Goal: Task Accomplishment & Management: Use online tool/utility

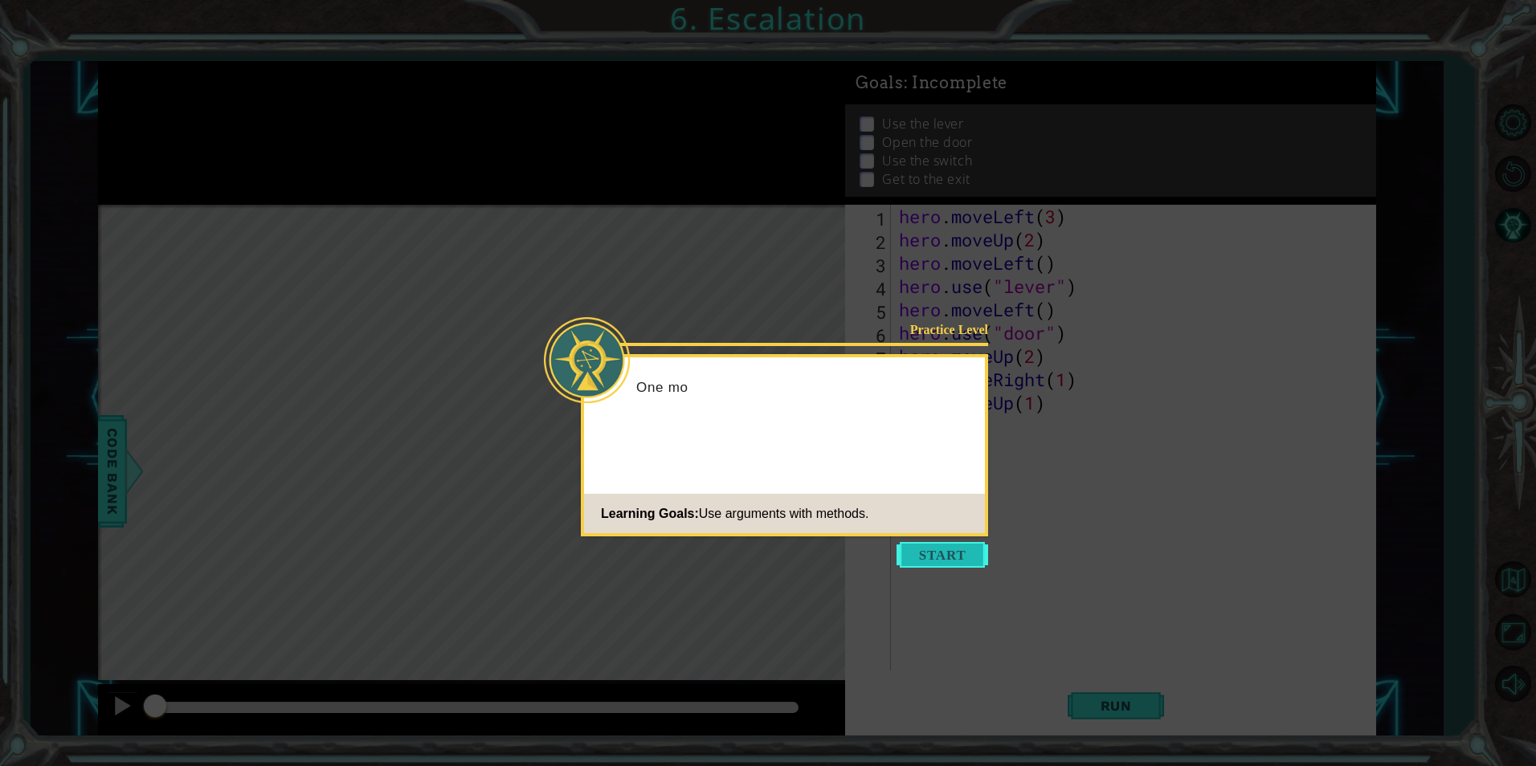
click at [932, 549] on button "Start" at bounding box center [942, 555] width 92 height 26
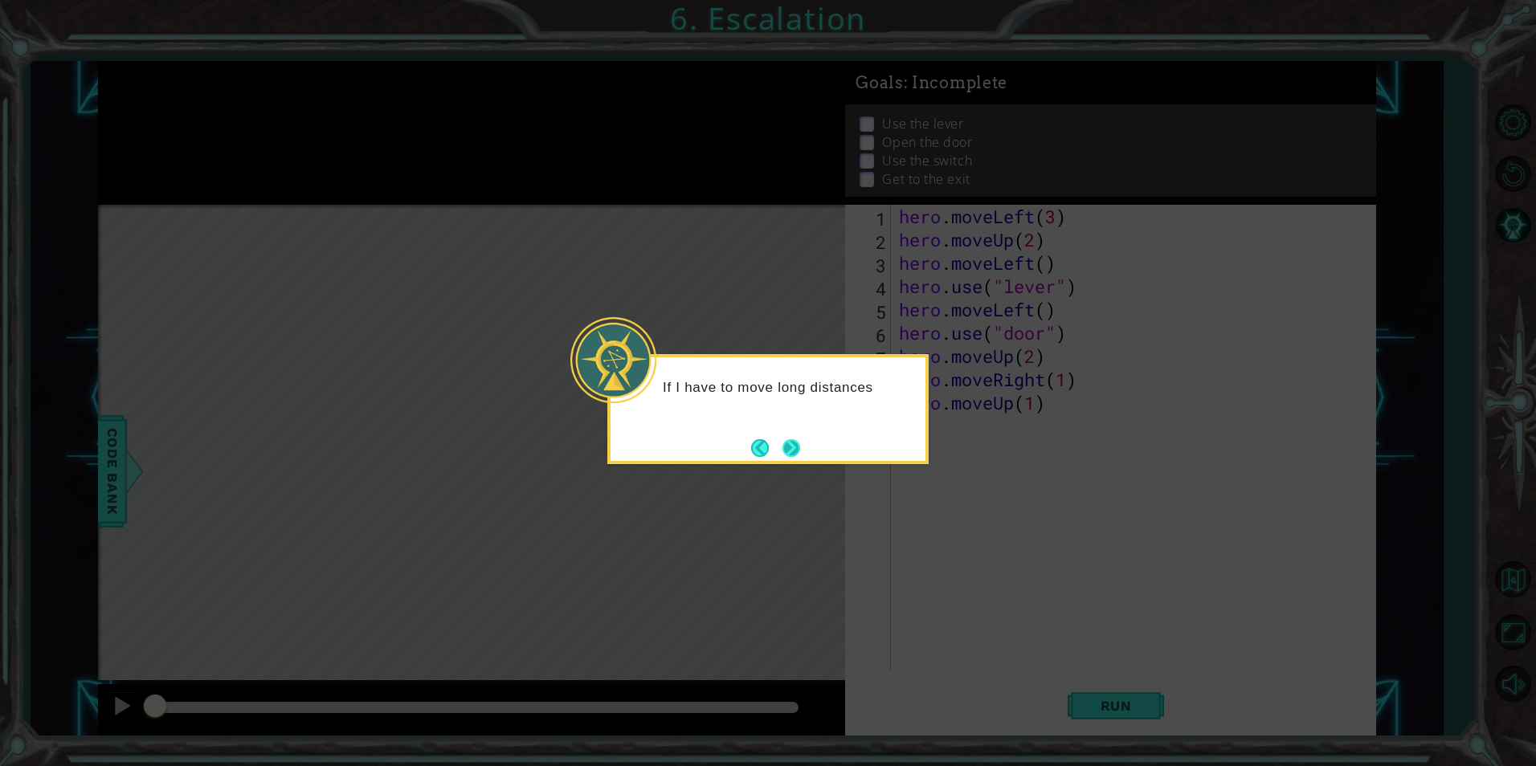
click at [794, 439] on button "Next" at bounding box center [791, 448] width 18 height 18
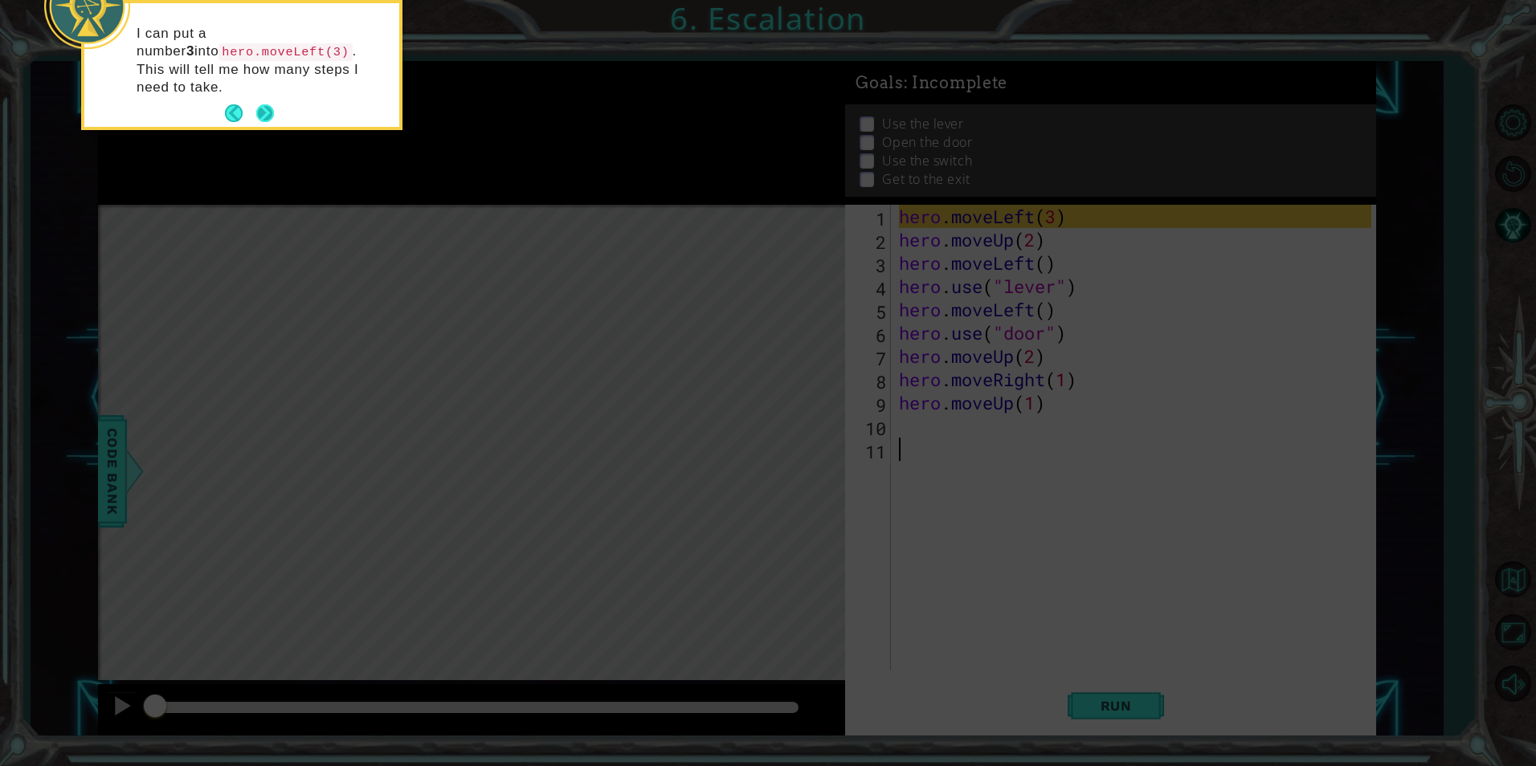
click at [261, 104] on button "Next" at bounding box center [265, 113] width 18 height 18
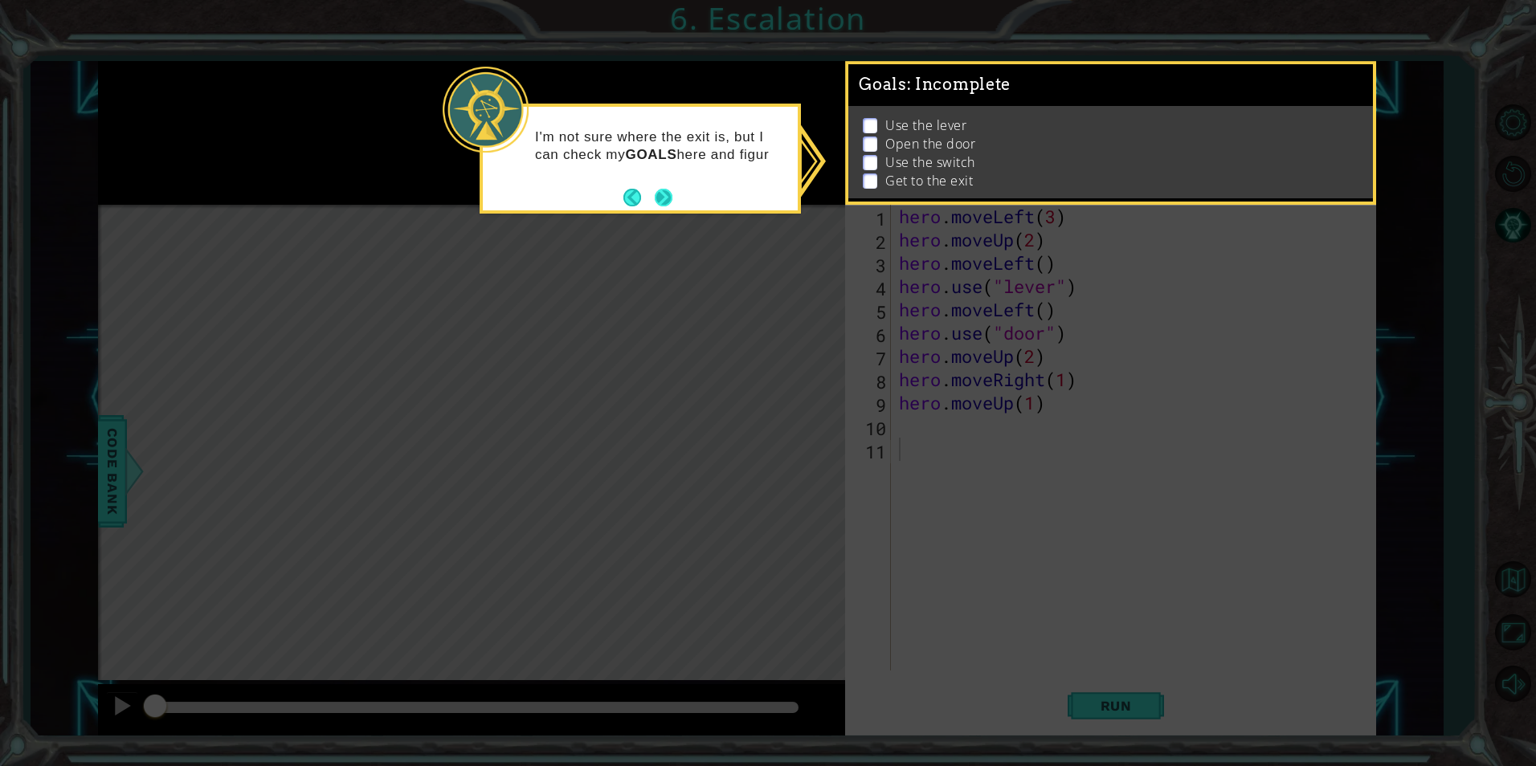
click at [664, 198] on button "Next" at bounding box center [664, 198] width 18 height 18
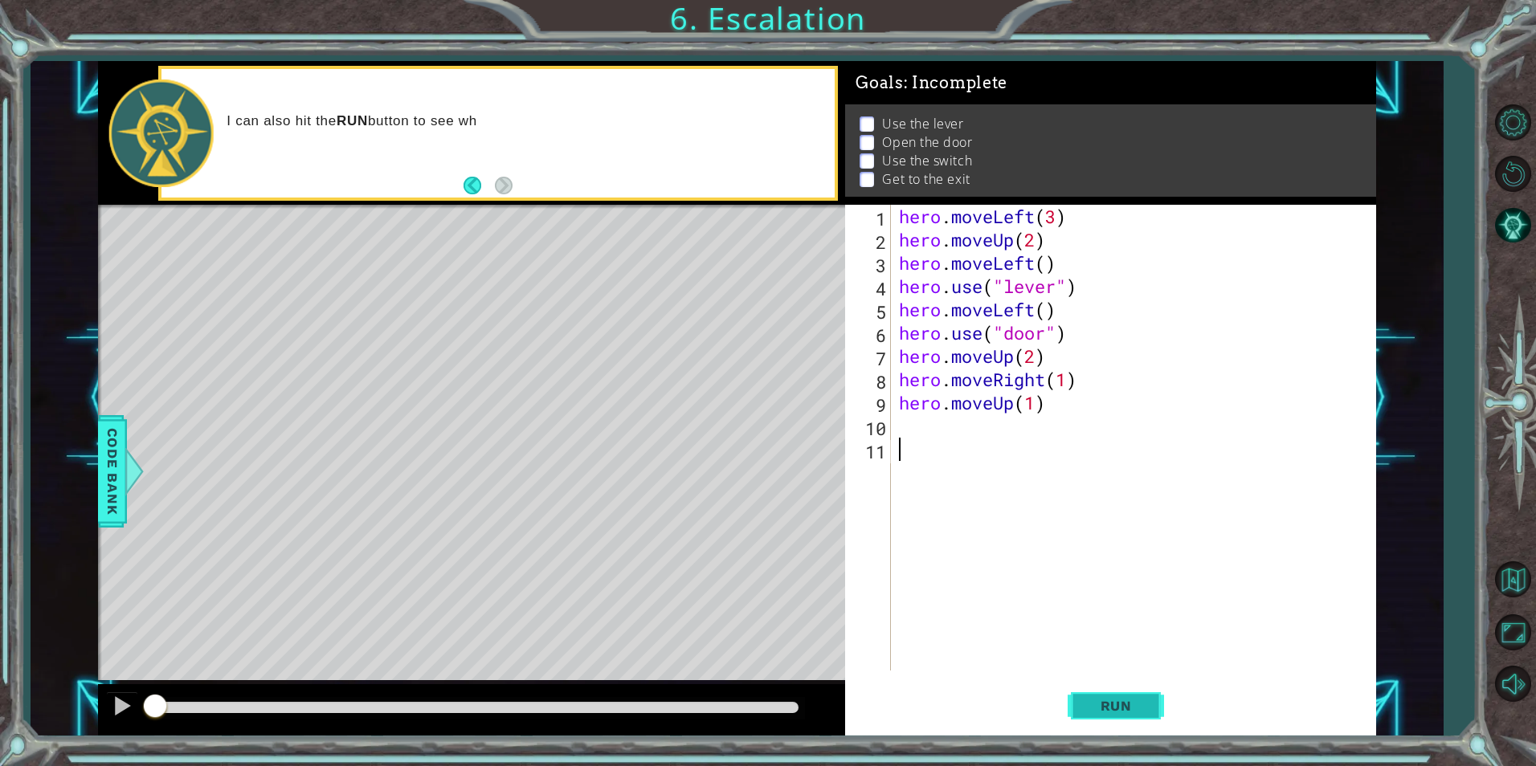
click at [1109, 688] on button "Run" at bounding box center [1116, 706] width 96 height 53
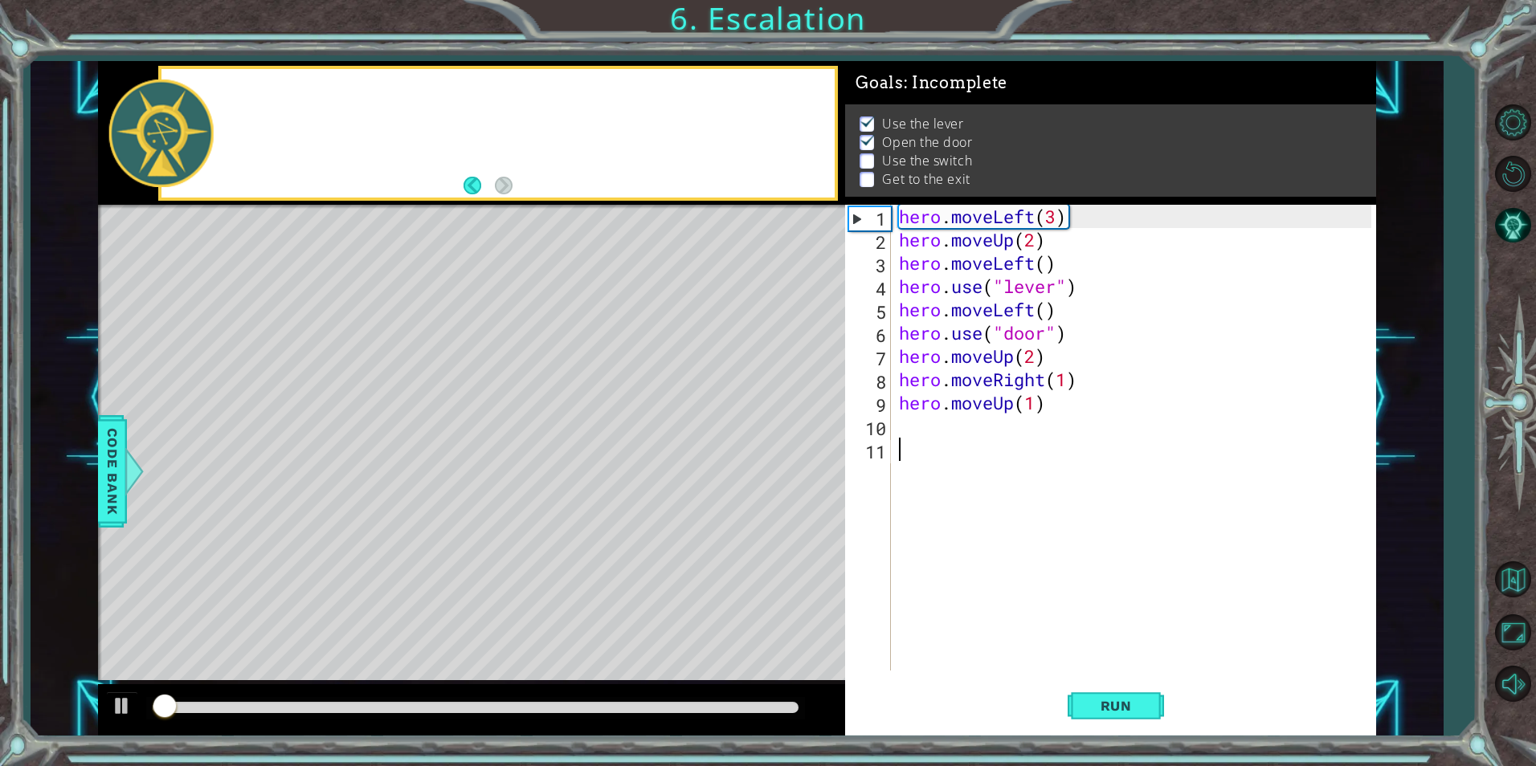
scroll to position [6, 0]
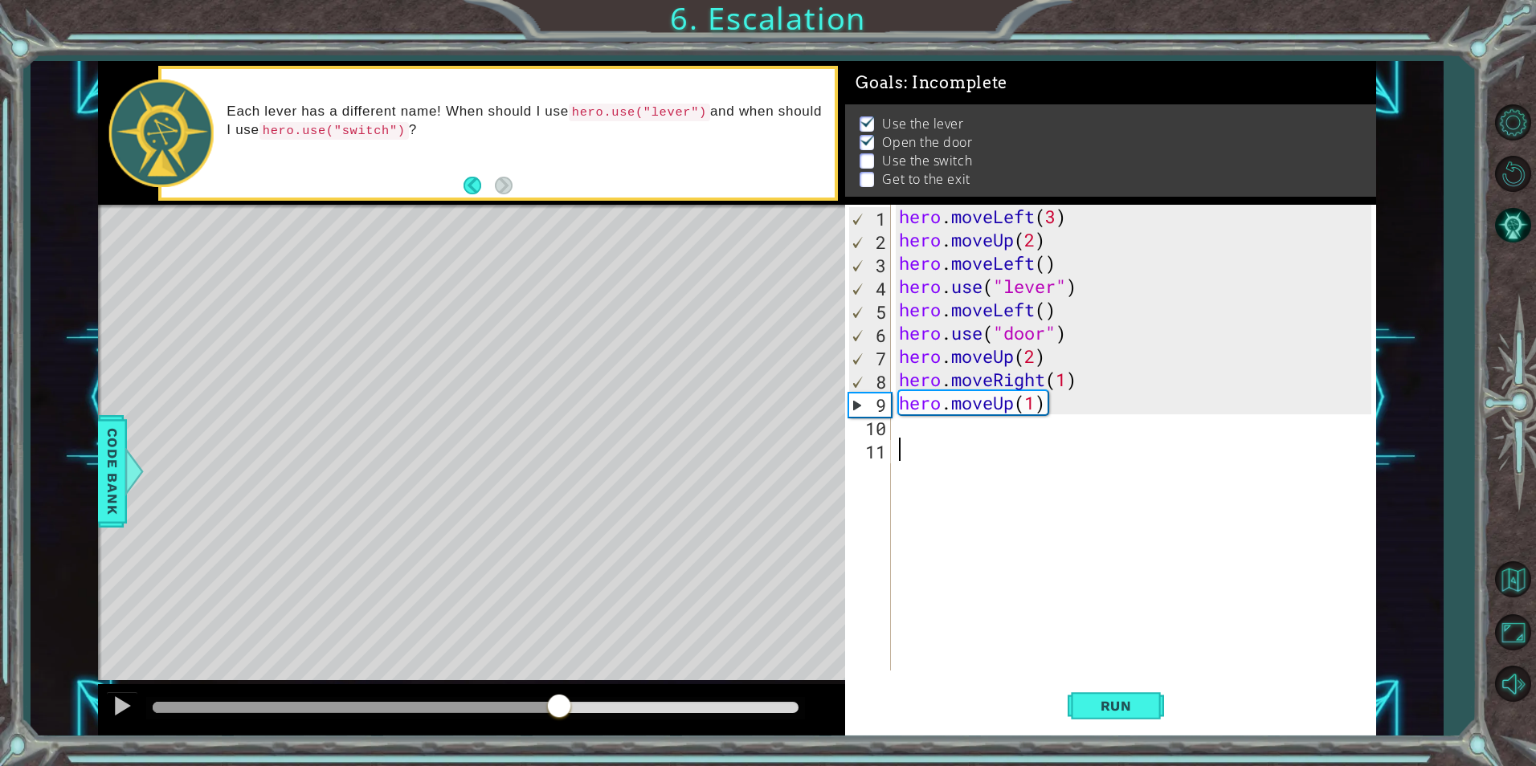
drag, startPoint x: 237, startPoint y: 705, endPoint x: 572, endPoint y: 734, distance: 336.2
click at [562, 759] on div "1 ההההההההההההההההההההההההההההההההההההההההההההההההההההההההההההההההההההההההההההה…" at bounding box center [768, 383] width 1536 height 766
click at [939, 435] on div "hero . moveLeft ( 3 ) hero . moveUp ( 2 ) hero . moveLeft ( ) hero . use ( "lev…" at bounding box center [1137, 461] width 483 height 513
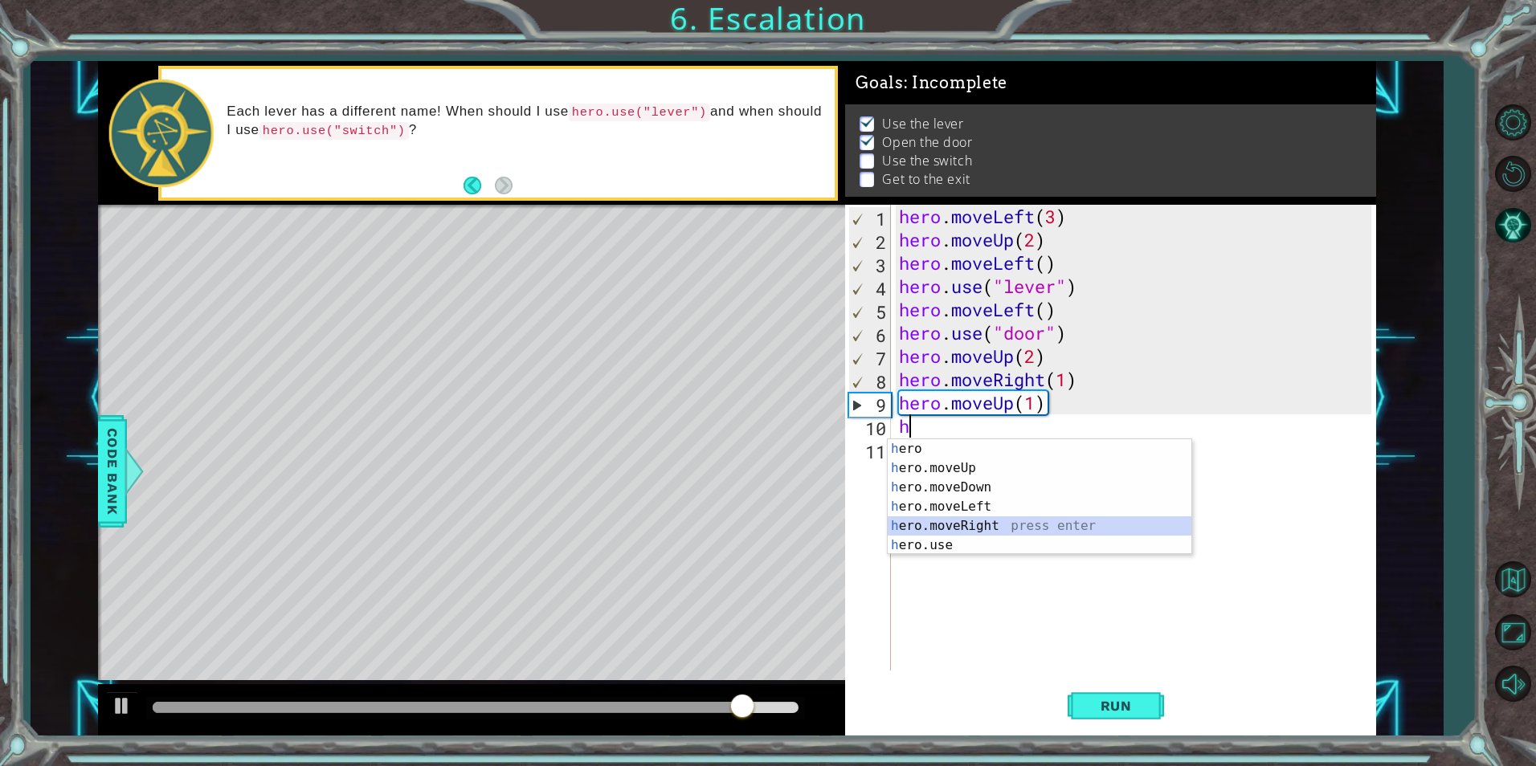
drag, startPoint x: 1019, startPoint y: 528, endPoint x: 994, endPoint y: 428, distance: 102.7
click at [1011, 515] on div "h ero press enter h ero.moveUp press enter h ero.moveDown press enter h ero.mov…" at bounding box center [1040, 516] width 304 height 154
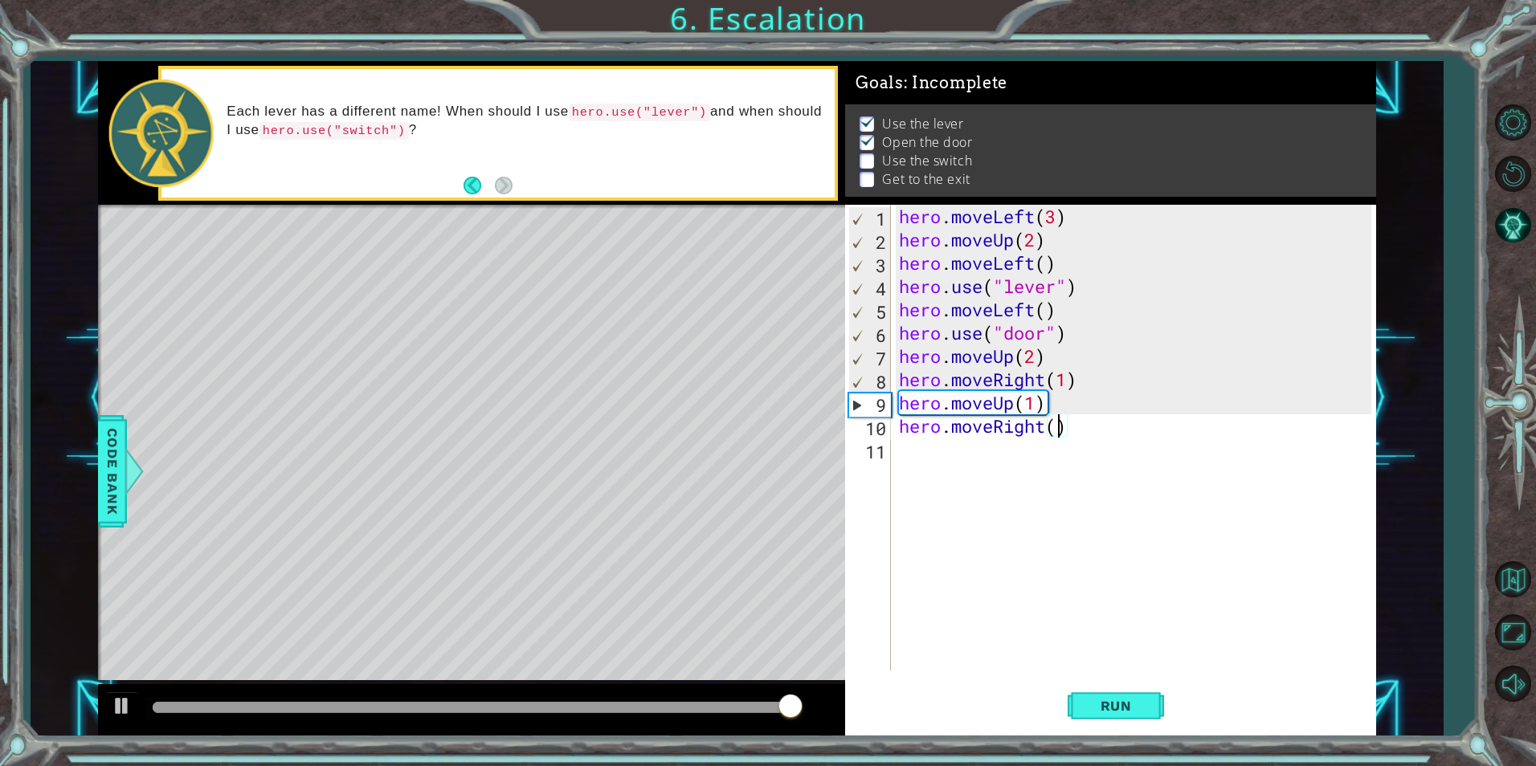
type textarea "hero.moveRight(2)"
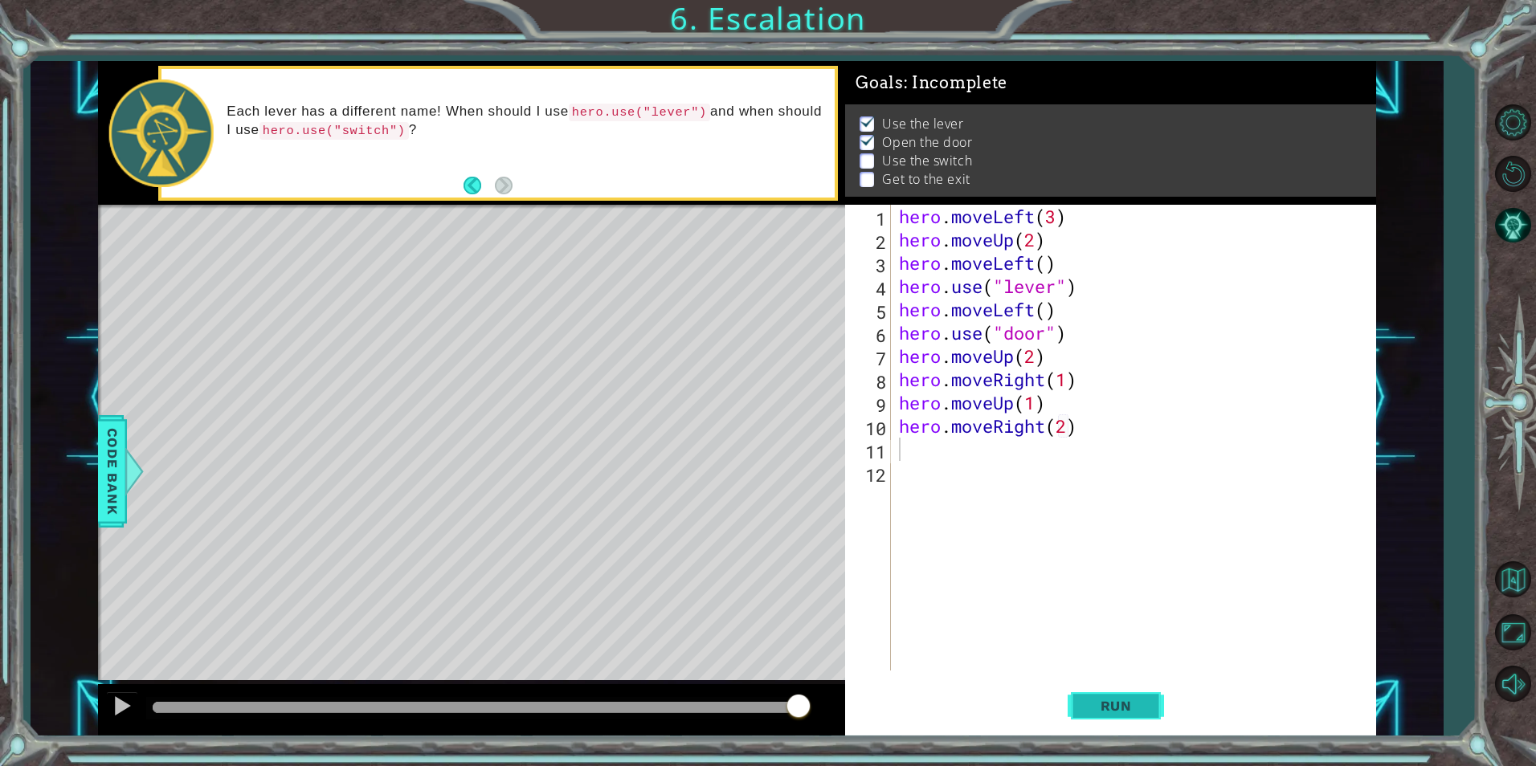
click at [1099, 725] on button "Run" at bounding box center [1116, 706] width 96 height 53
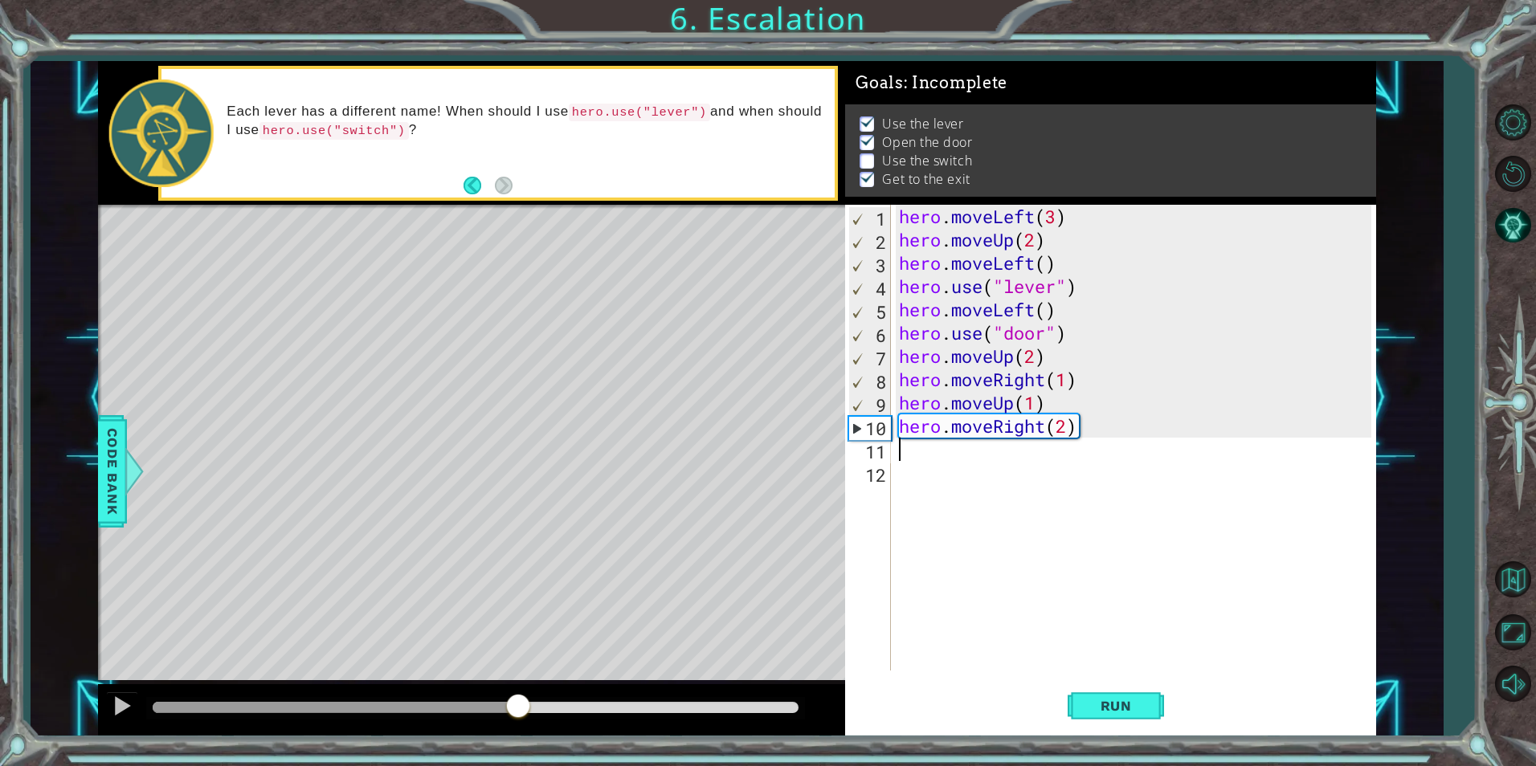
drag, startPoint x: 307, startPoint y: 706, endPoint x: 517, endPoint y: 733, distance: 212.1
click at [517, 733] on div at bounding box center [471, 709] width 747 height 51
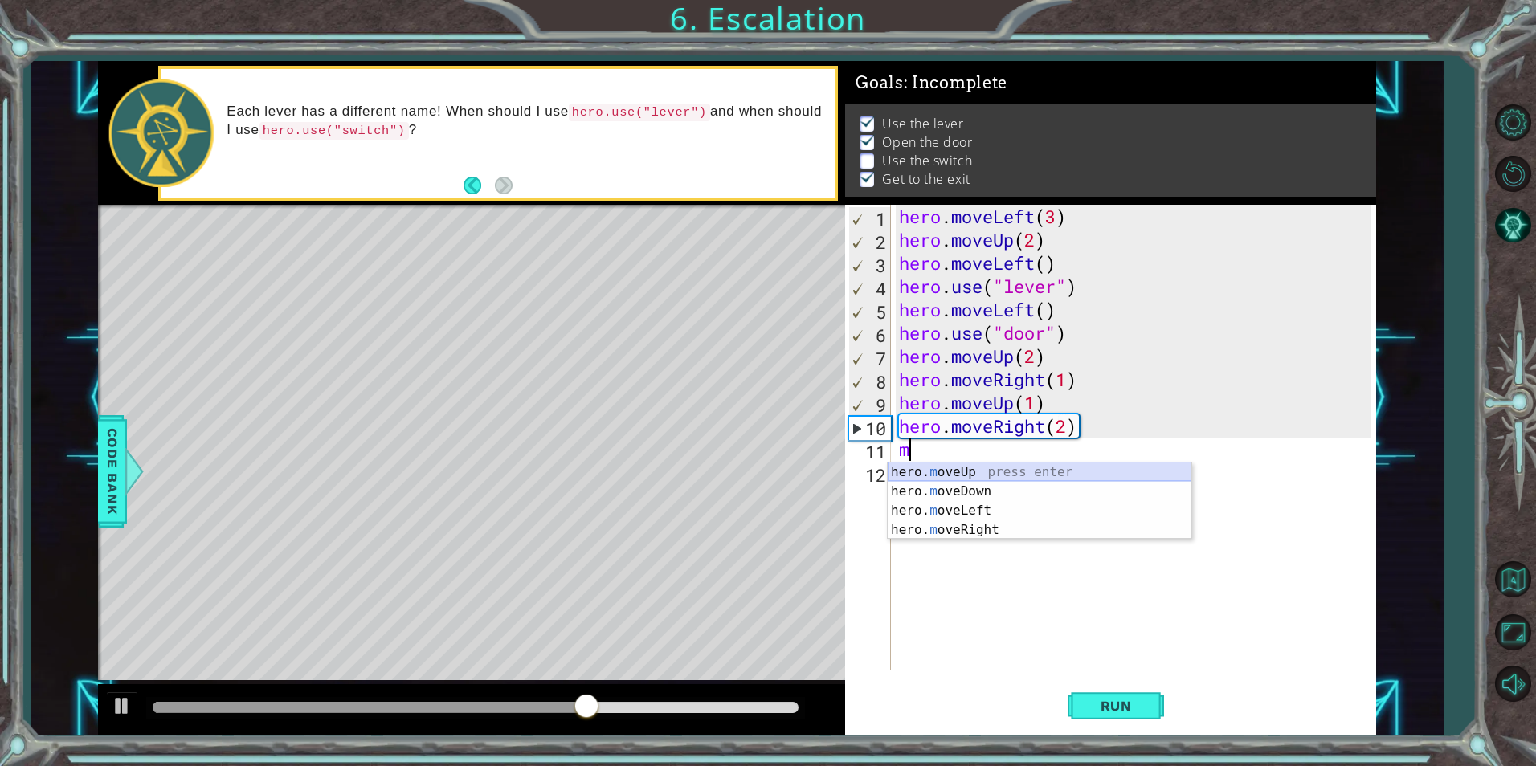
click at [910, 467] on div "hero. m oveUp press enter hero. m oveDown press enter hero. m oveLeft press ent…" at bounding box center [1040, 521] width 304 height 116
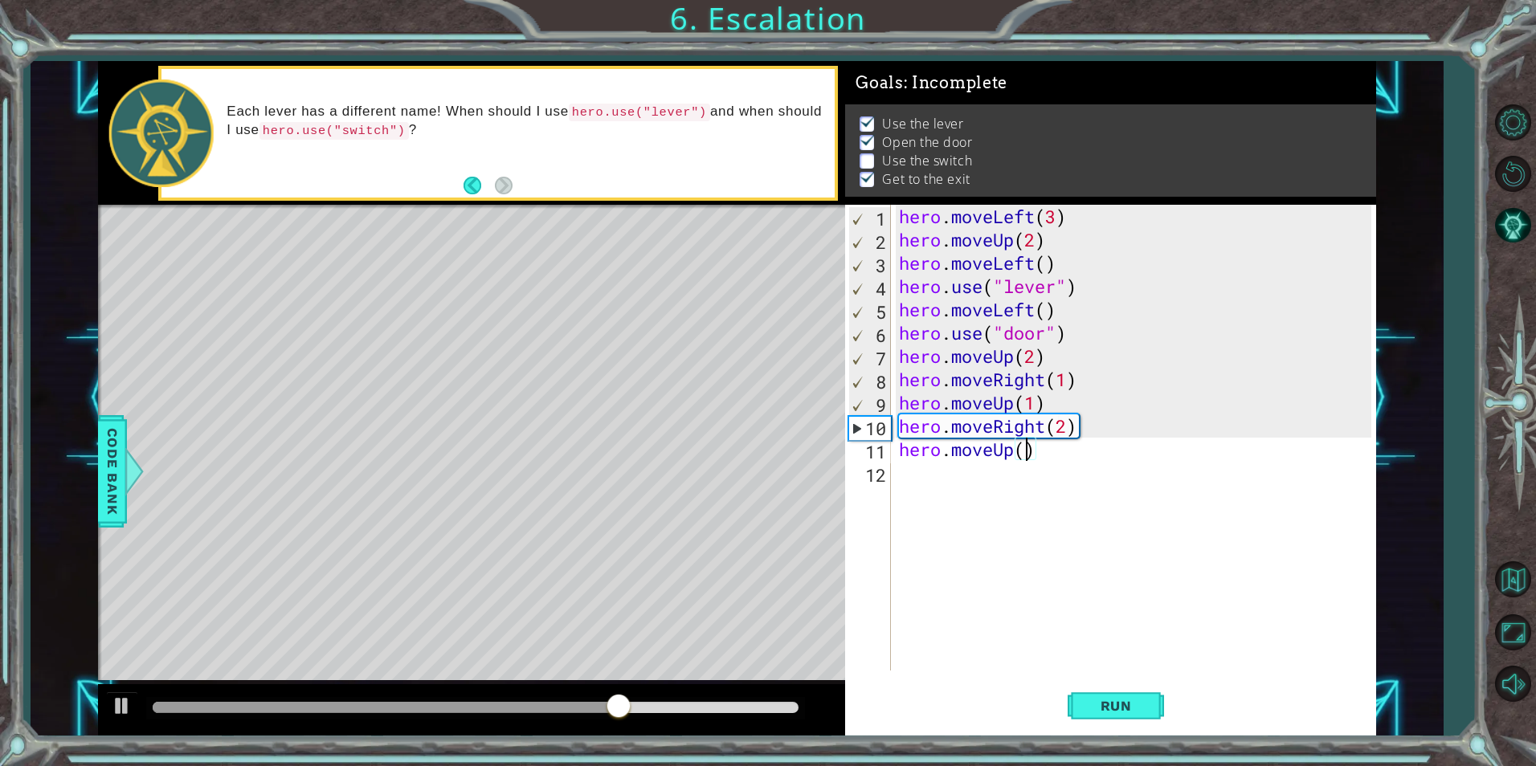
type textarea "hero.moveUp(2)"
click at [1093, 715] on button "Run" at bounding box center [1116, 706] width 96 height 53
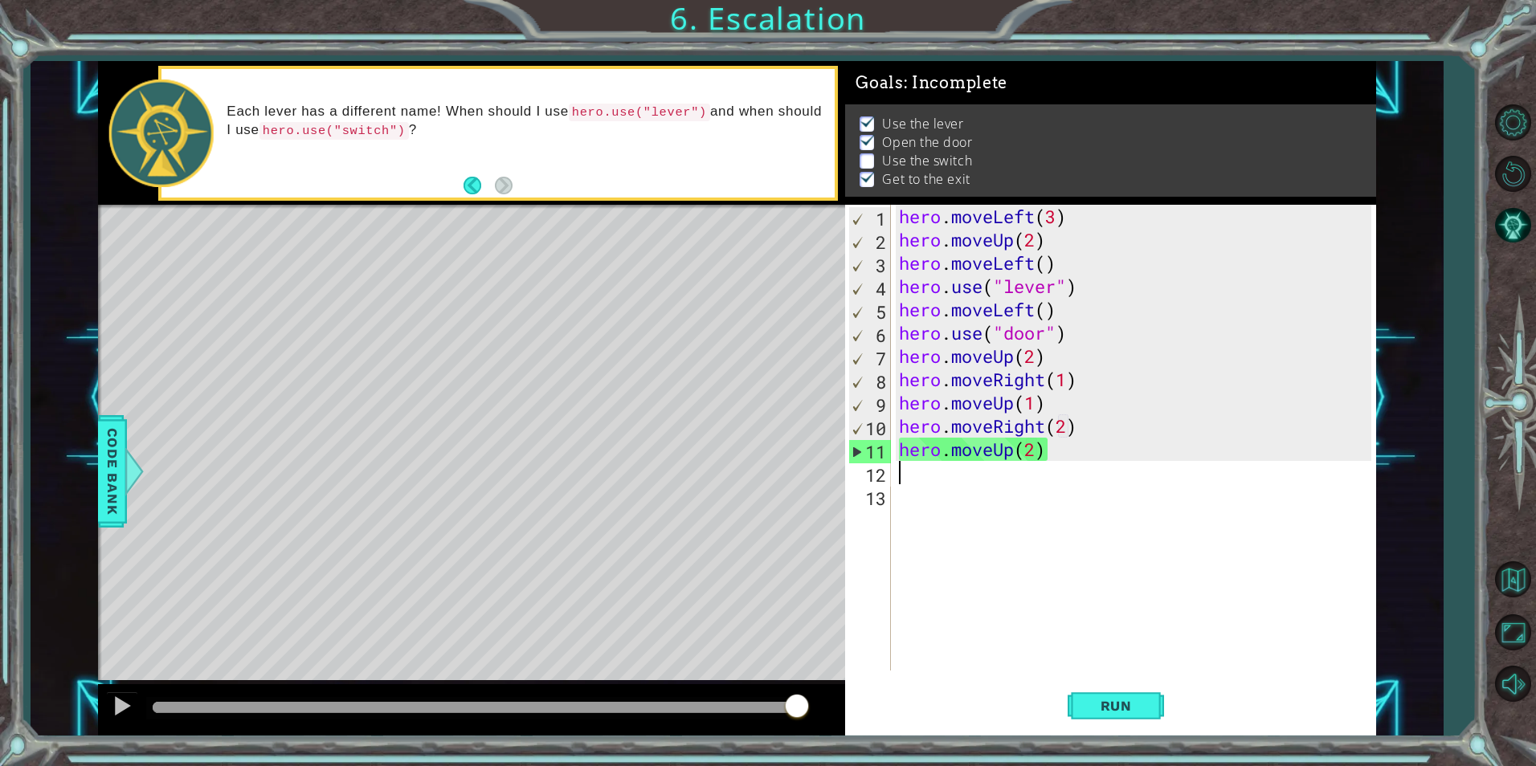
drag, startPoint x: 457, startPoint y: 709, endPoint x: 796, endPoint y: 719, distance: 339.1
click at [796, 713] on div at bounding box center [476, 707] width 646 height 11
drag, startPoint x: 613, startPoint y: 709, endPoint x: 701, endPoint y: 696, distance: 89.4
click at [701, 702] on div at bounding box center [476, 707] width 646 height 11
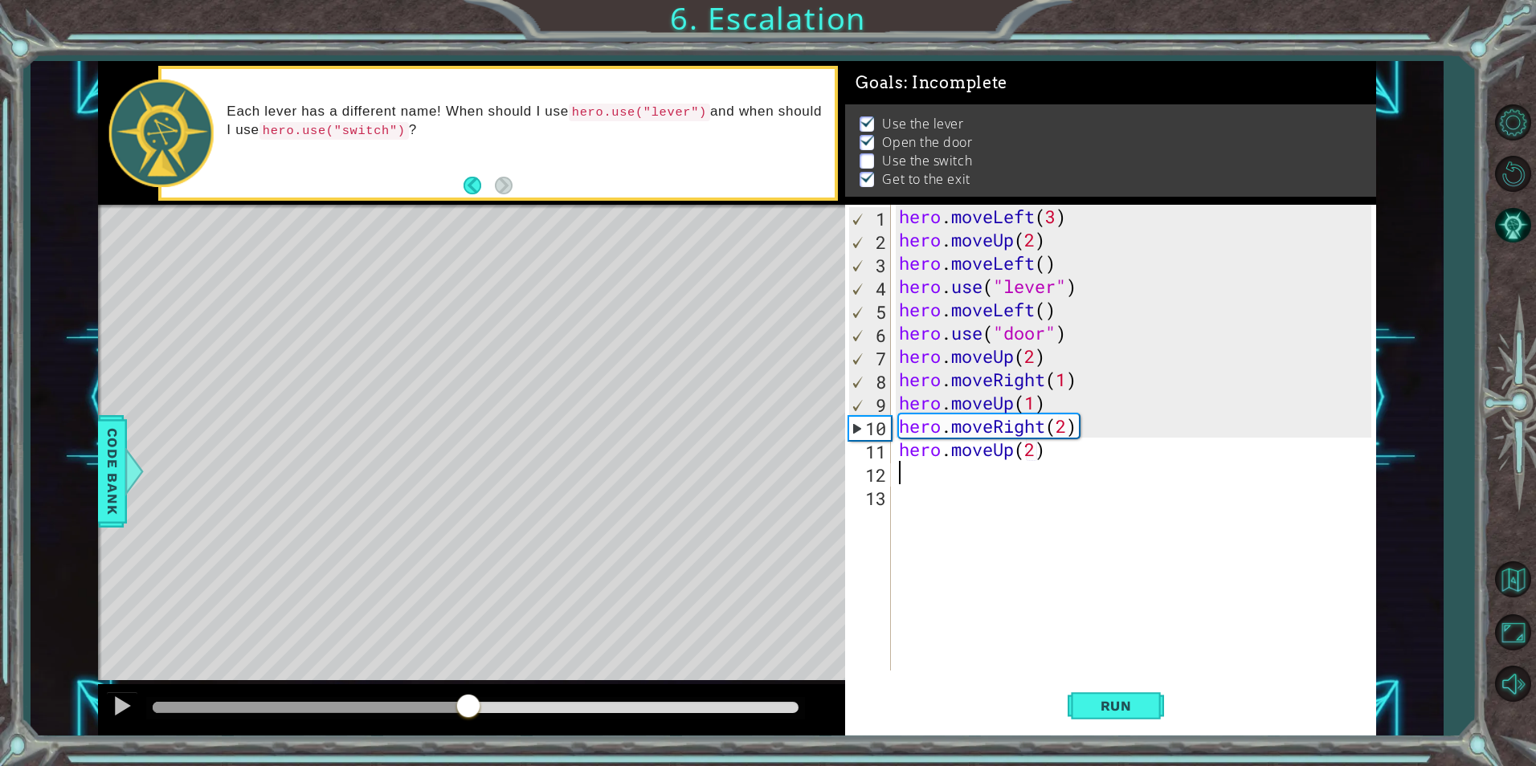
drag, startPoint x: 784, startPoint y: 694, endPoint x: 468, endPoint y: 677, distance: 317.0
click at [468, 677] on div "methods hero moveDown(steps) moveUp(steps) moveLeft(steps) moveRight(steps) use…" at bounding box center [737, 398] width 1278 height 675
click at [896, 452] on div "hero . moveLeft ( 3 ) hero . moveUp ( 2 ) hero . moveLeft ( ) hero . use ( "lev…" at bounding box center [1137, 461] width 483 height 513
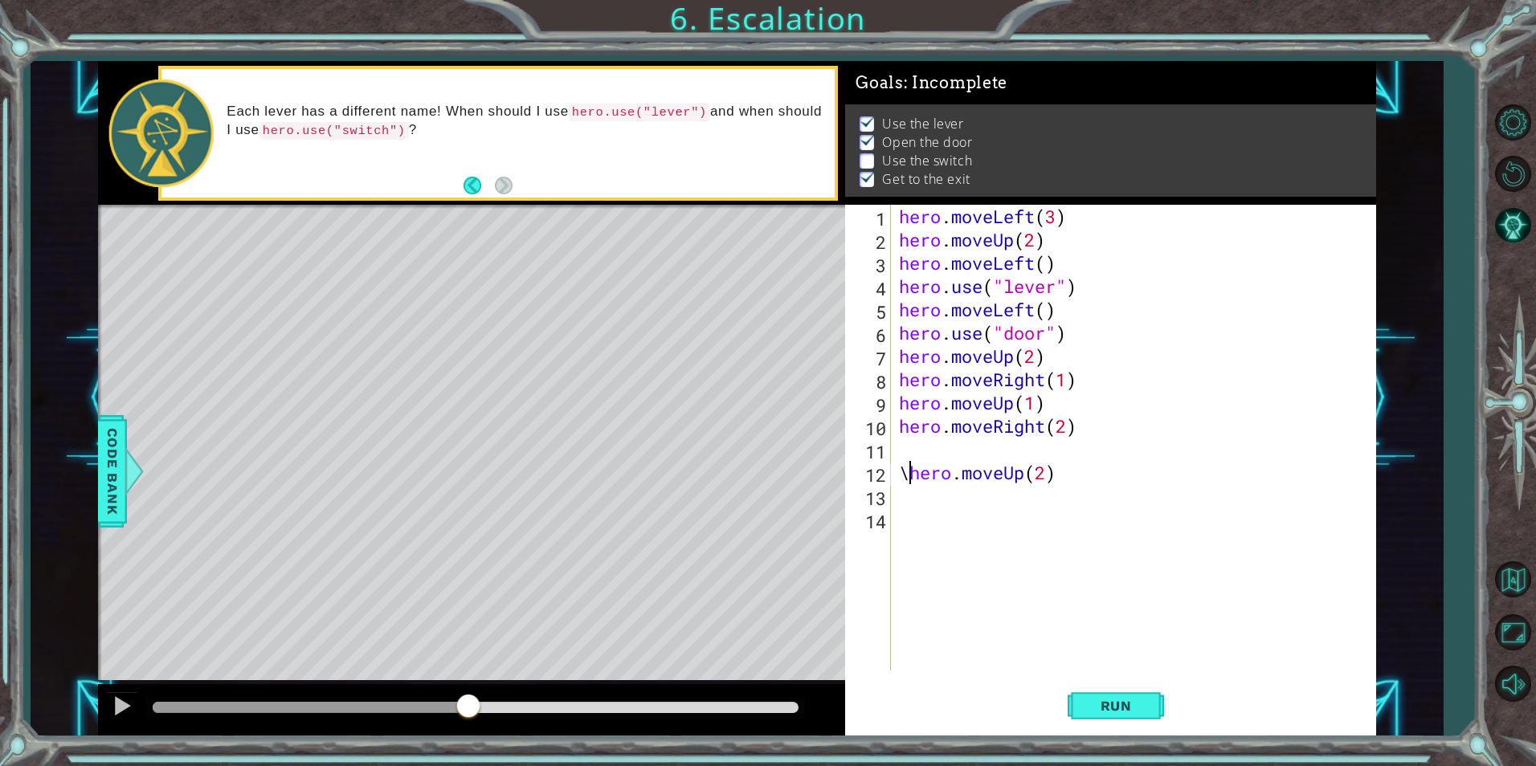
scroll to position [0, 1]
type textarea "hero.moveUp(2)"
click at [897, 444] on div "hero . moveLeft ( 3 ) hero . moveUp ( 2 ) hero . moveLeft ( ) hero . use ( "lev…" at bounding box center [1137, 461] width 483 height 513
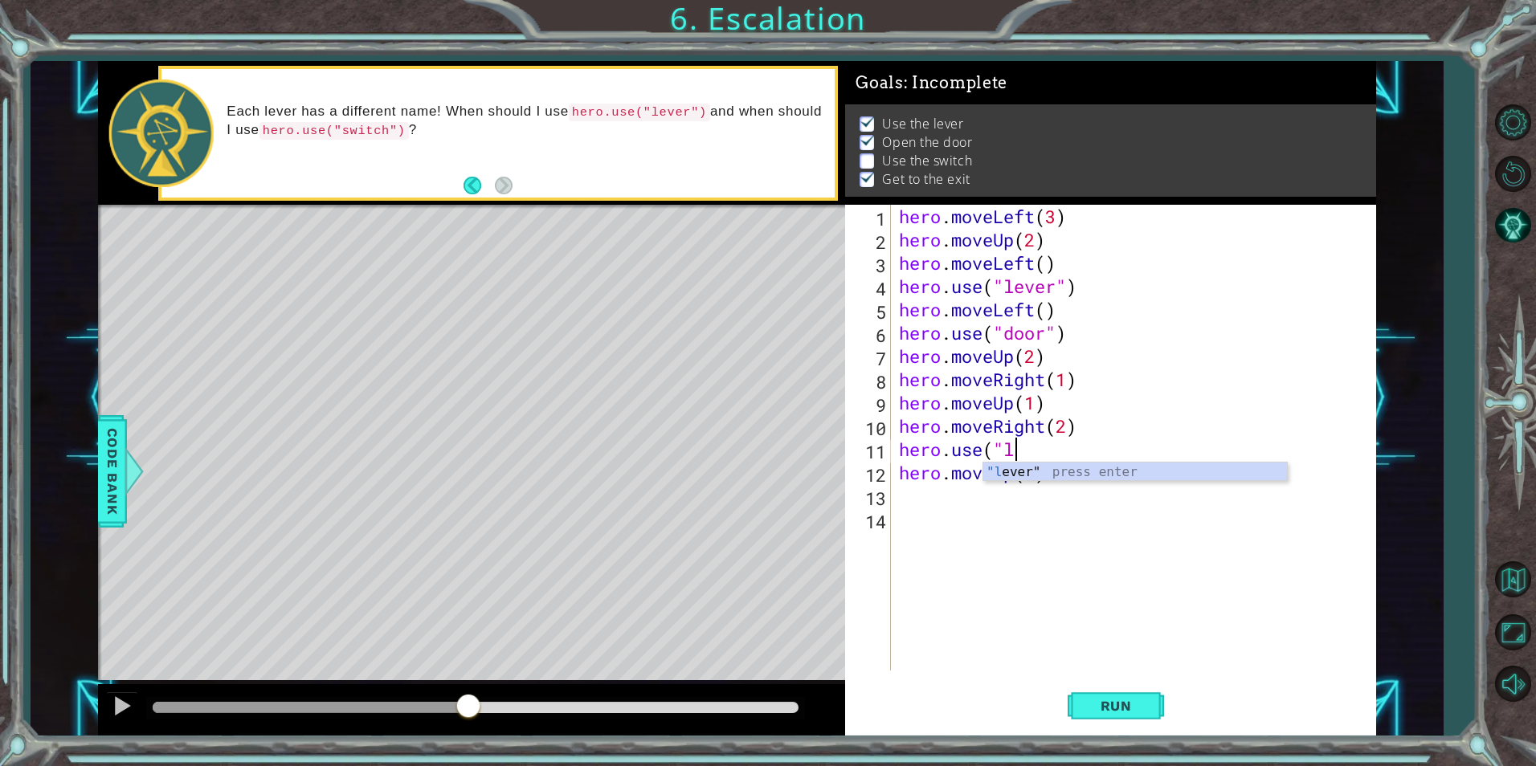
scroll to position [0, 5]
click at [1019, 469] on div ""l ever" press enter" at bounding box center [1135, 492] width 304 height 58
click at [1133, 712] on span "Run" at bounding box center [1115, 706] width 63 height 16
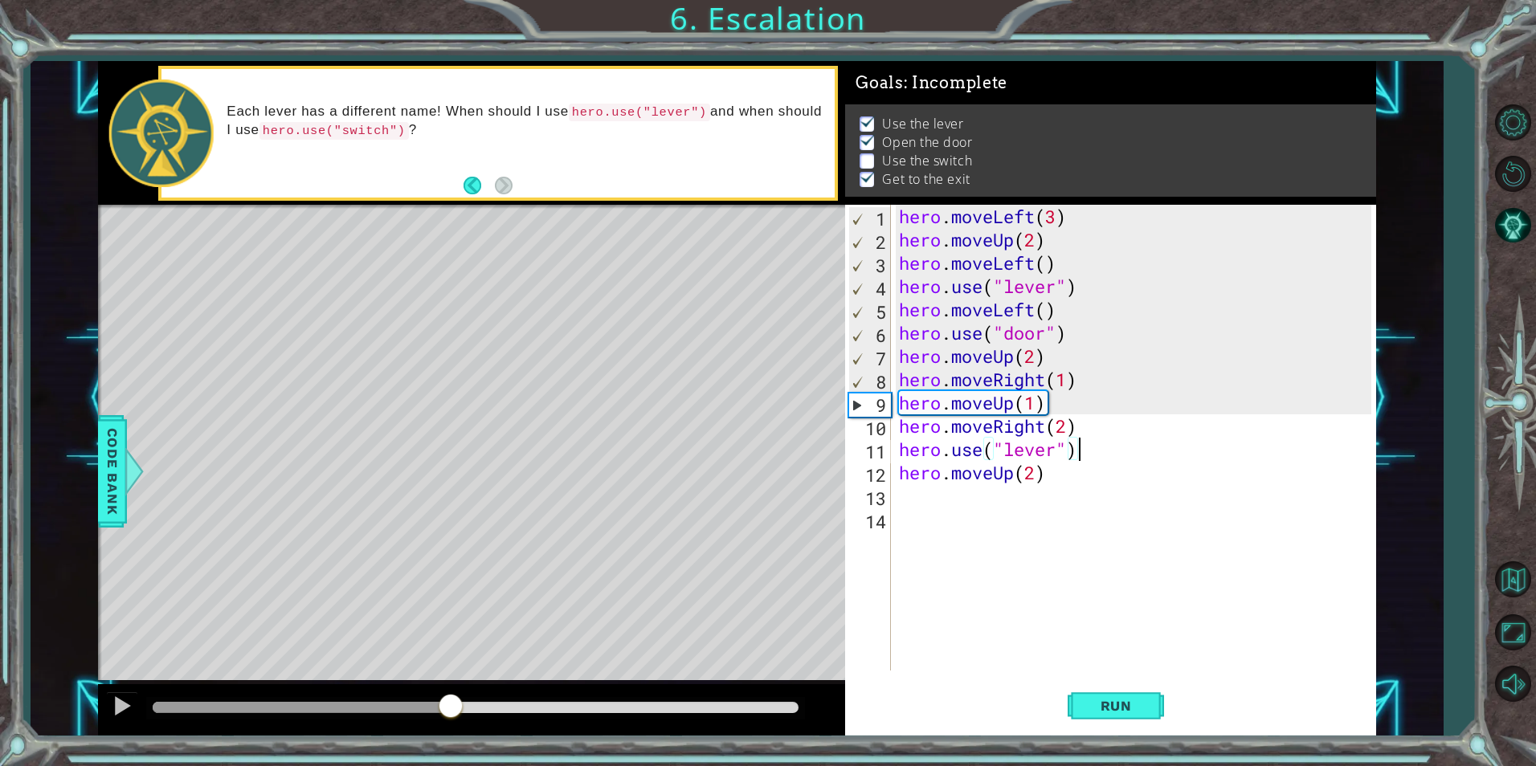
click at [450, 680] on div "methods hero moveDown(steps) moveUp(steps) moveLeft(steps) moveRight(steps) use…" at bounding box center [737, 398] width 1278 height 675
drag, startPoint x: 507, startPoint y: 715, endPoint x: 448, endPoint y: 702, distance: 60.0
click at [448, 702] on div at bounding box center [449, 707] width 29 height 29
drag, startPoint x: 448, startPoint y: 702, endPoint x: 475, endPoint y: 710, distance: 27.7
click at [475, 710] on div at bounding box center [474, 707] width 29 height 29
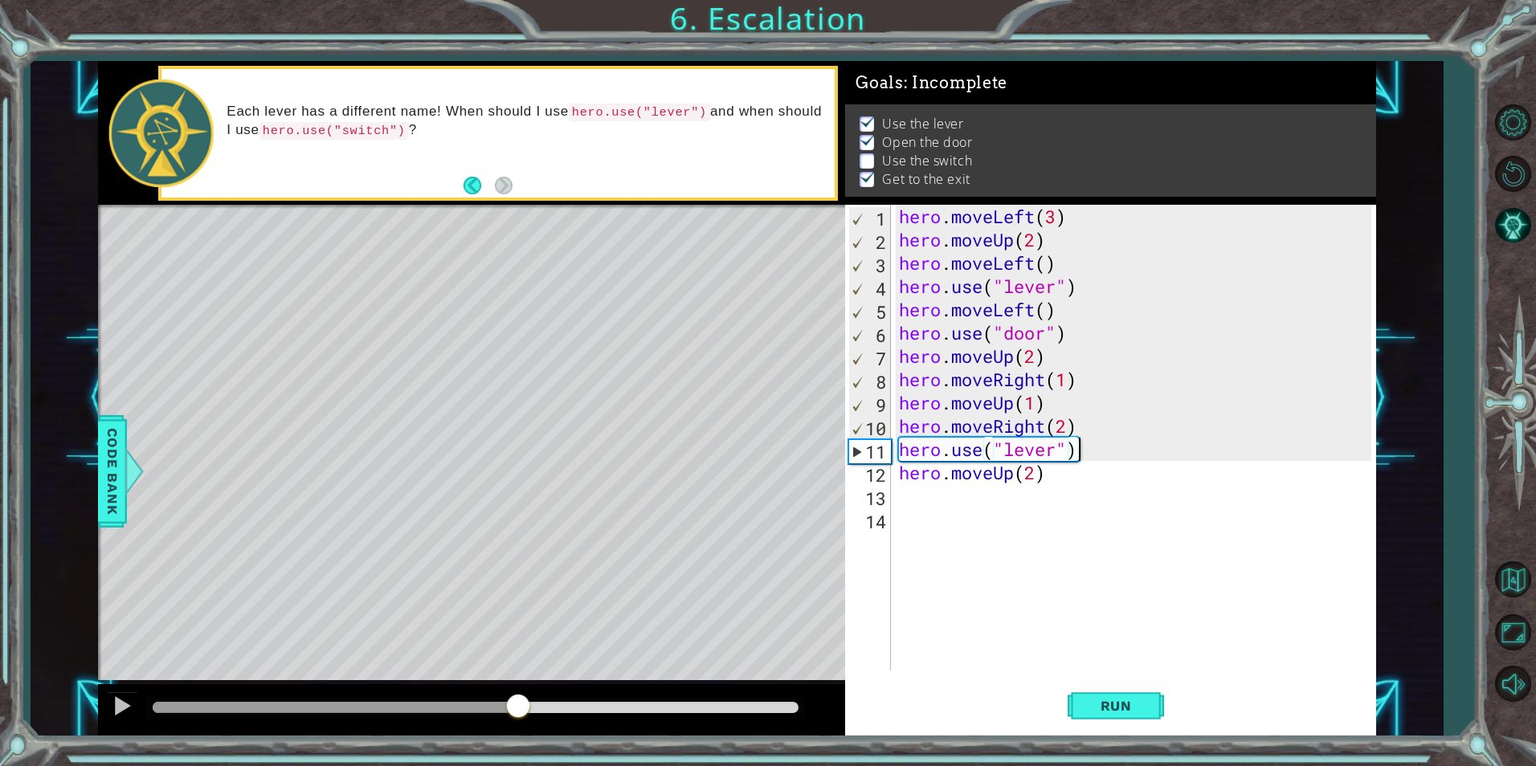
drag, startPoint x: 475, startPoint y: 710, endPoint x: 517, endPoint y: 728, distance: 46.1
click at [517, 728] on div at bounding box center [471, 709] width 747 height 51
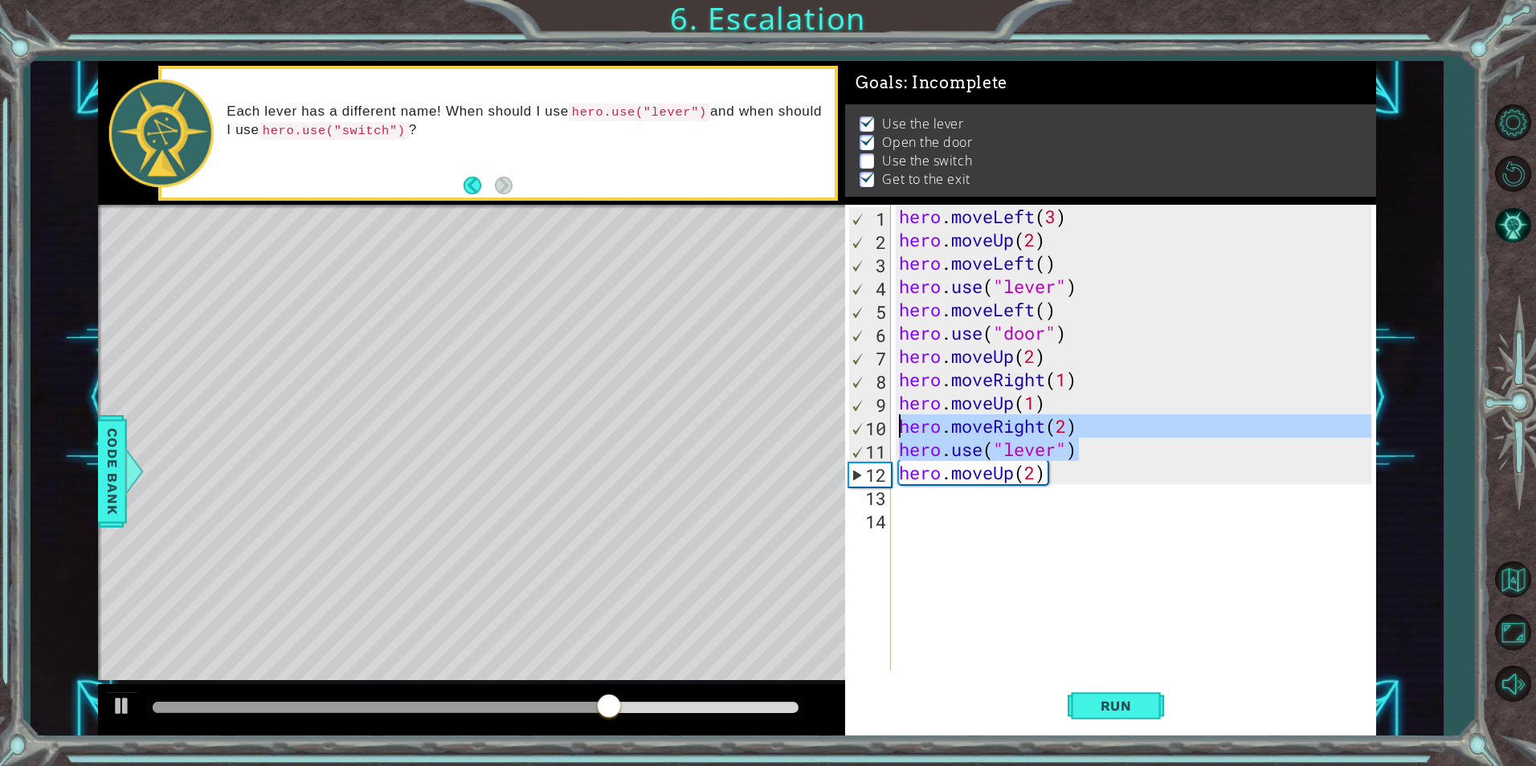
drag, startPoint x: 1125, startPoint y: 452, endPoint x: 892, endPoint y: 417, distance: 236.4
click at [892, 417] on div "hero.use("lever") 1 2 3 4 5 6 7 8 9 10 11 12 13 14 hero . moveLeft ( 3 ) hero .…" at bounding box center [1107, 438] width 525 height 466
type textarea "hero.moveRight(2) hero.use("lever")"
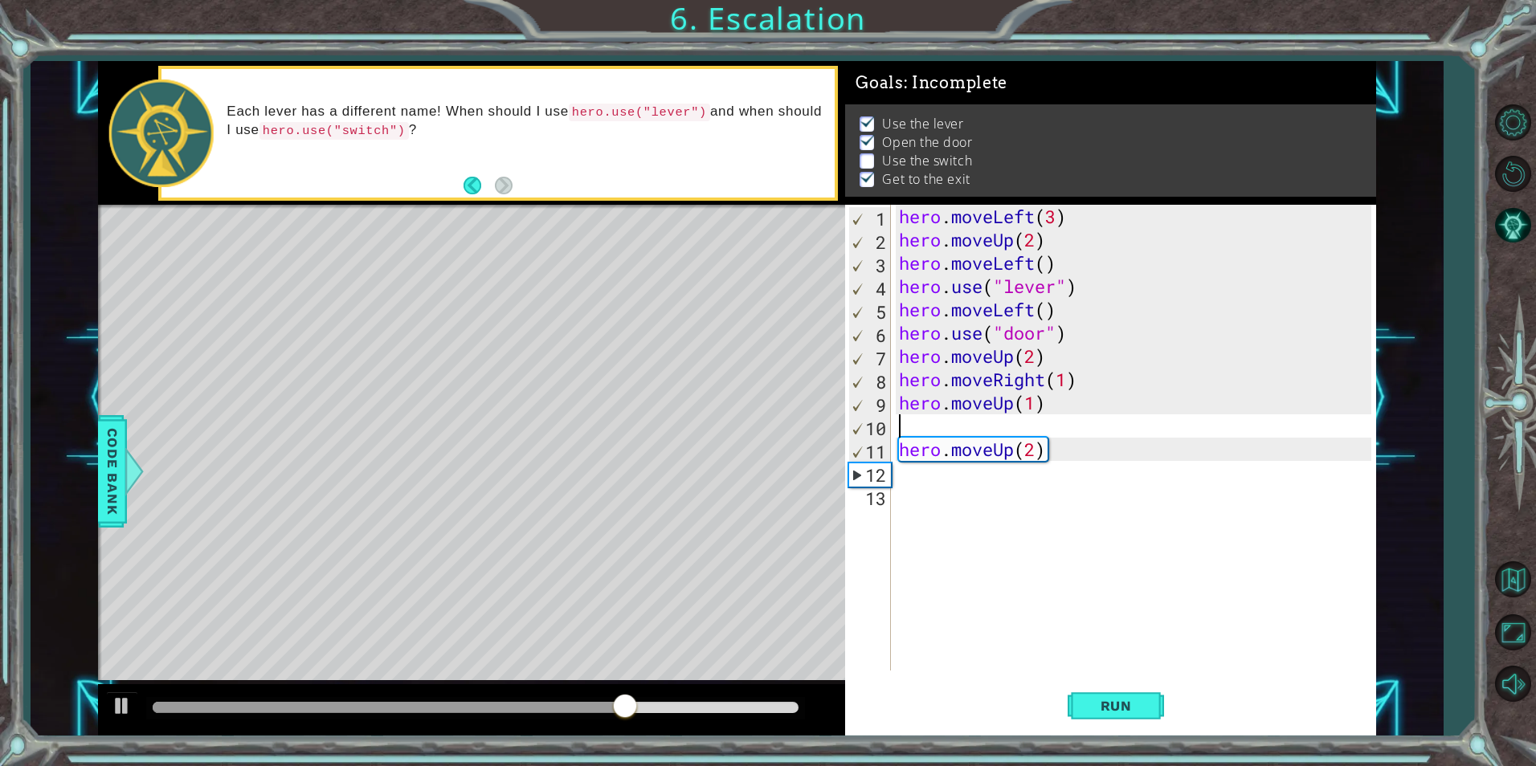
scroll to position [0, 0]
type textarea "hero.moveUp(1)"
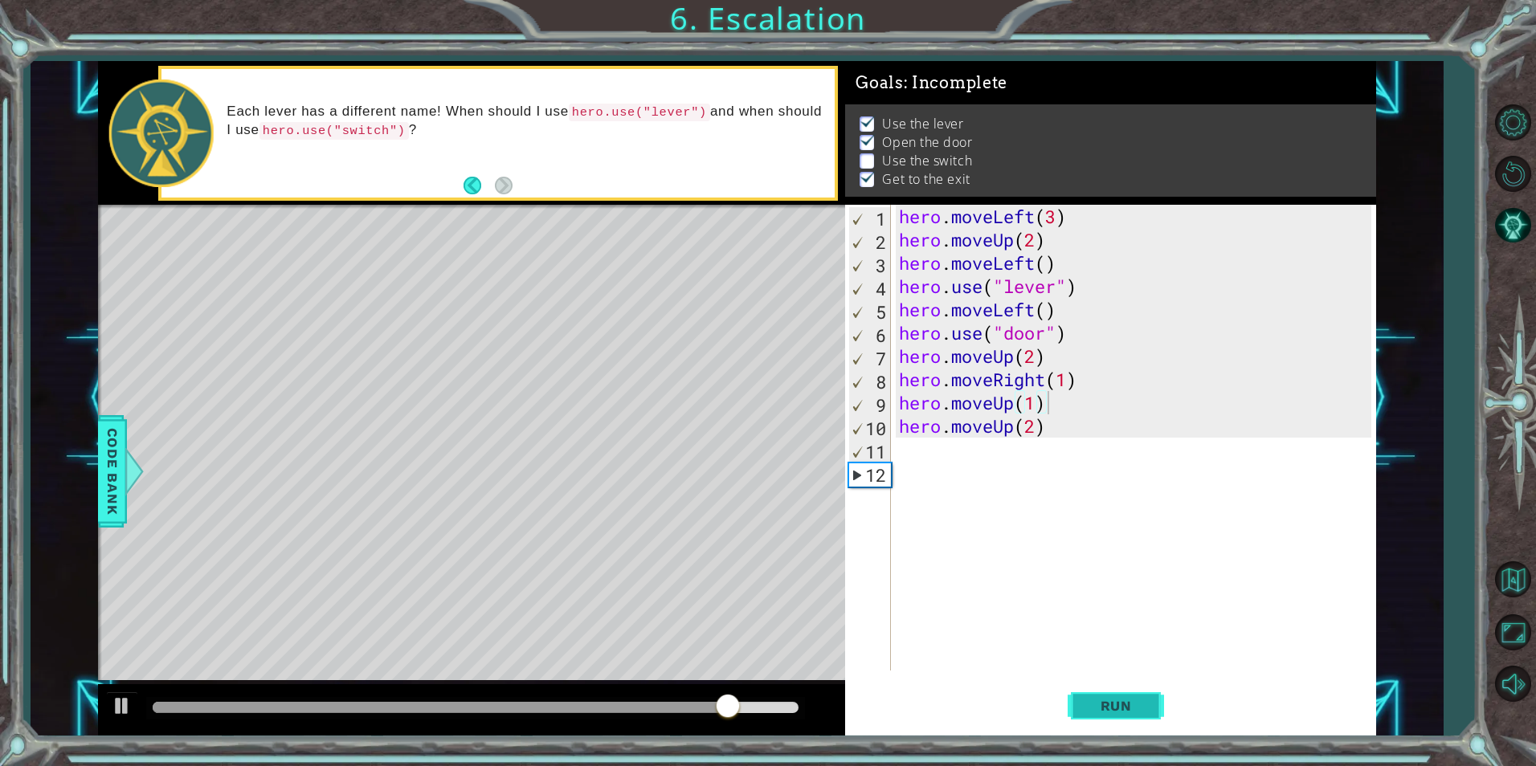
drag, startPoint x: 1148, startPoint y: 700, endPoint x: 1172, endPoint y: 693, distance: 25.2
click at [1150, 700] on button "Run" at bounding box center [1116, 706] width 96 height 53
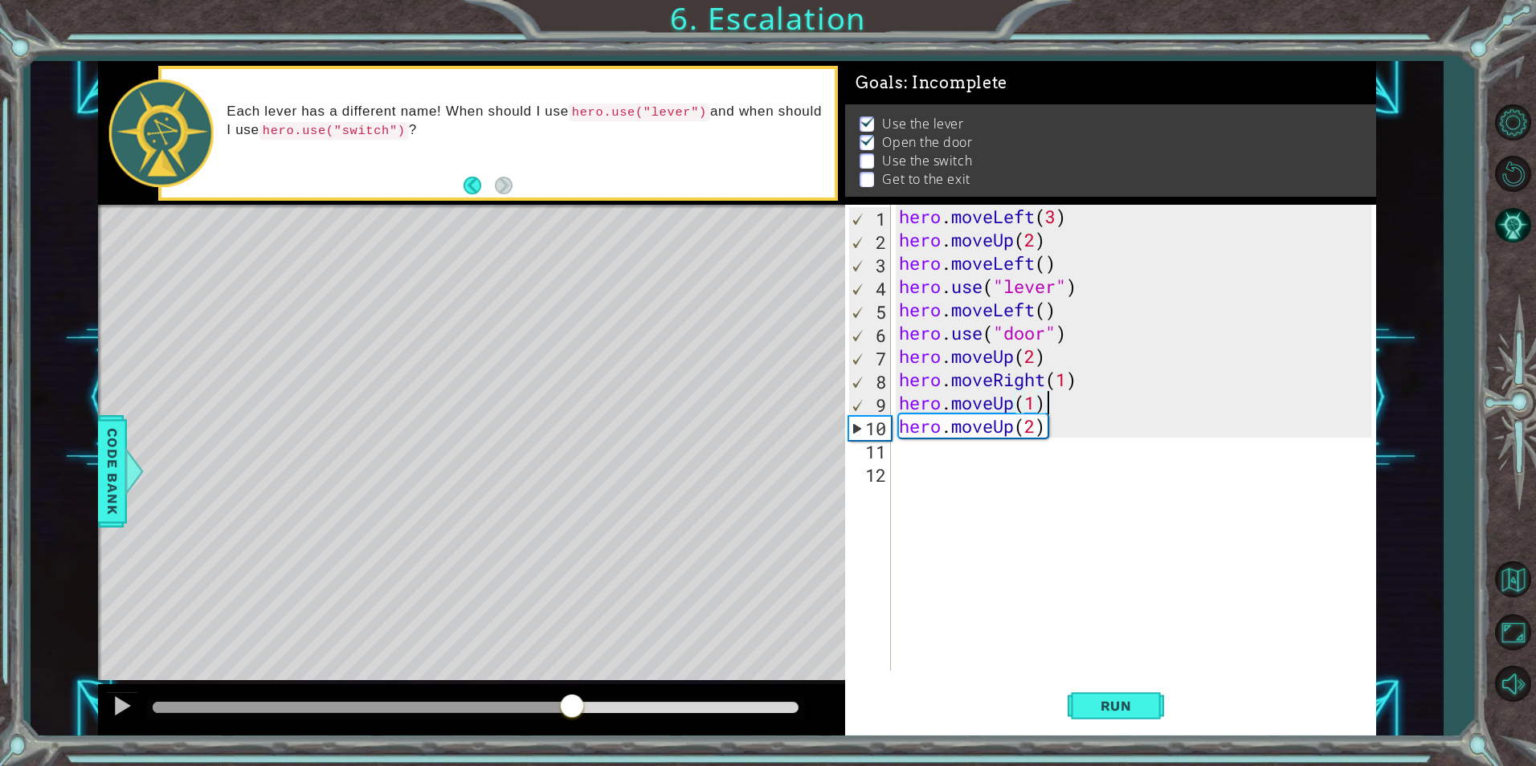
drag, startPoint x: 247, startPoint y: 703, endPoint x: 576, endPoint y: 717, distance: 329.7
click at [576, 721] on div at bounding box center [571, 707] width 29 height 29
click at [932, 449] on div "hero . moveLeft ( 3 ) hero . moveUp ( 2 ) hero . moveLeft ( ) hero . use ( "lev…" at bounding box center [1137, 461] width 483 height 513
click at [1030, 428] on div "hero . moveLeft ( 3 ) hero . moveUp ( 2 ) hero . moveLeft ( ) hero . use ( "lev…" at bounding box center [1137, 461] width 483 height 513
click at [1038, 430] on div "hero . moveLeft ( 3 ) hero . moveUp ( 2 ) hero . moveLeft ( ) hero . use ( "lev…" at bounding box center [1137, 461] width 483 height 513
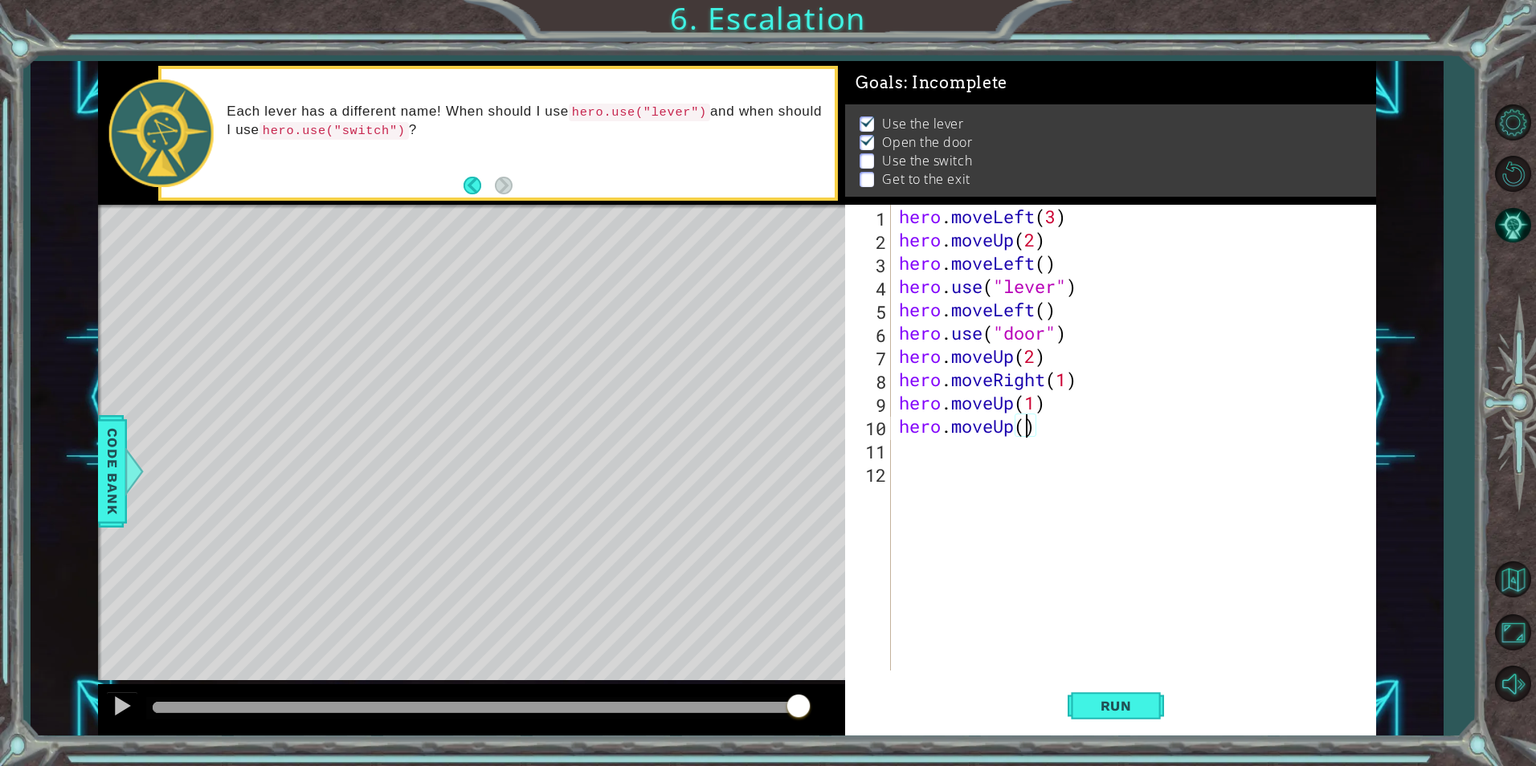
scroll to position [0, 6]
click at [1146, 716] on button "Run" at bounding box center [1116, 706] width 96 height 53
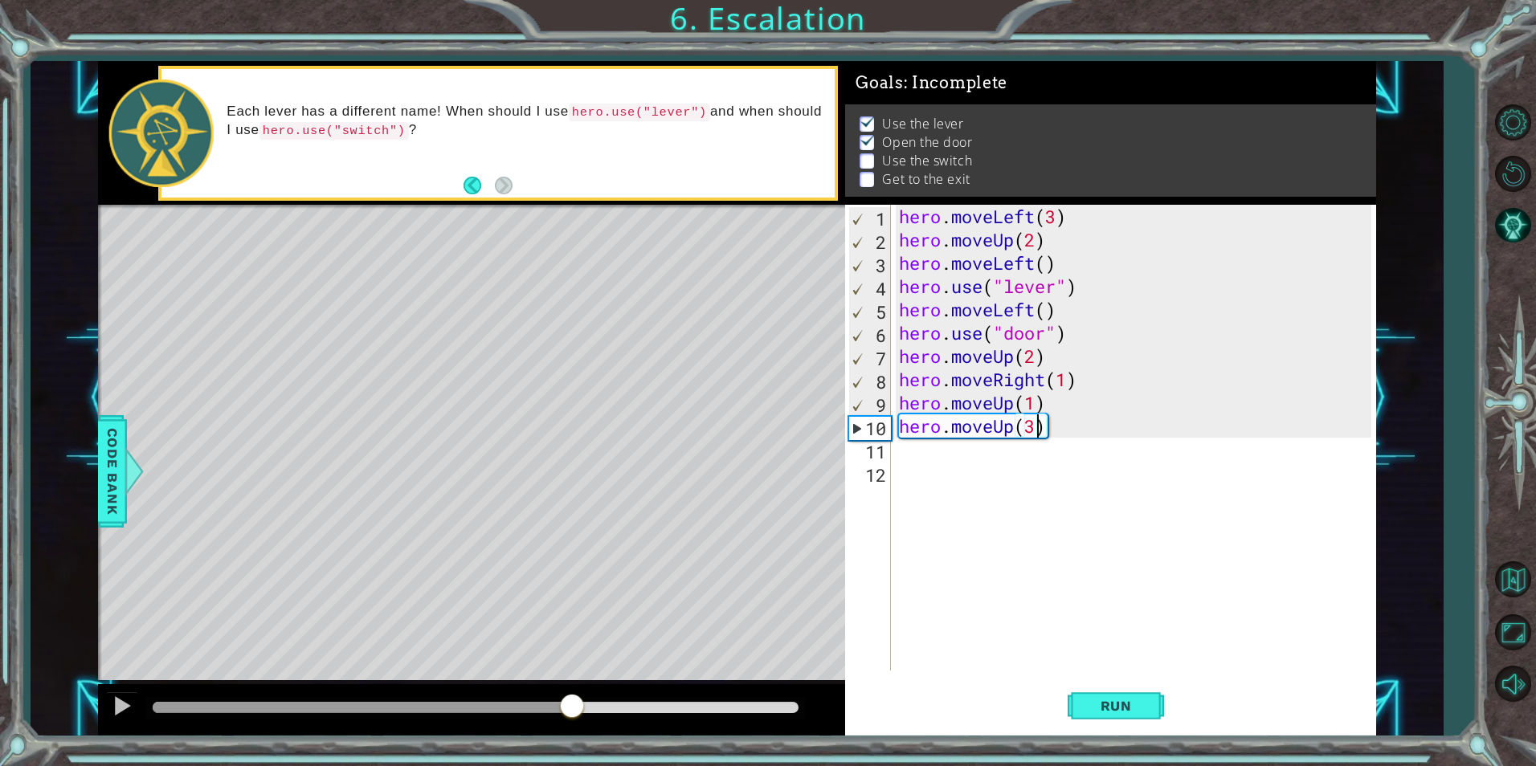
drag, startPoint x: 415, startPoint y: 702, endPoint x: 571, endPoint y: 720, distance: 157.6
click at [571, 713] on div at bounding box center [476, 707] width 646 height 11
type textarea "hero.moveUp(2)"
click at [1133, 726] on button "Run" at bounding box center [1116, 706] width 96 height 53
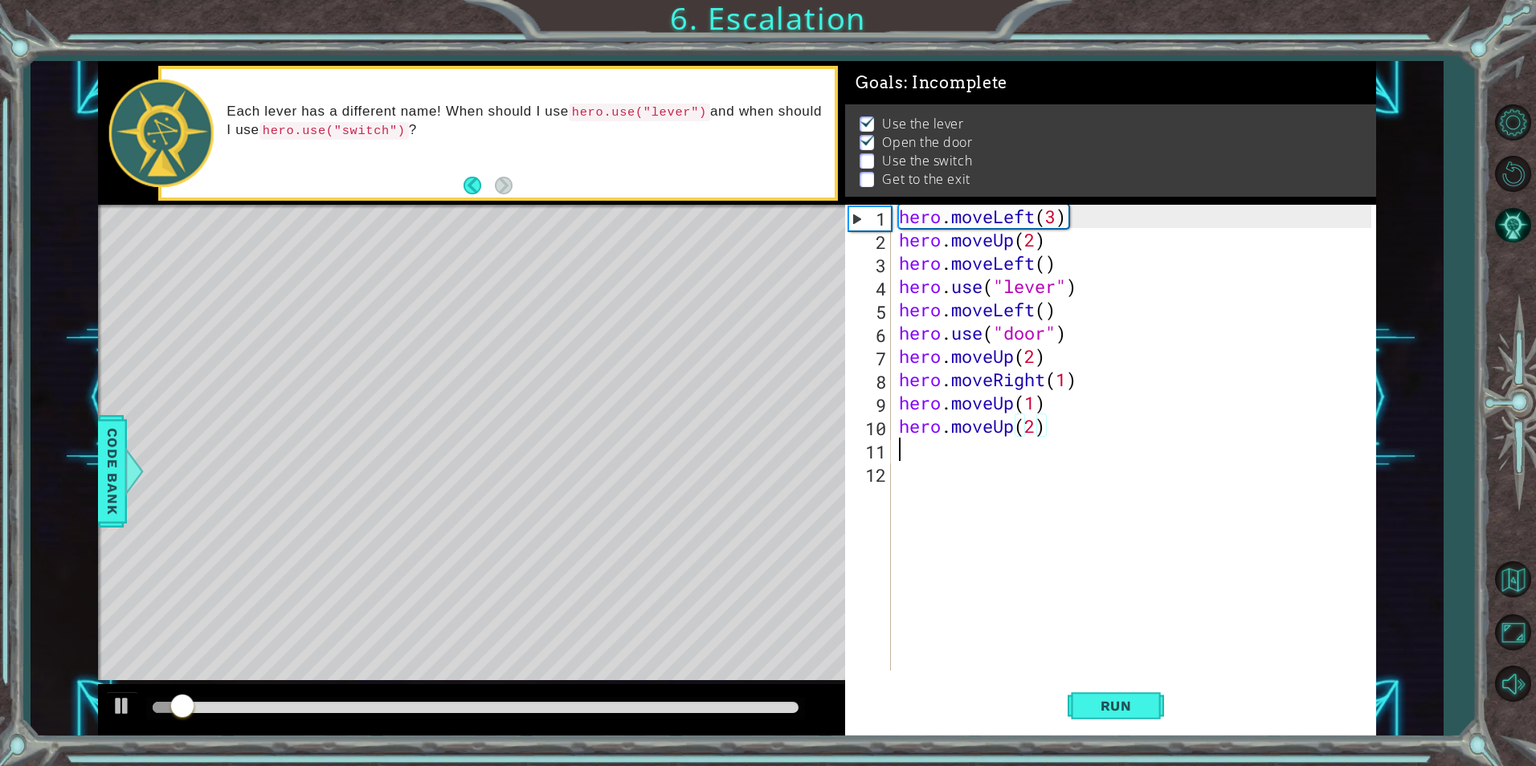
click at [1024, 451] on div "hero . moveLeft ( 3 ) hero . moveUp ( 2 ) hero . moveLeft ( ) hero . use ( "lev…" at bounding box center [1137, 461] width 483 height 513
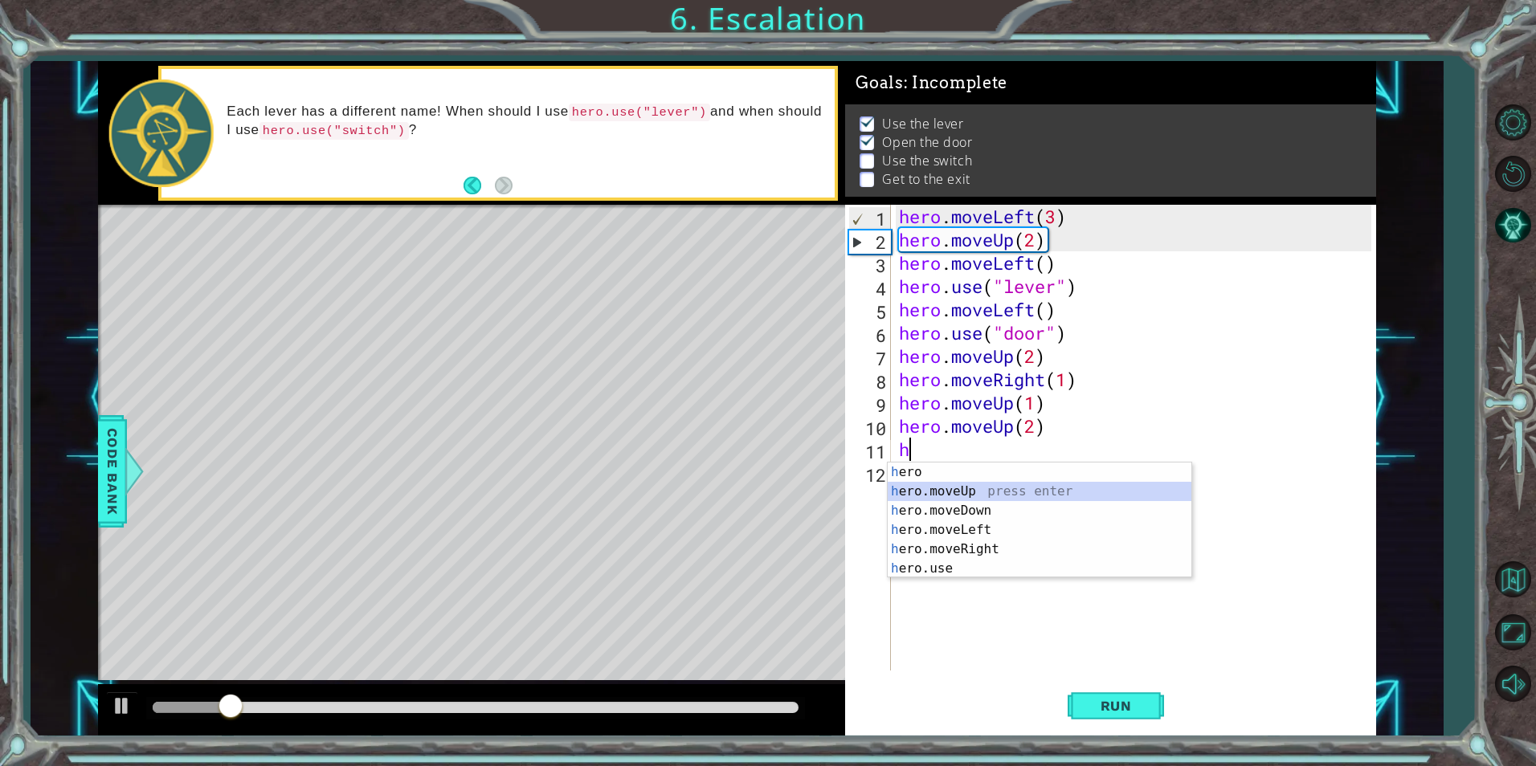
click at [979, 488] on div "h ero press enter h ero.moveUp press enter h ero.moveDown press enter h ero.mov…" at bounding box center [1040, 540] width 304 height 154
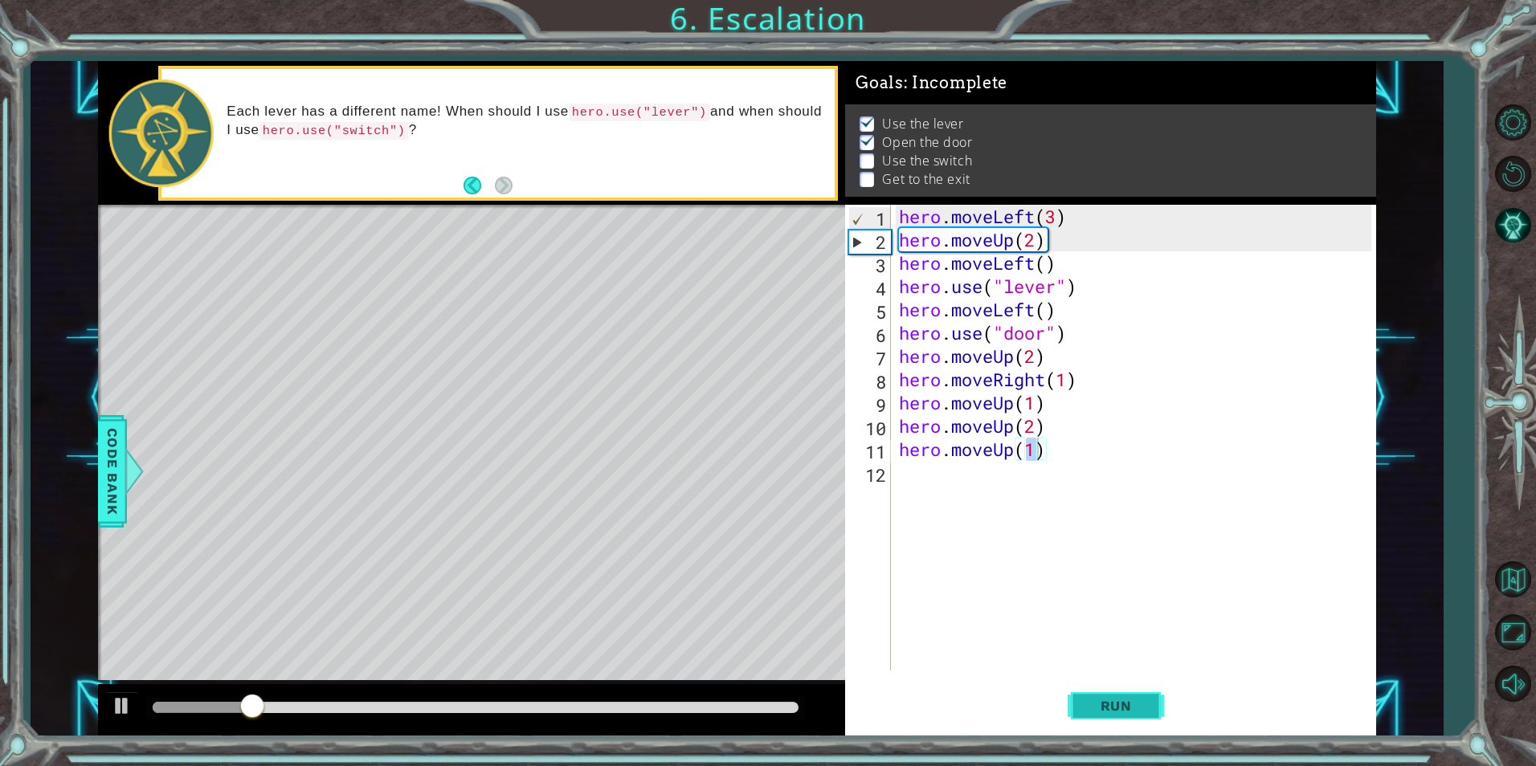
click at [1093, 723] on button "Run" at bounding box center [1116, 706] width 96 height 53
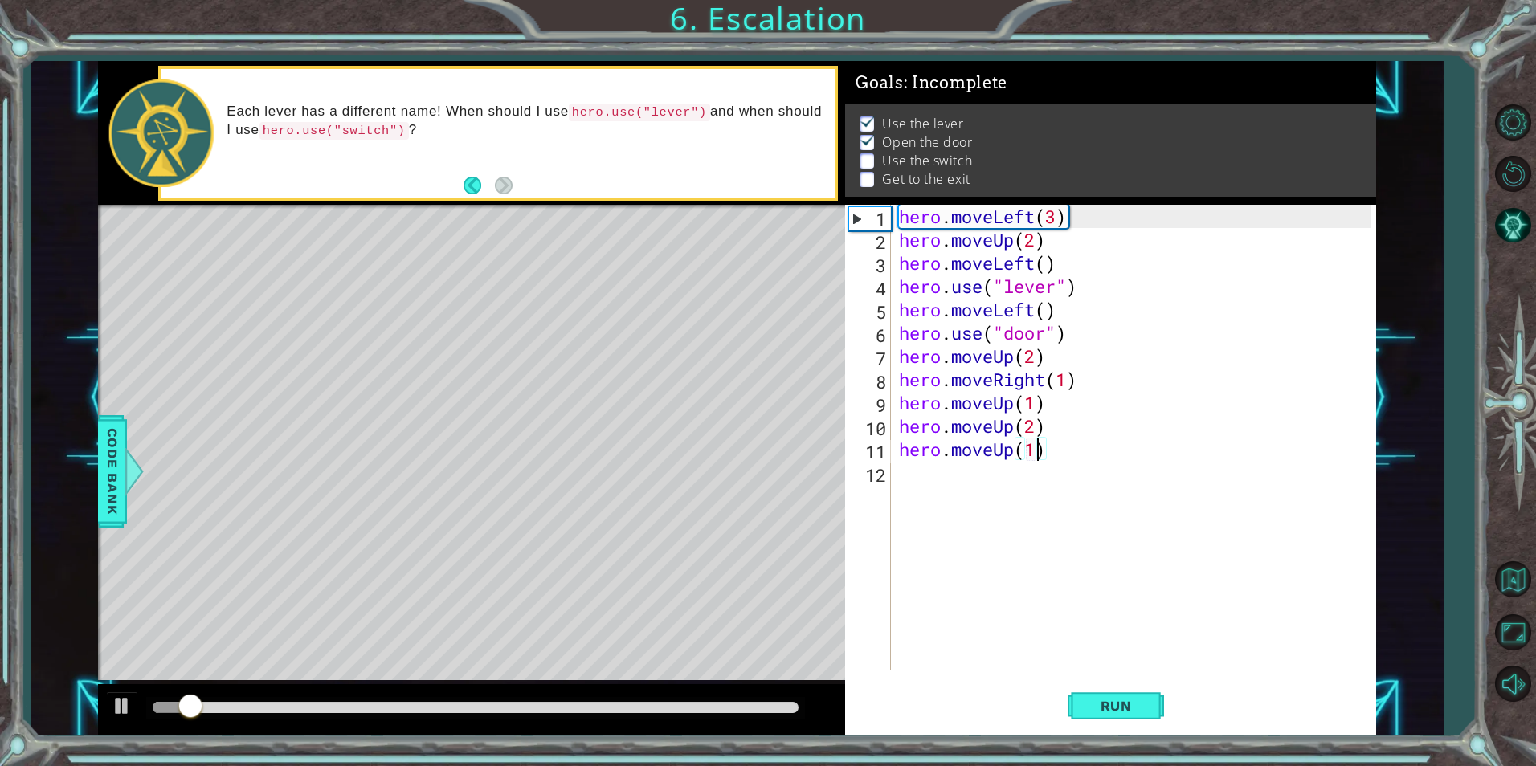
click at [1035, 452] on div "hero . moveLeft ( 3 ) hero . moveUp ( 2 ) hero . moveLeft ( ) hero . use ( "lev…" at bounding box center [1137, 461] width 483 height 513
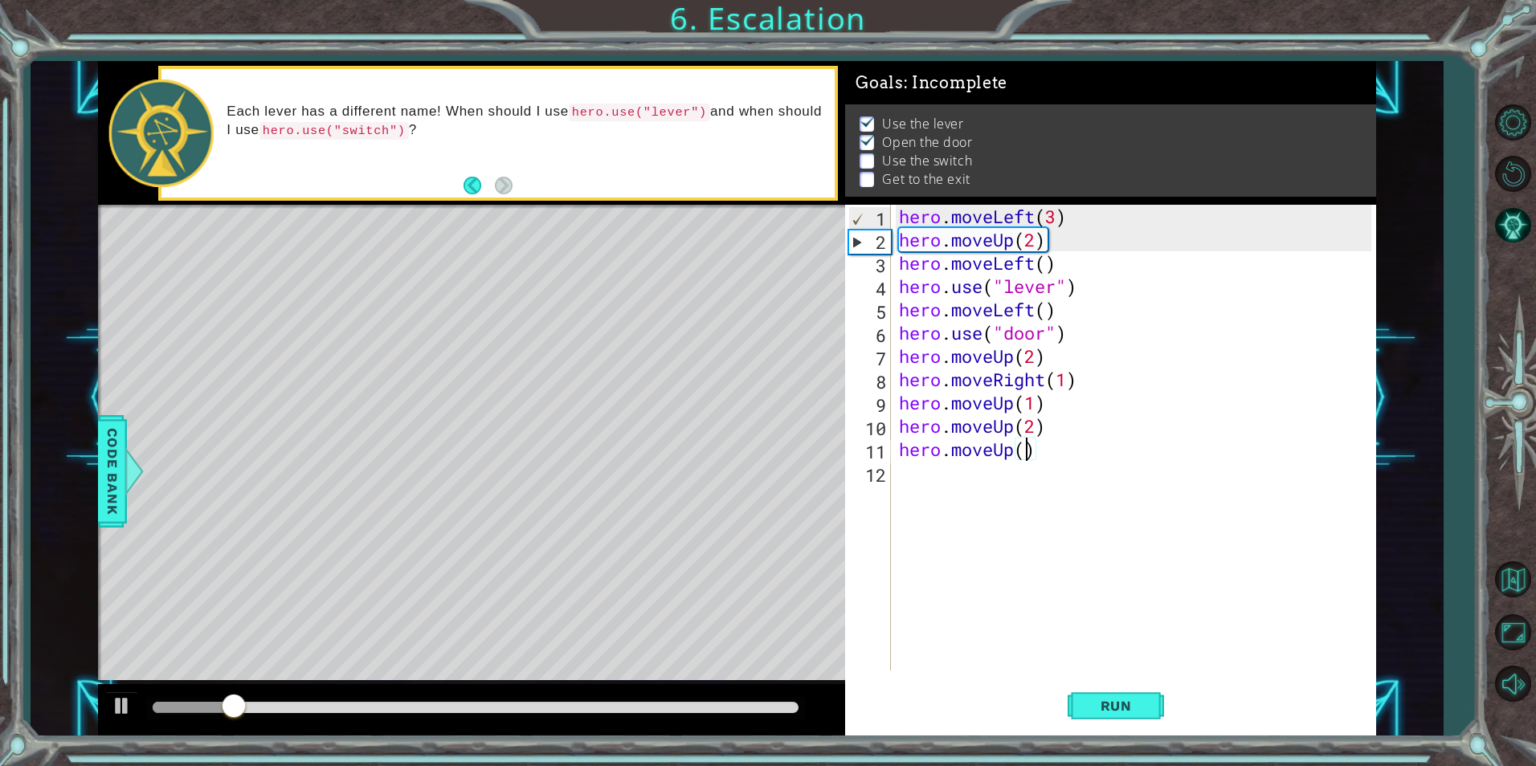
scroll to position [0, 6]
type textarea "hero.moveUp(2)"
click at [1088, 703] on span "Run" at bounding box center [1115, 706] width 63 height 16
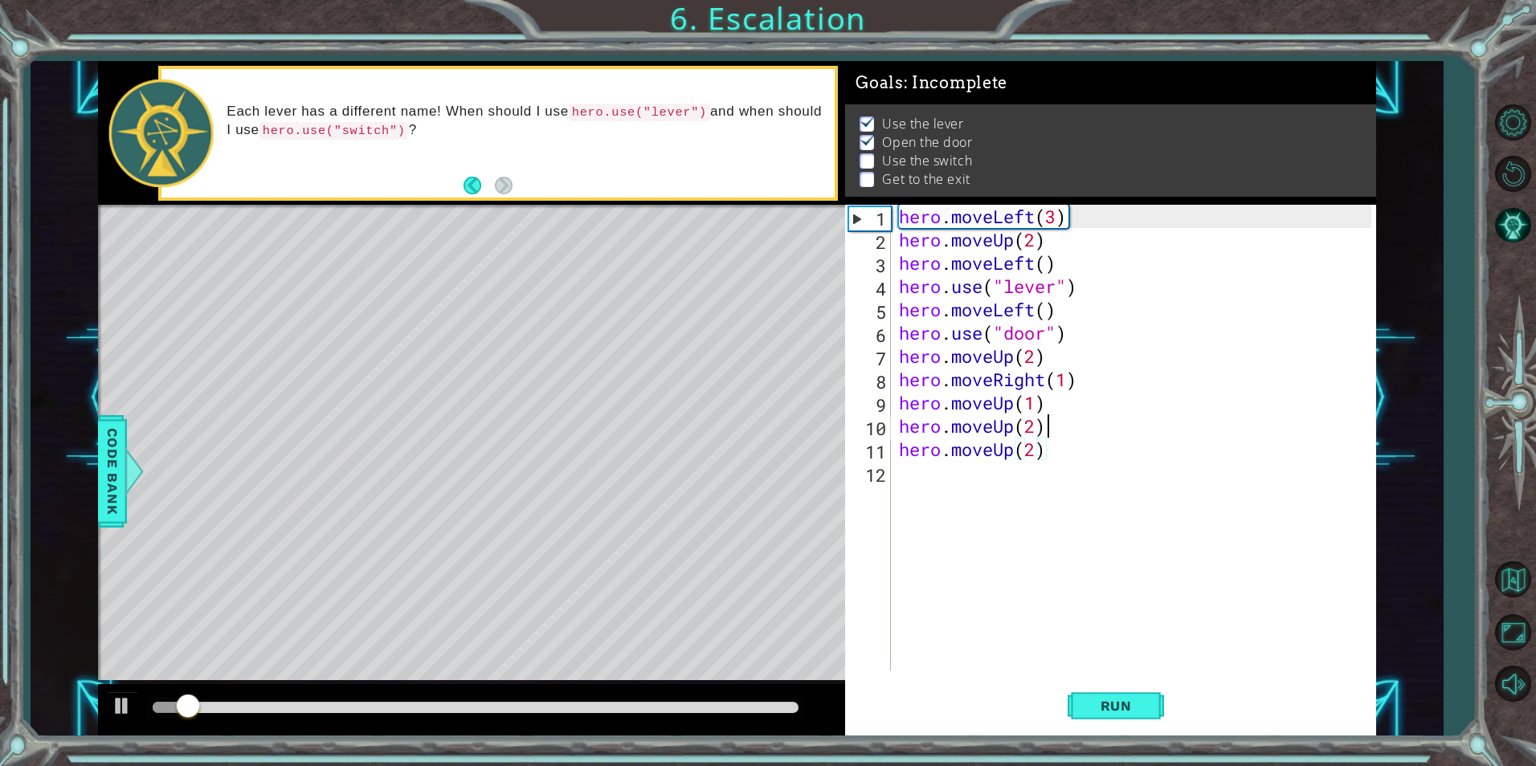
click at [1048, 437] on div "hero . moveLeft ( 3 ) hero . moveUp ( 2 ) hero . moveLeft ( ) hero . use ( "lev…" at bounding box center [1137, 461] width 483 height 513
drag, startPoint x: 1051, startPoint y: 455, endPoint x: 872, endPoint y: 441, distance: 179.7
click at [872, 441] on div "hero.moveUp(2) 1 2 3 4 5 6 7 8 9 10 11 12 hero . moveLeft ( 3 ) hero . moveUp (…" at bounding box center [1107, 438] width 525 height 466
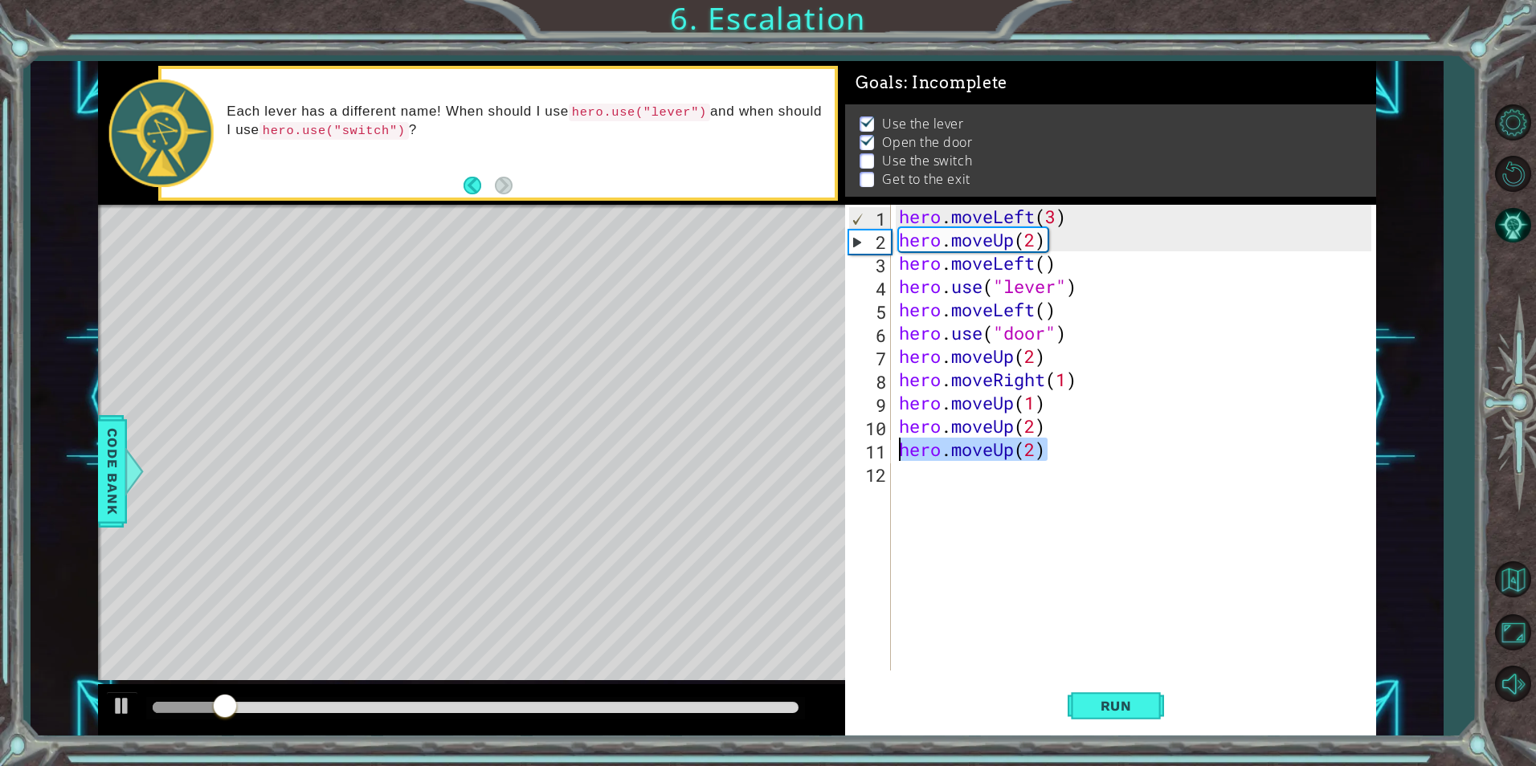
scroll to position [0, 0]
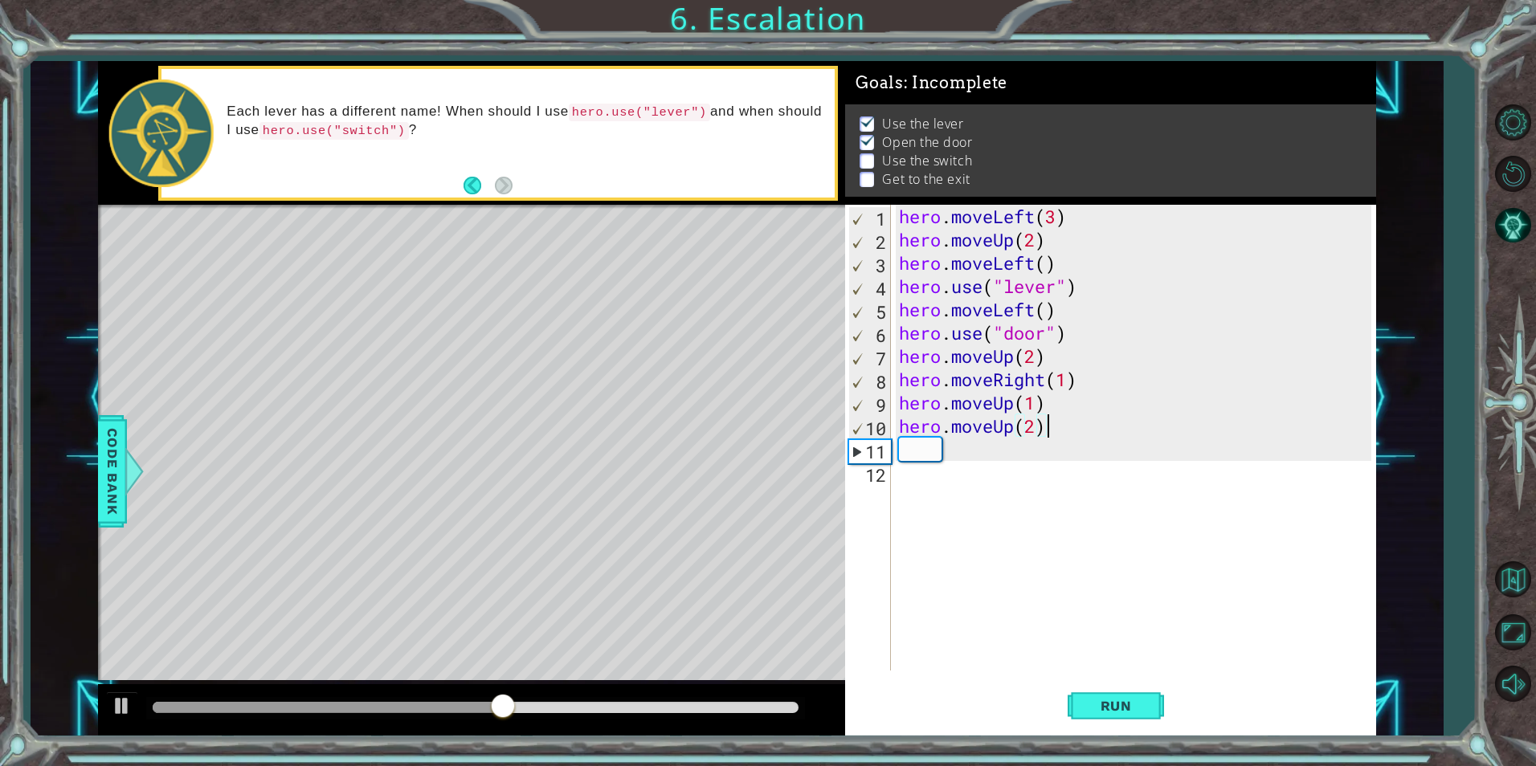
drag, startPoint x: 1072, startPoint y: 413, endPoint x: 1062, endPoint y: 436, distance: 25.5
click at [1062, 436] on div "hero . moveLeft ( 3 ) hero . moveUp ( 2 ) hero . moveLeft ( ) hero . use ( "lev…" at bounding box center [1137, 461] width 483 height 513
type textarea "hero.moveUp(2)"
drag, startPoint x: 1062, startPoint y: 436, endPoint x: 884, endPoint y: 436, distance: 177.5
click at [884, 436] on div "hero.moveUp(2) 1 2 3 4 5 6 7 8 9 10 11 12 hero . moveLeft ( 3 ) hero . moveUp (…" at bounding box center [1107, 438] width 525 height 466
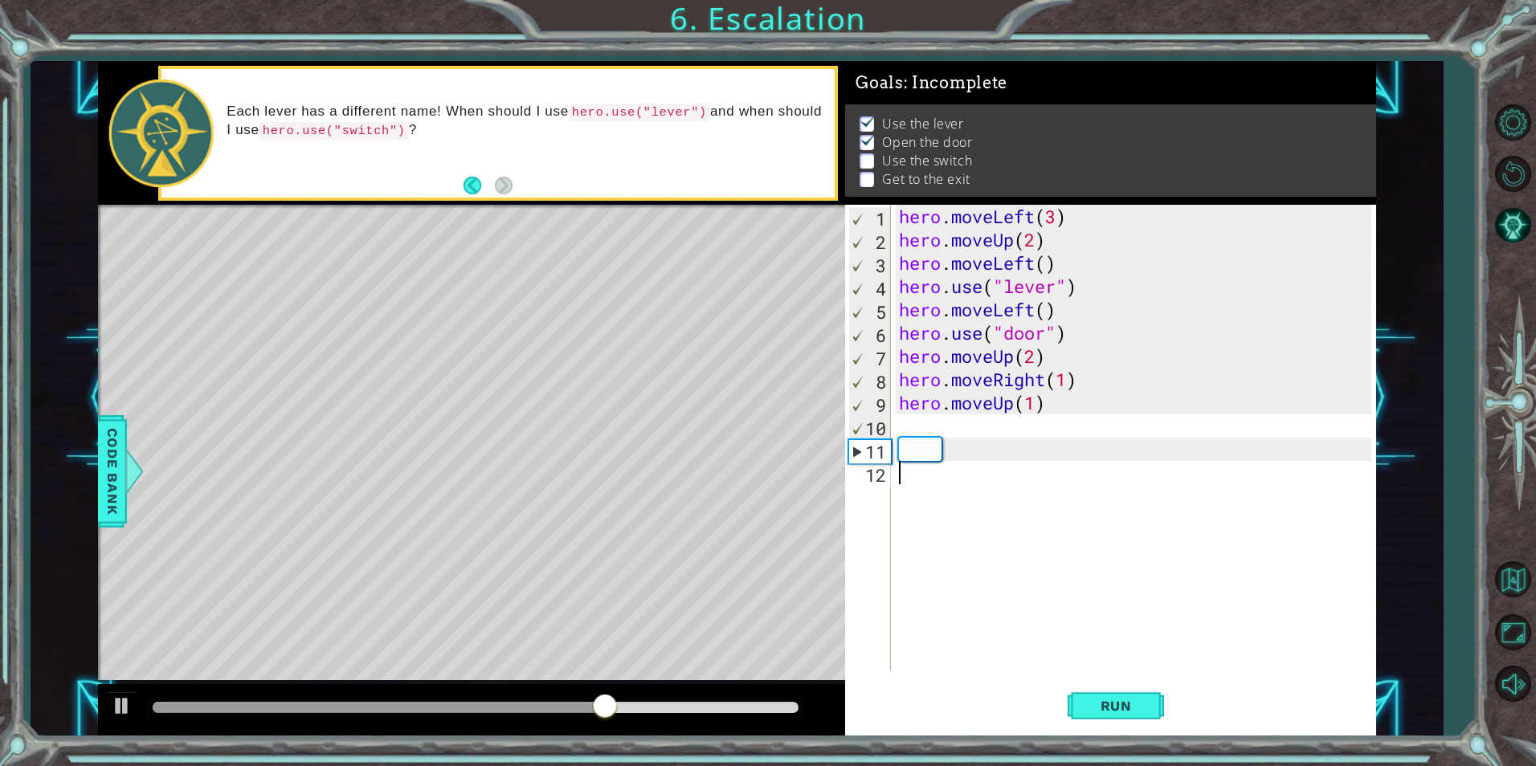
drag, startPoint x: 885, startPoint y: 436, endPoint x: 994, endPoint y: 549, distance: 156.2
click at [994, 549] on div "hero . moveLeft ( 3 ) hero . moveUp ( 2 ) hero . moveLeft ( ) hero . use ( "lev…" at bounding box center [1137, 461] width 483 height 513
click at [977, 431] on div "hero . moveLeft ( 3 ) hero . moveUp ( 2 ) hero . moveLeft ( ) hero . use ( "lev…" at bounding box center [1137, 461] width 483 height 513
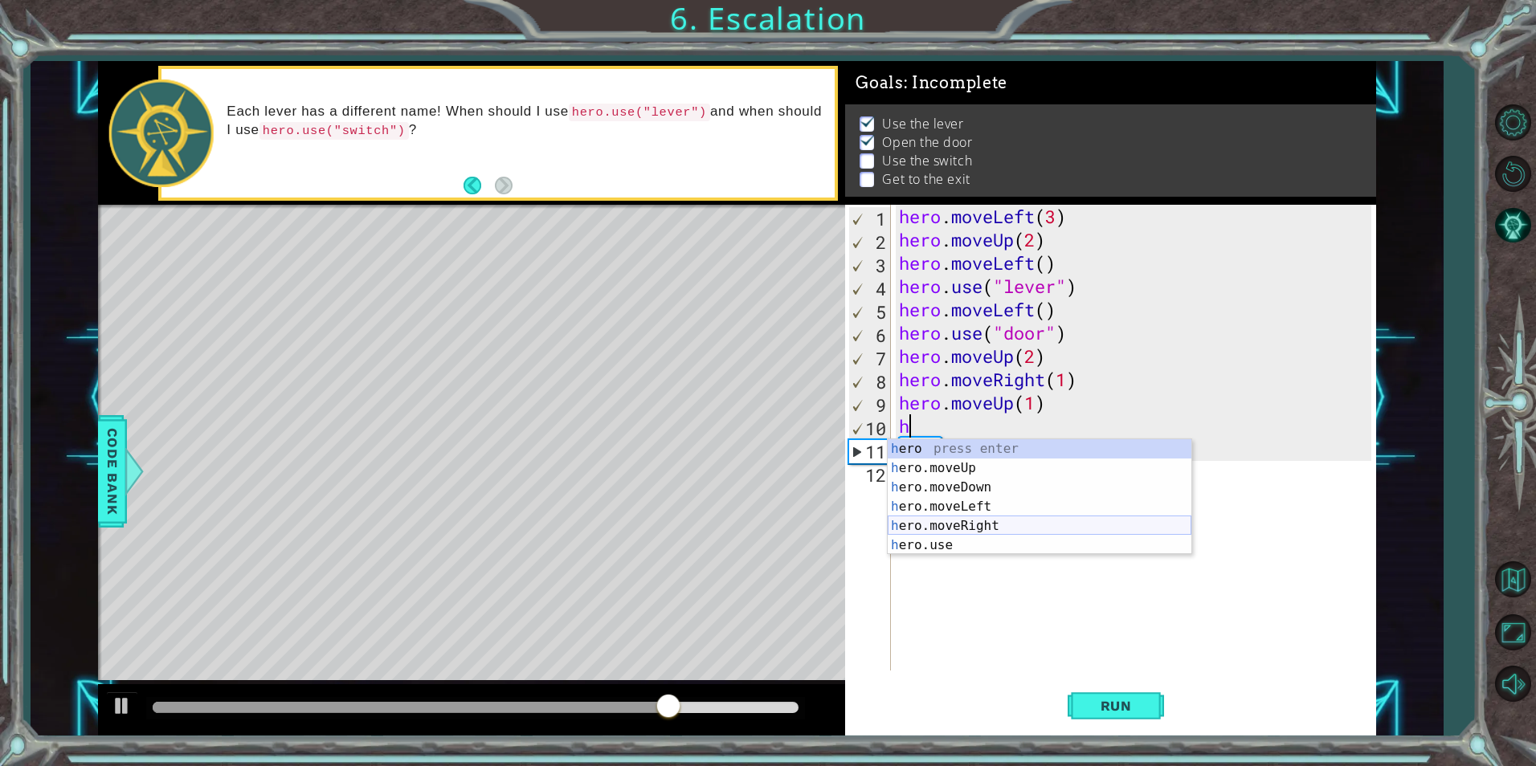
click at [1003, 521] on div "h ero press enter h ero.moveUp press enter h ero.moveDown press enter h ero.mov…" at bounding box center [1040, 516] width 304 height 154
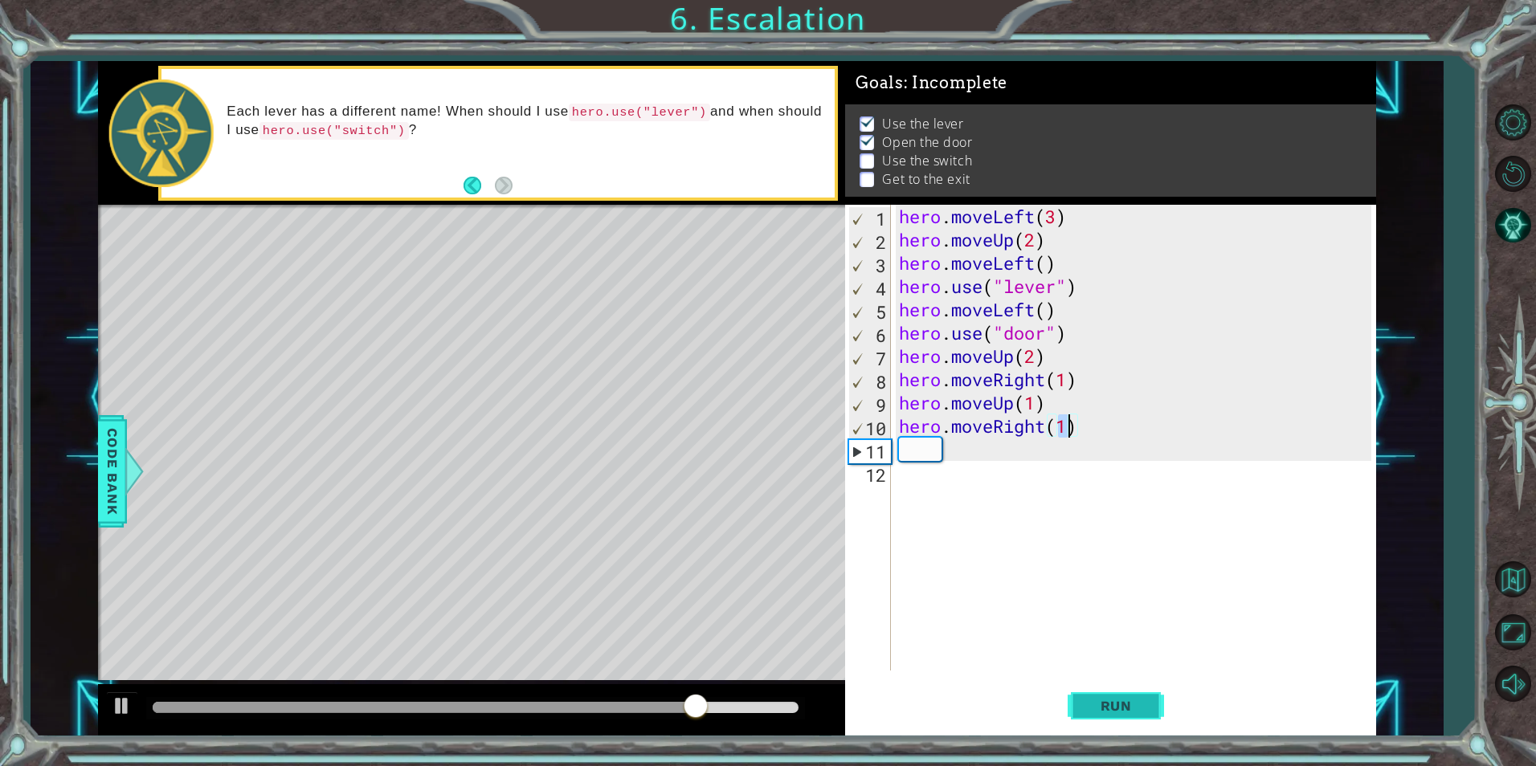
type textarea "hero.moveRight(1)"
click at [1092, 717] on button "Run" at bounding box center [1116, 706] width 96 height 53
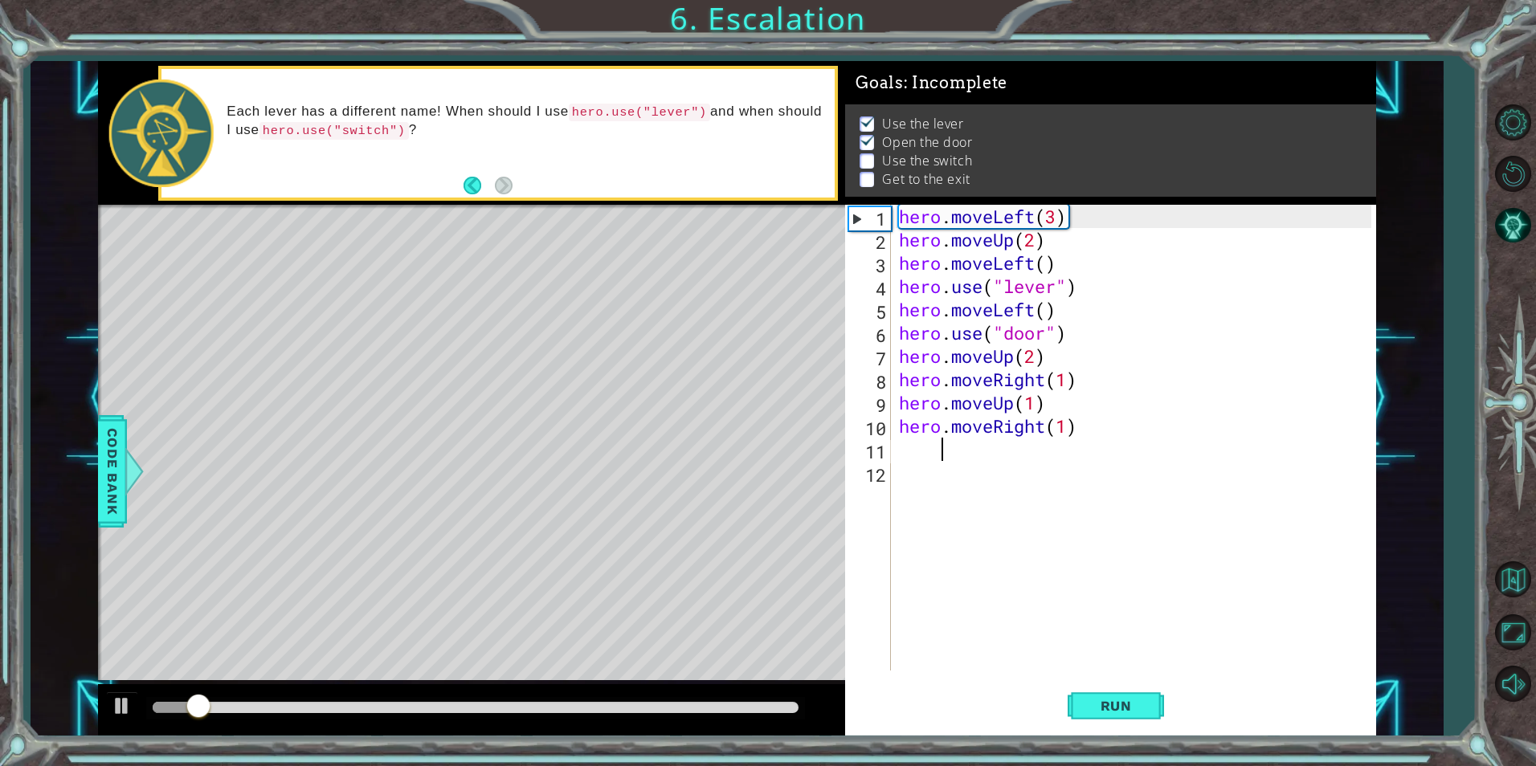
click at [1004, 460] on div "hero . moveLeft ( 3 ) hero . moveUp ( 2 ) hero . moveLeft ( ) hero . use ( "lev…" at bounding box center [1137, 461] width 483 height 513
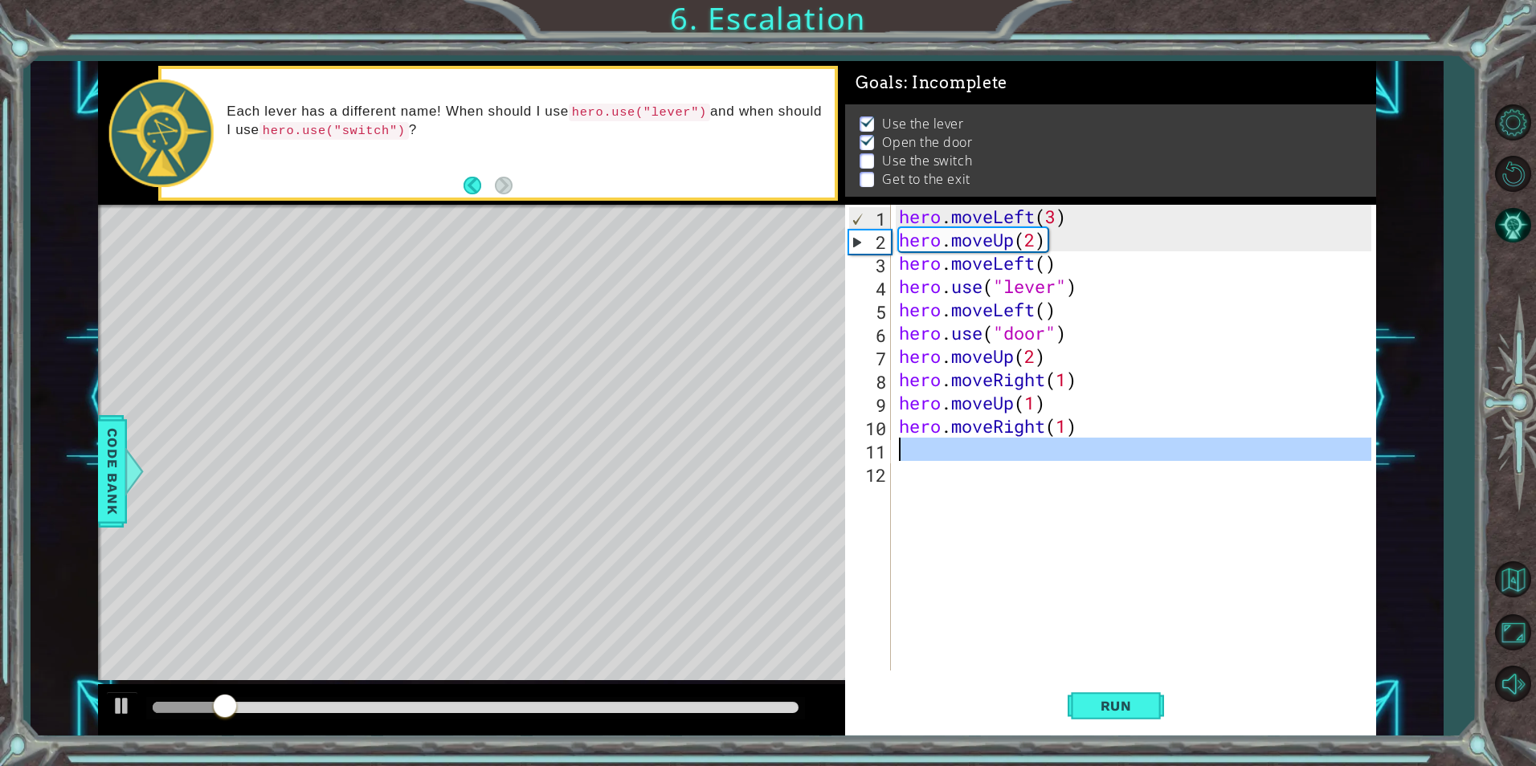
click at [889, 444] on div "11" at bounding box center [869, 451] width 43 height 23
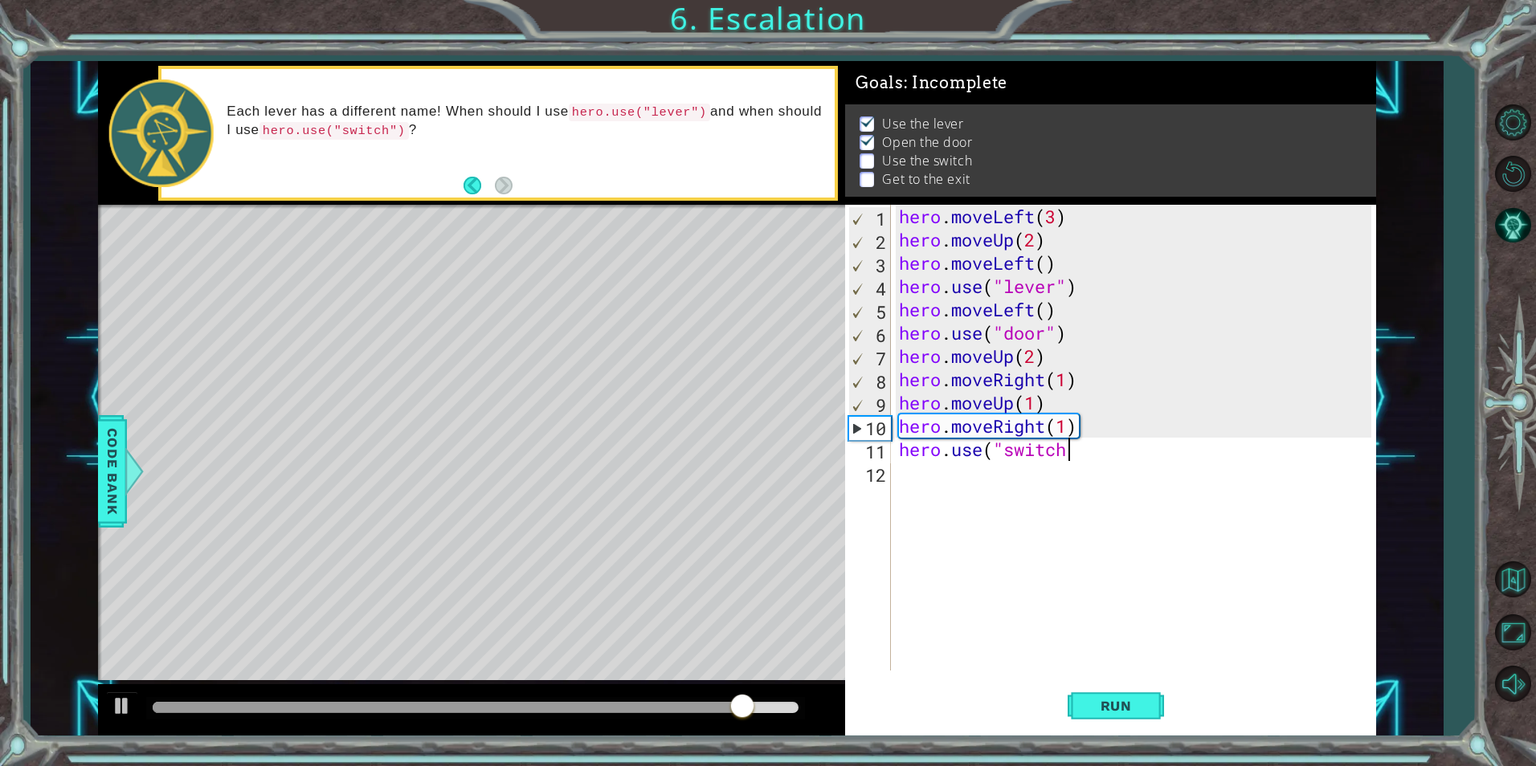
scroll to position [0, 9]
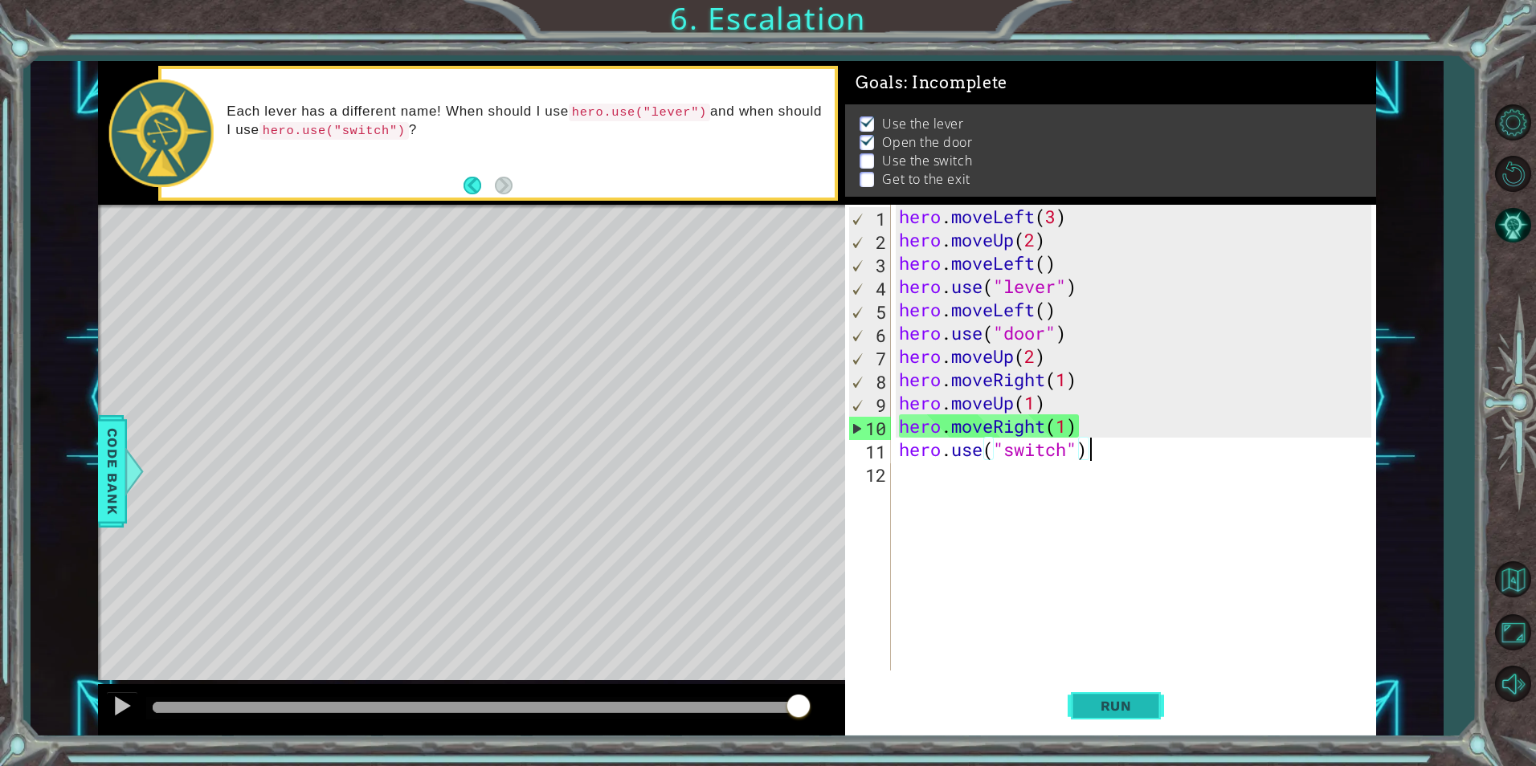
type textarea "hero.use("switch")"
click at [1106, 705] on span "Run" at bounding box center [1115, 706] width 63 height 16
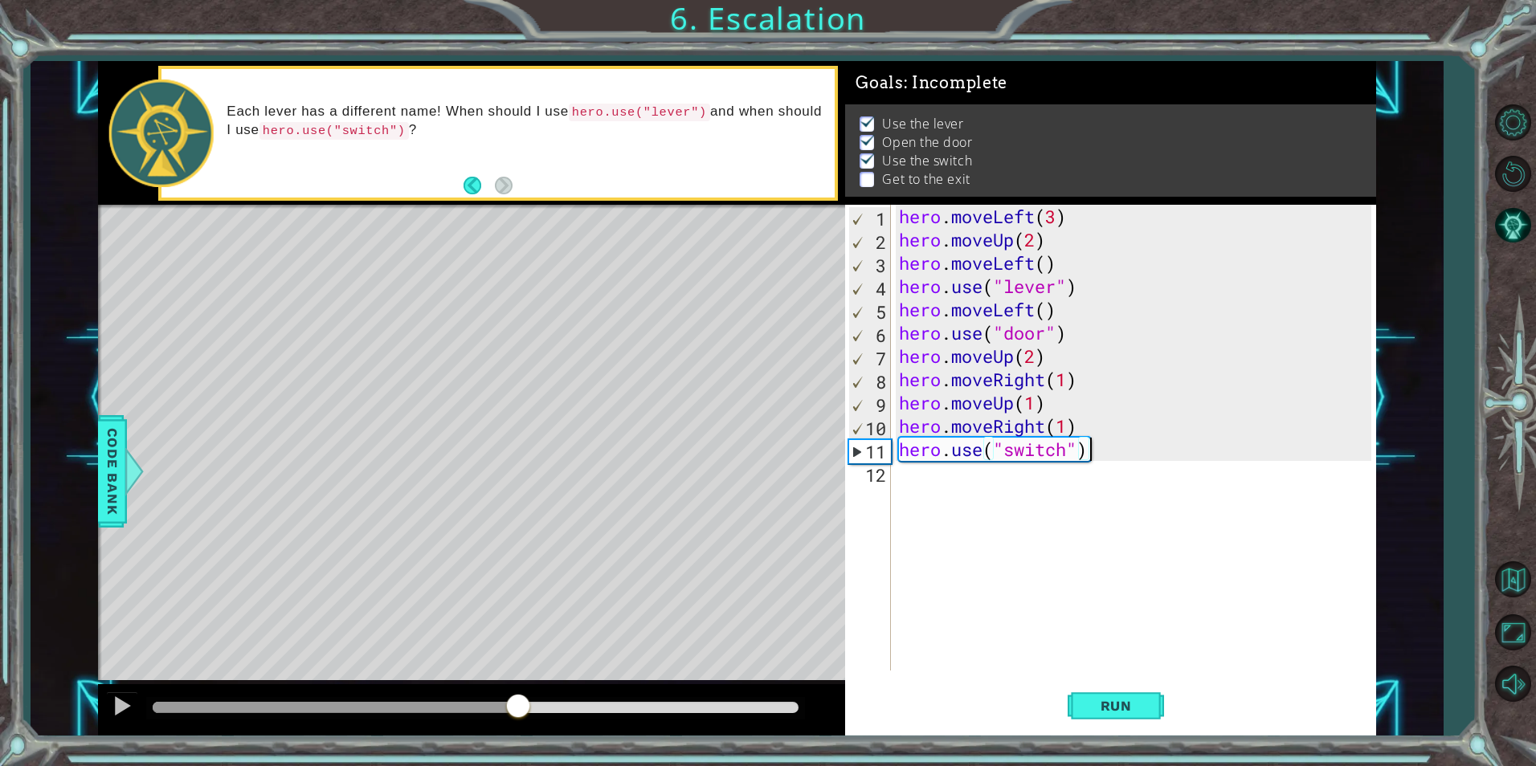
drag, startPoint x: 511, startPoint y: 709, endPoint x: 530, endPoint y: 702, distance: 20.3
click at [519, 709] on div at bounding box center [476, 707] width 646 height 11
click at [970, 475] on div "hero . moveLeft ( 3 ) hero . moveUp ( 2 ) hero . moveLeft ( ) hero . use ( "lev…" at bounding box center [1137, 461] width 483 height 513
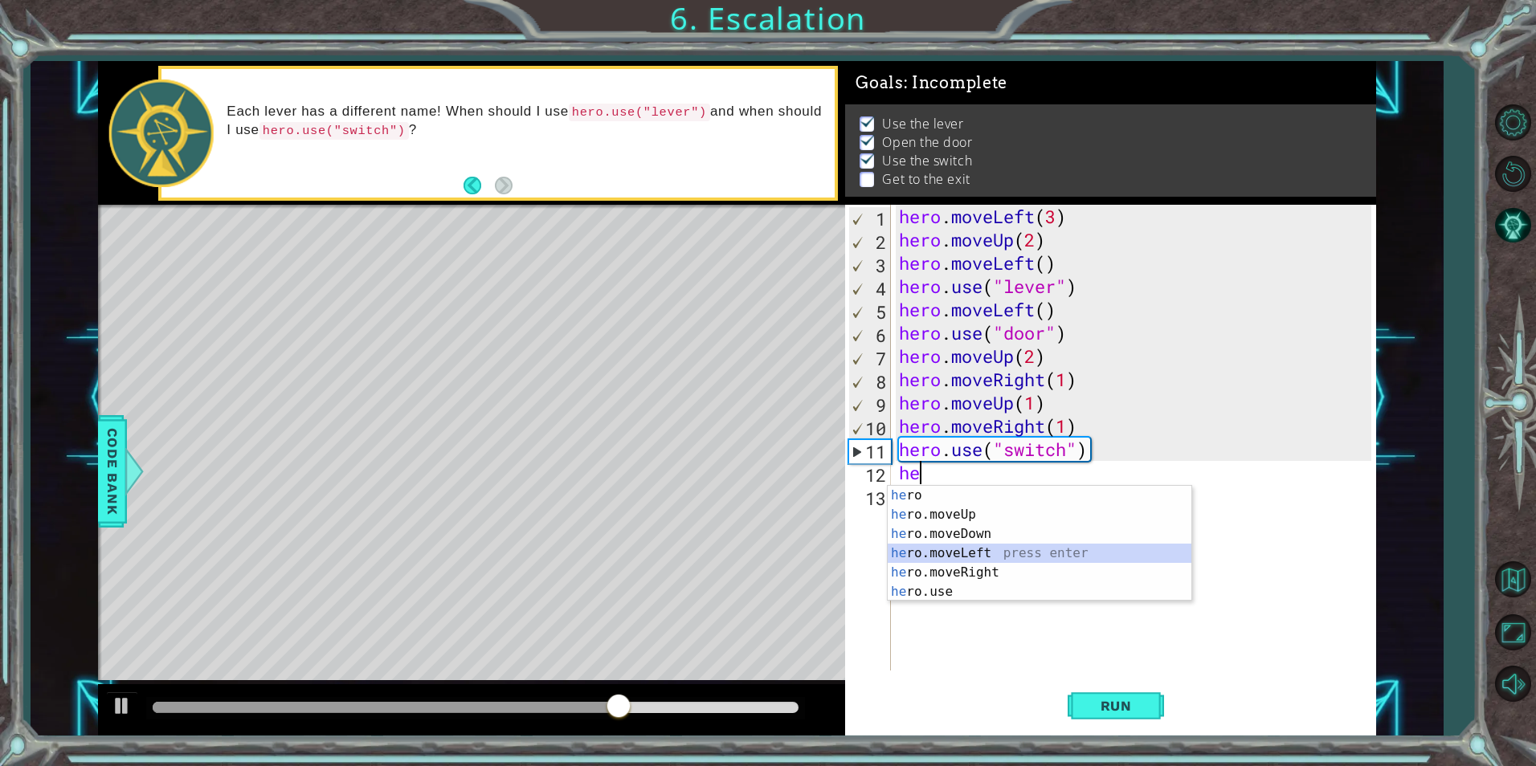
click at [979, 545] on div "he ro press enter he ro.moveUp press enter he ro.moveDown press enter he ro.mov…" at bounding box center [1040, 563] width 304 height 154
type textarea "hero.moveLeft(1)"
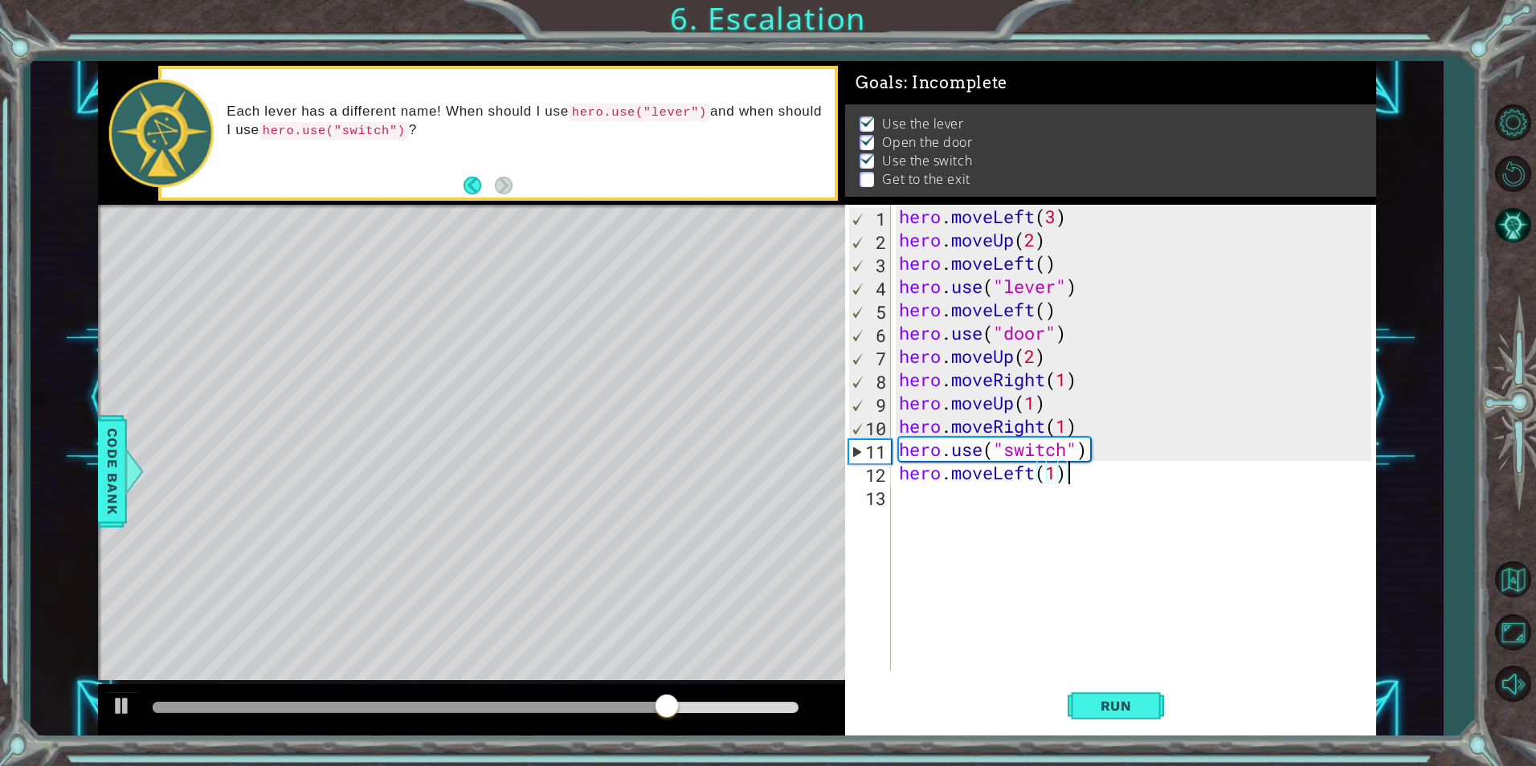
click at [1081, 476] on div "hero . moveLeft ( 3 ) hero . moveUp ( 2 ) hero . moveLeft ( ) hero . use ( "lev…" at bounding box center [1137, 461] width 483 height 513
click at [1036, 486] on div "hero . moveLeft ( 3 ) hero . moveUp ( 2 ) hero . moveLeft ( ) hero . use ( "lev…" at bounding box center [1137, 461] width 483 height 513
click at [1027, 463] on div "hero . moveLeft ( 3 ) hero . moveUp ( 2 ) hero . moveLeft ( ) hero . use ( "lev…" at bounding box center [1137, 461] width 483 height 513
click at [1031, 478] on div "hero . moveLeft ( 3 ) hero . moveUp ( 2 ) hero . moveLeft ( ) hero . use ( "lev…" at bounding box center [1137, 461] width 483 height 513
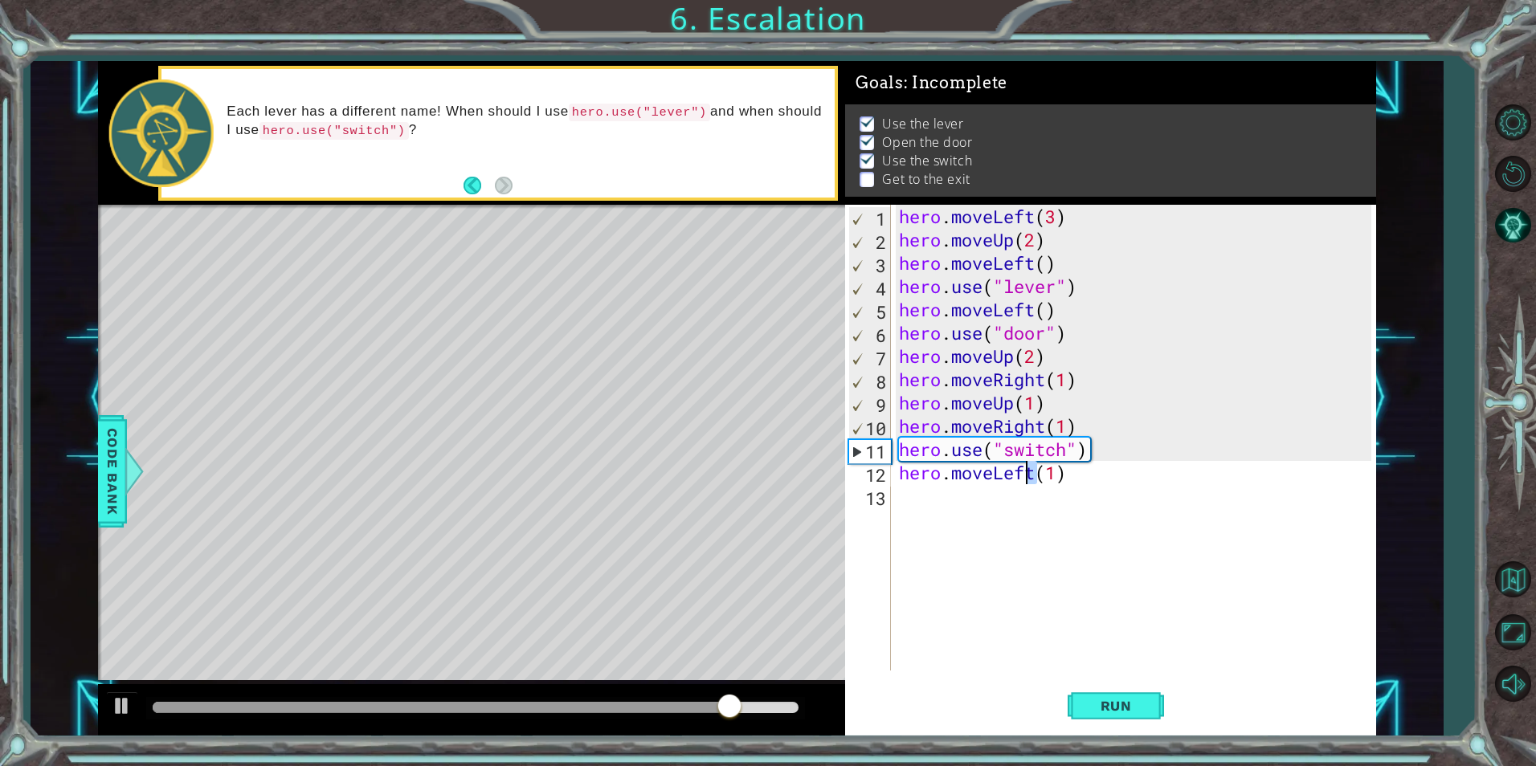
click at [1031, 478] on div "hero . moveLeft ( 3 ) hero . moveUp ( 2 ) hero . moveLeft ( ) hero . use ( "lev…" at bounding box center [1133, 438] width 475 height 466
click at [1031, 478] on div "hero . moveLeft ( 3 ) hero . moveUp ( 2 ) hero . moveLeft ( ) hero . use ( "lev…" at bounding box center [1137, 461] width 483 height 513
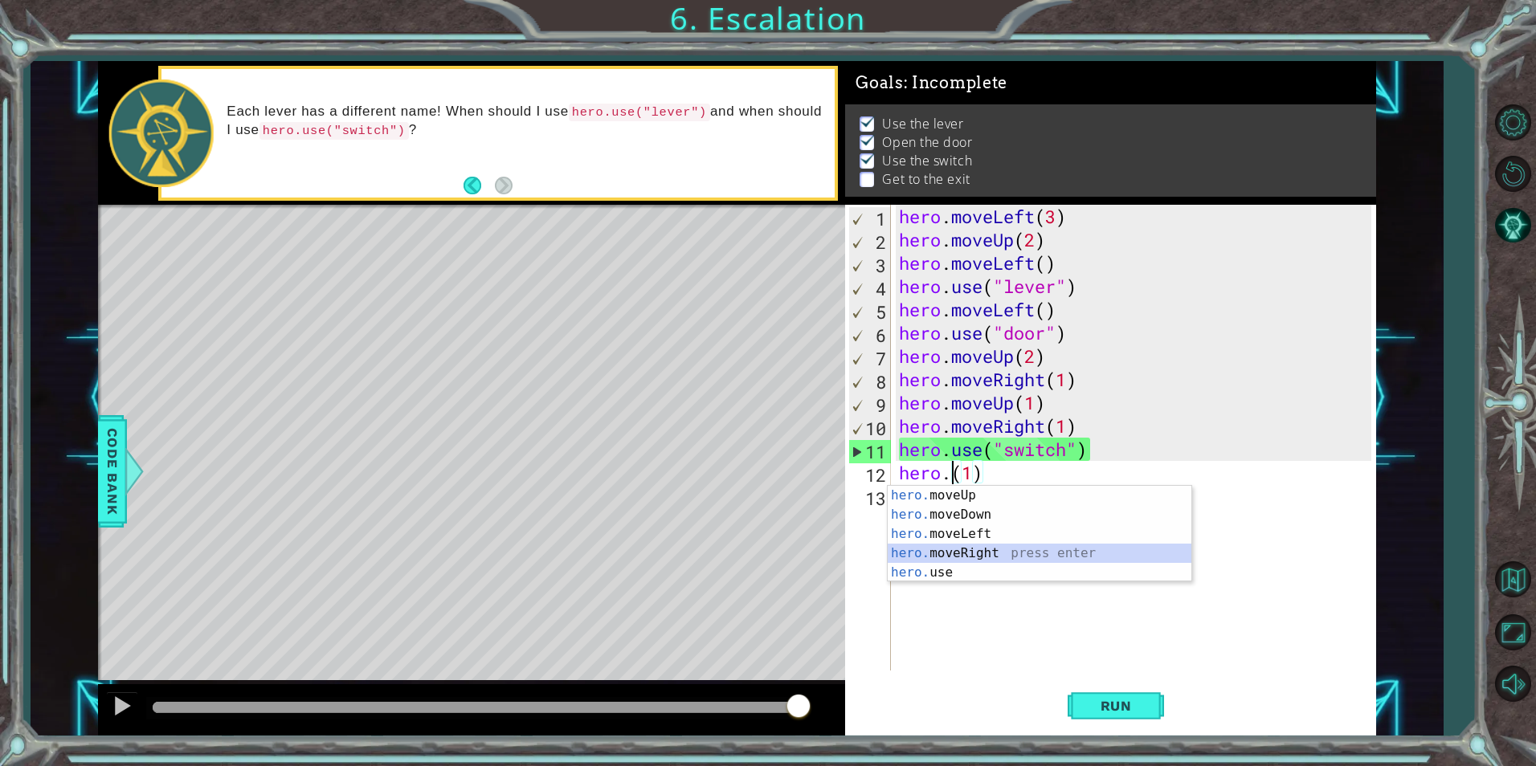
click at [1027, 549] on div "hero. moveUp press enter hero. moveDown press enter hero. moveLeft press enter …" at bounding box center [1040, 553] width 304 height 135
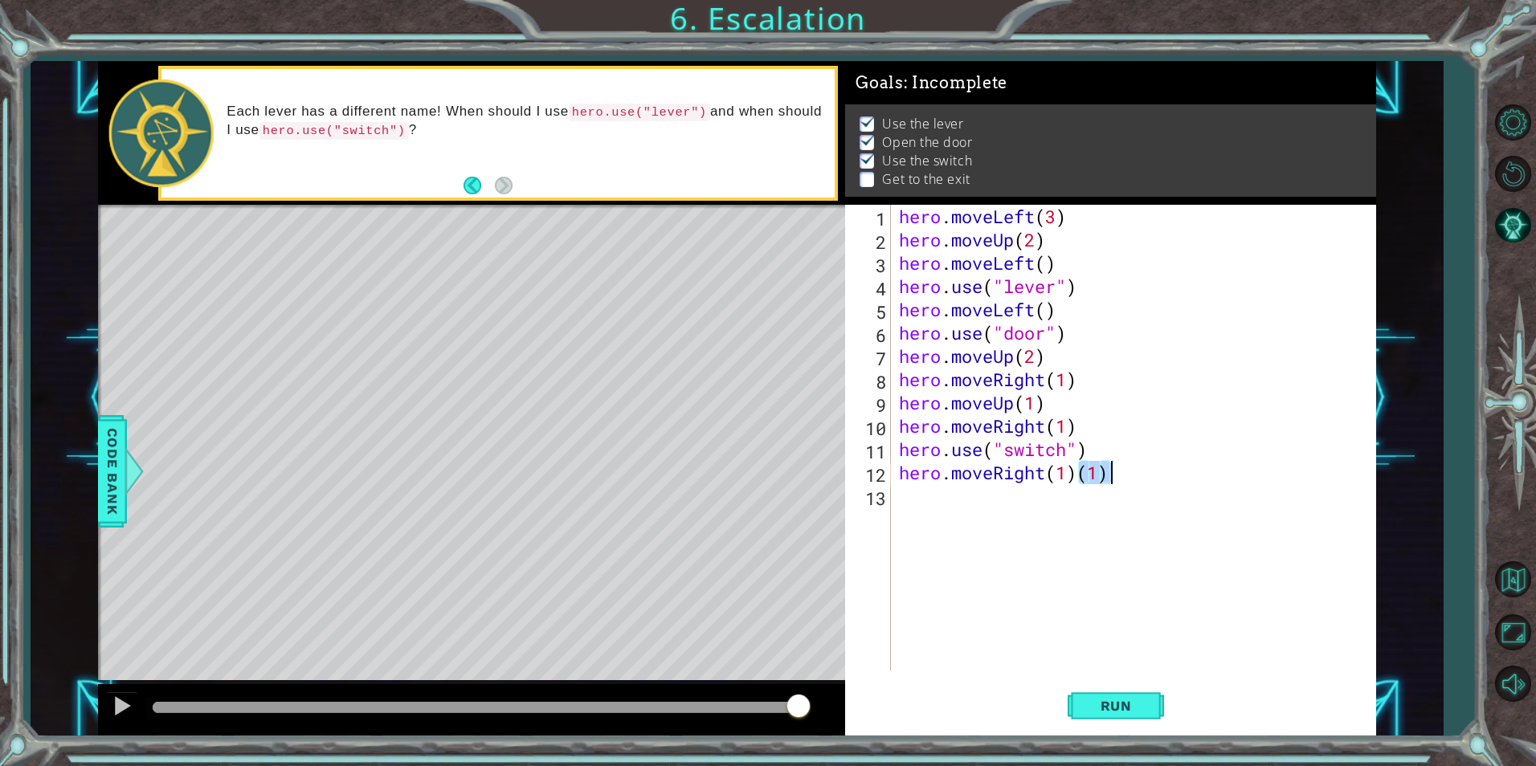
drag, startPoint x: 1080, startPoint y: 477, endPoint x: 1112, endPoint y: 477, distance: 31.3
click at [1112, 477] on div "hero . moveLeft ( 3 ) hero . moveUp ( 2 ) hero . moveLeft ( ) hero . use ( "lev…" at bounding box center [1137, 461] width 483 height 513
click at [1065, 479] on div "hero . moveLeft ( 3 ) hero . moveUp ( 2 ) hero . moveLeft ( ) hero . use ( "lev…" at bounding box center [1137, 461] width 483 height 513
type textarea "hero.moveRight(2)"
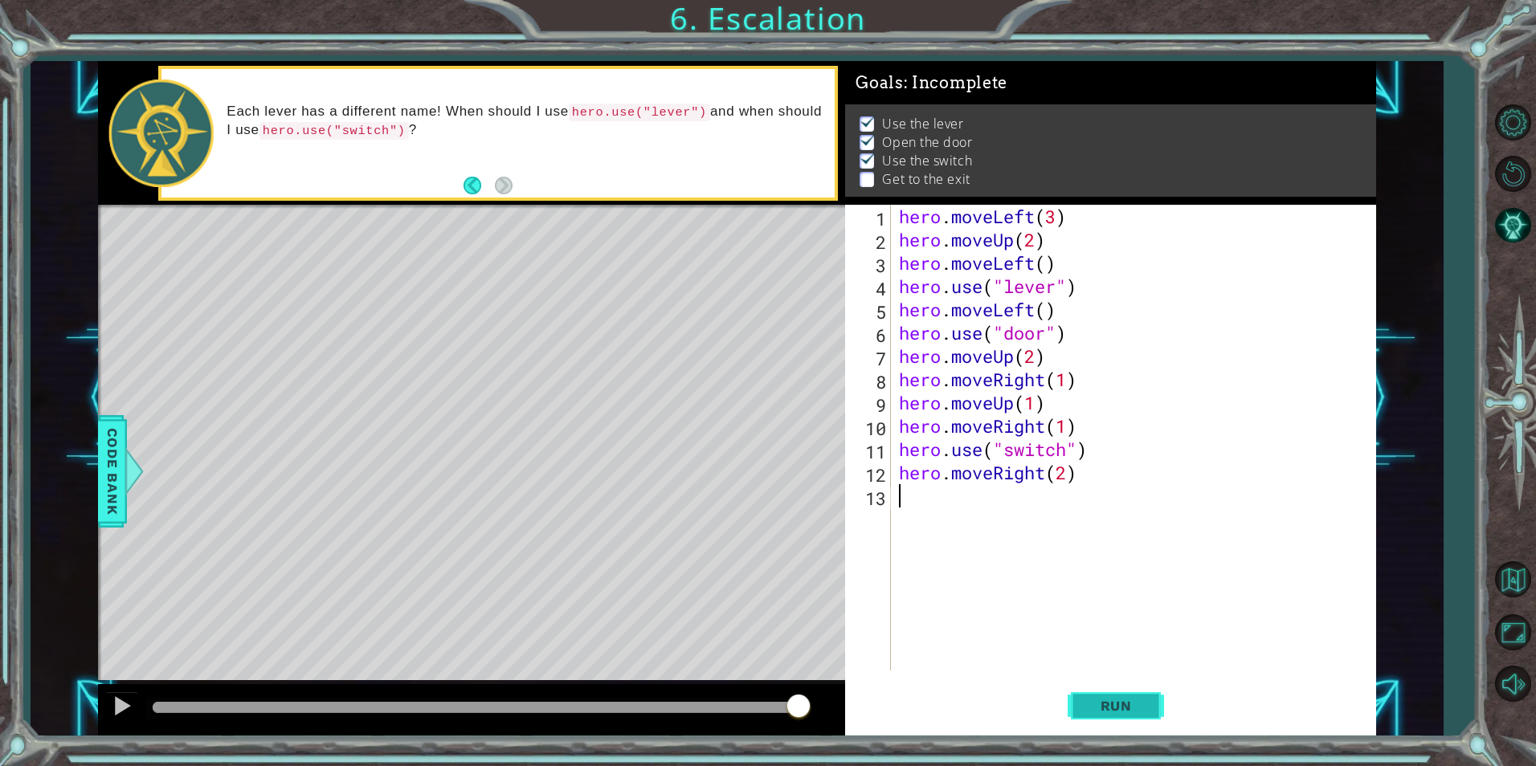
drag, startPoint x: 1093, startPoint y: 676, endPoint x: 1095, endPoint y: 704, distance: 27.4
click at [1095, 704] on div "hero.moveRight(2) 1 2 3 4 5 6 7 8 9 10 11 12 13 hero . moveLeft ( 3 ) hero . mo…" at bounding box center [1110, 470] width 531 height 531
click at [1095, 708] on span "Run" at bounding box center [1115, 706] width 63 height 16
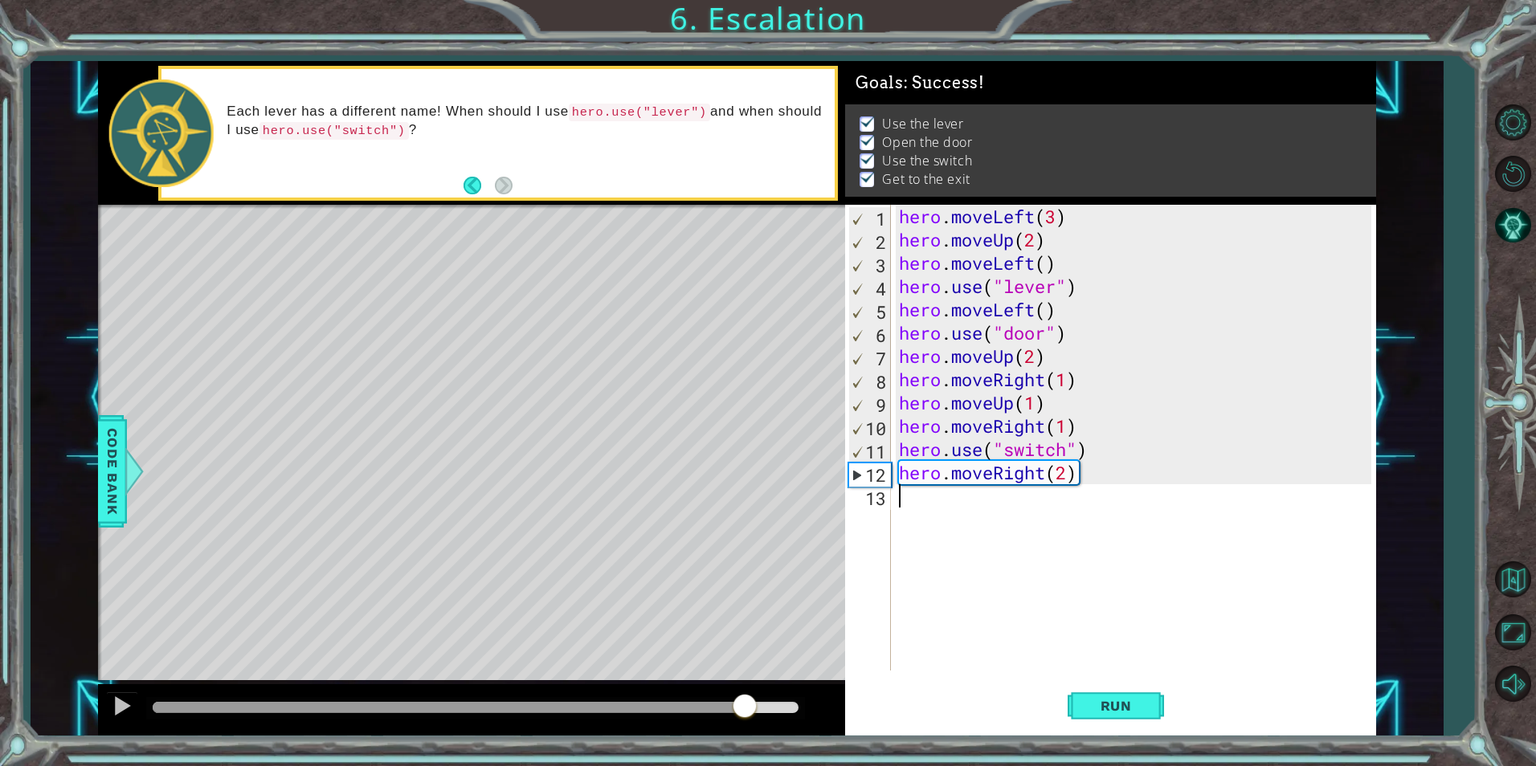
drag, startPoint x: 503, startPoint y: 712, endPoint x: 751, endPoint y: 681, distance: 250.1
click at [751, 681] on div "methods hero moveDown(steps) moveUp(steps) moveLeft(steps) moveRight(steps) use…" at bounding box center [737, 398] width 1278 height 675
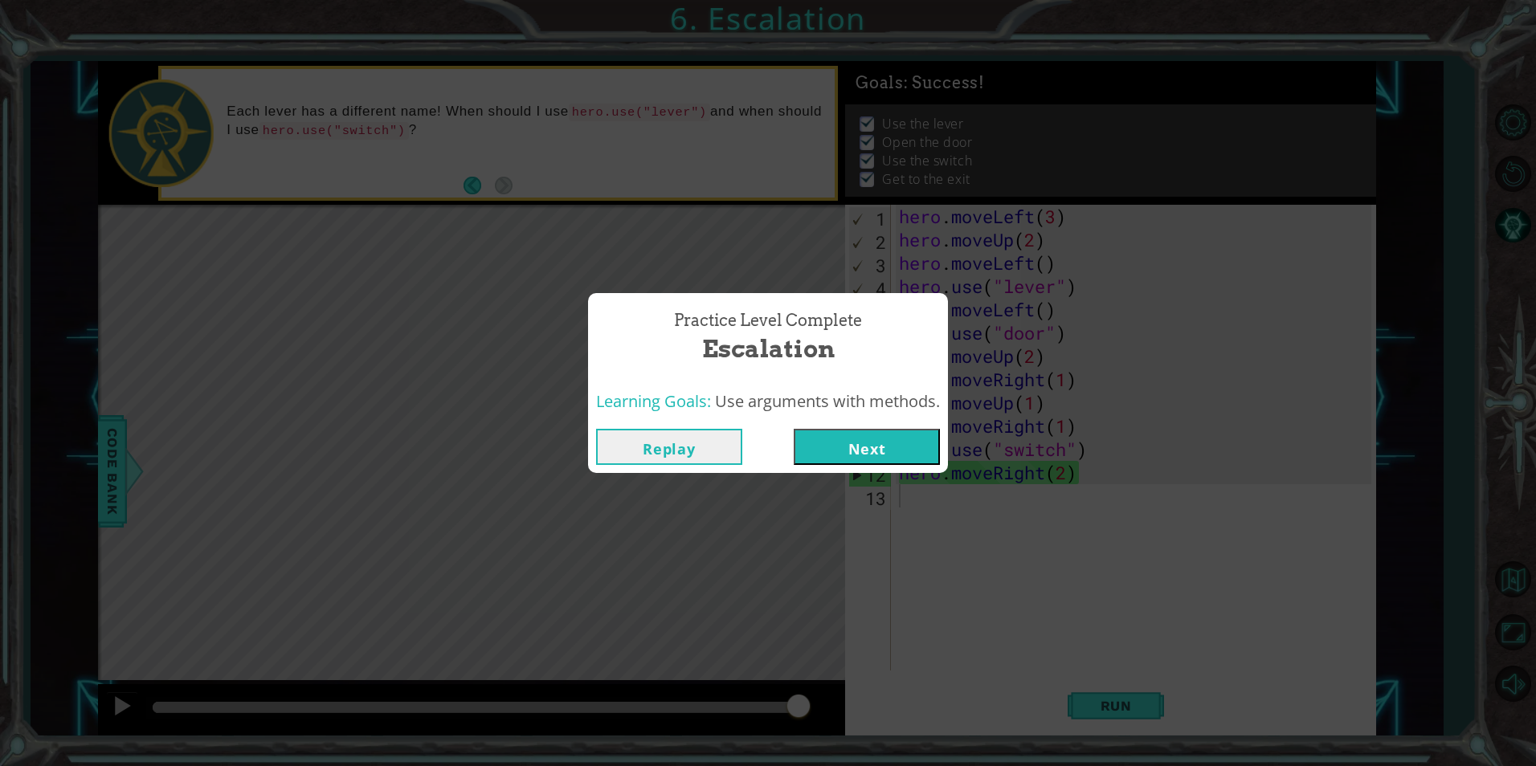
click at [929, 438] on button "Next" at bounding box center [867, 447] width 146 height 36
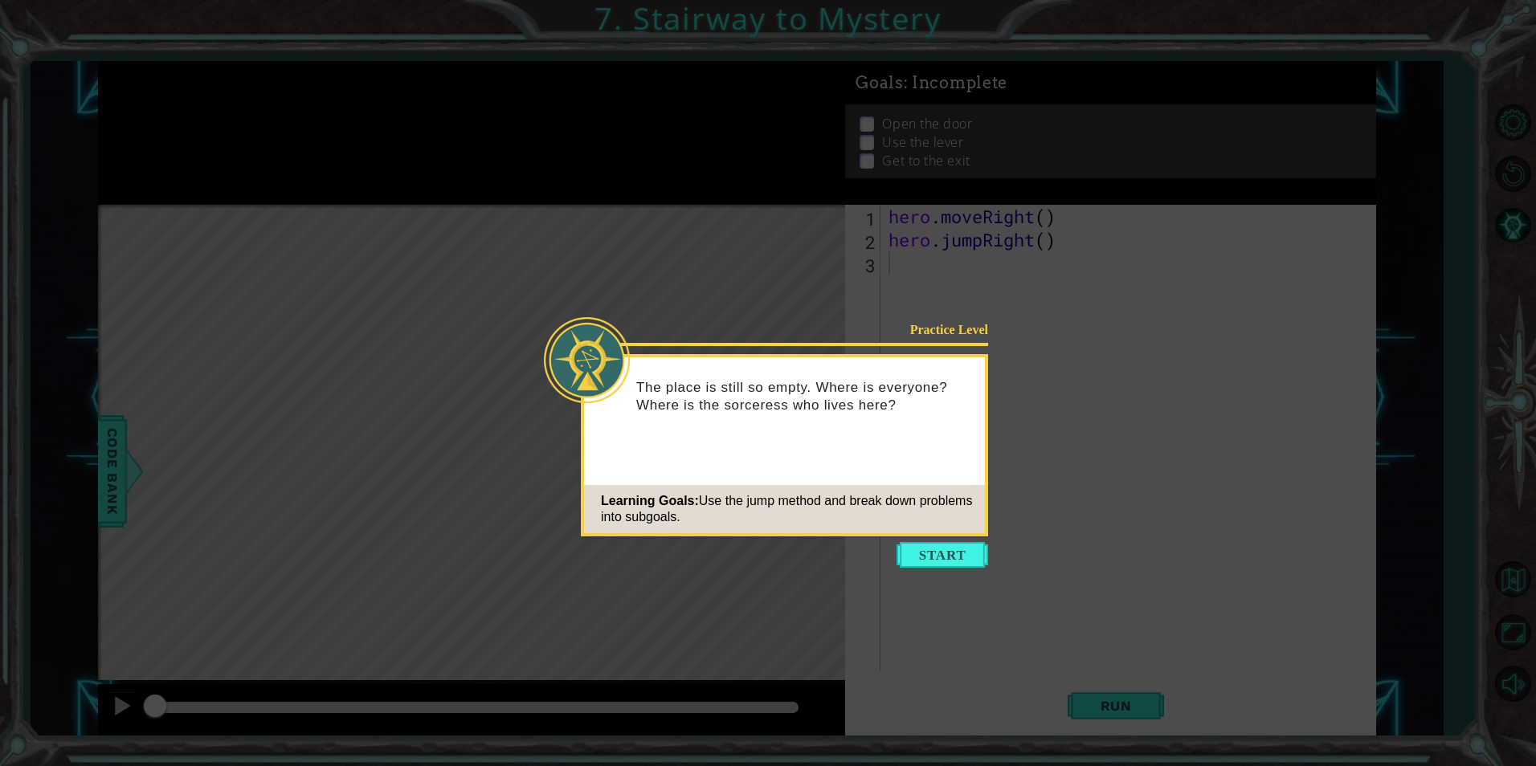
click at [924, 549] on button "Start" at bounding box center [942, 555] width 92 height 26
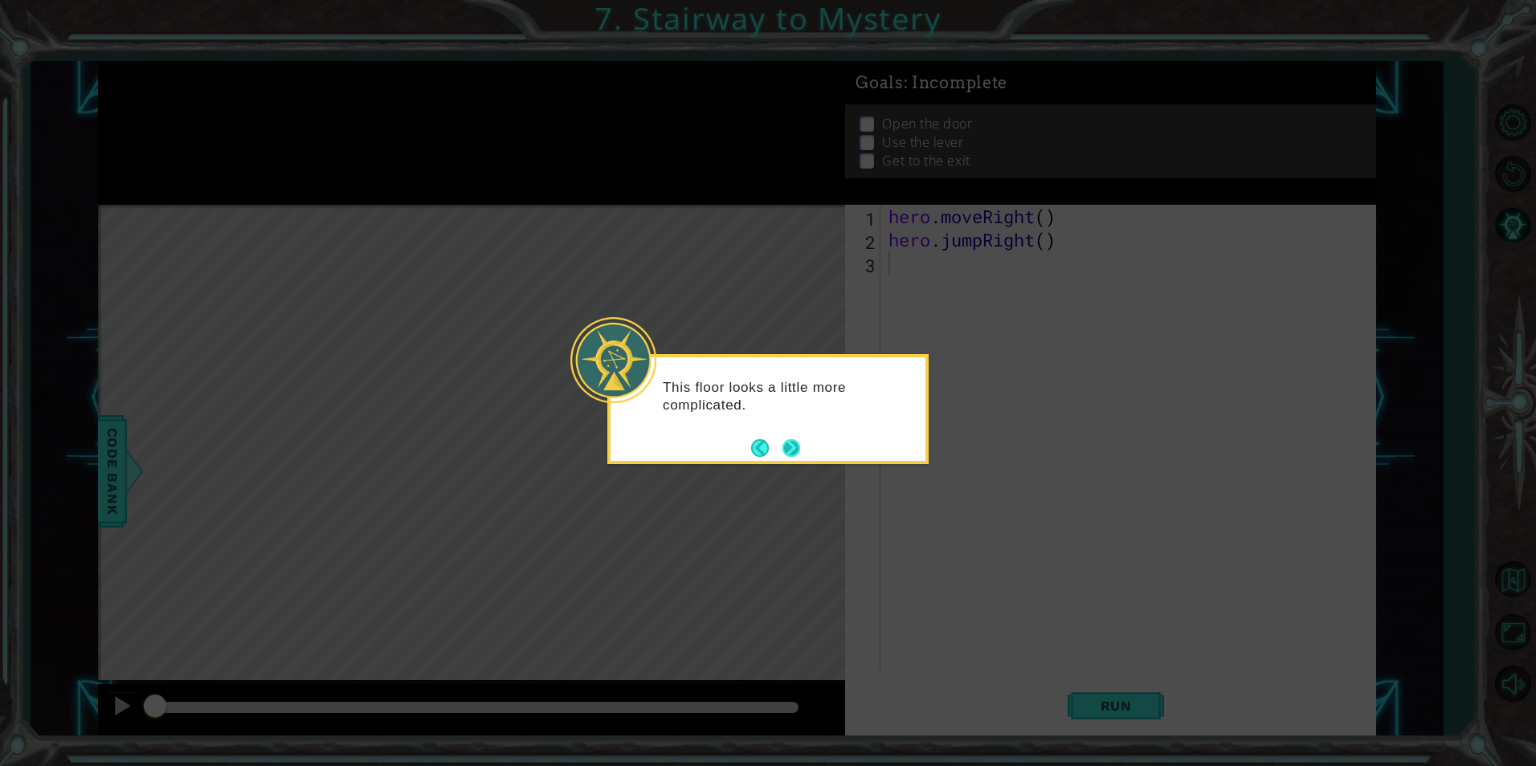
click at [791, 459] on footer at bounding box center [775, 448] width 49 height 24
click at [790, 451] on button "Next" at bounding box center [791, 448] width 18 height 18
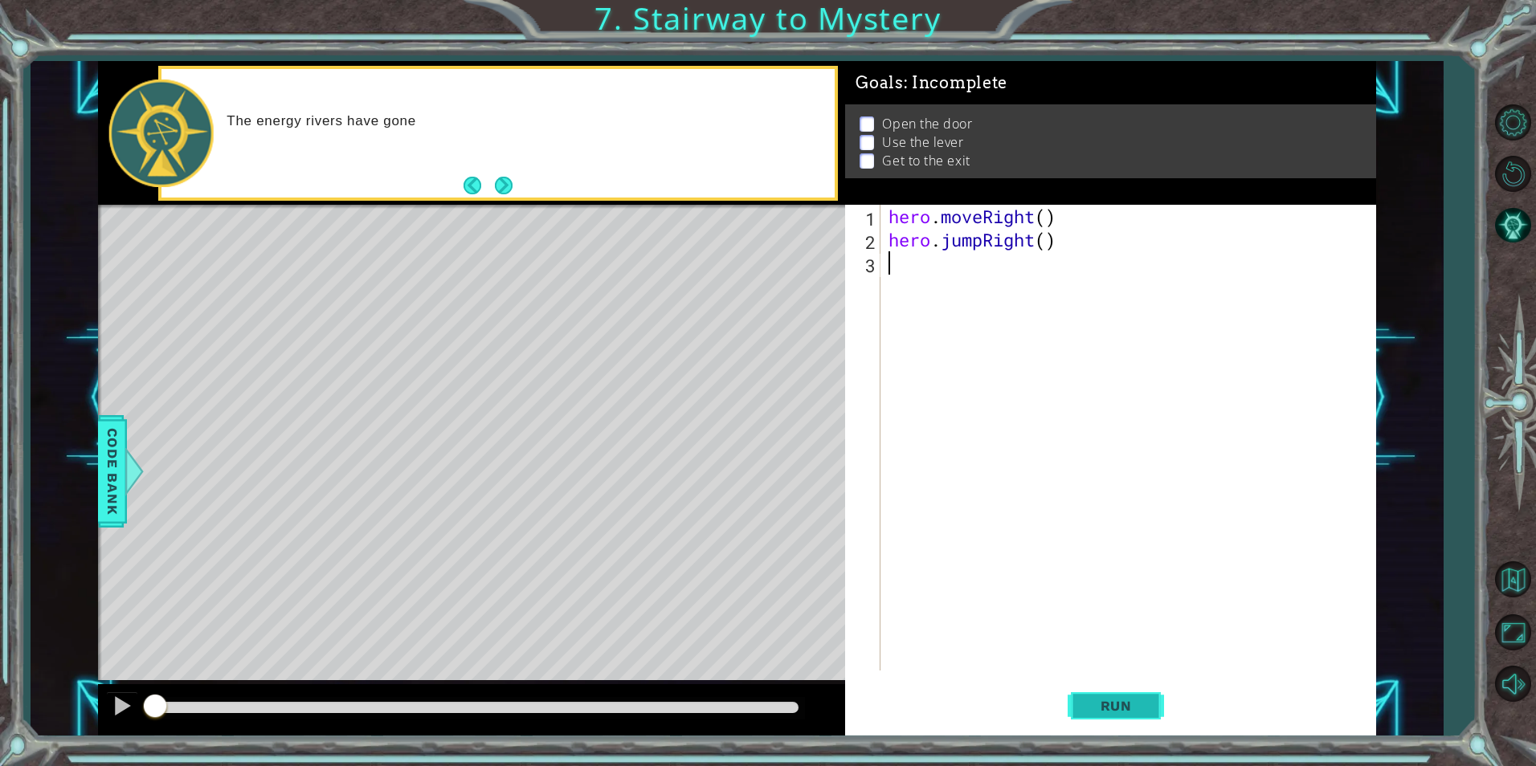
click at [1091, 714] on button "Run" at bounding box center [1116, 706] width 96 height 53
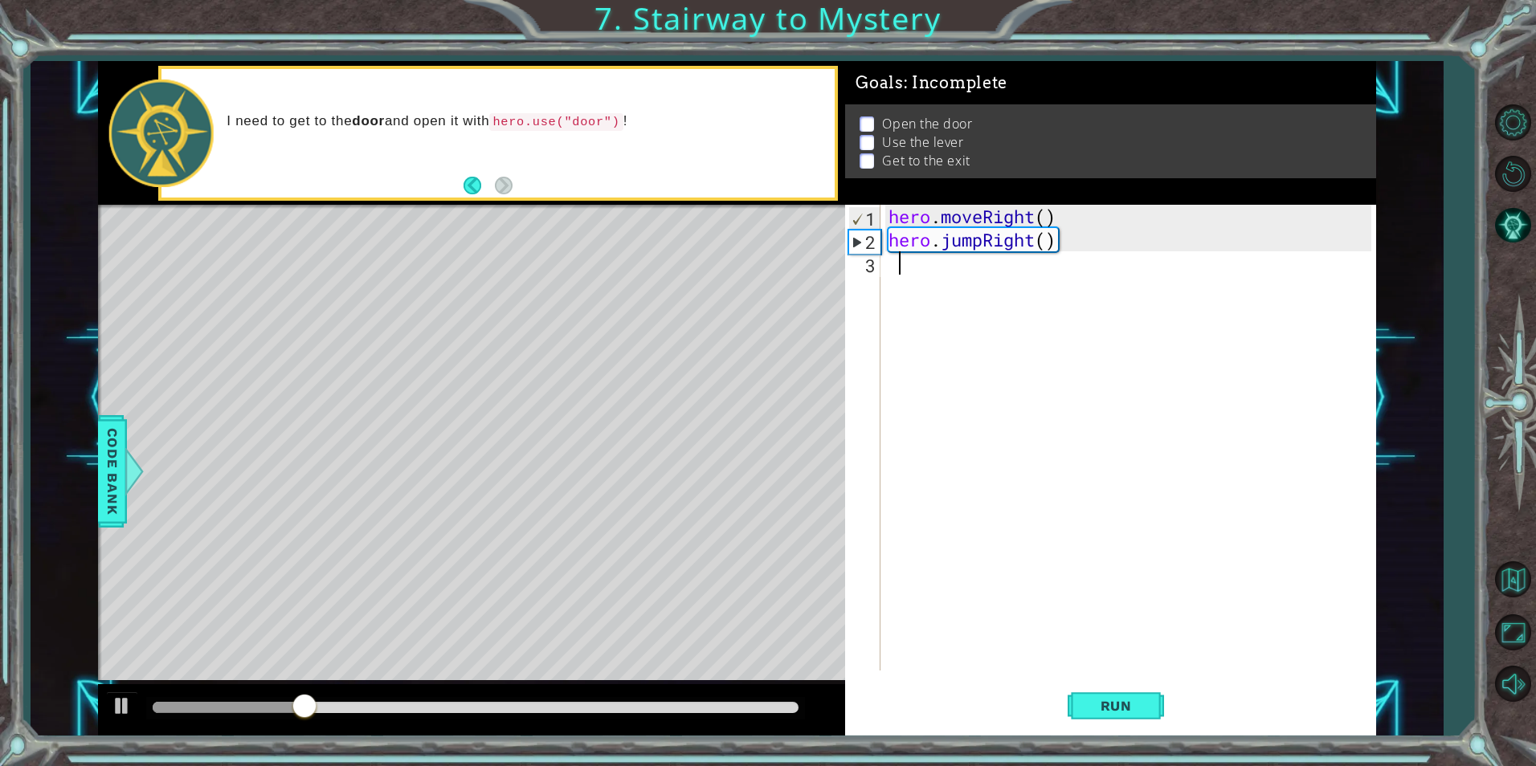
type textarea "m"
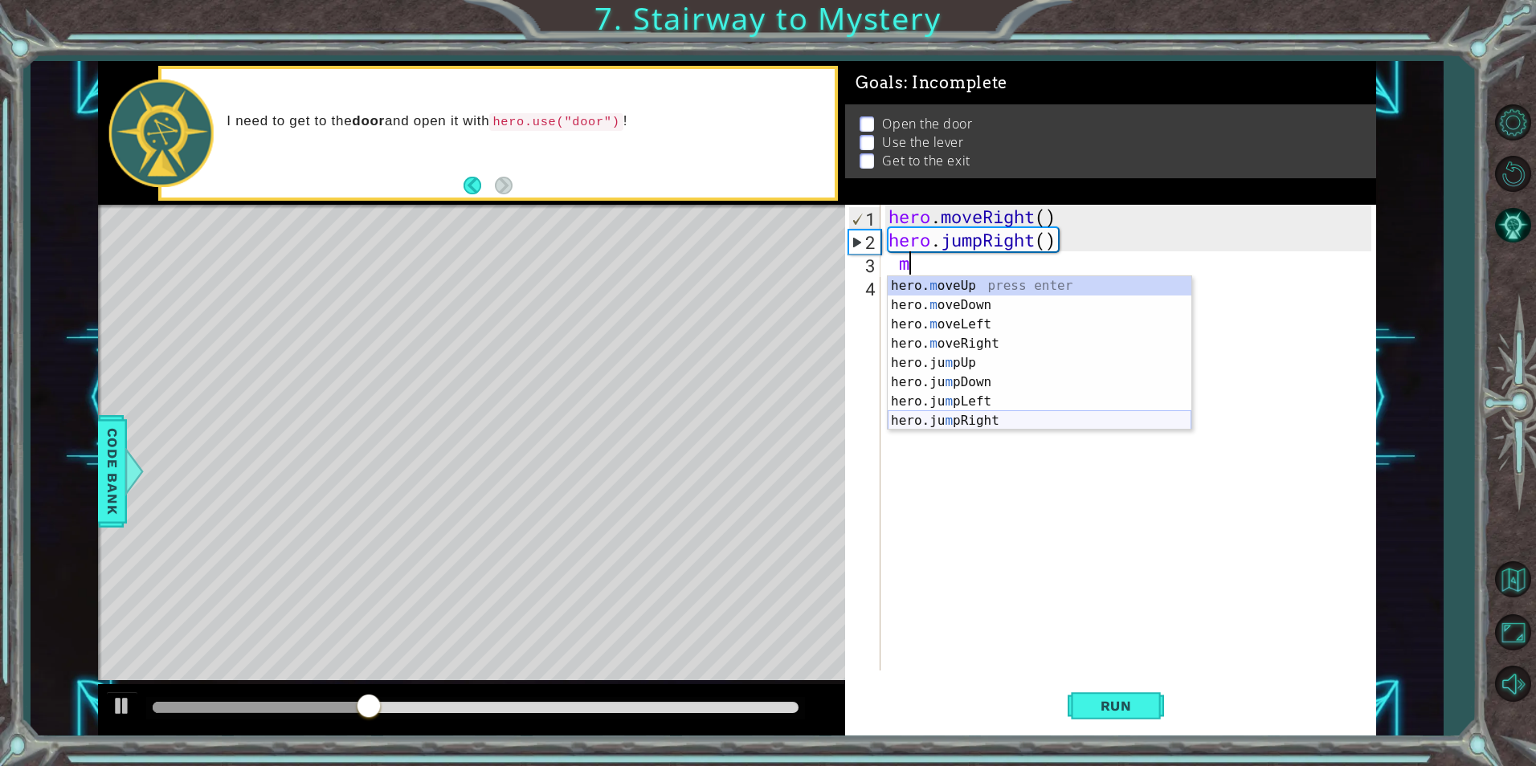
click at [999, 419] on div "hero. m oveUp press enter hero. m oveDown press enter hero. m oveLeft press ent…" at bounding box center [1040, 372] width 304 height 193
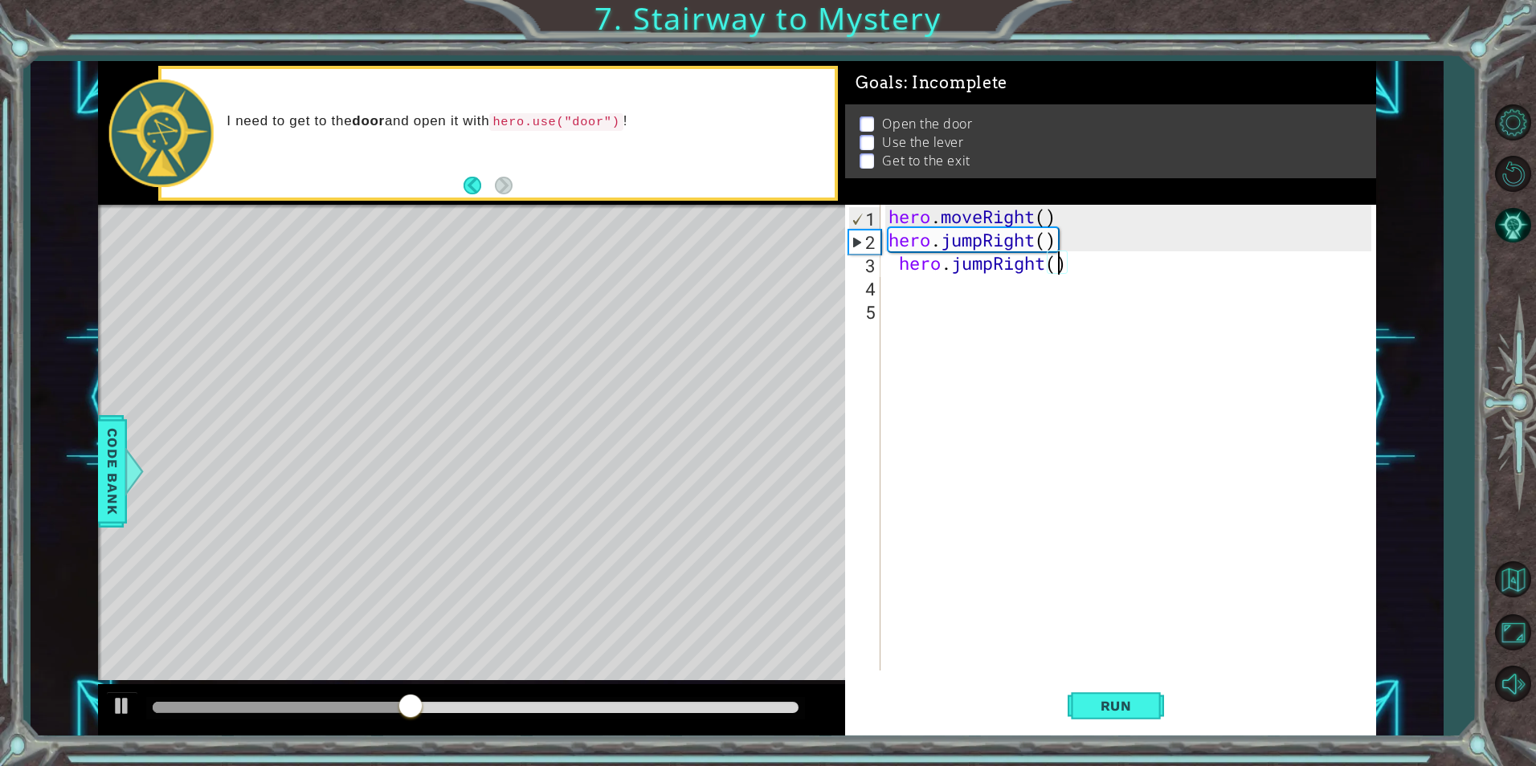
click at [1060, 272] on div "hero . moveRight ( ) hero . jumpRight ( ) hero . jumpRight ( )" at bounding box center [1131, 461] width 493 height 513
click at [1104, 717] on button "Run" at bounding box center [1116, 706] width 96 height 53
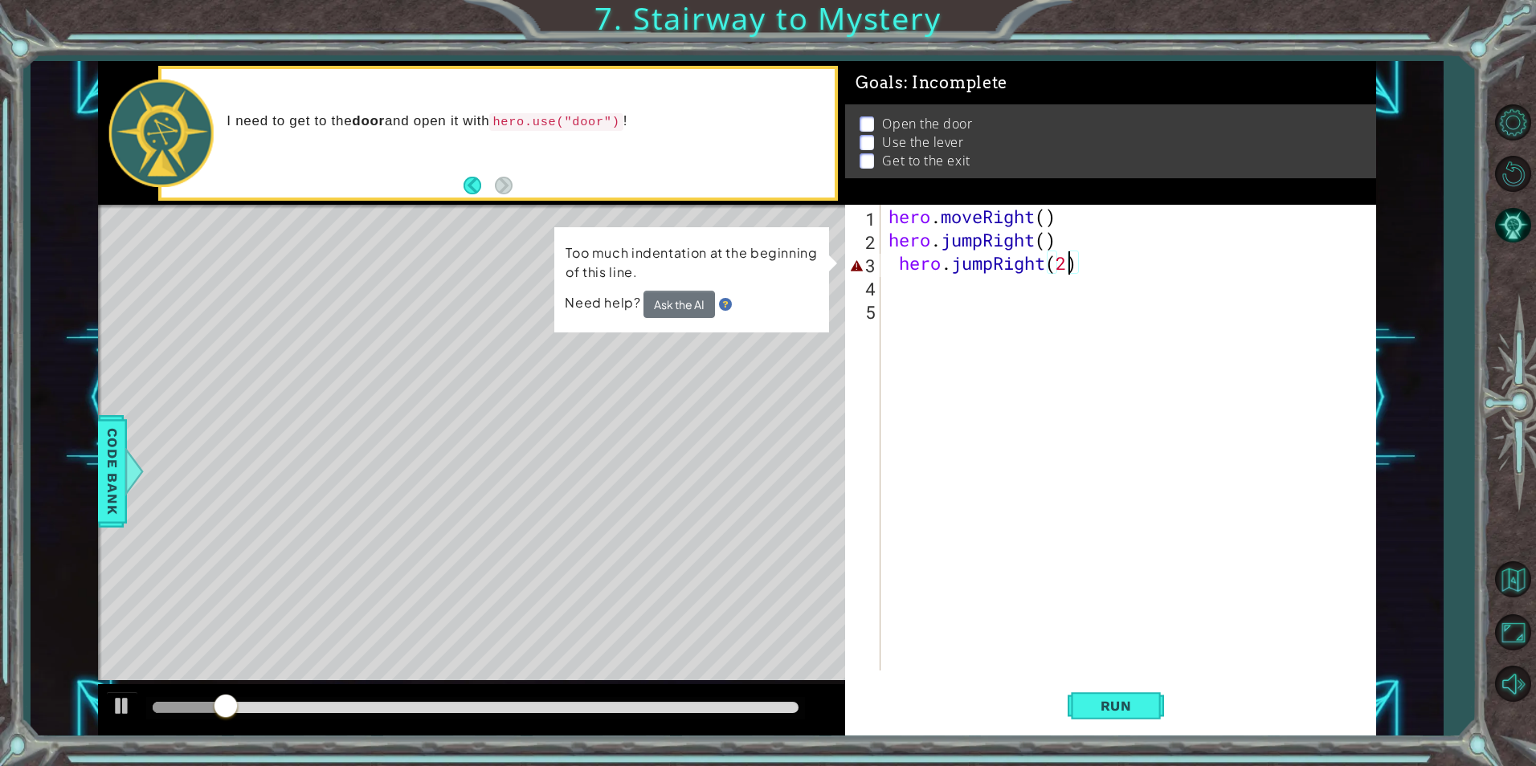
click at [1067, 273] on div "hero . moveRight ( ) hero . jumpRight ( ) hero . jumpRight ( 2 )" at bounding box center [1131, 461] width 493 height 513
type textarea "hero.jumpRight()"
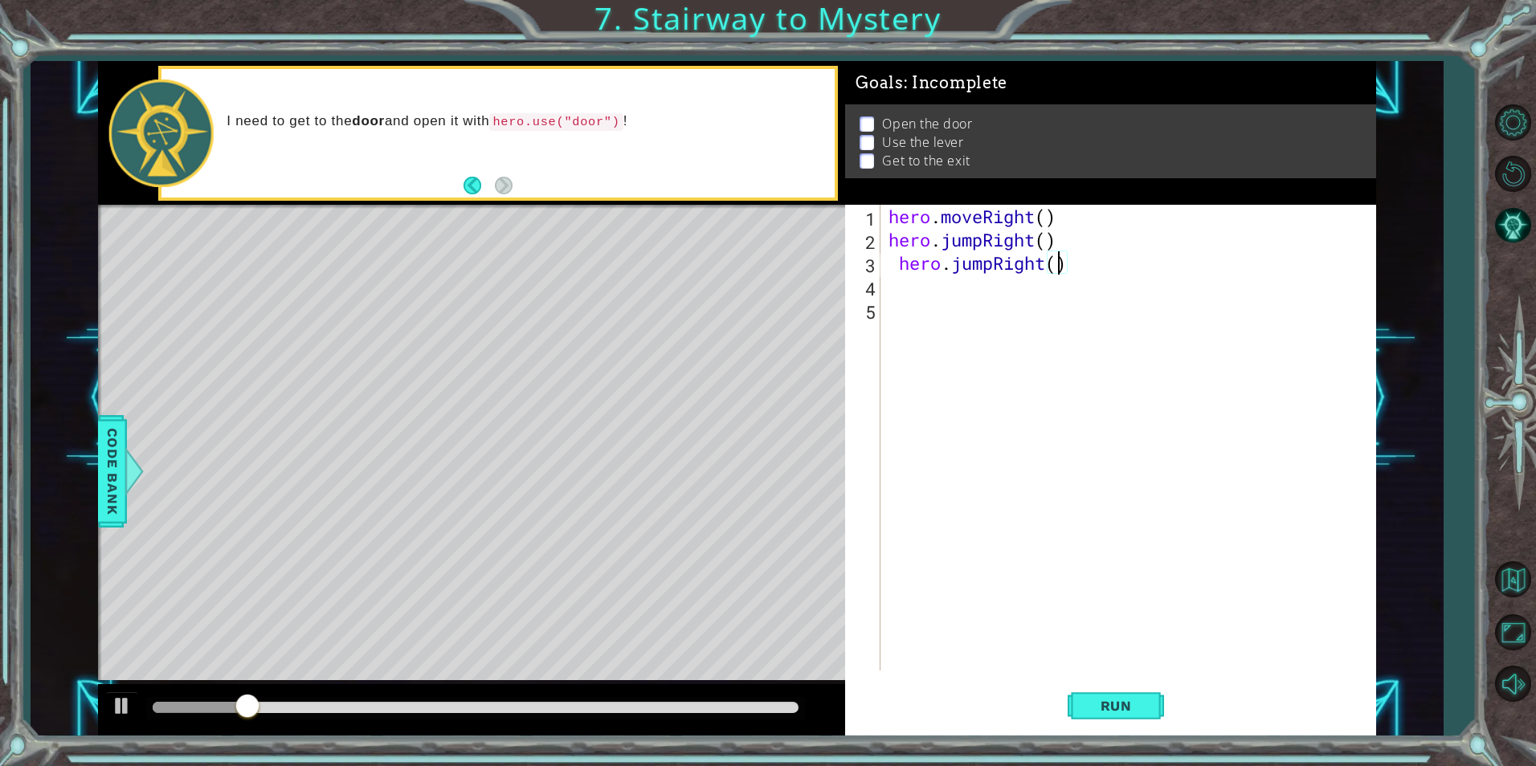
scroll to position [0, 7]
click at [1039, 307] on div "hero . moveRight ( ) hero . jumpRight ( ) hero . jumpRight ( )" at bounding box center [1131, 461] width 493 height 513
click at [991, 294] on div "hero . moveRight ( ) hero . jumpRight ( ) hero . jumpRight ( )" at bounding box center [1131, 461] width 493 height 513
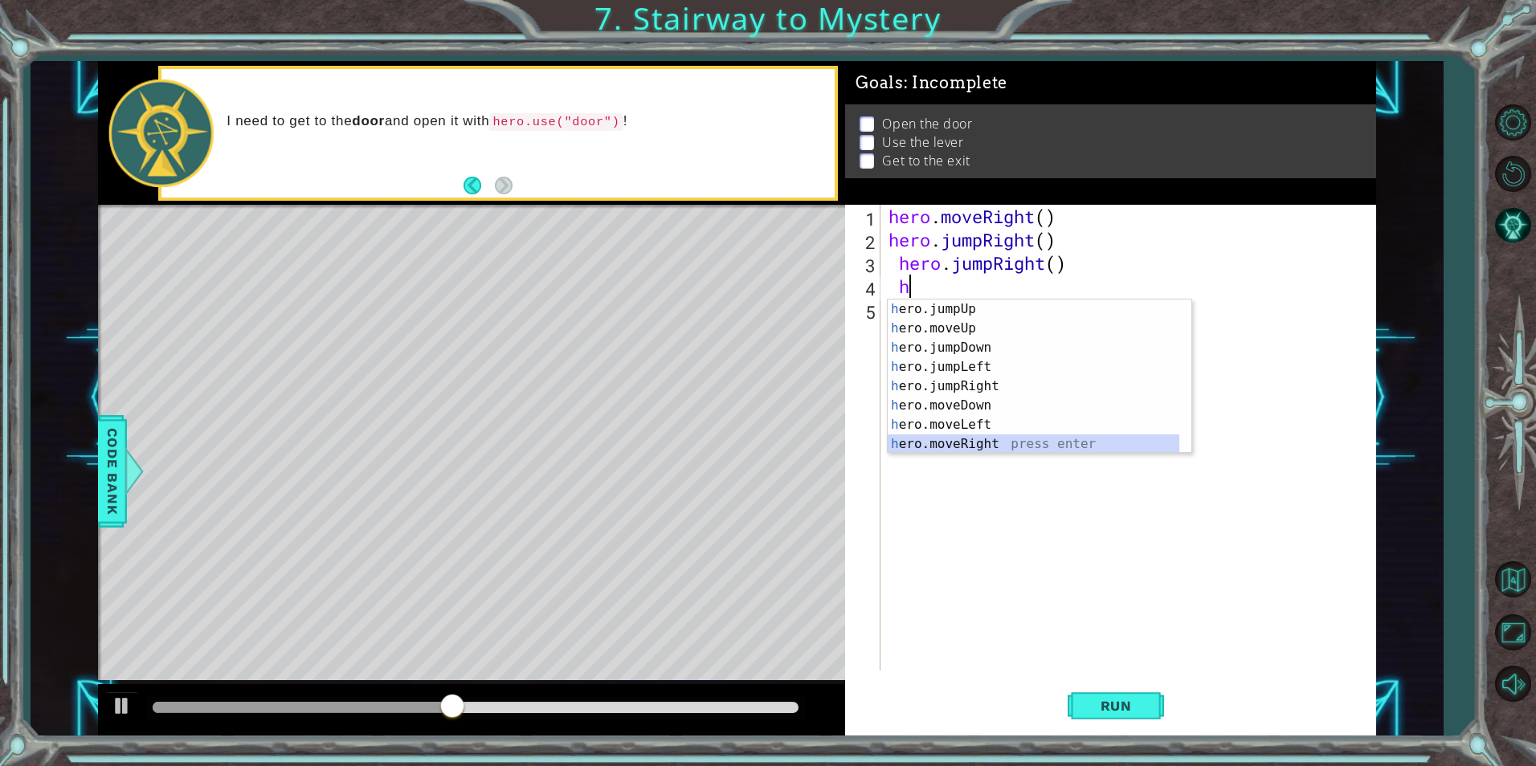
click at [923, 443] on div "h ero.jumpUp press enter h ero.moveUp press enter h ero.jumpDown press enter h …" at bounding box center [1034, 396] width 292 height 193
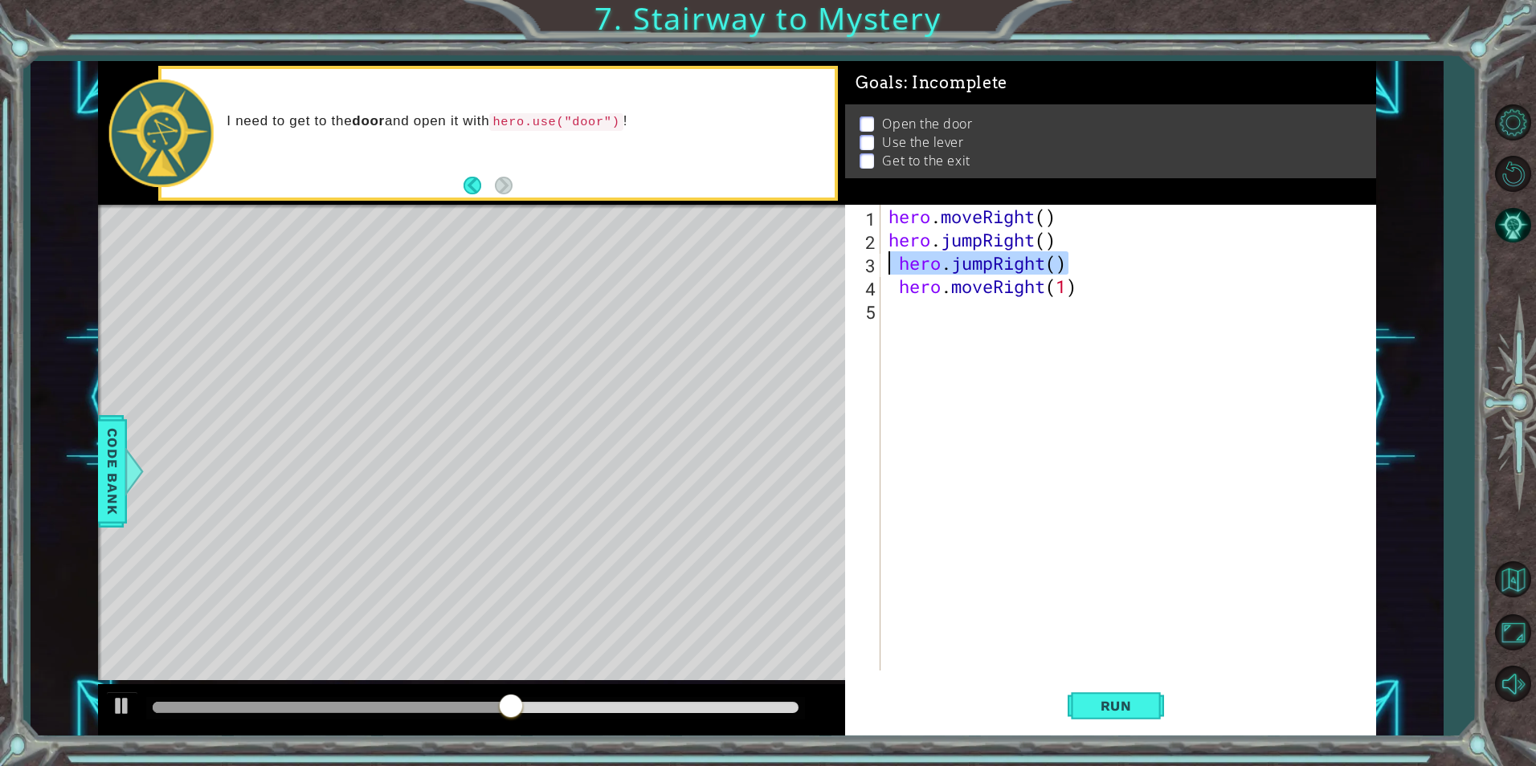
drag, startPoint x: 1071, startPoint y: 256, endPoint x: 888, endPoint y: 267, distance: 182.7
click at [888, 267] on div "hero . moveRight ( ) hero . jumpRight ( ) hero . jumpRight ( ) hero . moveRight…" at bounding box center [1131, 461] width 493 height 513
type textarea "hero.jumpRight()"
click at [1068, 273] on div "hero . moveRight ( ) hero . jumpRight ( ) hero . moveRight ( 1 )" at bounding box center [1131, 461] width 493 height 513
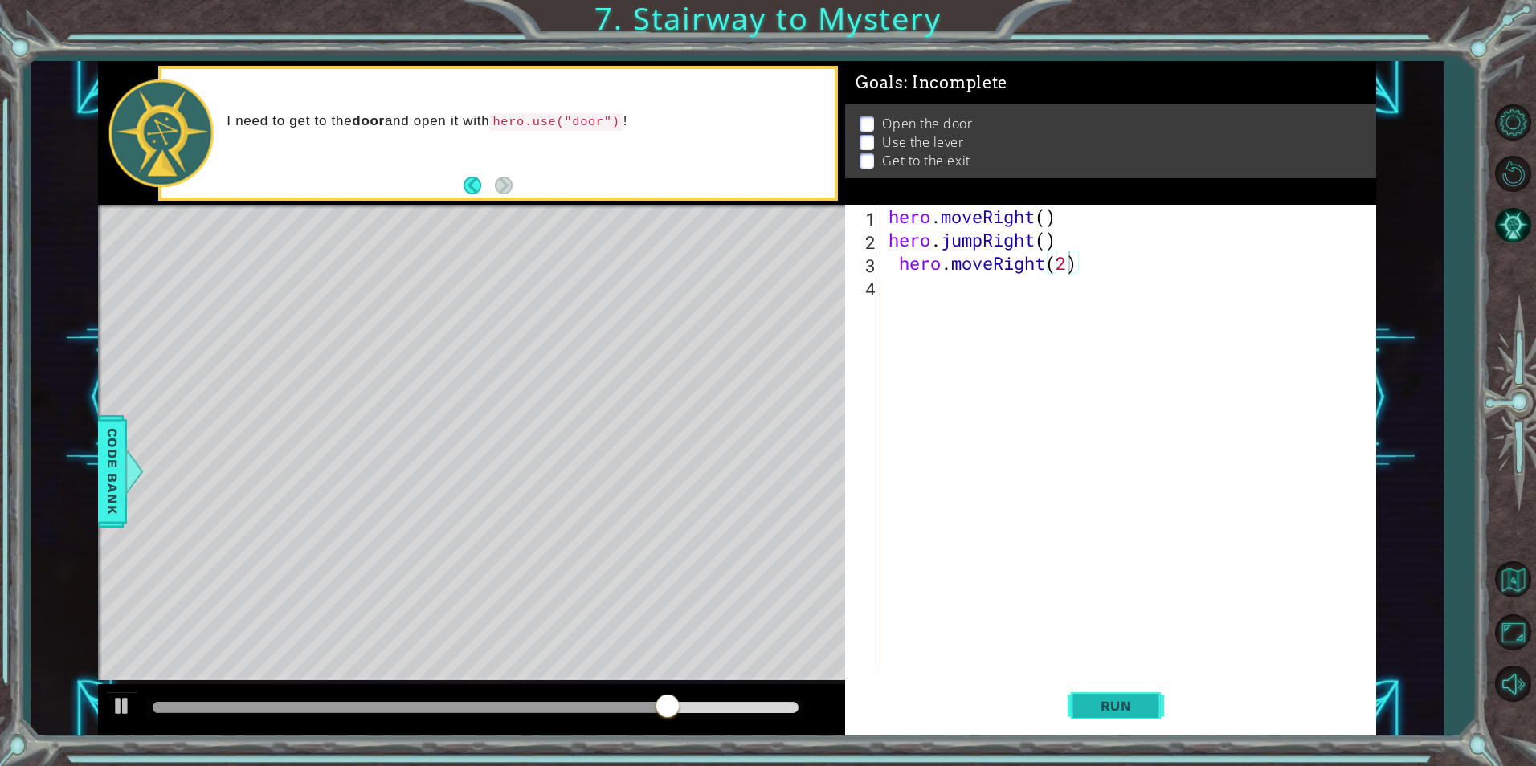
click at [1146, 717] on button "Run" at bounding box center [1116, 706] width 96 height 53
click at [1128, 709] on span "Run" at bounding box center [1115, 706] width 63 height 16
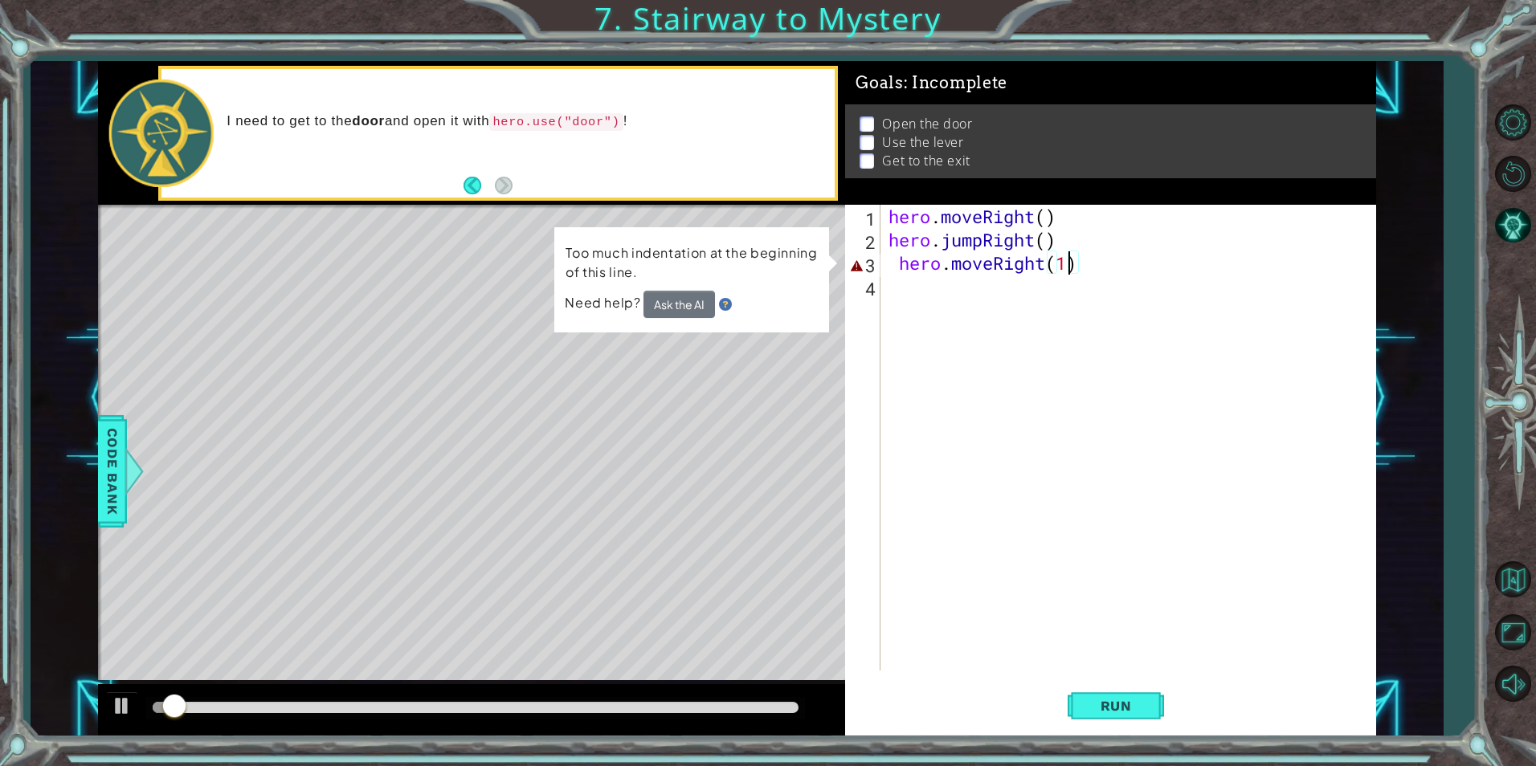
type textarea "hero.moveRight()"
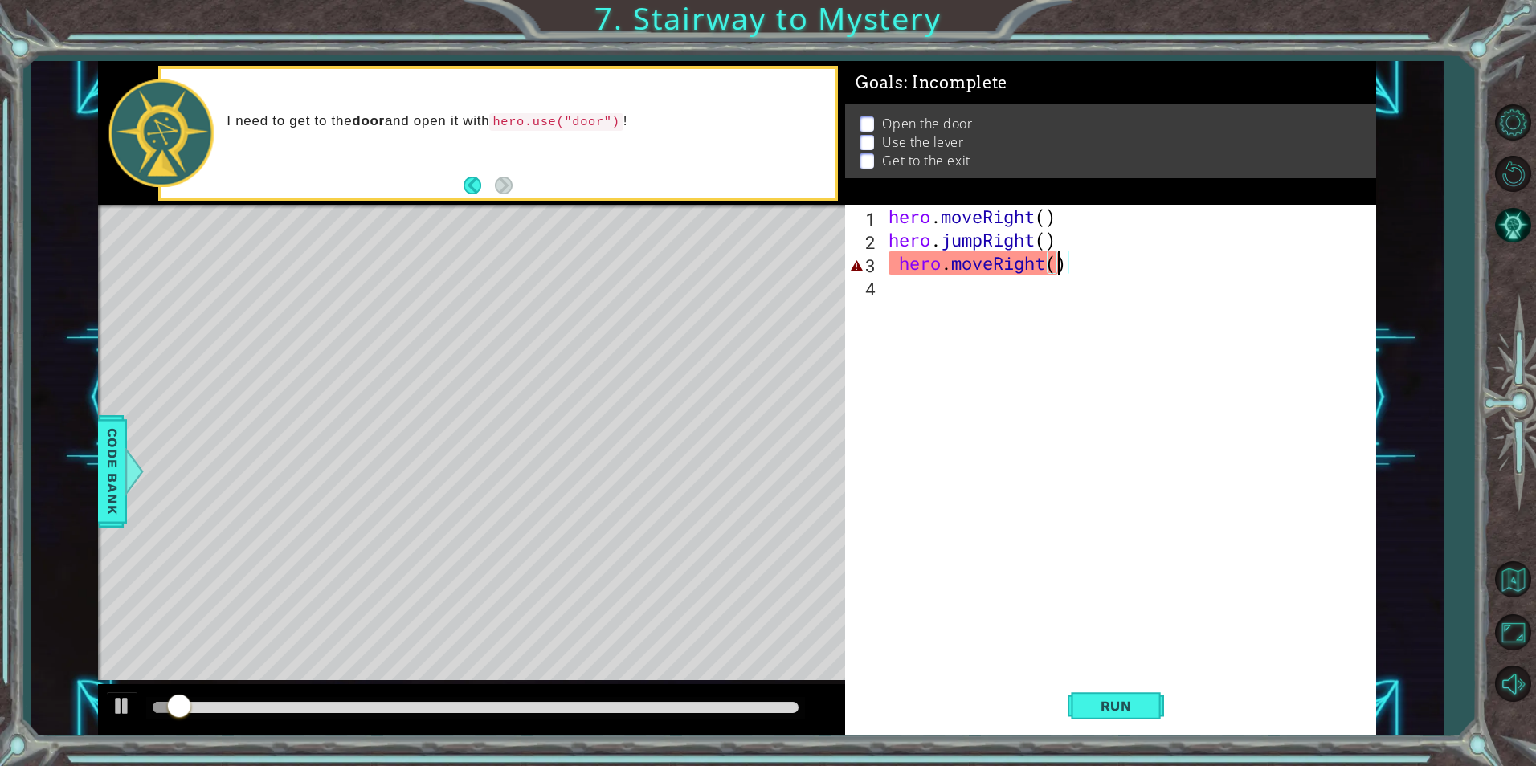
scroll to position [0, 7]
click at [1084, 701] on button "Run" at bounding box center [1116, 706] width 96 height 53
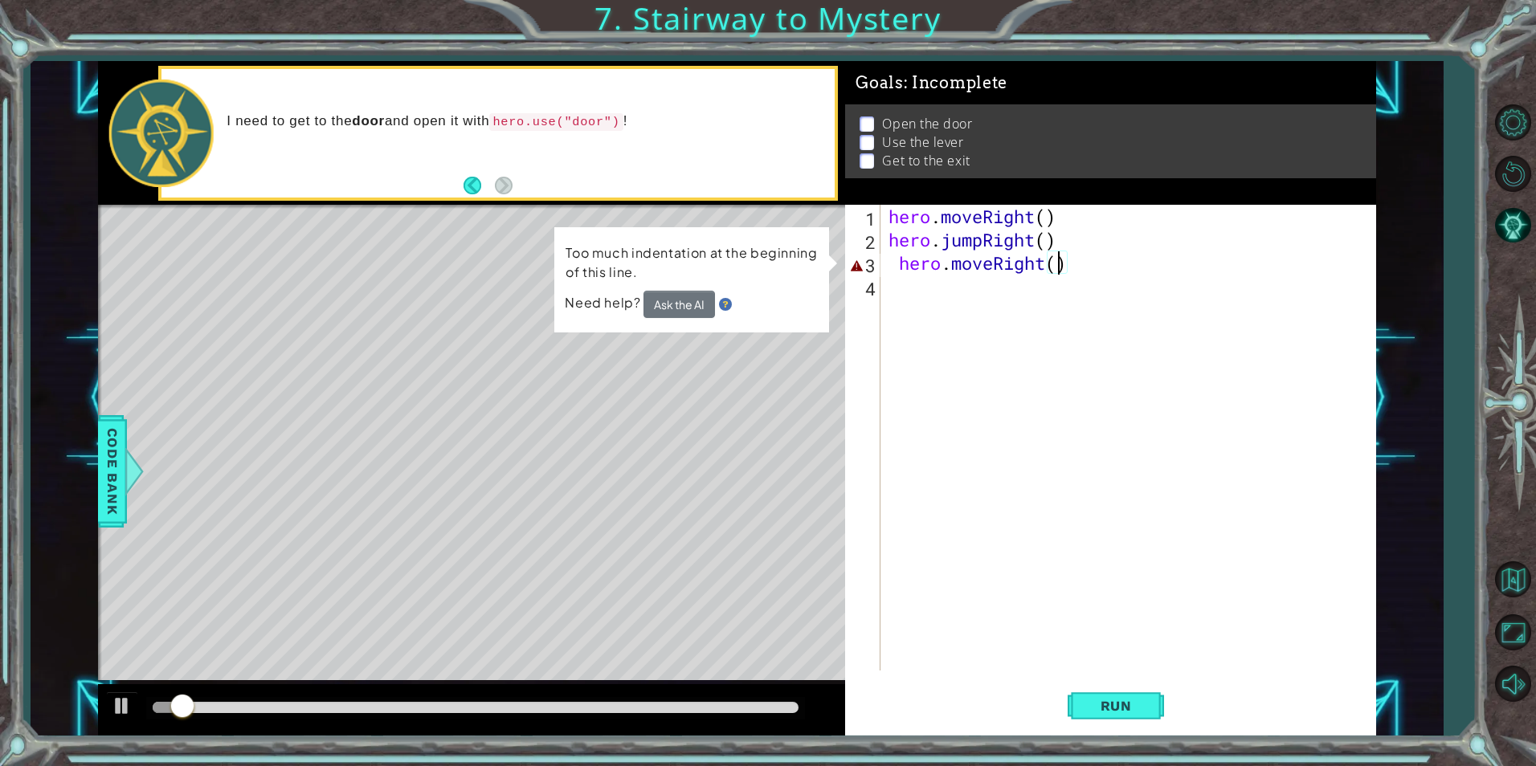
drag, startPoint x: 1112, startPoint y: 259, endPoint x: 1102, endPoint y: 259, distance: 9.7
click at [1104, 259] on div "hero . moveRight ( ) hero . jumpRight ( ) hero . moveRight ( )" at bounding box center [1131, 461] width 493 height 513
click at [1102, 259] on div "hero . moveRight ( ) hero . jumpRight ( ) hero . moveRight ( )" at bounding box center [1131, 461] width 493 height 513
click at [1093, 259] on div "hero . moveRight ( ) hero . jumpRight ( ) hero . moveRight ( )" at bounding box center [1127, 438] width 485 height 466
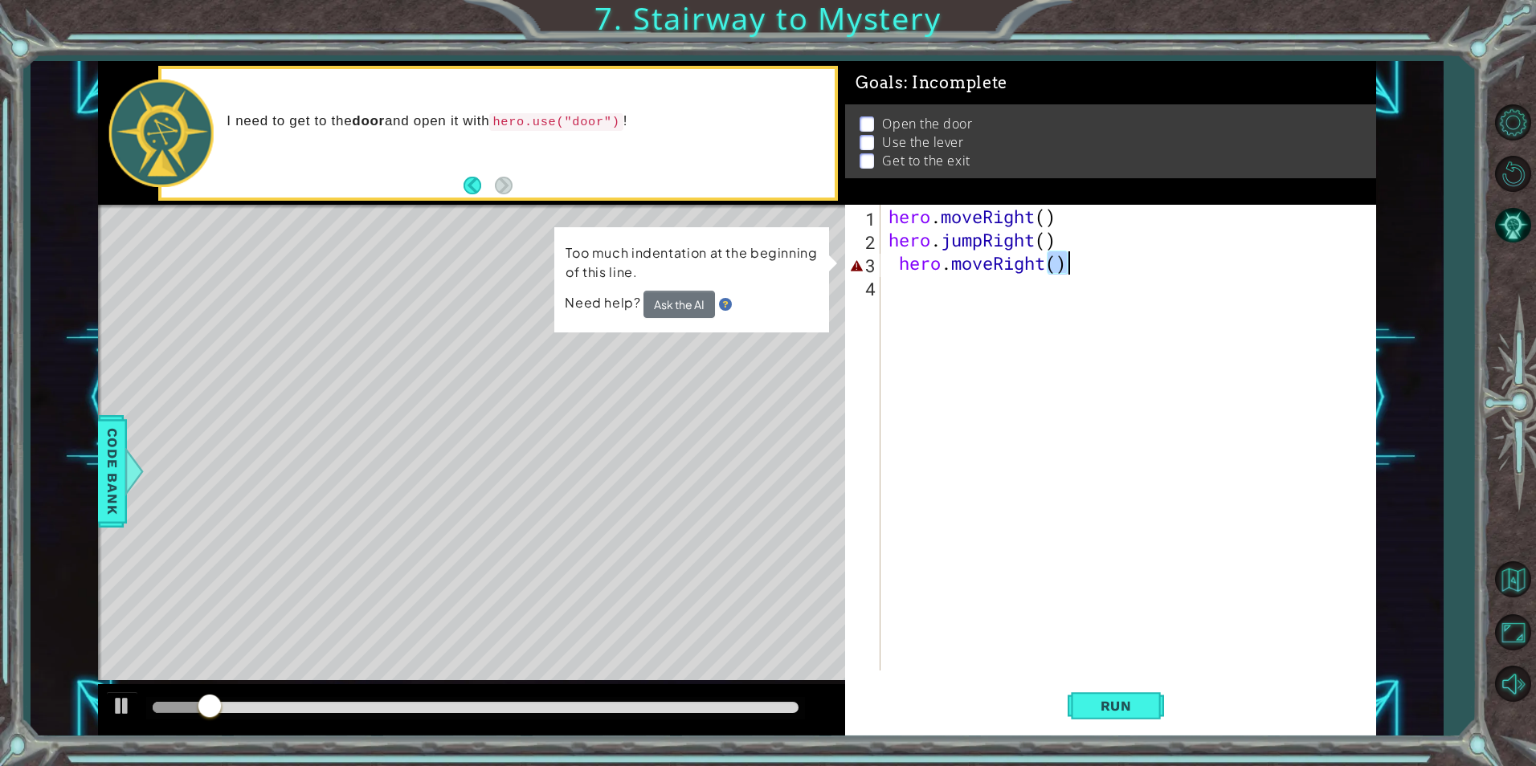
click at [1092, 259] on div "hero . moveRight ( ) hero . jumpRight ( ) hero . moveRight ( )" at bounding box center [1131, 461] width 493 height 513
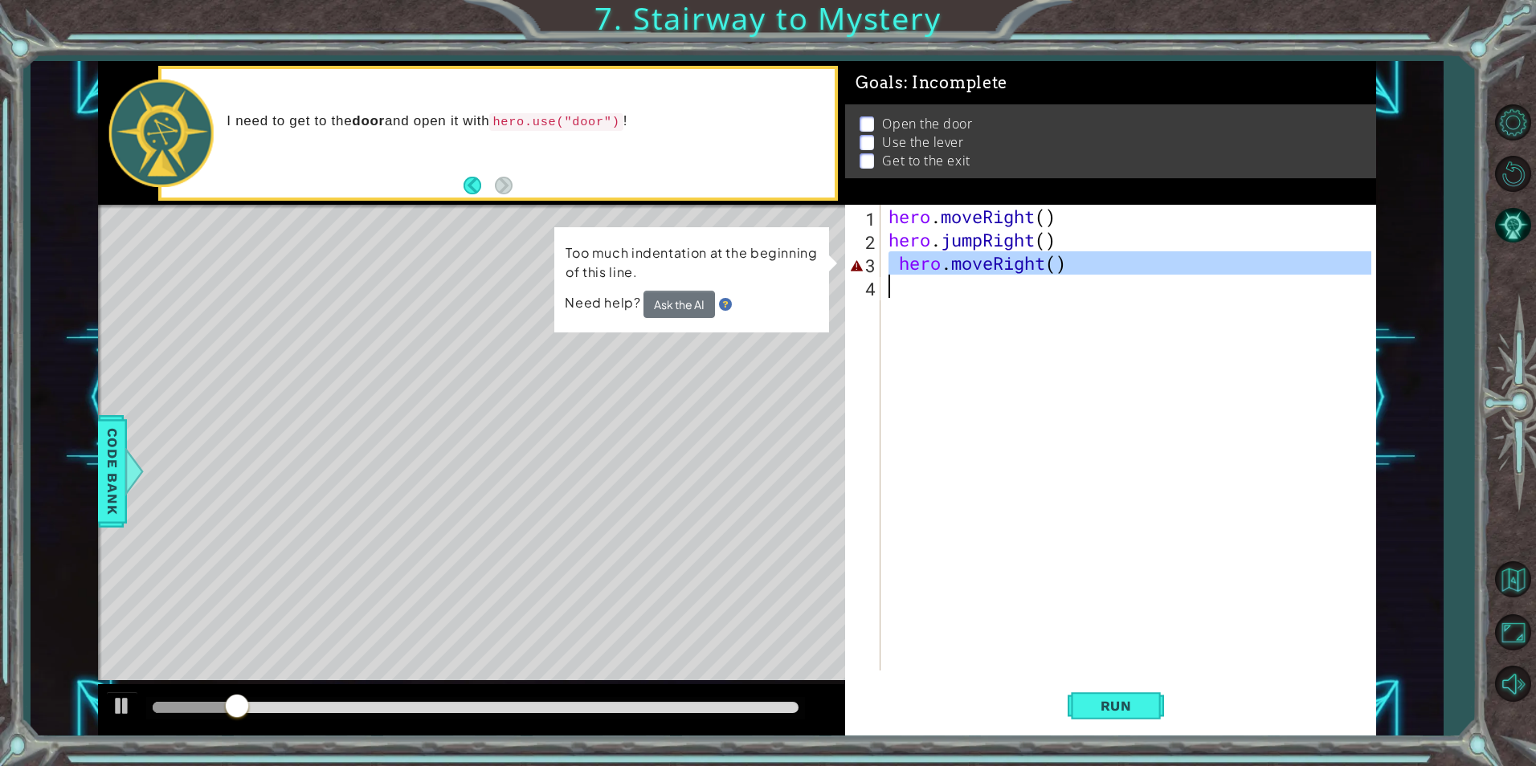
scroll to position [0, 0]
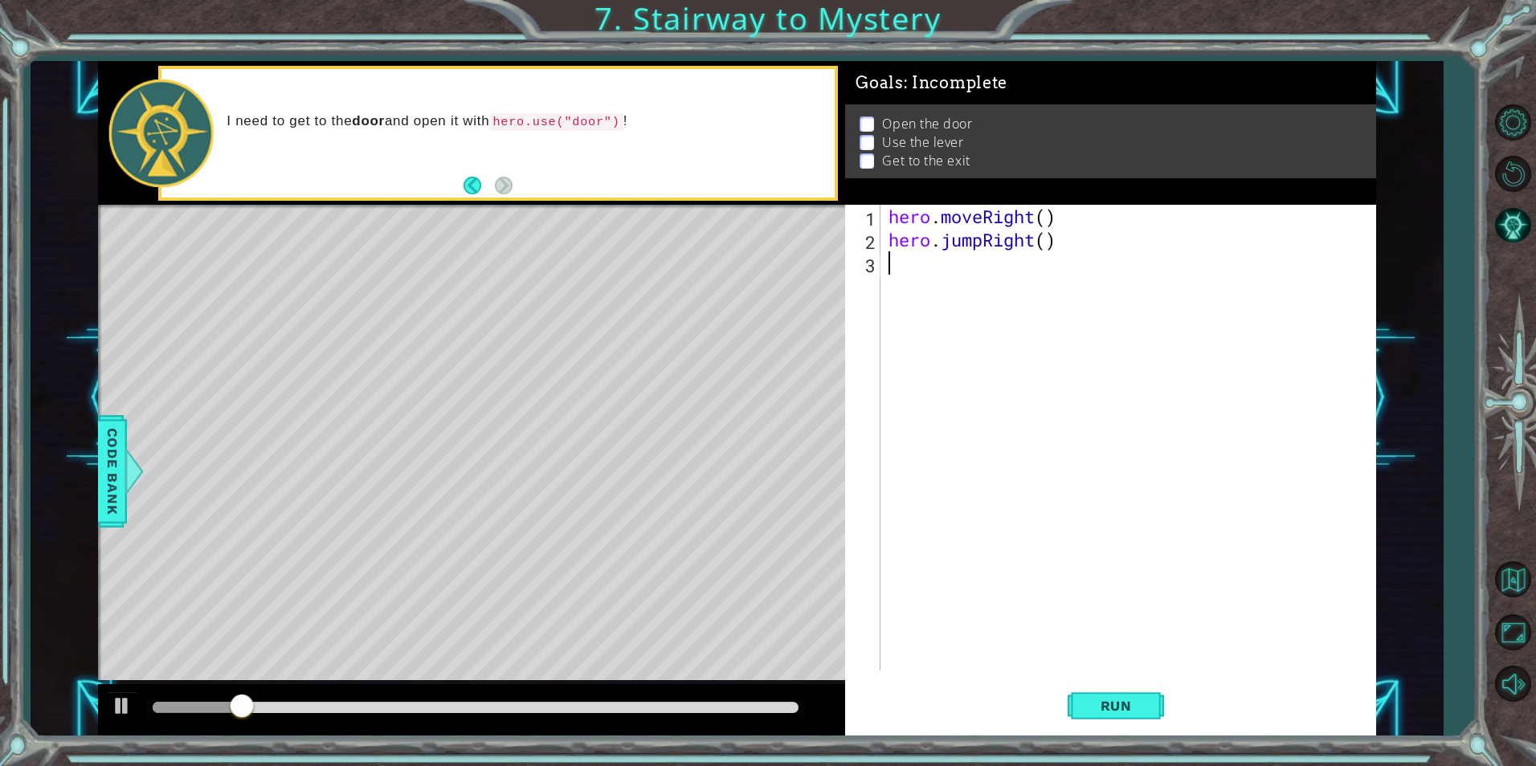
drag, startPoint x: 1092, startPoint y: 259, endPoint x: 1063, endPoint y: 259, distance: 28.9
click at [1063, 259] on div "hero . moveRight ( ) hero . jumpRight ( )" at bounding box center [1131, 461] width 493 height 513
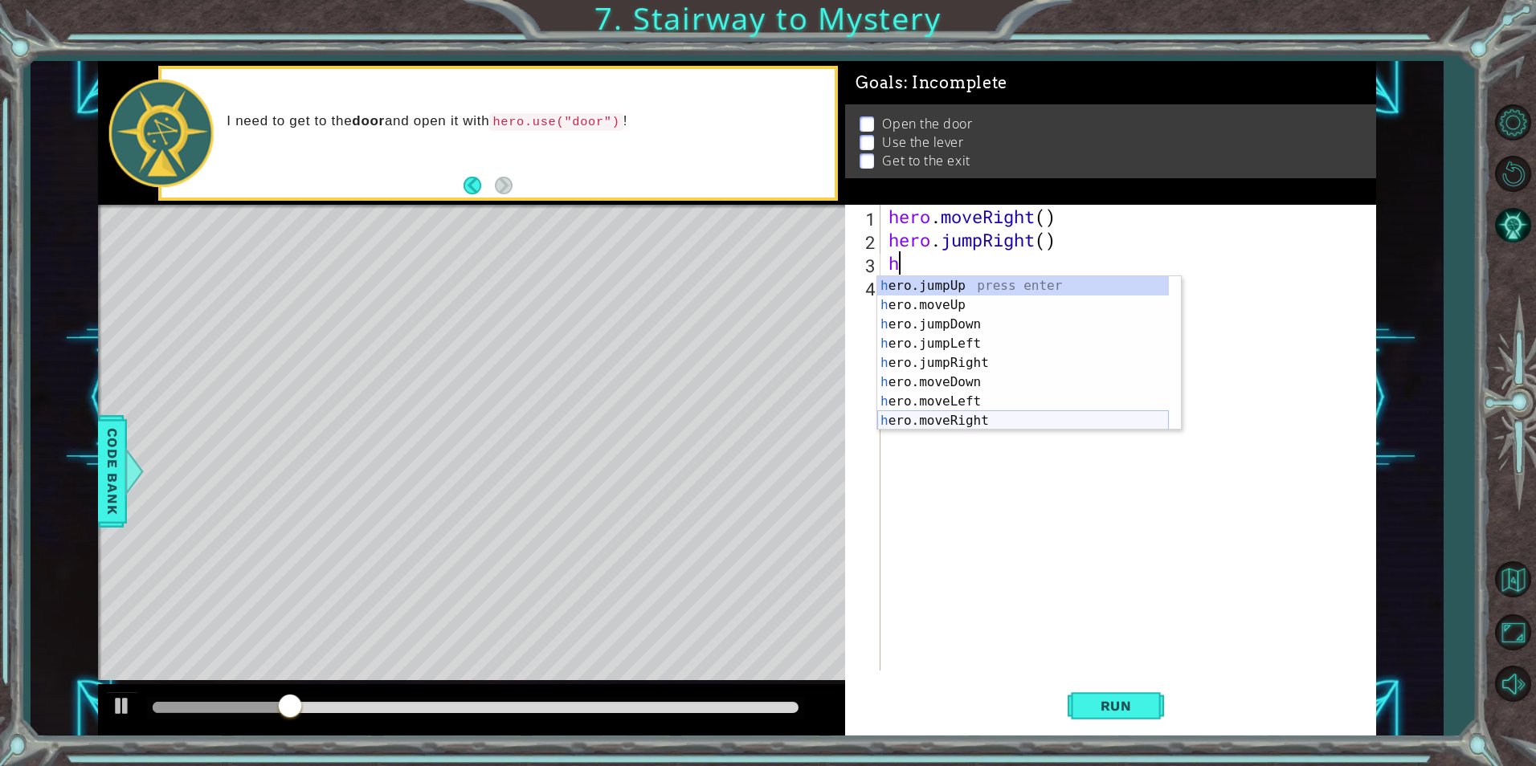
click at [941, 414] on div "h ero.jumpUp press enter h ero.moveUp press enter h ero.jumpDown press enter h …" at bounding box center [1023, 372] width 292 height 193
type textarea "hero.moveRight(1)"
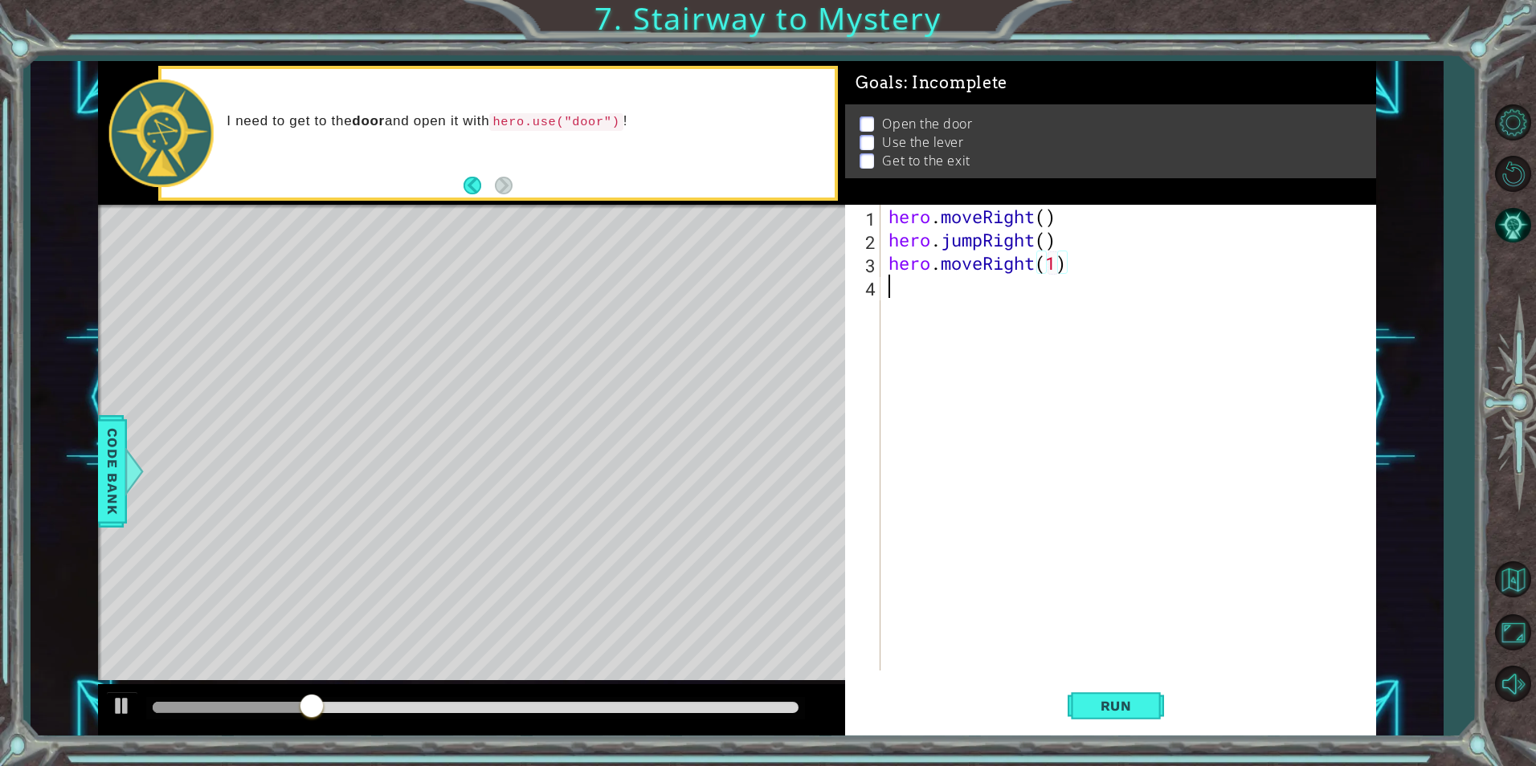
click at [943, 288] on div "hero . moveRight ( ) hero . jumpRight ( ) hero . moveRight ( 1 )" at bounding box center [1131, 461] width 493 height 513
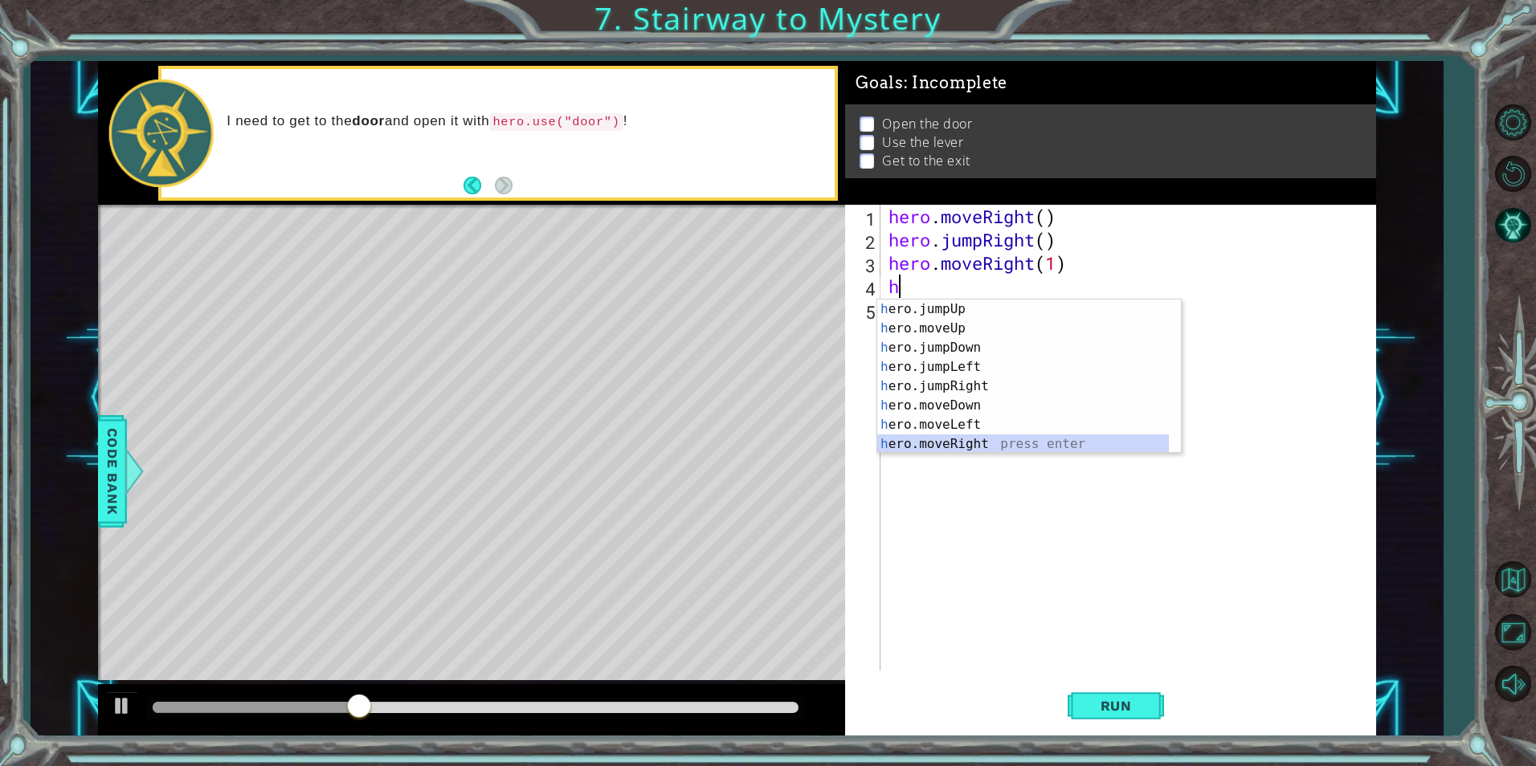
click at [925, 447] on div "h ero.jumpUp press enter h ero.moveUp press enter h ero.jumpDown press enter h …" at bounding box center [1023, 396] width 292 height 193
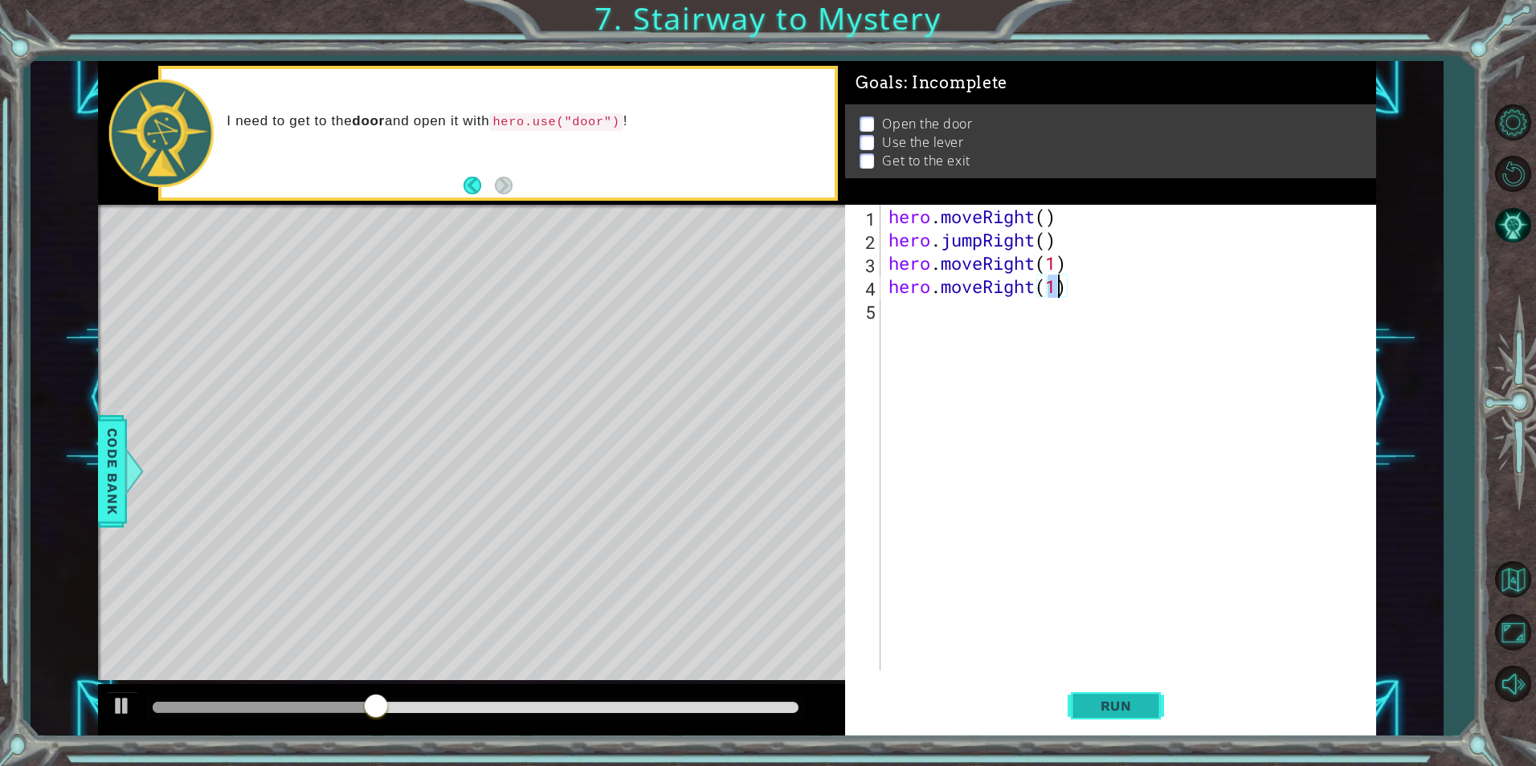
type textarea "hero.moveRight(1)"
click at [1134, 696] on button "Run" at bounding box center [1116, 706] width 96 height 53
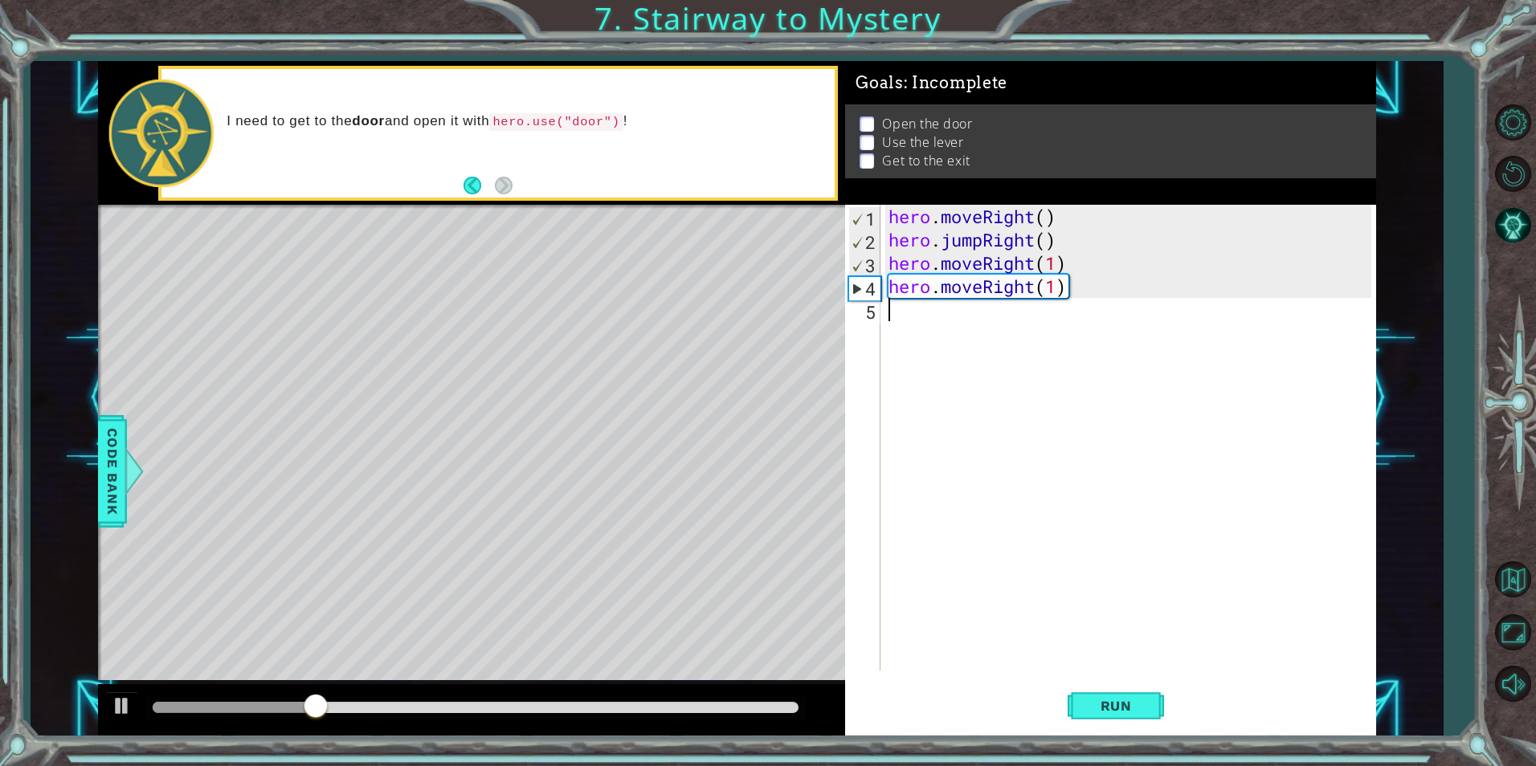
click at [886, 314] on div "hero . moveRight ( ) hero . jumpRight ( ) hero . moveRight ( 1 ) hero . moveRig…" at bounding box center [1131, 461] width 493 height 513
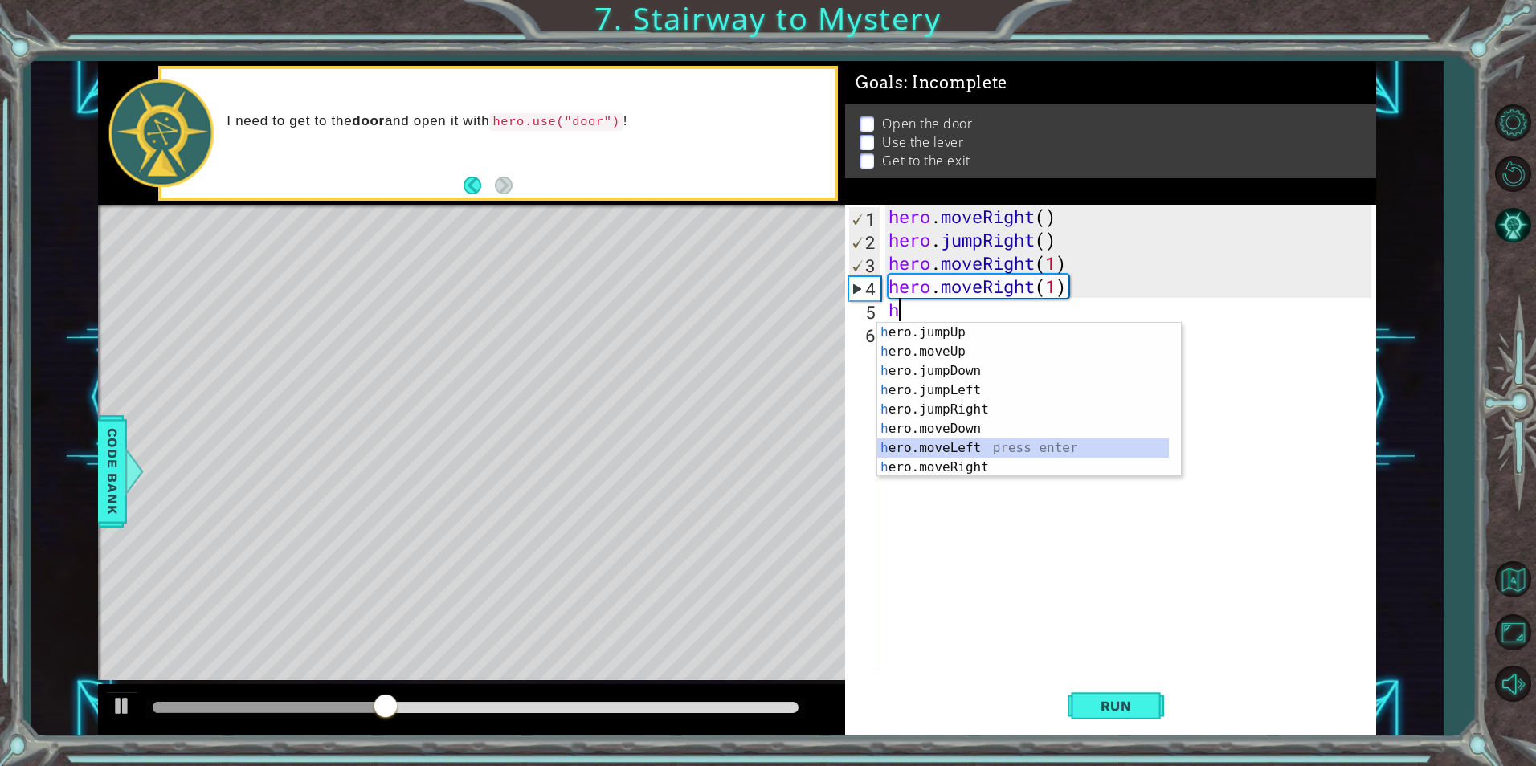
drag, startPoint x: 941, startPoint y: 447, endPoint x: 1099, endPoint y: 534, distance: 180.2
click at [943, 447] on div "h ero.jumpUp press enter h ero.moveUp press enter h ero.jumpDown press enter h …" at bounding box center [1023, 419] width 292 height 193
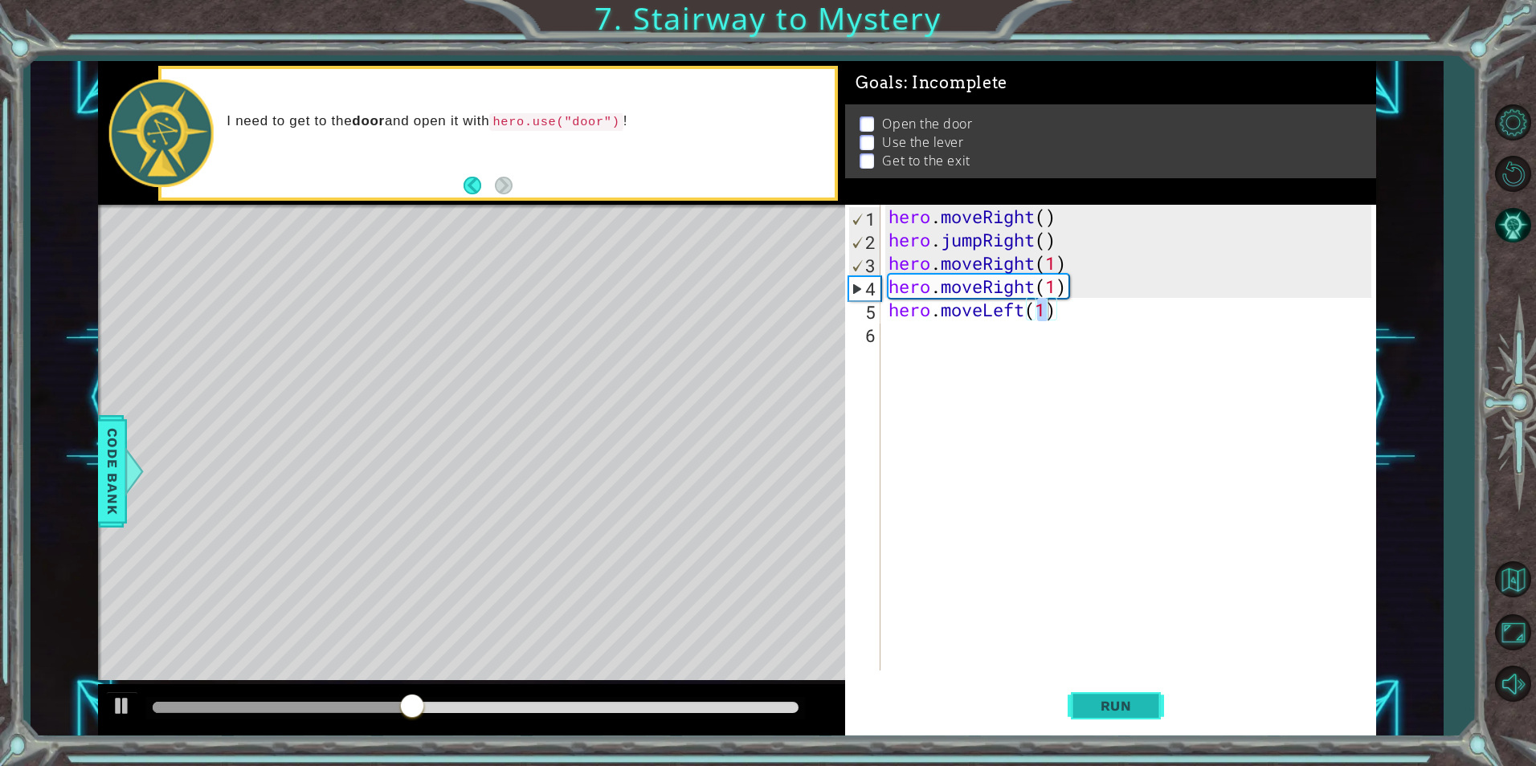
click at [1094, 702] on span "Run" at bounding box center [1115, 706] width 63 height 16
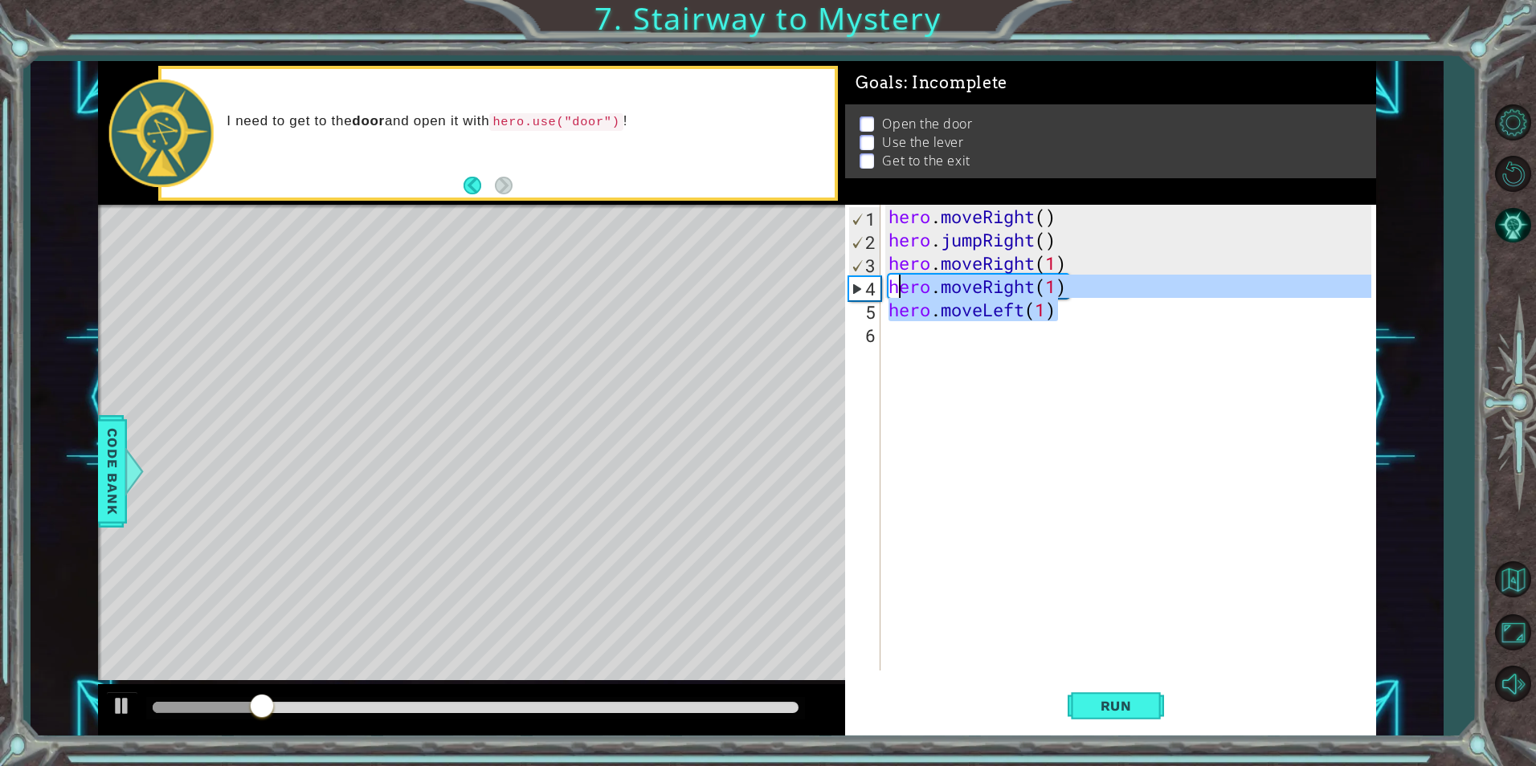
drag, startPoint x: 1072, startPoint y: 299, endPoint x: 904, endPoint y: 279, distance: 169.9
click at [904, 279] on div "hero . moveRight ( ) hero . jumpRight ( ) hero . moveRight ( 1 ) hero . moveRig…" at bounding box center [1131, 461] width 493 height 513
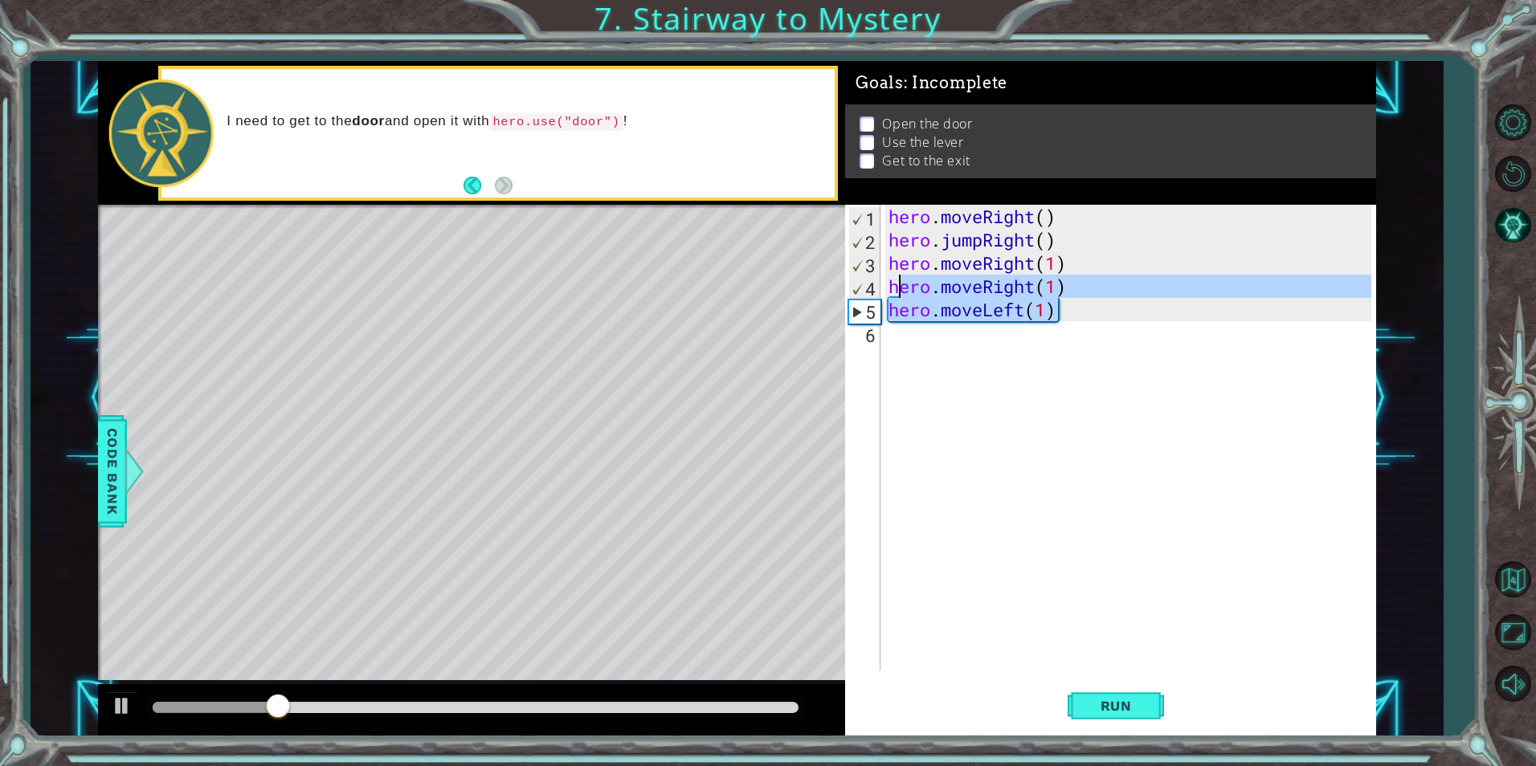
click at [1141, 312] on div "hero . moveRight ( ) hero . jumpRight ( ) hero . moveRight ( 1 ) hero . moveRig…" at bounding box center [1131, 461] width 493 height 513
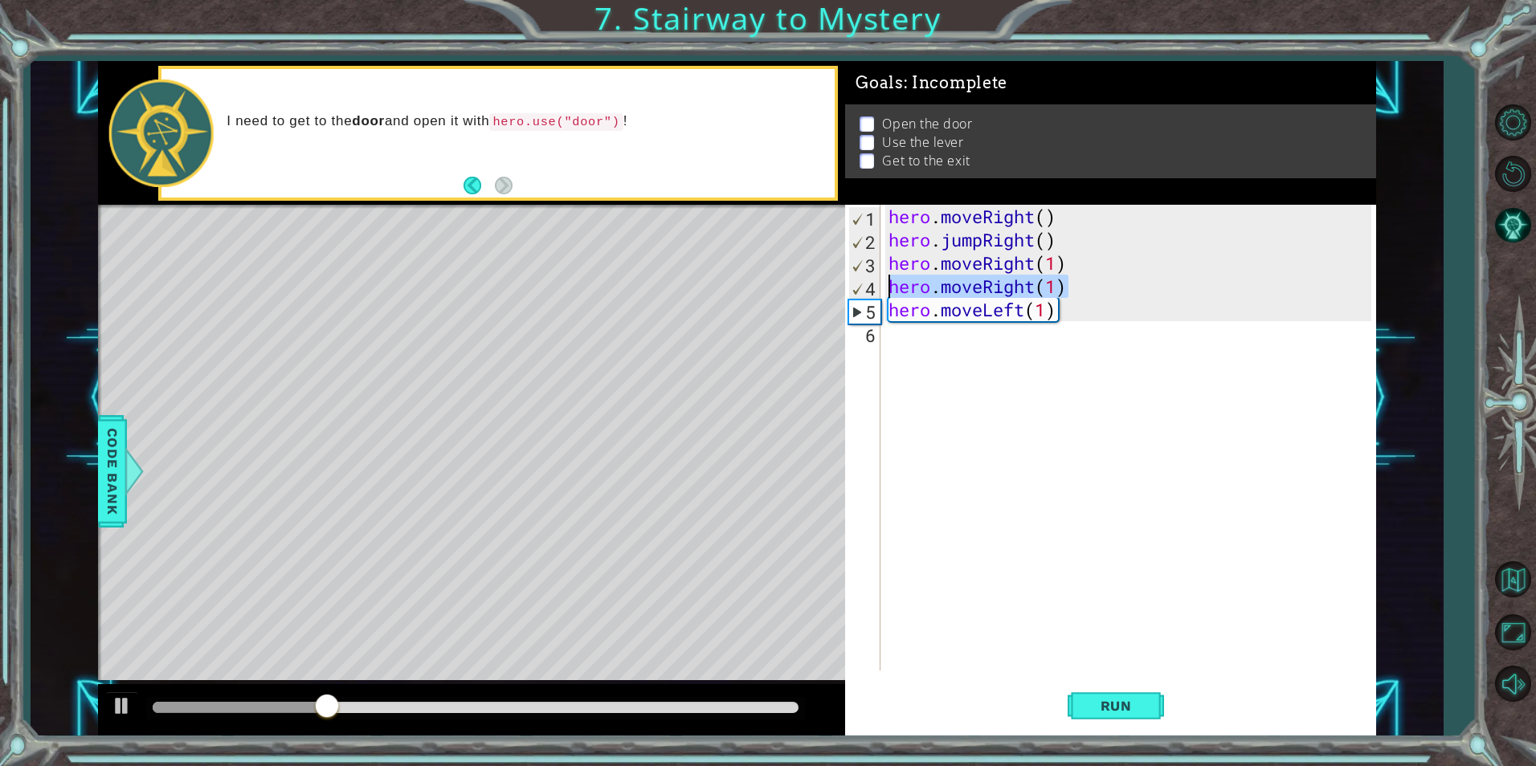
drag, startPoint x: 1105, startPoint y: 287, endPoint x: 888, endPoint y: 285, distance: 216.1
click at [888, 285] on div "hero . moveRight ( ) hero . jumpRight ( ) hero . moveRight ( 1 ) hero . moveRig…" at bounding box center [1131, 461] width 493 height 513
type textarea "hero.moveRight(1)"
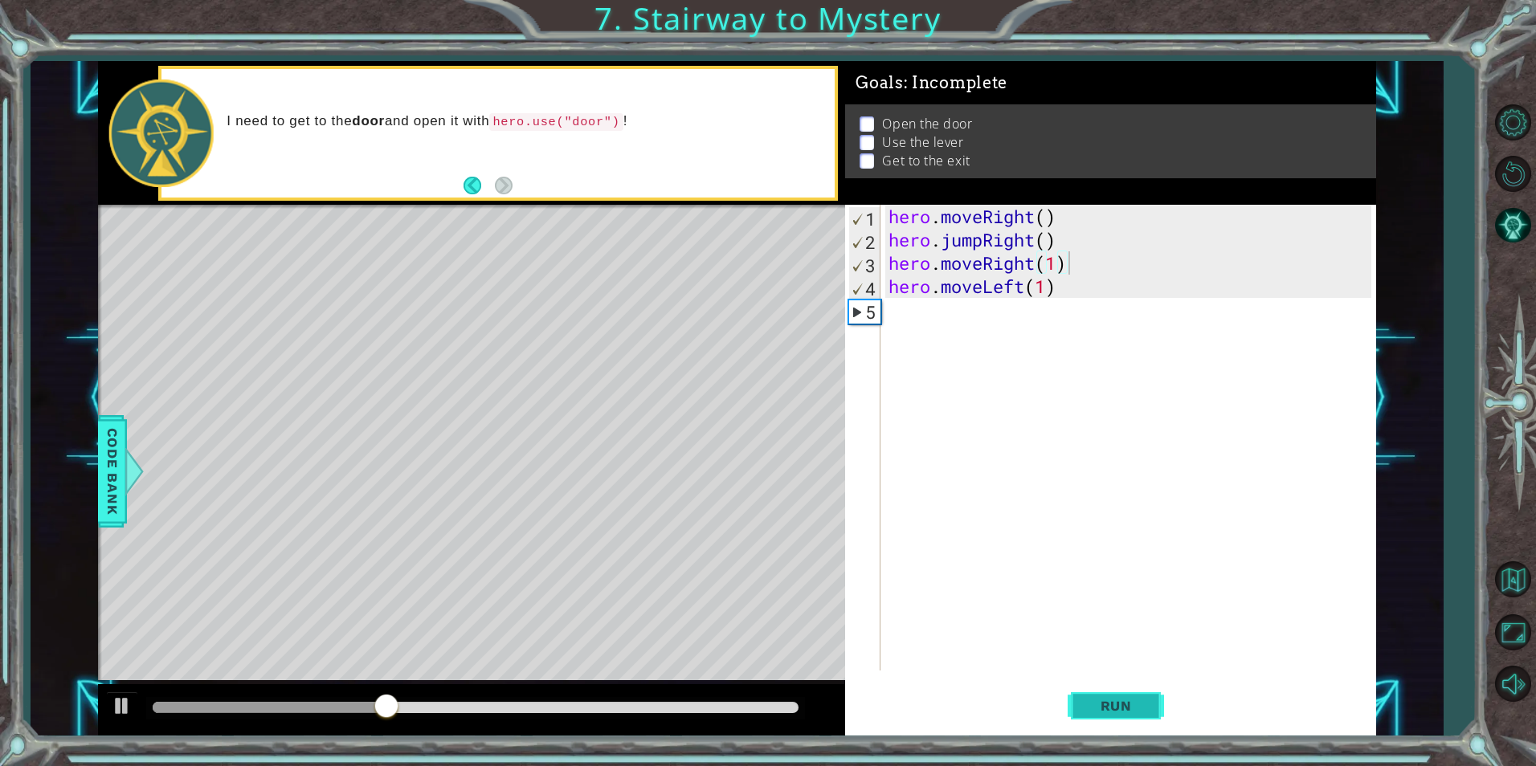
click at [1110, 693] on button "Run" at bounding box center [1116, 706] width 96 height 53
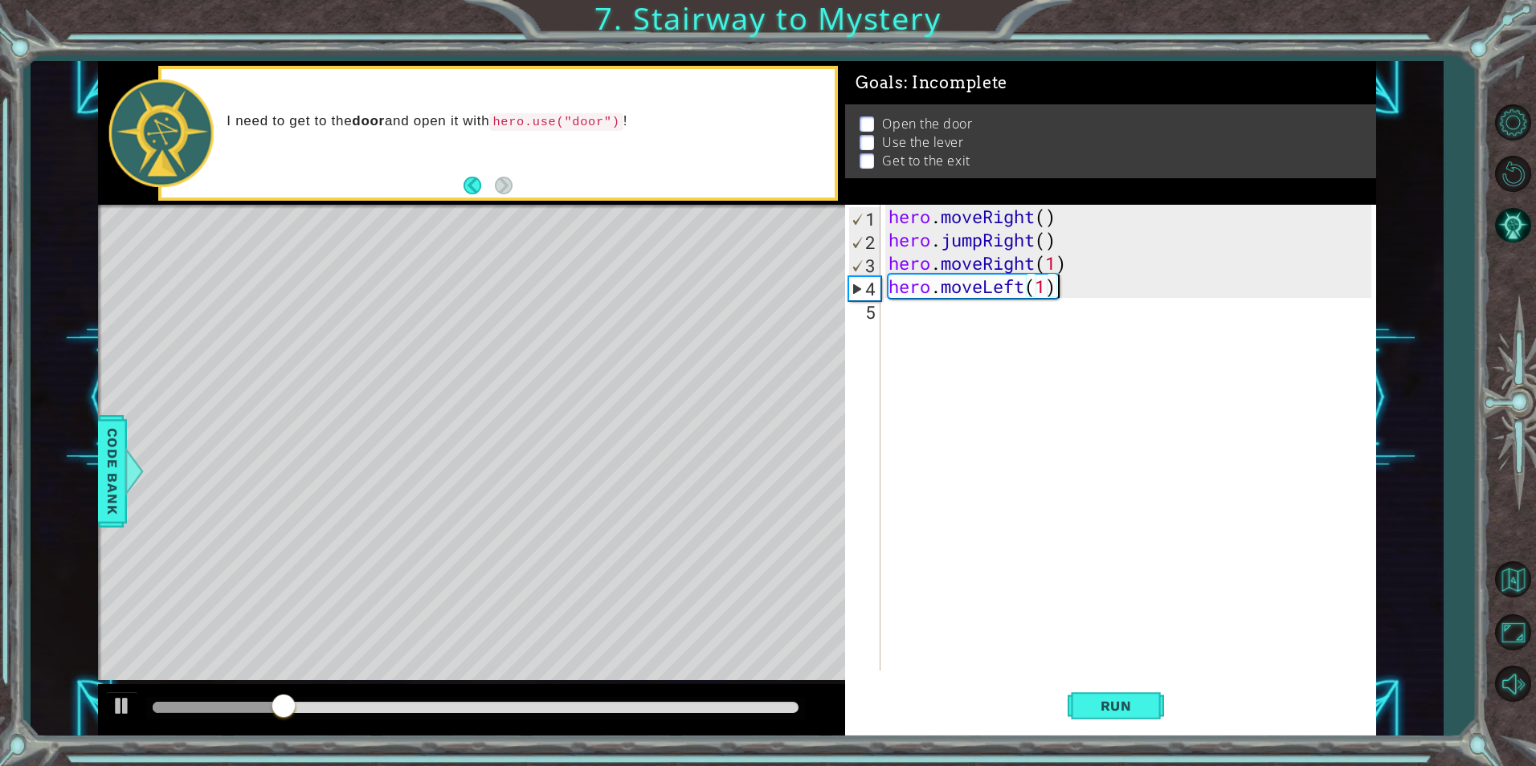
click at [1076, 288] on div "hero . moveRight ( ) hero . jumpRight ( ) hero . moveRight ( 1 ) hero . moveLef…" at bounding box center [1131, 461] width 493 height 513
type textarea "hero.moveLeft(1)"
click at [1058, 323] on div "hero . moveRight ( ) hero . jumpRight ( ) hero . moveRight ( 1 ) hero . moveLef…" at bounding box center [1131, 461] width 493 height 513
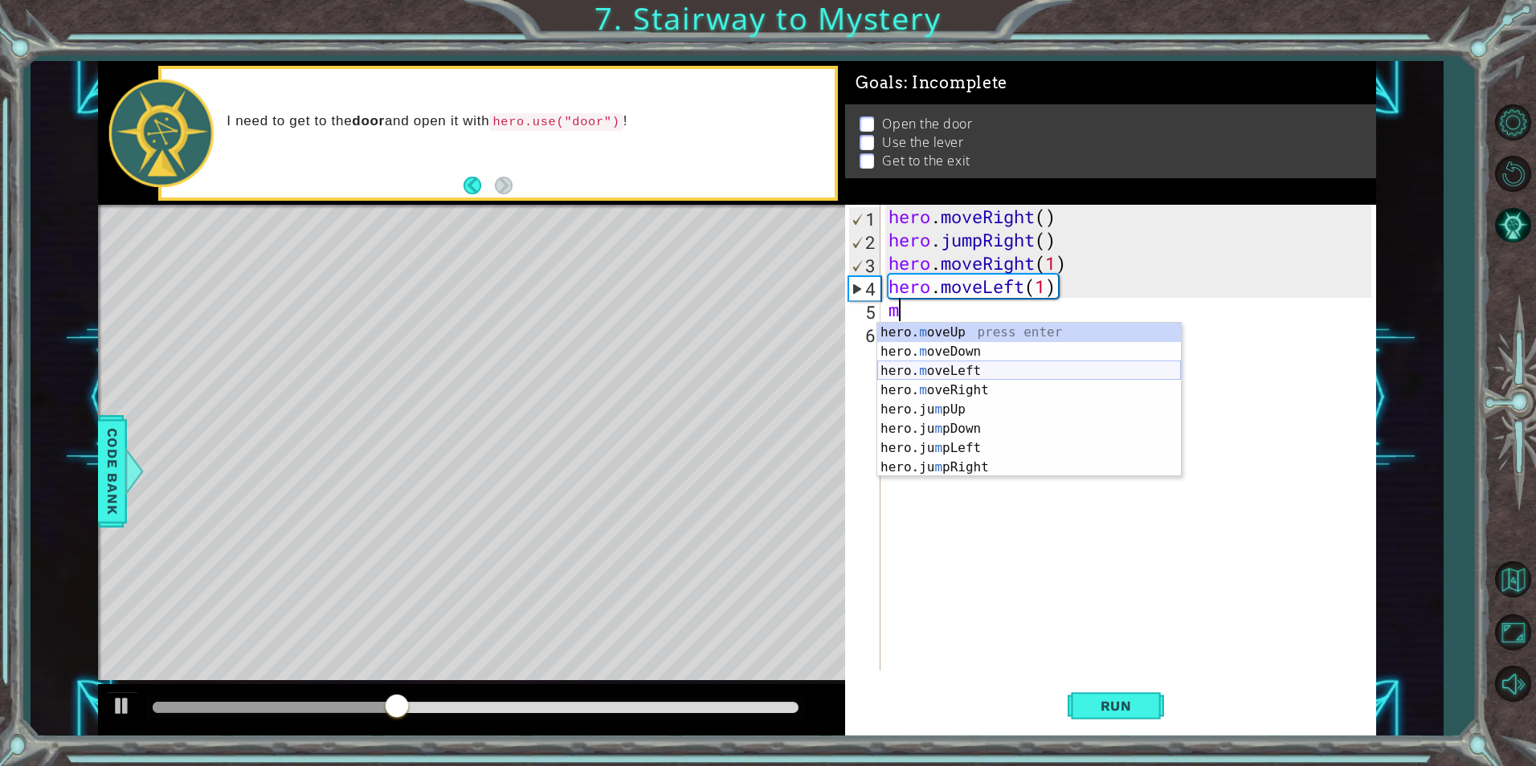
click at [929, 366] on div "hero. m oveUp press enter hero. m oveDown press enter hero. m oveLeft press ent…" at bounding box center [1029, 419] width 304 height 193
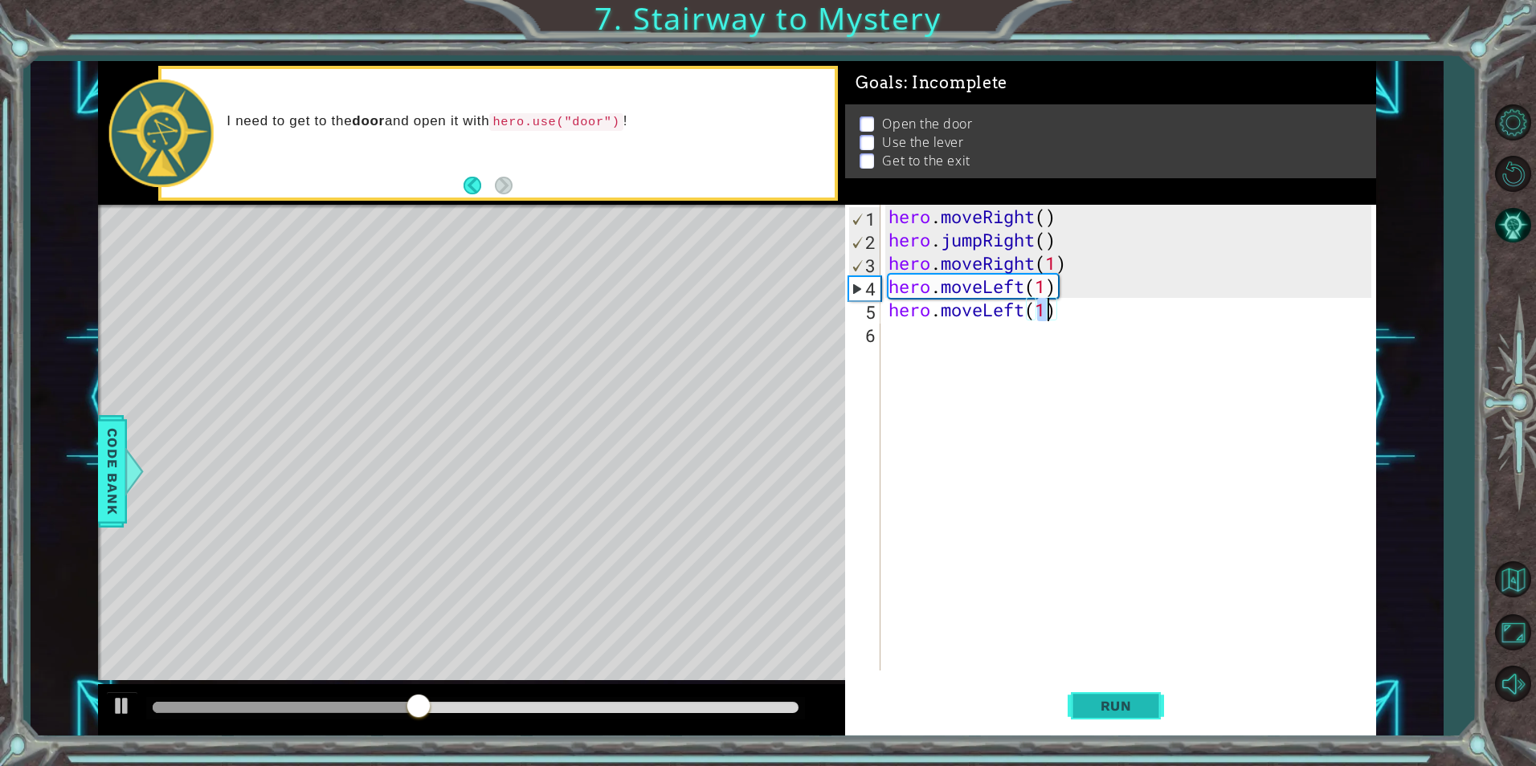
type textarea "hero.moveLeft(1)"
click at [1129, 689] on button "Run" at bounding box center [1116, 706] width 96 height 53
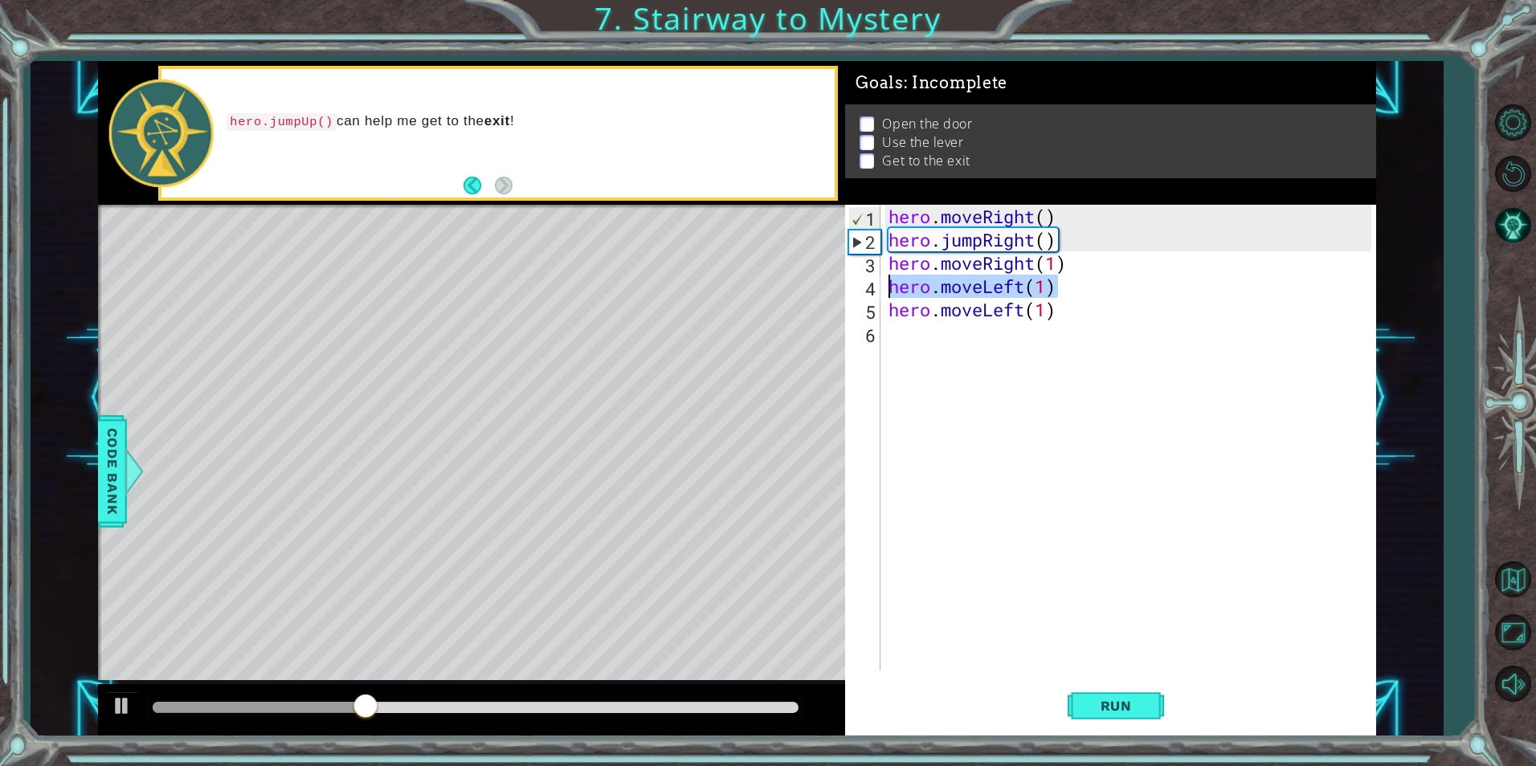
click at [804, 278] on div "1 ההההההההההההההההההההההההההההההההההההההההההההההההההההההההההההההההההההההההההההה…" at bounding box center [737, 398] width 1278 height 675
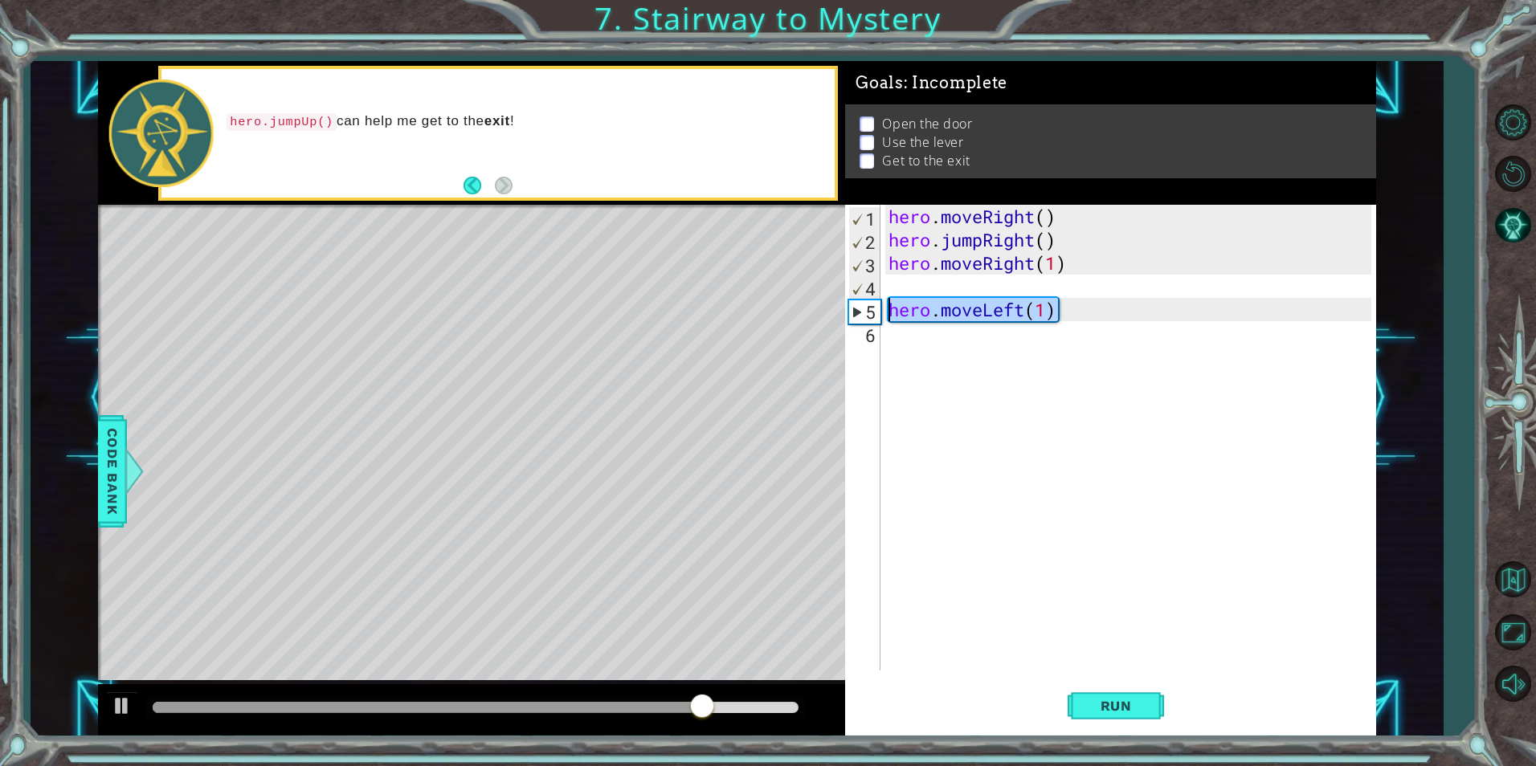
drag, startPoint x: 1072, startPoint y: 319, endPoint x: 888, endPoint y: 299, distance: 184.3
click at [888, 299] on div "hero . moveRight ( ) hero . jumpRight ( ) hero . moveRight ( 1 ) hero . moveLef…" at bounding box center [1131, 461] width 493 height 513
type textarea "hero.moveLeft(1)"
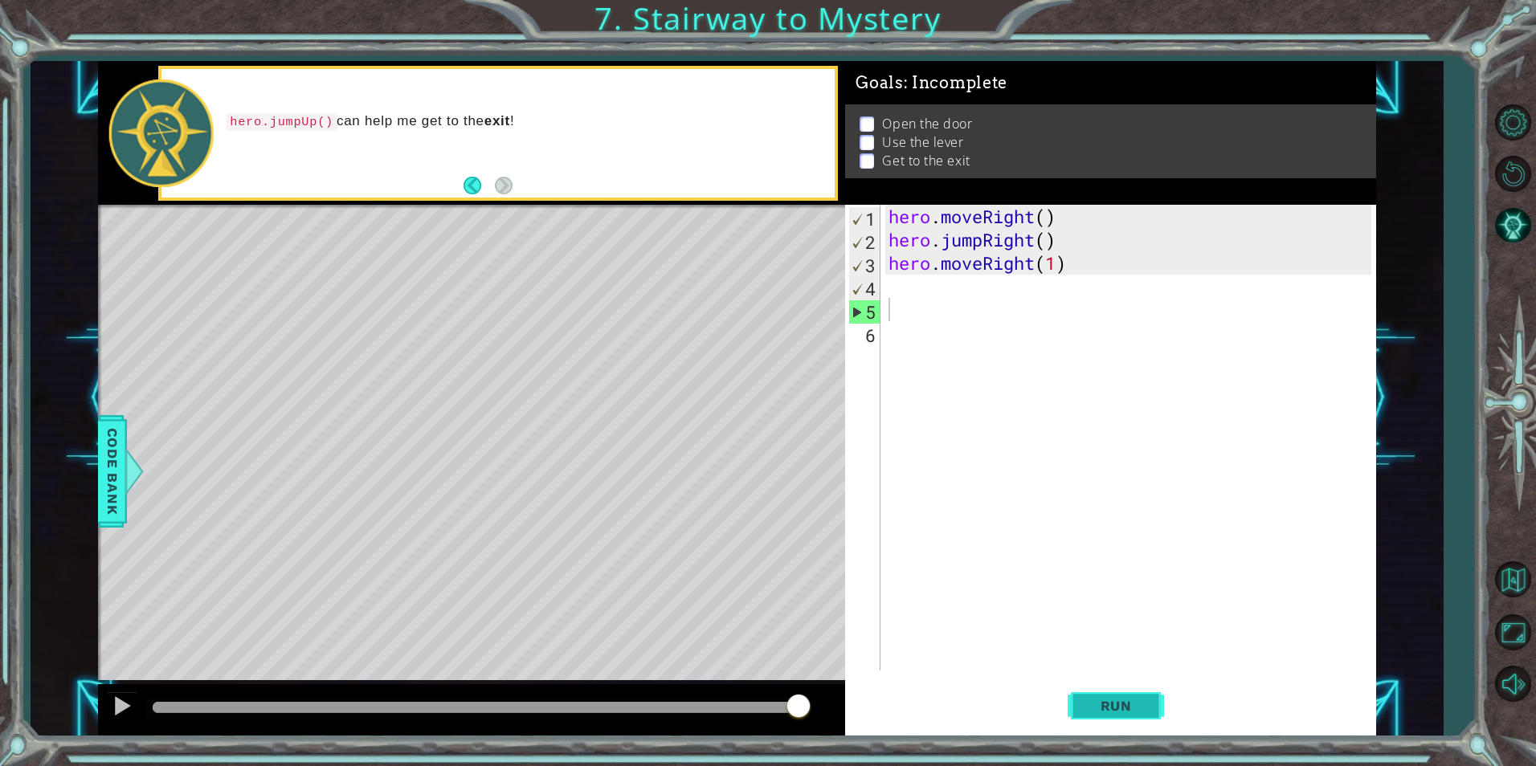
click at [1097, 696] on button "Run" at bounding box center [1116, 706] width 96 height 53
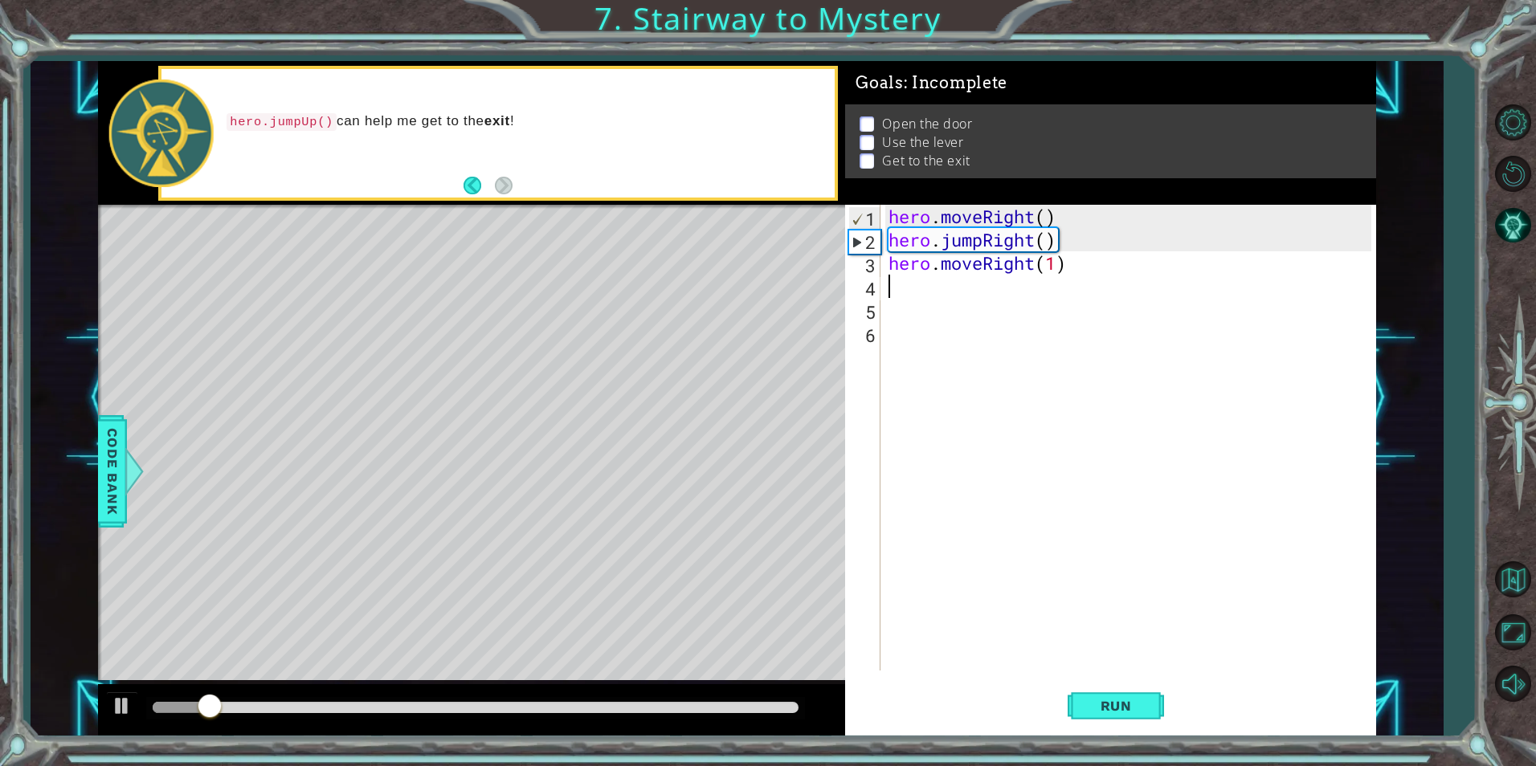
click at [920, 278] on div "hero . moveRight ( ) hero . jumpRight ( ) hero . moveRight ( 1 )" at bounding box center [1131, 461] width 493 height 513
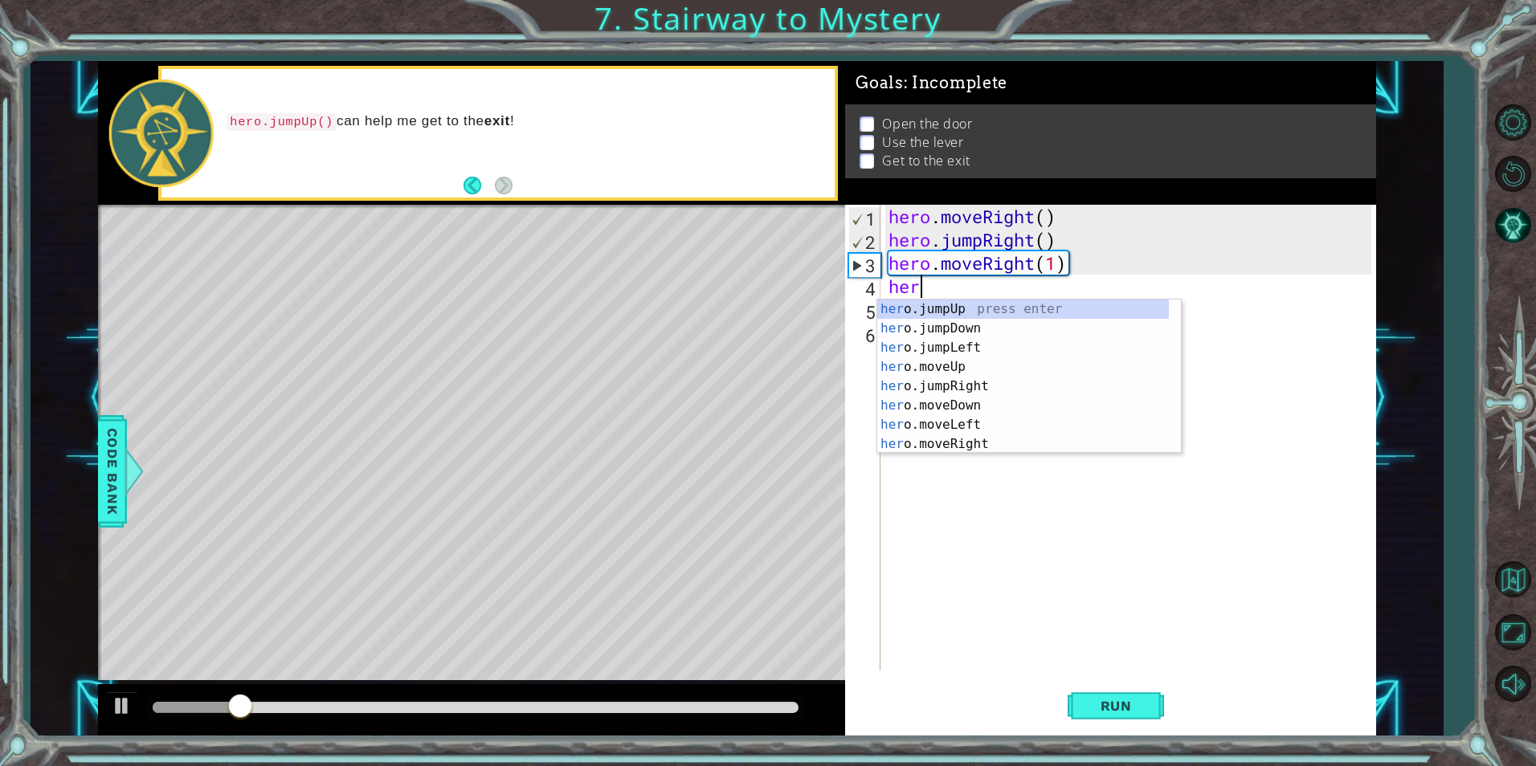
scroll to position [0, 1]
click at [1011, 367] on div "her o.jumpUp press enter her o.jumpDown press enter her o.jumpLeft press enter …" at bounding box center [1023, 396] width 292 height 193
type textarea "hero.moveUp(1)"
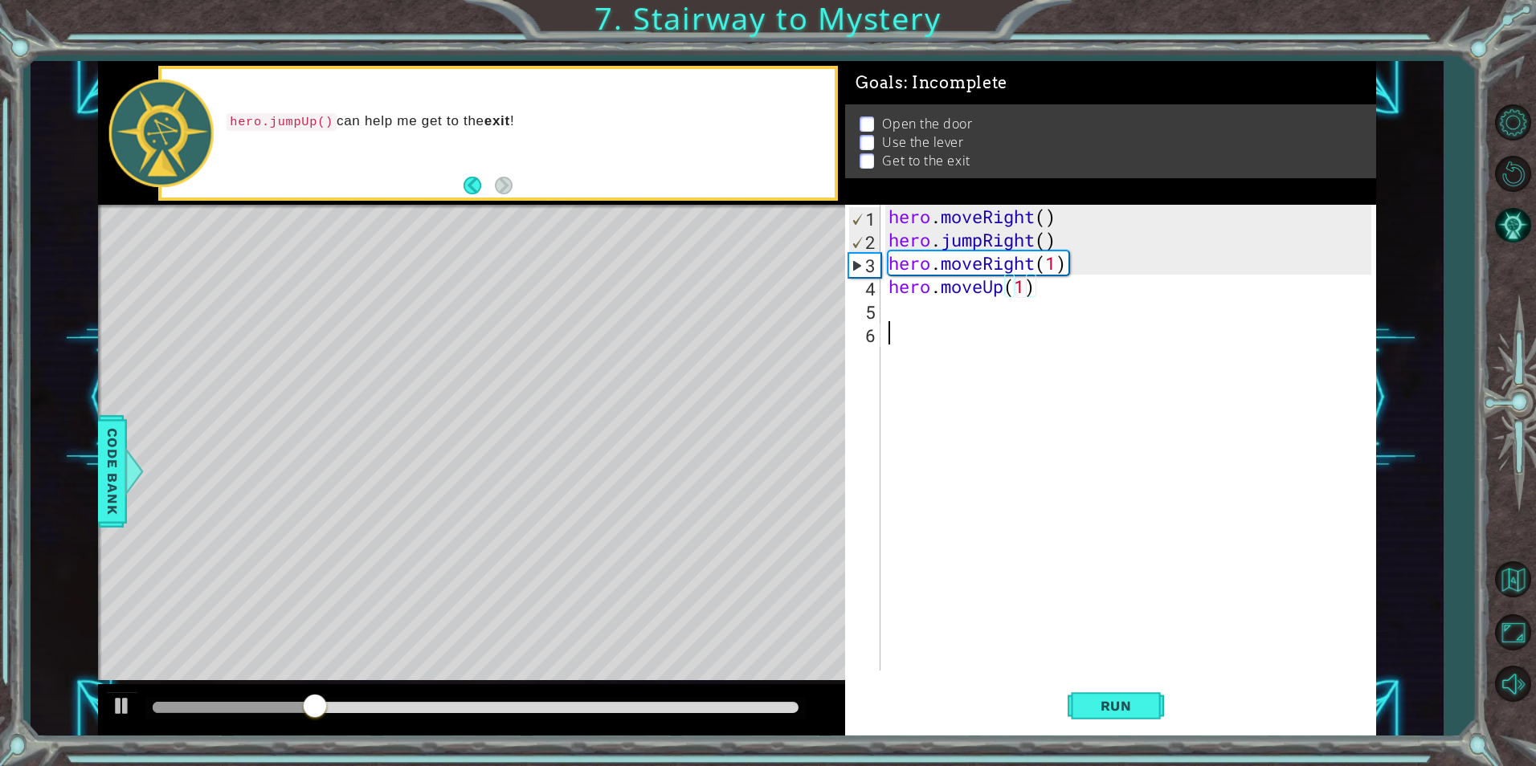
click at [1019, 324] on div "hero . moveRight ( ) hero . jumpRight ( ) hero . moveRight ( 1 ) hero . moveUp …" at bounding box center [1131, 461] width 493 height 513
click at [1013, 317] on div "hero . moveRight ( ) hero . jumpRight ( ) hero . moveRight ( 1 ) hero . moveUp …" at bounding box center [1131, 461] width 493 height 513
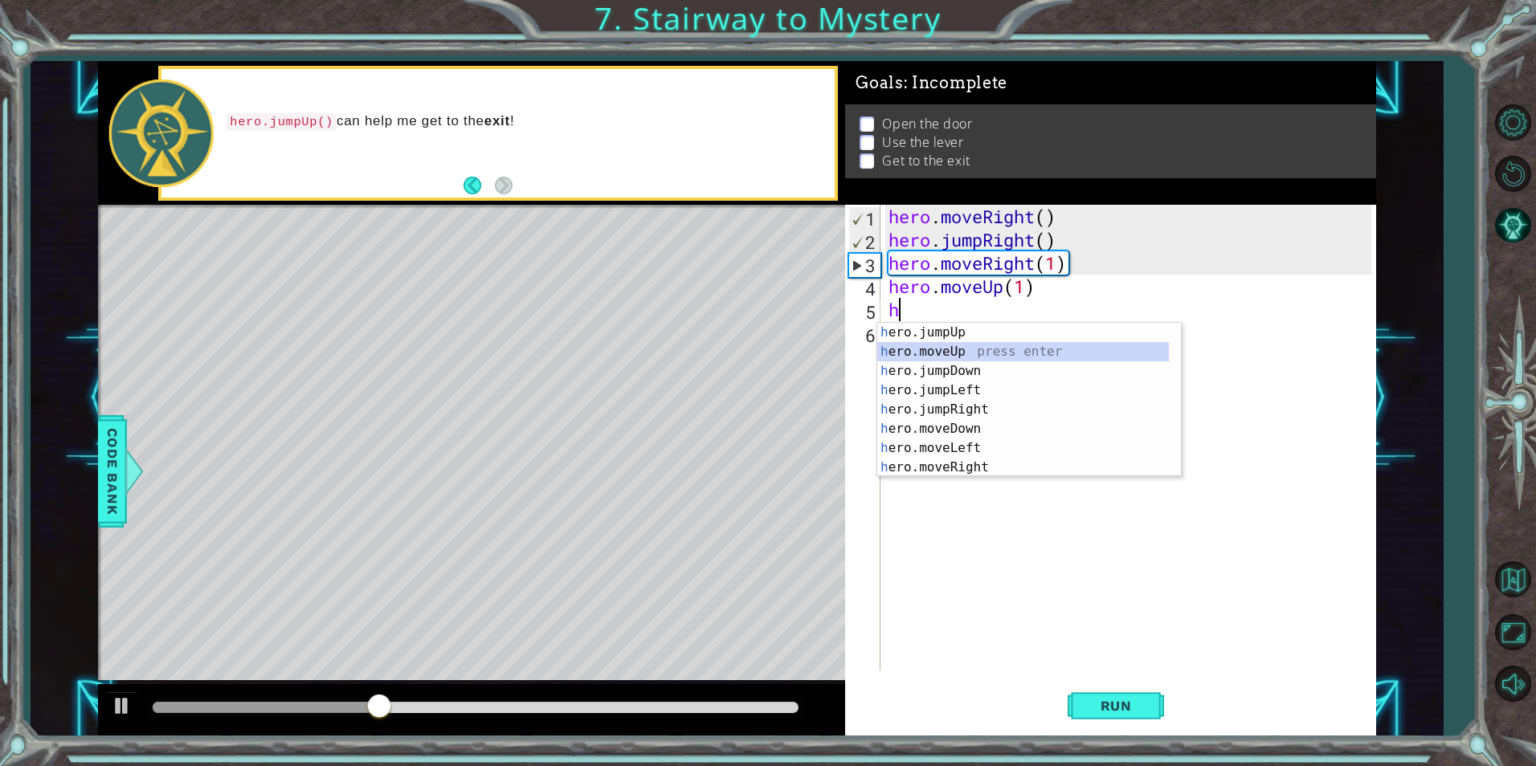
click at [933, 349] on div "h ero.jumpUp press enter h ero.moveUp press enter h ero.jumpDown press enter h …" at bounding box center [1023, 419] width 292 height 193
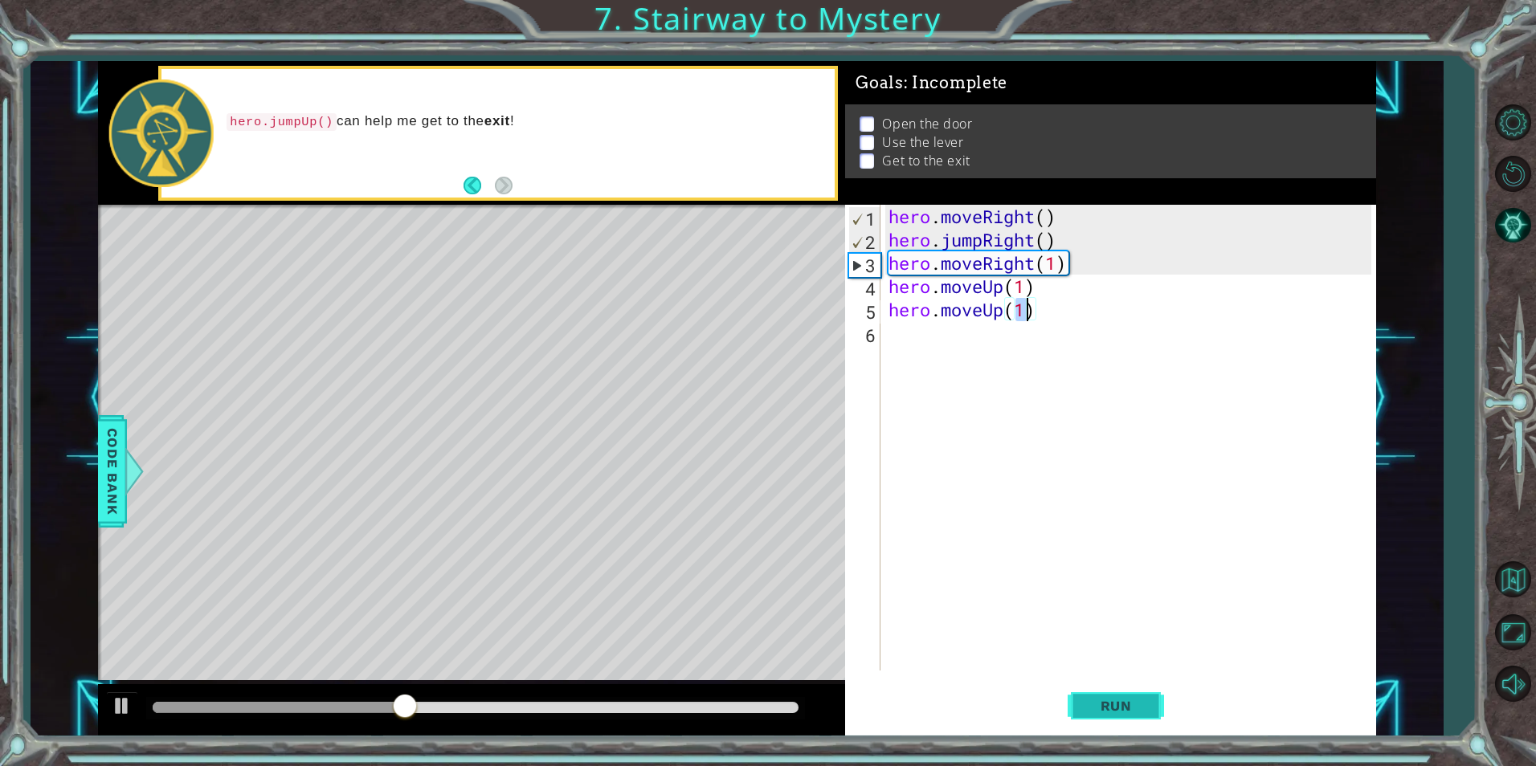
type textarea "hero.moveUp(1)"
click at [1089, 680] on button "Run" at bounding box center [1116, 706] width 96 height 53
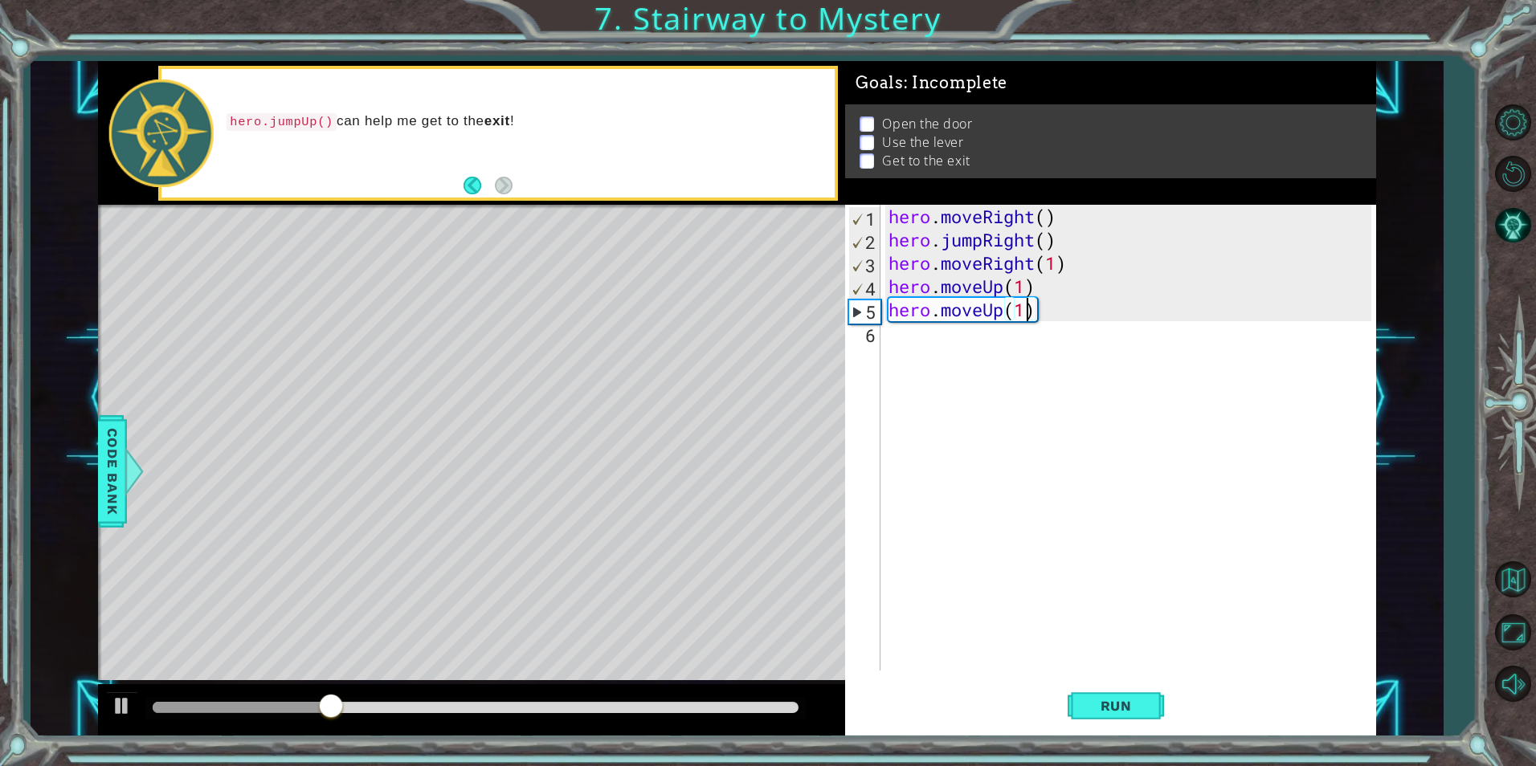
click at [916, 337] on div "hero . moveRight ( ) hero . jumpRight ( ) hero . moveRight ( 1 ) hero . moveUp …" at bounding box center [1131, 461] width 493 height 513
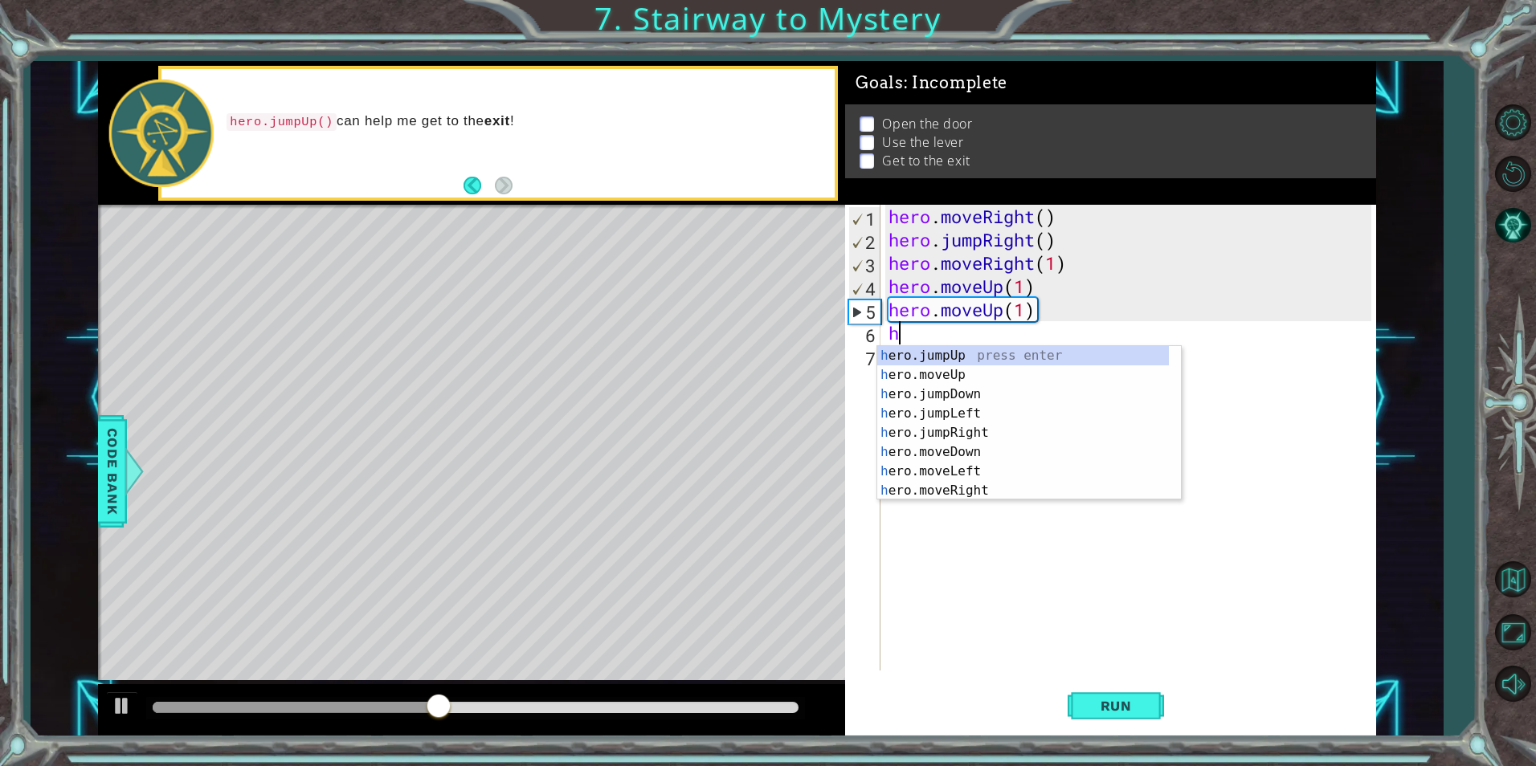
drag, startPoint x: 870, startPoint y: 112, endPoint x: 869, endPoint y: 123, distance: 11.3
click at [869, 121] on li "Open the door" at bounding box center [1113, 124] width 506 height 18
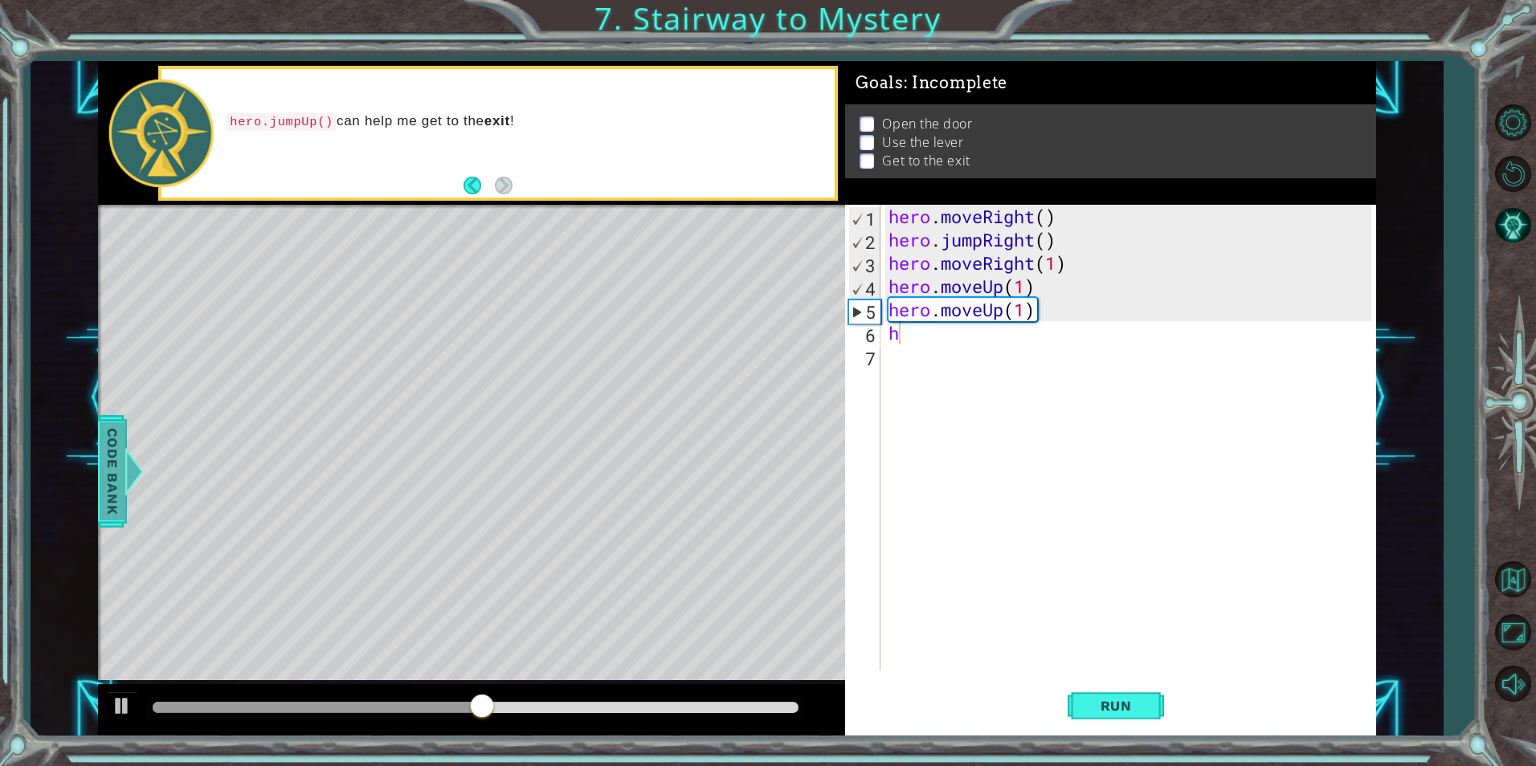
click at [112, 477] on span "Code Bank" at bounding box center [113, 472] width 26 height 98
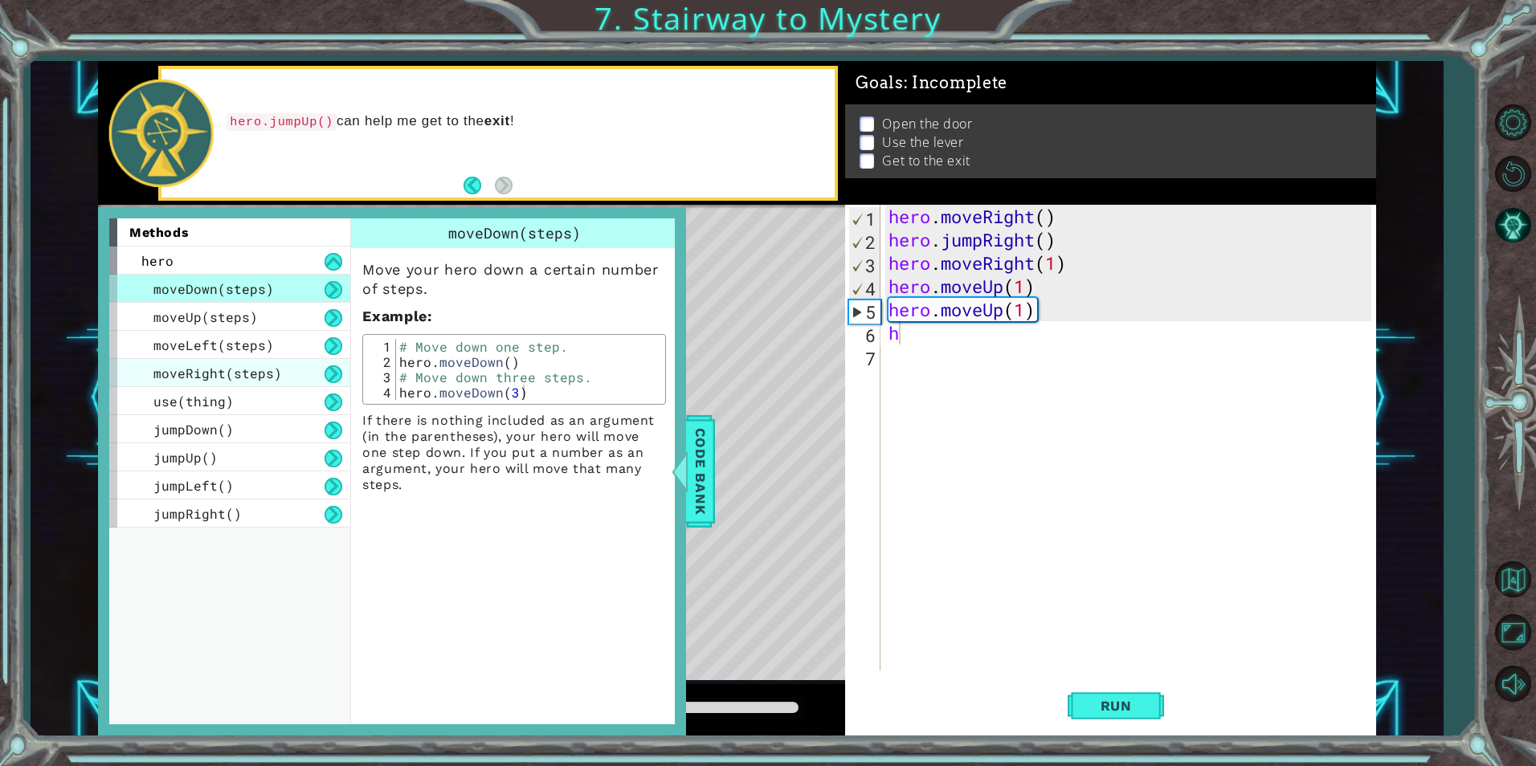
click at [288, 359] on div "moveDown(steps) moveUp(steps) moveLeft(steps) moveRight(steps) use(thing) jumpD…" at bounding box center [229, 401] width 241 height 253
drag, startPoint x: 288, startPoint y: 359, endPoint x: 255, endPoint y: 323, distance: 48.4
click at [255, 323] on div "moveUp(steps)" at bounding box center [229, 317] width 241 height 28
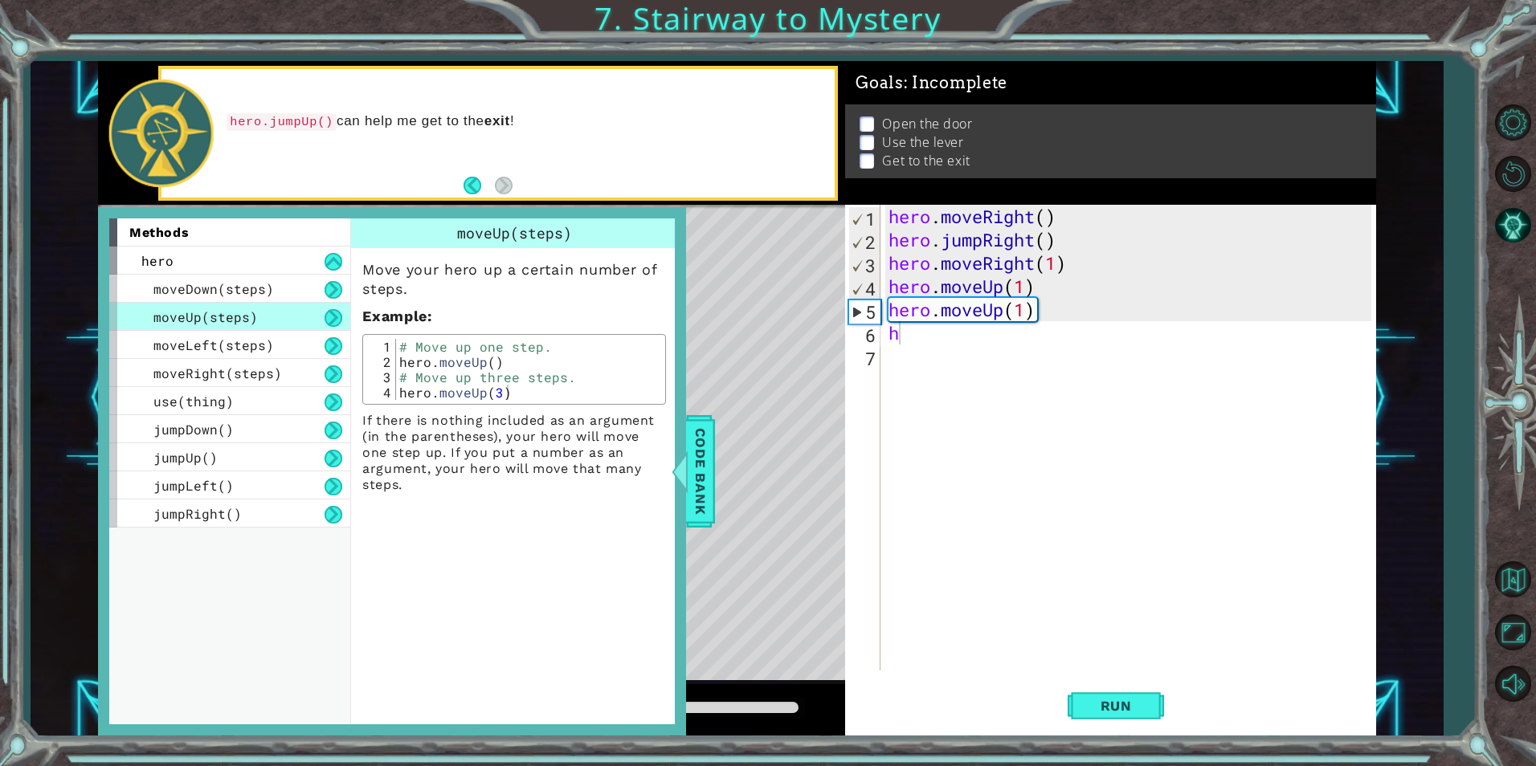
click at [255, 323] on div "moveUp(steps)" at bounding box center [229, 317] width 241 height 28
click at [243, 386] on div "moveRight(steps)" at bounding box center [229, 373] width 241 height 28
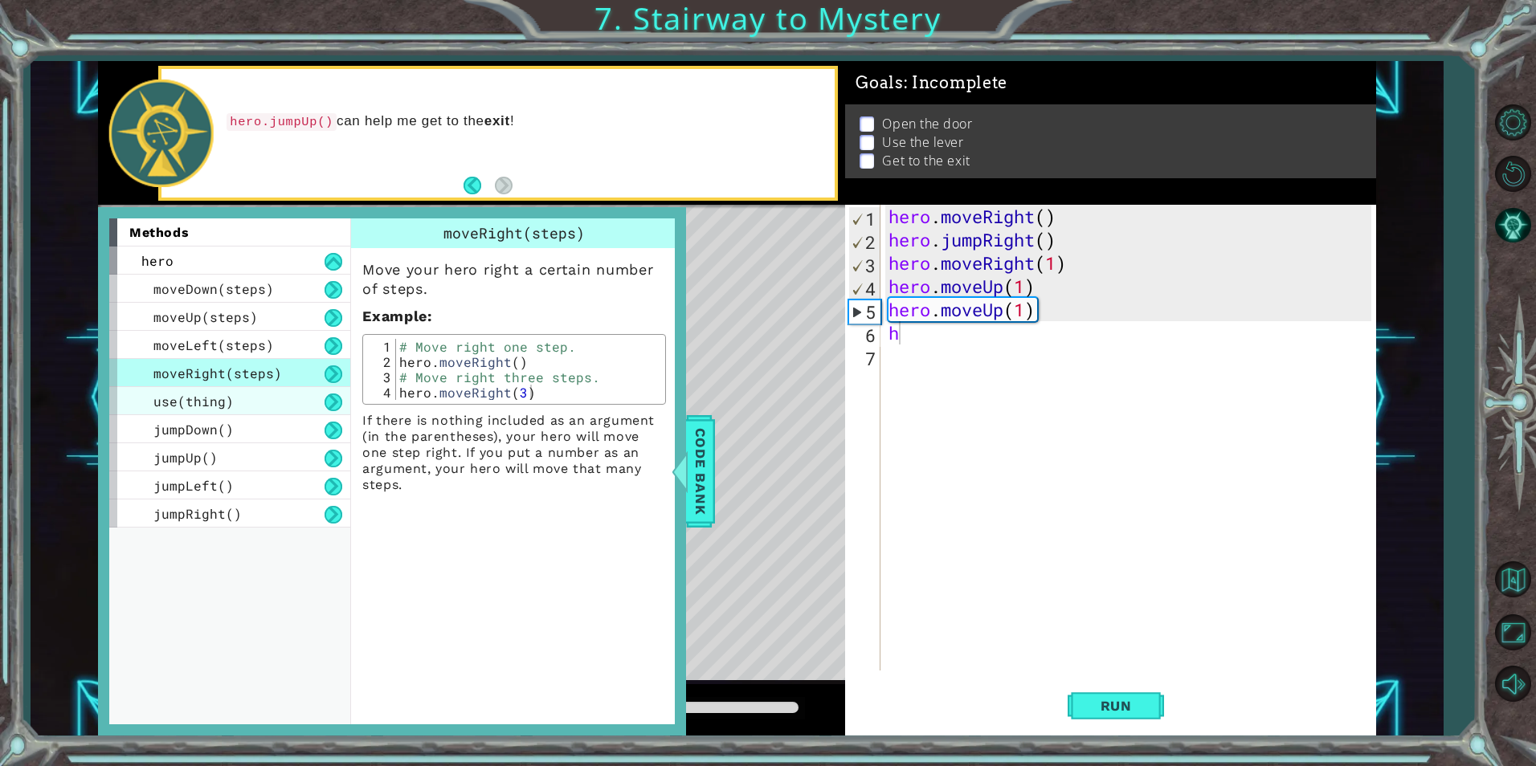
click at [239, 413] on div "use(thing)" at bounding box center [229, 401] width 241 height 28
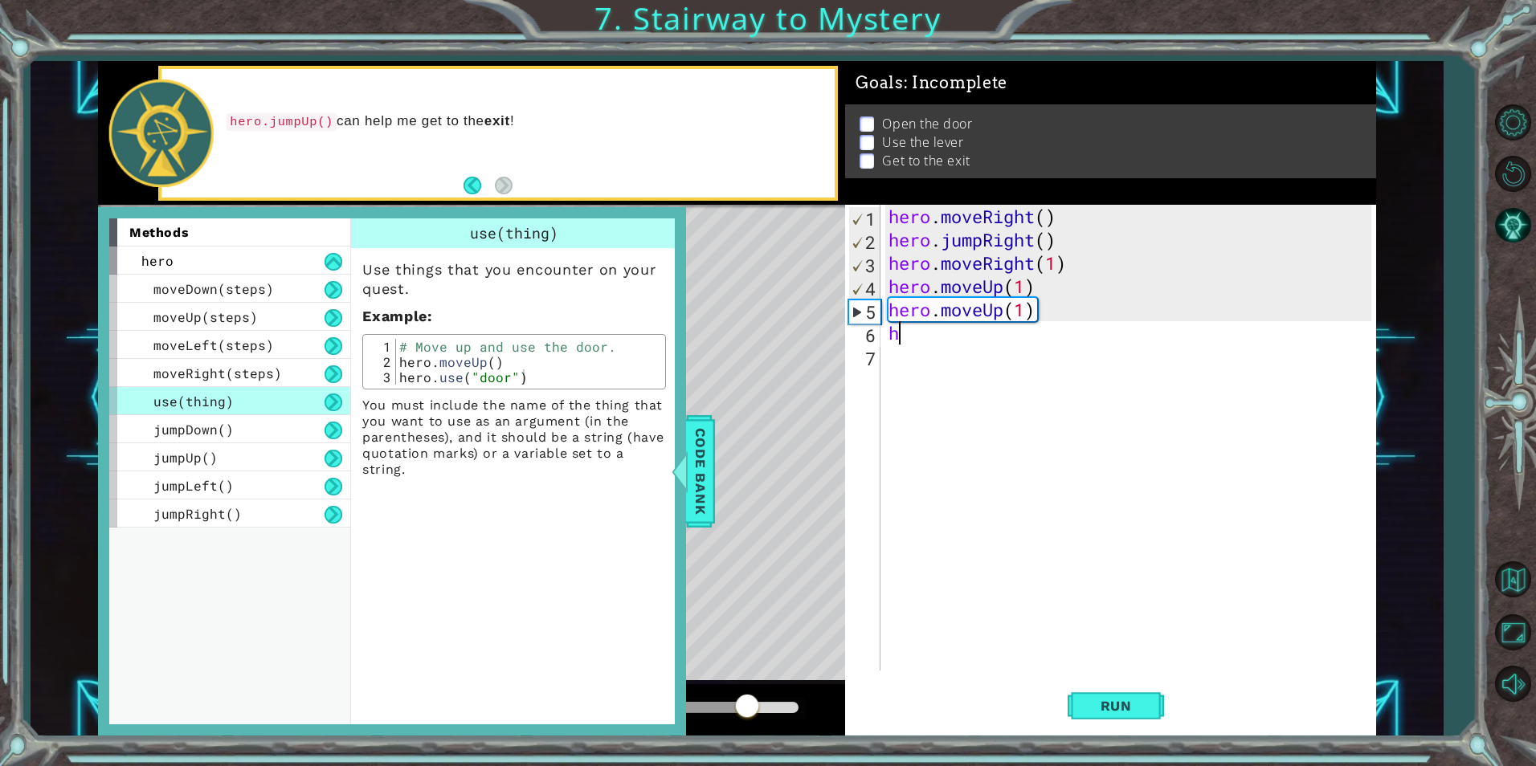
click at [950, 340] on div "hero . moveRight ( ) hero . jumpRight ( ) hero . moveRight ( 1 ) hero . moveUp …" at bounding box center [1131, 461] width 493 height 513
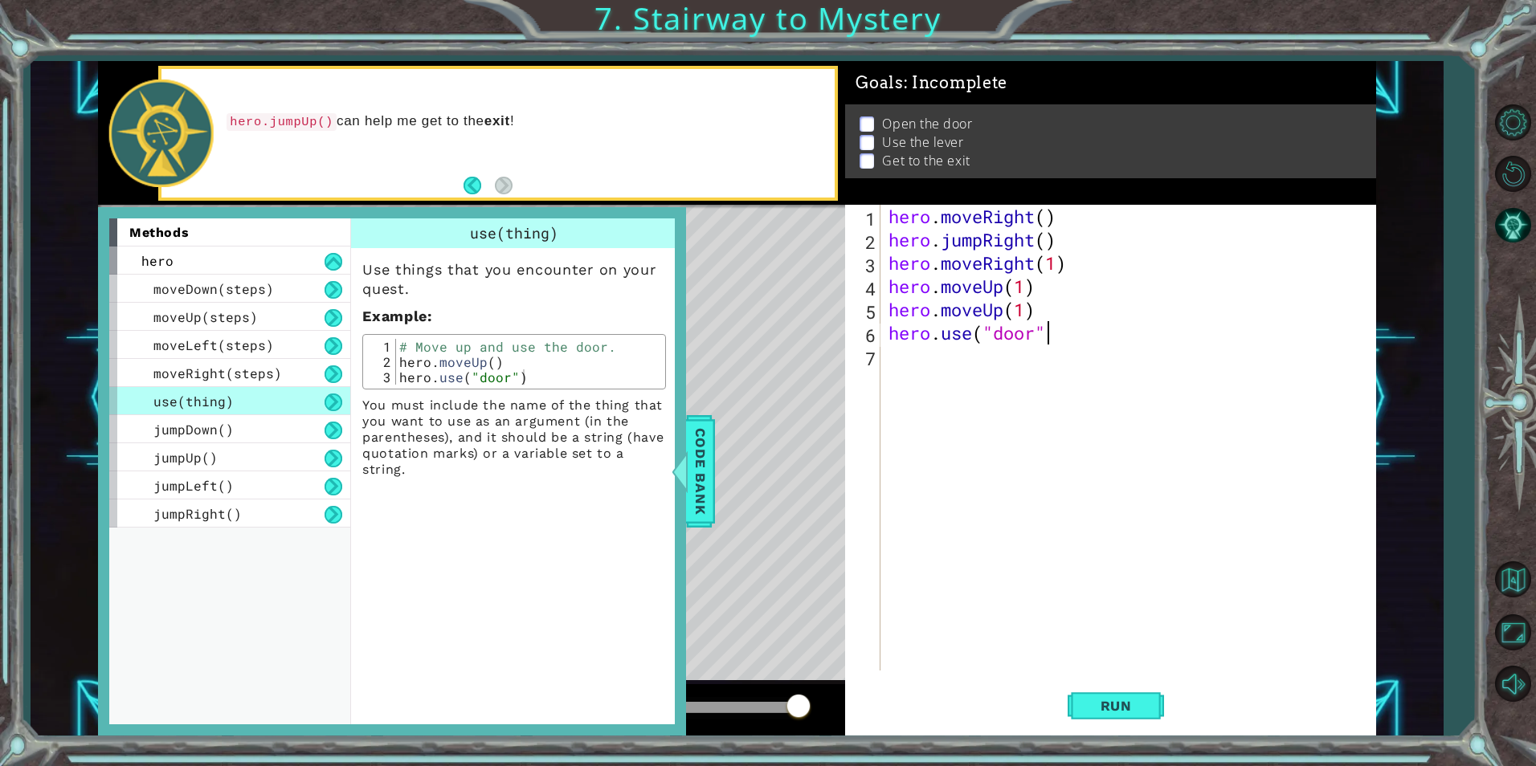
scroll to position [0, 7]
type textarea "hero.use("door")"
click at [1107, 708] on span "Run" at bounding box center [1115, 706] width 63 height 16
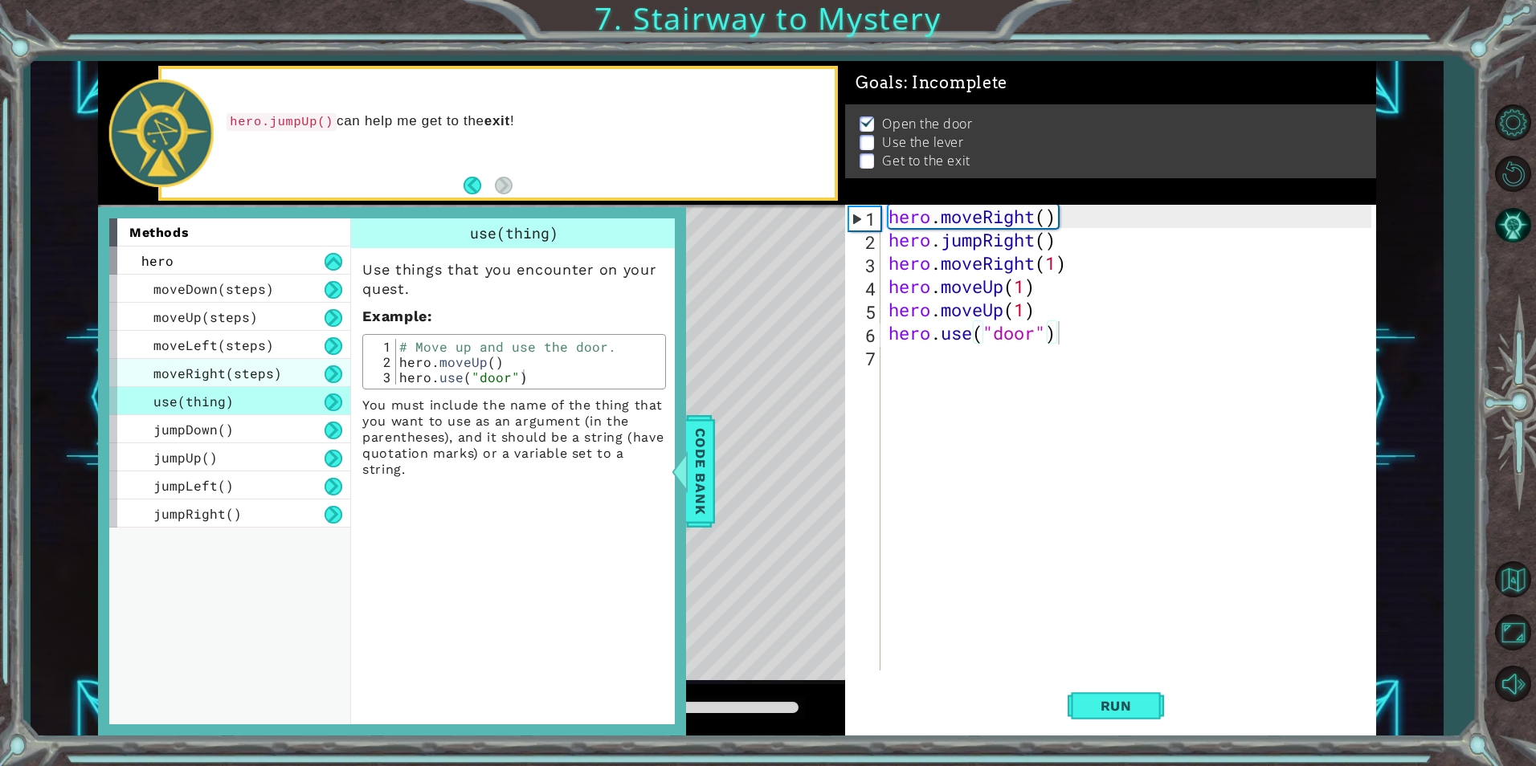
click at [110, 385] on div "moveRight(steps)" at bounding box center [229, 373] width 241 height 28
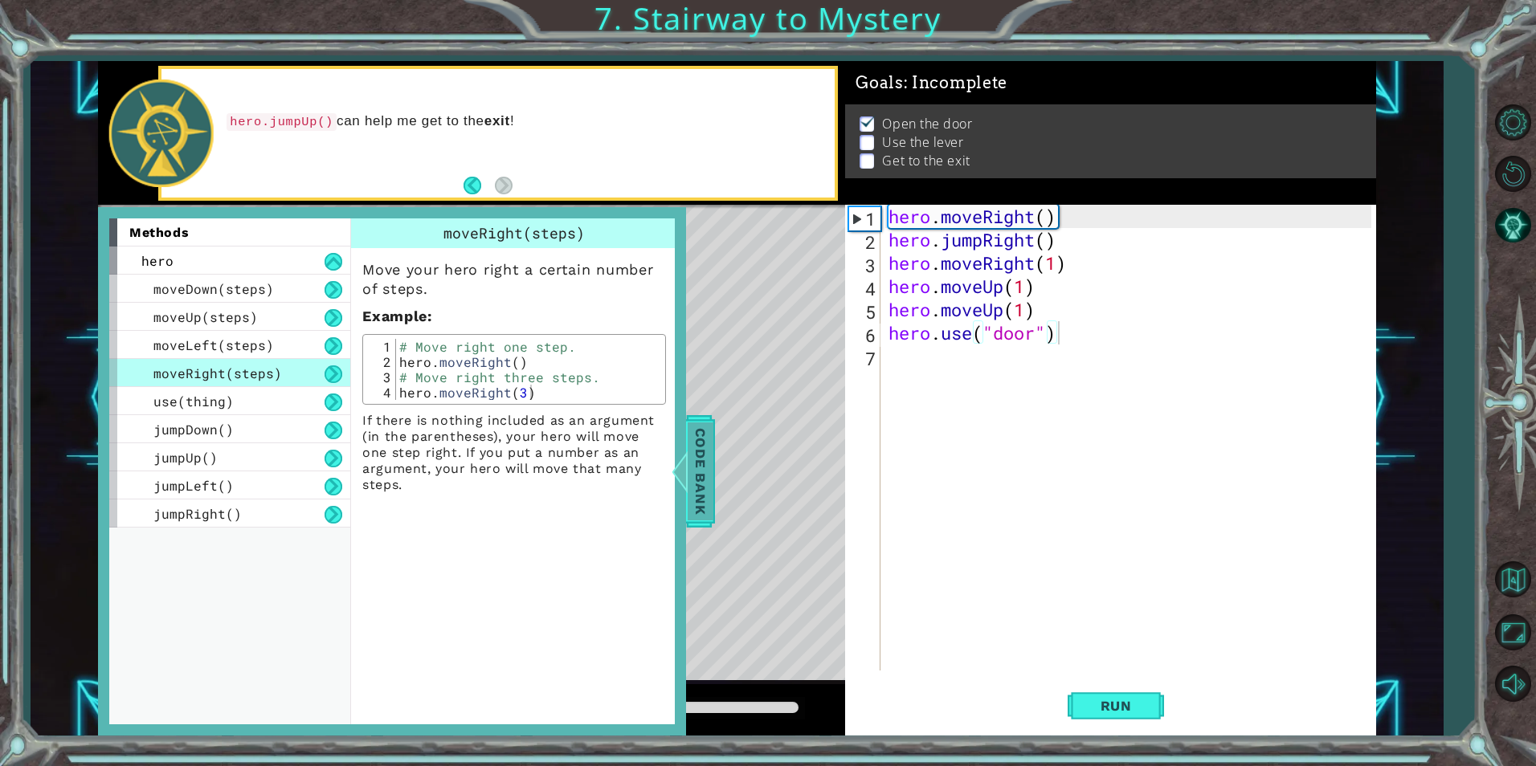
click at [676, 470] on div at bounding box center [680, 471] width 20 height 48
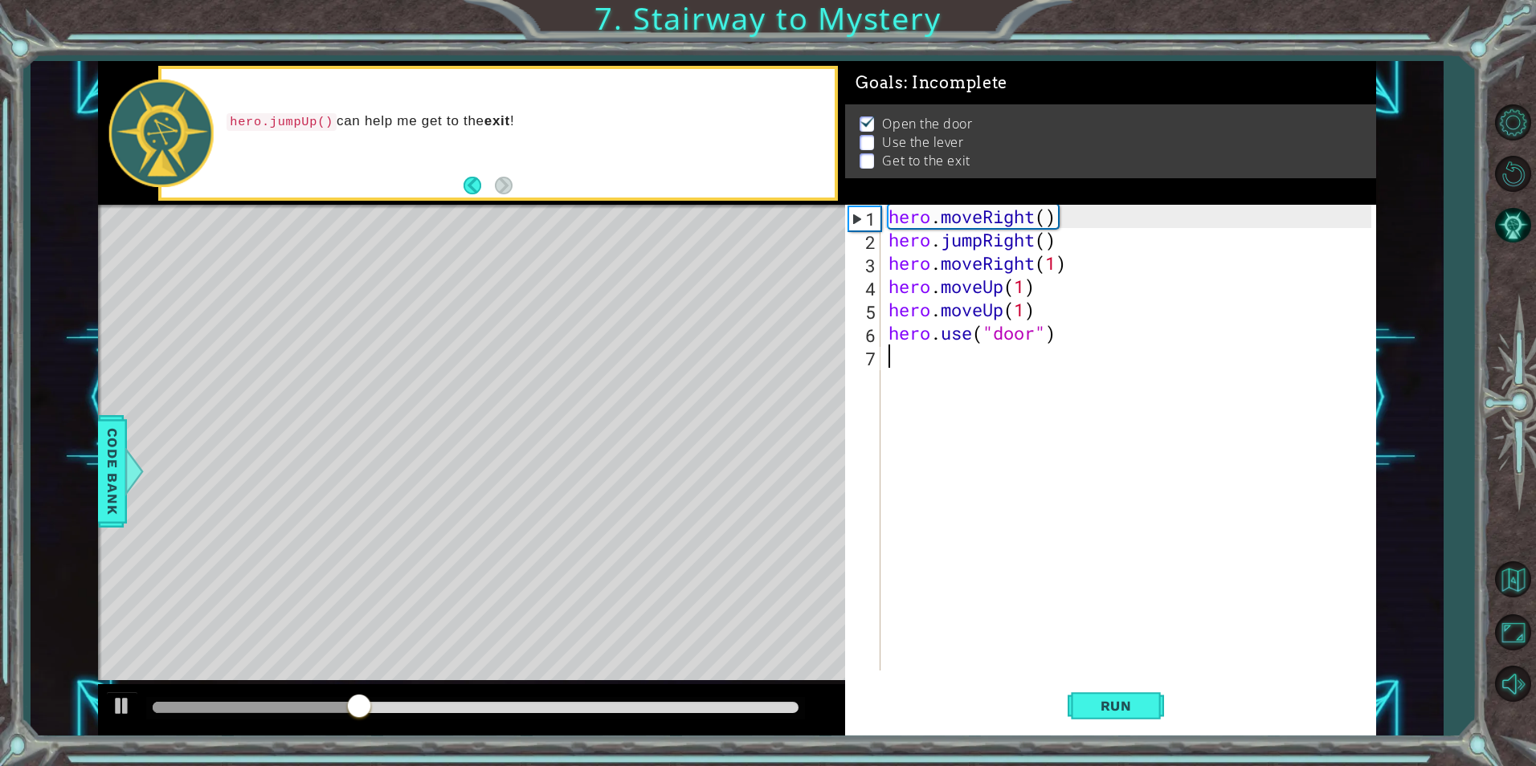
scroll to position [0, 0]
click at [1064, 354] on div "hero . moveRight ( ) hero . jumpRight ( ) hero . moveRight ( 1 ) hero . moveUp …" at bounding box center [1131, 461] width 493 height 513
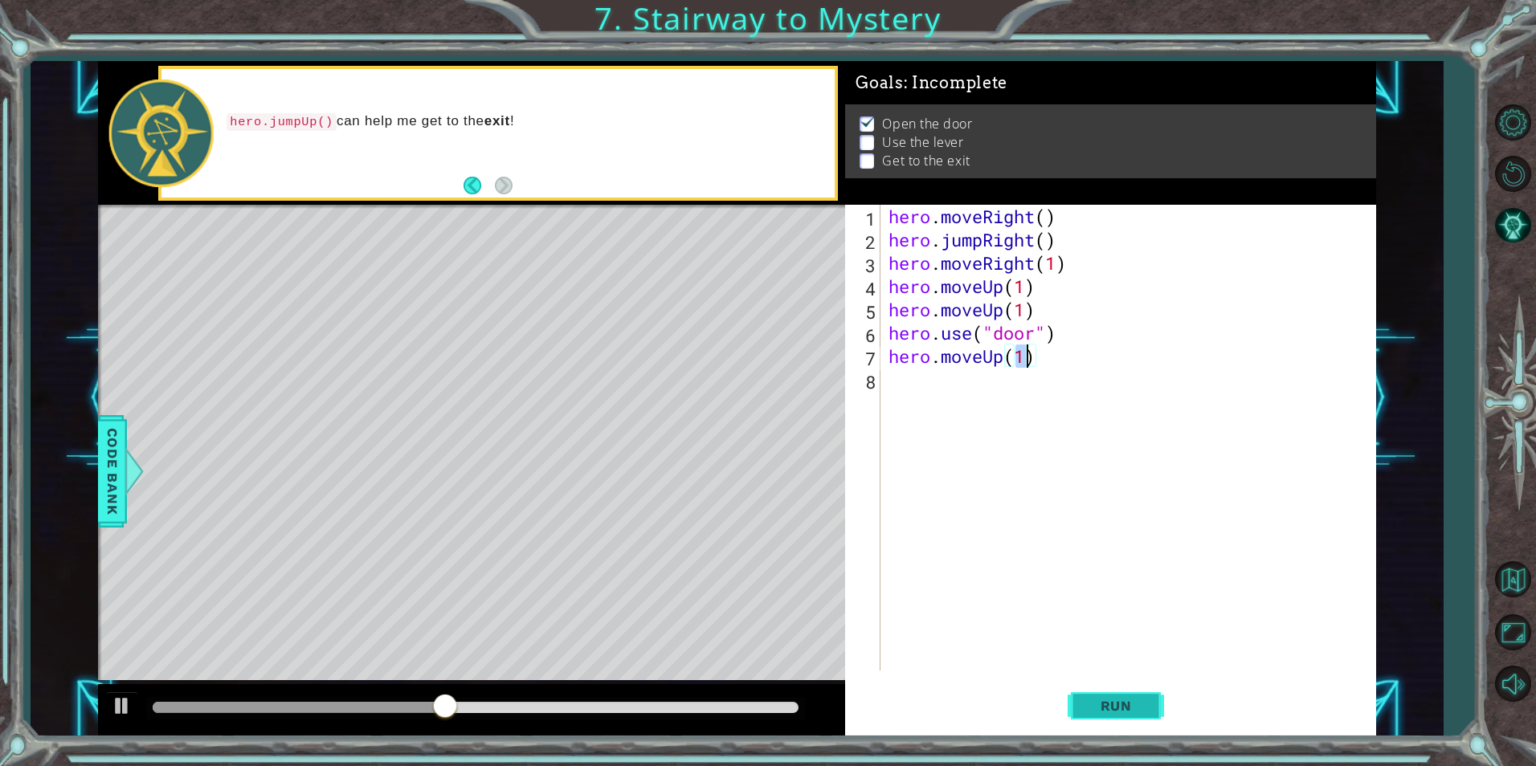
type textarea "hero.moveUp(1)"
click at [1108, 711] on span "Run" at bounding box center [1115, 706] width 63 height 16
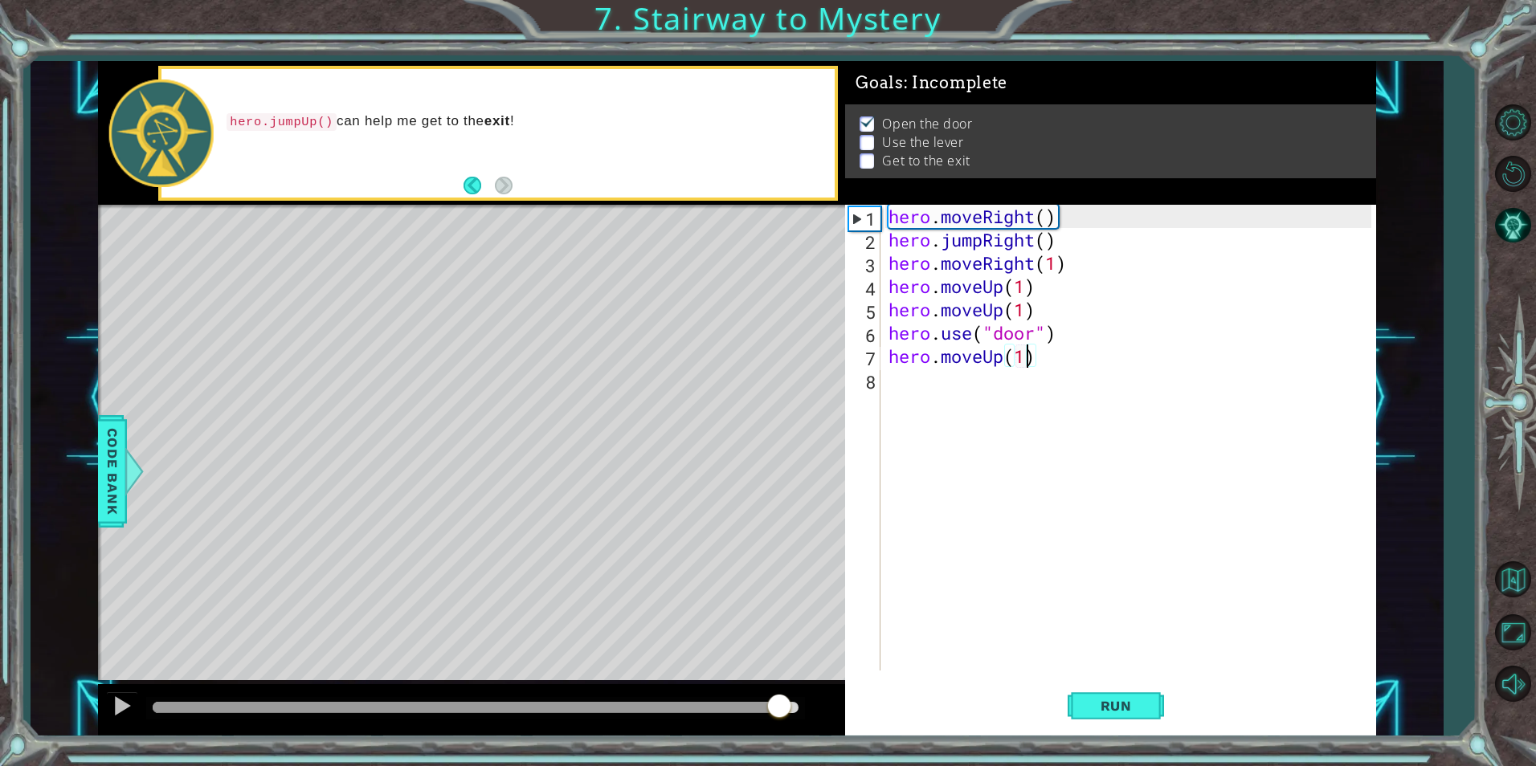
drag, startPoint x: 444, startPoint y: 706, endPoint x: 779, endPoint y: 695, distance: 335.2
click at [779, 702] on div at bounding box center [476, 707] width 646 height 11
click at [940, 385] on div "hero . moveRight ( ) hero . jumpRight ( ) hero . moveRight ( 1 ) hero . moveUp …" at bounding box center [1131, 461] width 493 height 513
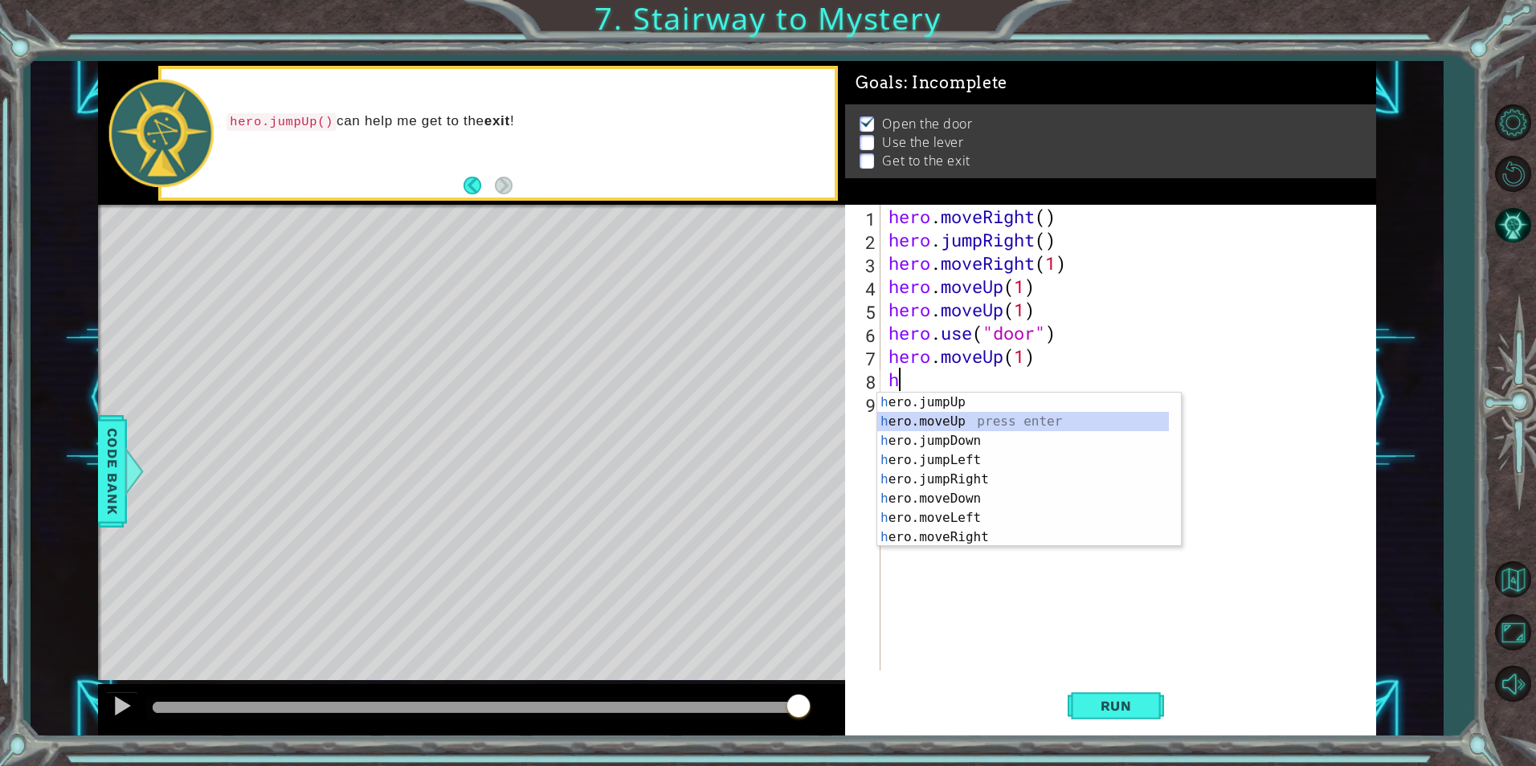
click at [954, 431] on div "h ero.jumpUp press enter h ero.moveUp press enter h ero.jumpDown press enter h …" at bounding box center [1023, 489] width 292 height 193
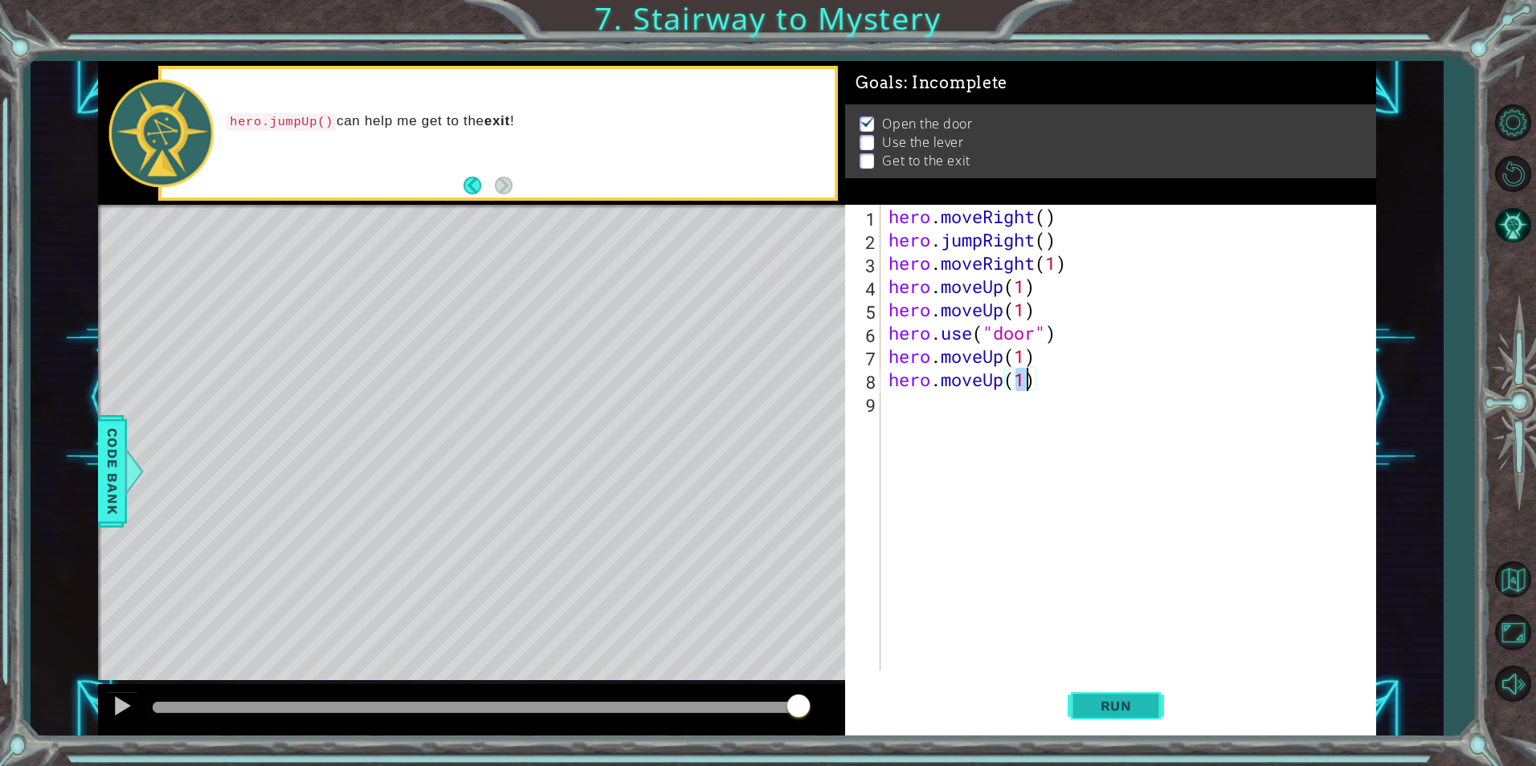
type textarea "hero.moveUp(1)"
click at [1133, 709] on span "Run" at bounding box center [1115, 706] width 63 height 16
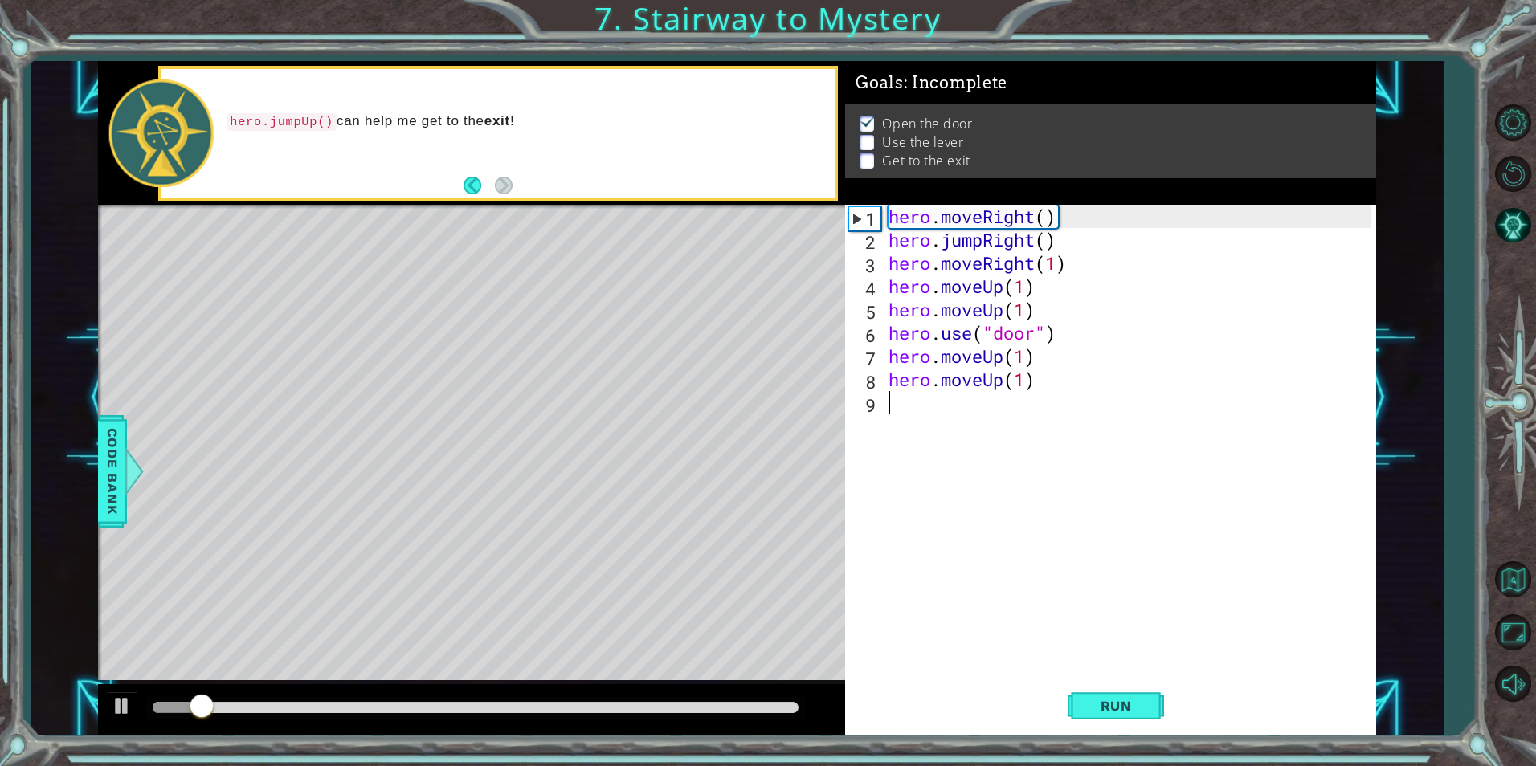
click at [978, 400] on div "hero . moveRight ( ) hero . jumpRight ( ) hero . moveRight ( 1 ) hero . moveUp …" at bounding box center [1131, 461] width 493 height 513
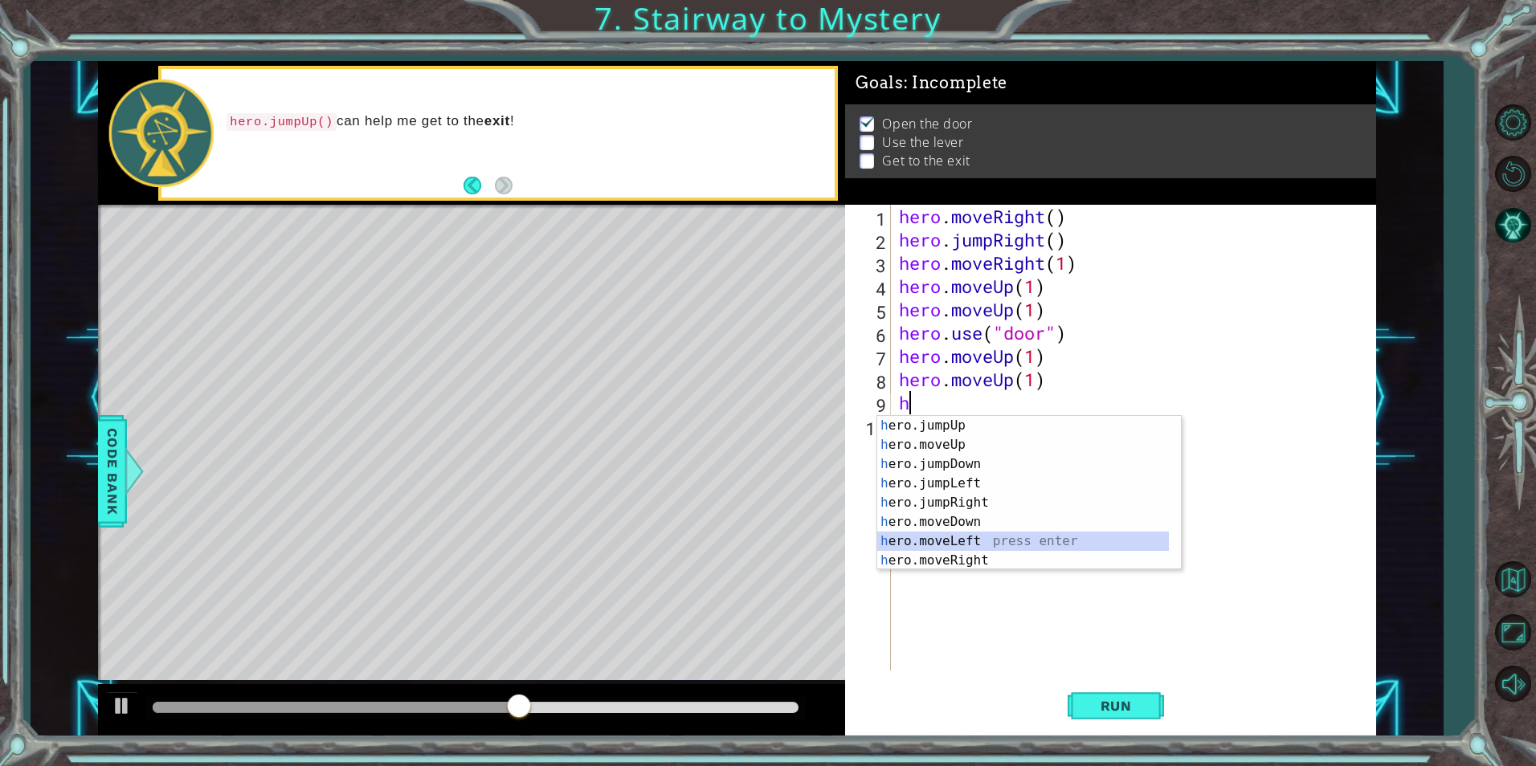
click at [954, 546] on div "h ero.jumpUp press enter h ero.moveUp press enter h ero.jumpDown press enter h …" at bounding box center [1023, 512] width 292 height 193
type textarea "hero.moveLeft(1)"
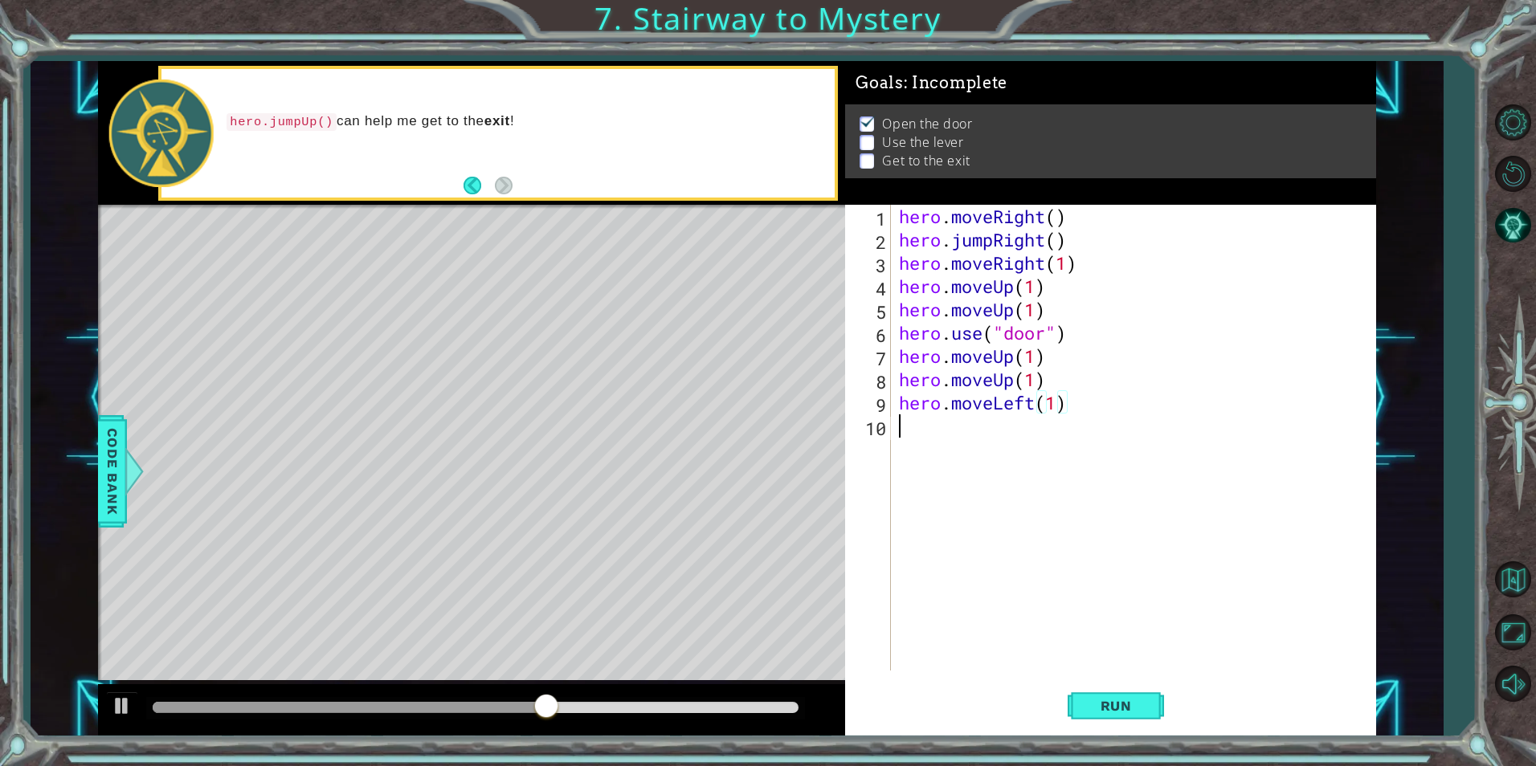
click at [958, 427] on div "hero . moveRight ( ) hero . jumpRight ( ) hero . moveRight ( 1 ) hero . moveUp …" at bounding box center [1138, 461] width 484 height 513
type textarea "h"
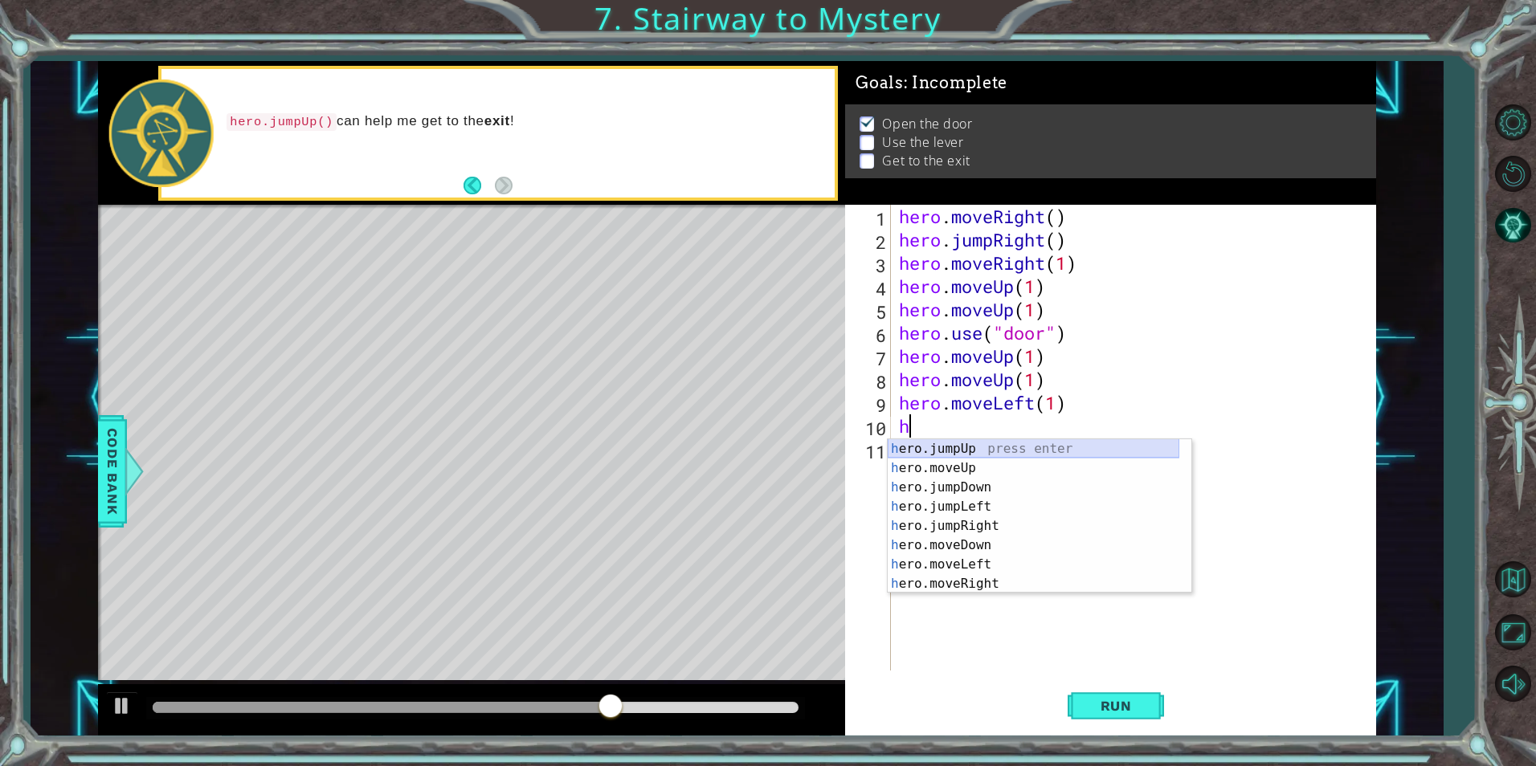
click at [1013, 450] on div "h ero.jumpUp press enter h ero.moveUp press enter h ero.jumpDown press enter h …" at bounding box center [1034, 535] width 292 height 193
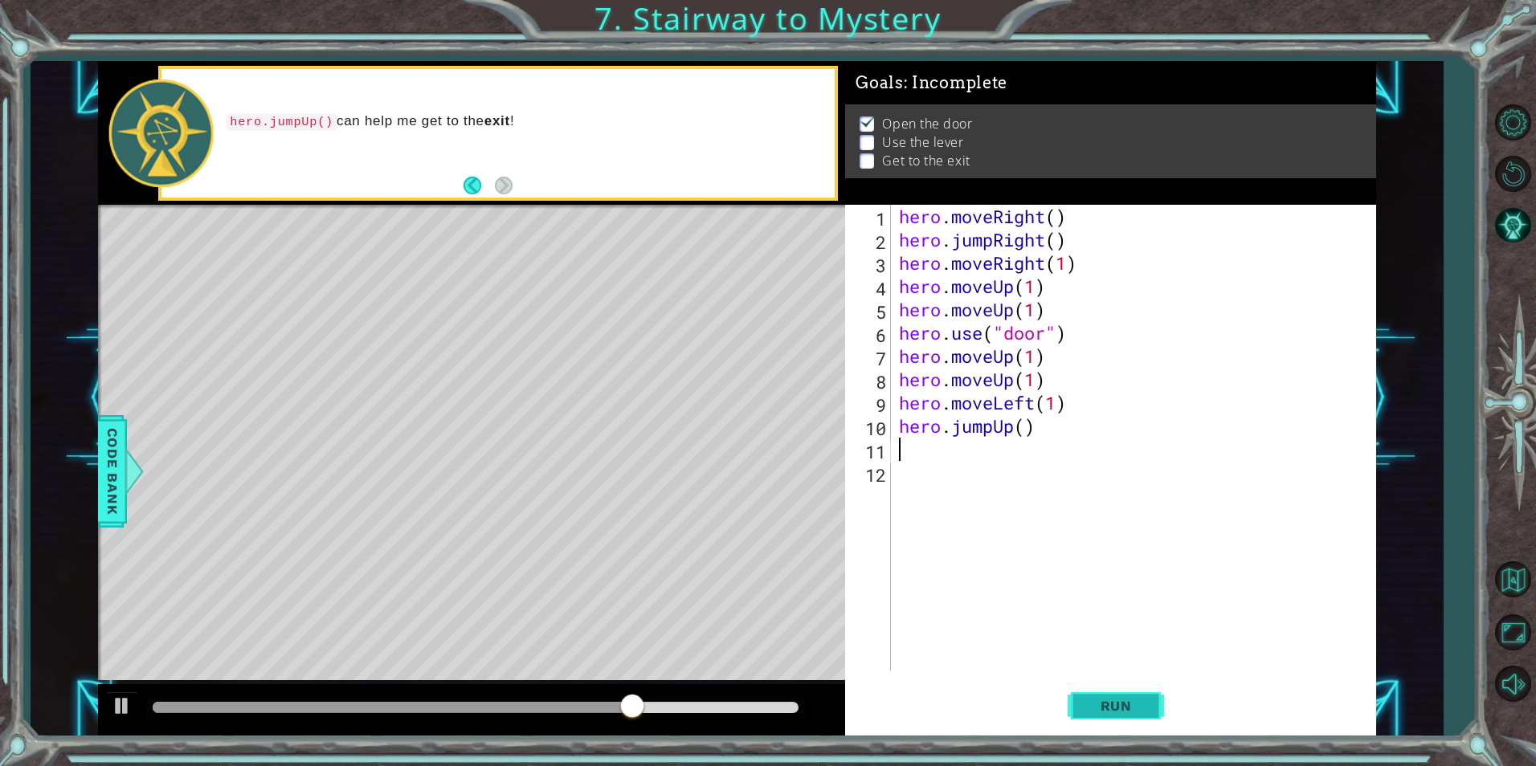
click at [1125, 693] on button "Run" at bounding box center [1116, 706] width 96 height 53
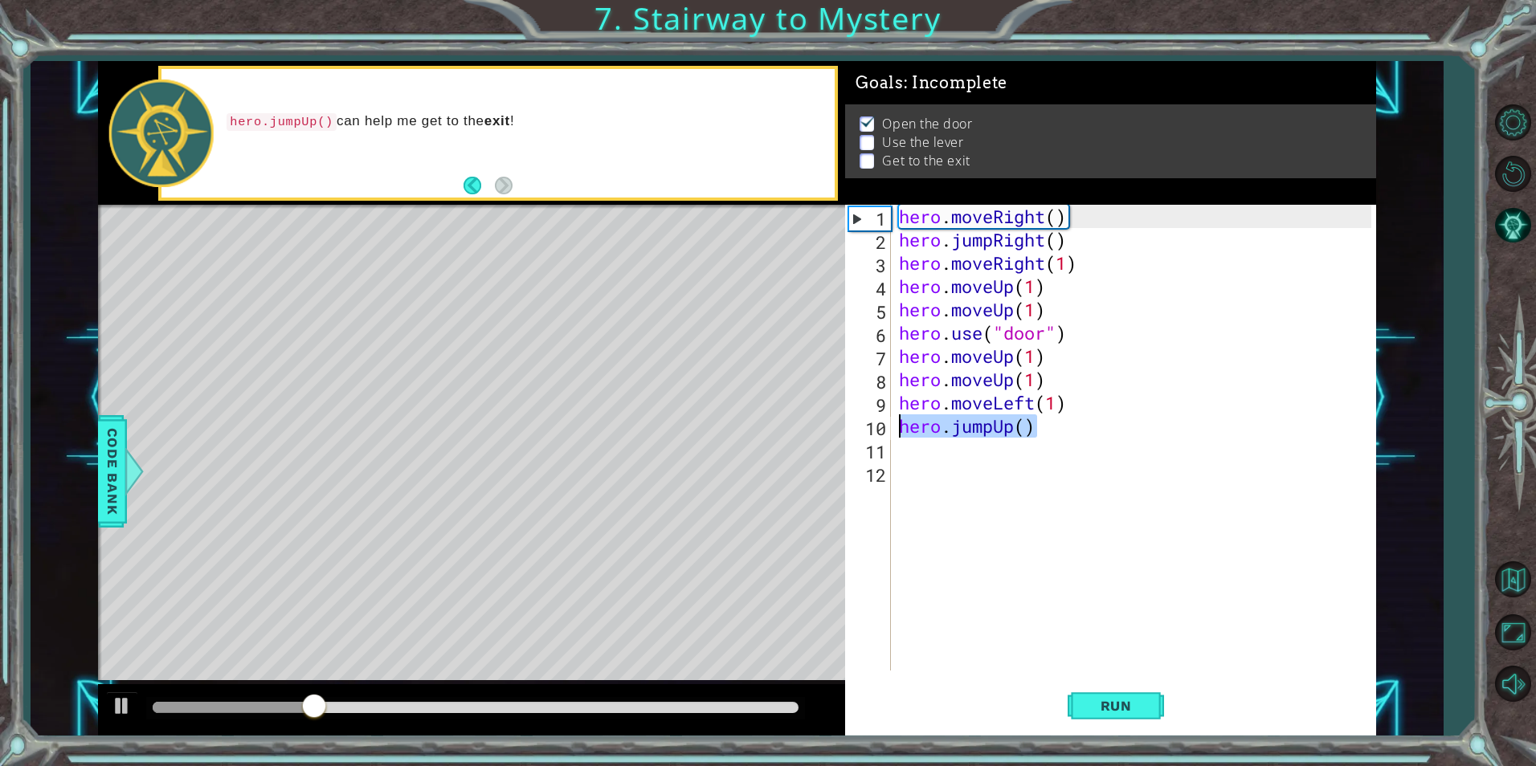
drag, startPoint x: 1040, startPoint y: 437, endPoint x: 886, endPoint y: 438, distance: 154.2
click at [886, 438] on div "1 2 3 4 5 6 7 8 9 10 11 12 hero . moveRight ( ) hero . jumpRight ( ) hero . mov…" at bounding box center [1107, 438] width 525 height 466
type textarea "hero.jumpUp()"
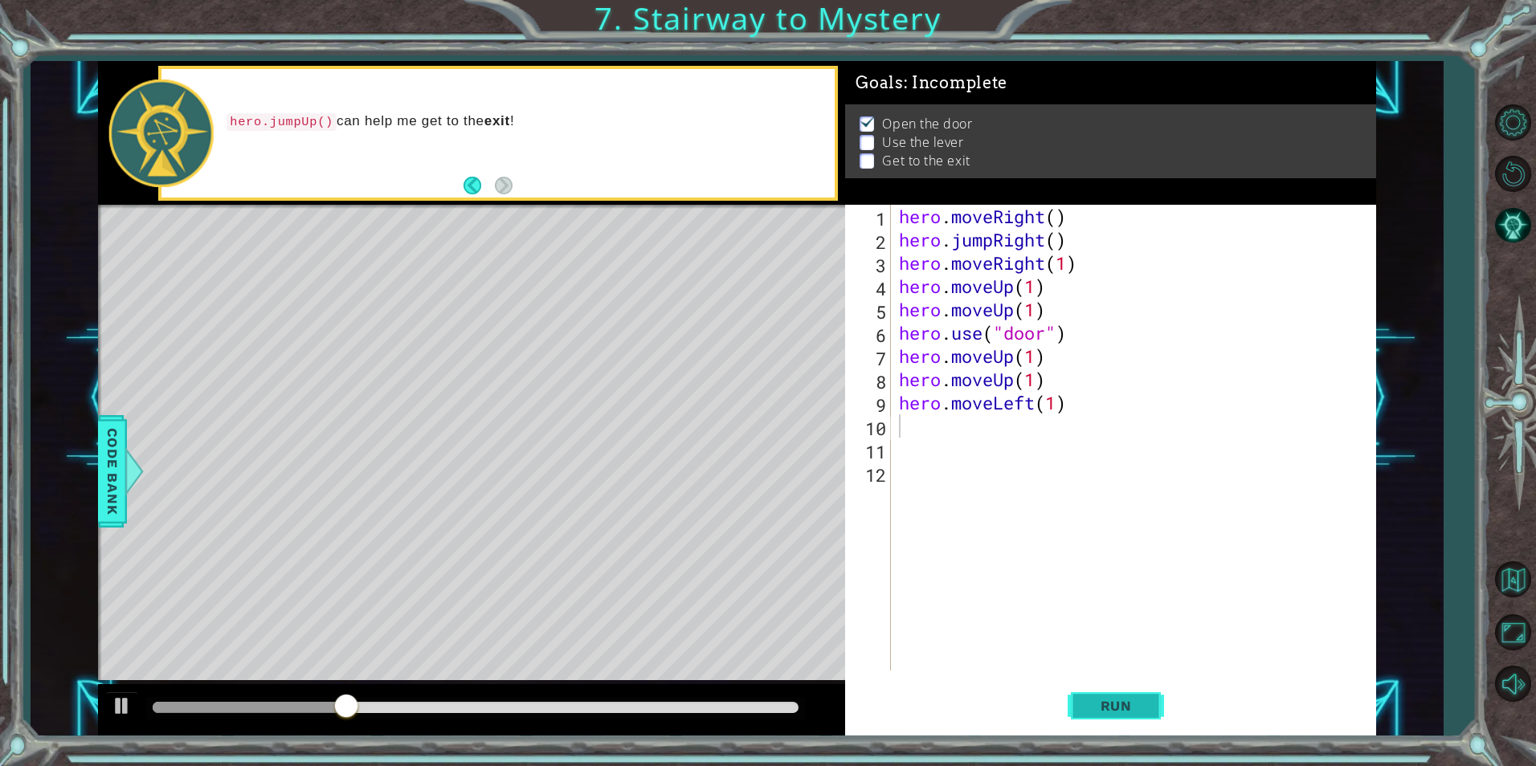
click at [1101, 700] on span "Run" at bounding box center [1115, 706] width 63 height 16
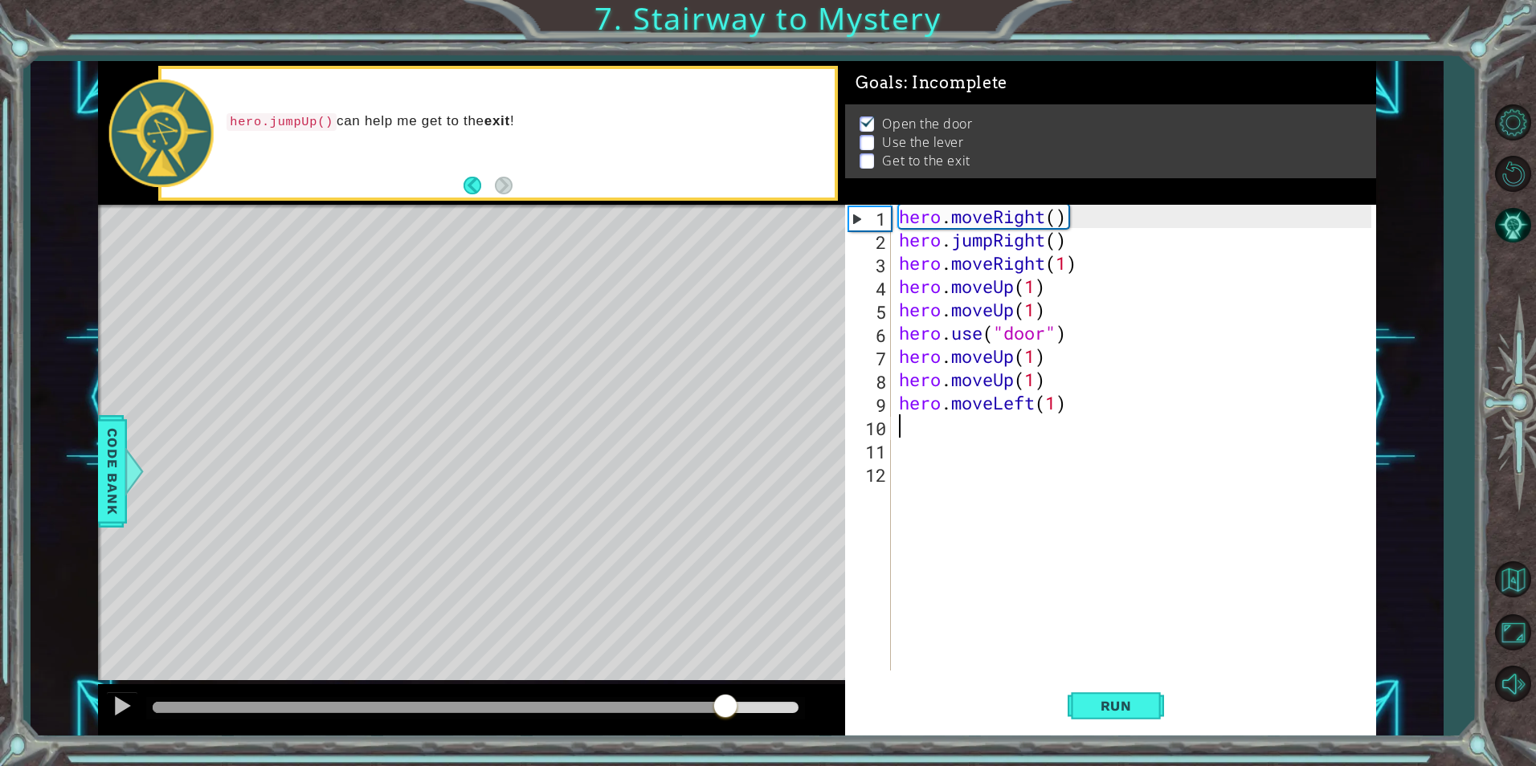
drag, startPoint x: 280, startPoint y: 708, endPoint x: 726, endPoint y: 743, distance: 447.2
click at [726, 743] on div "1 ההההההההההההההההההההההההההההההההההההההההההההההההההההההההההההההההההההההההההההה…" at bounding box center [768, 383] width 1536 height 766
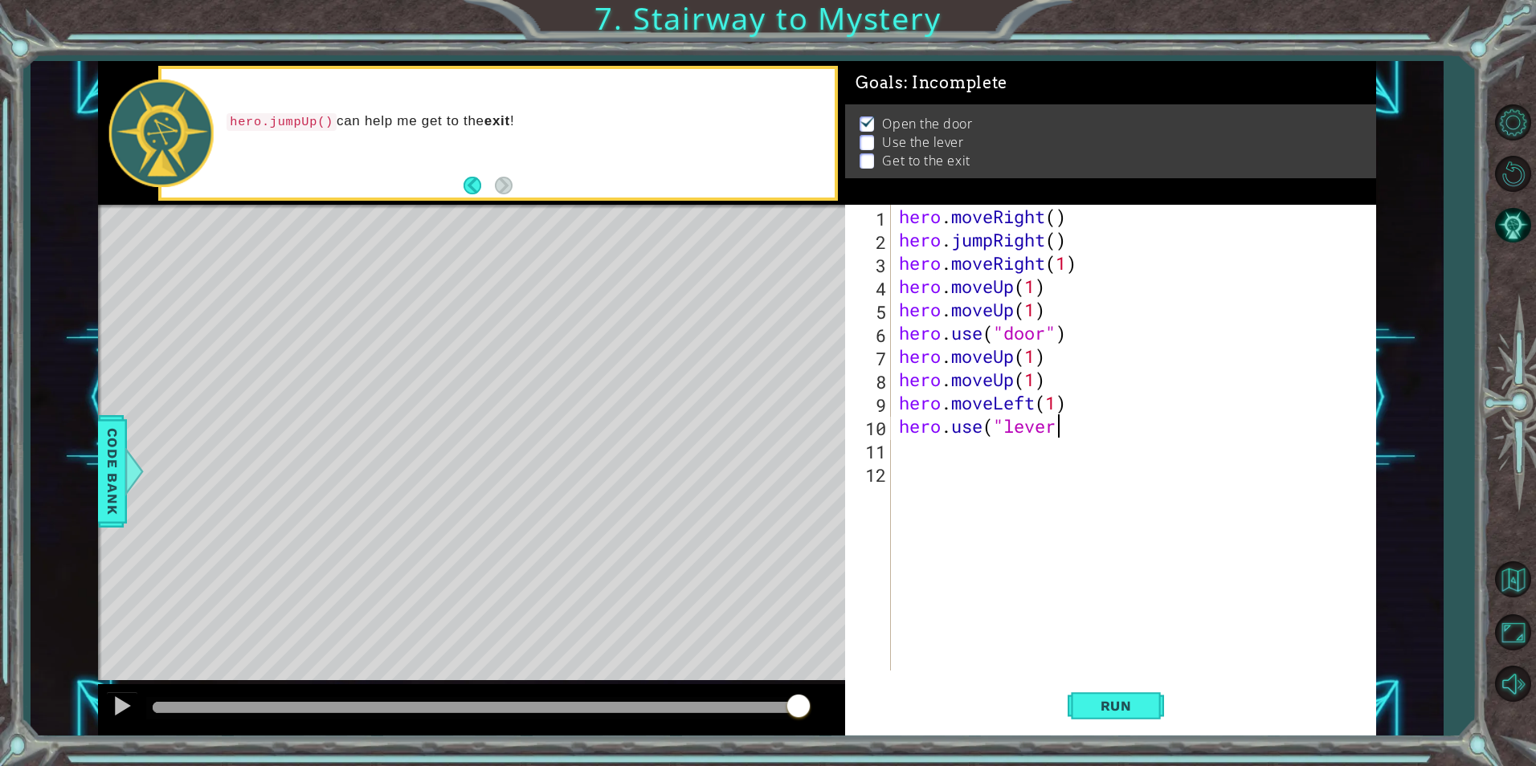
scroll to position [0, 7]
type textarea "hero.use("lever")"
click at [1111, 707] on span "Run" at bounding box center [1115, 706] width 63 height 16
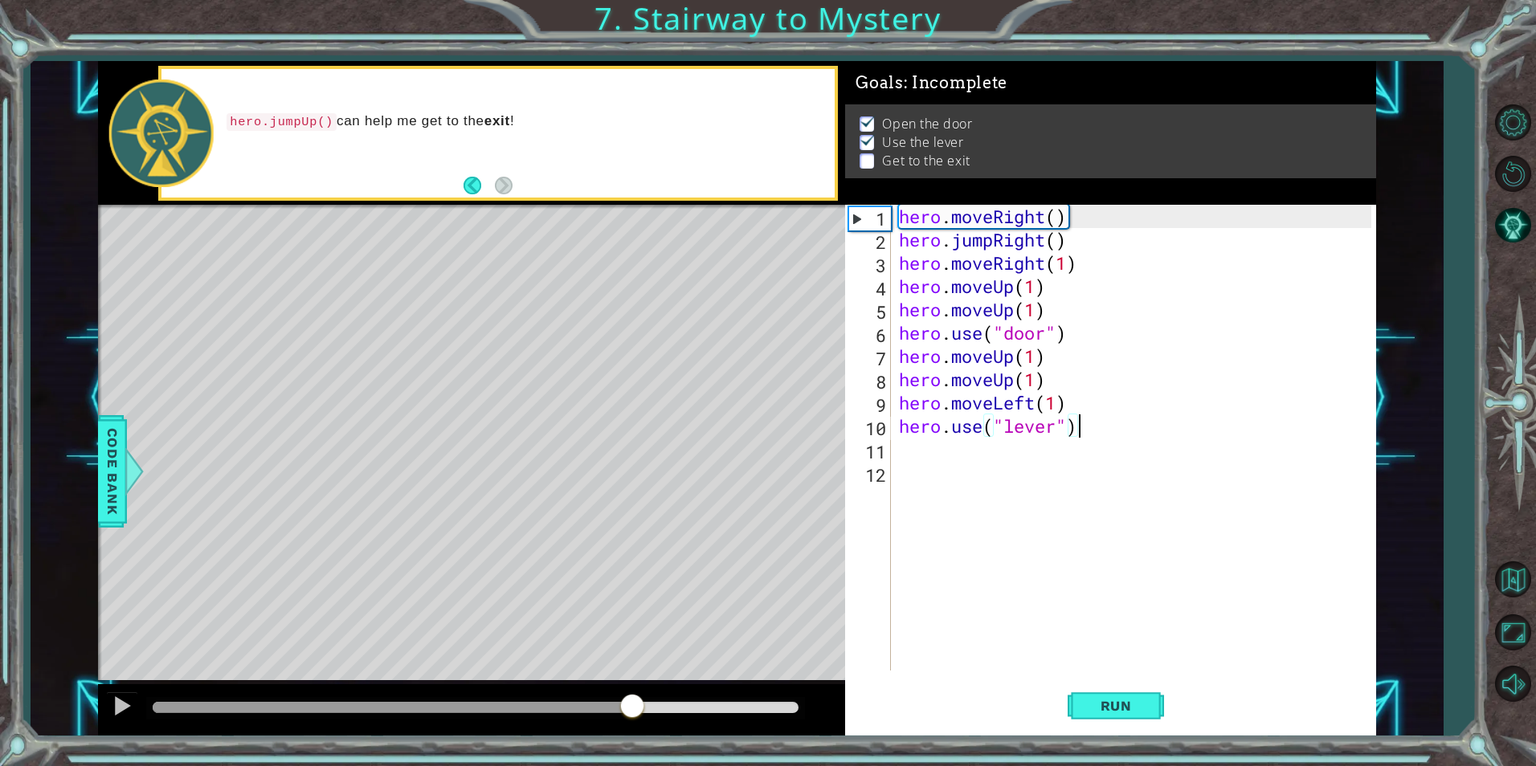
drag, startPoint x: 328, startPoint y: 702, endPoint x: 647, endPoint y: 702, distance: 318.9
click at [647, 702] on div at bounding box center [476, 707] width 646 height 11
click at [1076, 447] on div "hero . moveRight ( ) hero . jumpRight ( ) hero . moveRight ( 1 ) hero . moveUp …" at bounding box center [1138, 461] width 484 height 513
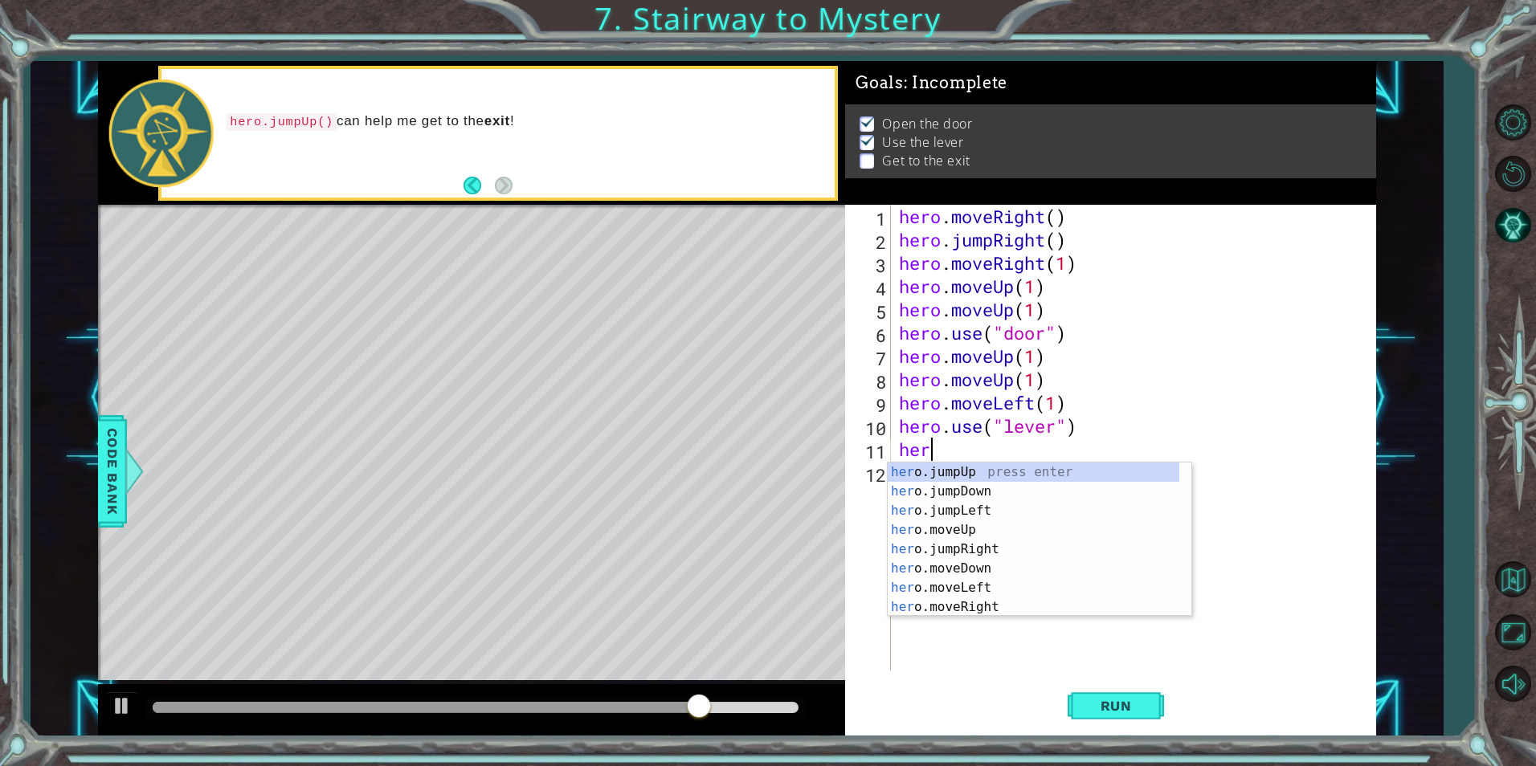
scroll to position [0, 1]
click at [974, 596] on div "her o.jumpUp press enter her o.jumpDown press enter her o.jumpLeft press enter …" at bounding box center [1034, 559] width 292 height 193
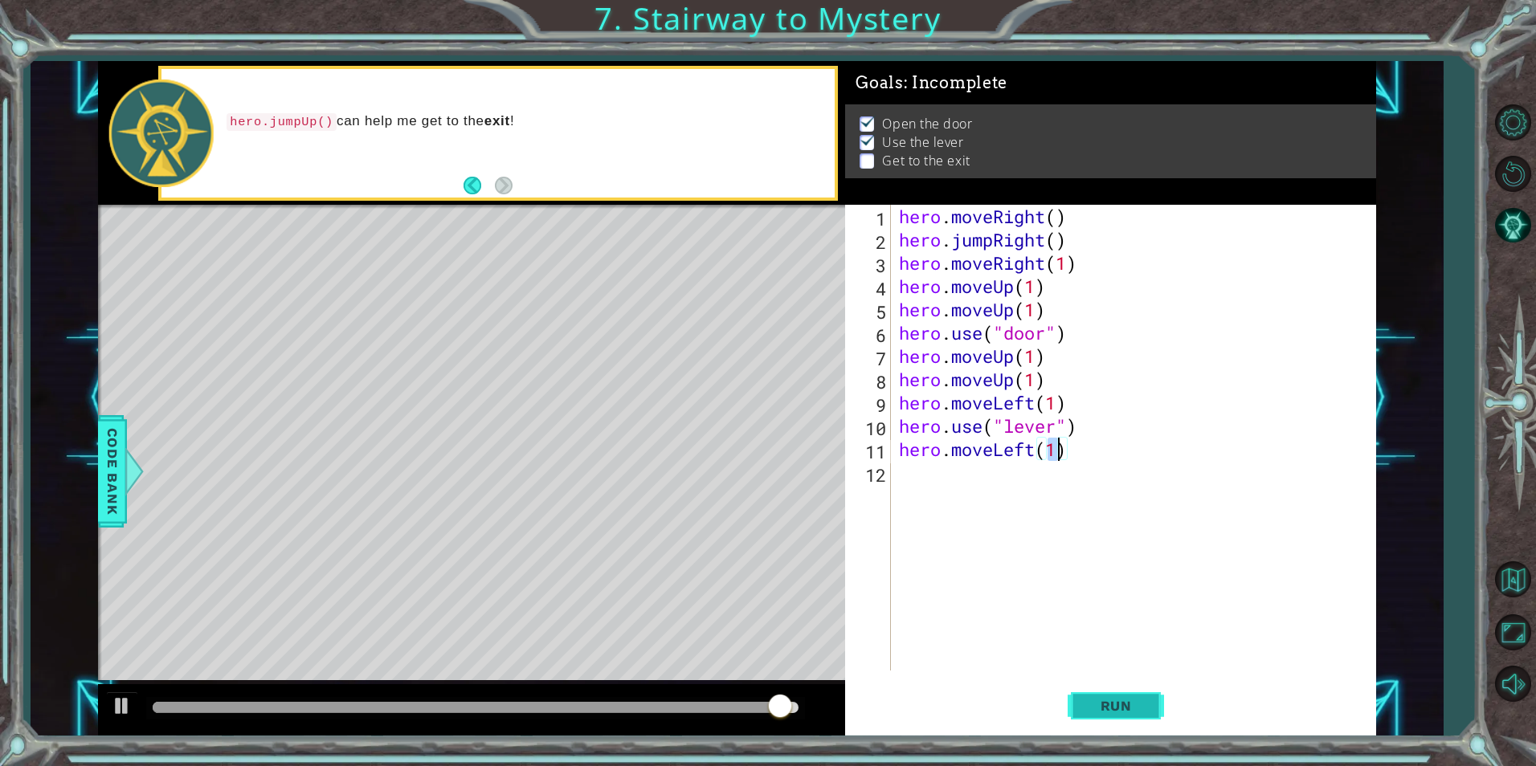
type textarea "hero.moveLeft(1)"
click at [1116, 699] on span "Run" at bounding box center [1115, 706] width 63 height 16
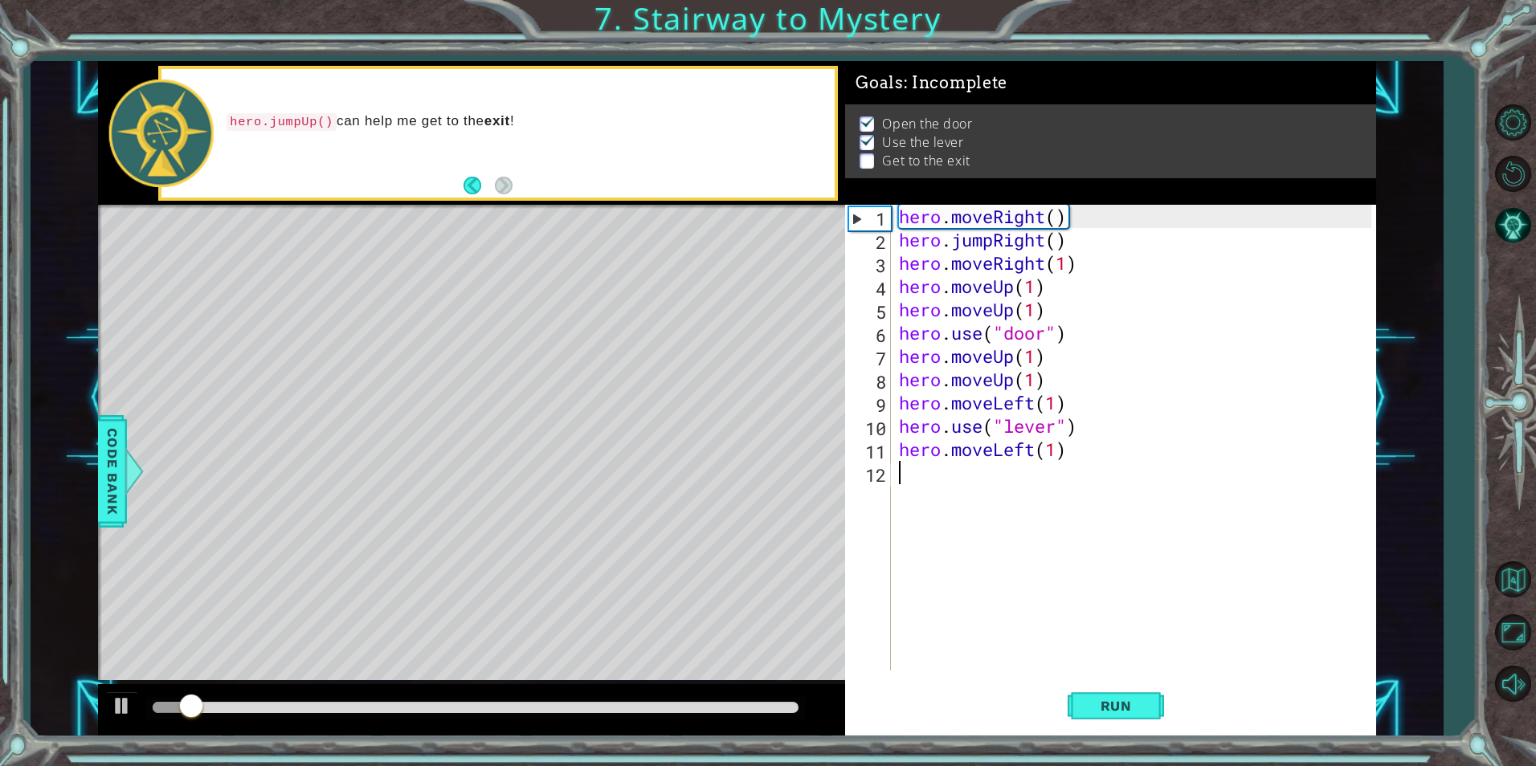
click at [926, 483] on div "hero . moveRight ( ) hero . jumpRight ( ) hero . moveRight ( 1 ) hero . moveUp …" at bounding box center [1138, 461] width 484 height 513
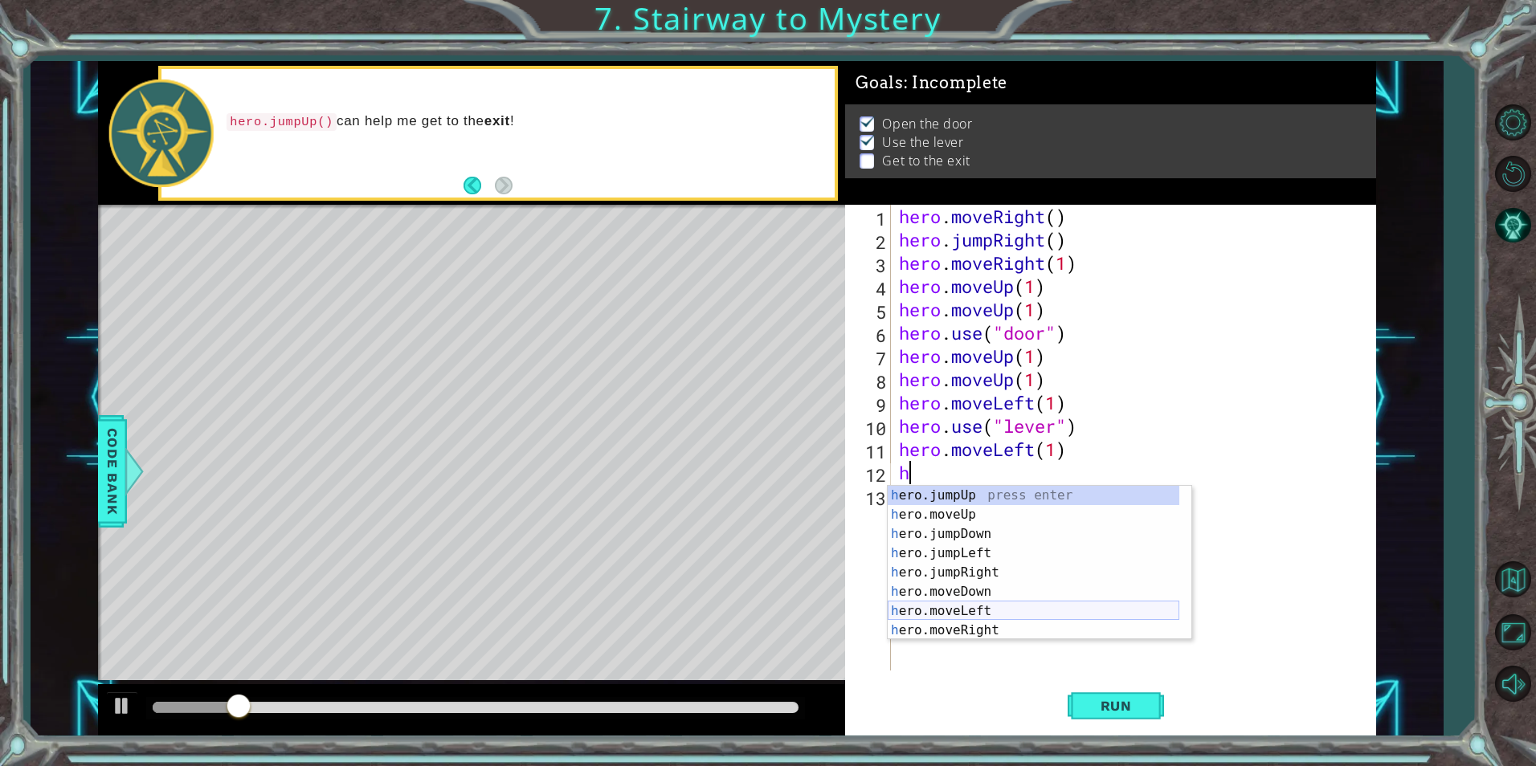
click at [956, 617] on div "h ero.jumpUp press enter h ero.moveUp press enter h ero.jumpDown press enter h …" at bounding box center [1034, 582] width 292 height 193
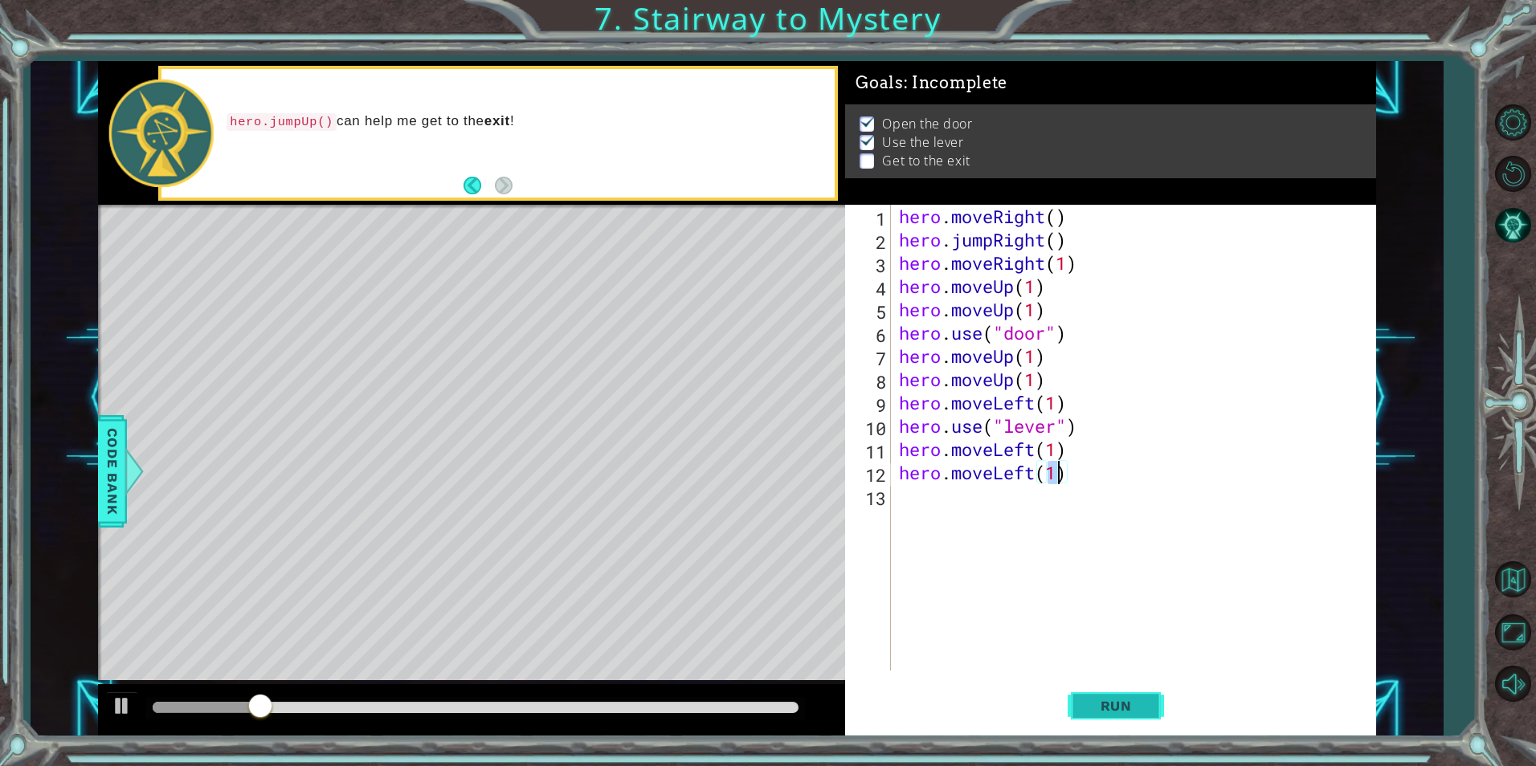
type textarea "hero.moveLeft(1)"
click at [1146, 712] on span "Run" at bounding box center [1115, 706] width 63 height 16
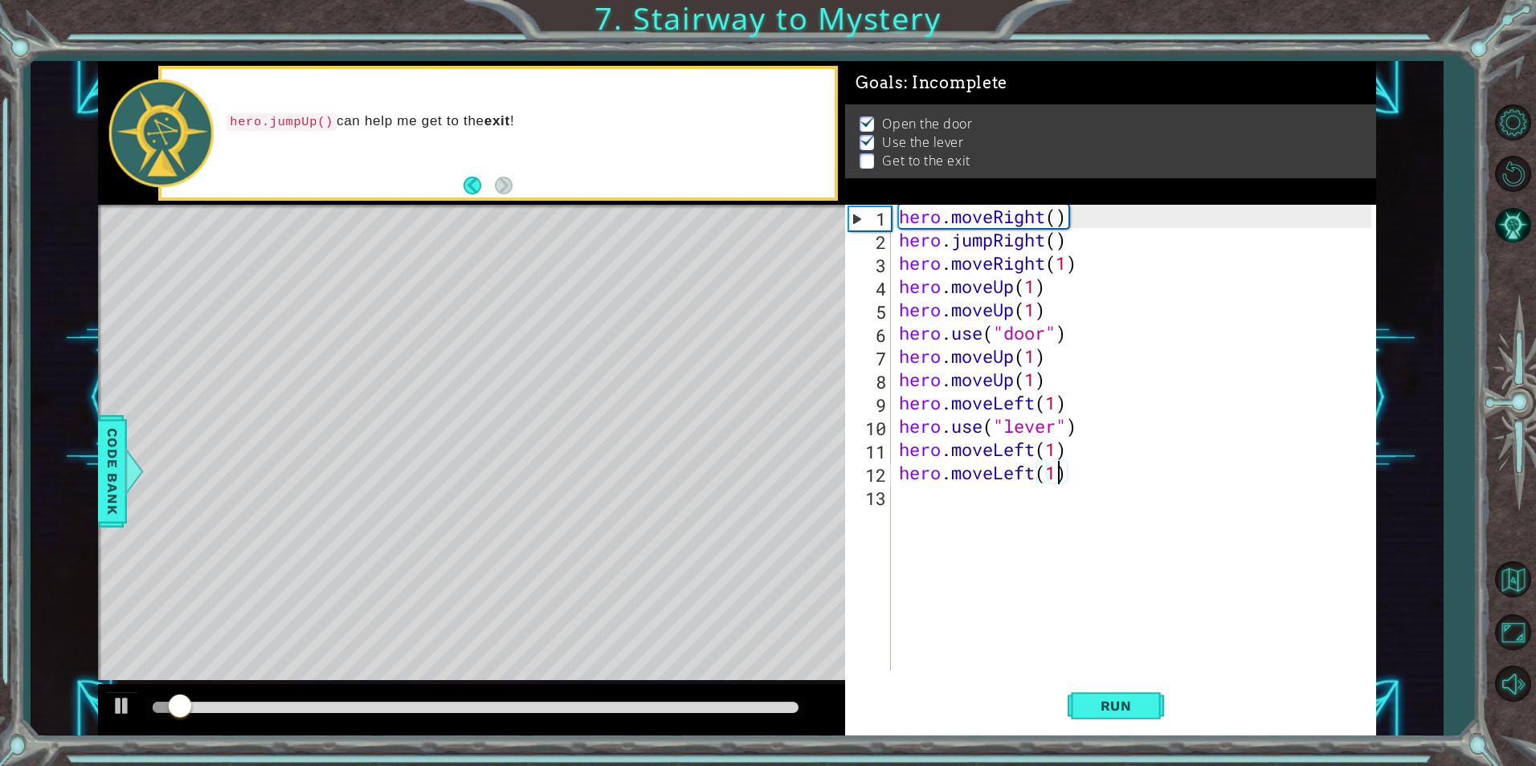
click at [933, 492] on div "hero . moveRight ( ) hero . jumpRight ( ) hero . moveRight ( 1 ) hero . moveUp …" at bounding box center [1138, 461] width 484 height 513
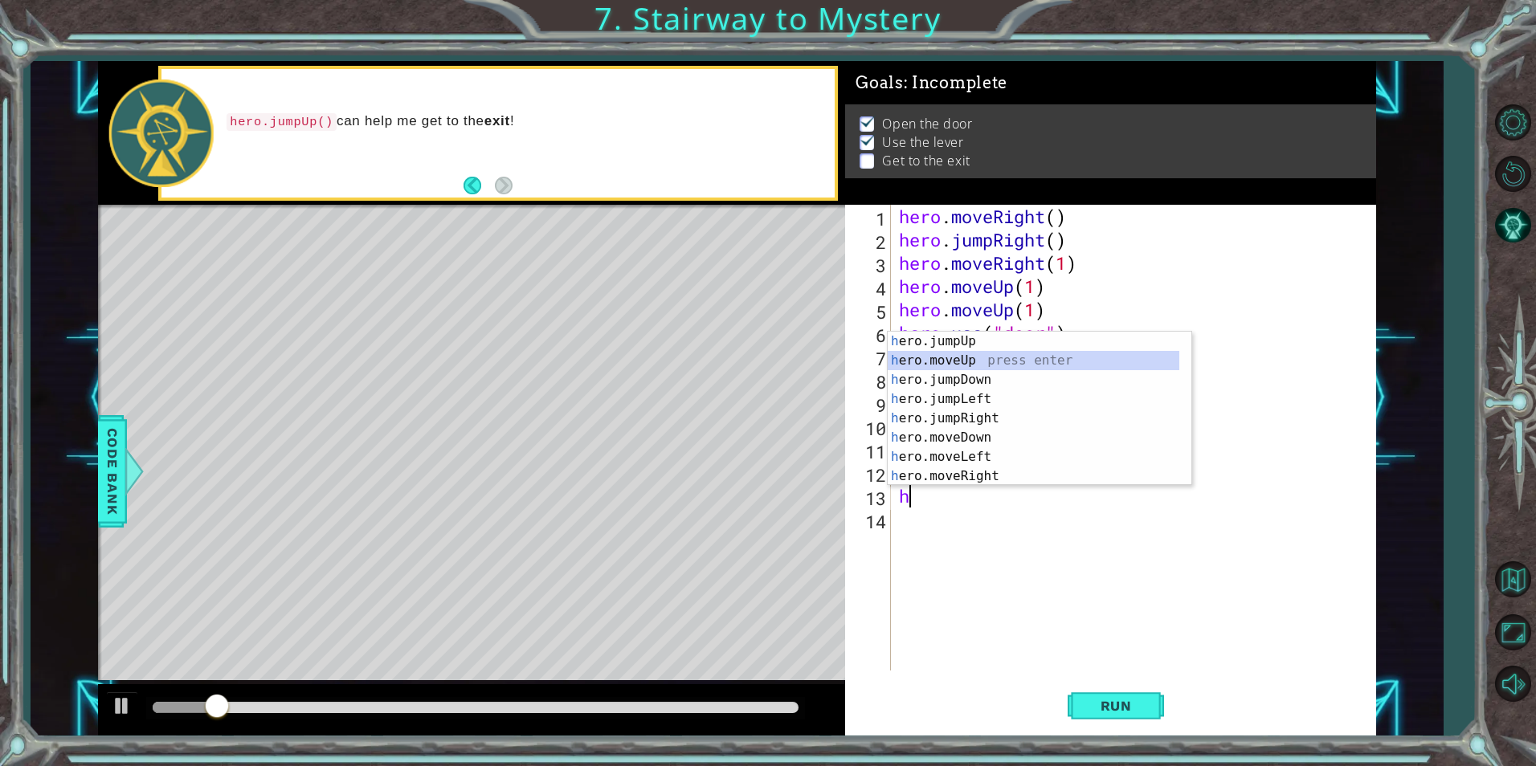
click at [916, 363] on div "h ero.jumpUp press enter h ero.moveUp press enter h ero.jumpDown press enter h …" at bounding box center [1034, 428] width 292 height 193
type textarea "hero.moveUp(1)"
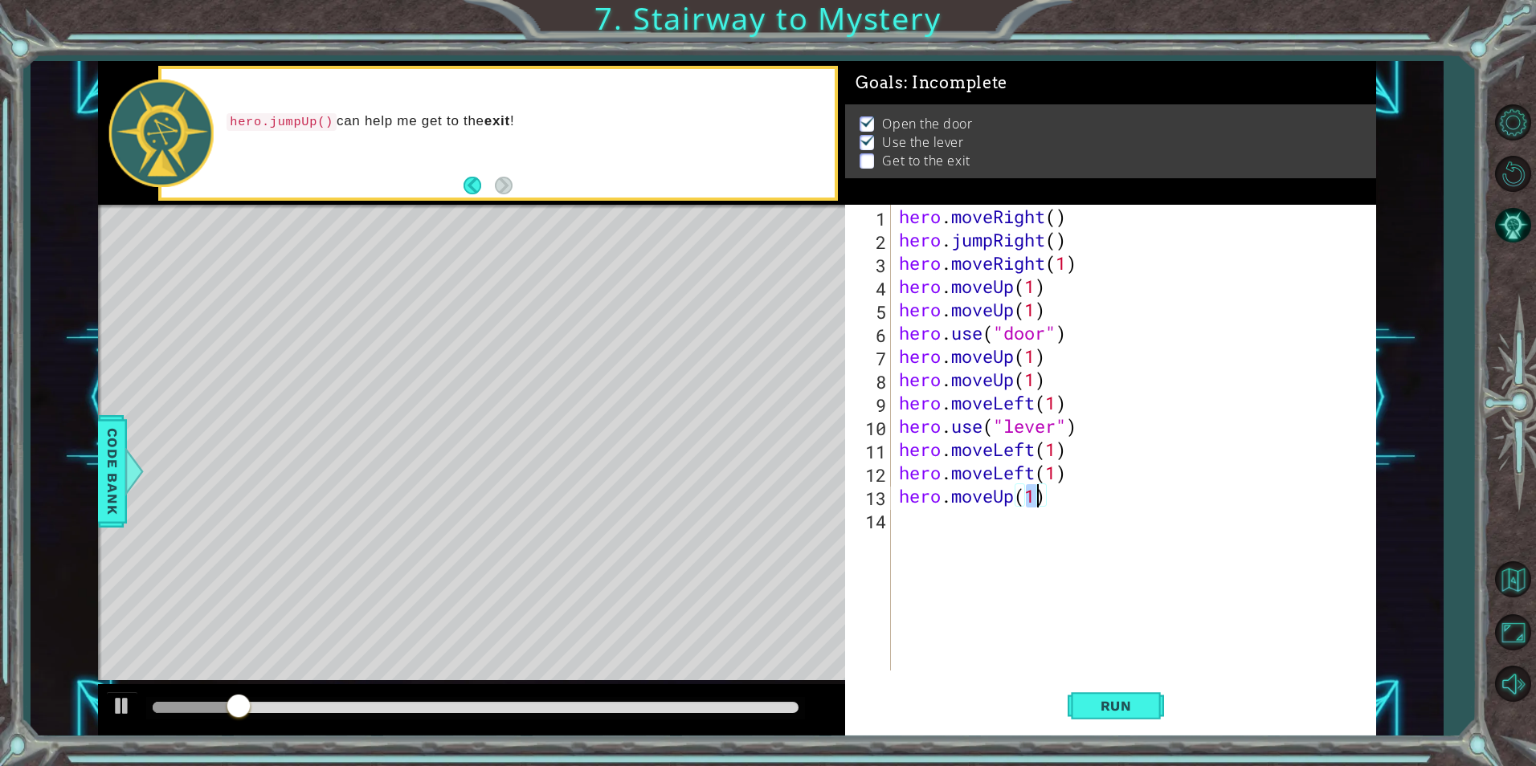
click at [905, 529] on div "hero . moveRight ( ) hero . jumpRight ( ) hero . moveRight ( 1 ) hero . moveUp …" at bounding box center [1138, 461] width 484 height 513
type textarea "h"
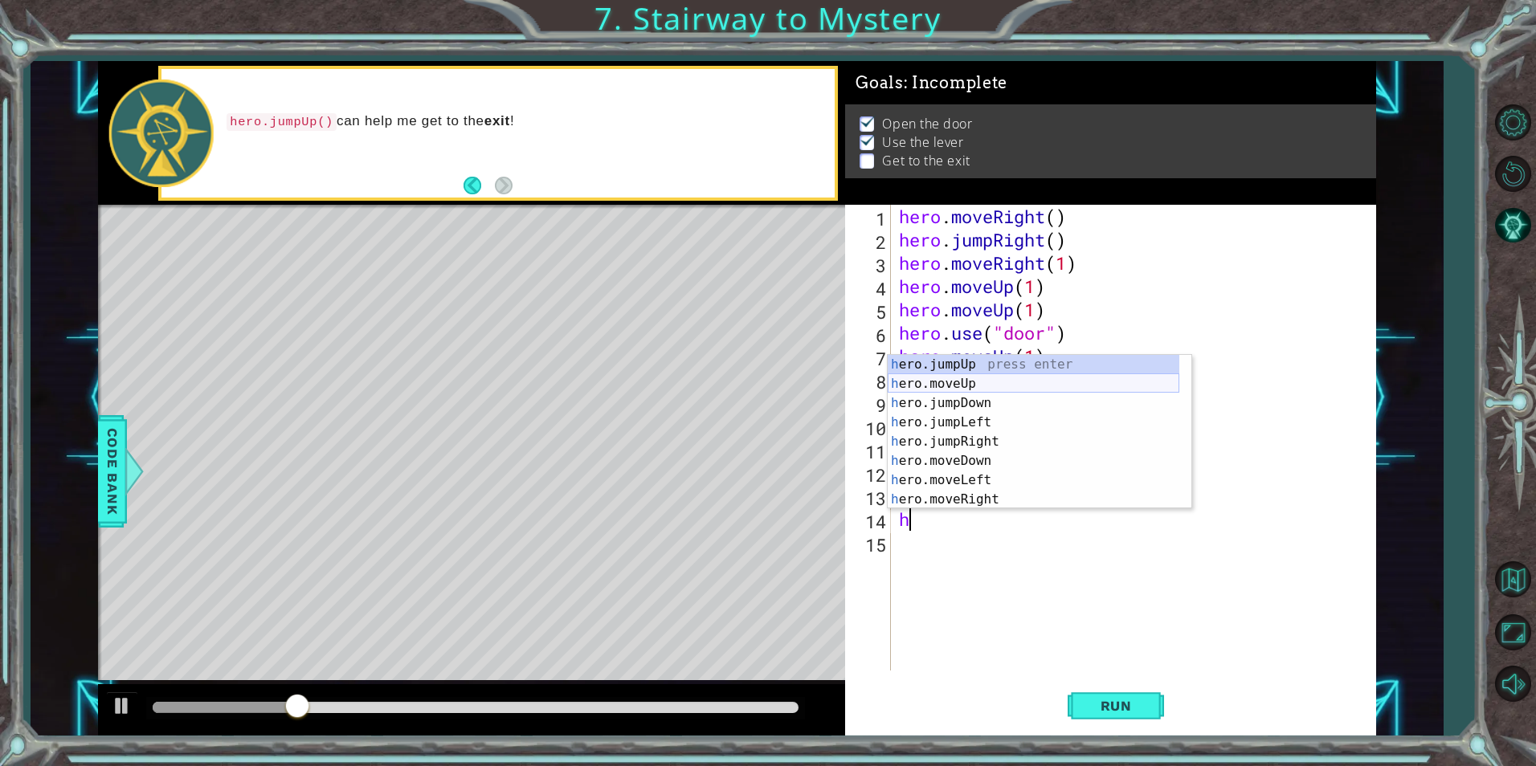
drag, startPoint x: 929, startPoint y: 372, endPoint x: 929, endPoint y: 386, distance: 13.7
click at [929, 386] on div "h ero.jumpUp press enter h ero.moveUp press enter h ero.jumpDown press enter h …" at bounding box center [1034, 451] width 292 height 193
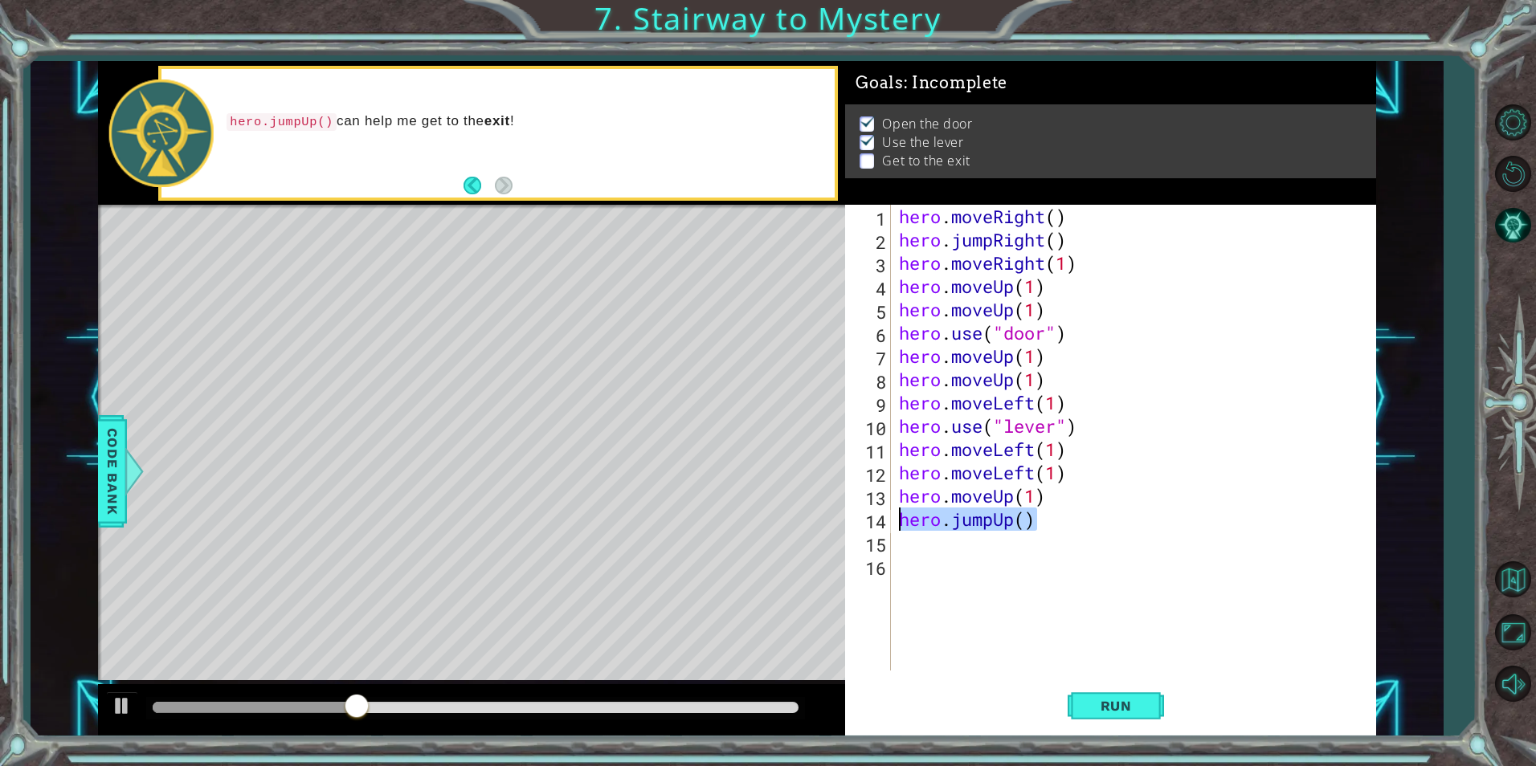
drag, startPoint x: 1050, startPoint y: 526, endPoint x: 902, endPoint y: 529, distance: 147.8
click at [902, 529] on div "hero . moveRight ( ) hero . jumpRight ( ) hero . moveRight ( 1 ) hero . moveUp …" at bounding box center [1138, 461] width 484 height 513
type textarea "hero.jumpUp()"
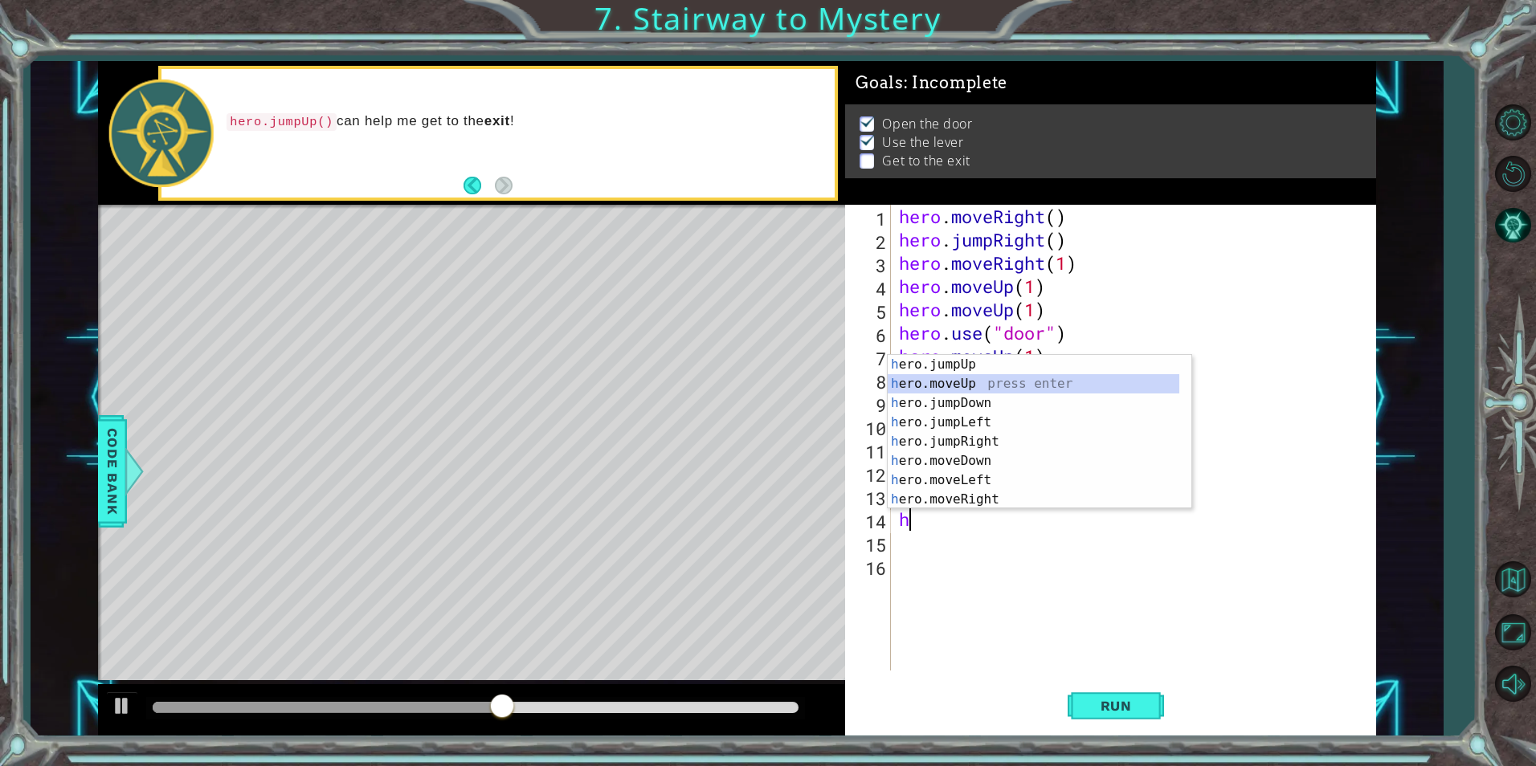
click at [935, 381] on div "h ero.jumpUp press enter h ero.moveUp press enter h ero.jumpDown press enter h …" at bounding box center [1034, 451] width 292 height 193
type textarea "hero.moveUp(1)"
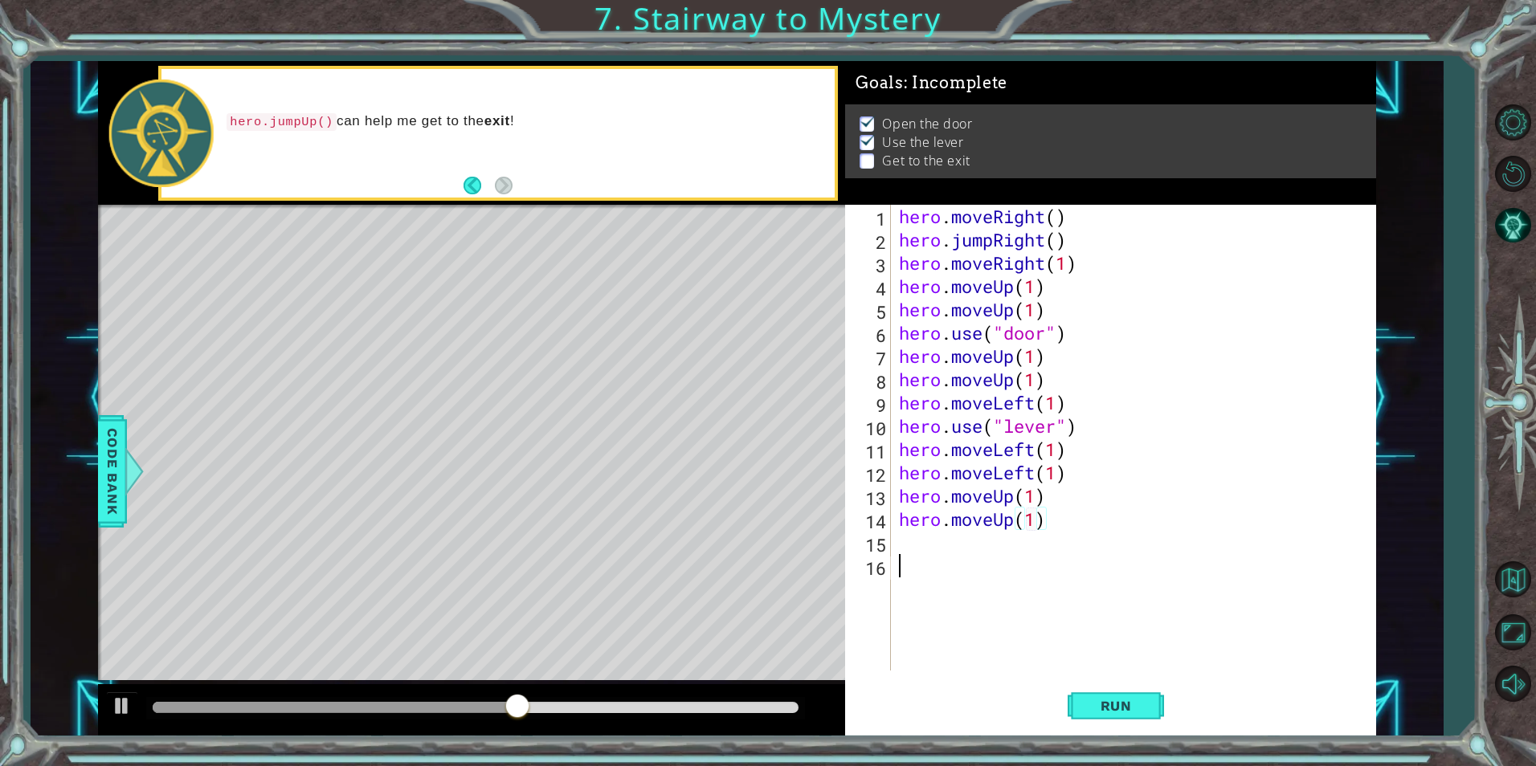
click at [961, 555] on div "hero . moveRight ( ) hero . jumpRight ( ) hero . moveRight ( 1 ) hero . moveUp …" at bounding box center [1138, 461] width 484 height 513
click at [933, 541] on div "hero . moveRight ( ) hero . jumpRight ( ) hero . moveRight ( 1 ) hero . moveUp …" at bounding box center [1138, 461] width 484 height 513
click at [901, 557] on div "hero . moveRight ( ) hero . jumpRight ( ) hero . moveRight ( 1 ) hero . moveUp …" at bounding box center [1138, 461] width 484 height 513
drag, startPoint x: 1056, startPoint y: 534, endPoint x: 1000, endPoint y: 533, distance: 56.3
click at [1000, 533] on div "hero . moveRight ( ) hero . jumpRight ( ) hero . moveRight ( 1 ) hero . moveUp …" at bounding box center [1138, 461] width 484 height 513
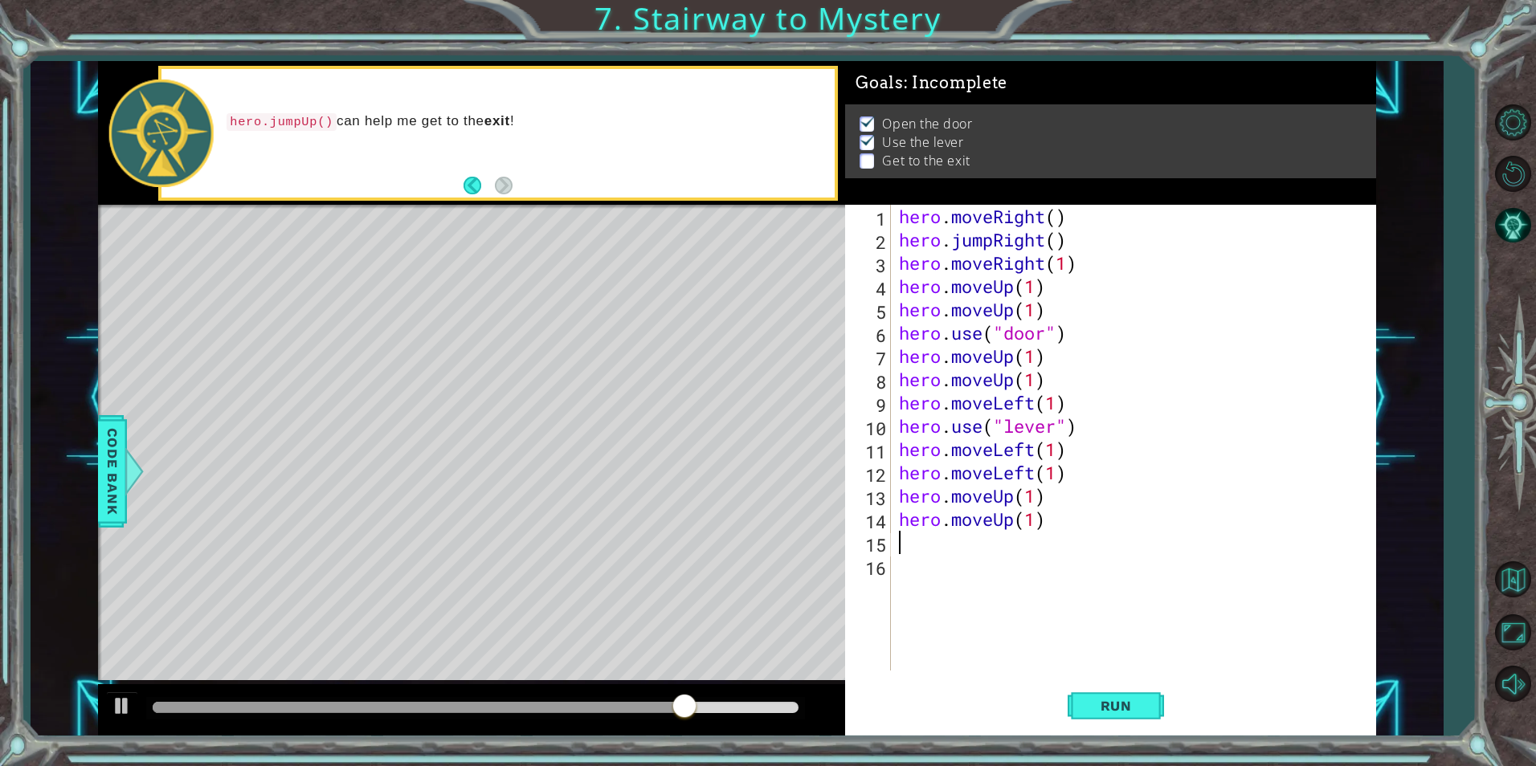
type textarea "h"
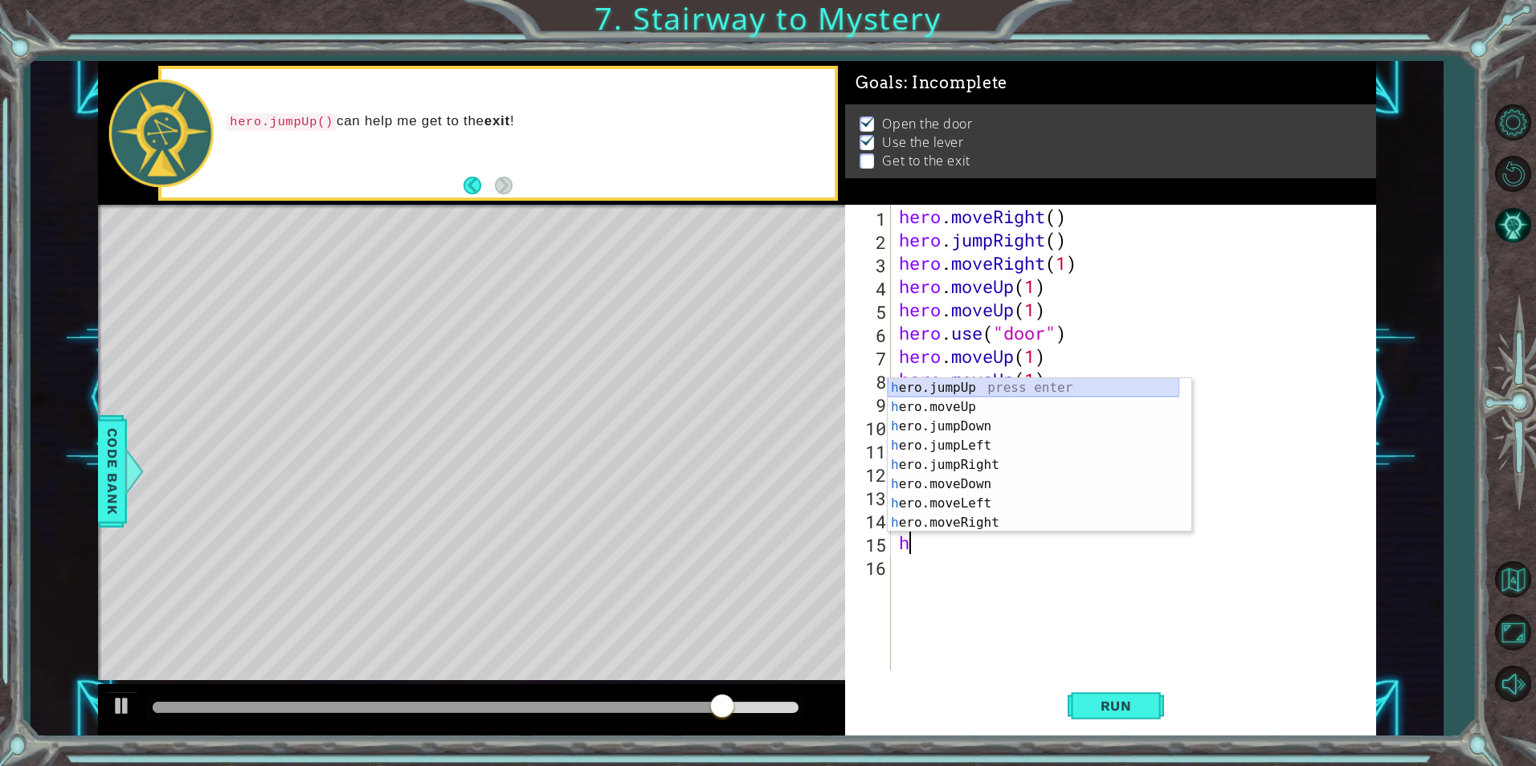
click at [943, 390] on div "h ero.jumpUp press enter h ero.moveUp press enter h ero.jumpDown press enter h …" at bounding box center [1034, 474] width 292 height 193
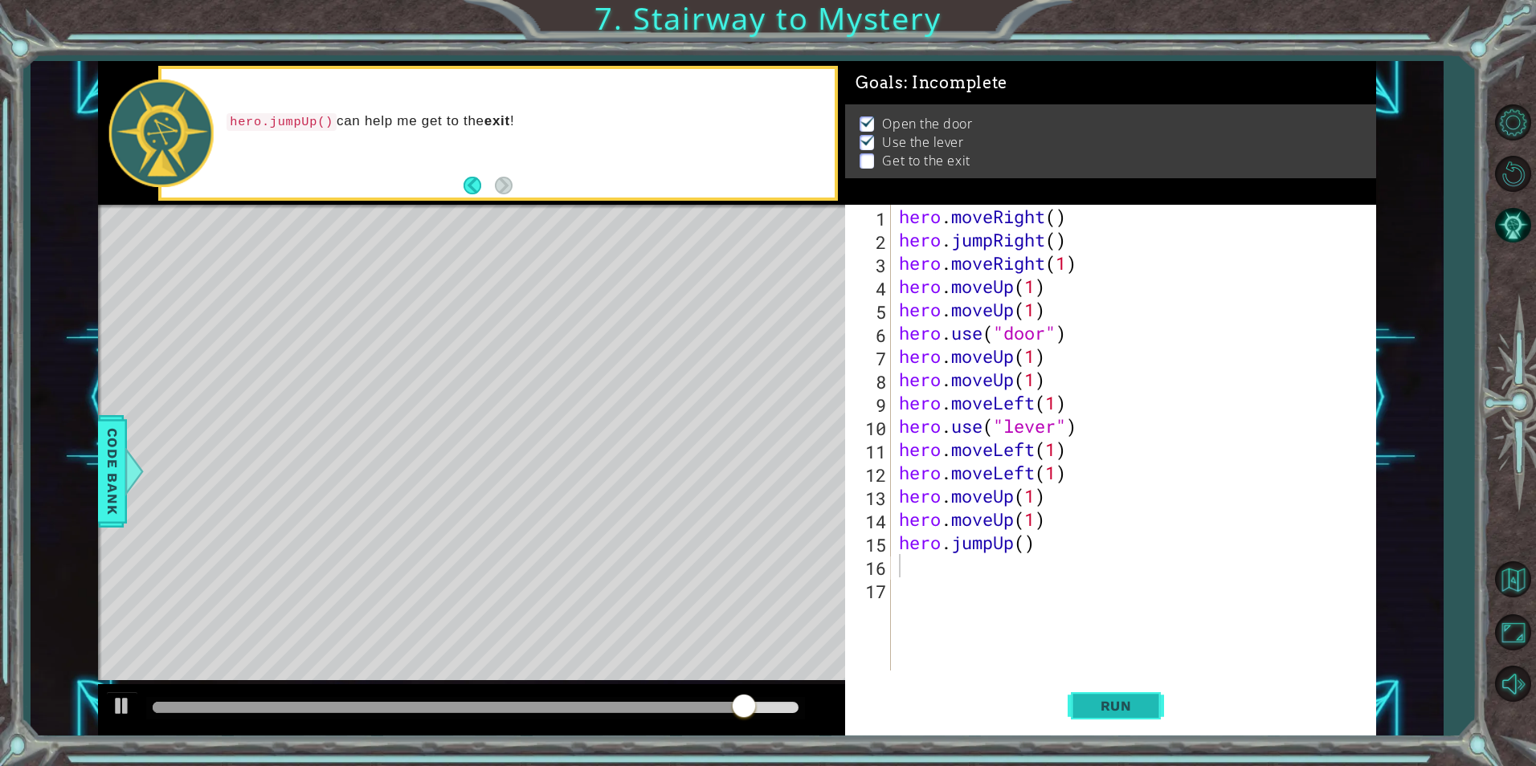
click at [1087, 700] on span "Run" at bounding box center [1115, 706] width 63 height 16
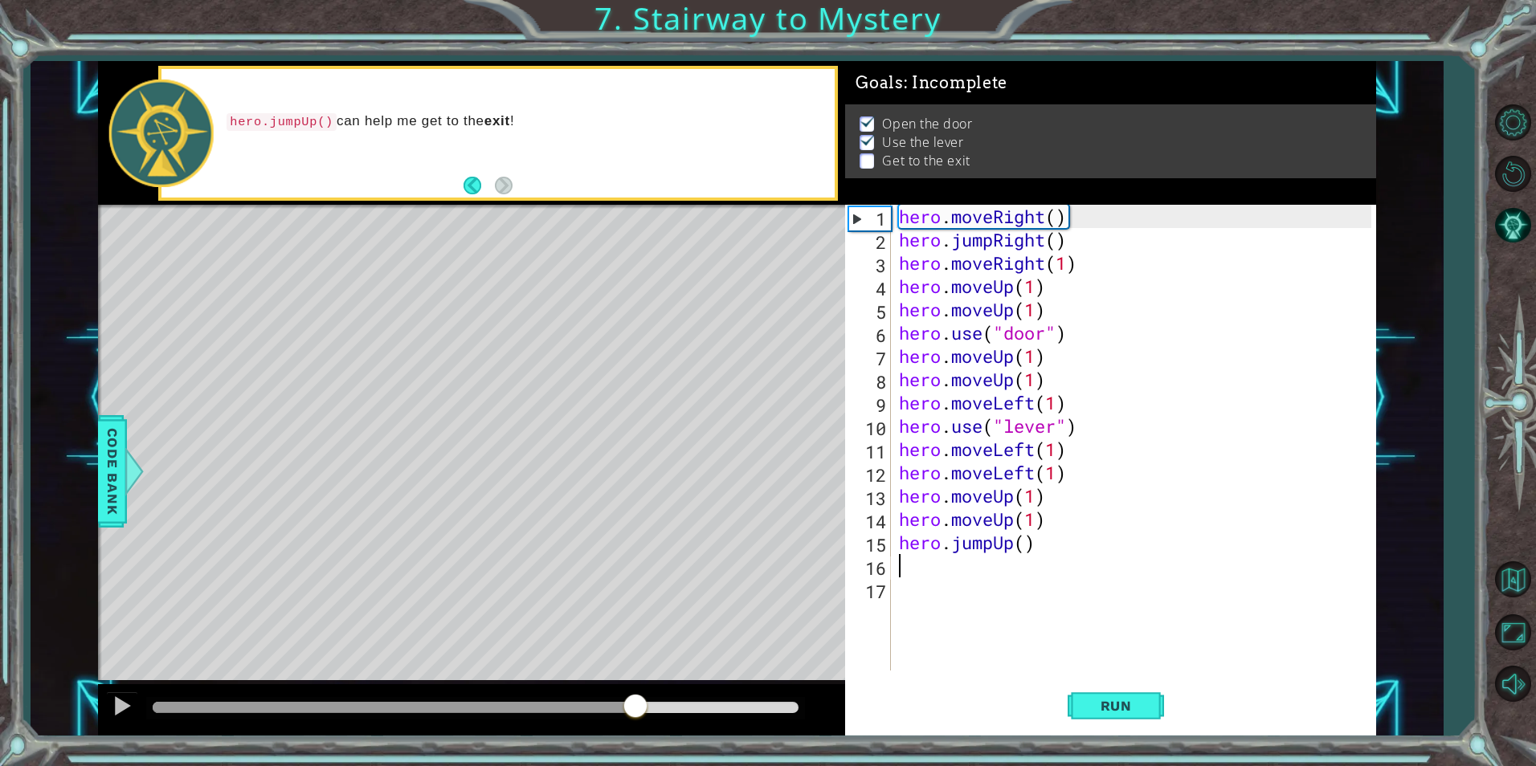
drag, startPoint x: 619, startPoint y: 705, endPoint x: 629, endPoint y: 691, distance: 17.2
click at [633, 702] on div at bounding box center [476, 707] width 646 height 11
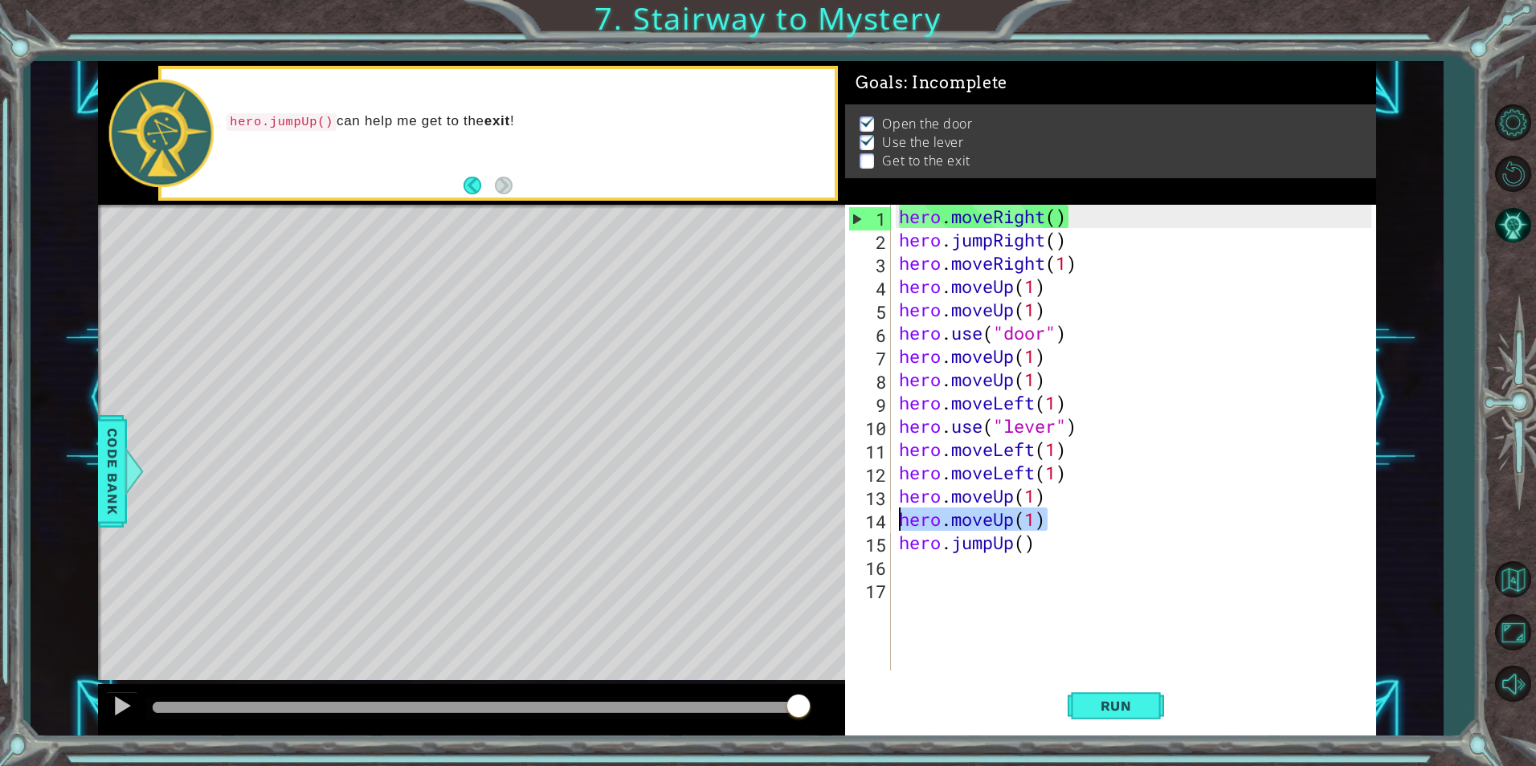
drag, startPoint x: 1051, startPoint y: 531, endPoint x: 902, endPoint y: 526, distance: 148.7
click at [902, 526] on div "hero . moveRight ( ) hero . jumpRight ( ) hero . moveRight ( 1 ) hero . moveUp …" at bounding box center [1138, 461] width 484 height 513
type textarea "hero.moveUp(1)"
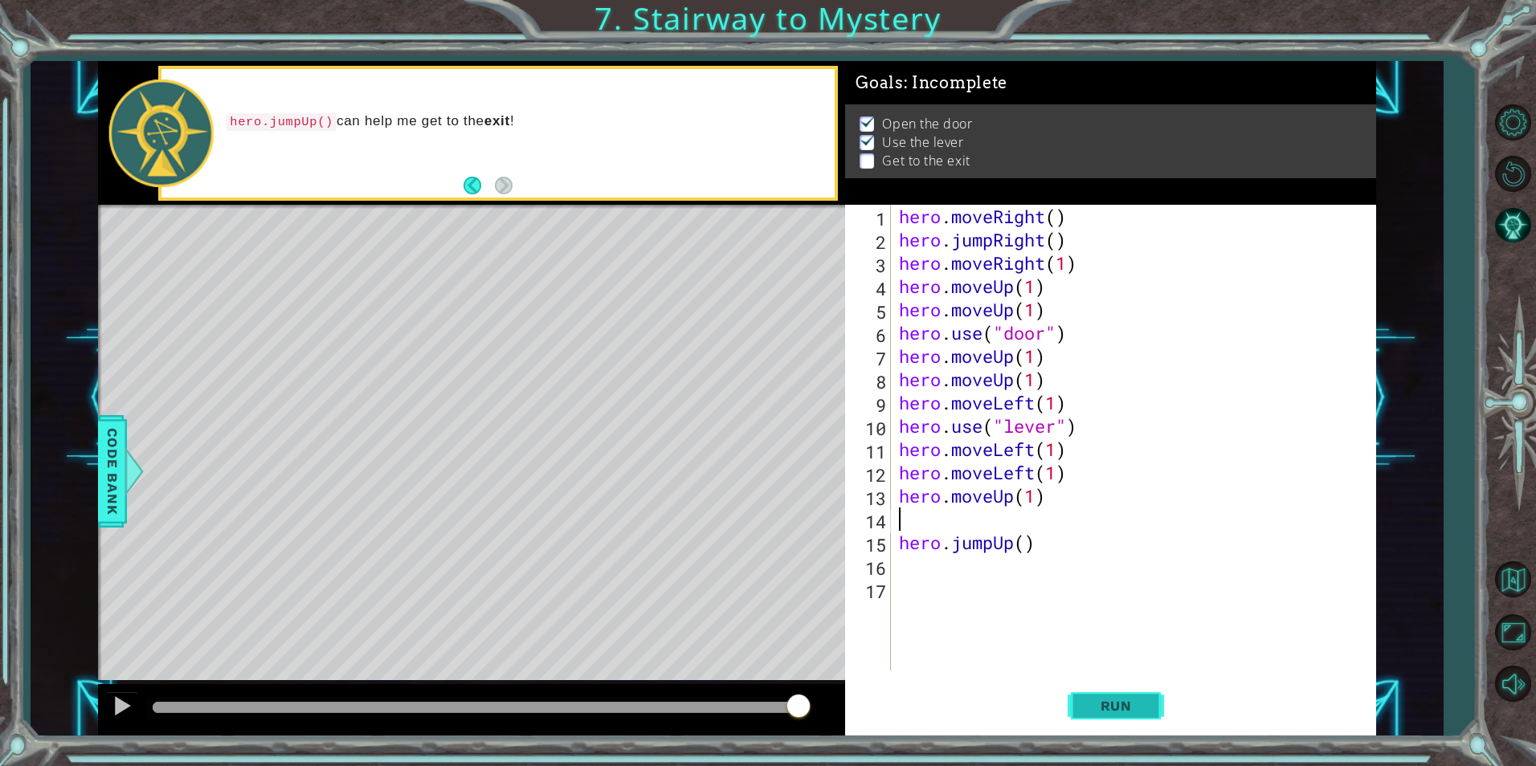
type textarea "hero.moveUp(1)"
click at [1127, 700] on span "Run" at bounding box center [1115, 706] width 63 height 16
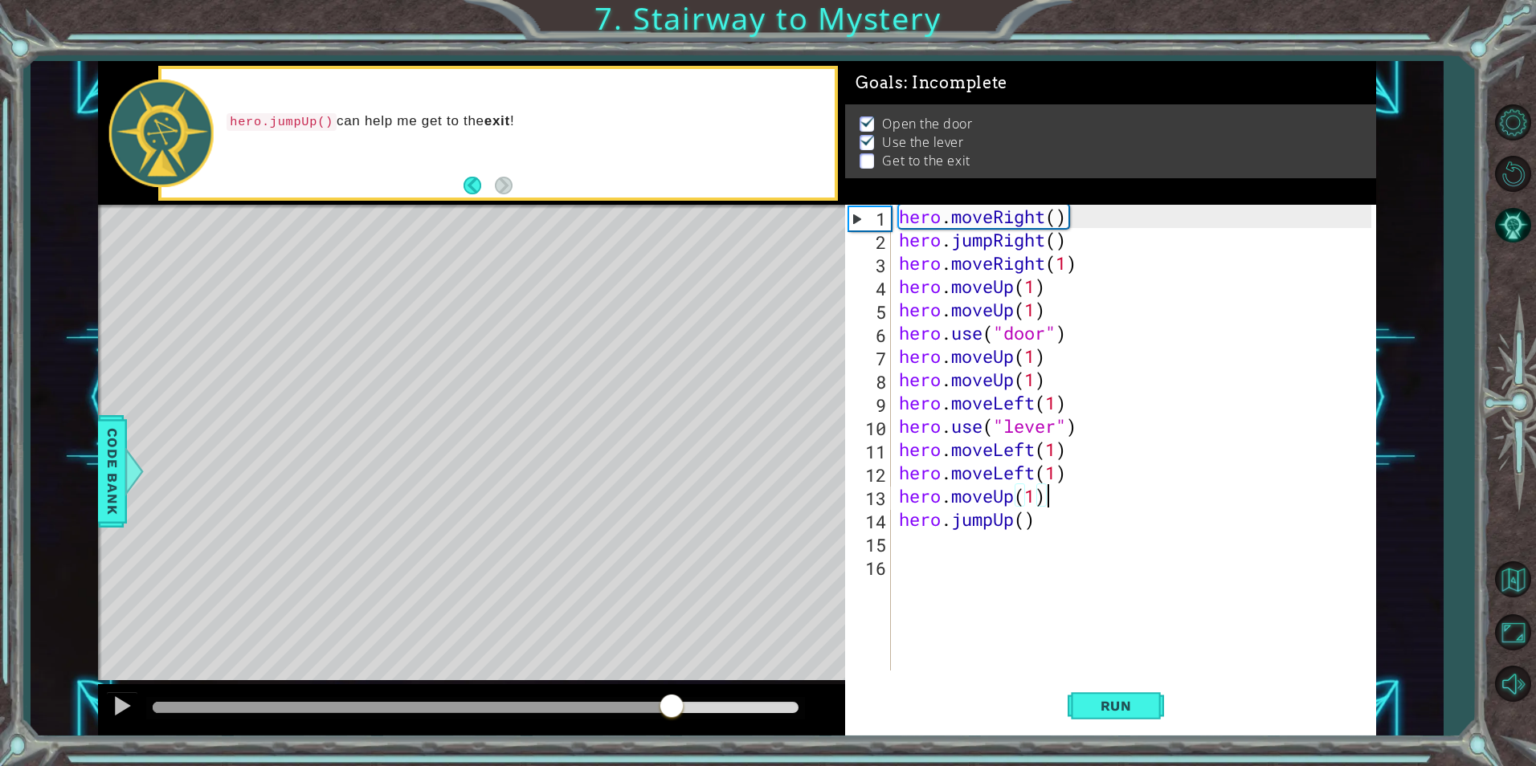
drag, startPoint x: 203, startPoint y: 717, endPoint x: 676, endPoint y: 783, distance: 477.7
click at [676, 766] on html "1 ההההההההההההההההההההההההההההההההההההההההההההההההההההההההההההההההההההההההההההה…" at bounding box center [768, 383] width 1536 height 766
drag, startPoint x: 1059, startPoint y: 501, endPoint x: 858, endPoint y: 492, distance: 201.0
click at [858, 492] on div "hero.moveUp(1) 1 2 3 4 5 6 7 8 9 10 11 12 13 14 15 16 hero . moveRight ( ) hero…" at bounding box center [1107, 438] width 525 height 466
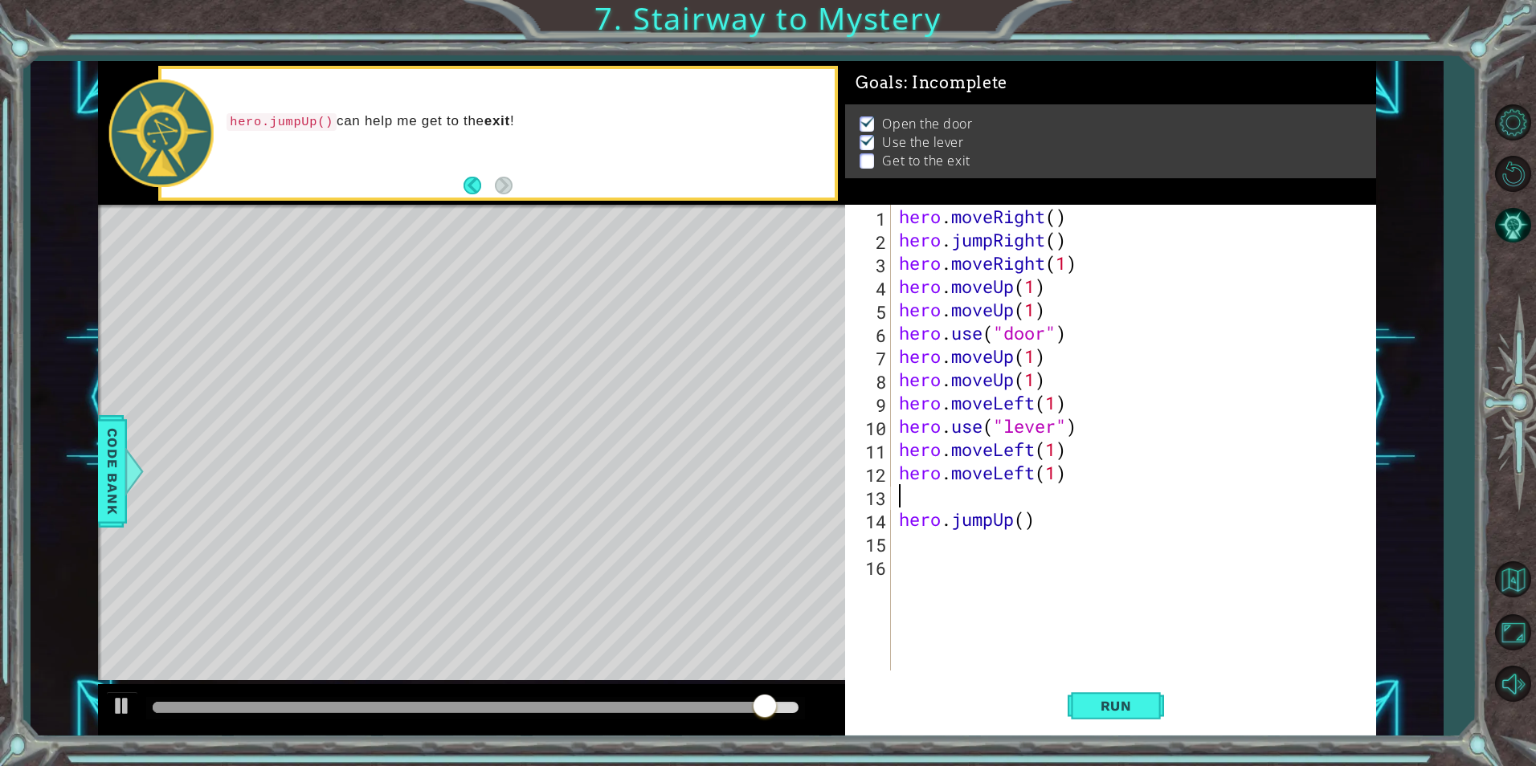
type textarea "hero.moveLeft(1)"
drag, startPoint x: 1088, startPoint y: 711, endPoint x: 1088, endPoint y: 675, distance: 36.1
click at [1088, 709] on span "Run" at bounding box center [1115, 706] width 63 height 16
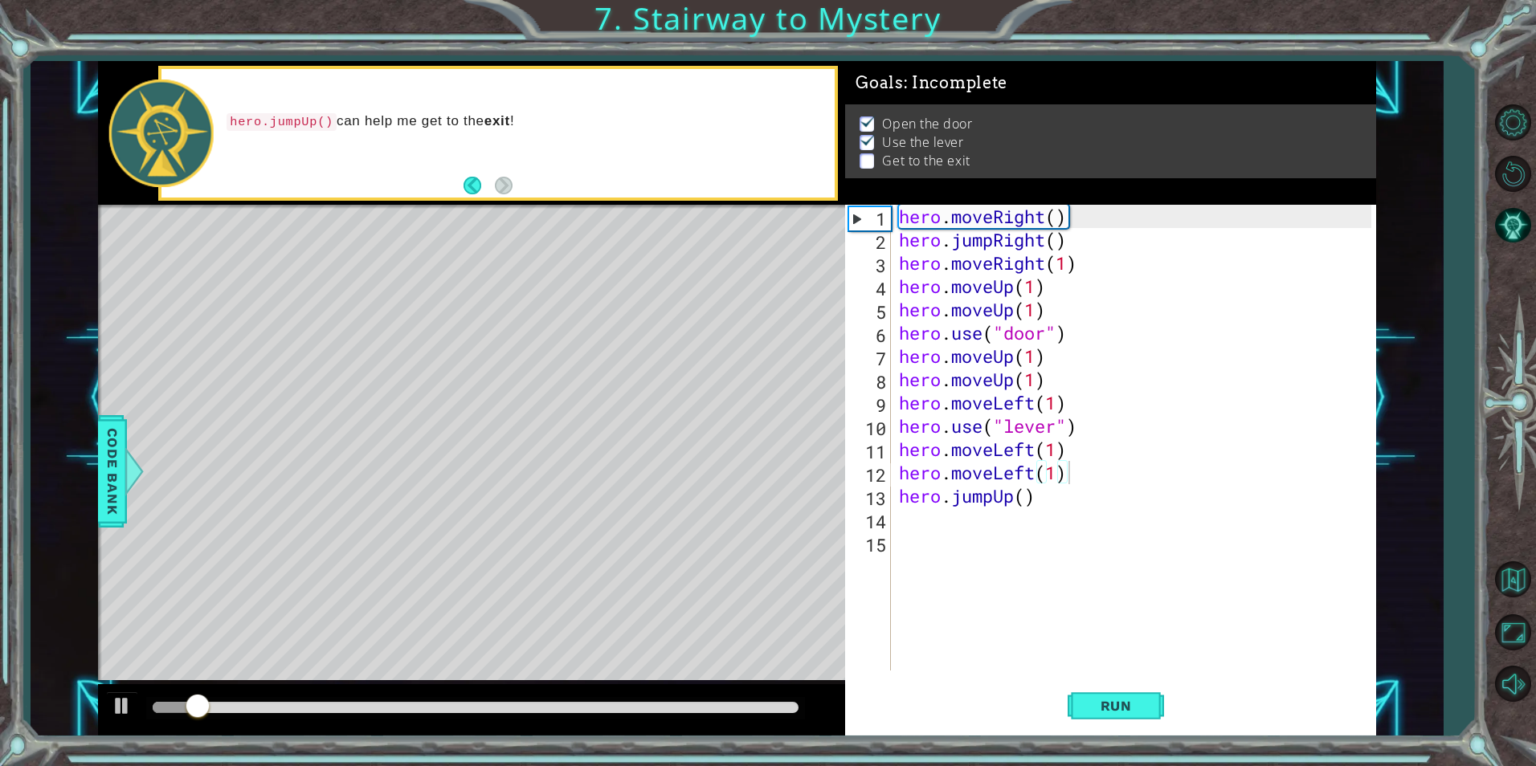
click at [292, 710] on div at bounding box center [475, 708] width 659 height 22
drag, startPoint x: 292, startPoint y: 710, endPoint x: 579, endPoint y: 753, distance: 290.7
click at [578, 762] on div "1 ההההההההההההההההההההההההההההההההההההההההההההההההההההההההההההההההההההההההההההה…" at bounding box center [768, 383] width 1536 height 766
click at [935, 508] on div "hero . moveRight ( ) hero . jumpRight ( ) hero . moveRight ( 1 ) hero . moveUp …" at bounding box center [1138, 461] width 484 height 513
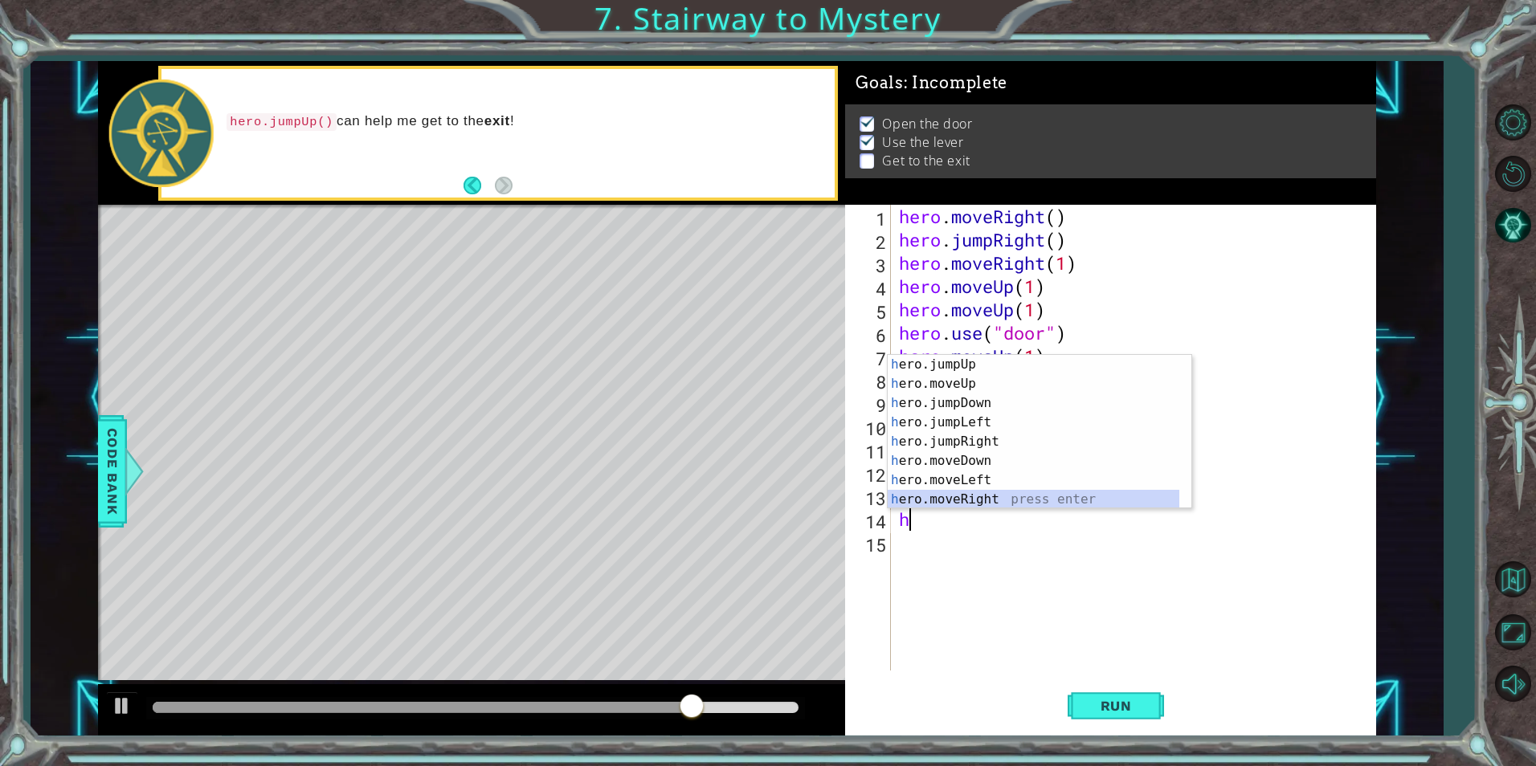
click at [961, 503] on div "h ero.jumpUp press enter h ero.moveUp press enter h ero.jumpDown press enter h …" at bounding box center [1034, 451] width 292 height 193
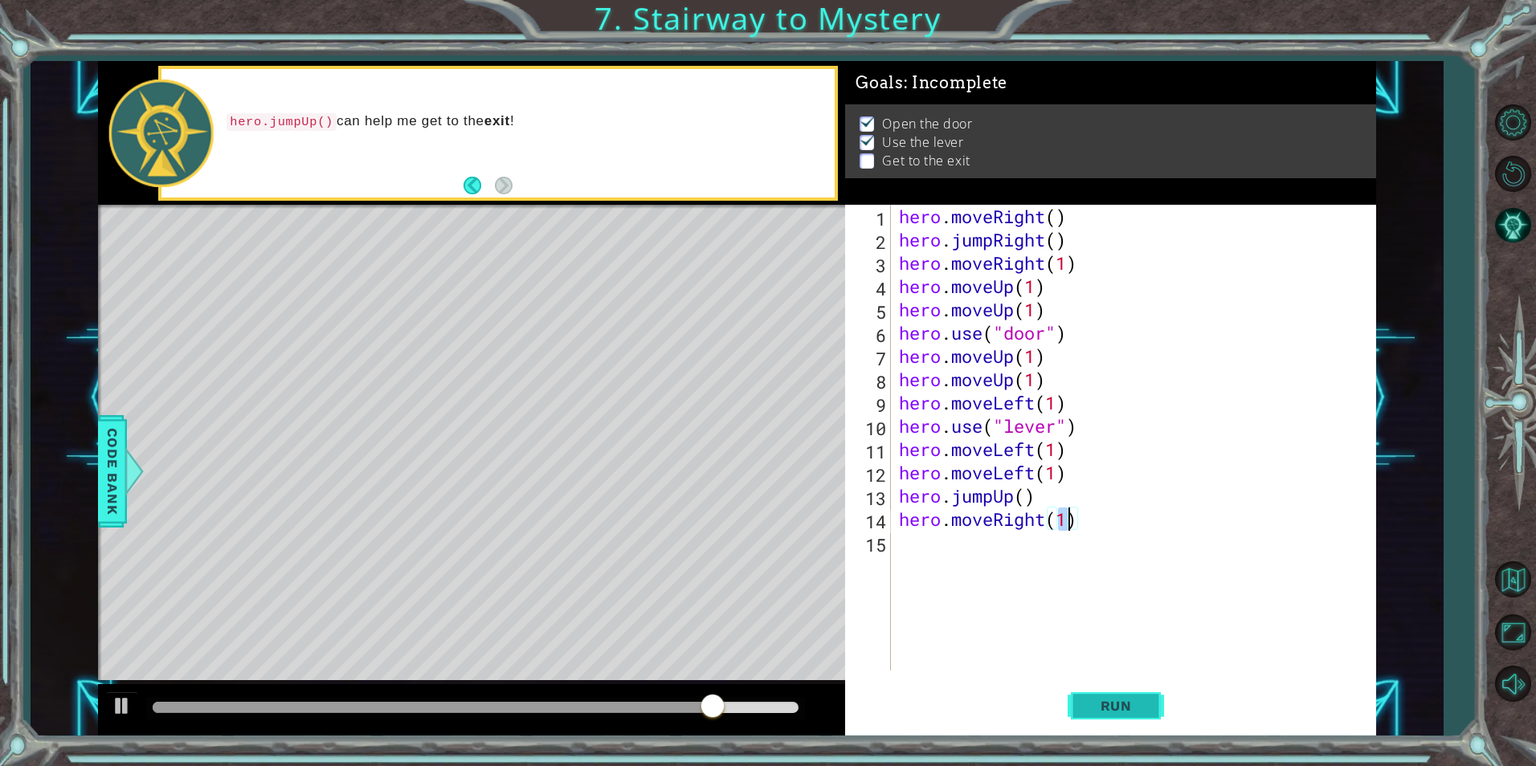
type textarea "hero.moveRight(1)"
click at [1113, 719] on button "Run" at bounding box center [1116, 706] width 96 height 53
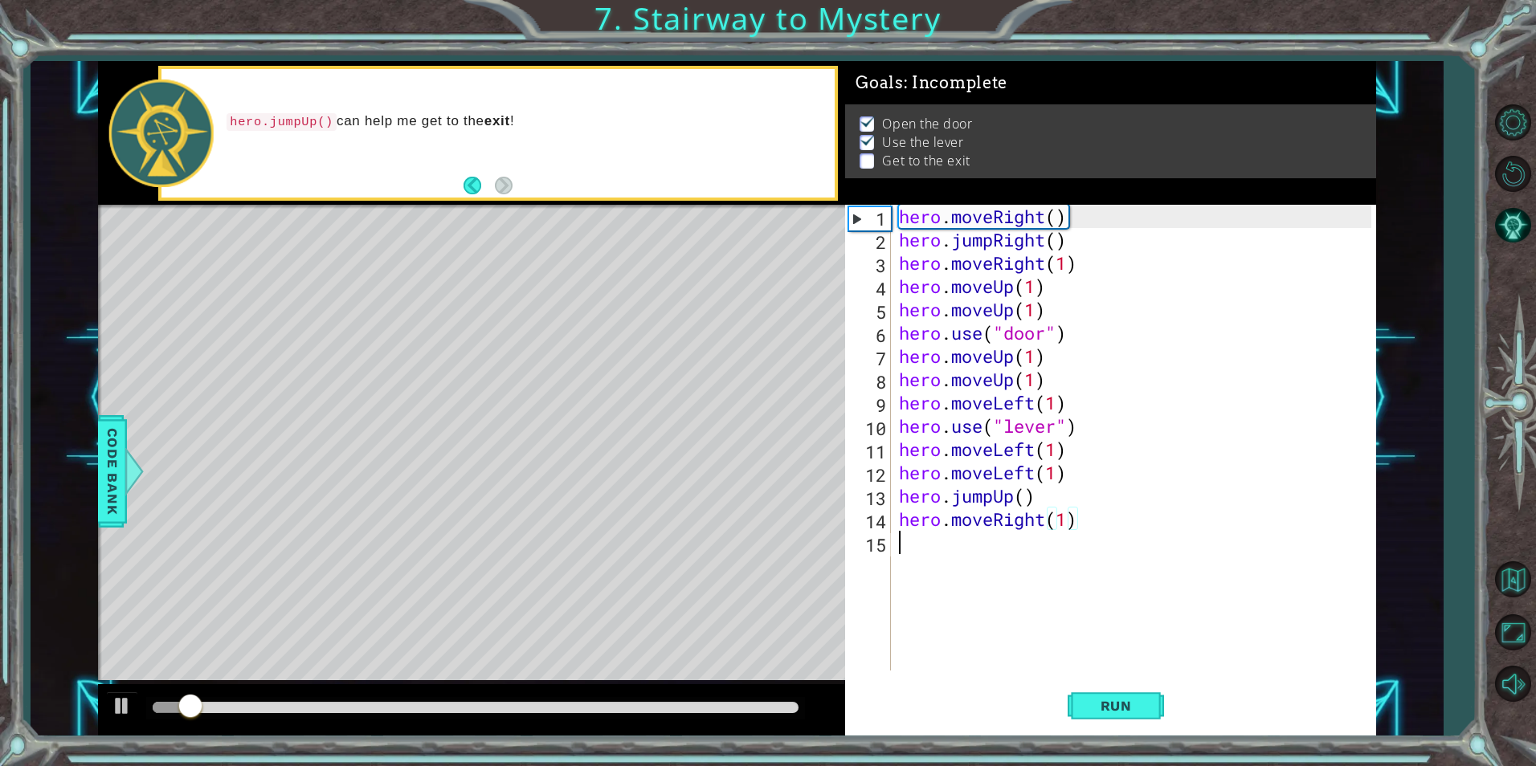
click at [979, 545] on div "hero . moveRight ( ) hero . jumpRight ( ) hero . moveRight ( 1 ) hero . moveUp …" at bounding box center [1138, 461] width 484 height 513
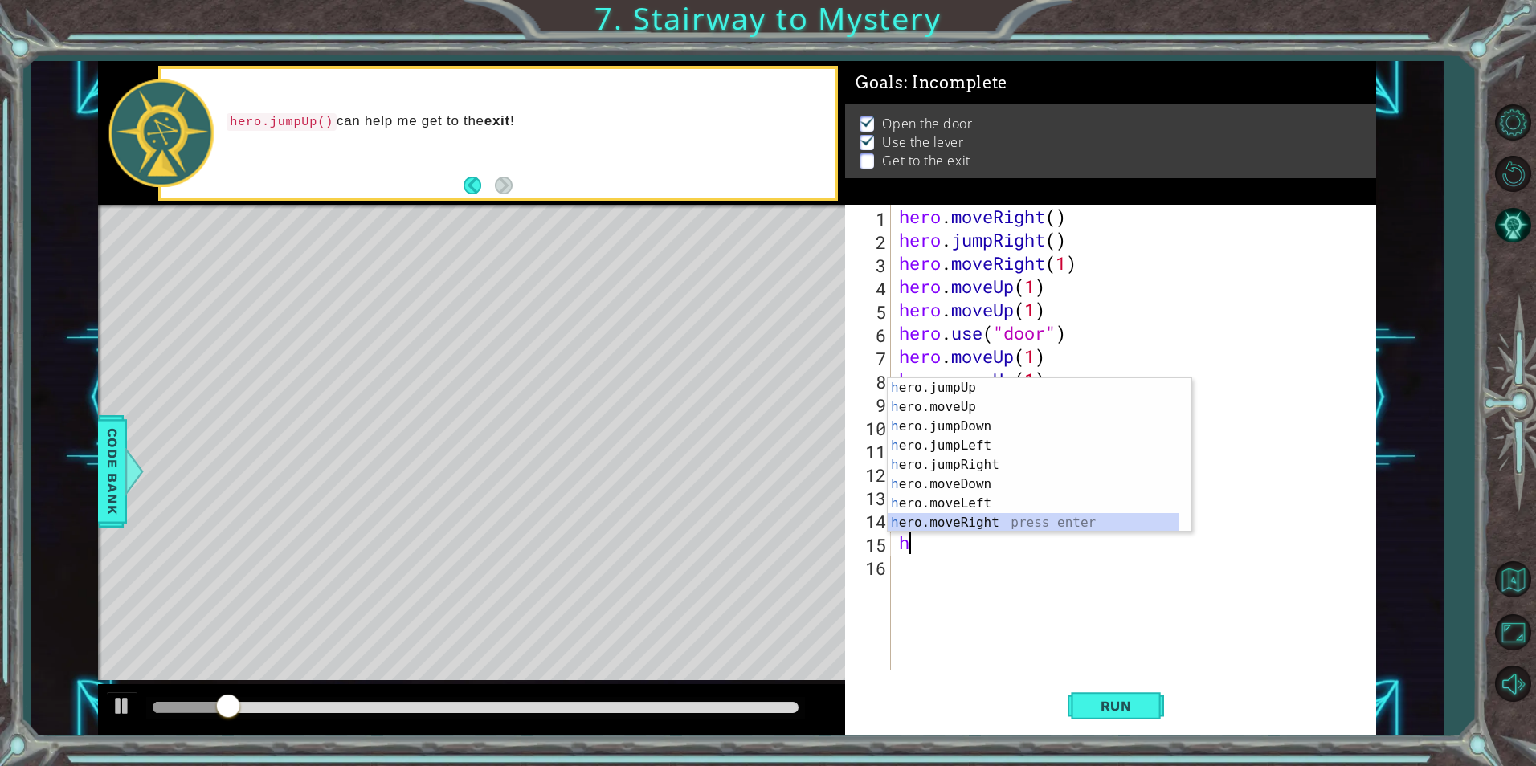
click at [963, 518] on div "h ero.jumpUp press enter h ero.moveUp press enter h ero.jumpDown press enter h …" at bounding box center [1034, 474] width 292 height 193
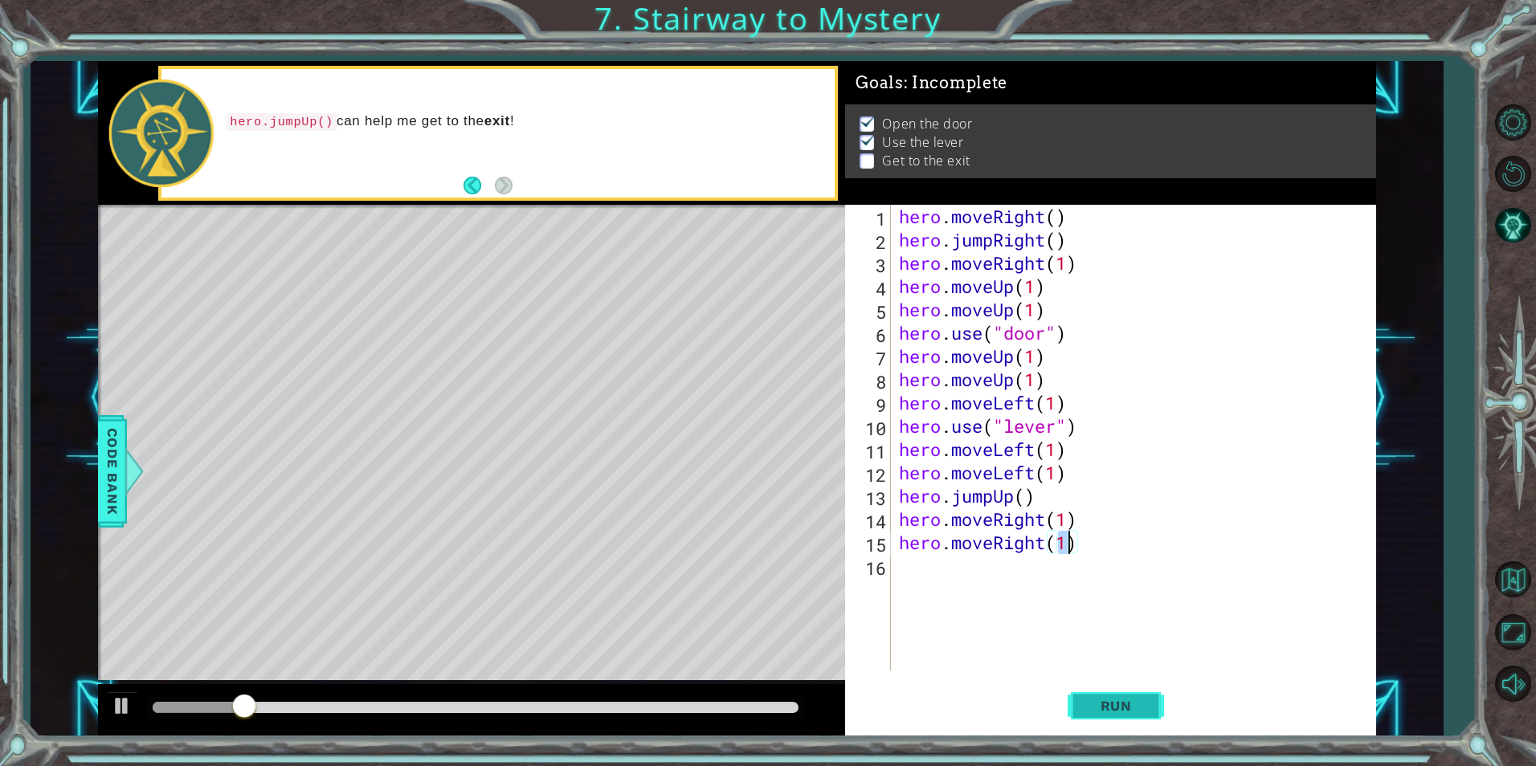
type textarea "hero.moveRight(1)"
click at [1081, 688] on button "Run" at bounding box center [1116, 706] width 96 height 53
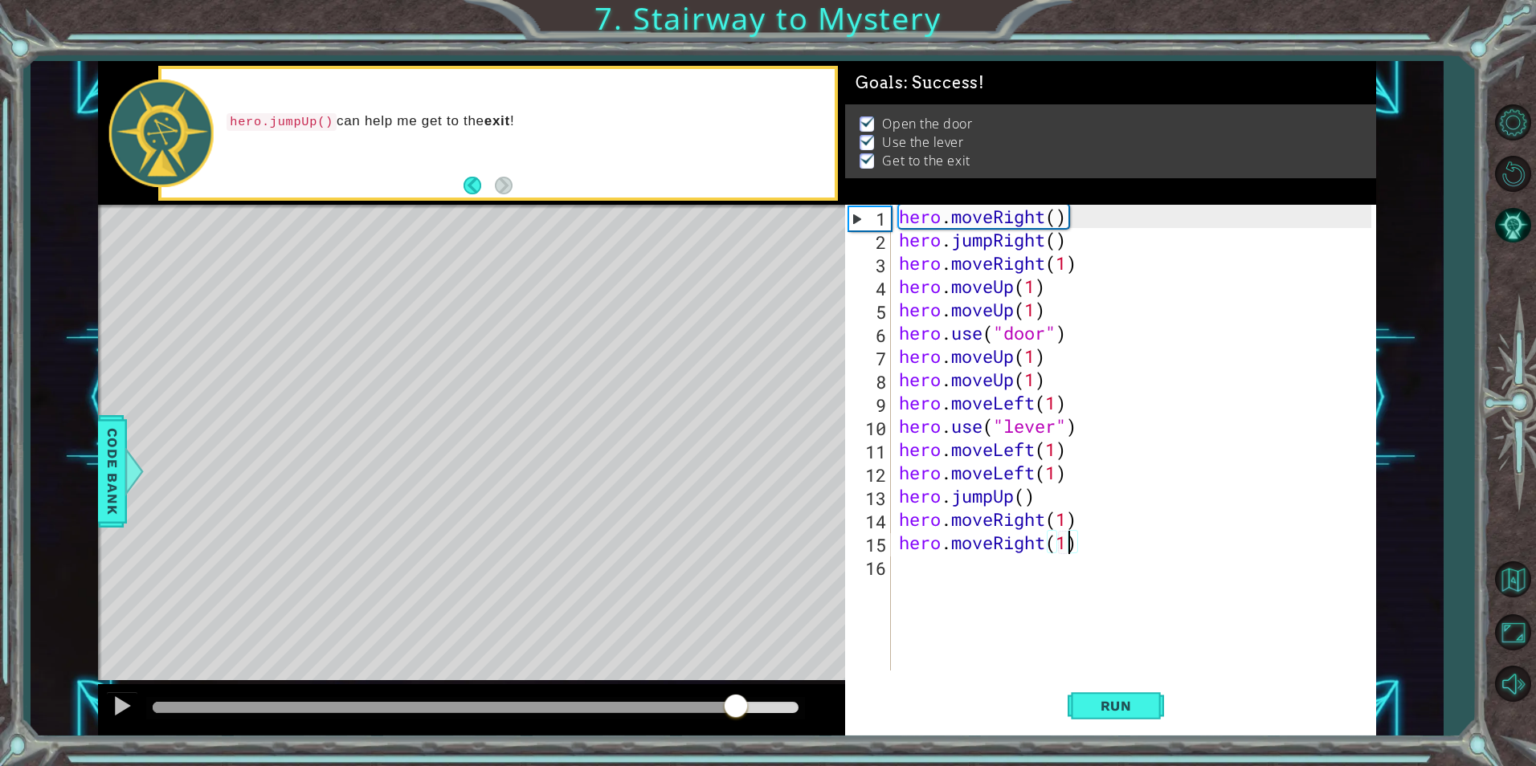
drag, startPoint x: 636, startPoint y: 707, endPoint x: 736, endPoint y: 705, distance: 99.6
click at [736, 705] on div at bounding box center [476, 707] width 646 height 11
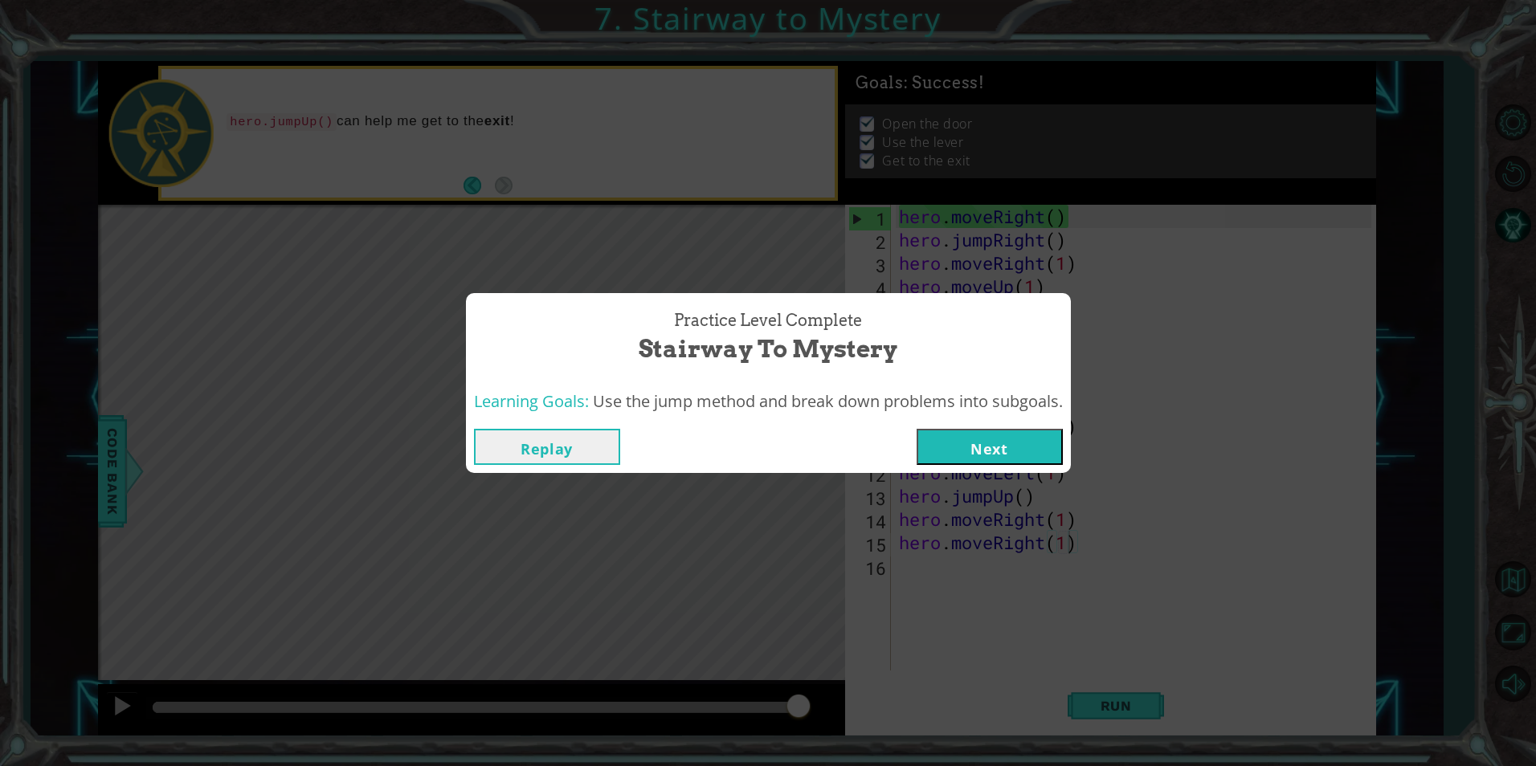
click at [1012, 452] on button "Next" at bounding box center [990, 447] width 146 height 36
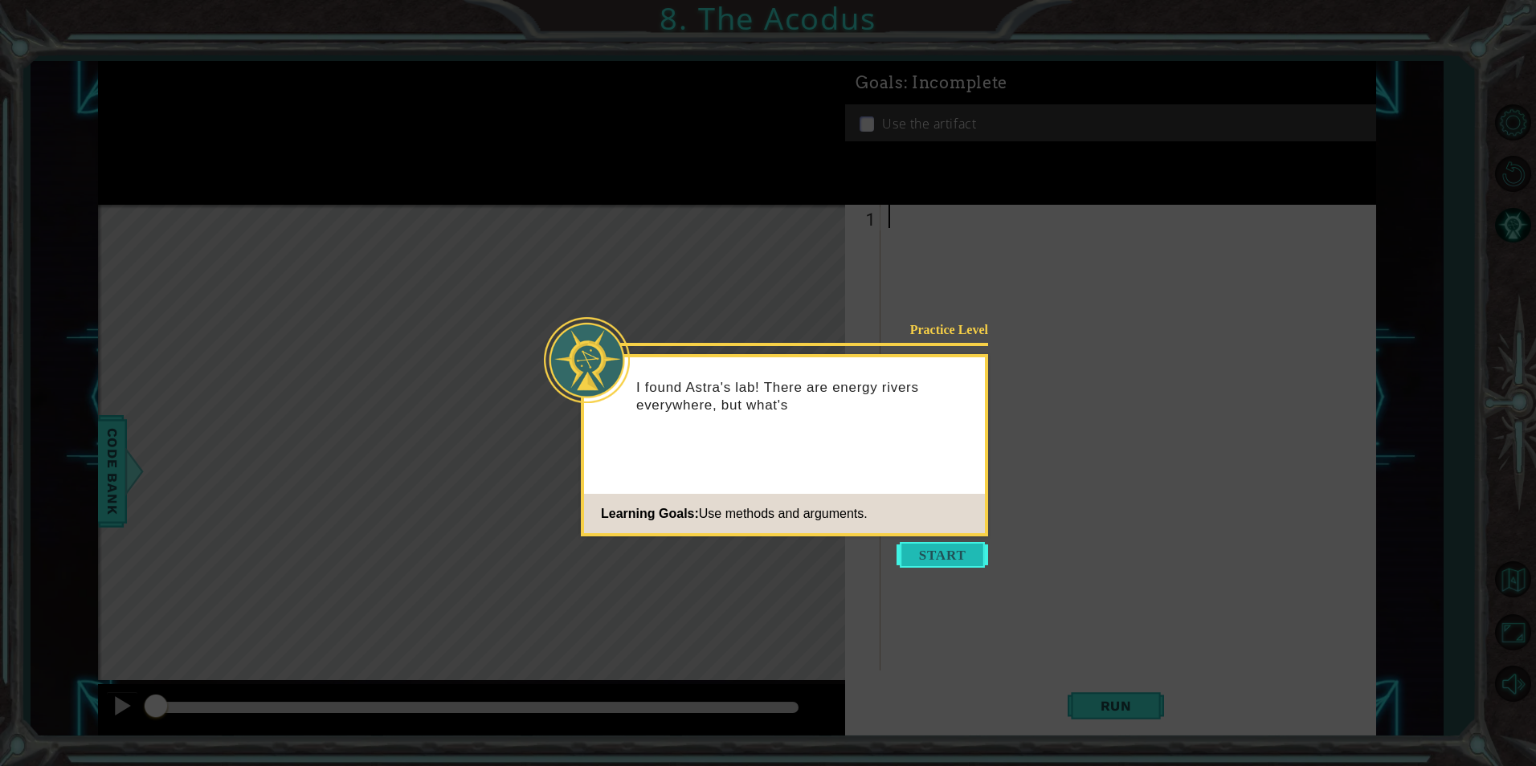
click at [909, 555] on button "Start" at bounding box center [942, 555] width 92 height 26
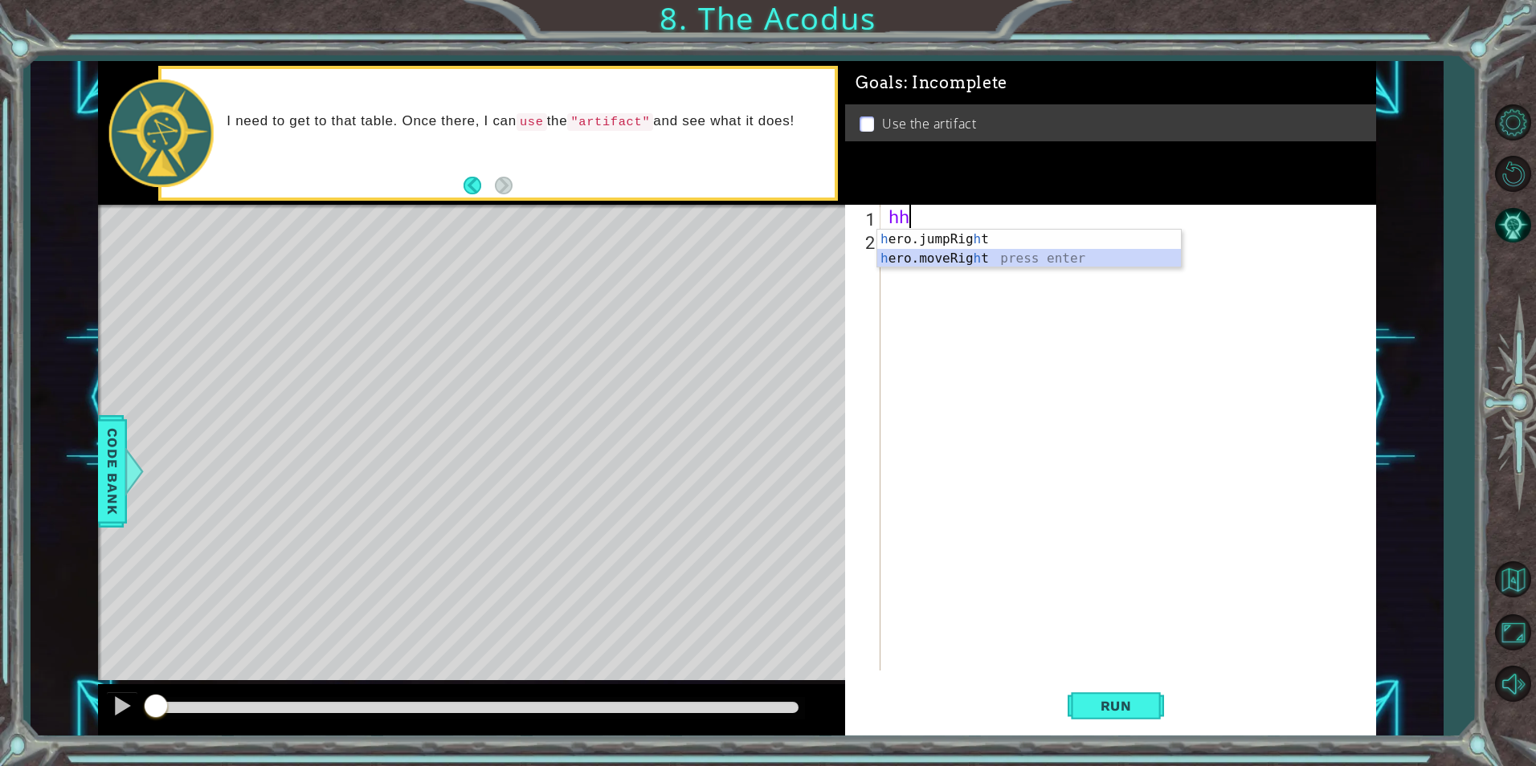
click at [925, 255] on div "h ero.jumpRig h t press enter h ero.moveRig h t press enter" at bounding box center [1029, 268] width 304 height 77
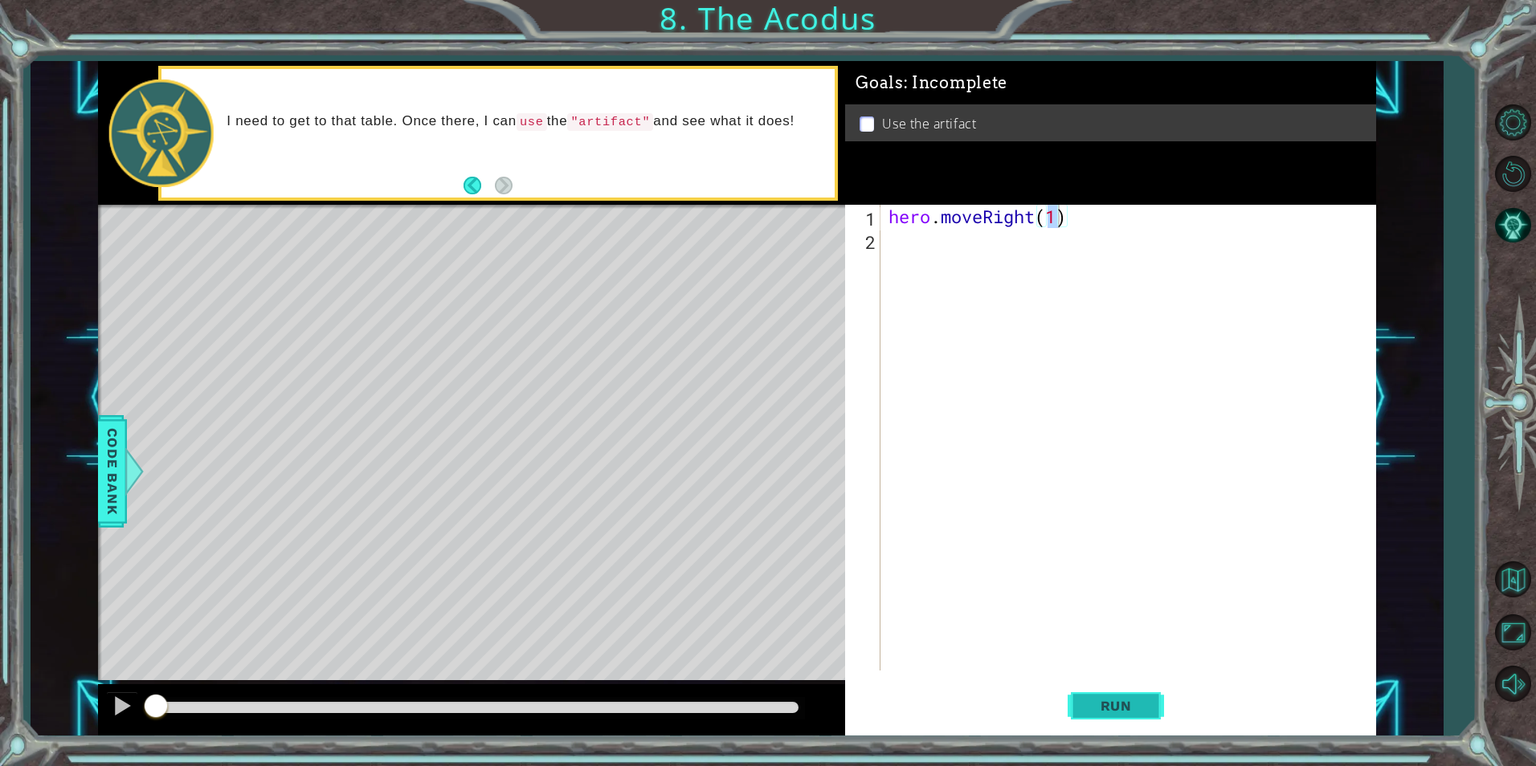
click at [1106, 713] on span "Run" at bounding box center [1115, 706] width 63 height 16
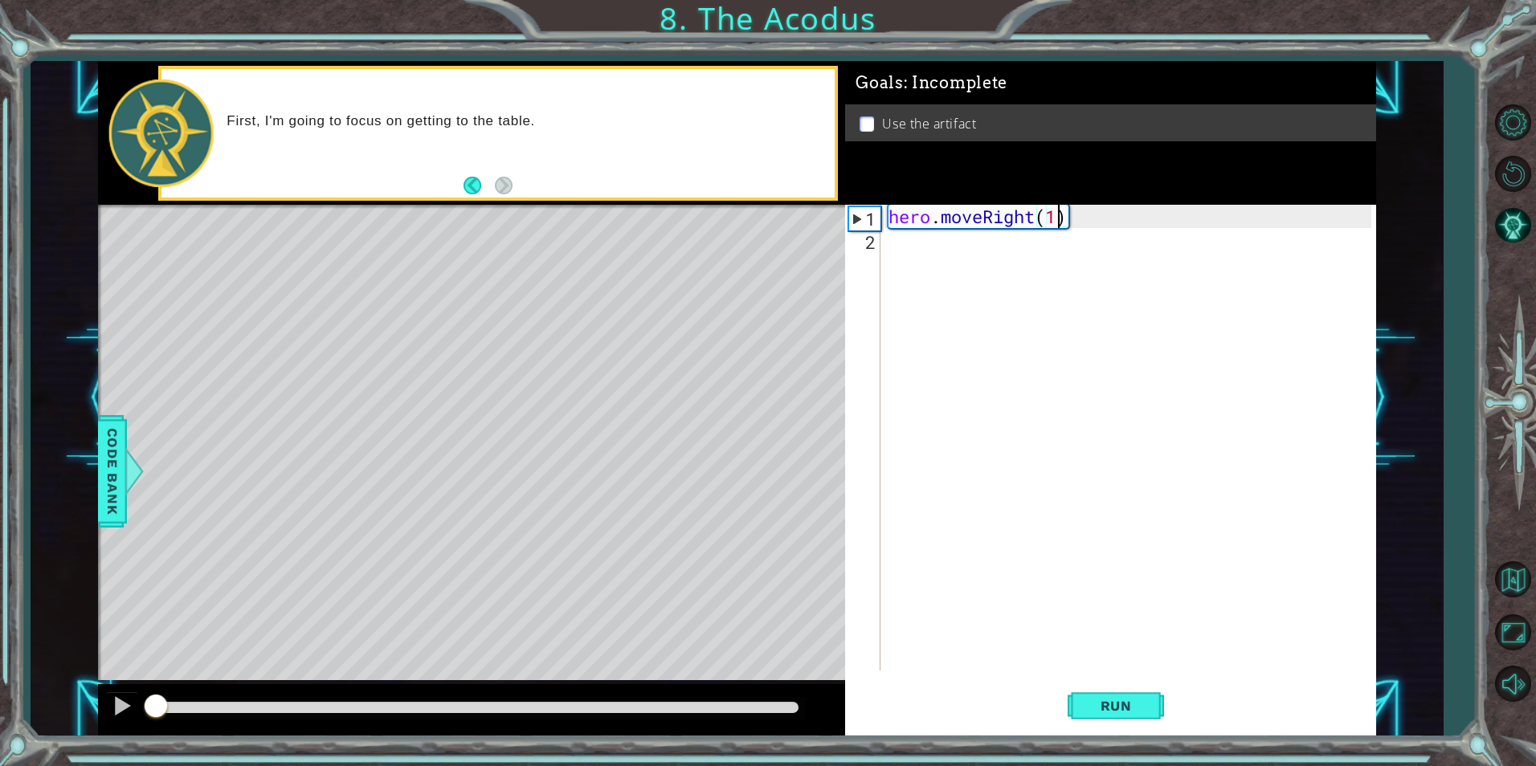
drag, startPoint x: 235, startPoint y: 709, endPoint x: 141, endPoint y: 692, distance: 94.7
click at [153, 702] on div at bounding box center [154, 707] width 3 height 11
click at [116, 705] on div at bounding box center [122, 706] width 21 height 21
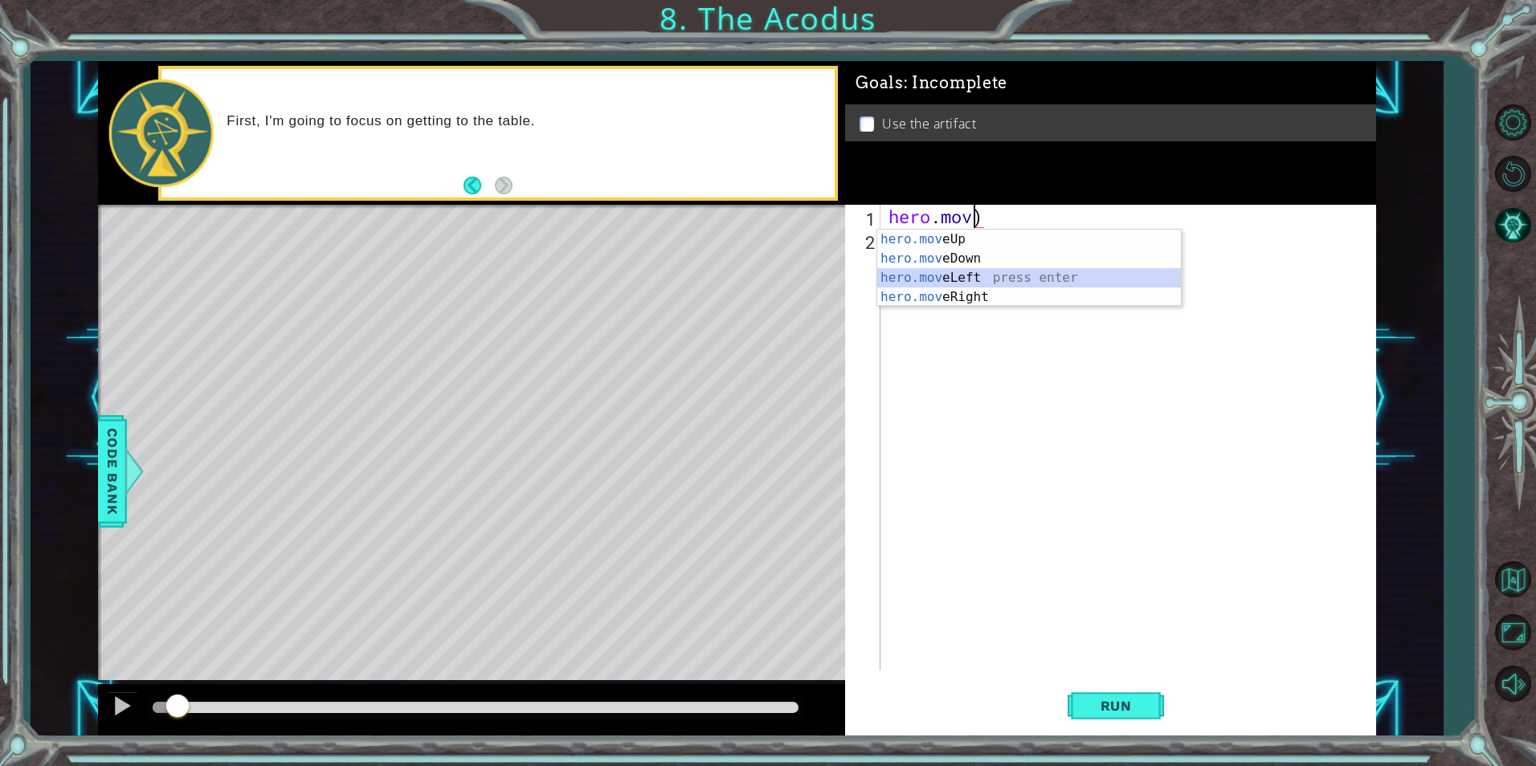
click at [987, 274] on div "hero.mov eUp press enter hero.mov eDown press enter hero.mov eLeft press enter …" at bounding box center [1029, 288] width 304 height 116
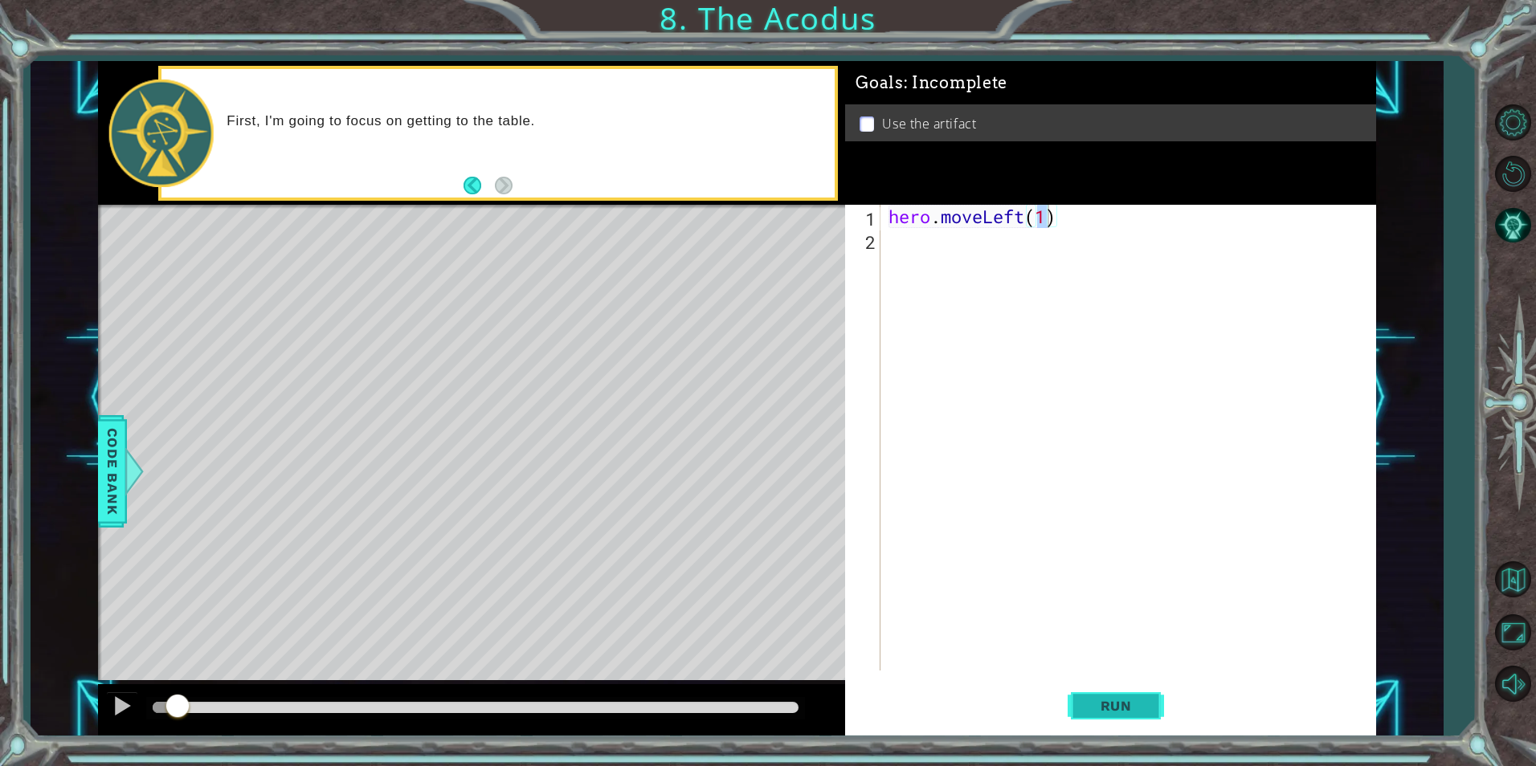
click at [1094, 706] on span "Run" at bounding box center [1115, 706] width 63 height 16
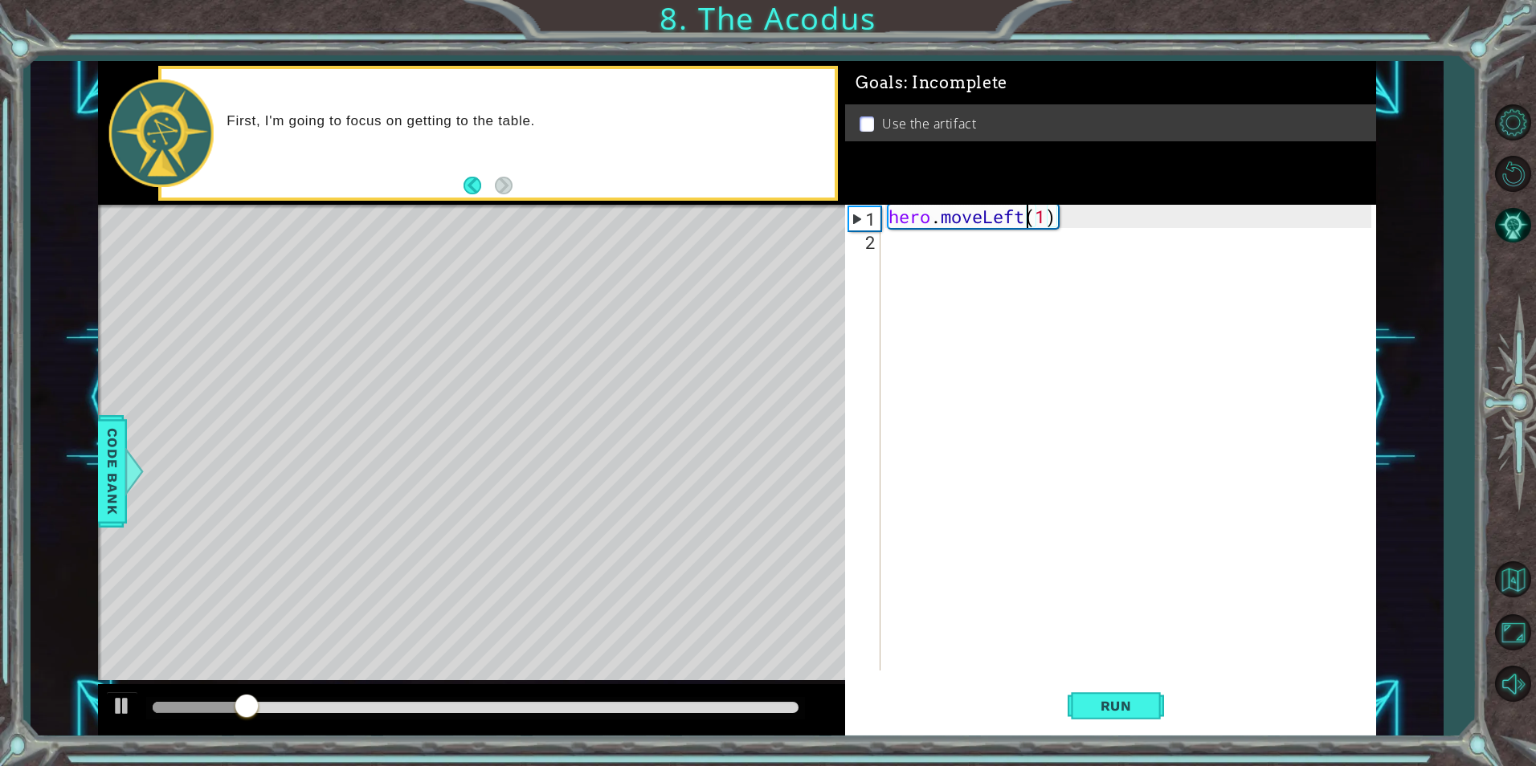
click at [1024, 219] on div "hero . moveLeft ( 1 )" at bounding box center [1131, 461] width 493 height 513
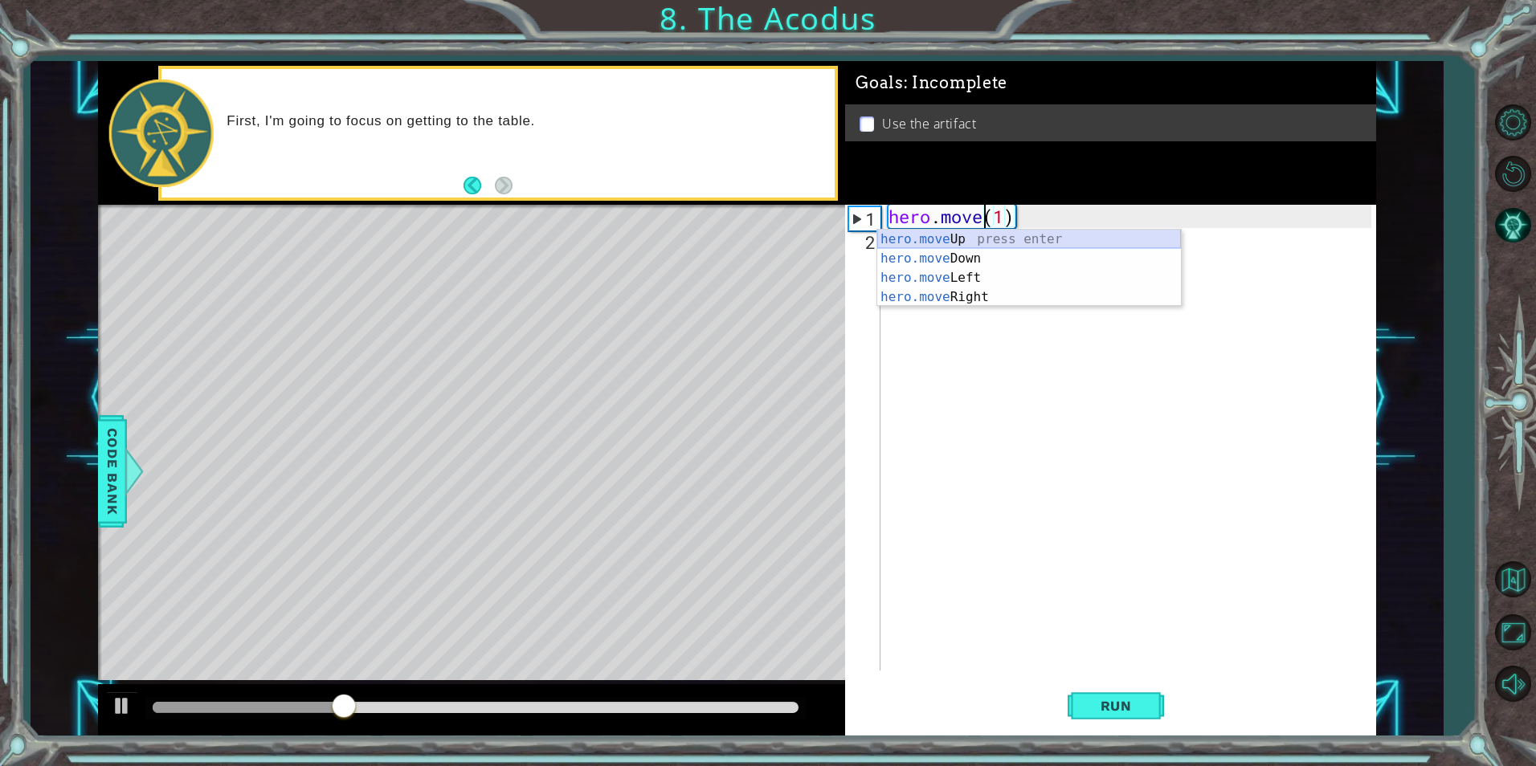
click at [993, 246] on div "hero.move Up press enter hero.move Down press enter hero.move Left press enter …" at bounding box center [1029, 288] width 304 height 116
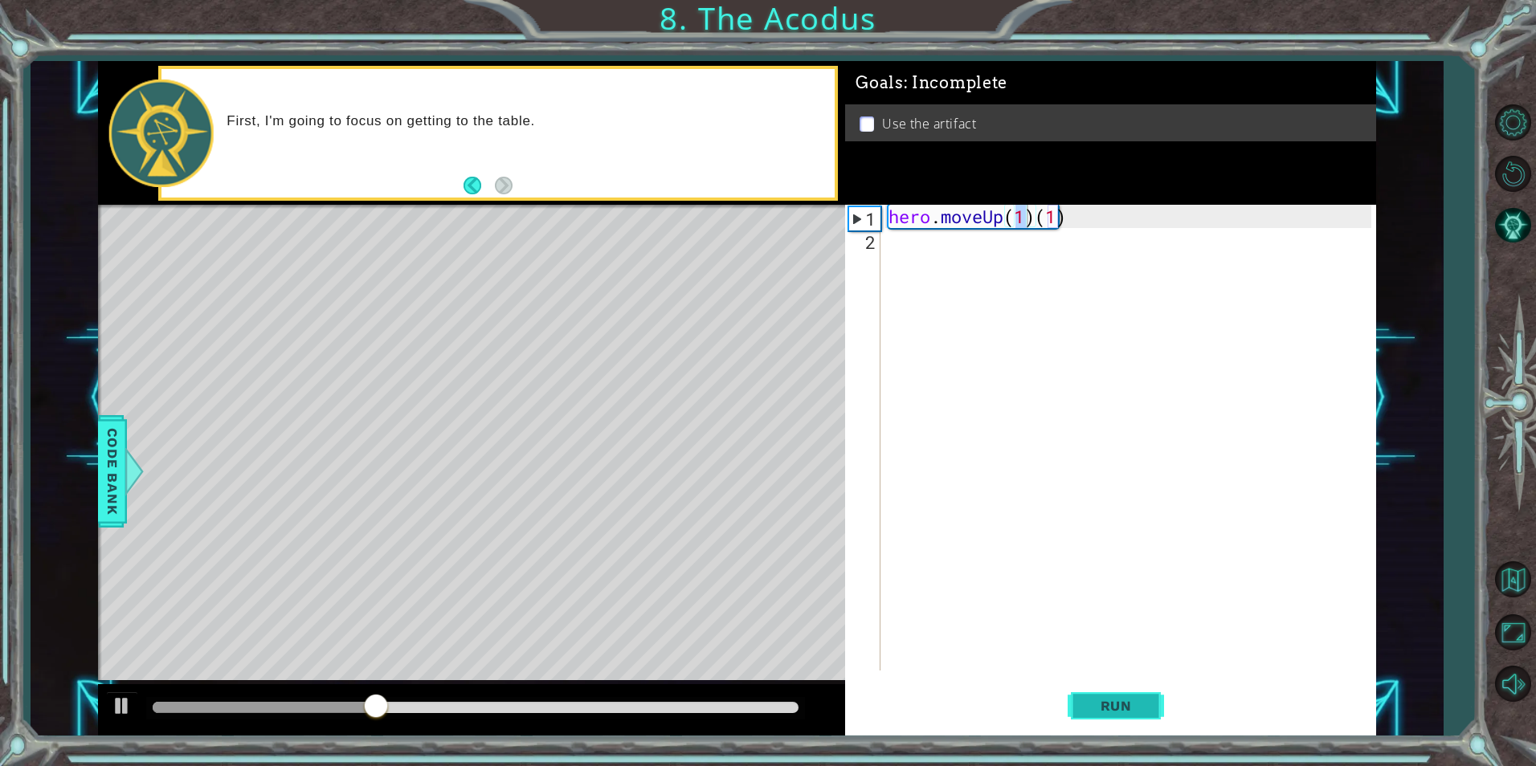
drag, startPoint x: 1093, startPoint y: 710, endPoint x: 1095, endPoint y: 692, distance: 17.7
click at [1095, 699] on span "Run" at bounding box center [1115, 706] width 63 height 16
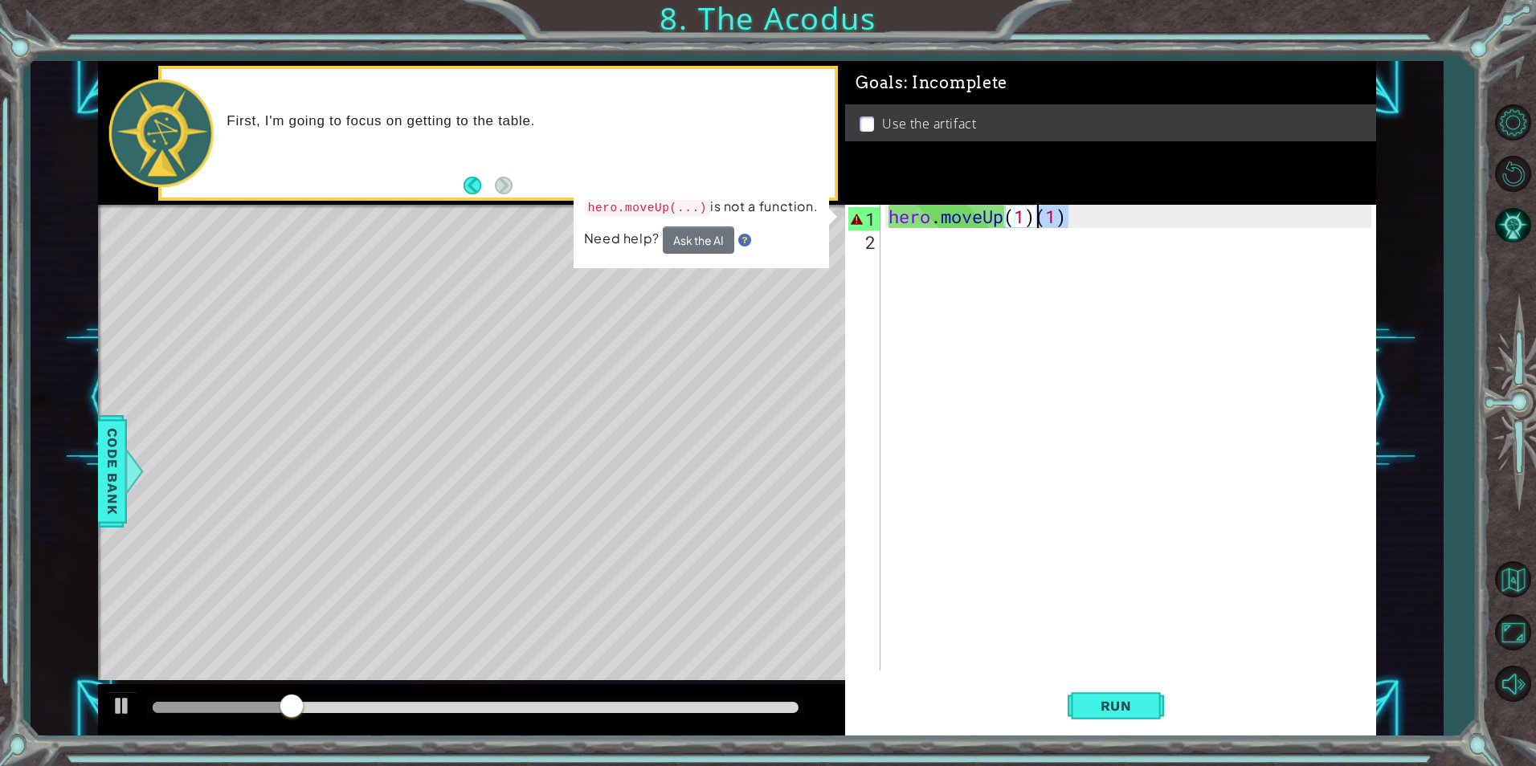
drag, startPoint x: 1129, startPoint y: 226, endPoint x: 1040, endPoint y: 221, distance: 89.3
click at [1040, 221] on div "hero . moveUp ( 1 ) ( 1 )" at bounding box center [1131, 461] width 493 height 513
type textarea "hero.moveUp(1)"
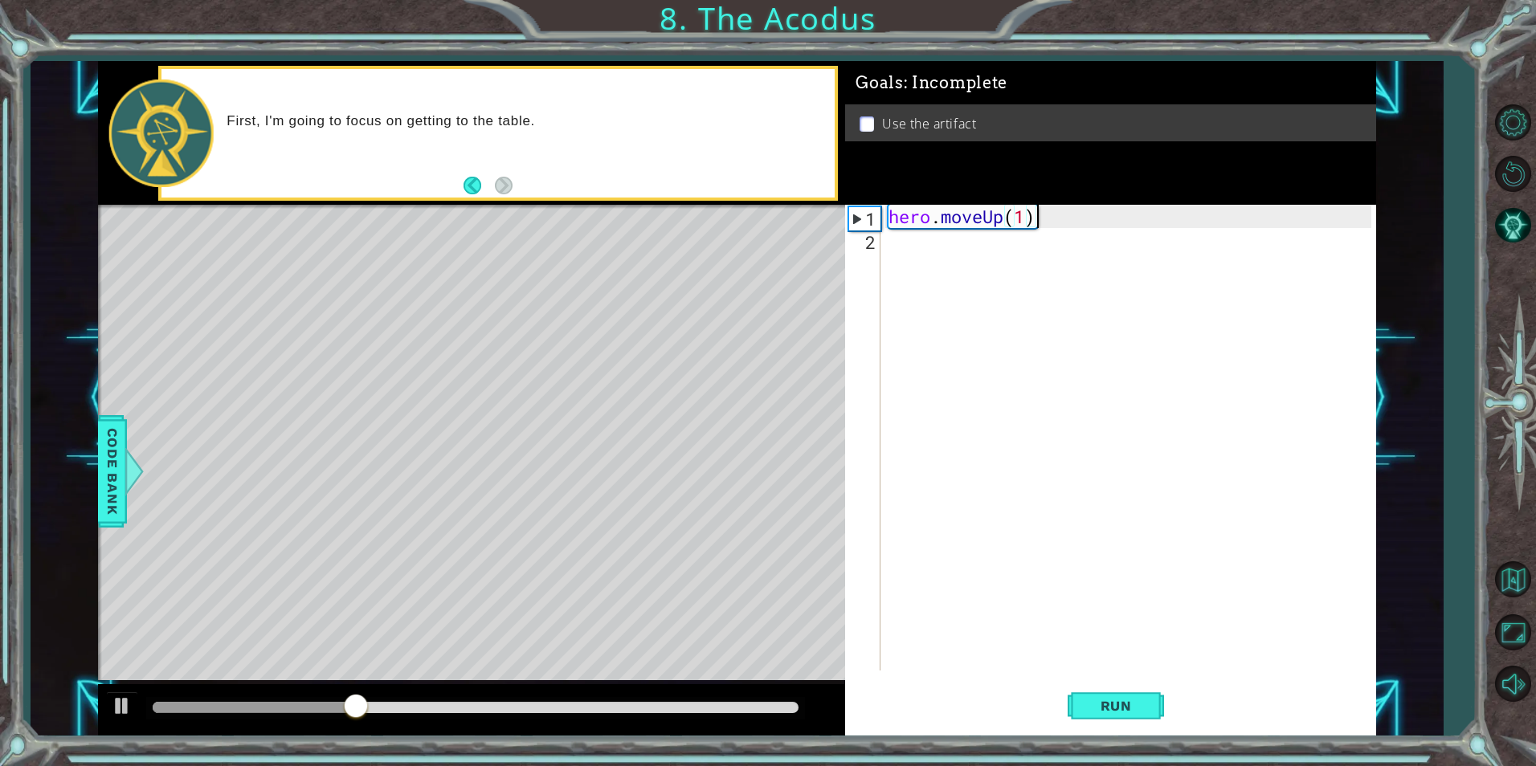
click at [945, 234] on div "hero . moveUp ( 1 )" at bounding box center [1131, 461] width 493 height 513
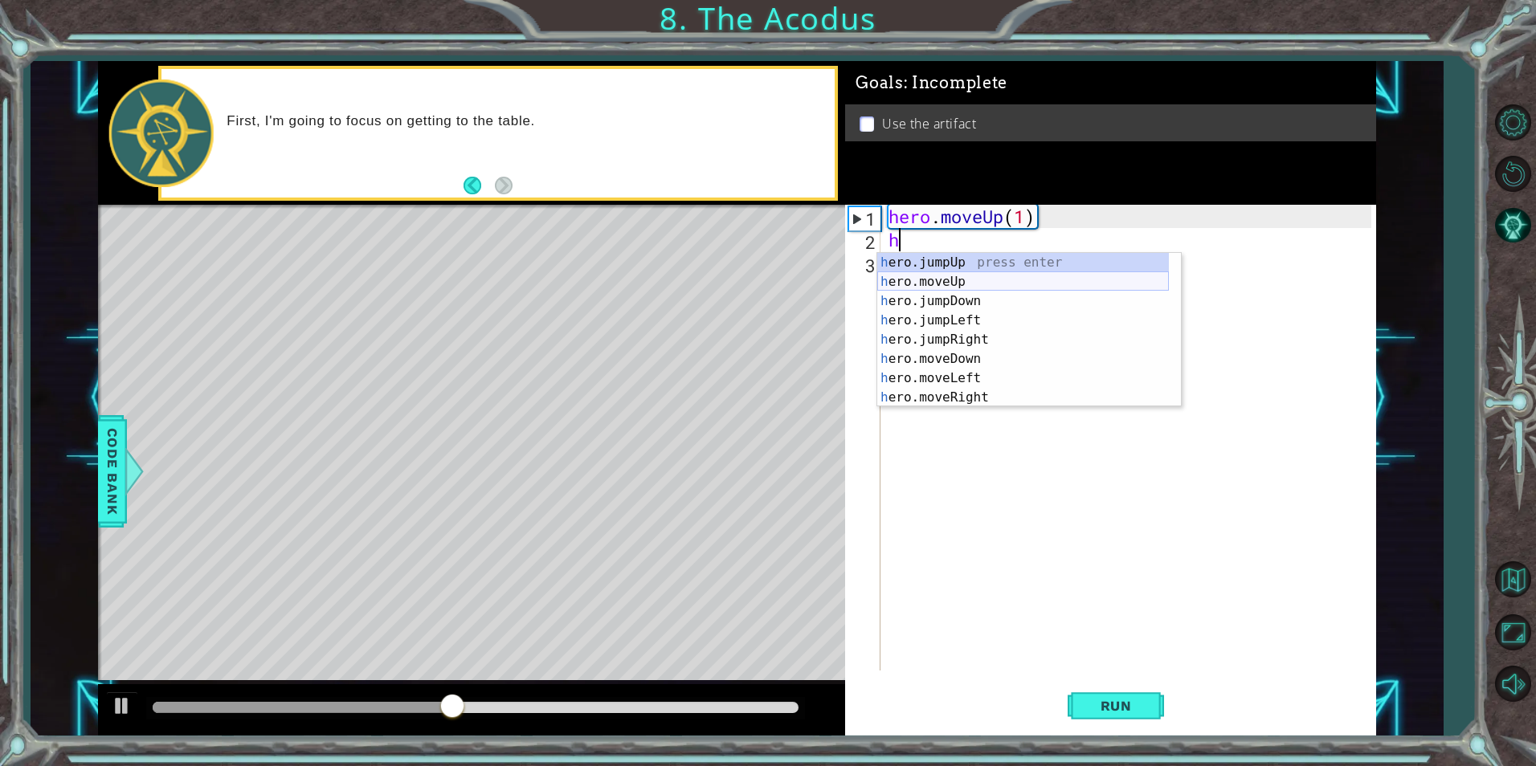
click at [917, 278] on div "h ero.jumpUp press enter h ero.moveUp press enter h ero.jumpDown press enter h …" at bounding box center [1023, 349] width 292 height 193
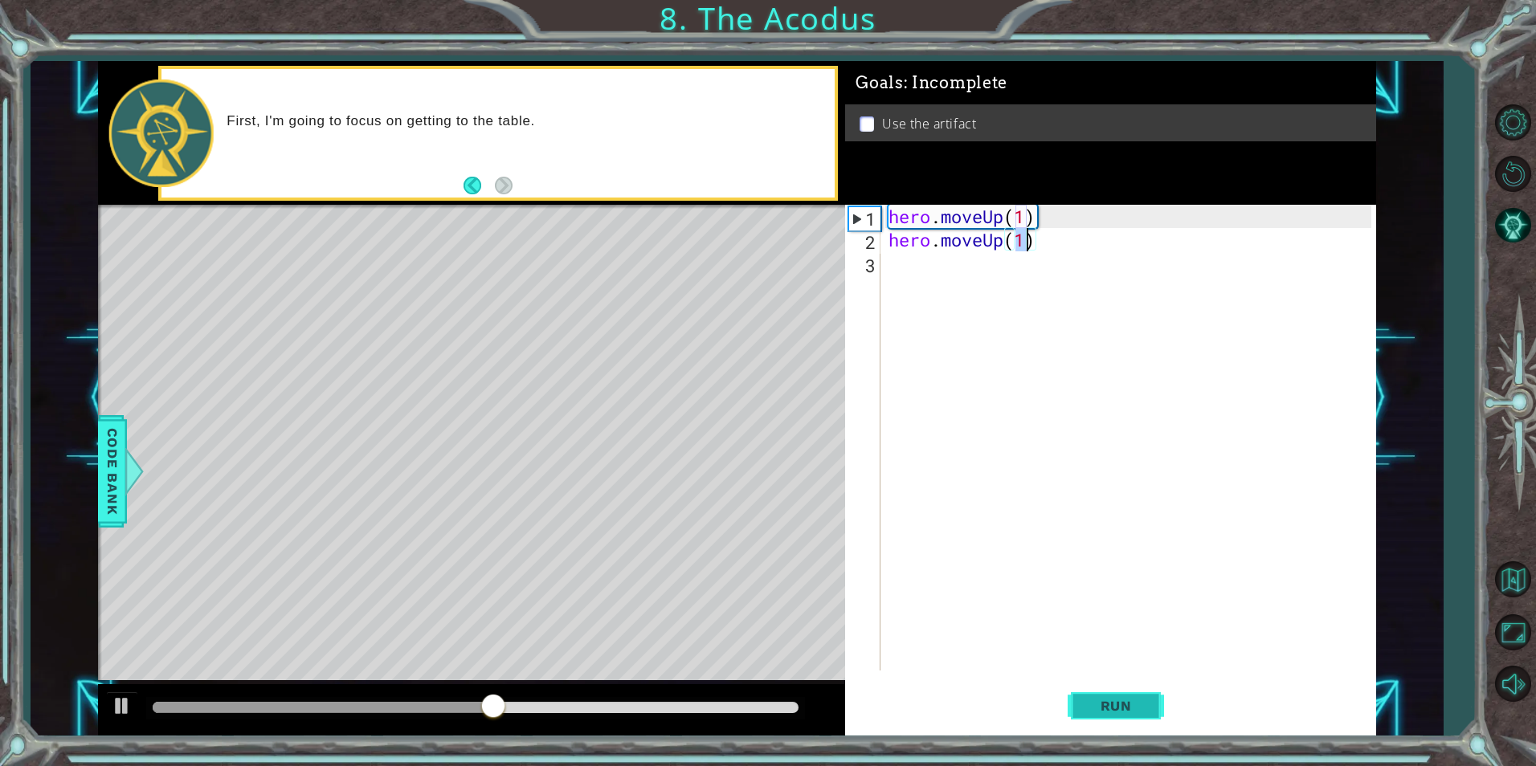
type textarea "hero.moveUp(1)"
click at [1120, 719] on button "Run" at bounding box center [1116, 706] width 96 height 53
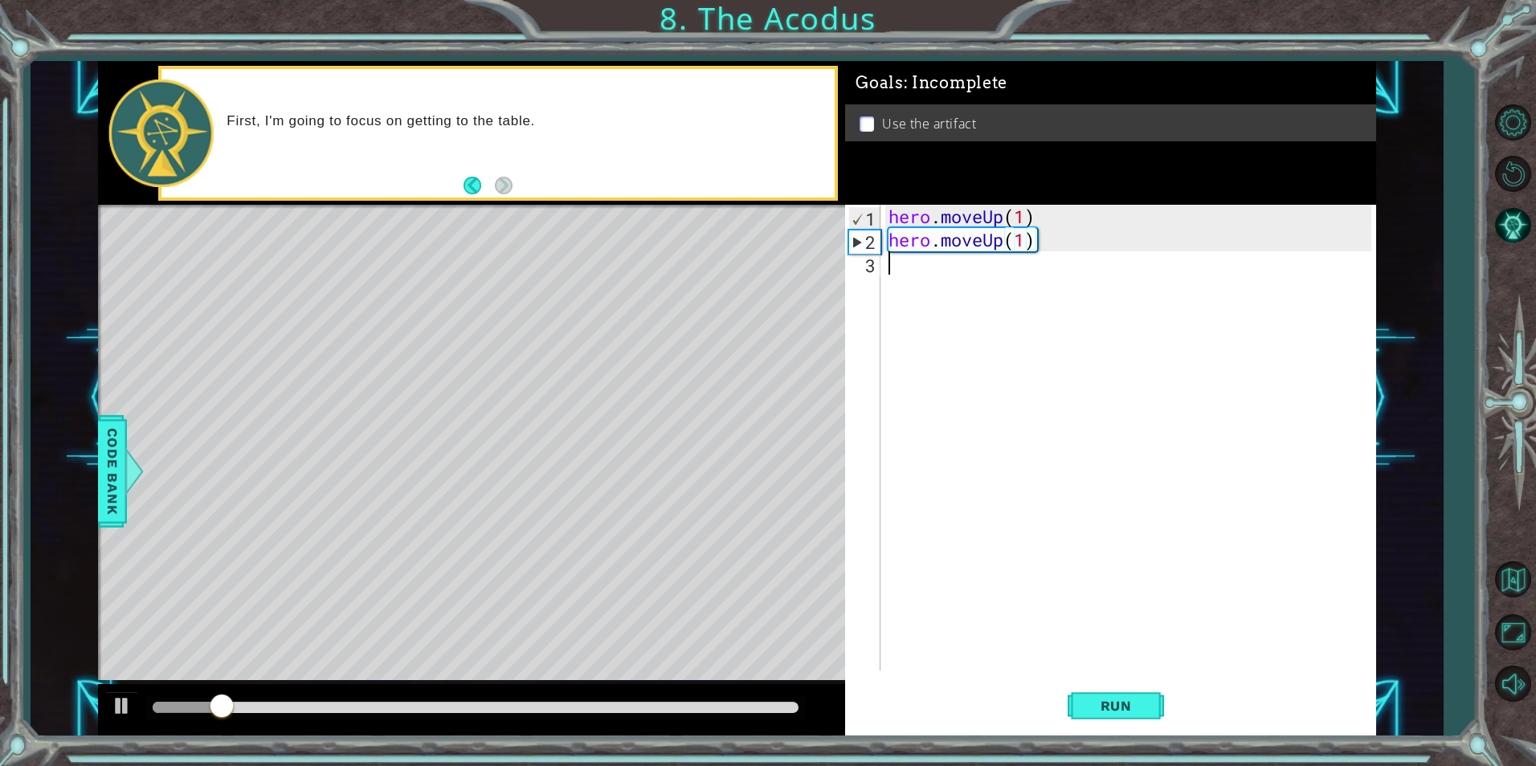
click at [900, 268] on div "hero . moveUp ( 1 ) hero . moveUp ( 1 )" at bounding box center [1131, 461] width 493 height 513
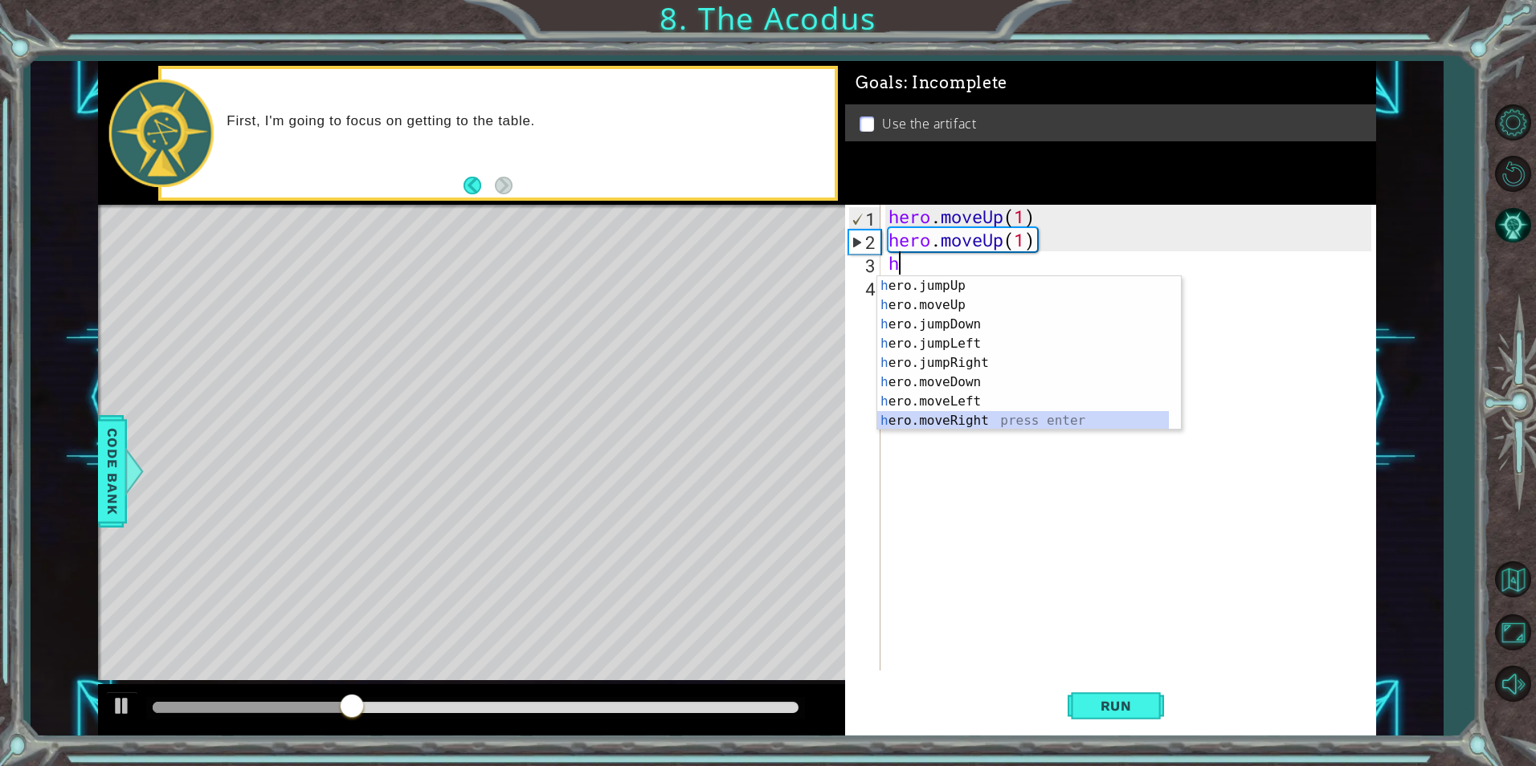
click at [938, 419] on div "h ero.jumpUp press enter h ero.moveUp press enter h ero.jumpDown press enter h …" at bounding box center [1023, 372] width 292 height 193
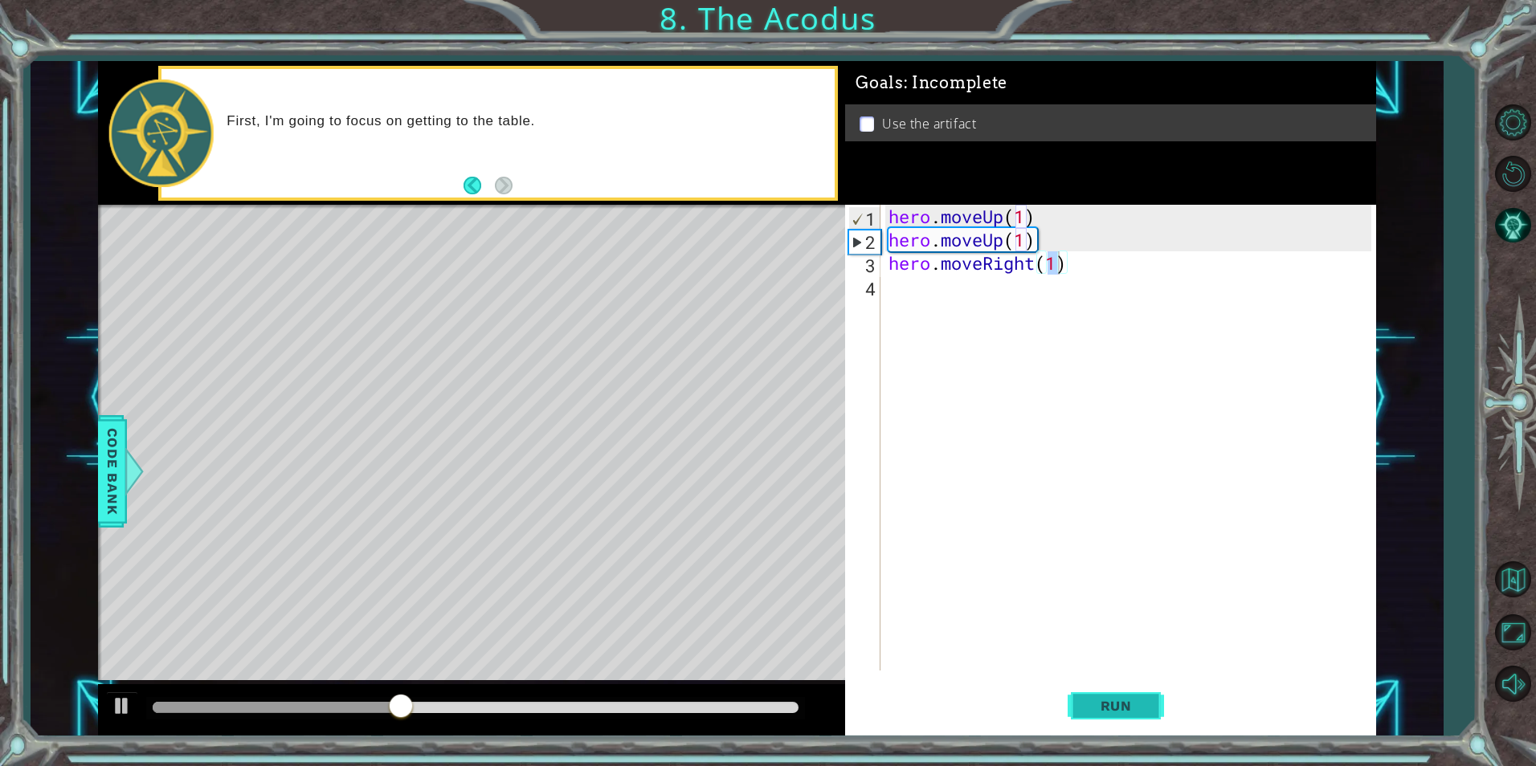
click at [1140, 713] on span "Run" at bounding box center [1115, 706] width 63 height 16
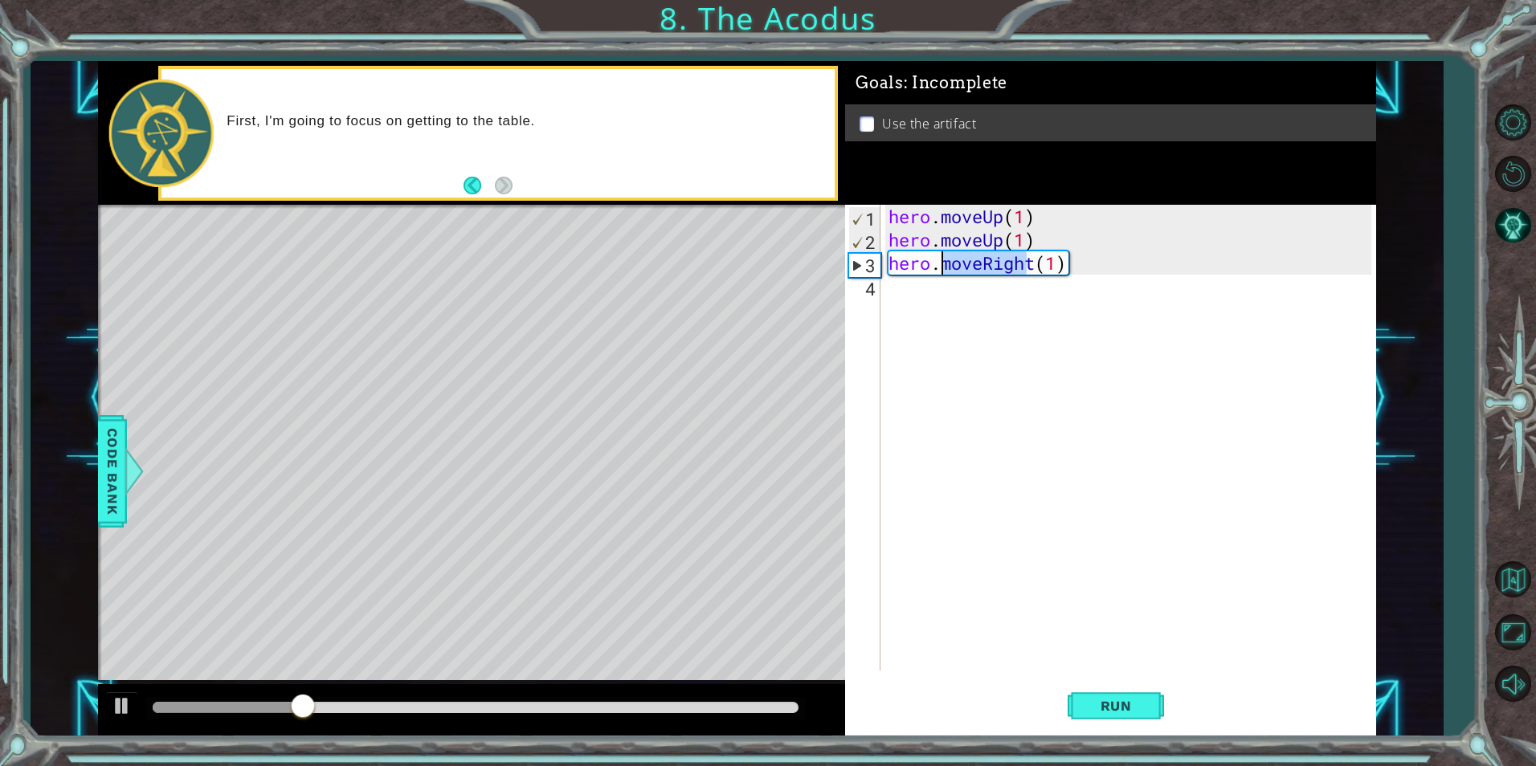
drag, startPoint x: 1030, startPoint y: 267, endPoint x: 939, endPoint y: 265, distance: 90.8
click at [939, 265] on div "hero . moveUp ( 1 ) hero . moveUp ( 1 ) hero . moveRight ( 1 )" at bounding box center [1131, 461] width 493 height 513
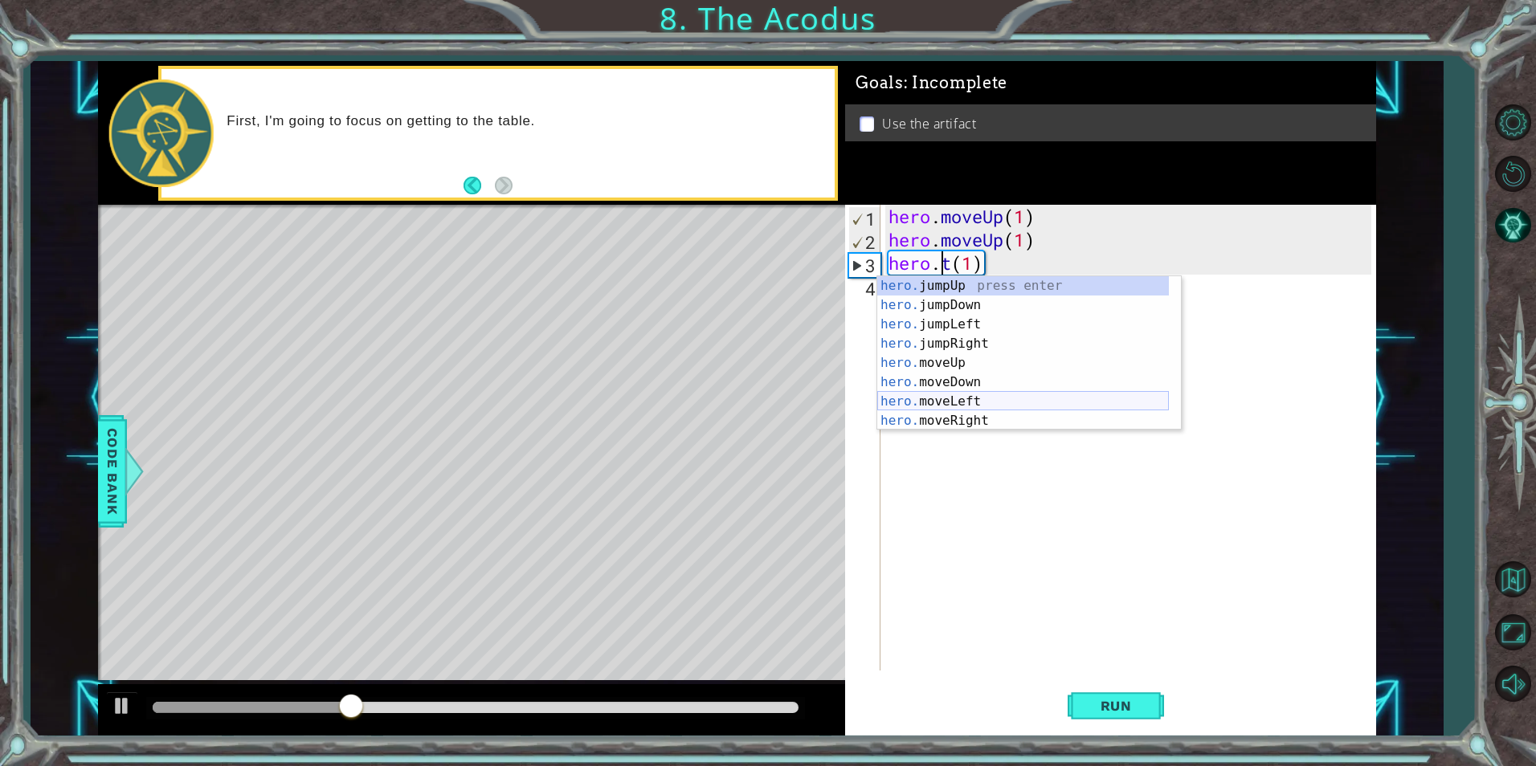
click at [996, 402] on div "hero. jumpUp press enter hero. jumpDown press enter hero. jumpLeft press enter …" at bounding box center [1023, 372] width 292 height 193
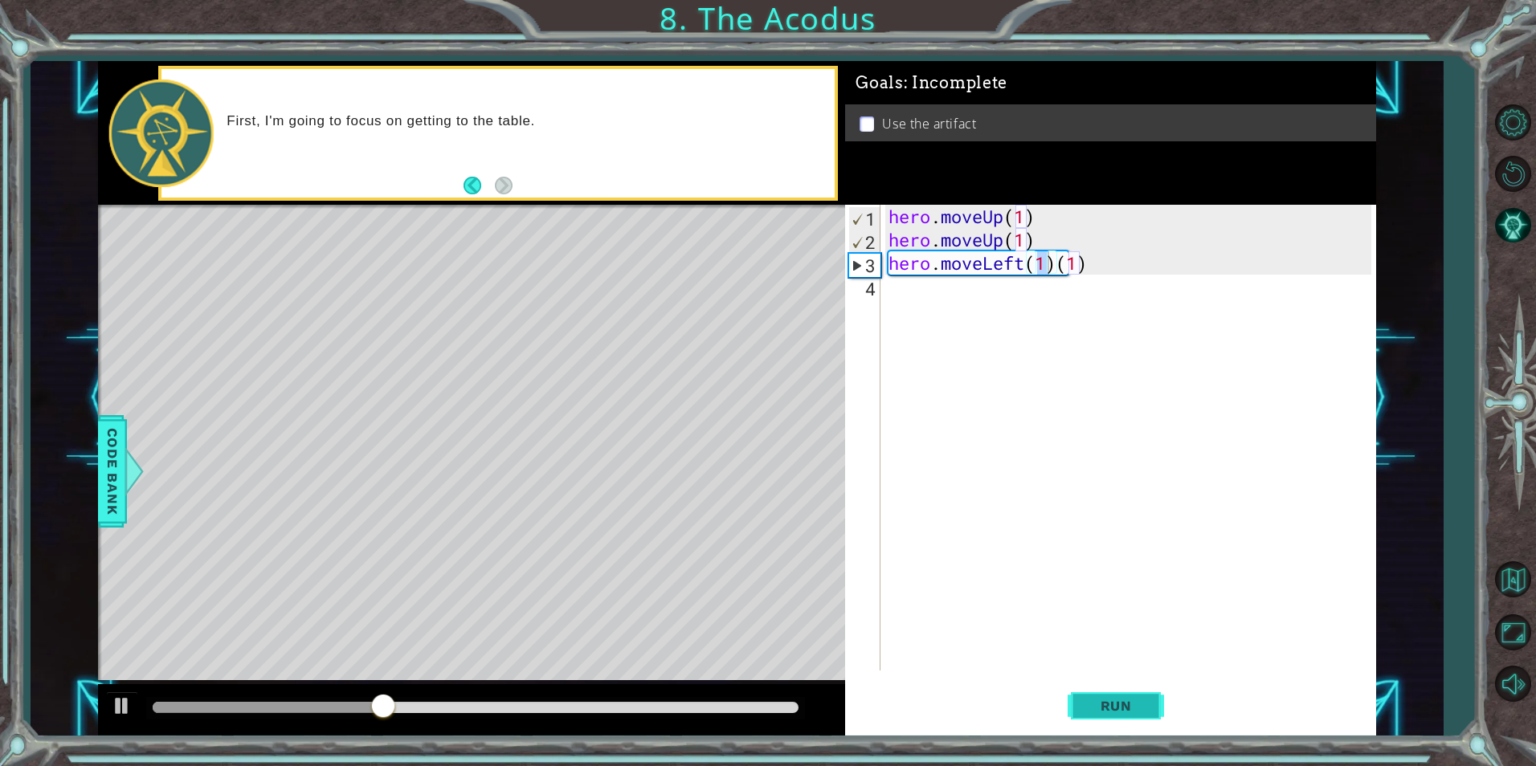
click at [1102, 708] on span "Run" at bounding box center [1115, 706] width 63 height 16
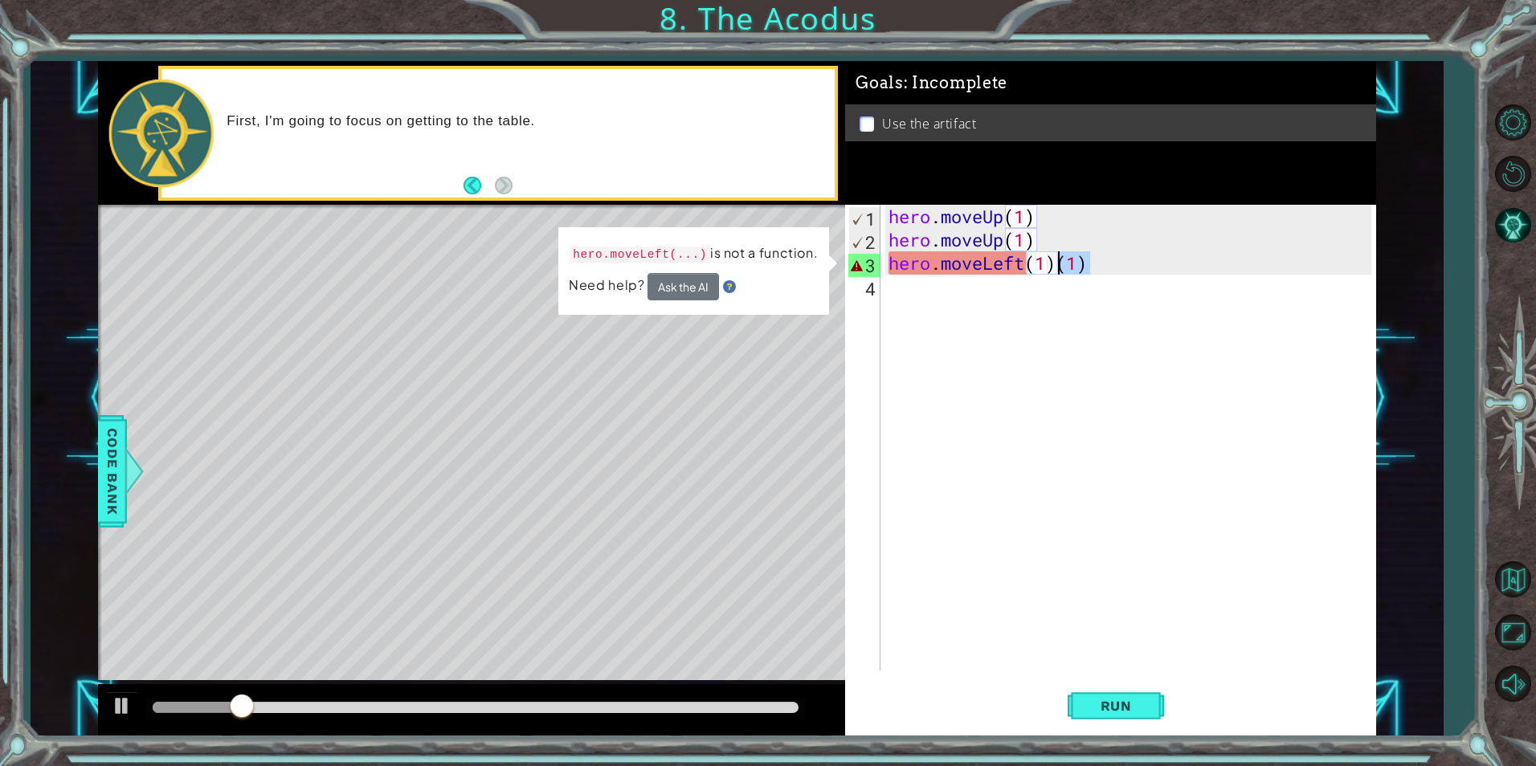
drag, startPoint x: 1134, startPoint y: 258, endPoint x: 1063, endPoint y: 268, distance: 72.3
click at [1063, 268] on div "hero . moveUp ( 1 ) hero . moveUp ( 1 ) hero . moveLeft ( 1 ) ( 1 )" at bounding box center [1131, 461] width 493 height 513
type textarea "hero.moveLeft(1)"
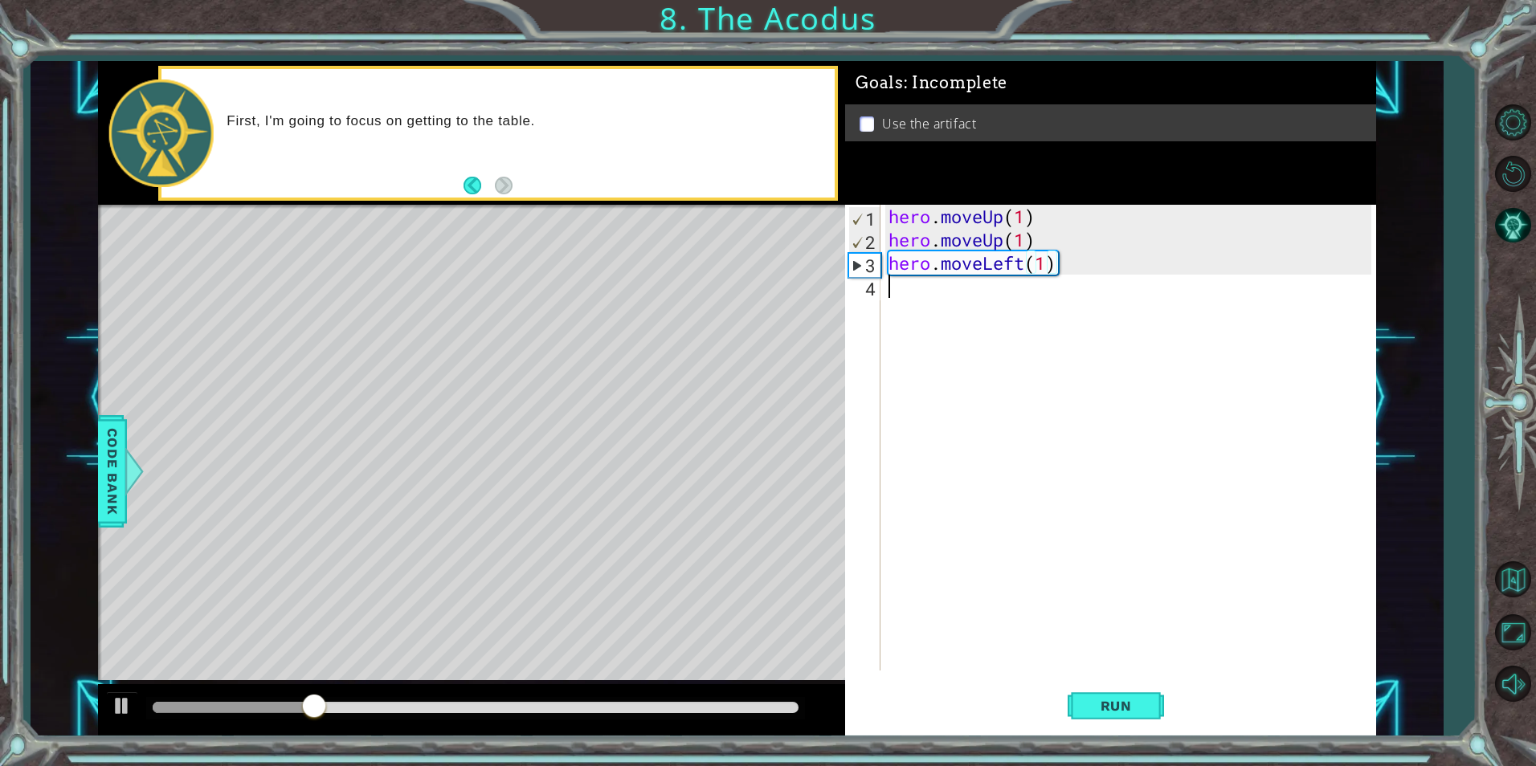
click at [1067, 298] on div "hero . moveUp ( 1 ) hero . moveUp ( 1 ) hero . moveLeft ( 1 )" at bounding box center [1131, 461] width 493 height 513
type textarea "h"
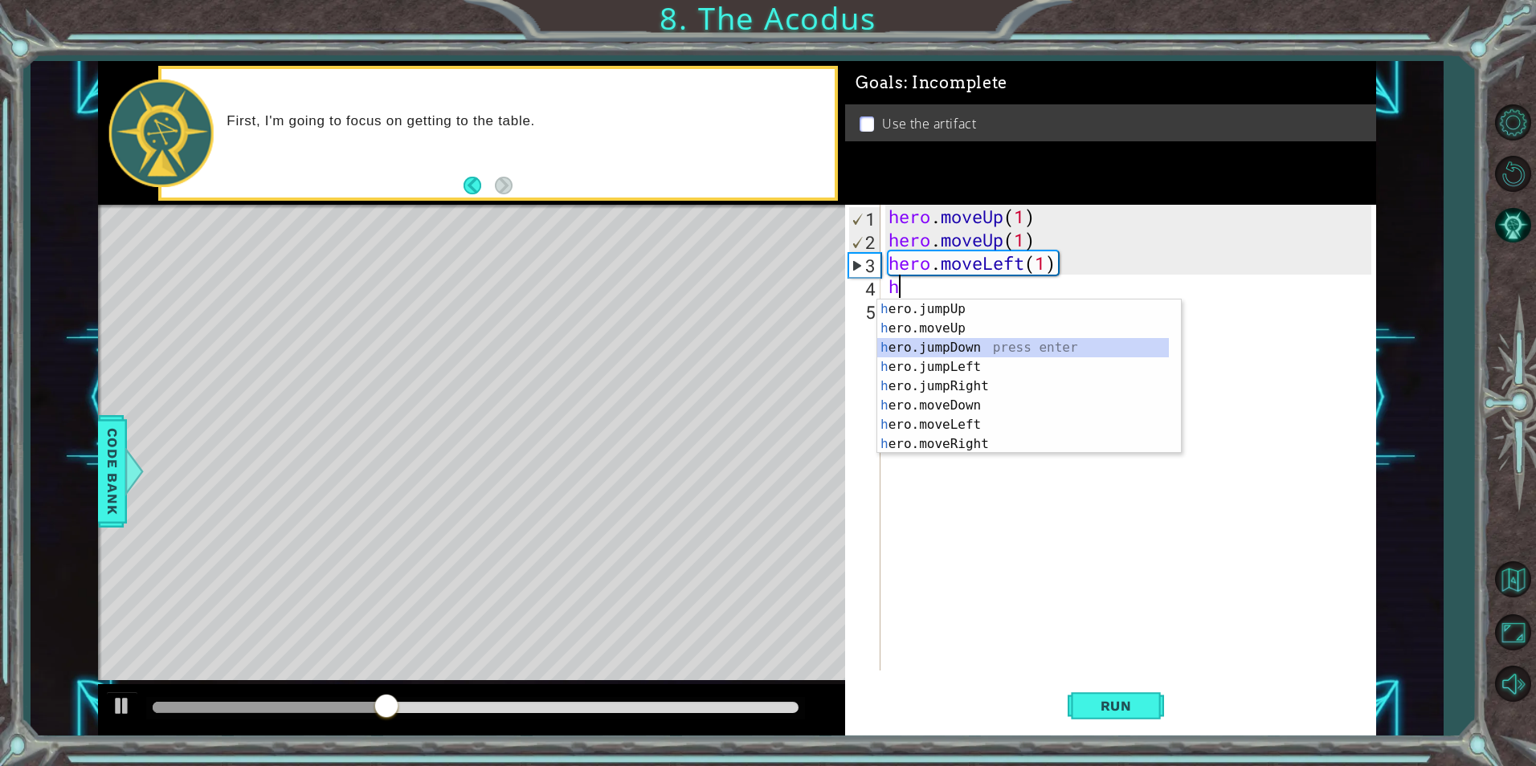
click at [979, 343] on div "h ero.jumpUp press enter h ero.moveUp press enter h ero.jumpDown press enter h …" at bounding box center [1023, 396] width 292 height 193
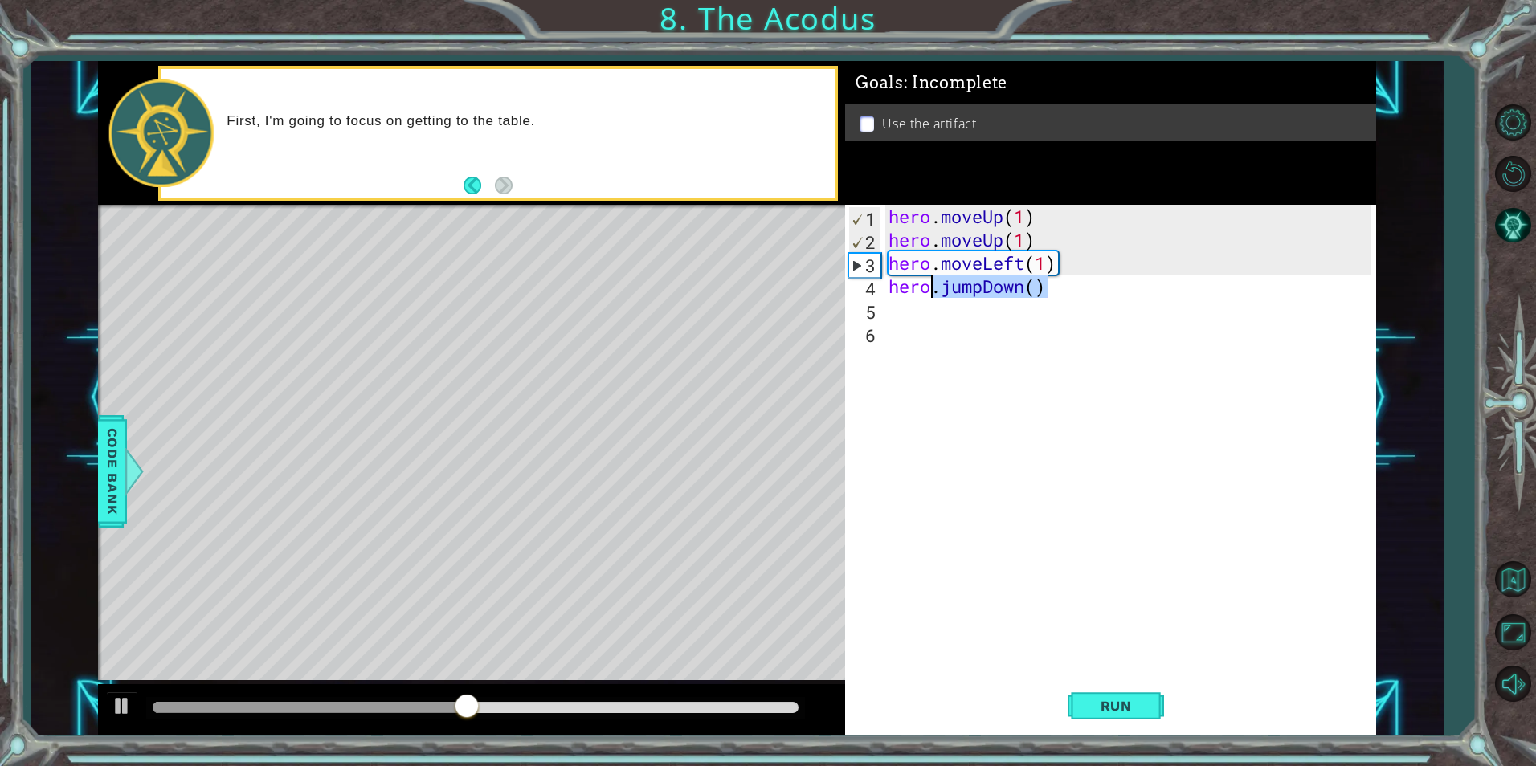
drag, startPoint x: 1051, startPoint y: 286, endPoint x: 929, endPoint y: 288, distance: 121.3
click at [929, 288] on div "hero . moveUp ( 1 ) hero . moveUp ( 1 ) hero . moveLeft ( 1 ) hero . jumpDown (…" at bounding box center [1131, 461] width 493 height 513
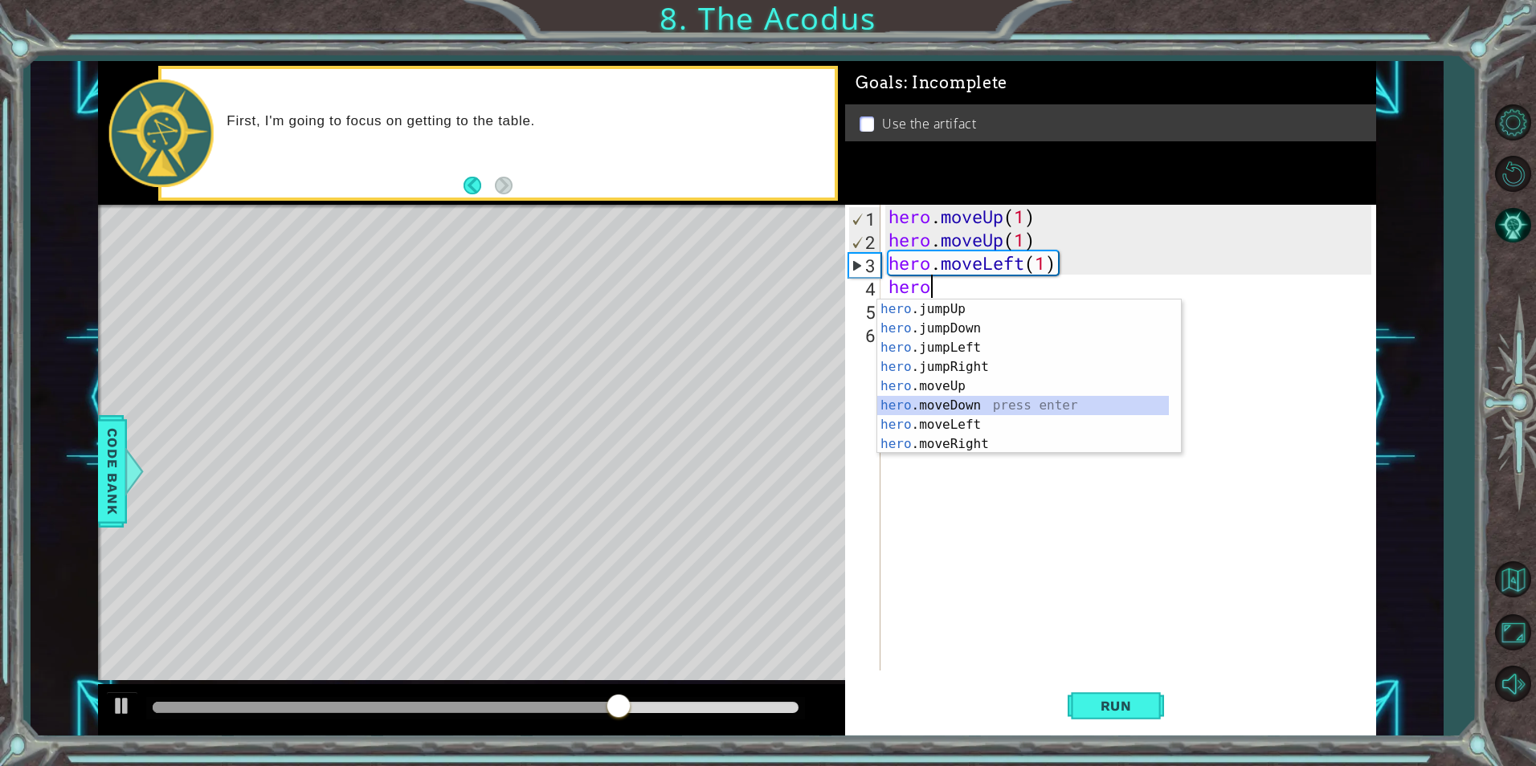
click at [978, 405] on div "hero .jumpUp press enter hero .jumpDown press enter hero .jumpLeft press enter …" at bounding box center [1023, 396] width 292 height 193
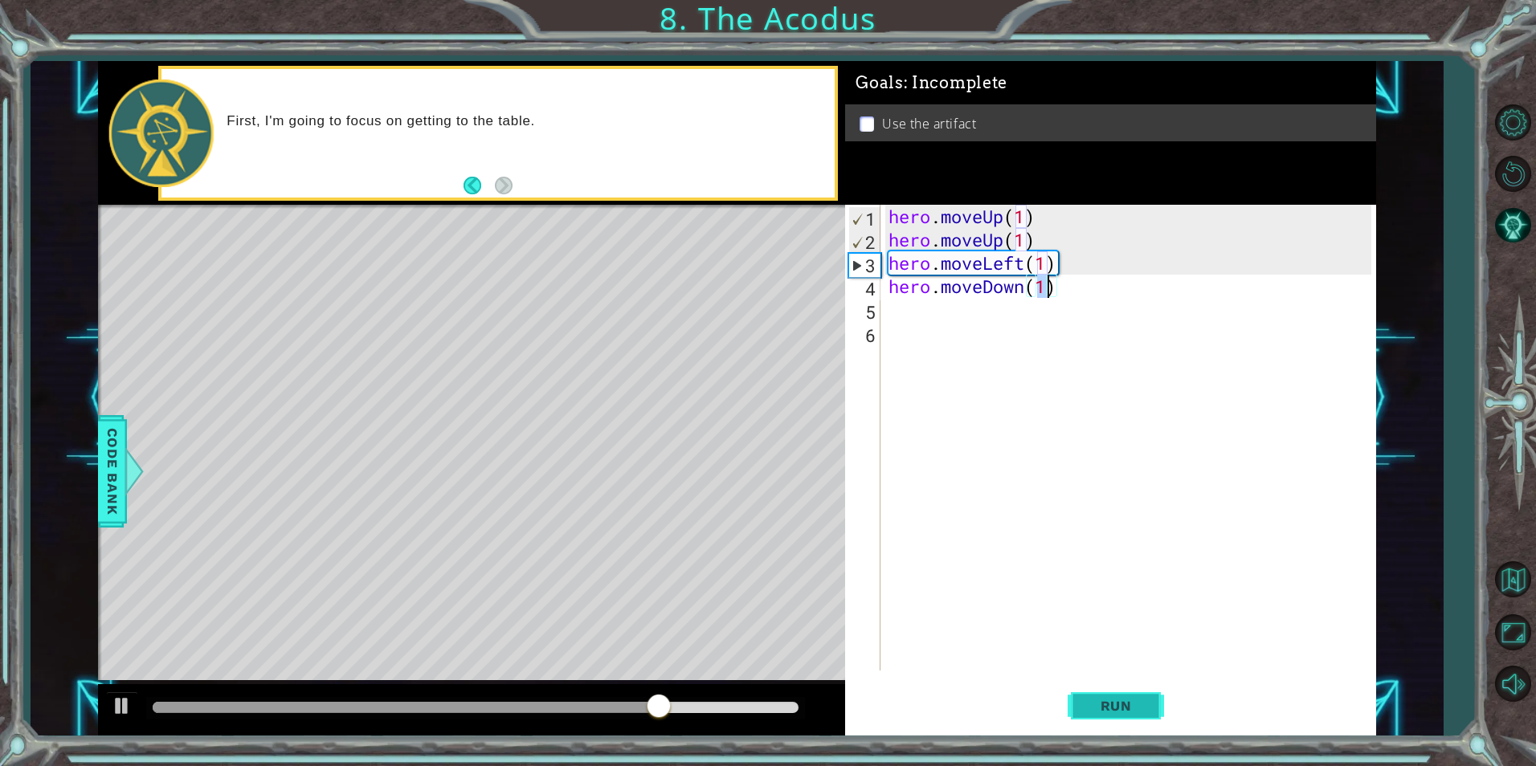
type textarea "hero.moveDown(1)"
click at [1142, 705] on span "Run" at bounding box center [1115, 706] width 63 height 16
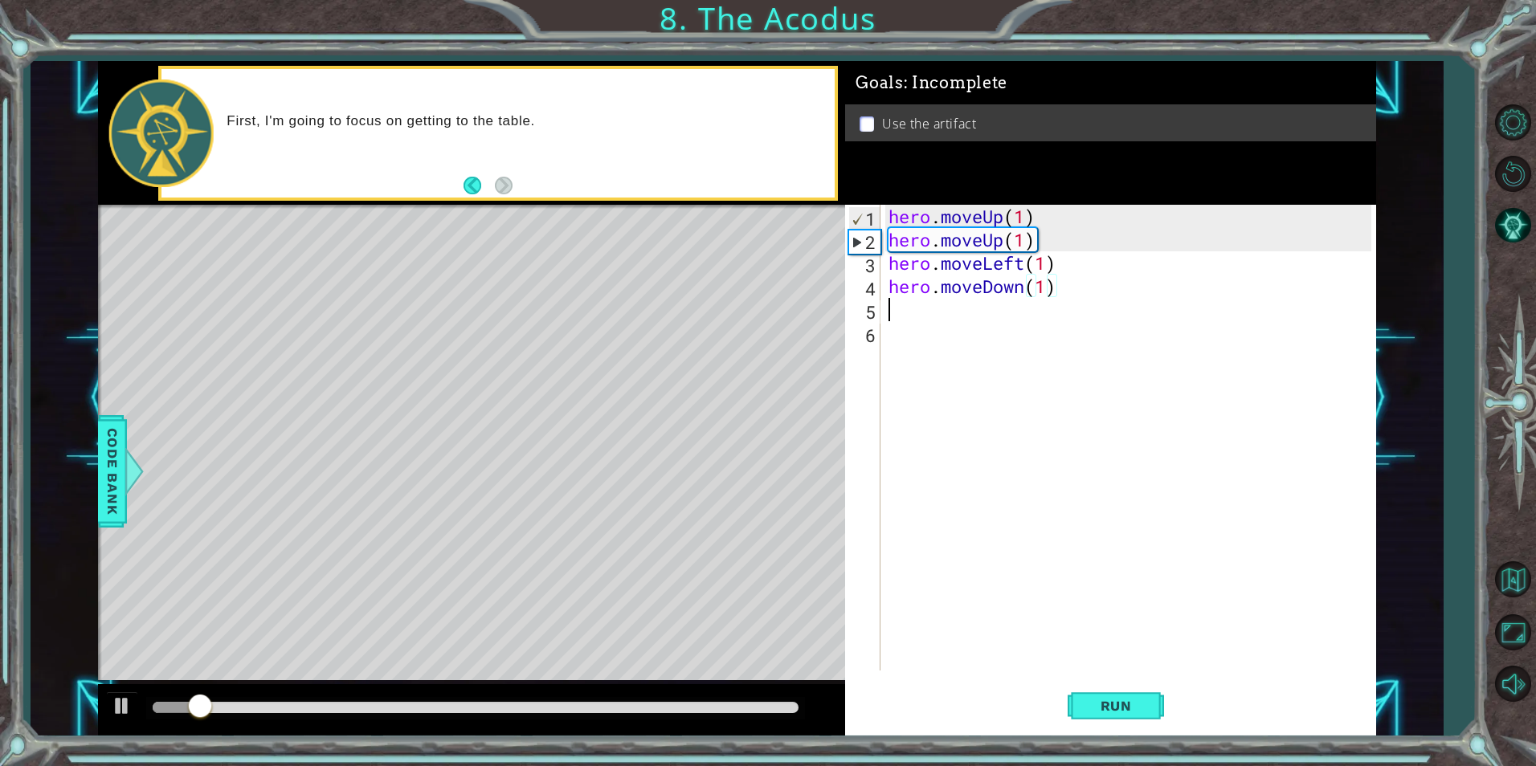
click at [962, 311] on div "hero . moveUp ( 1 ) hero . moveUp ( 1 ) hero . moveLeft ( 1 ) hero . moveDown (…" at bounding box center [1131, 461] width 493 height 513
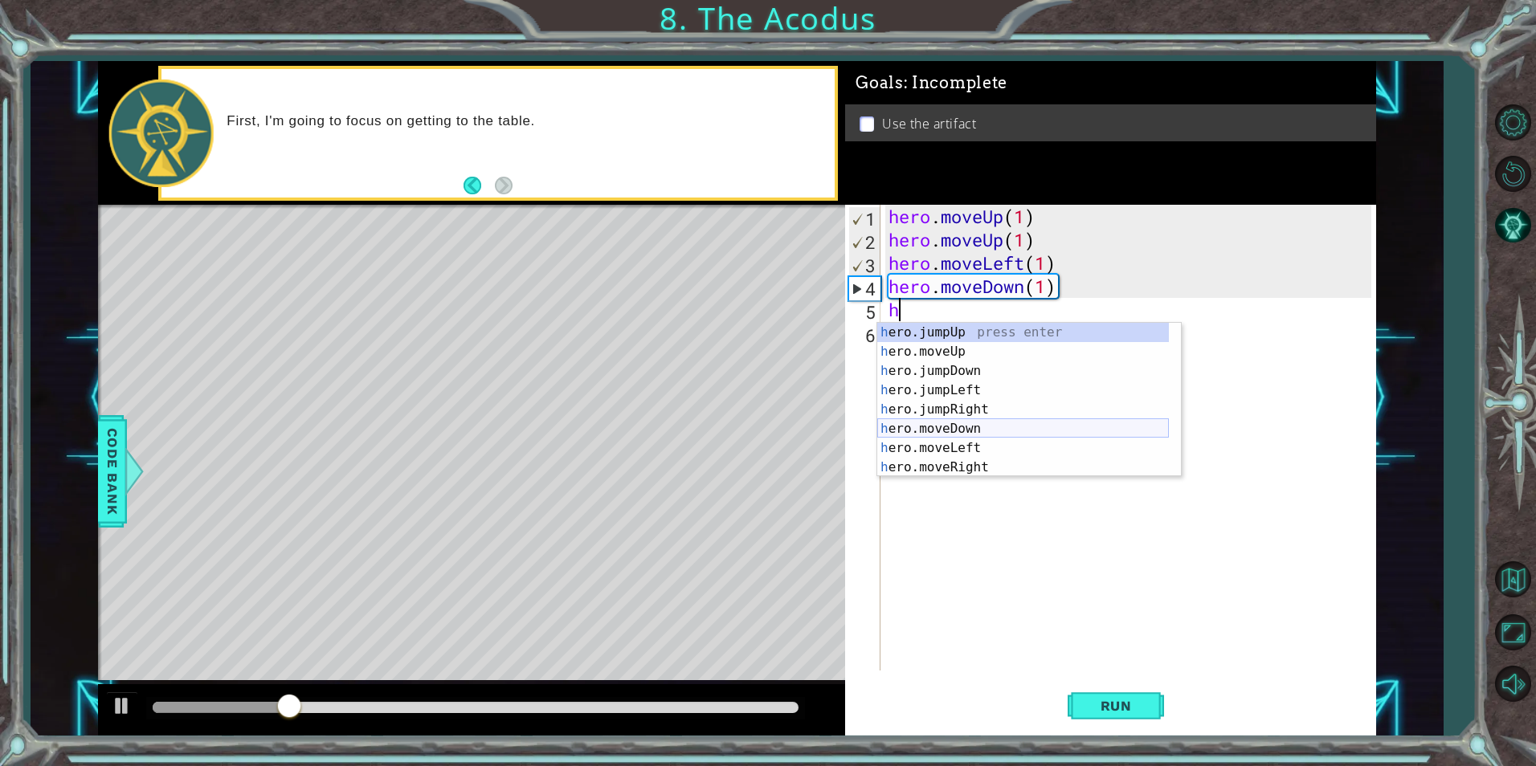
click at [937, 433] on div "h ero.jumpUp press enter h ero.moveUp press enter h ero.jumpDown press enter h …" at bounding box center [1023, 419] width 292 height 193
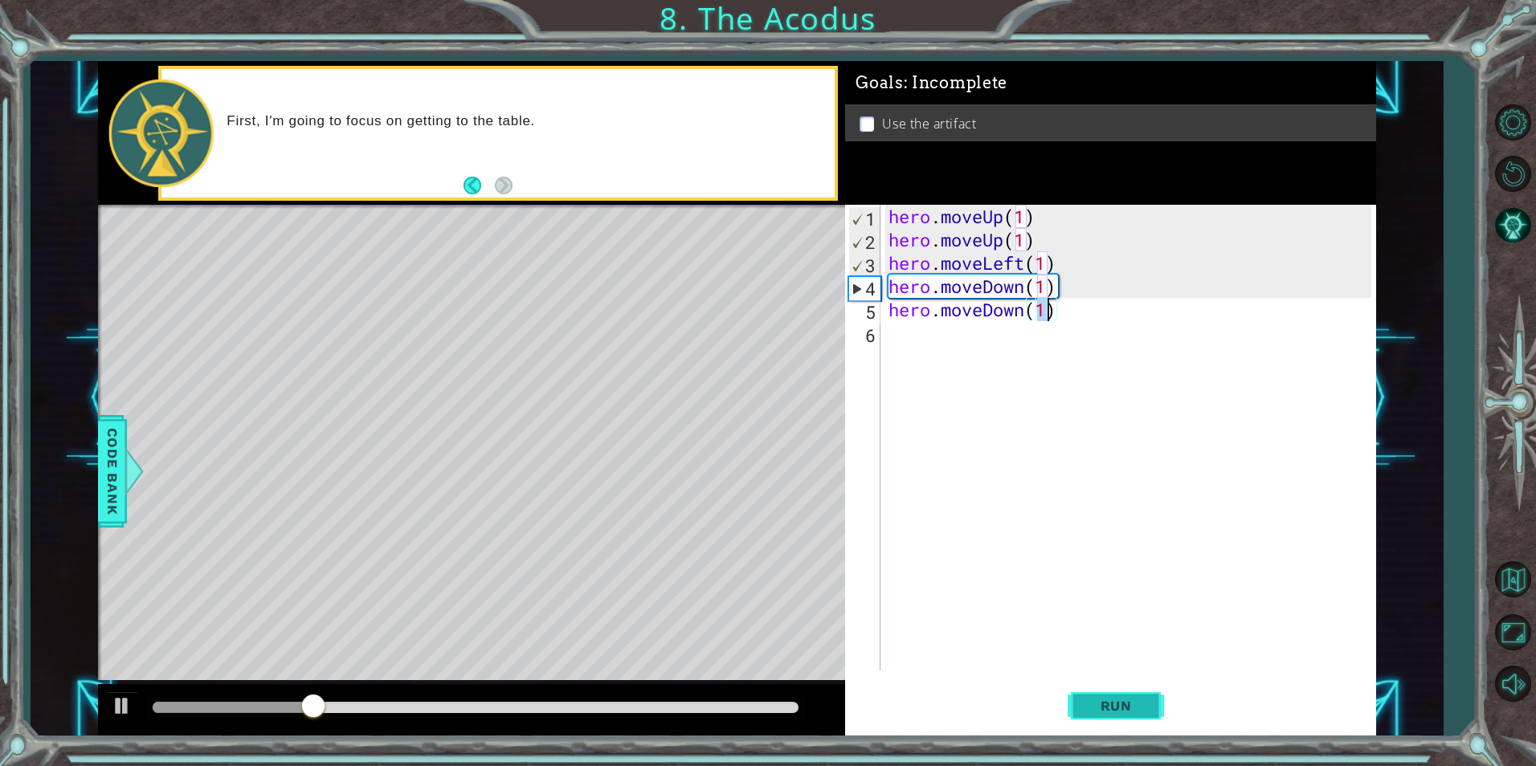
type textarea "hero.moveDown(1)"
click at [1108, 696] on button "Run" at bounding box center [1116, 706] width 96 height 53
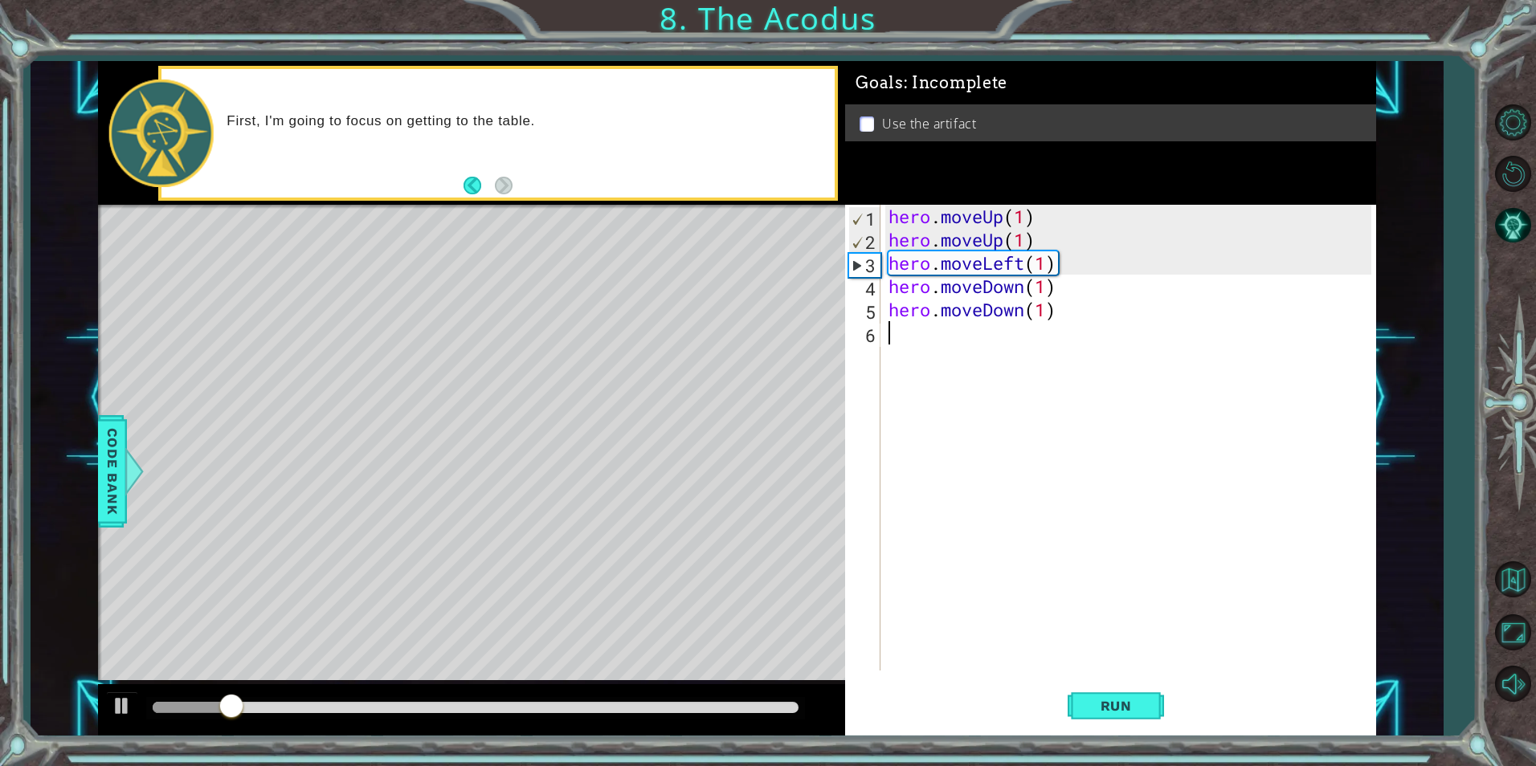
click at [955, 341] on div "hero . moveUp ( 1 ) hero . moveUp ( 1 ) hero . moveLeft ( 1 ) hero . moveDown (…" at bounding box center [1131, 461] width 493 height 513
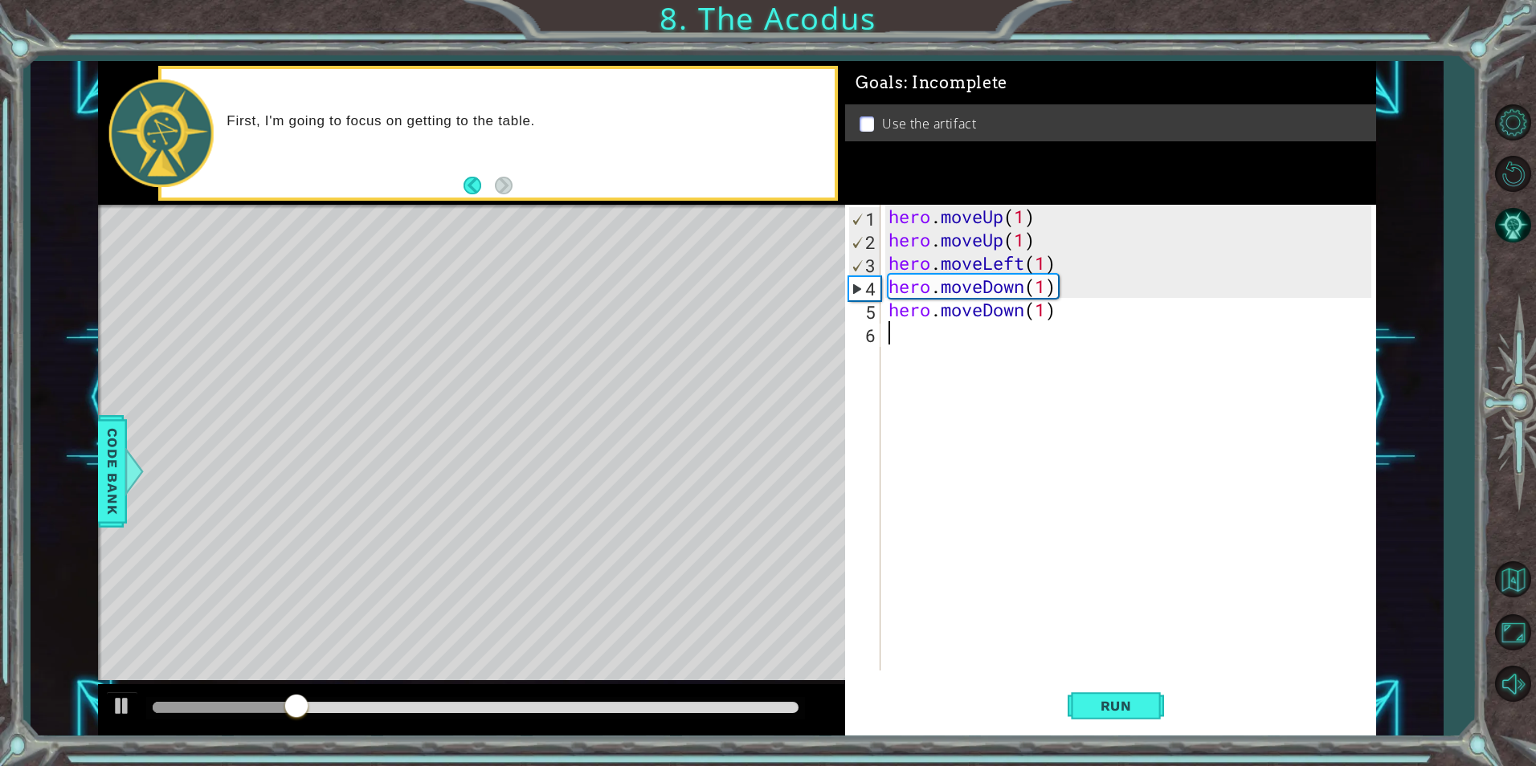
click at [955, 341] on div "hero . moveUp ( 1 ) hero . moveUp ( 1 ) hero . moveLeft ( 1 ) hero . moveDown (…" at bounding box center [1131, 461] width 493 height 513
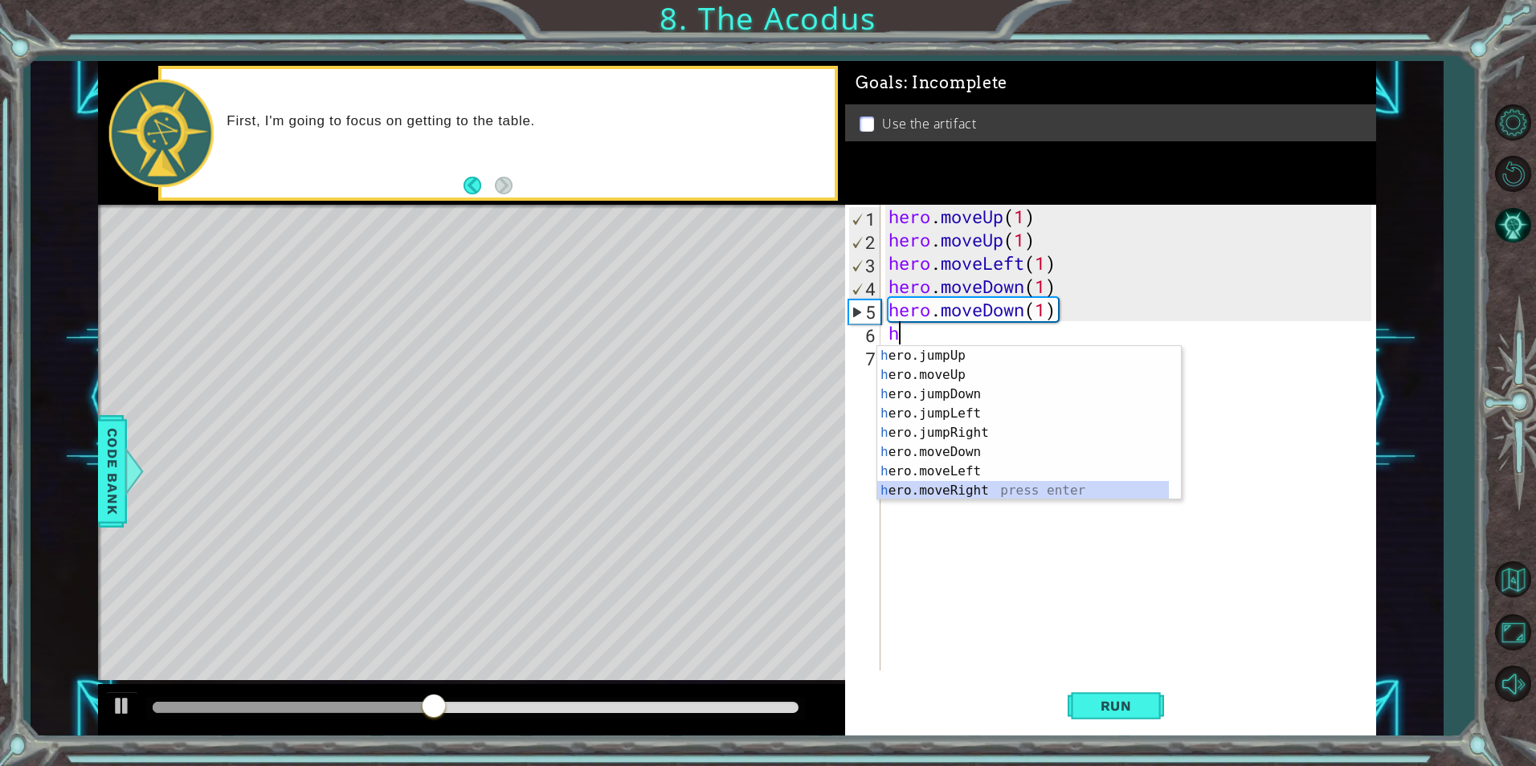
click at [964, 496] on div "h ero.jumpUp press enter h ero.moveUp press enter h ero.jumpDown press enter h …" at bounding box center [1023, 442] width 292 height 193
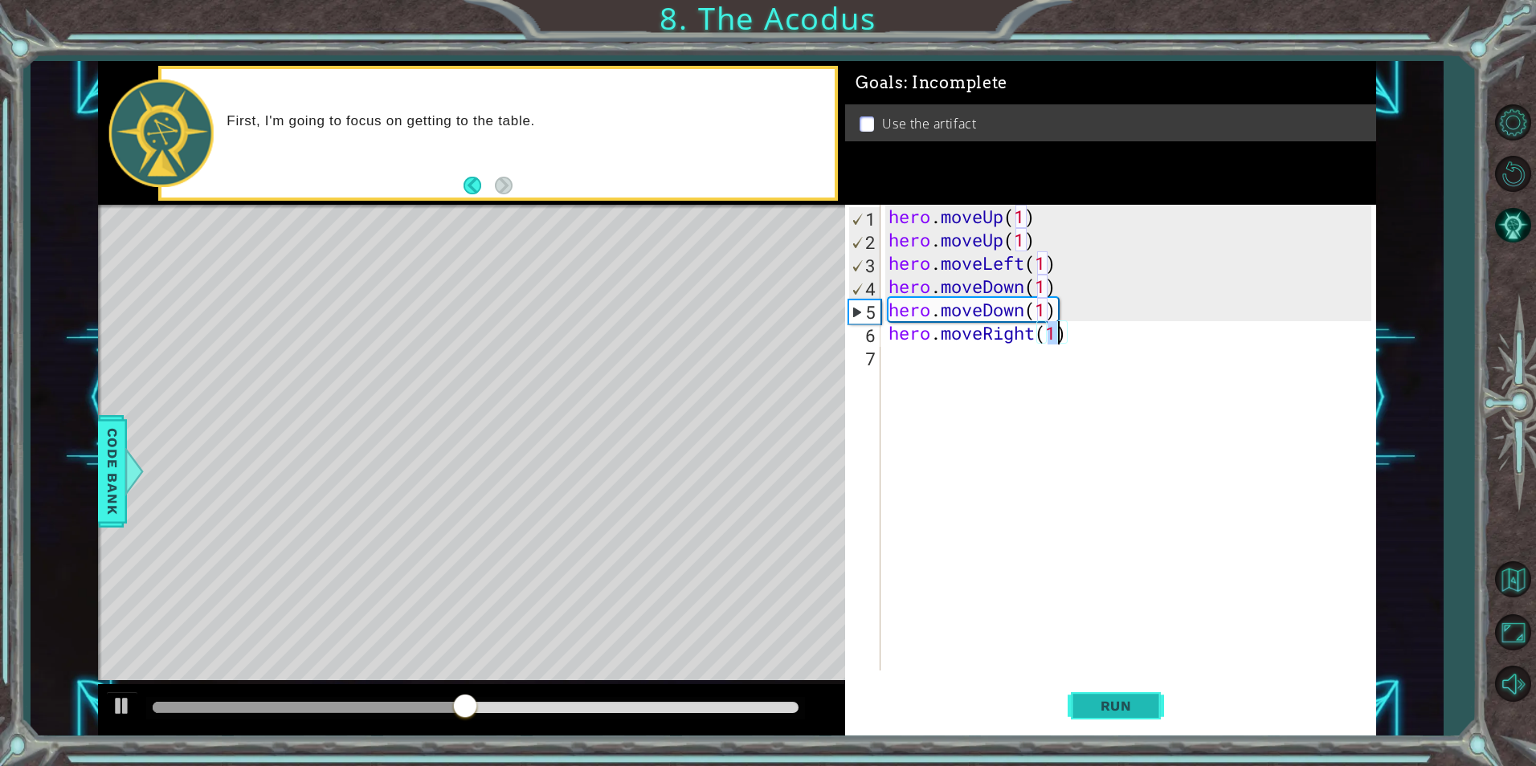
type textarea "hero.moveRight(1)"
click at [1076, 704] on button "Run" at bounding box center [1116, 706] width 96 height 53
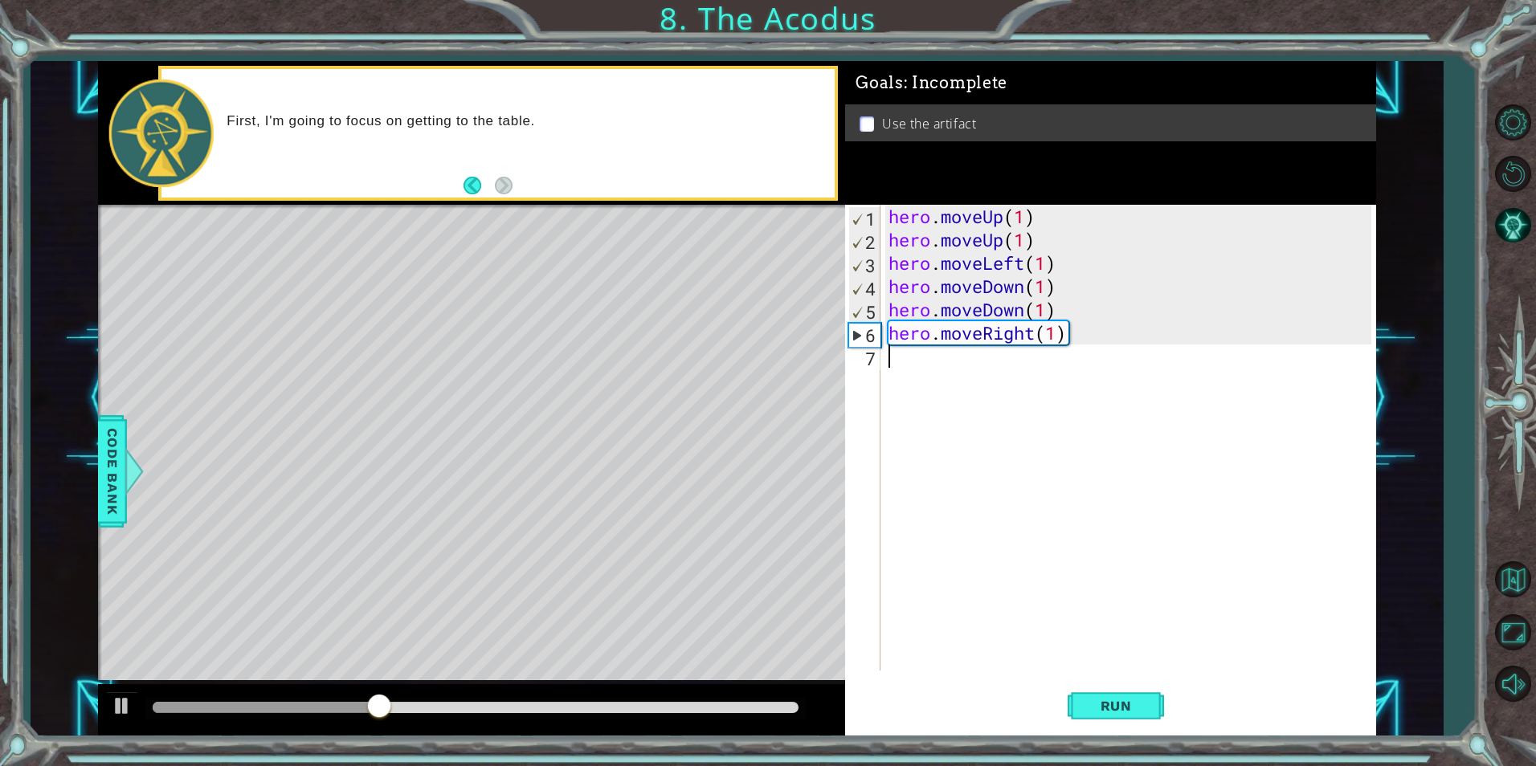
click at [955, 360] on div "hero . moveUp ( 1 ) hero . moveUp ( 1 ) hero . moveLeft ( 1 ) hero . moveDown (…" at bounding box center [1131, 461] width 493 height 513
type textarea "h"
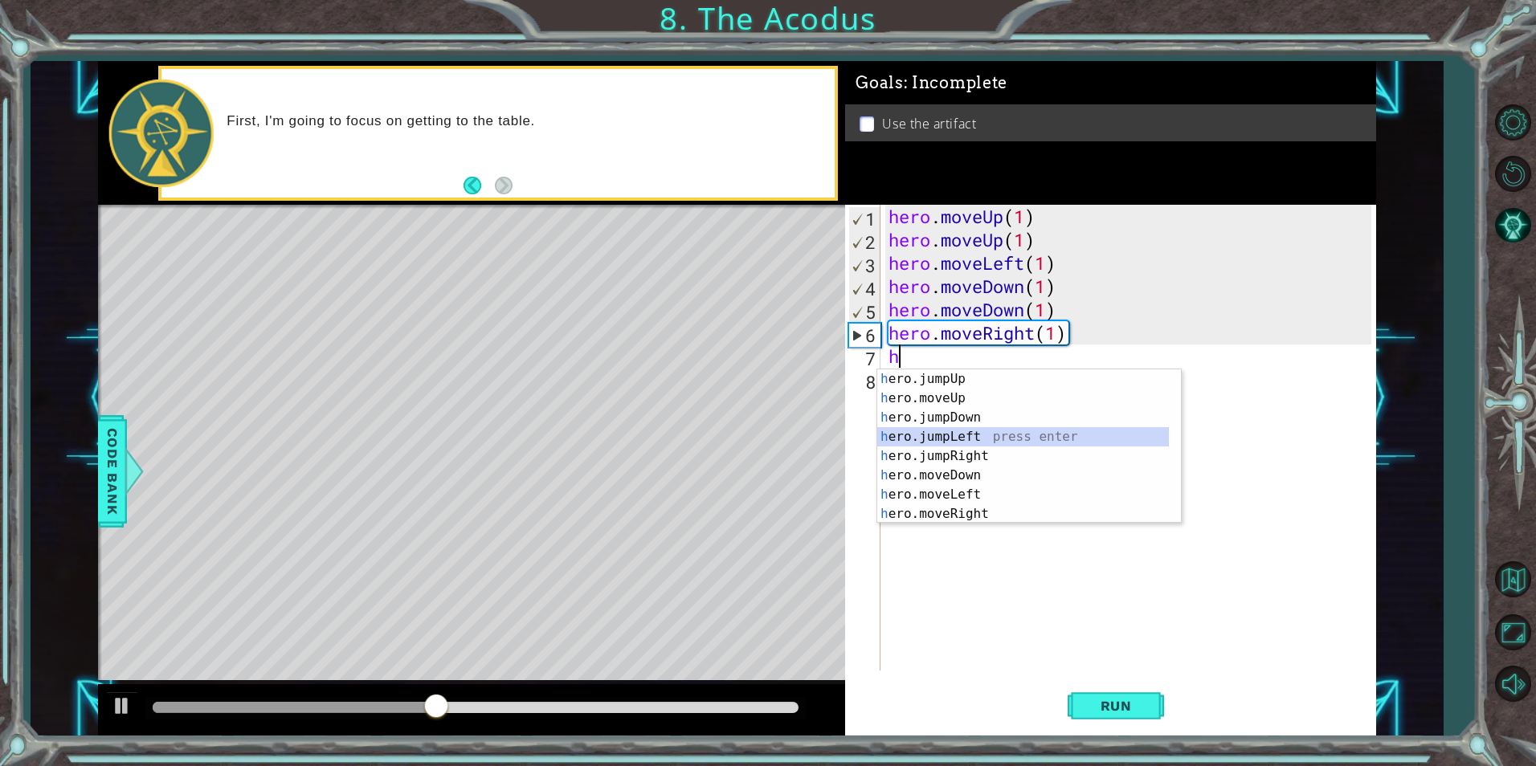
click at [944, 439] on div "h ero.jumpUp press enter h ero.moveUp press enter h ero.jumpDown press enter h …" at bounding box center [1023, 466] width 292 height 193
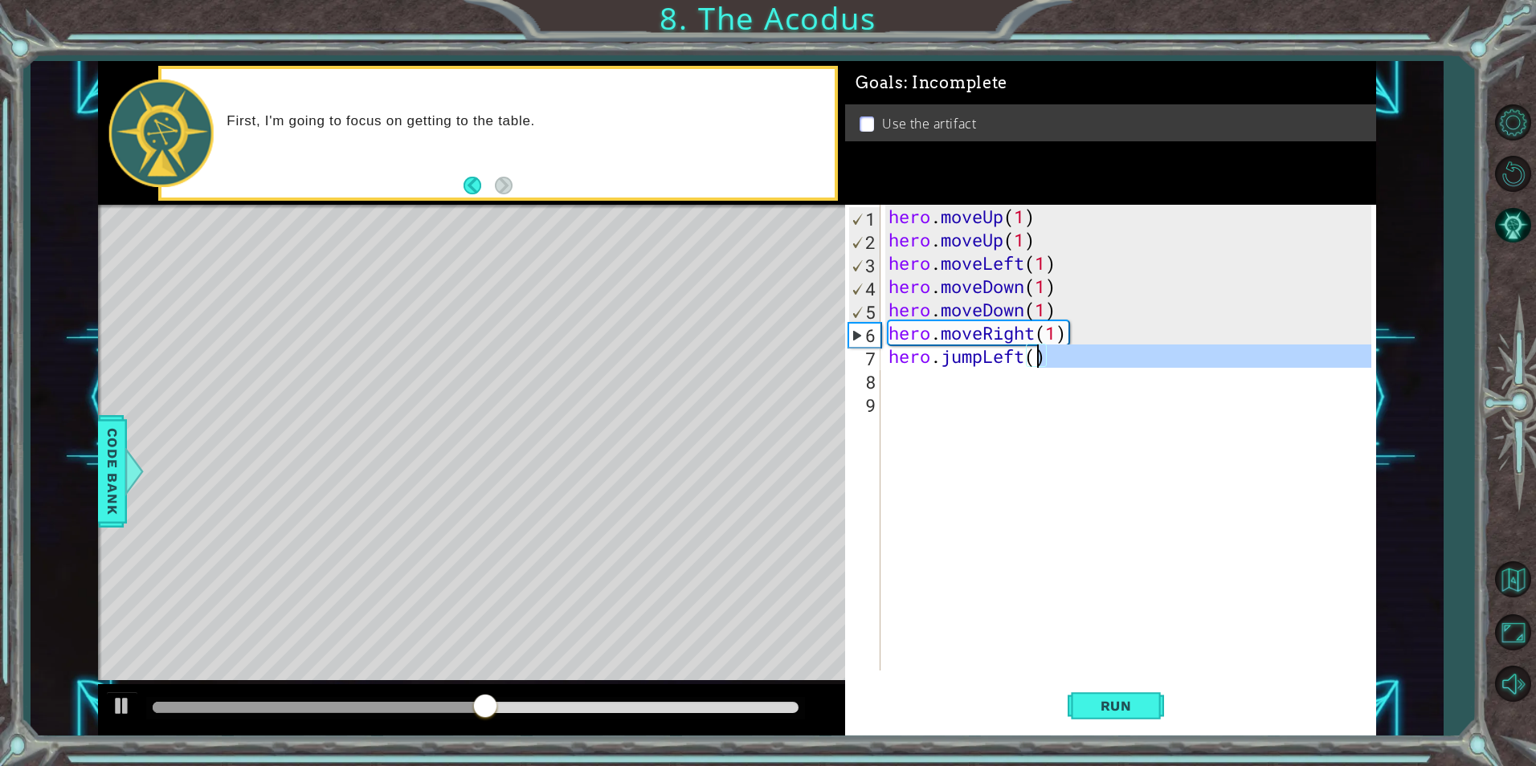
drag, startPoint x: 1072, startPoint y: 372, endPoint x: 1040, endPoint y: 361, distance: 34.0
click at [1040, 361] on div "hero . moveUp ( 1 ) hero . moveUp ( 1 ) hero . moveLeft ( 1 ) hero . moveDown (…" at bounding box center [1131, 461] width 493 height 513
type textarea "hero.jumpLeft()"
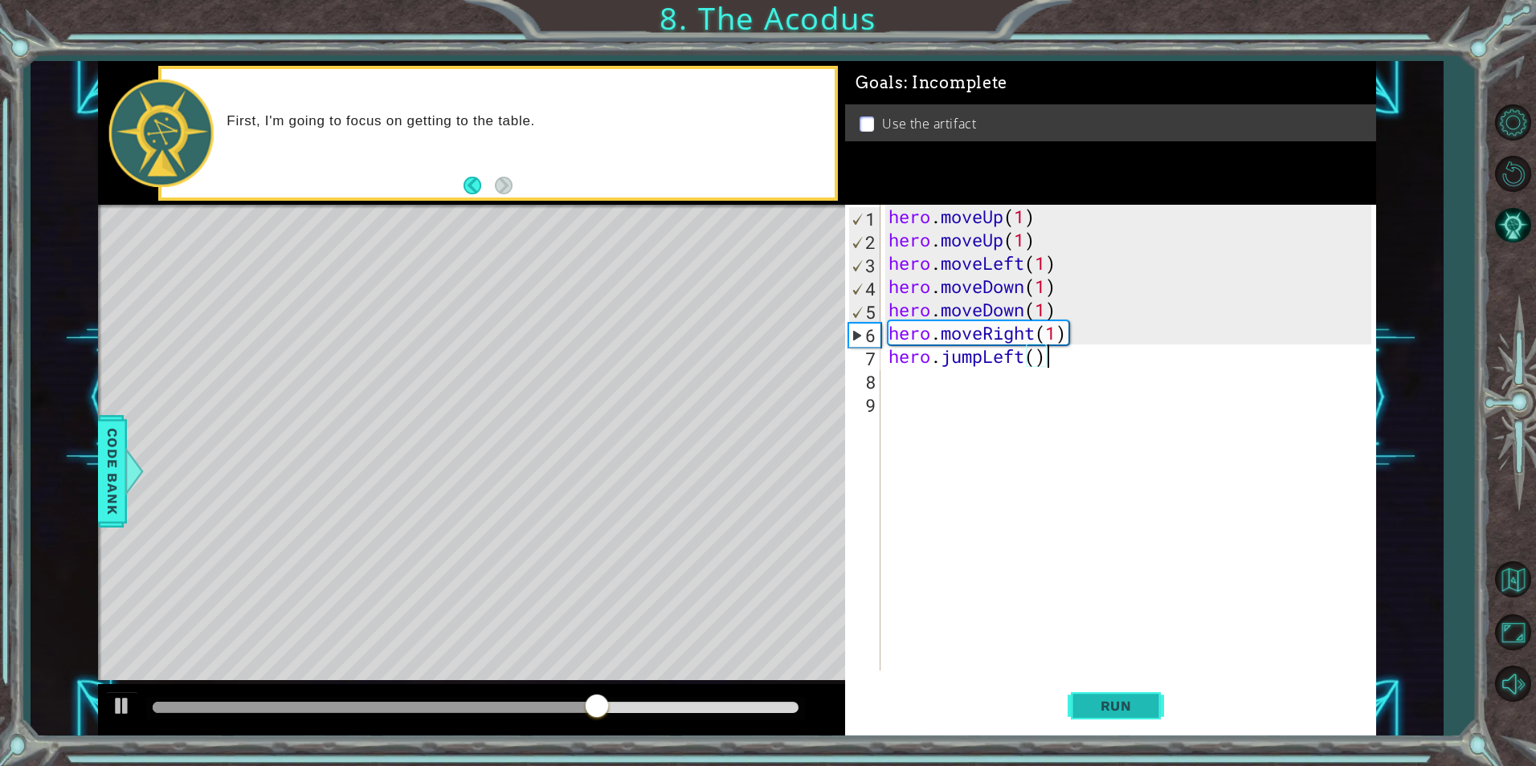
click at [1142, 712] on span "Run" at bounding box center [1115, 706] width 63 height 16
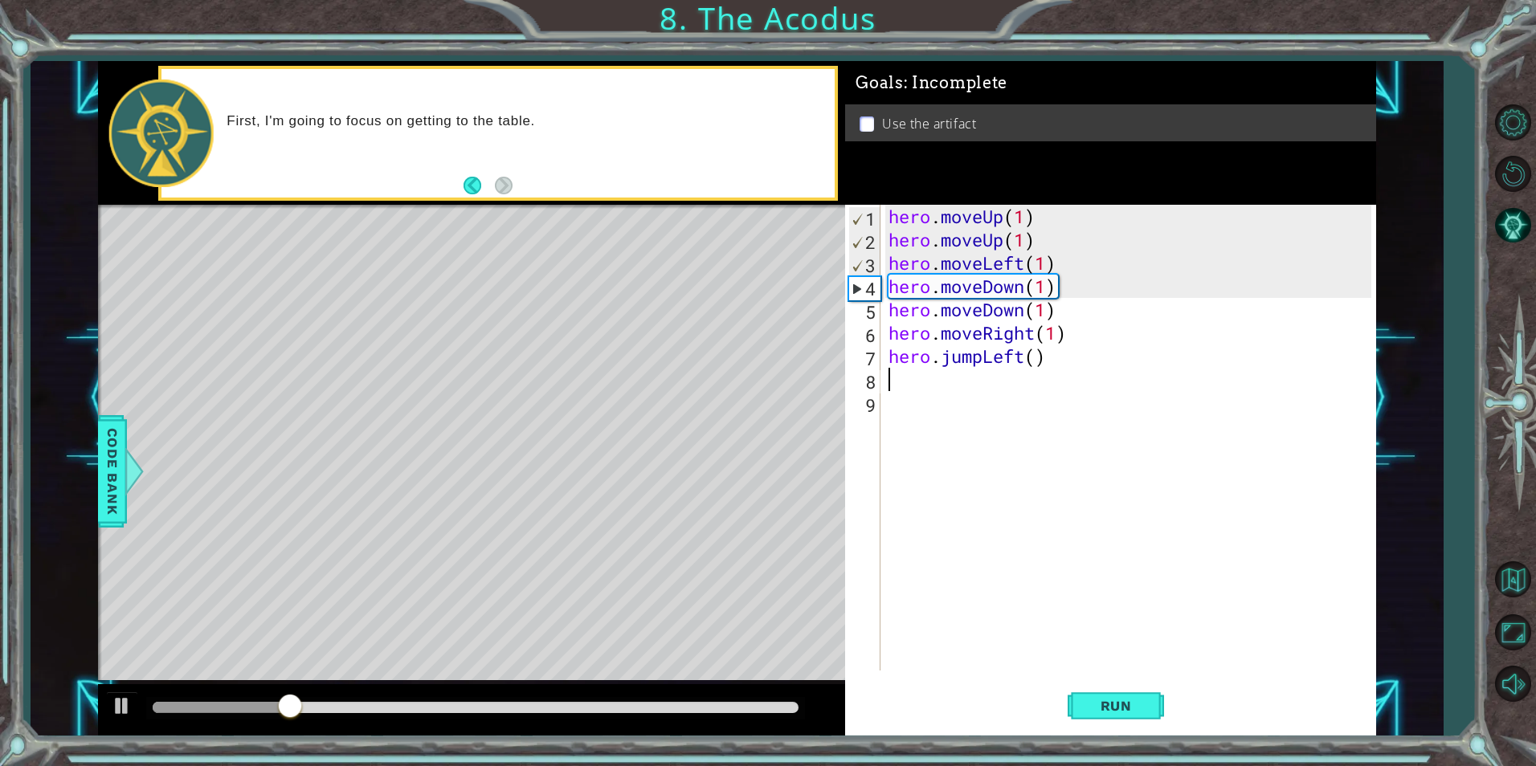
click at [974, 387] on div "hero . moveUp ( 1 ) hero . moveUp ( 1 ) hero . moveLeft ( 1 ) hero . moveDown (…" at bounding box center [1131, 461] width 493 height 513
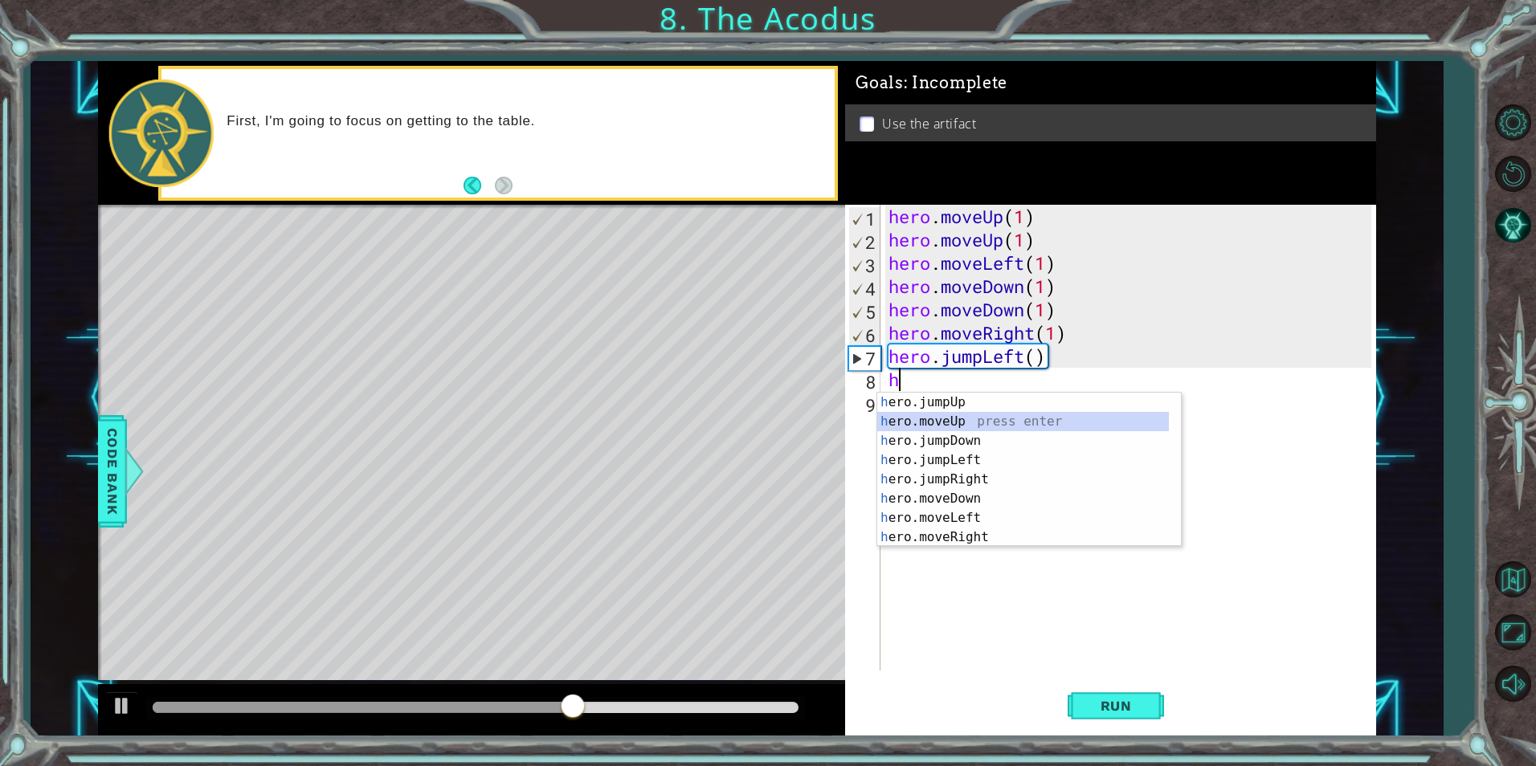
drag, startPoint x: 935, startPoint y: 423, endPoint x: 1065, endPoint y: 645, distance: 257.1
click at [967, 481] on div "h ero.jumpUp press enter h ero.moveUp press enter h ero.jumpDown press enter h …" at bounding box center [1023, 489] width 292 height 193
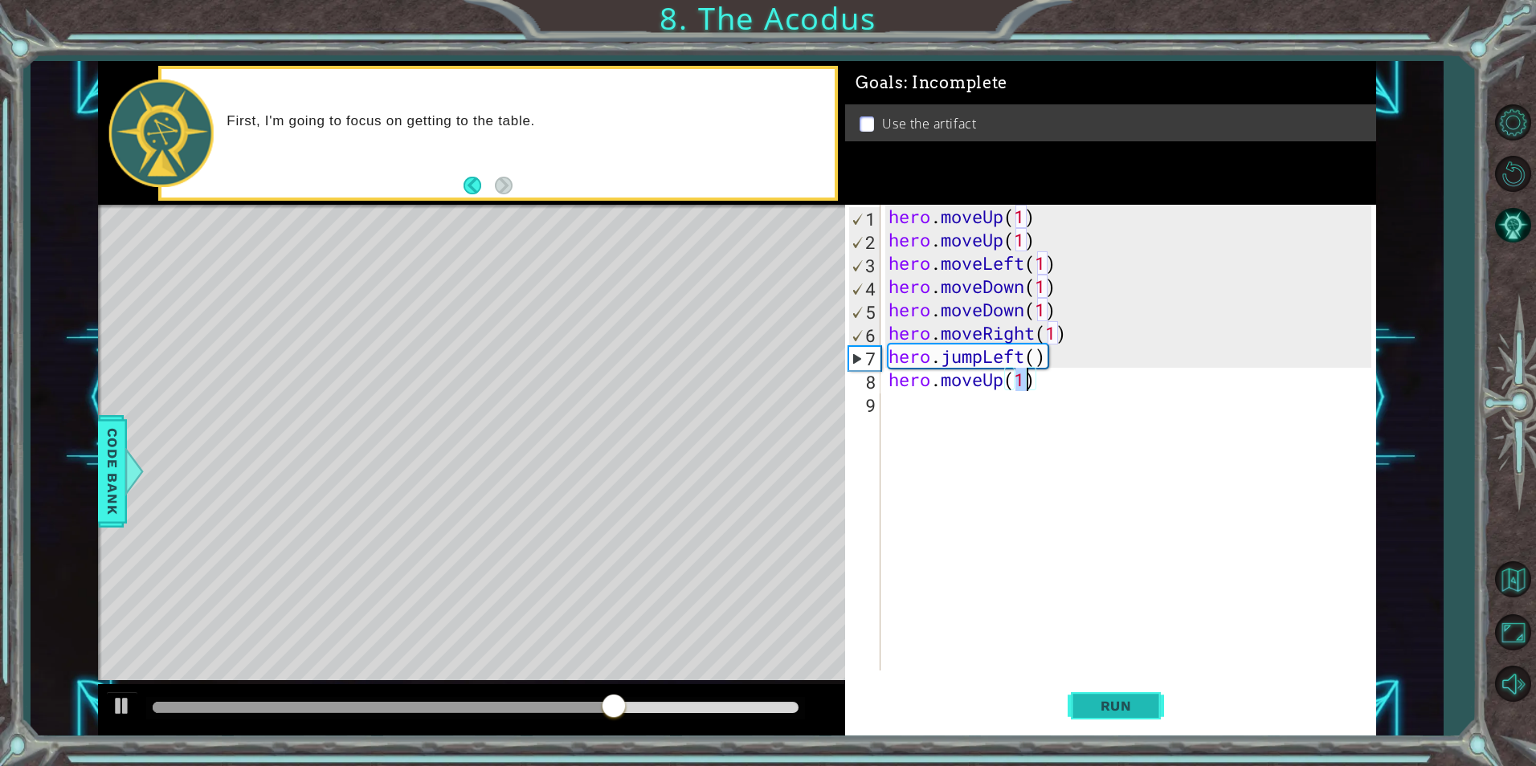
type textarea "hero.moveUp(1)"
click at [1080, 699] on button "Run" at bounding box center [1116, 706] width 96 height 53
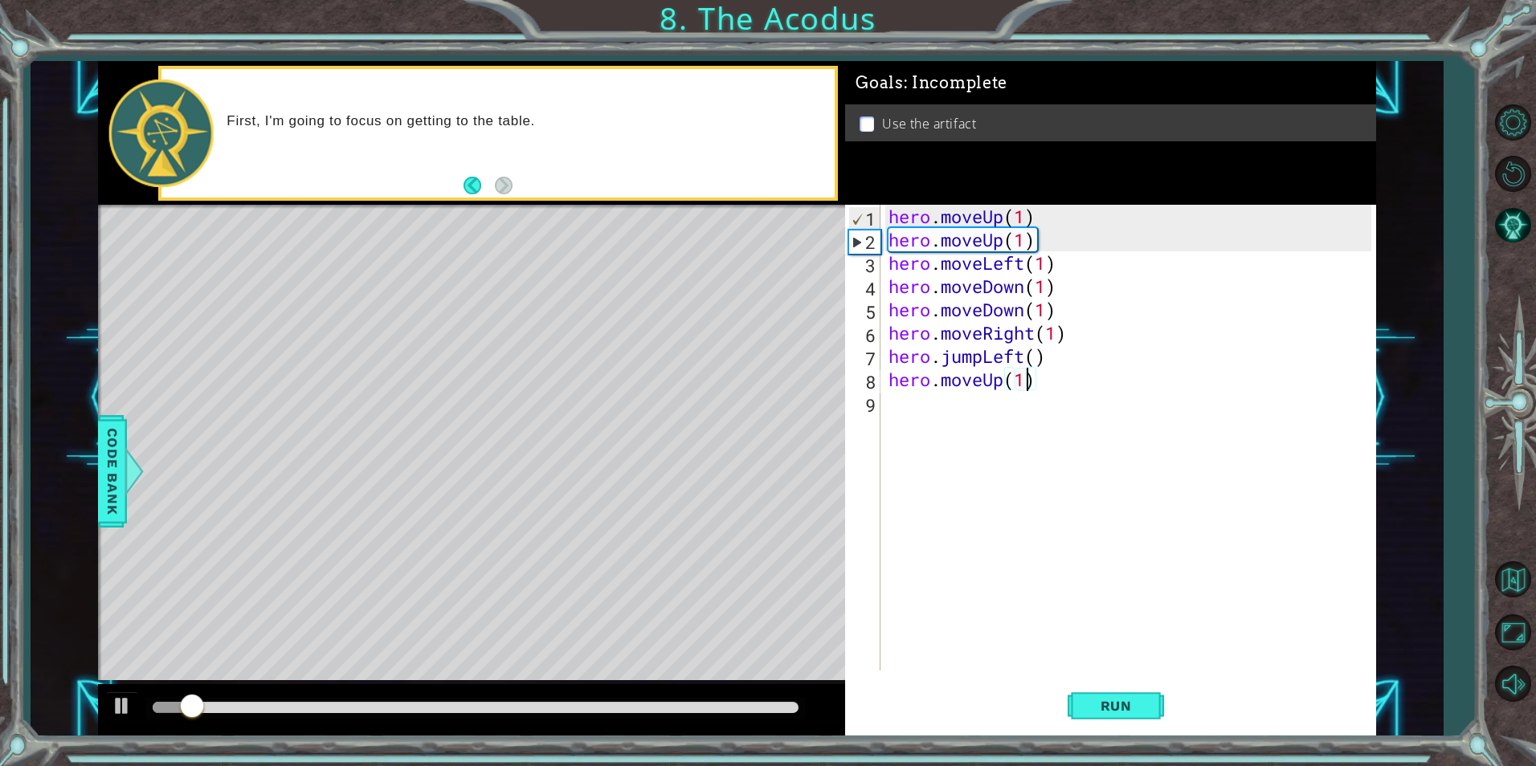
click at [962, 403] on div "hero . moveUp ( 1 ) hero . moveUp ( 1 ) hero . moveLeft ( 1 ) hero . moveDown (…" at bounding box center [1131, 461] width 493 height 513
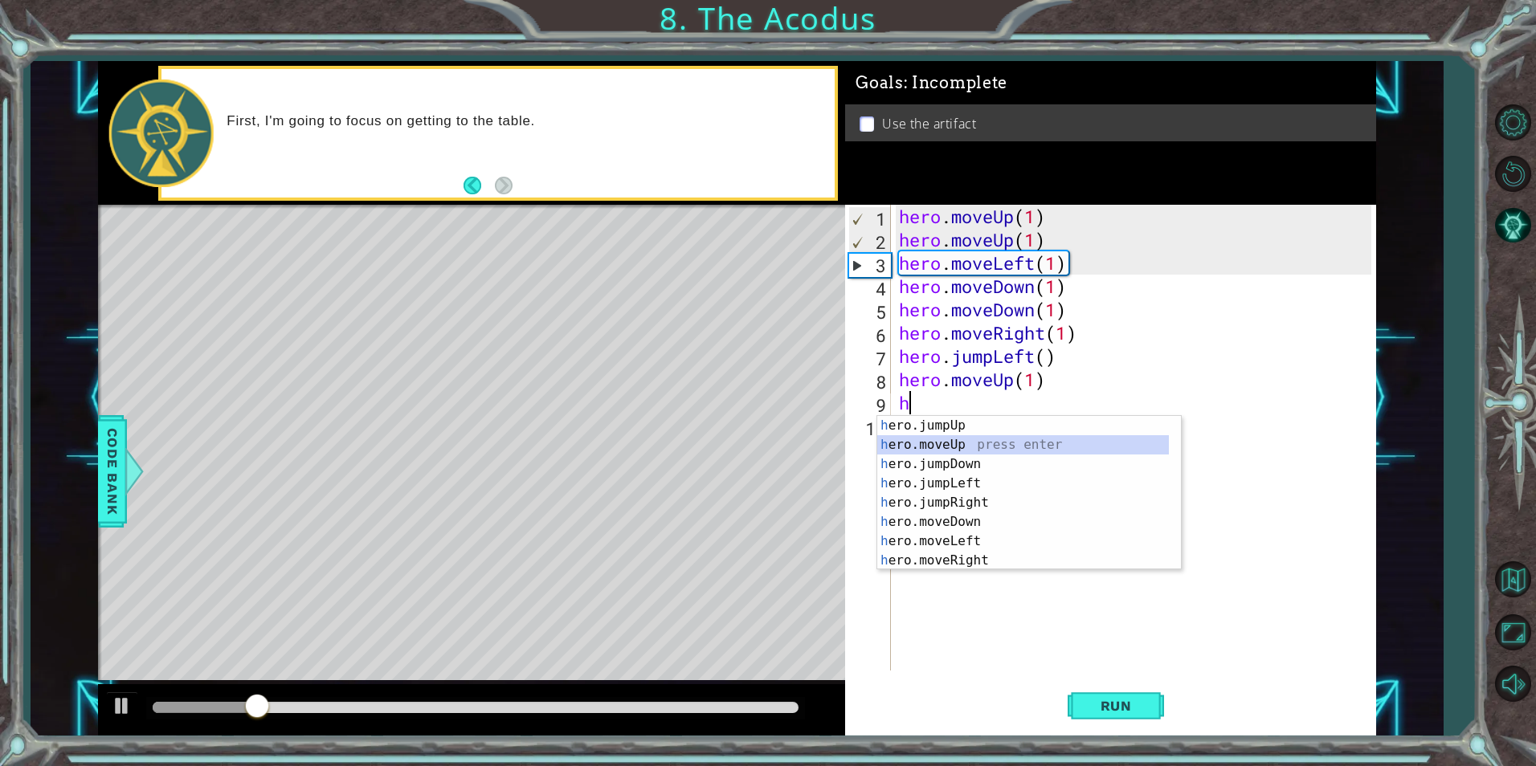
click at [935, 452] on div "h ero.jumpUp press enter h ero.moveUp press enter h ero.jumpDown press enter h …" at bounding box center [1023, 512] width 292 height 193
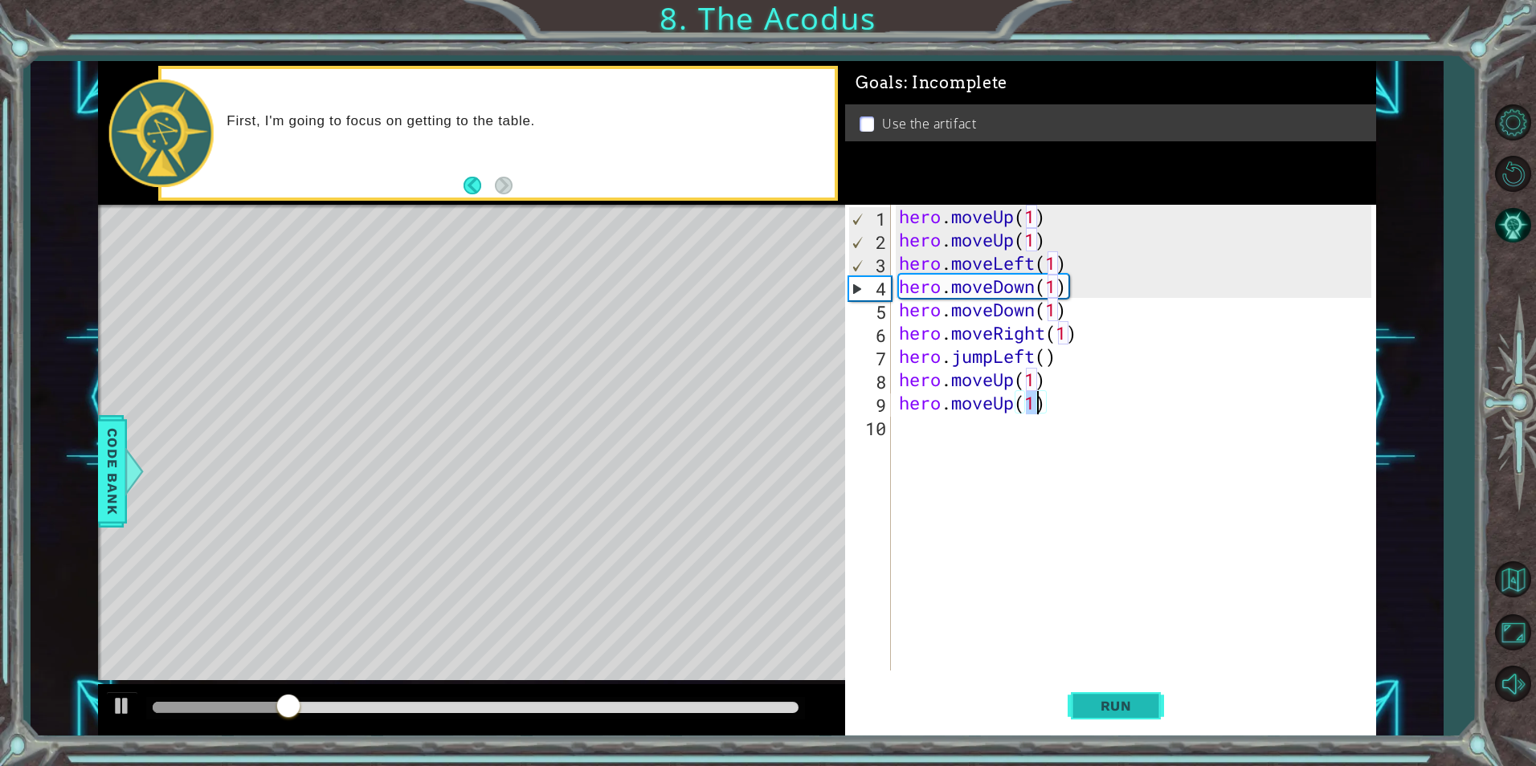
type textarea "hero.moveUp(1)"
click at [1146, 715] on button "Run" at bounding box center [1116, 706] width 96 height 53
click at [964, 436] on div "hero . moveUp ( 1 ) hero . moveUp ( 1 ) hero . moveLeft ( 1 ) hero . moveDown (…" at bounding box center [1138, 461] width 484 height 513
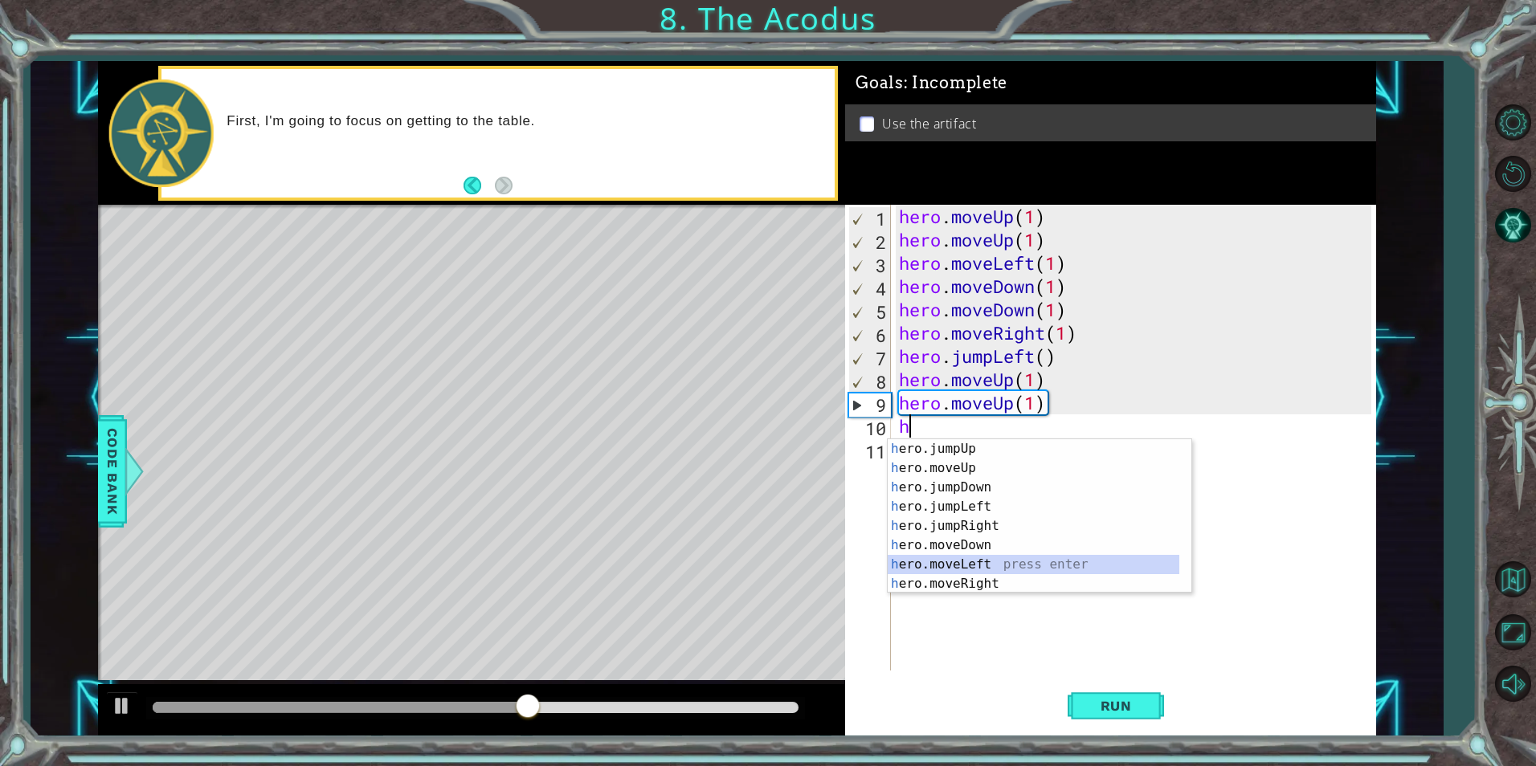
click at [974, 558] on div "h ero.jumpUp press enter h ero.moveUp press enter h ero.jumpDown press enter h …" at bounding box center [1034, 535] width 292 height 193
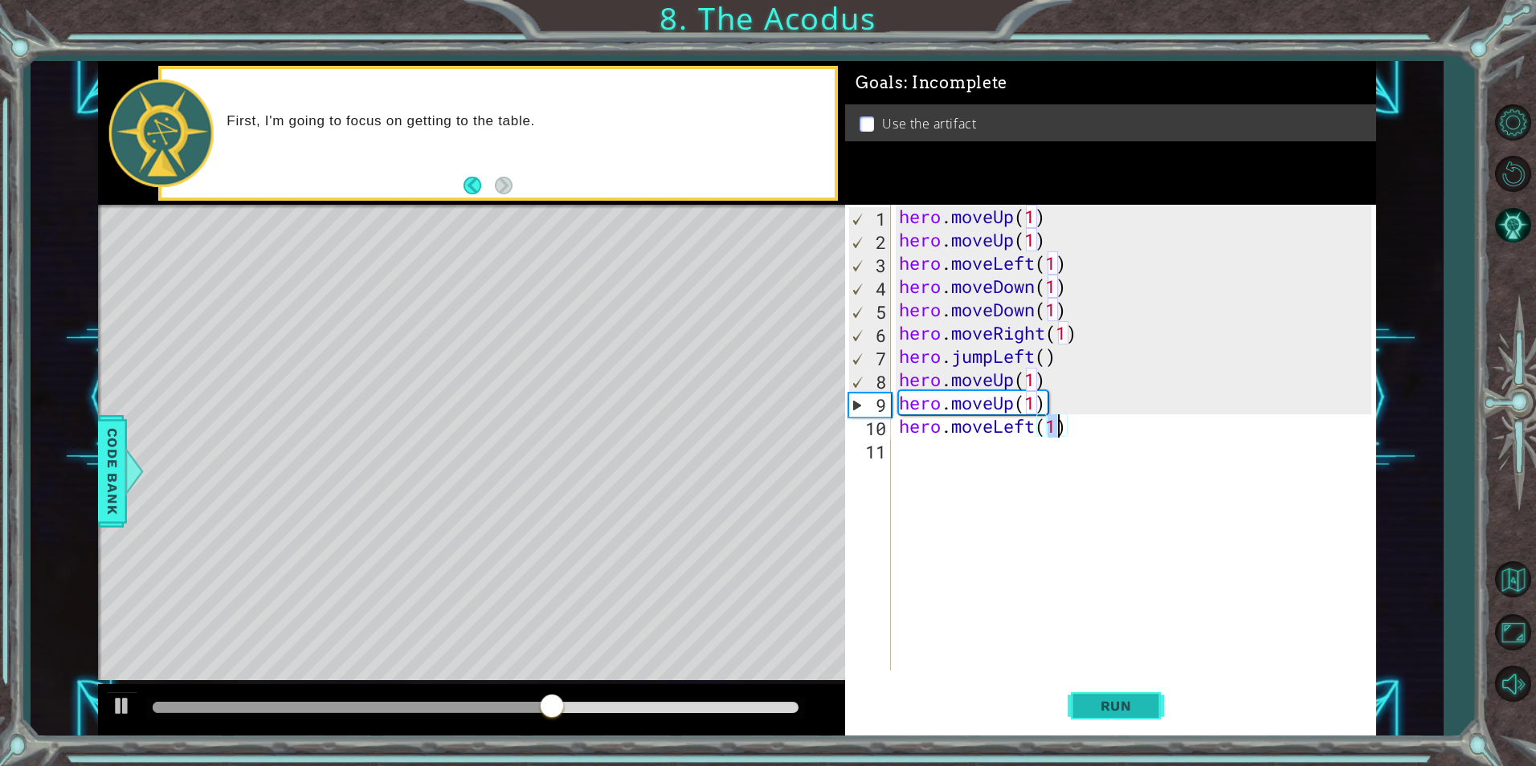
click at [1105, 713] on button "Run" at bounding box center [1116, 706] width 96 height 53
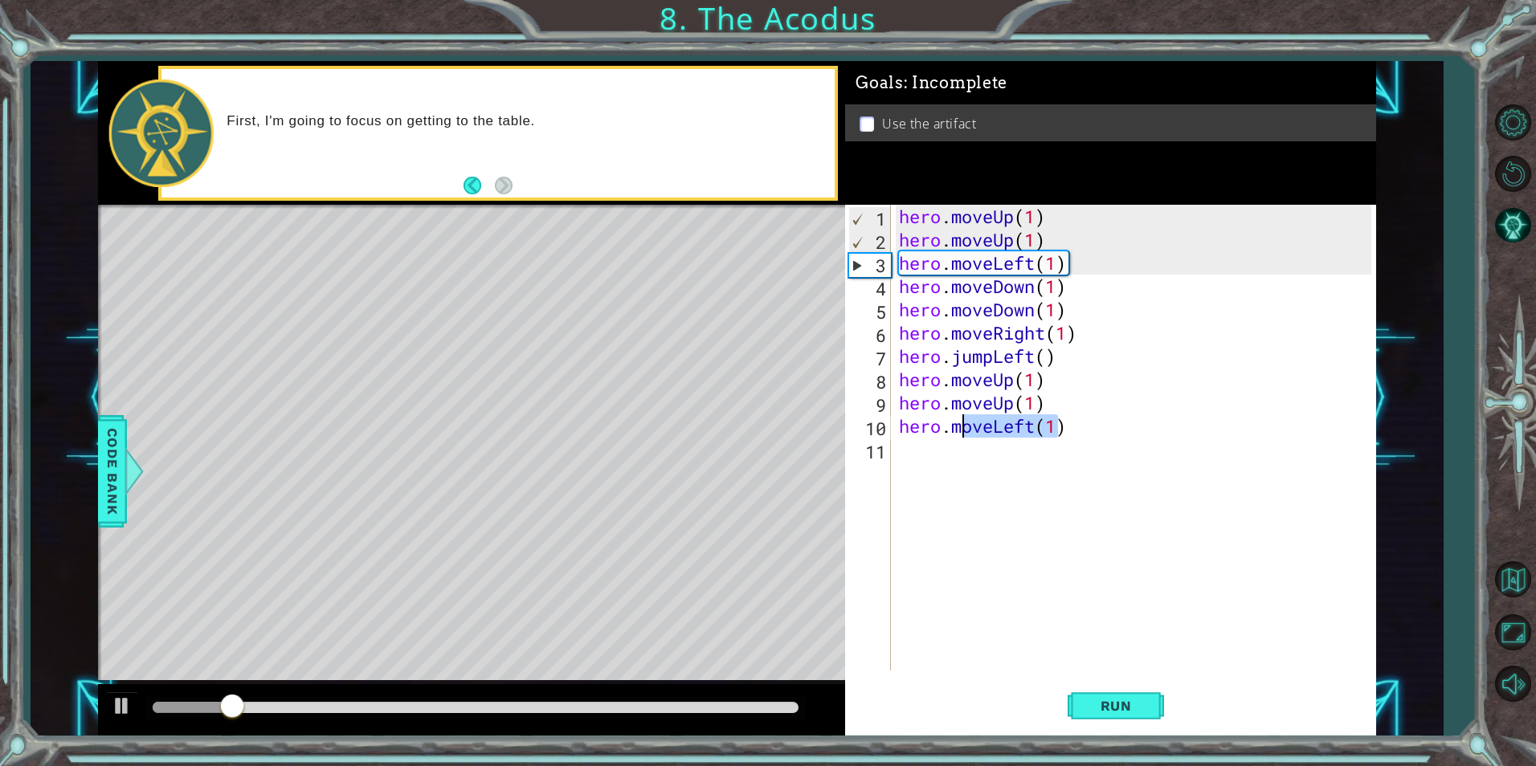
drag, startPoint x: 1061, startPoint y: 428, endPoint x: 951, endPoint y: 432, distance: 110.1
click at [951, 432] on div "hero . moveUp ( 1 ) hero . moveUp ( 1 ) hero . moveLeft ( 1 ) hero . moveDown (…" at bounding box center [1138, 461] width 484 height 513
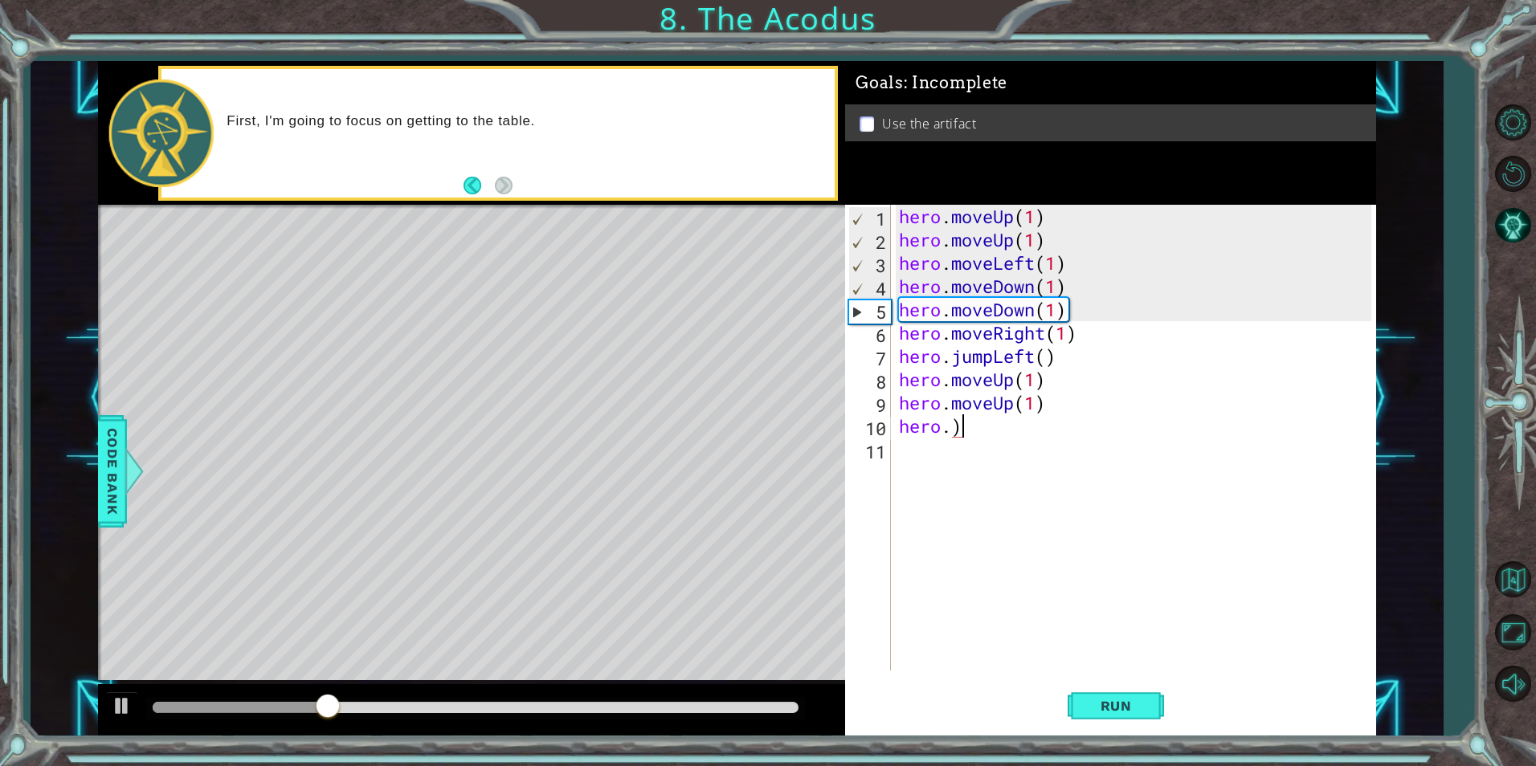
click at [1036, 431] on div "hero . moveUp ( 1 ) hero . moveUp ( 1 ) hero . moveLeft ( 1 ) hero . moveDown (…" at bounding box center [1138, 461] width 484 height 513
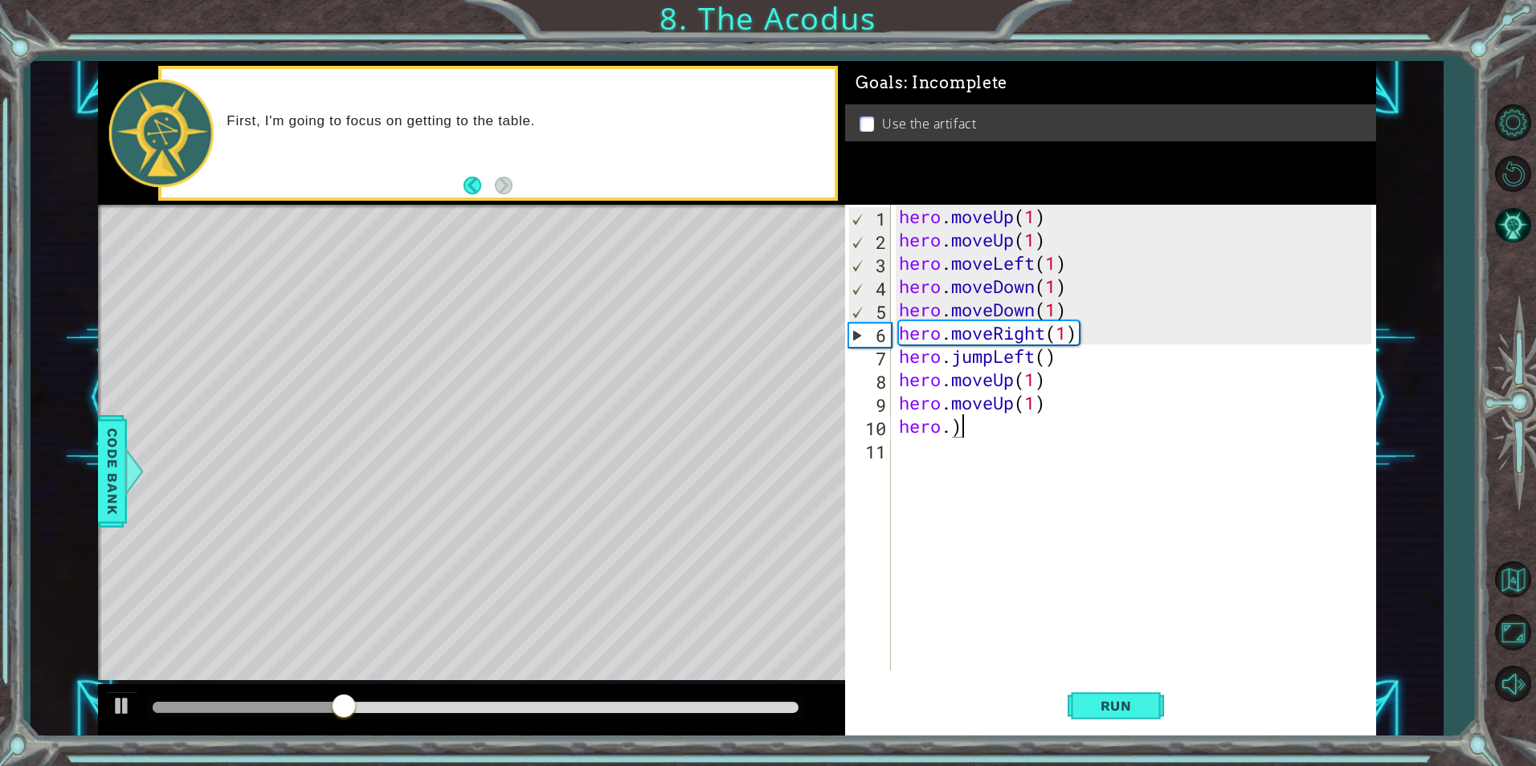
type textarea "hero."
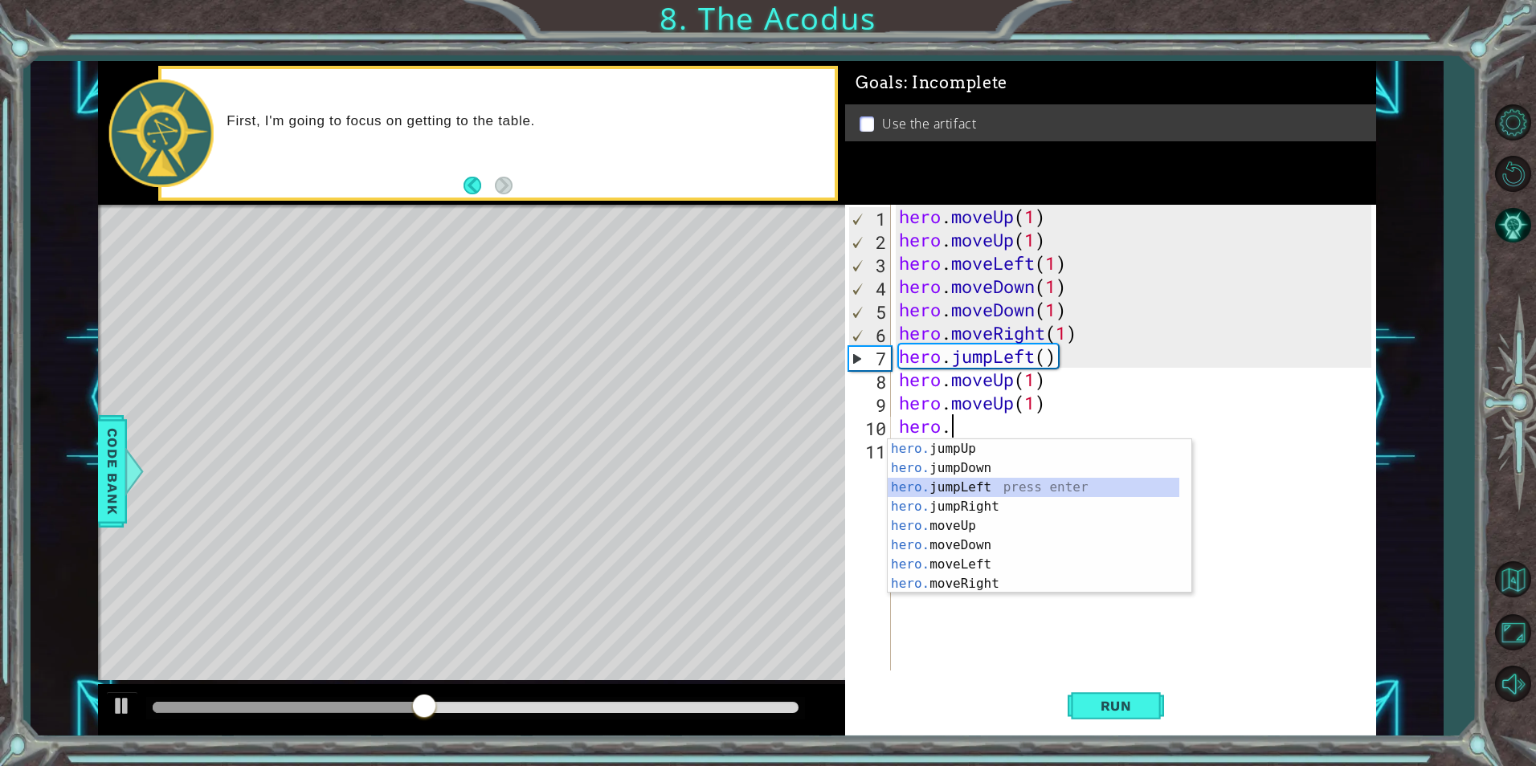
click at [995, 481] on div "hero. jumpUp press enter hero. jumpDown press enter hero. jumpLeft press enter …" at bounding box center [1034, 535] width 292 height 193
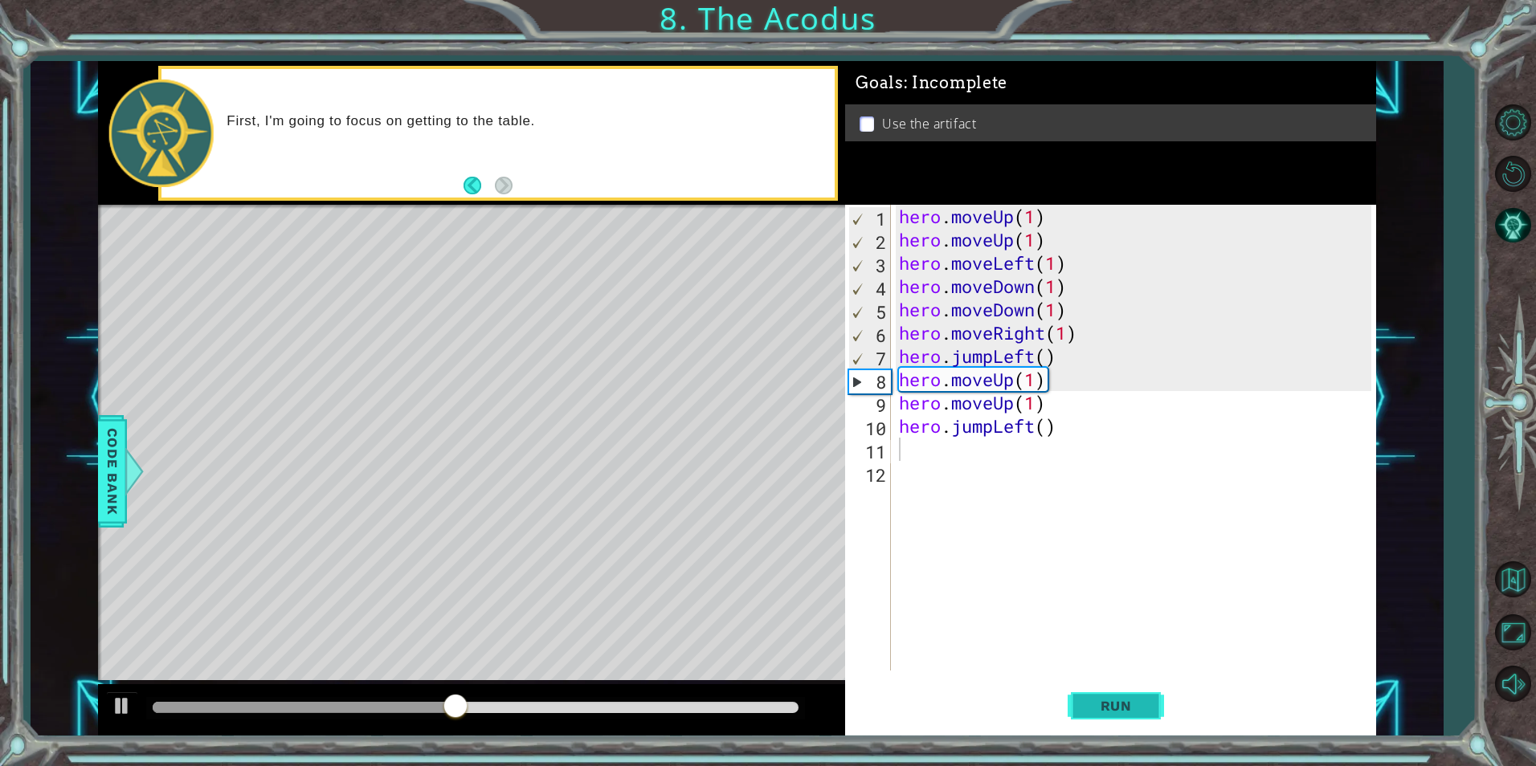
click at [1084, 709] on button "Run" at bounding box center [1116, 706] width 96 height 53
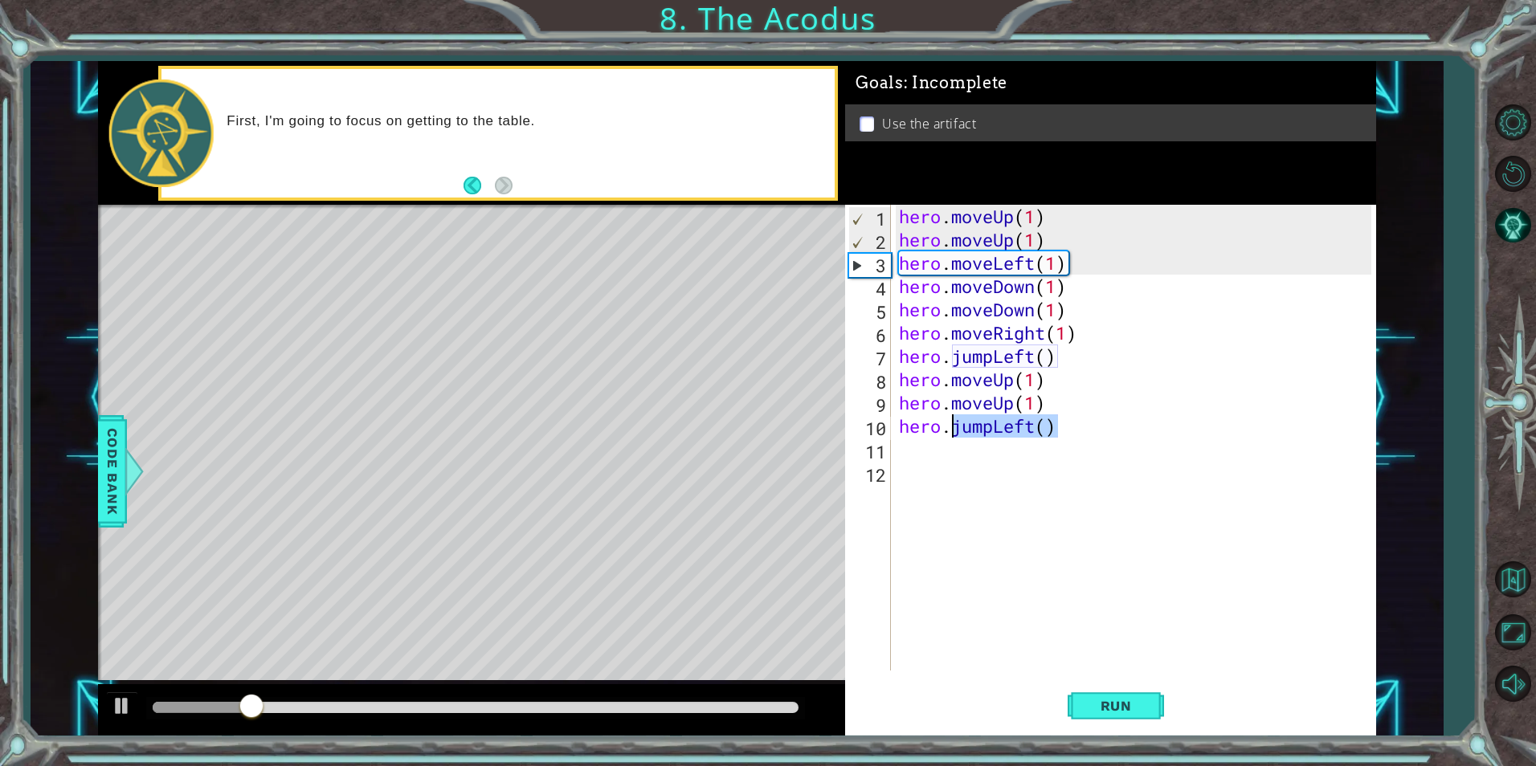
drag, startPoint x: 1063, startPoint y: 435, endPoint x: 956, endPoint y: 431, distance: 106.9
click at [956, 431] on div "hero . moveUp ( 1 ) hero . moveUp ( 1 ) hero . moveLeft ( 1 ) hero . moveDown (…" at bounding box center [1138, 461] width 484 height 513
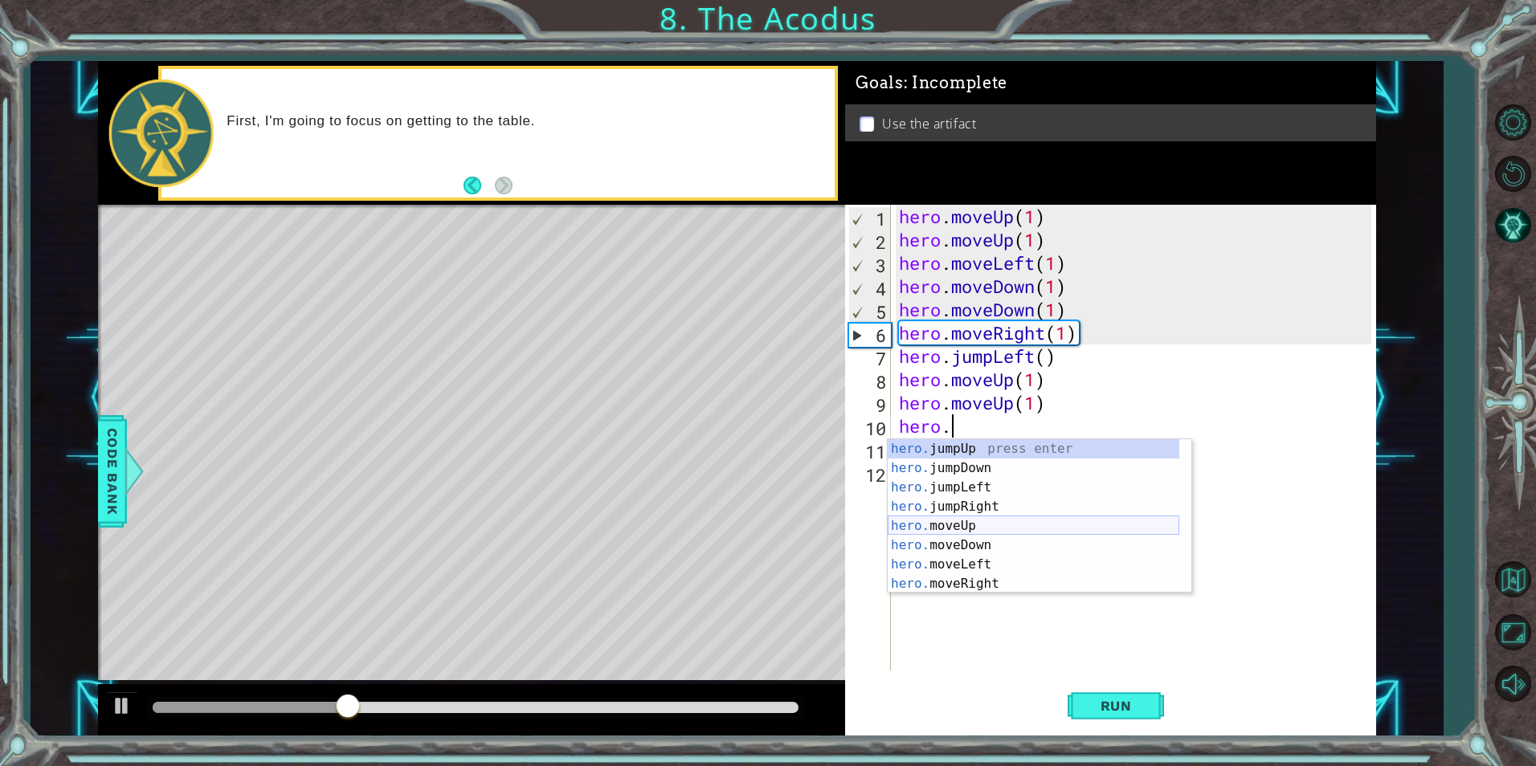
click at [933, 519] on div "hero. jumpUp press enter hero. jumpDown press enter hero. jumpLeft press enter …" at bounding box center [1034, 535] width 292 height 193
type textarea "hero.moveUp(1)"
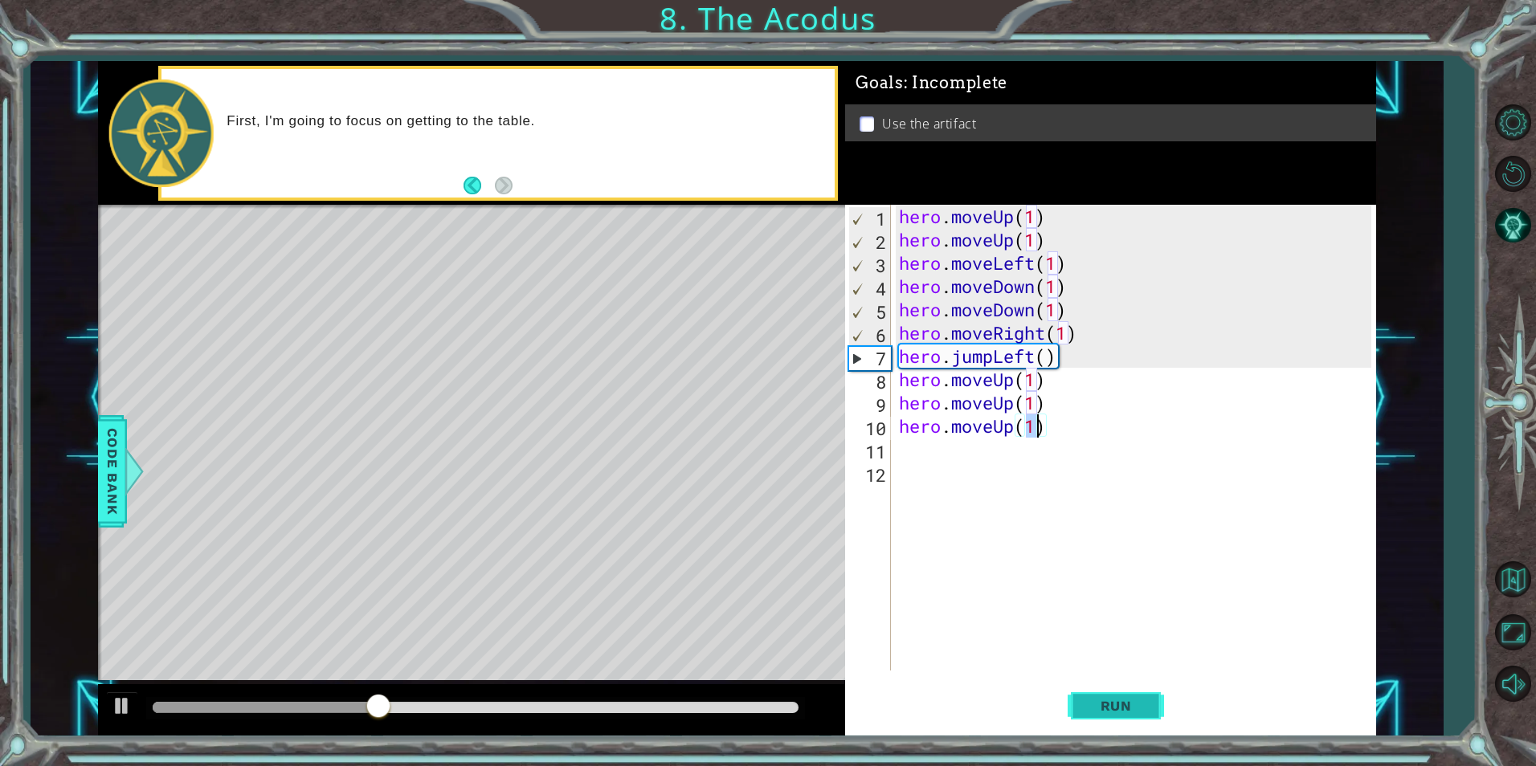
click at [1084, 696] on button "Run" at bounding box center [1116, 706] width 96 height 53
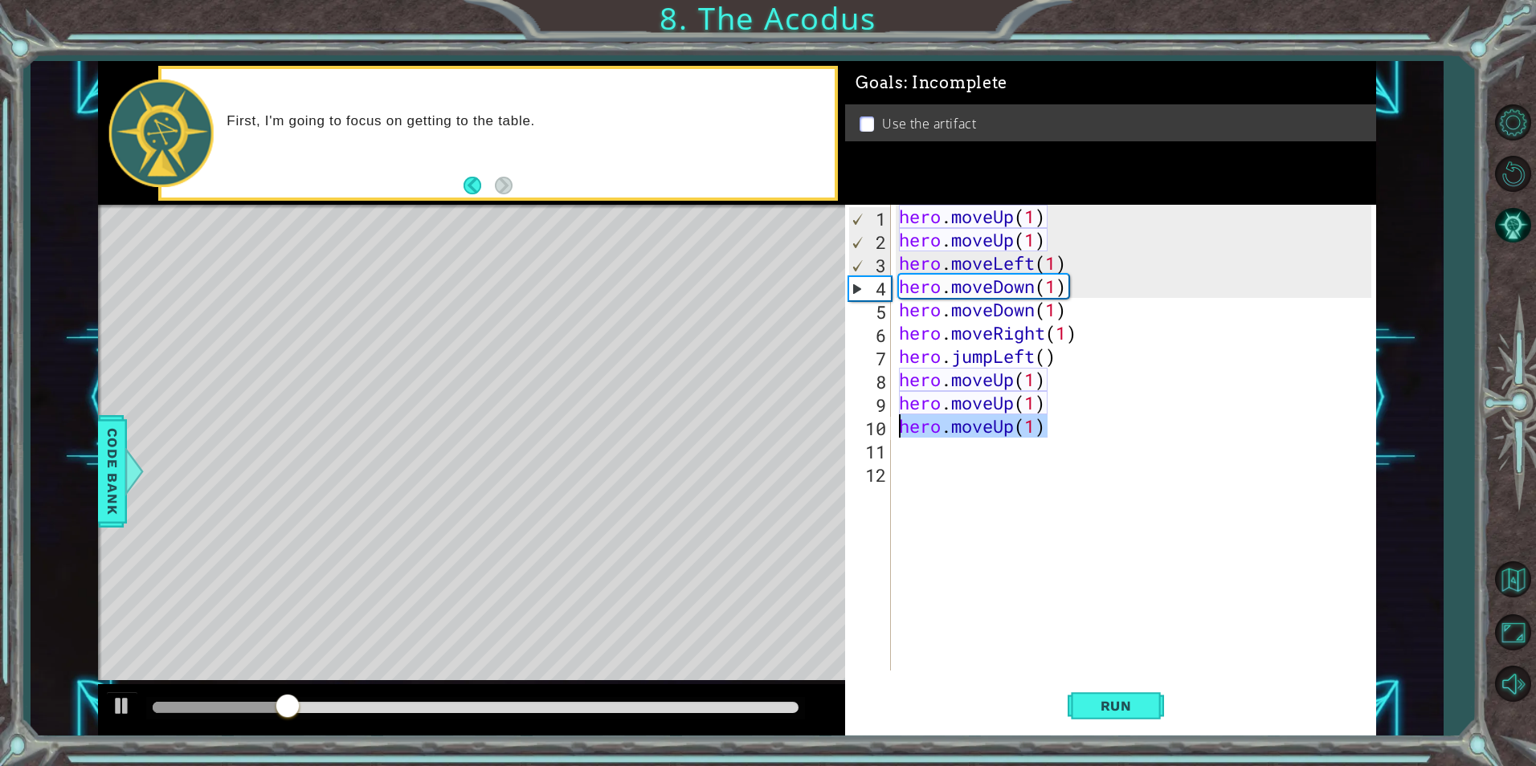
drag, startPoint x: 1090, startPoint y: 425, endPoint x: 893, endPoint y: 434, distance: 197.0
click at [893, 434] on div "hero.moveUp(1) 1 2 3 4 5 6 7 8 9 10 11 12 hero . moveUp ( 1 ) hero . moveUp ( 1…" at bounding box center [1107, 438] width 525 height 466
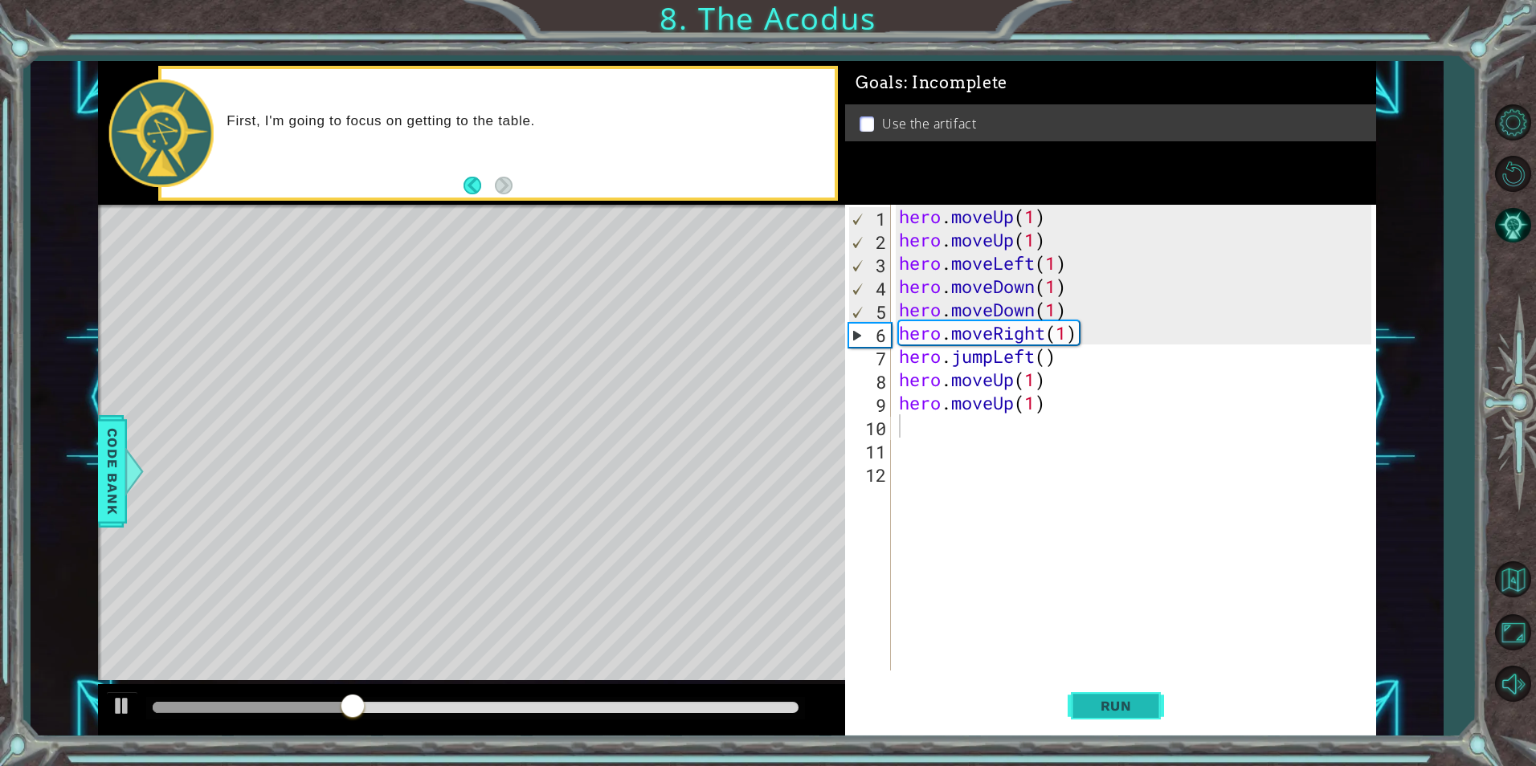
click at [1084, 694] on button "Run" at bounding box center [1116, 706] width 96 height 53
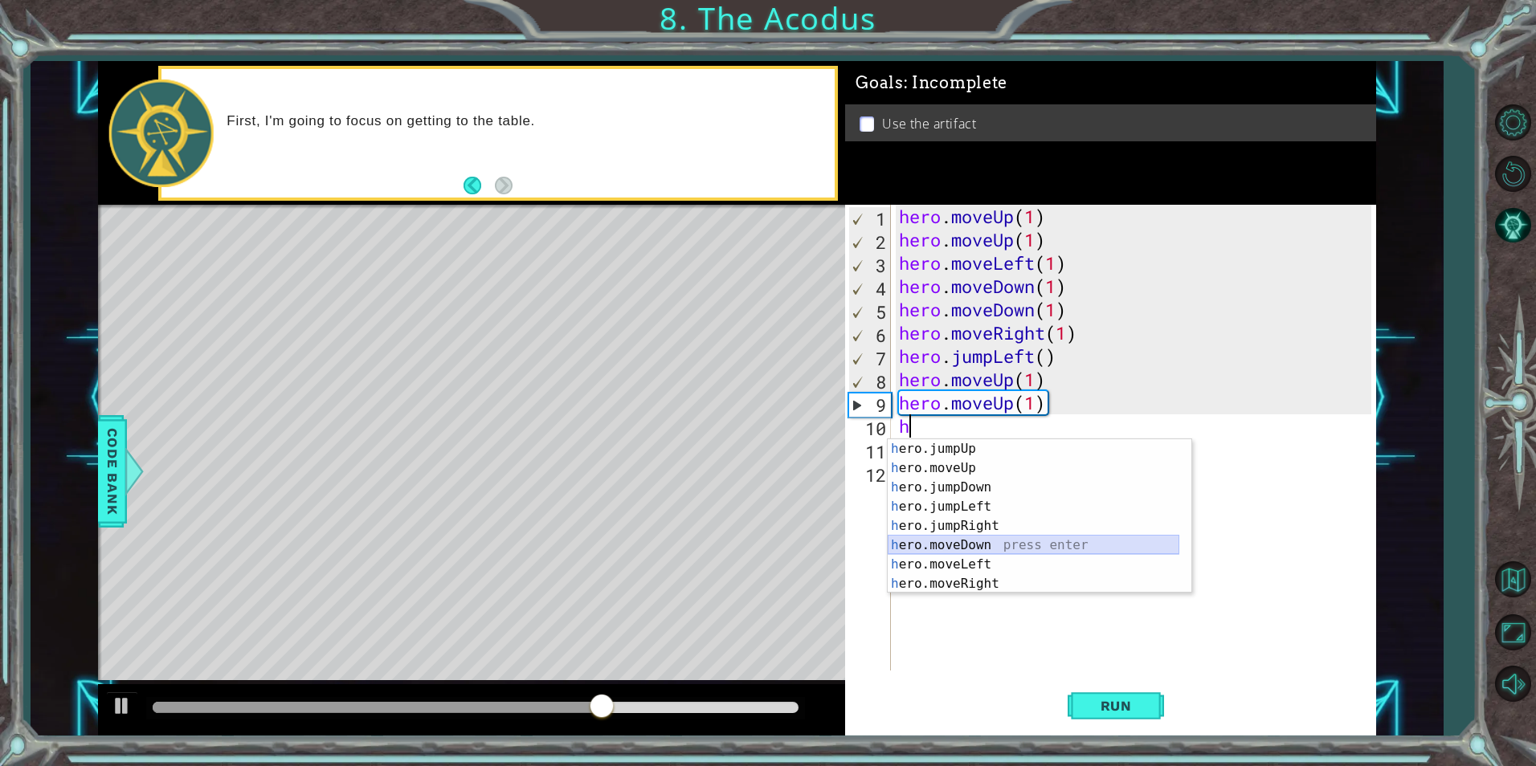
click at [1031, 545] on div "h ero.jumpUp press enter h ero.moveUp press enter h ero.jumpDown press enter h …" at bounding box center [1034, 535] width 292 height 193
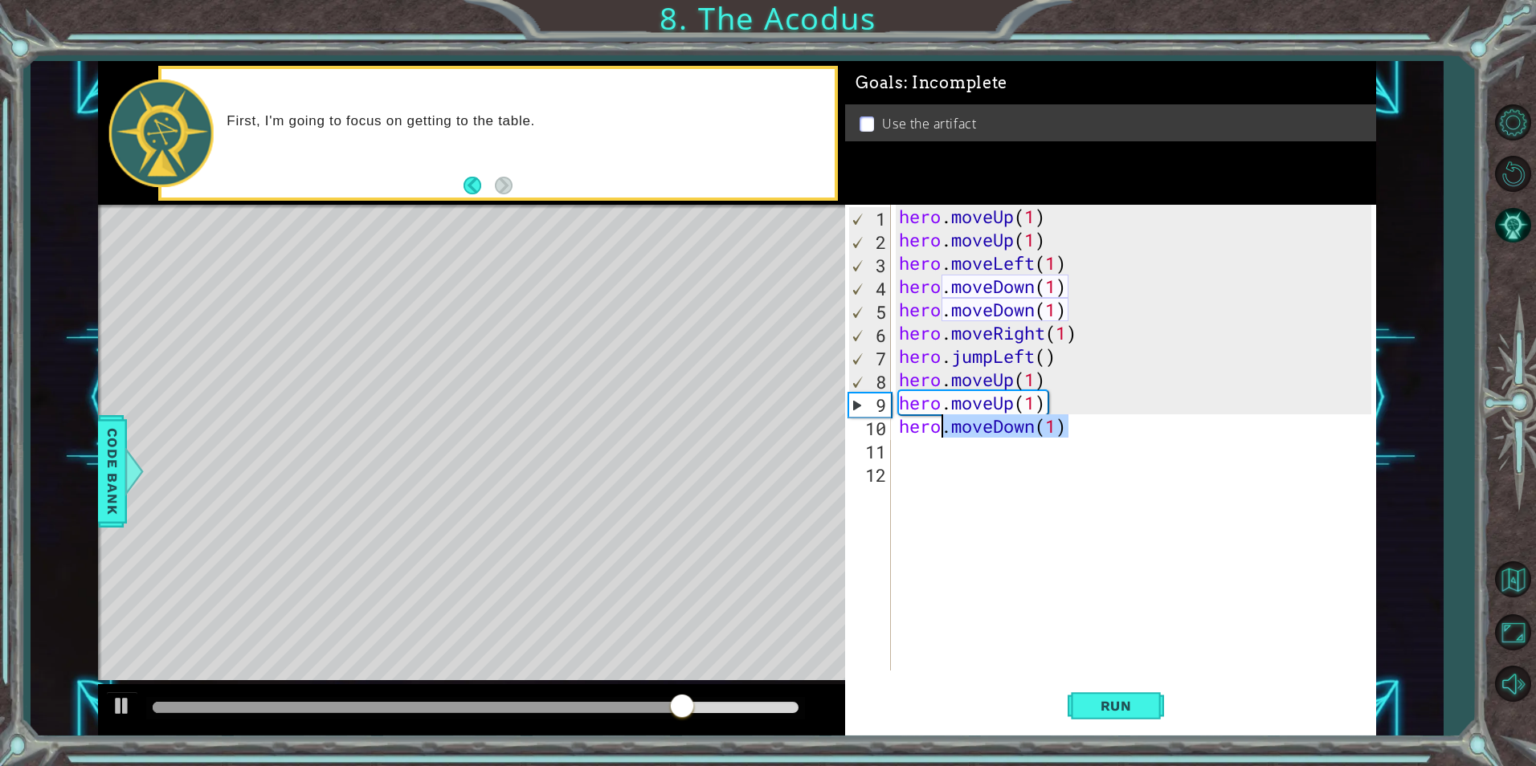
drag, startPoint x: 1083, startPoint y: 419, endPoint x: 938, endPoint y: 430, distance: 145.0
click at [938, 430] on div "hero . moveUp ( 1 ) hero . moveUp ( 1 ) hero . moveLeft ( 1 ) hero . moveDown (…" at bounding box center [1138, 461] width 484 height 513
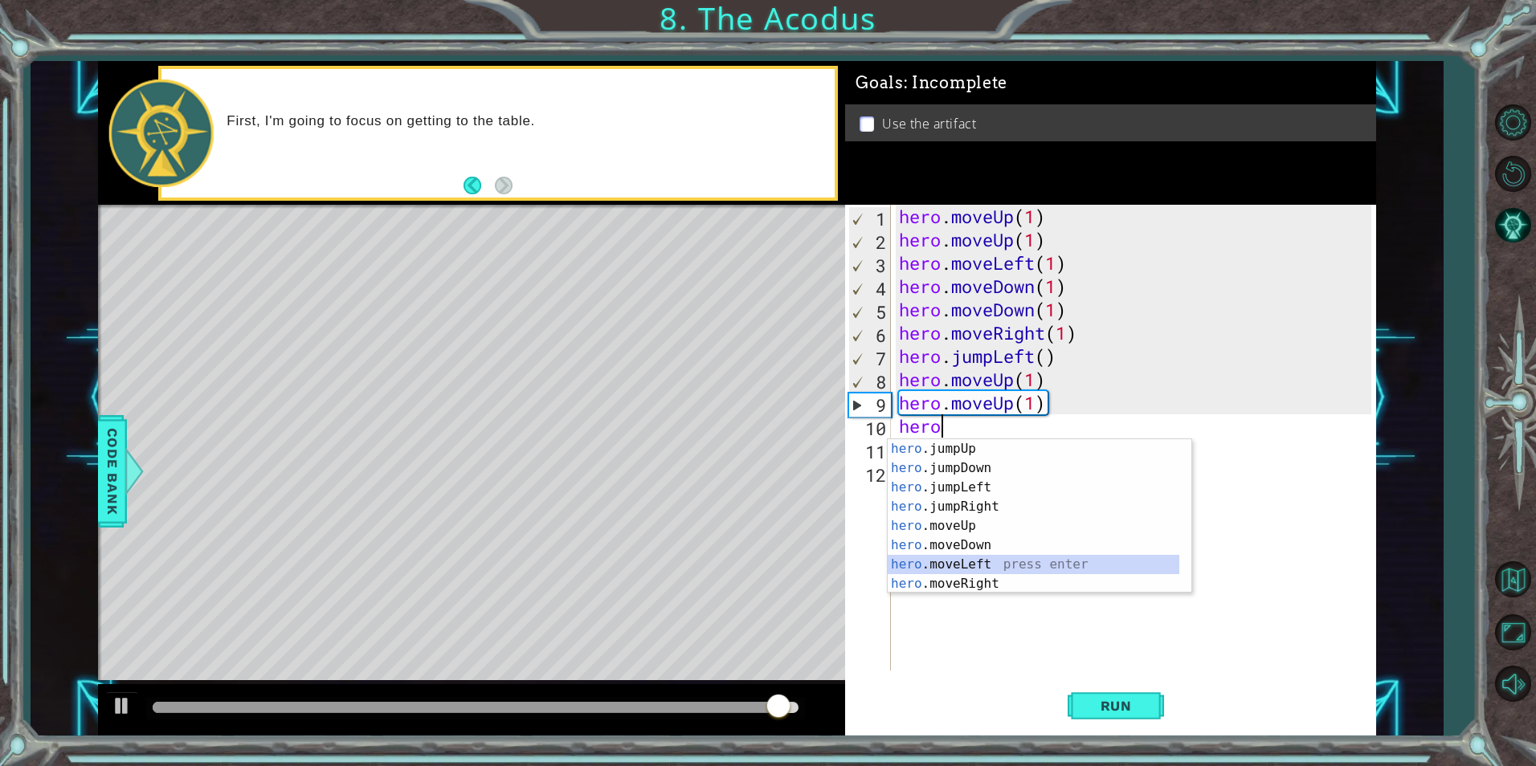
click at [910, 563] on div "hero .jumpUp press enter hero .jumpDown press enter hero .jumpLeft press enter …" at bounding box center [1034, 535] width 292 height 193
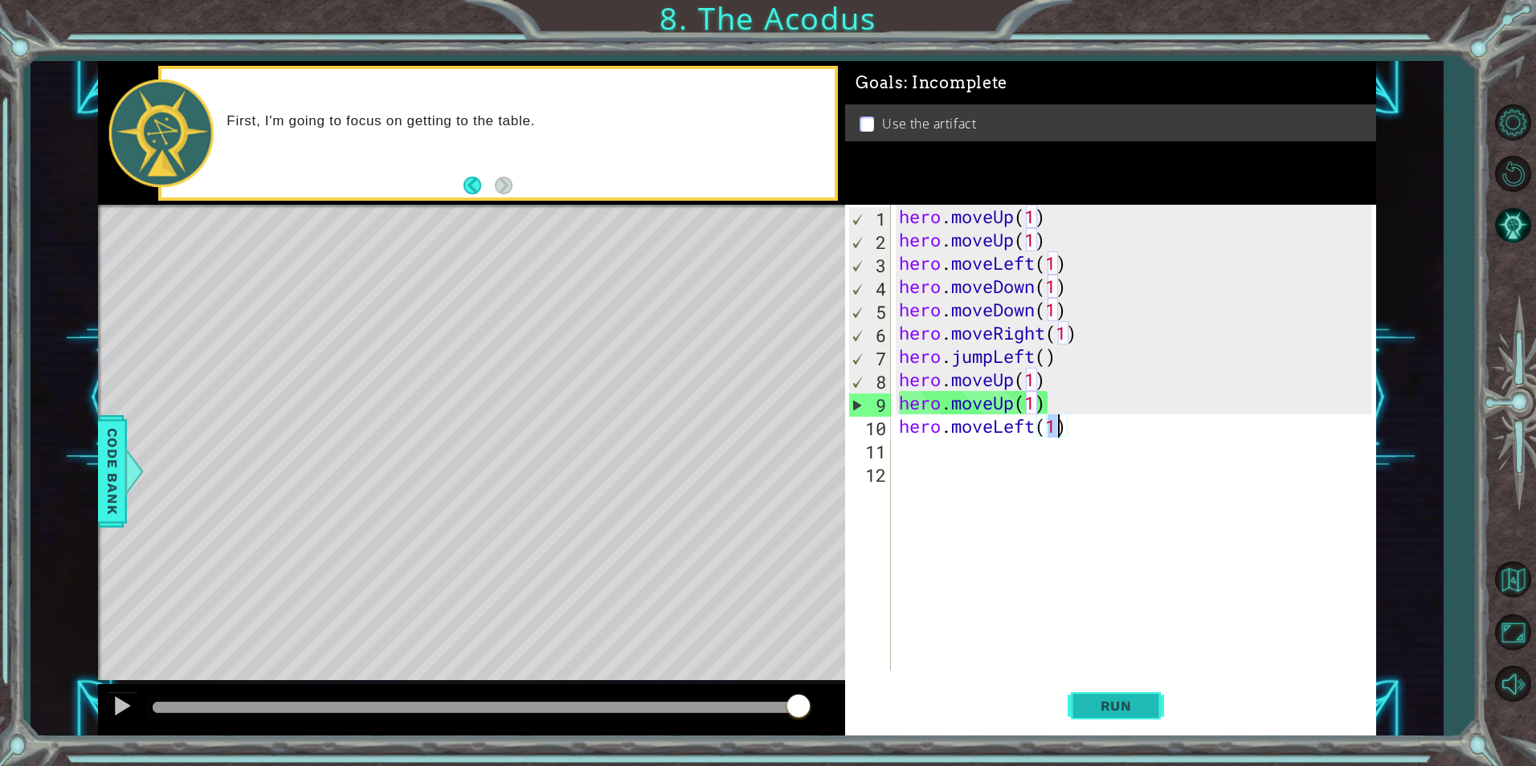
click at [1100, 692] on button "Run" at bounding box center [1116, 706] width 96 height 53
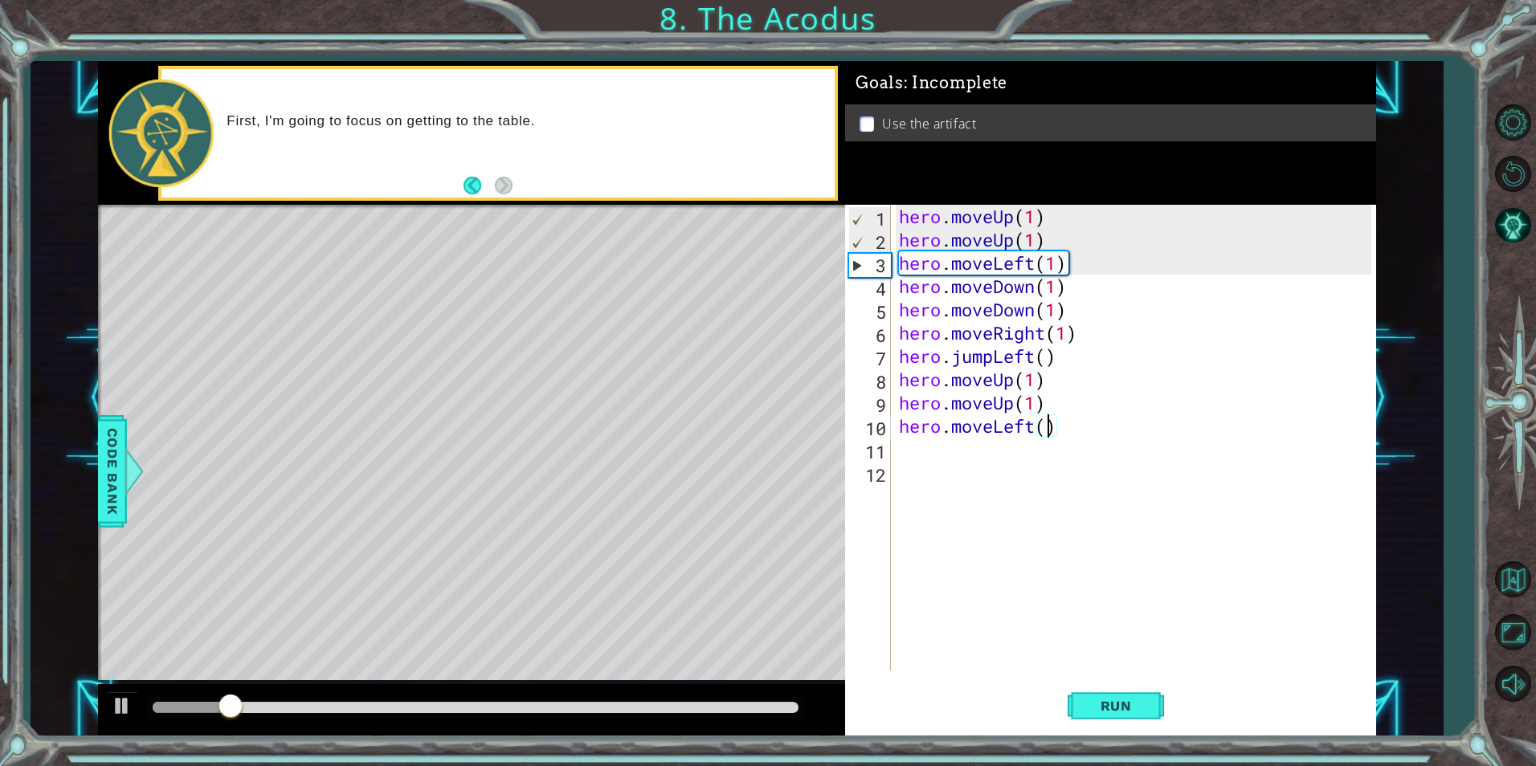
scroll to position [0, 7]
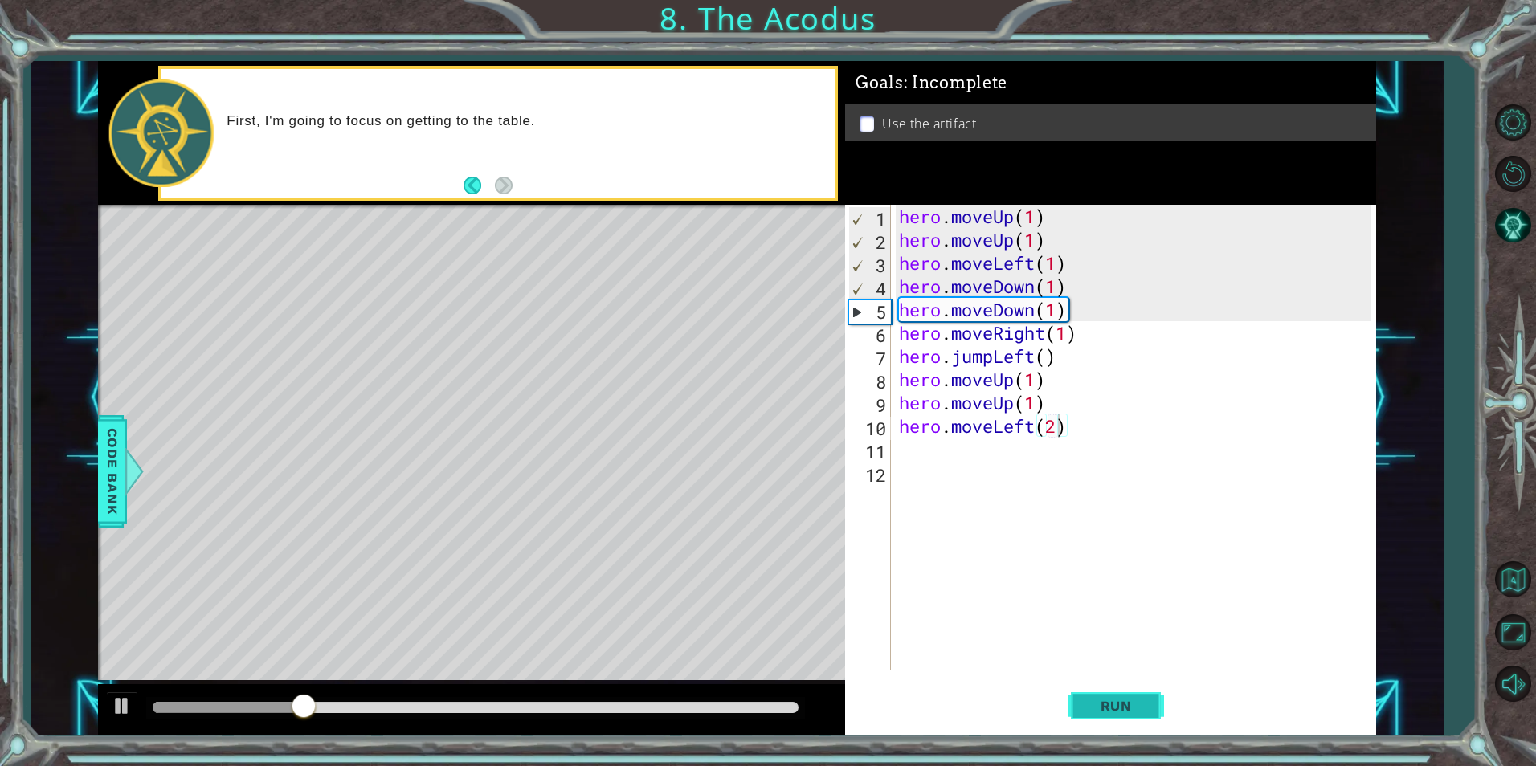
click at [1103, 705] on span "Run" at bounding box center [1115, 706] width 63 height 16
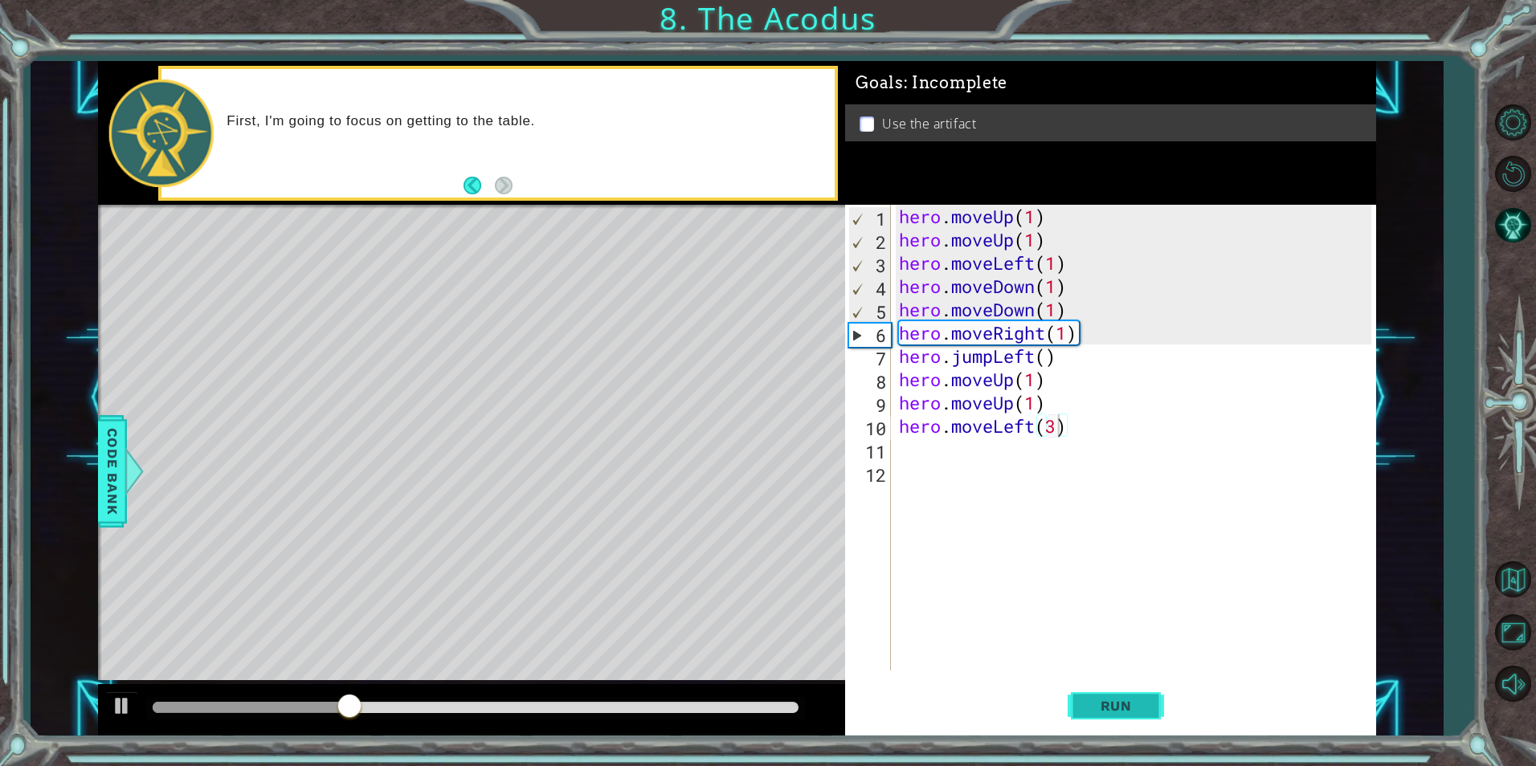
drag, startPoint x: 1083, startPoint y: 717, endPoint x: 1074, endPoint y: 700, distance: 18.3
click at [1080, 712] on button "Run" at bounding box center [1116, 706] width 96 height 53
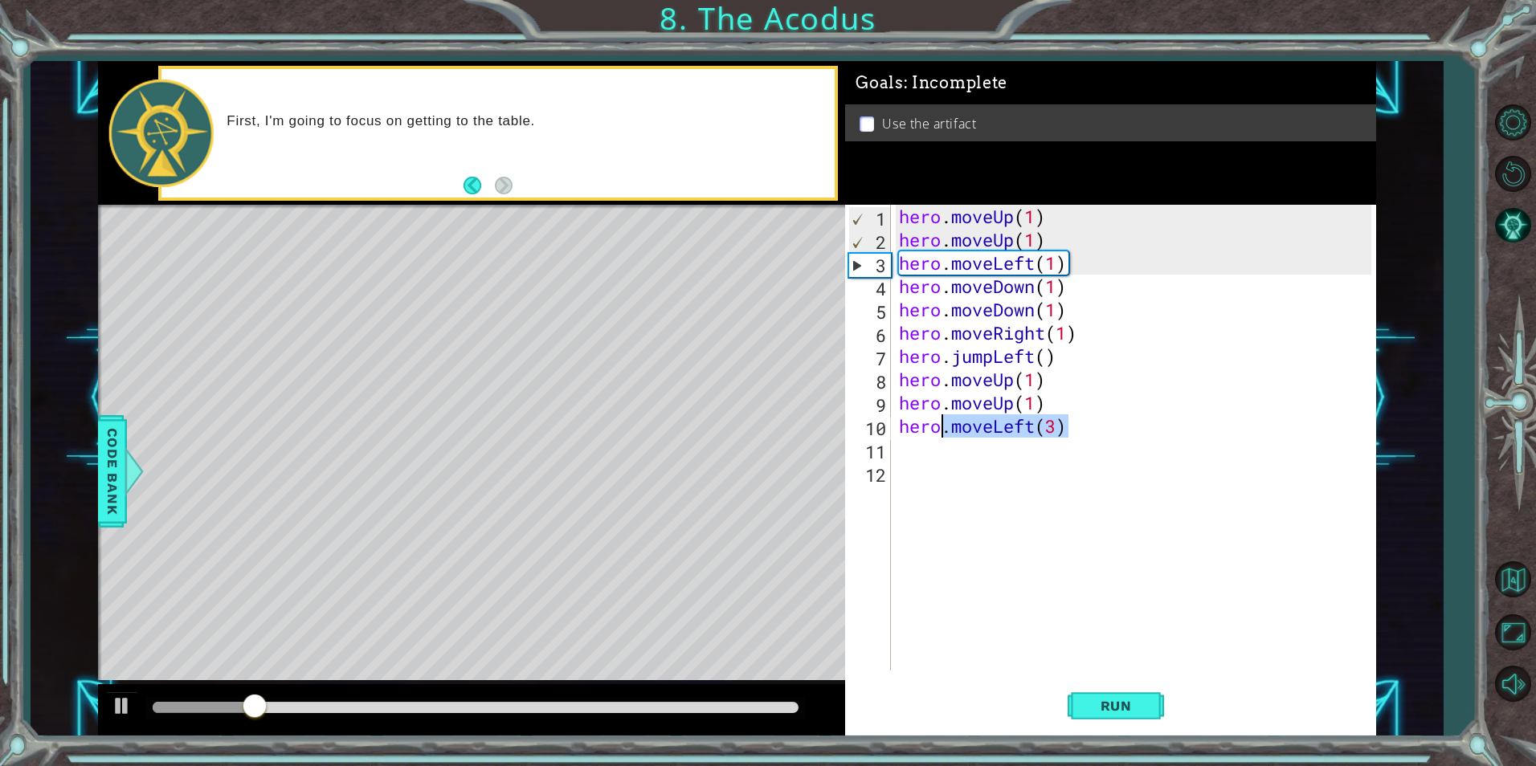
drag, startPoint x: 1117, startPoint y: 418, endPoint x: 945, endPoint y: 427, distance: 172.2
click at [945, 427] on div "hero . moveUp ( 1 ) hero . moveUp ( 1 ) hero . moveLeft ( 1 ) hero . moveDown (…" at bounding box center [1138, 461] width 484 height 513
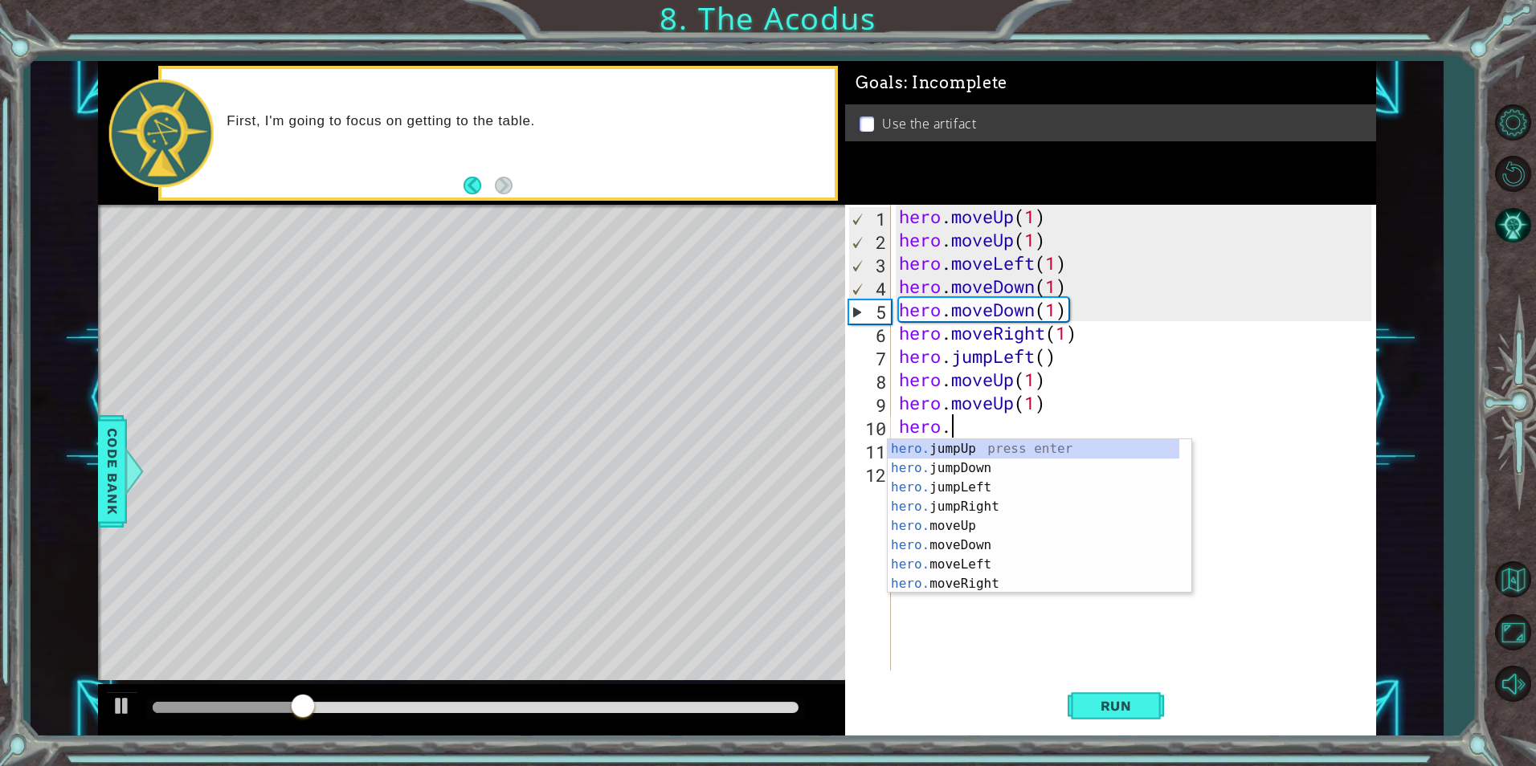
scroll to position [0, 2]
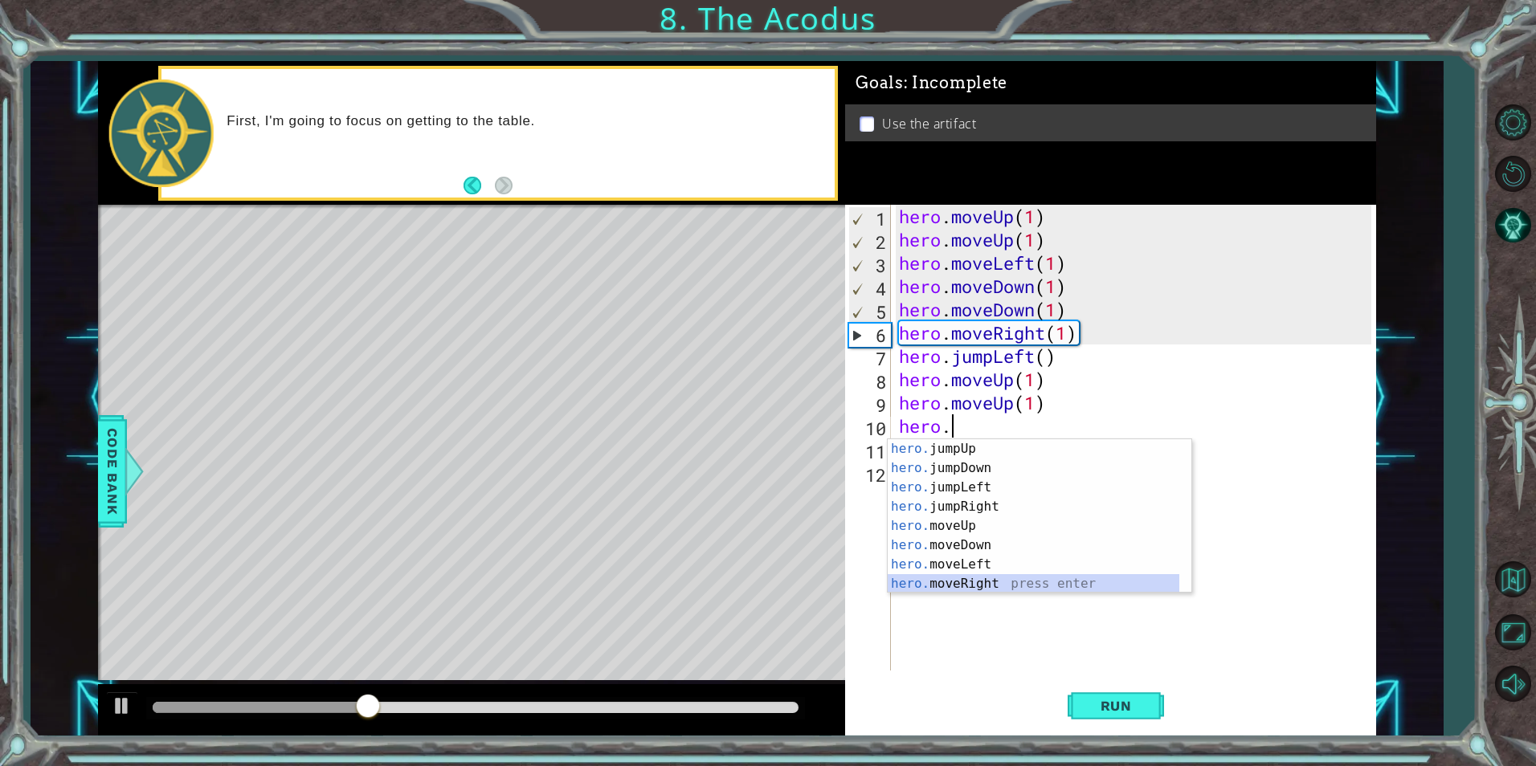
click at [1040, 592] on div "hero. jumpUp press enter hero. jumpDown press enter hero. jumpLeft press enter …" at bounding box center [1034, 535] width 292 height 193
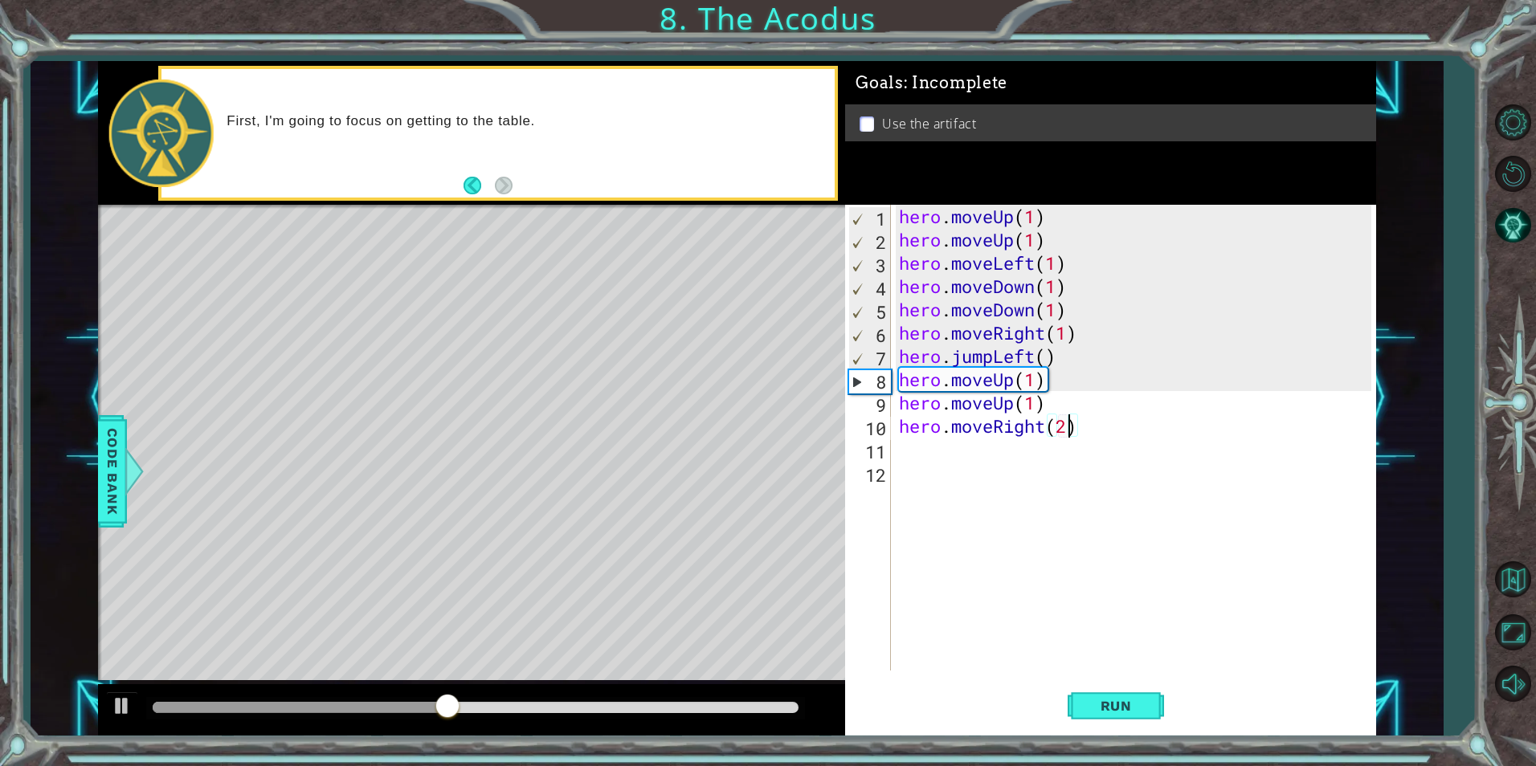
scroll to position [0, 7]
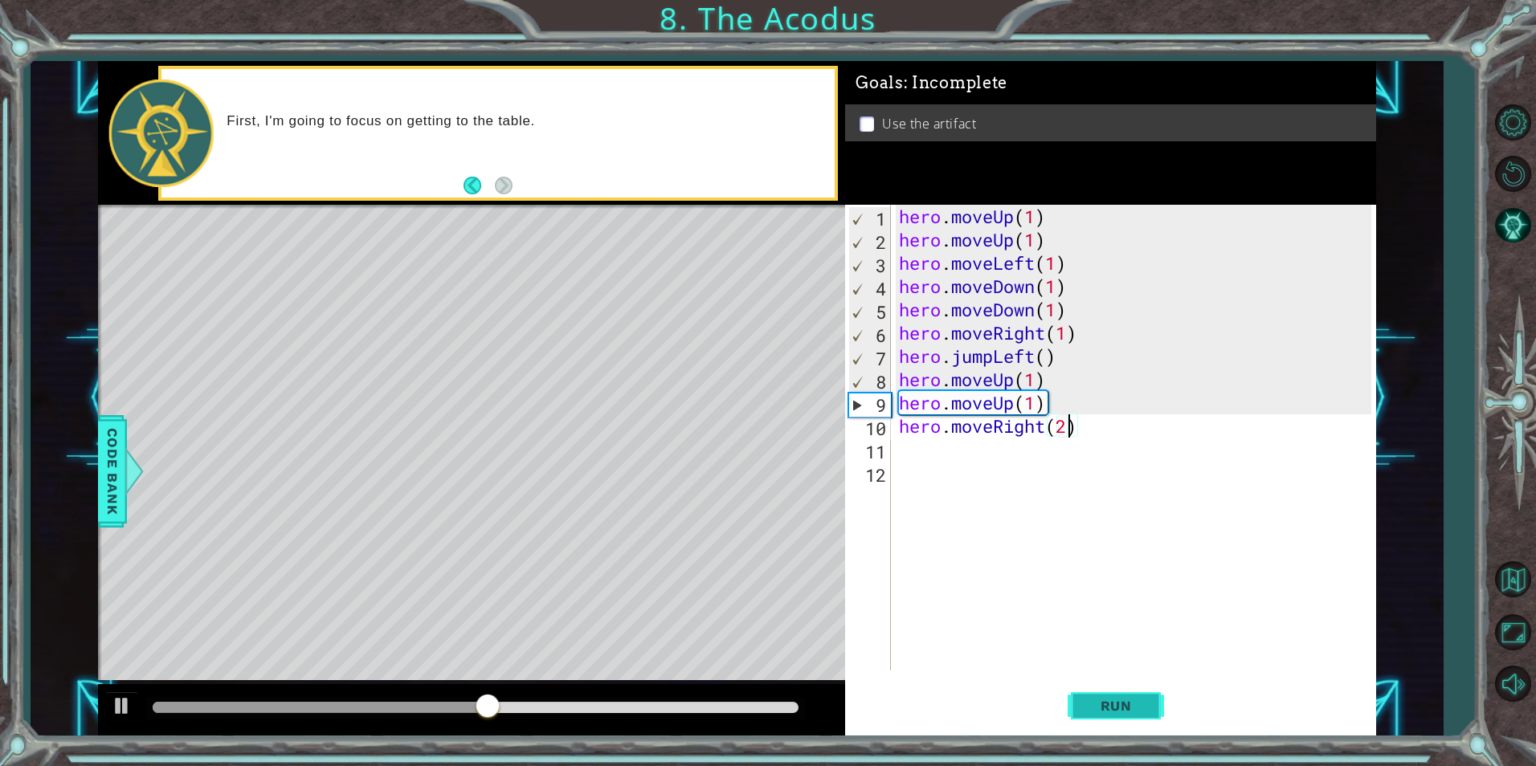
type textarea "hero.moveRight(2)"
click at [1093, 721] on button "Run" at bounding box center [1116, 706] width 96 height 53
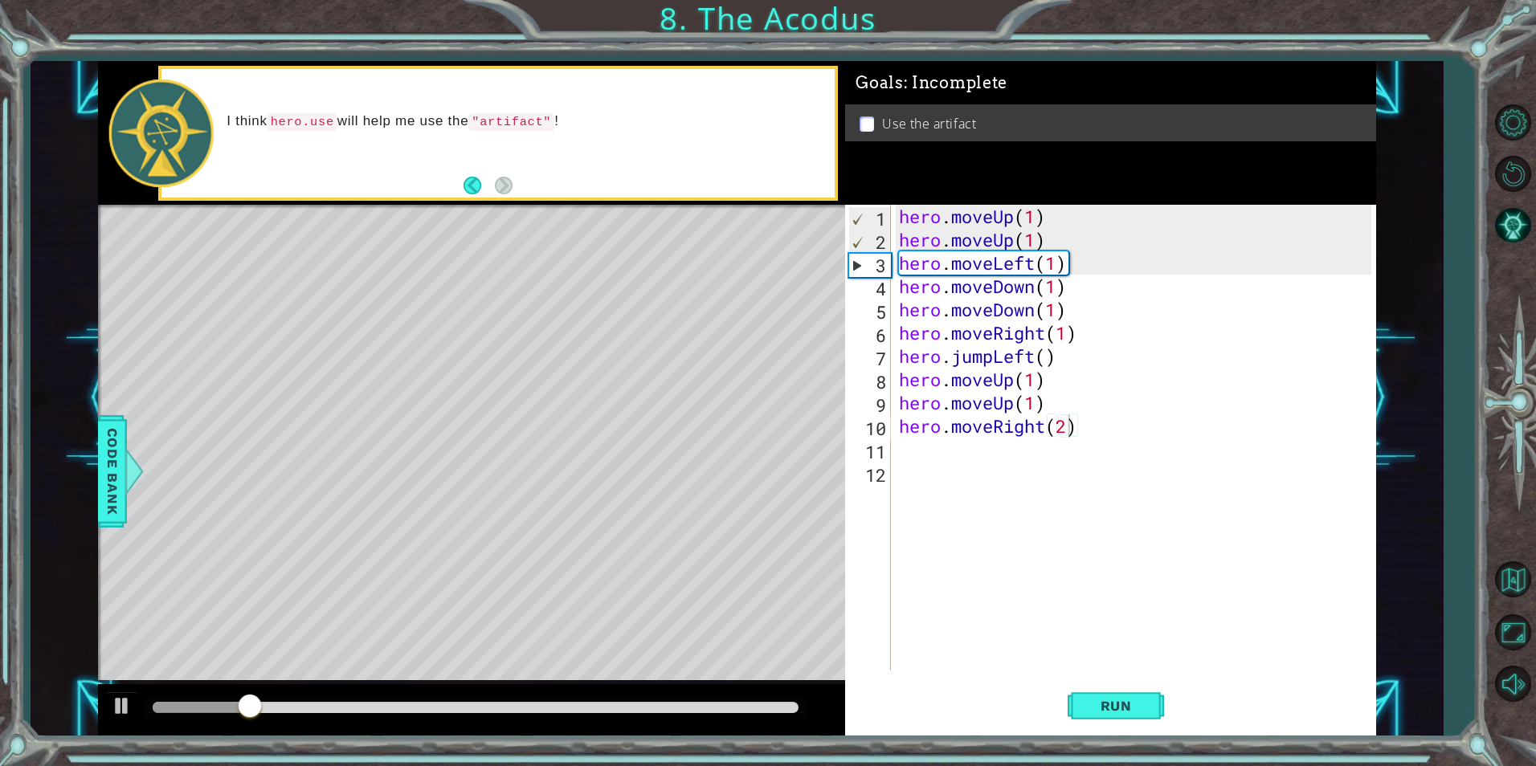
drag, startPoint x: 764, startPoint y: 714, endPoint x: 764, endPoint y: 705, distance: 9.6
click at [764, 712] on div at bounding box center [475, 708] width 659 height 22
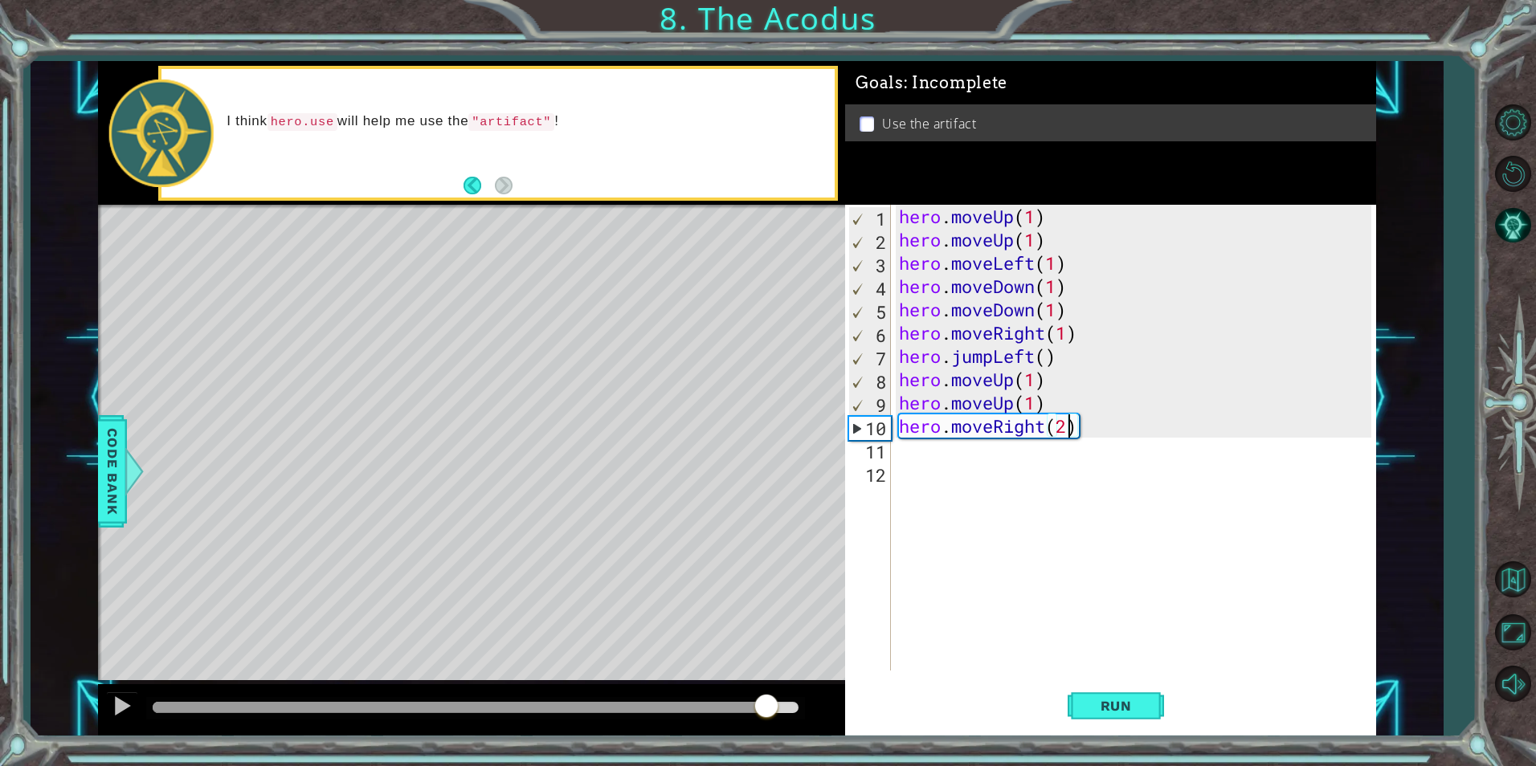
drag, startPoint x: 764, startPoint y: 705, endPoint x: 768, endPoint y: 714, distance: 10.4
click at [768, 713] on div at bounding box center [476, 707] width 646 height 11
click at [967, 469] on div "hero . moveUp ( 1 ) hero . moveUp ( 1 ) hero . moveLeft ( 1 ) hero . moveDown (…" at bounding box center [1138, 461] width 484 height 513
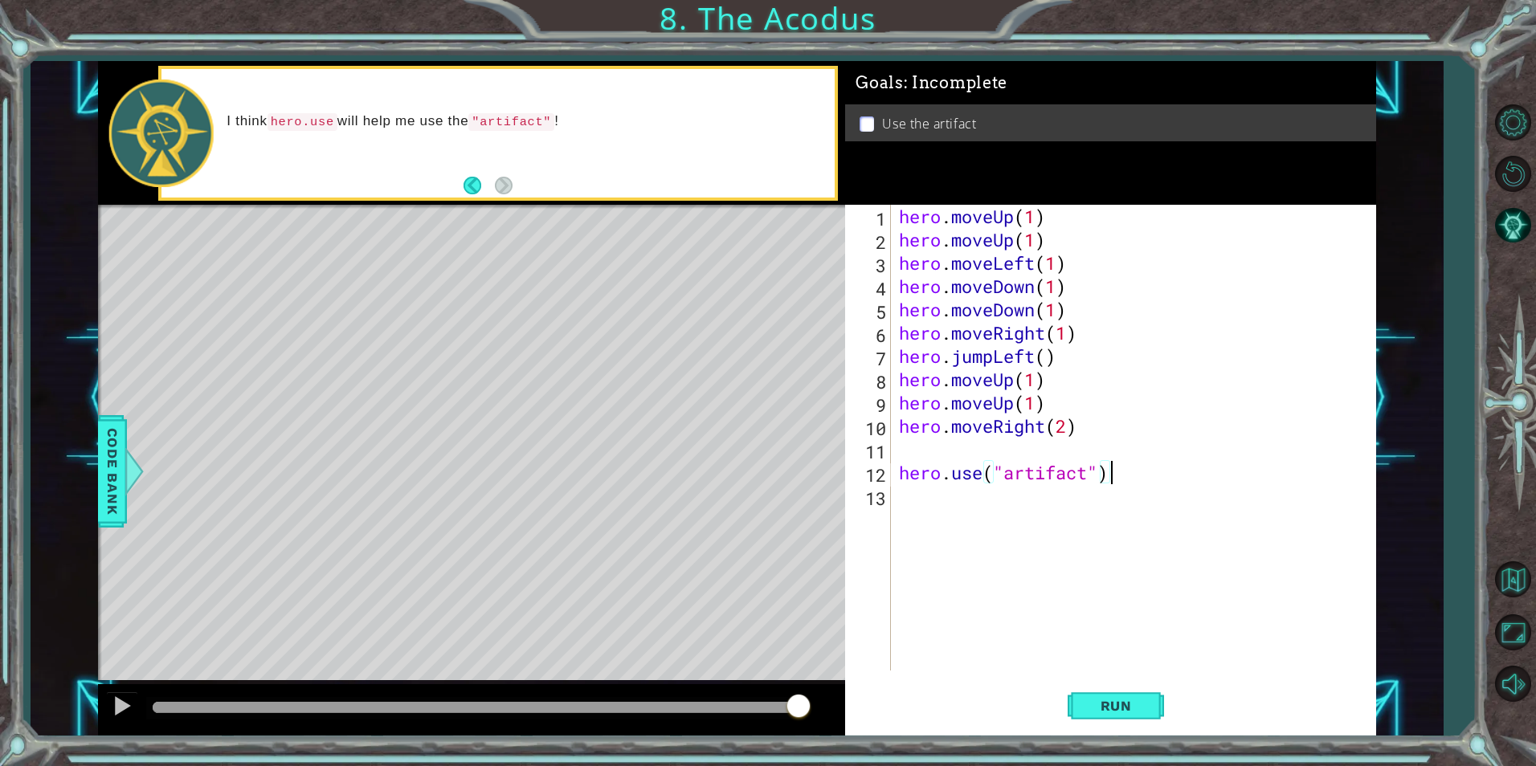
scroll to position [0, 9]
type textarea "hero.use("artifact")"
click at [1128, 699] on span "Run" at bounding box center [1115, 706] width 63 height 16
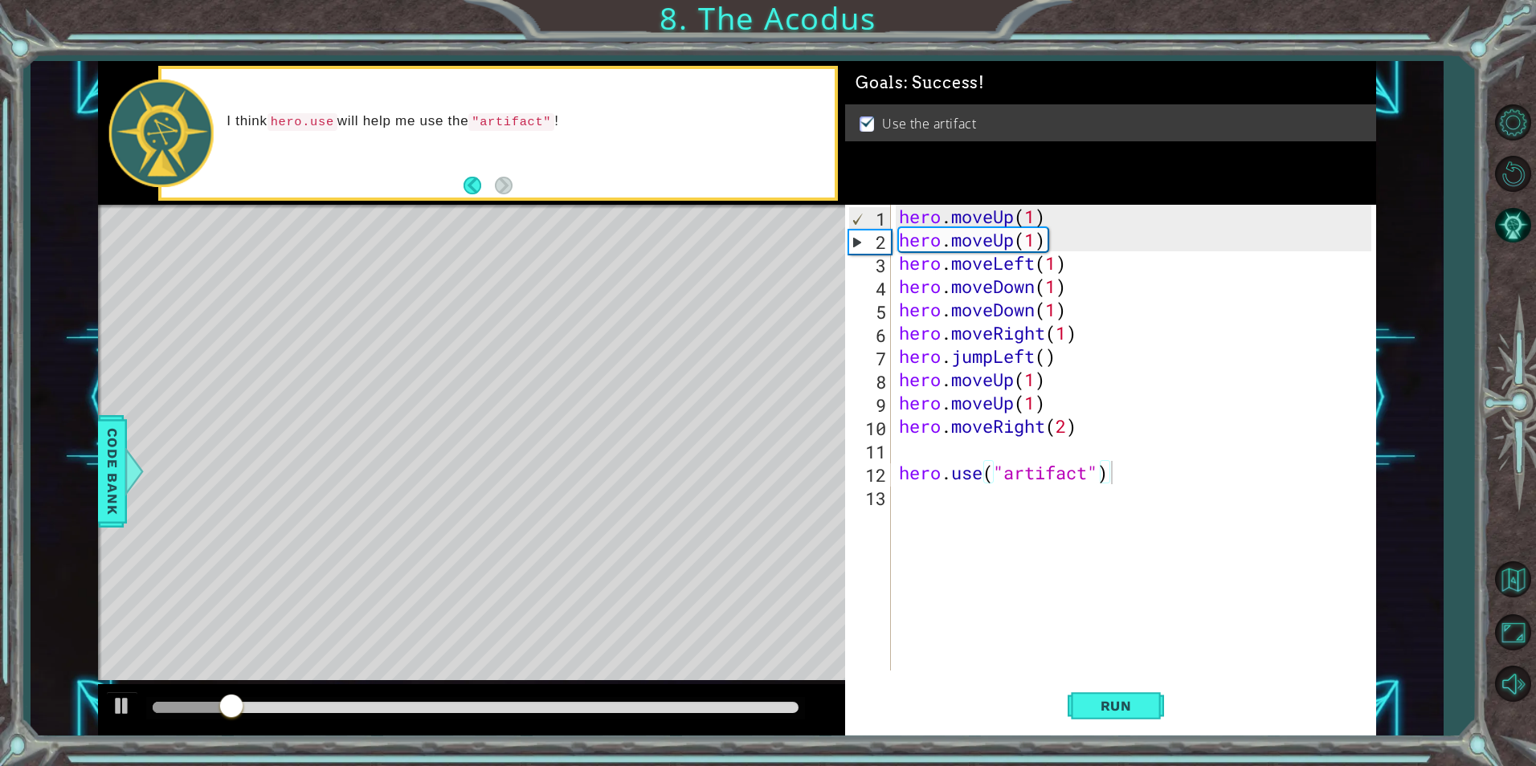
drag, startPoint x: 637, startPoint y: 715, endPoint x: 647, endPoint y: 714, distance: 9.7
click at [647, 714] on div at bounding box center [475, 708] width 659 height 22
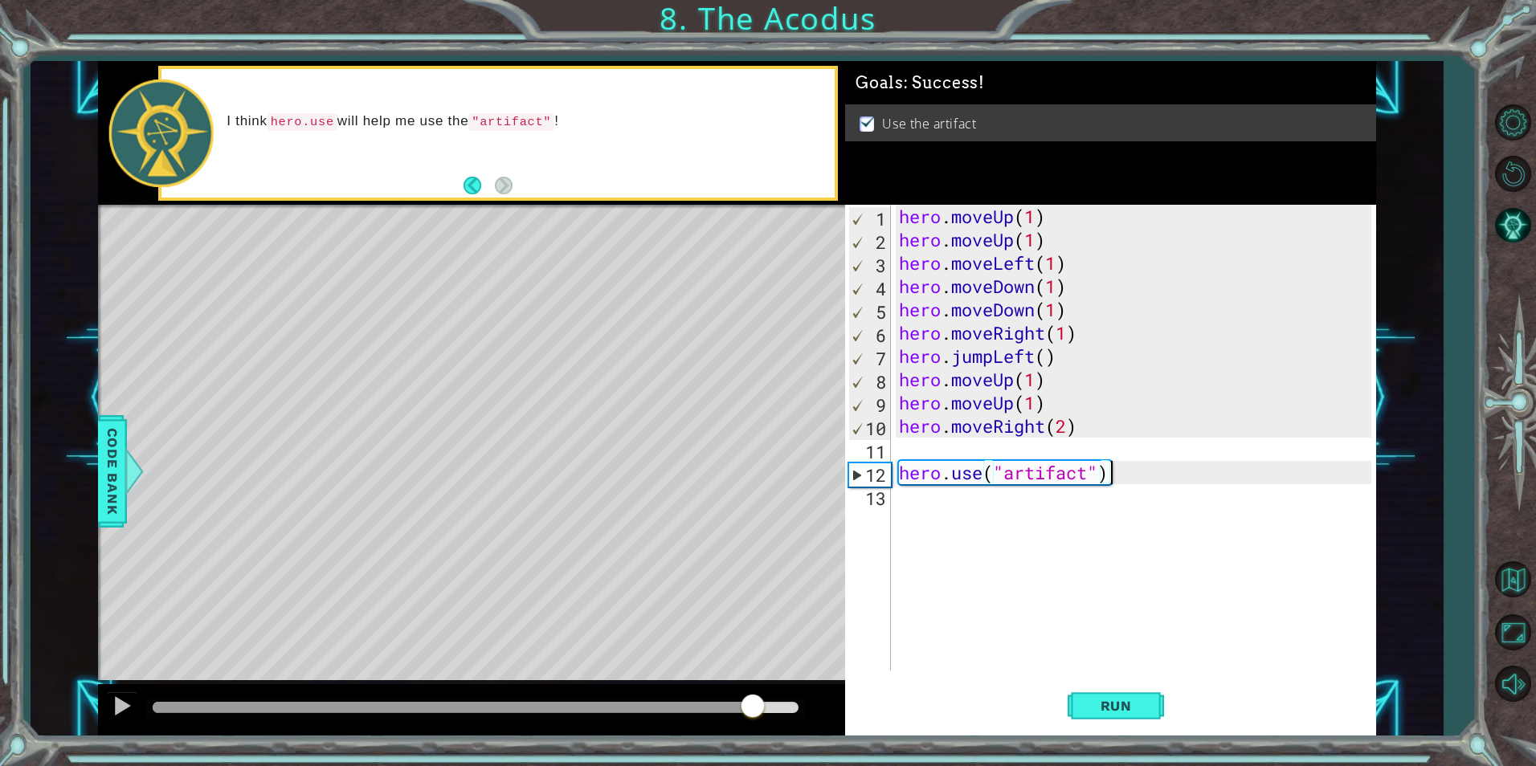
drag, startPoint x: 644, startPoint y: 709, endPoint x: 761, endPoint y: 703, distance: 116.6
click at [761, 703] on div at bounding box center [476, 707] width 646 height 11
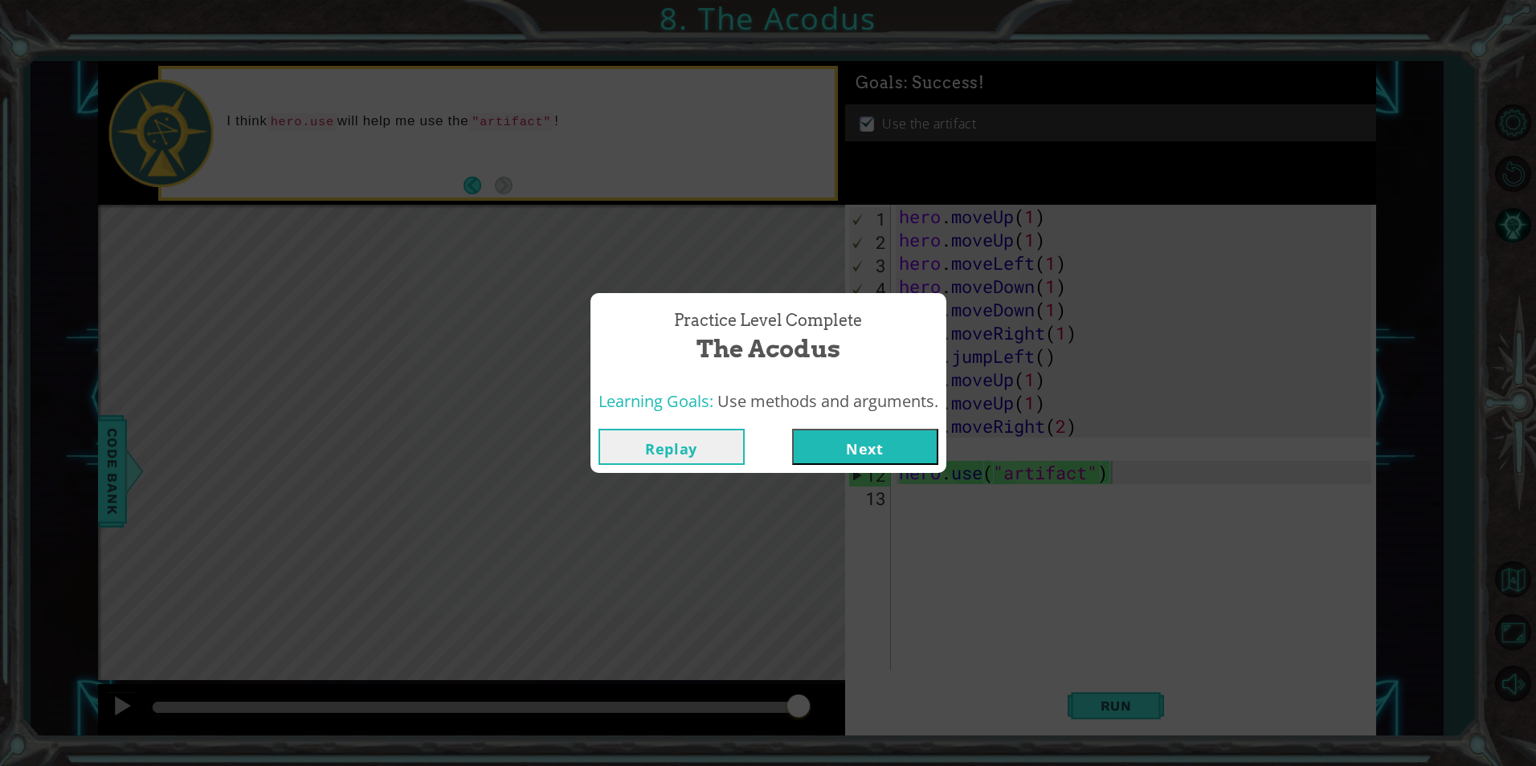
click at [857, 440] on button "Next" at bounding box center [865, 447] width 146 height 36
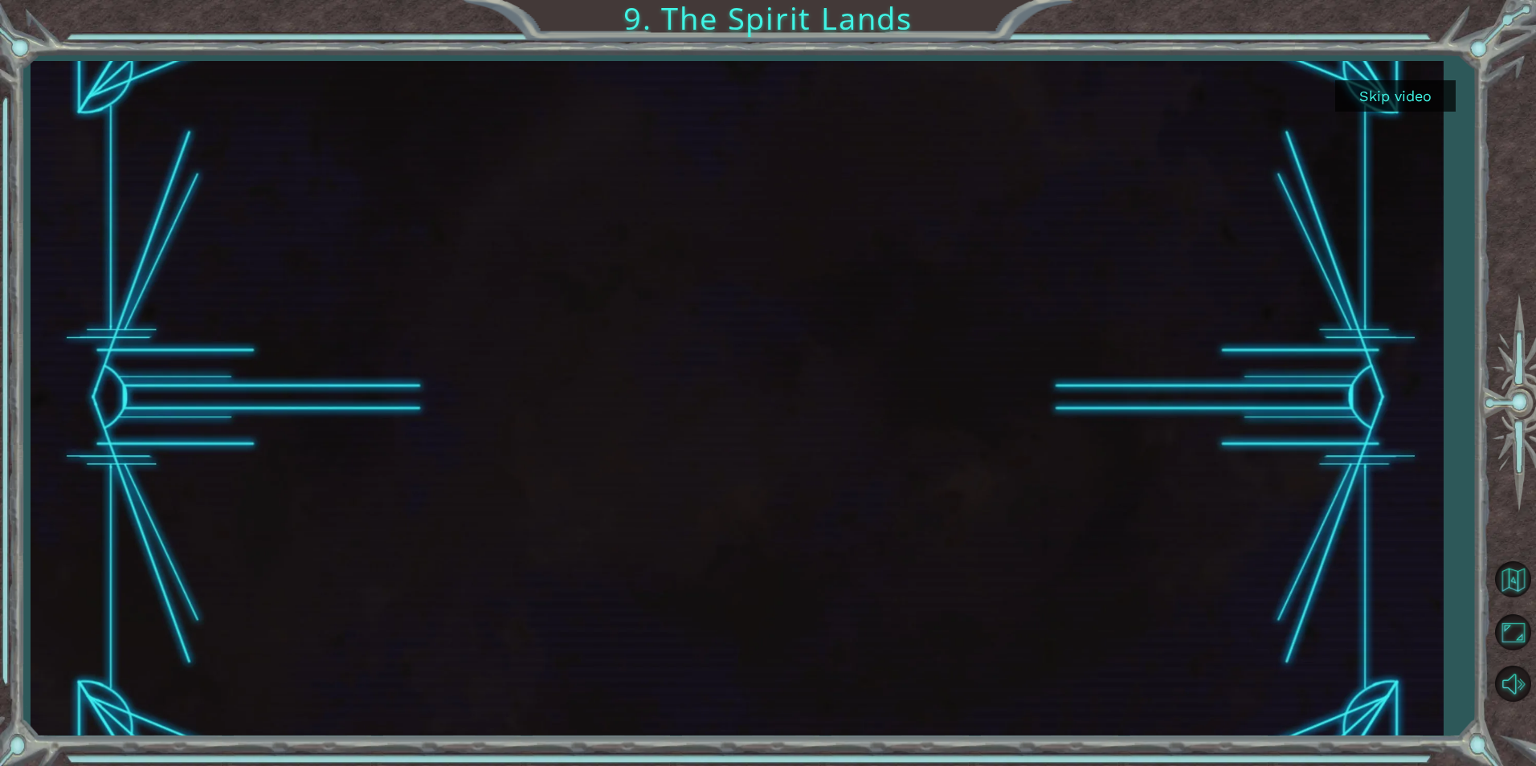
click at [814, 567] on div at bounding box center [737, 398] width 1199 height 675
click at [1369, 98] on button "Skip video" at bounding box center [1395, 95] width 120 height 31
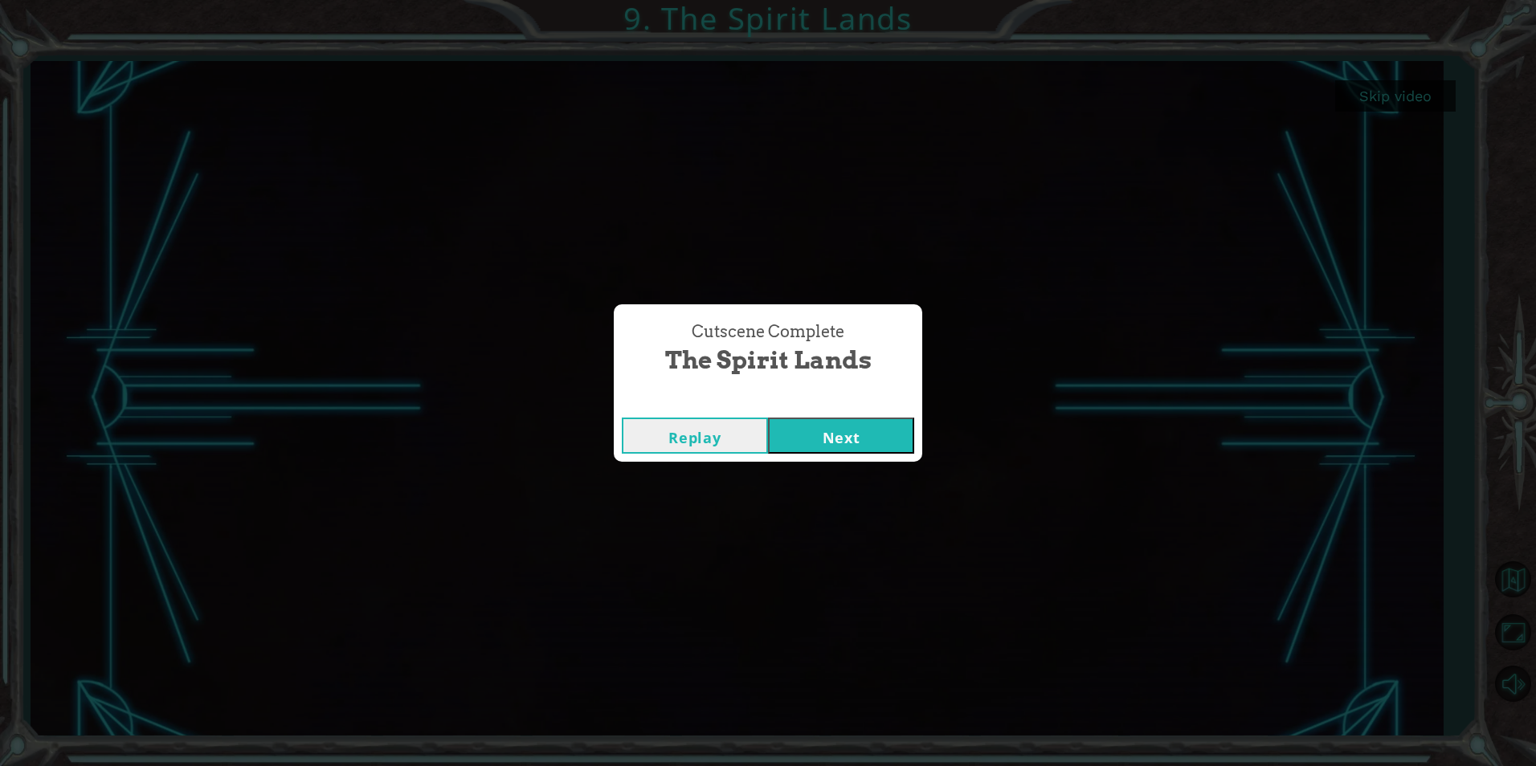
click at [852, 426] on button "Next" at bounding box center [841, 436] width 146 height 36
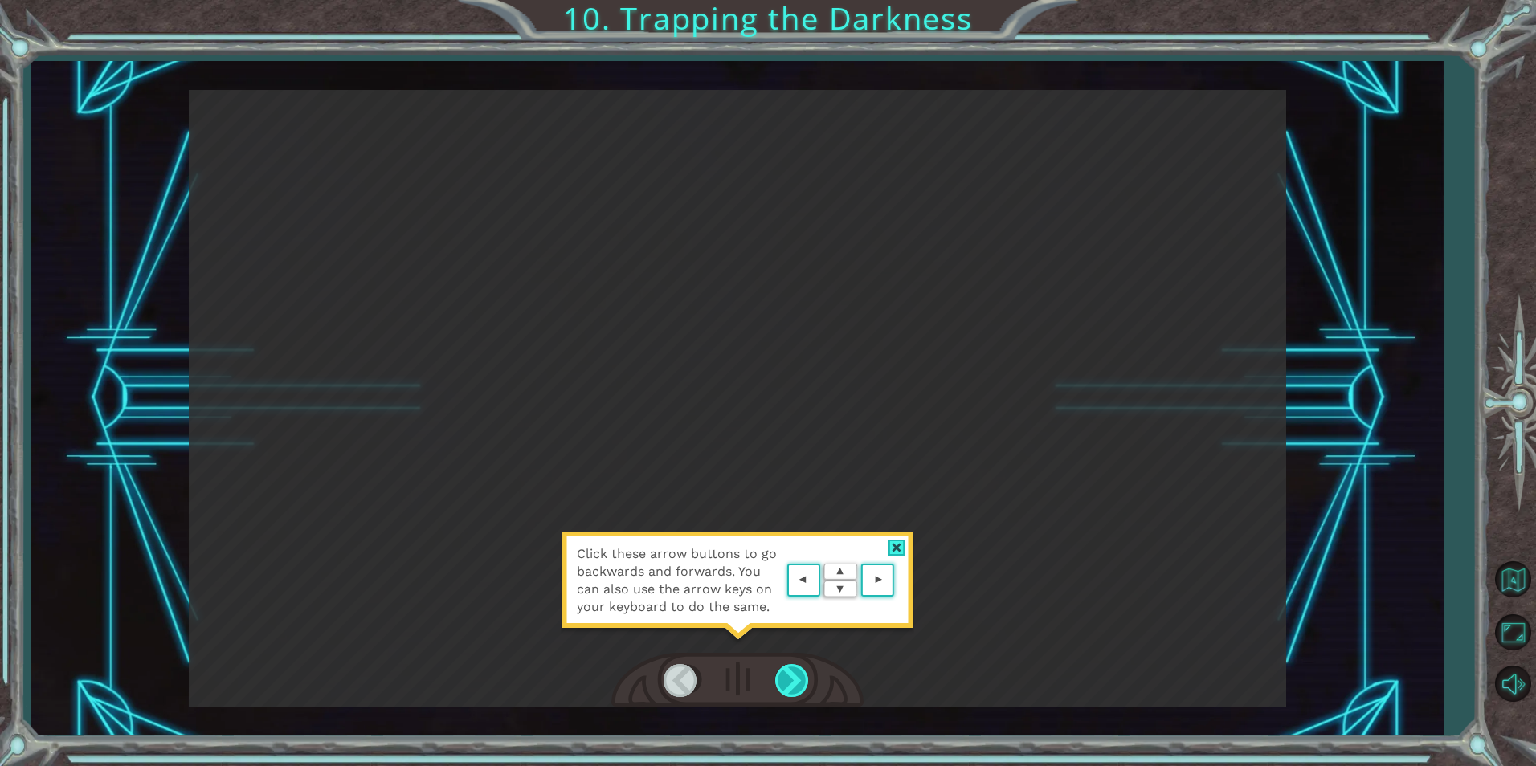
click at [779, 671] on div at bounding box center [793, 680] width 36 height 33
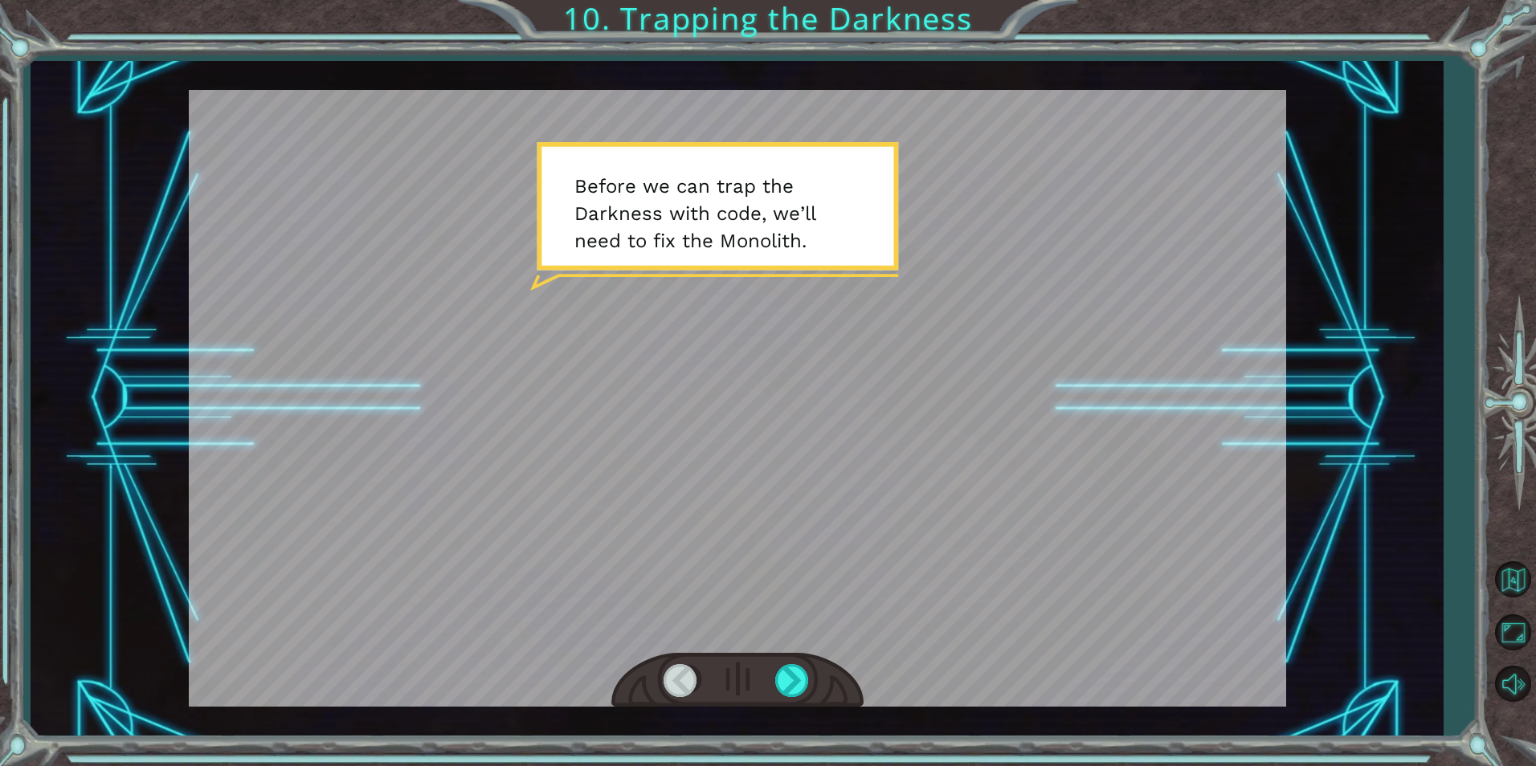
click at [780, 659] on div at bounding box center [737, 680] width 252 height 55
click at [780, 673] on div at bounding box center [793, 680] width 36 height 33
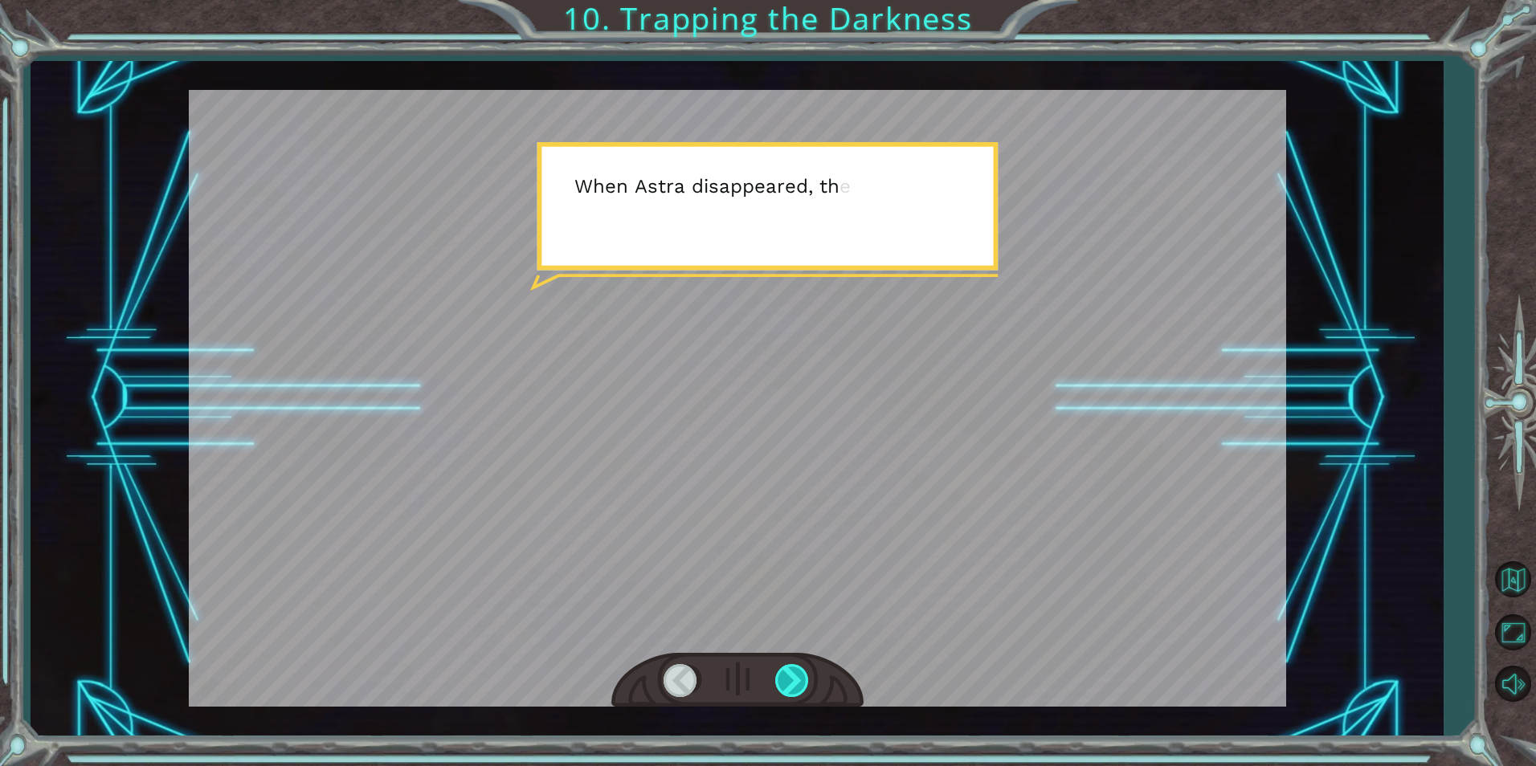
click at [780, 673] on div at bounding box center [793, 680] width 36 height 33
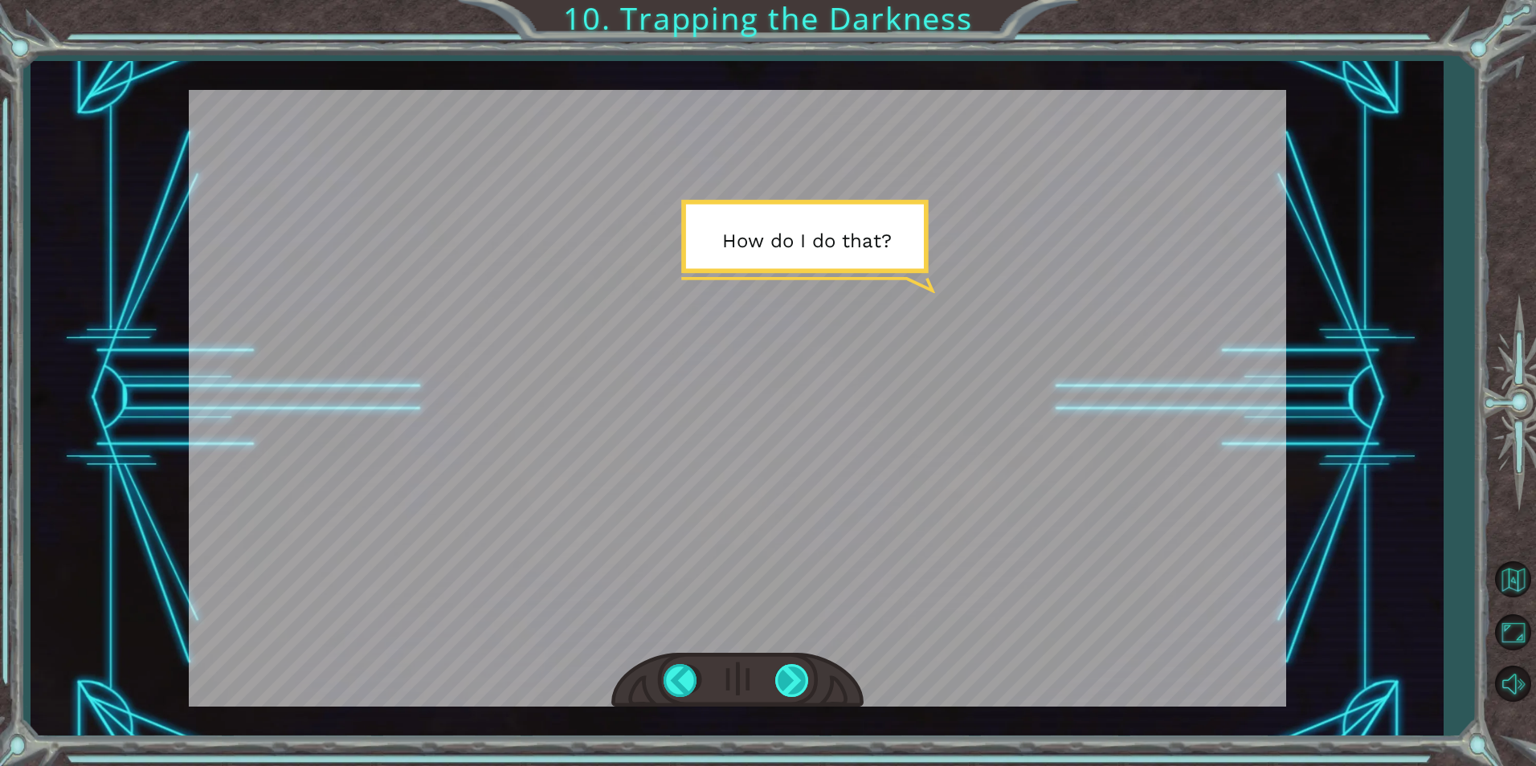
click at [780, 673] on div at bounding box center [793, 680] width 36 height 33
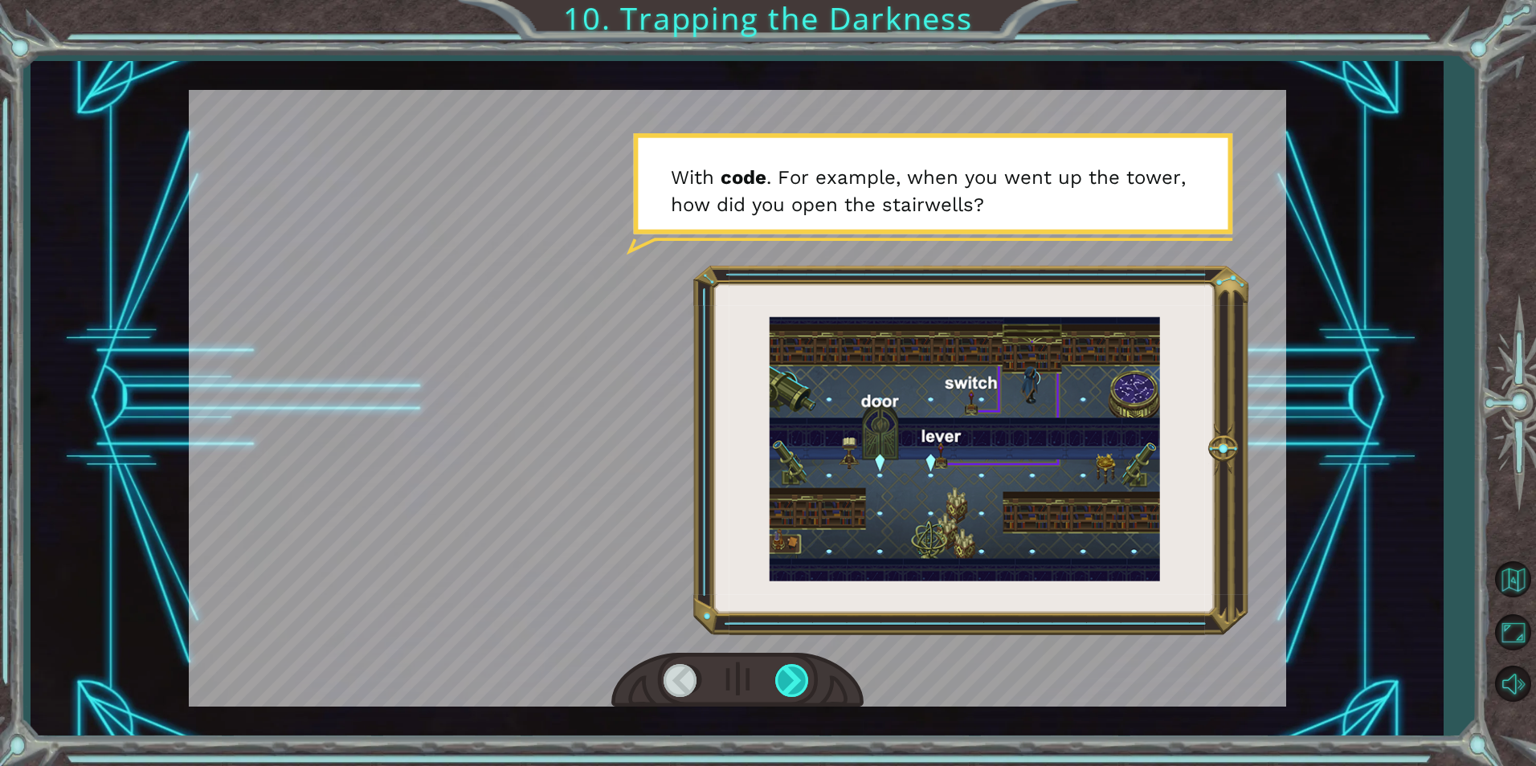
click at [780, 673] on div at bounding box center [793, 680] width 36 height 33
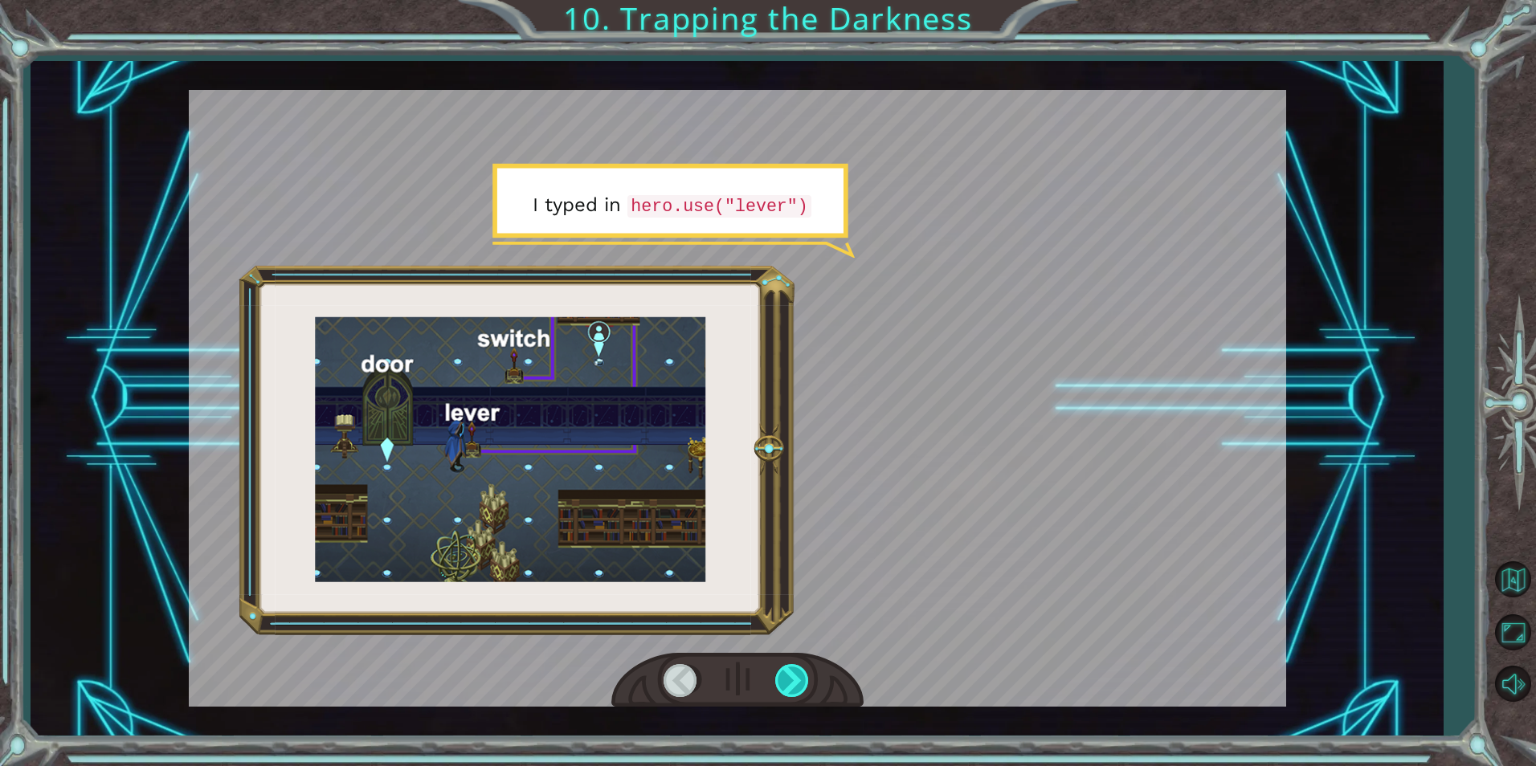
click at [780, 673] on div at bounding box center [793, 680] width 36 height 33
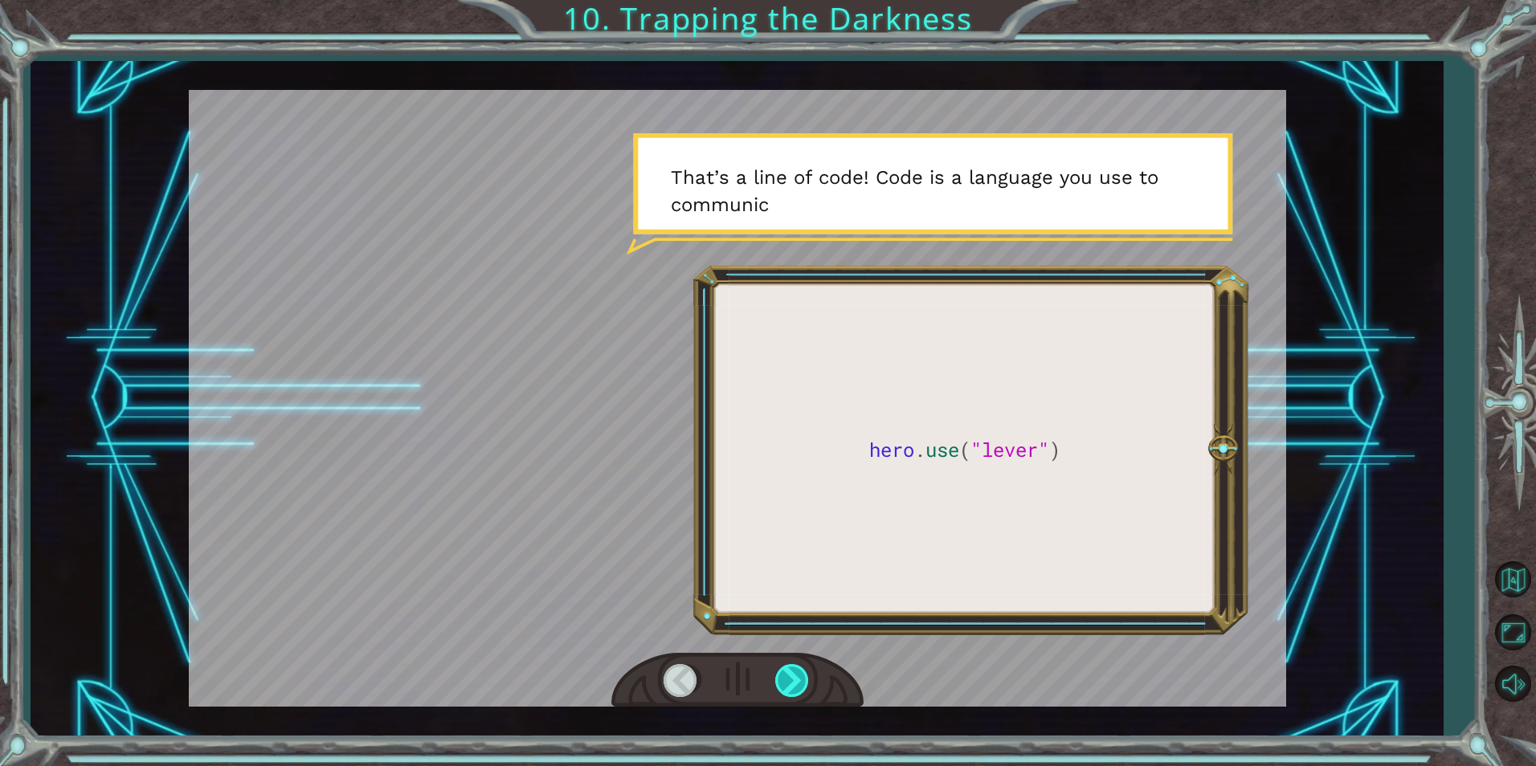
click at [780, 673] on div at bounding box center [793, 680] width 36 height 33
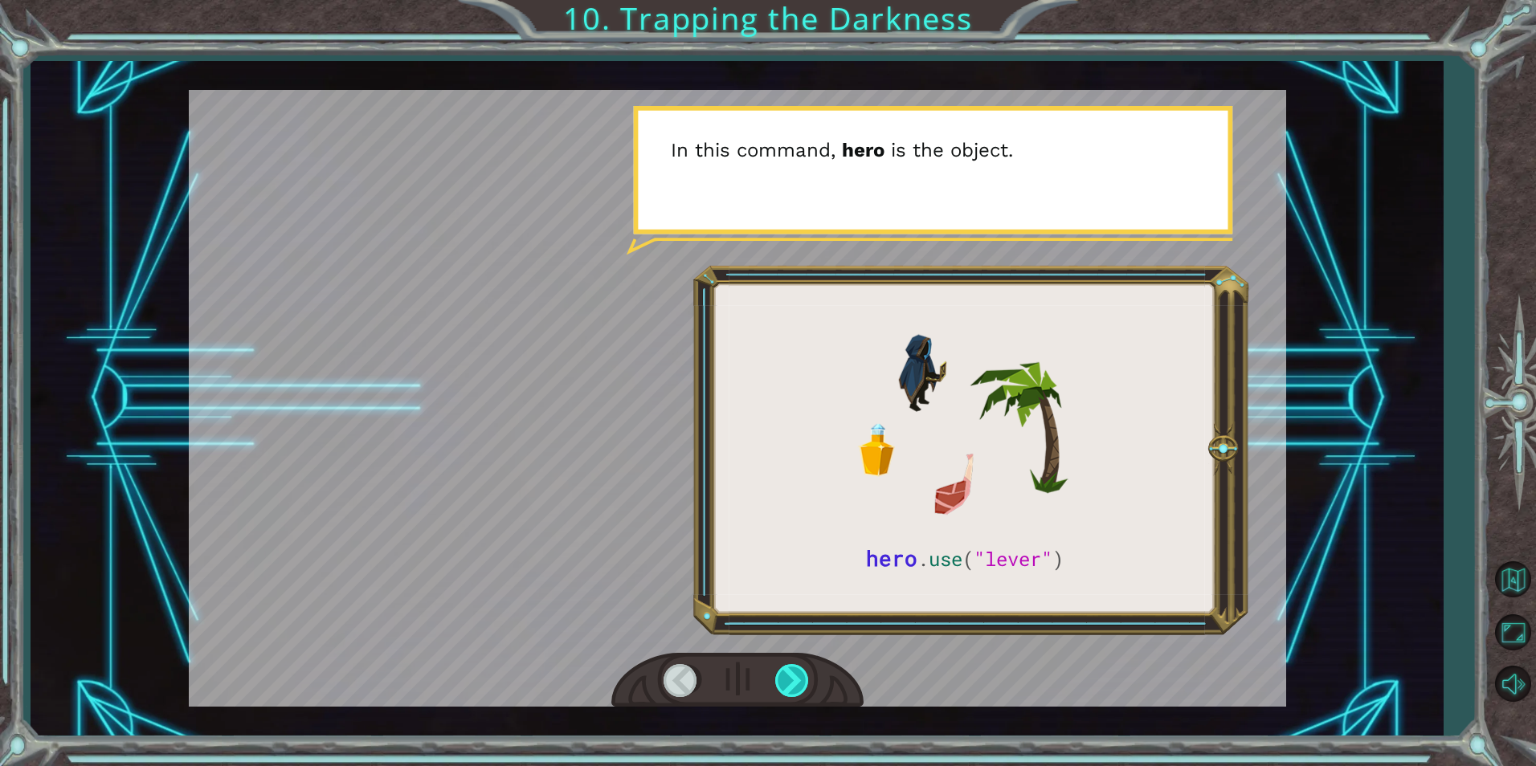
click at [780, 673] on div at bounding box center [793, 680] width 36 height 33
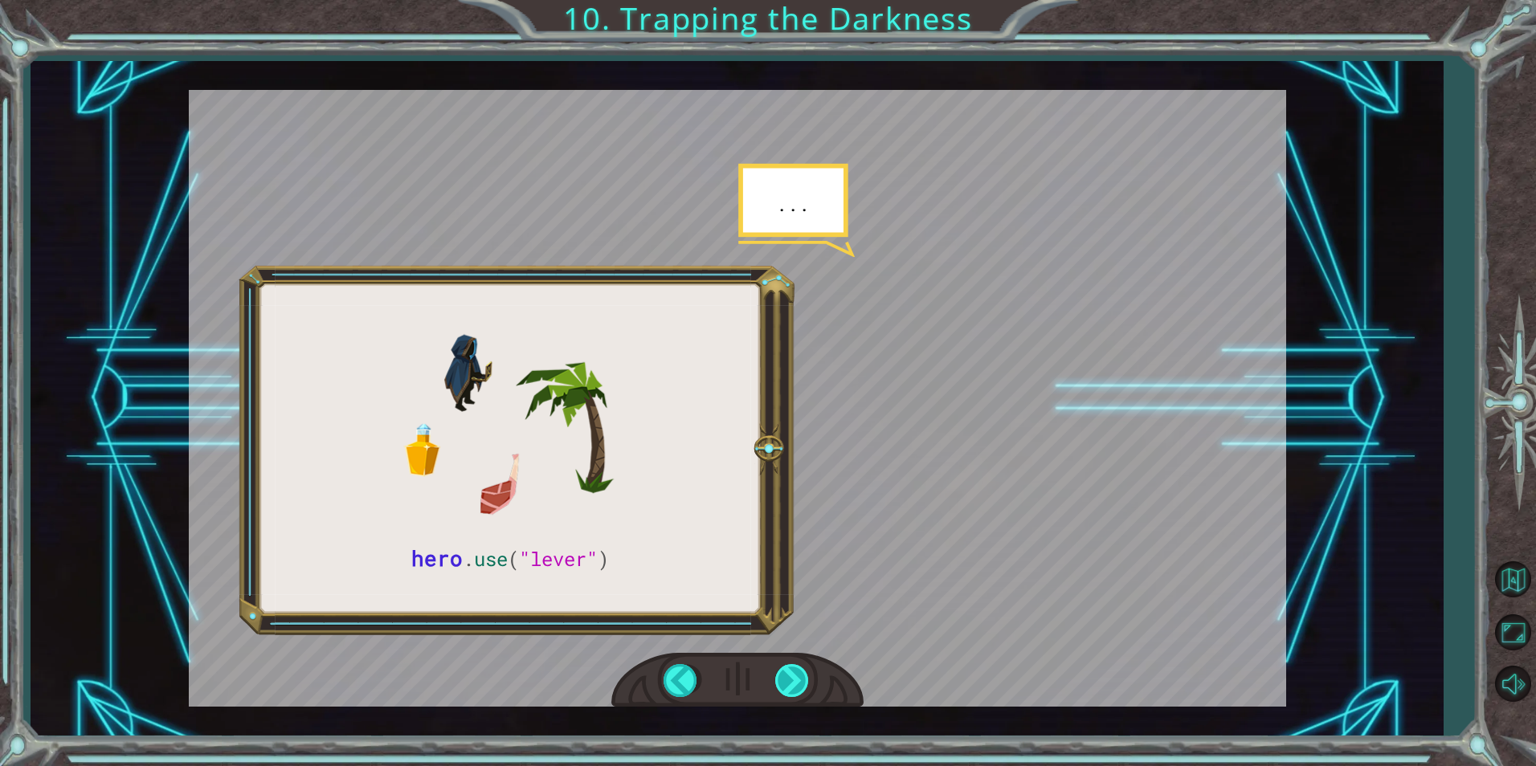
click at [780, 673] on div at bounding box center [793, 680] width 36 height 33
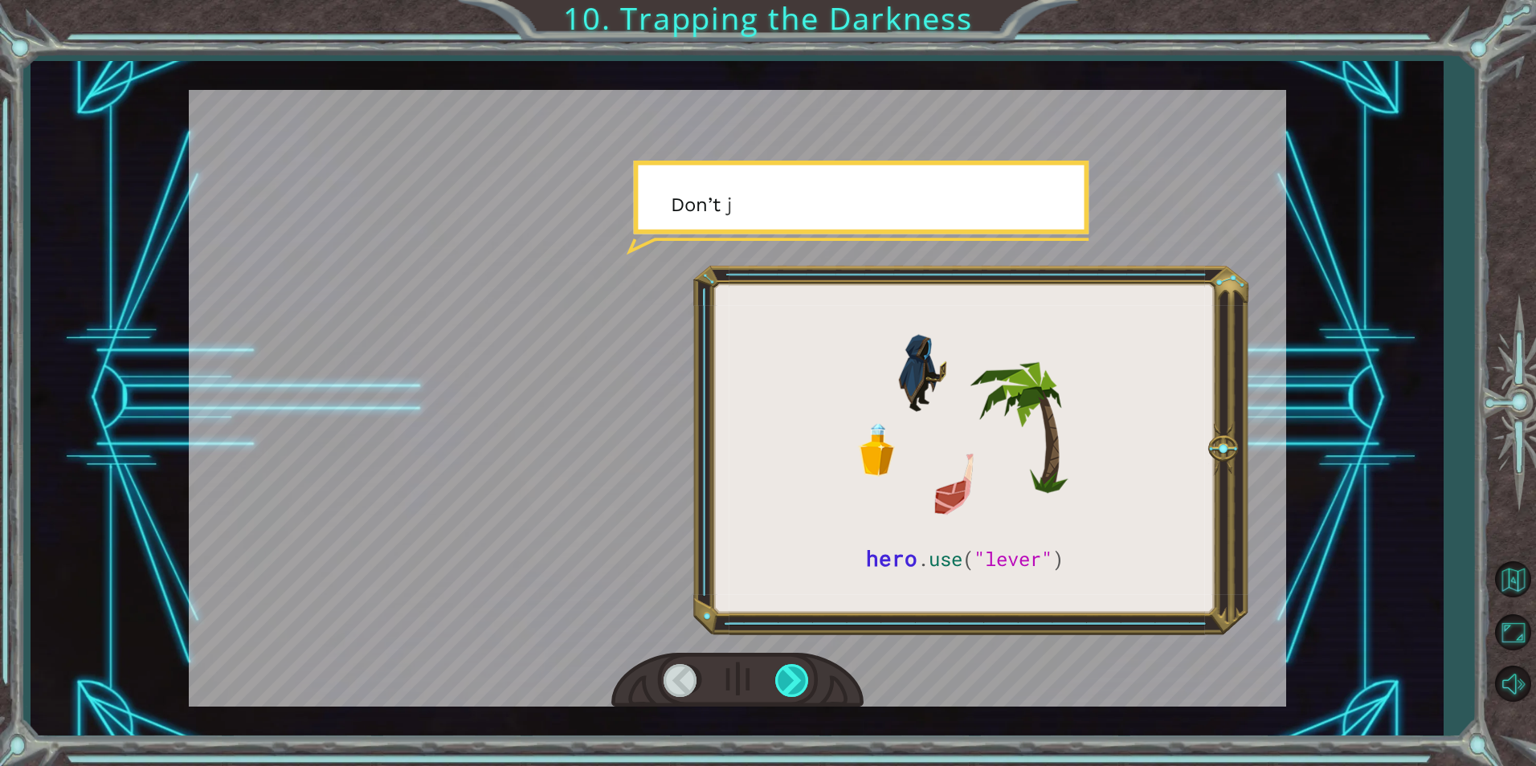
click at [780, 673] on div at bounding box center [793, 680] width 36 height 33
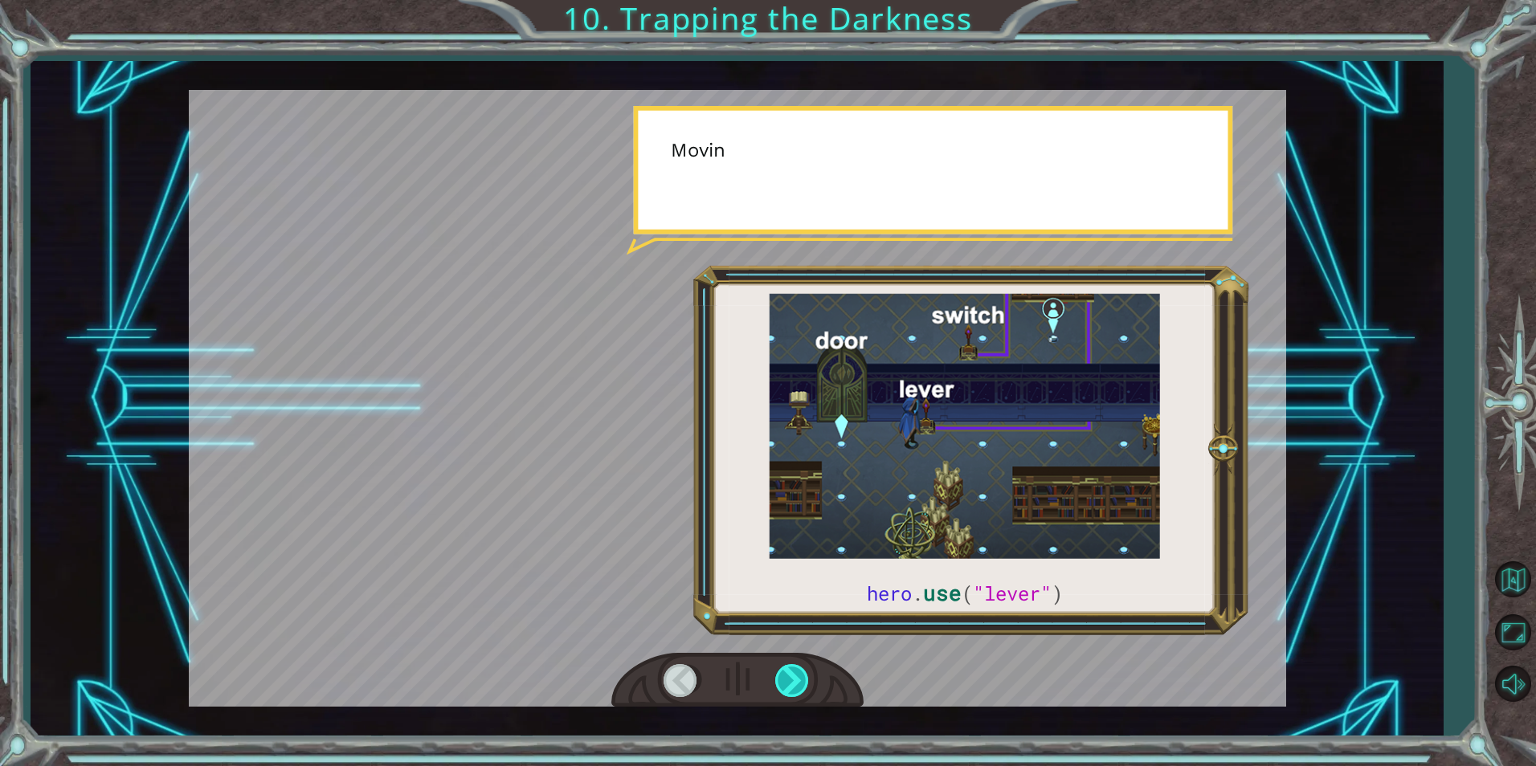
click at [780, 673] on div at bounding box center [793, 680] width 36 height 33
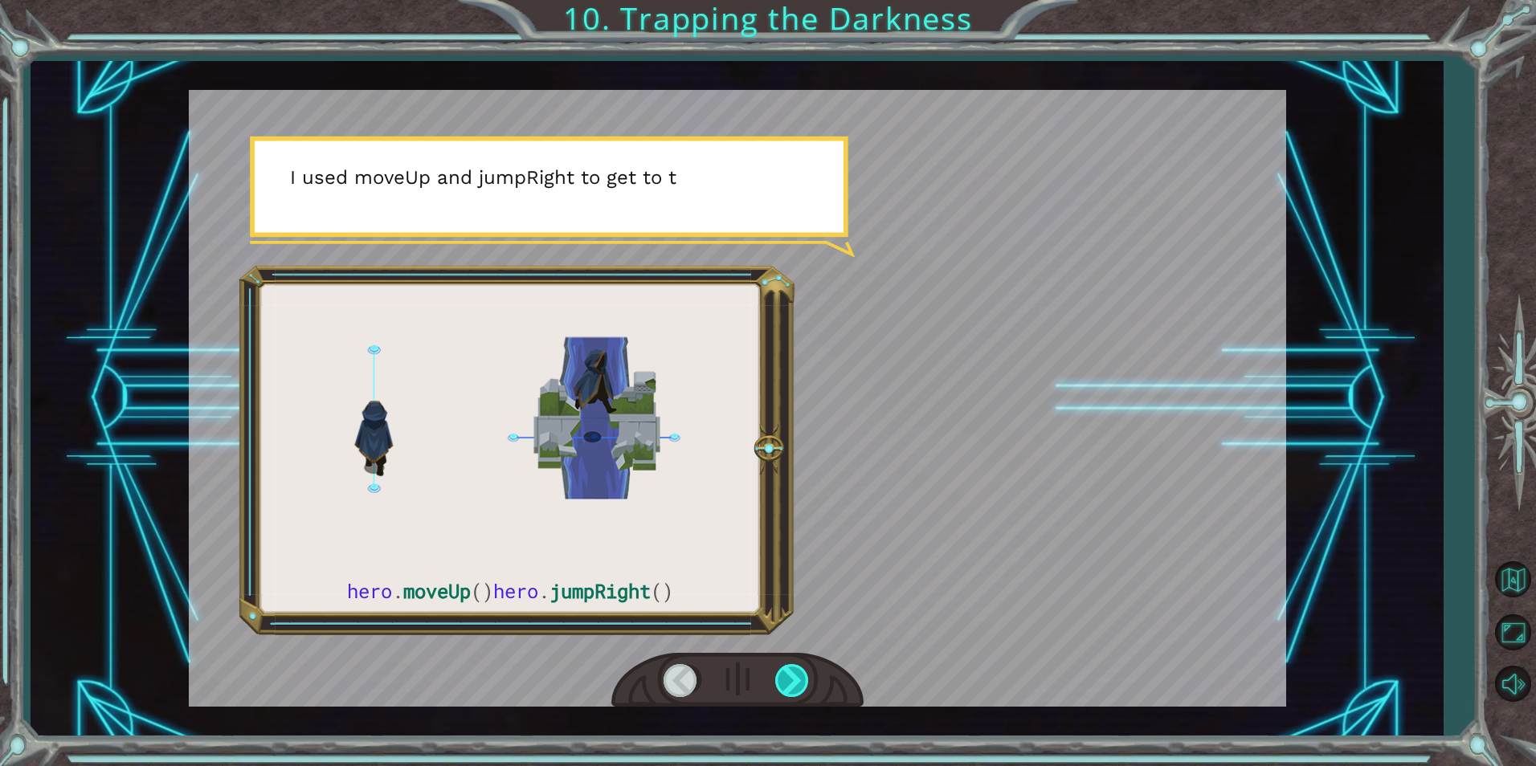
click at [780, 673] on div at bounding box center [793, 680] width 36 height 33
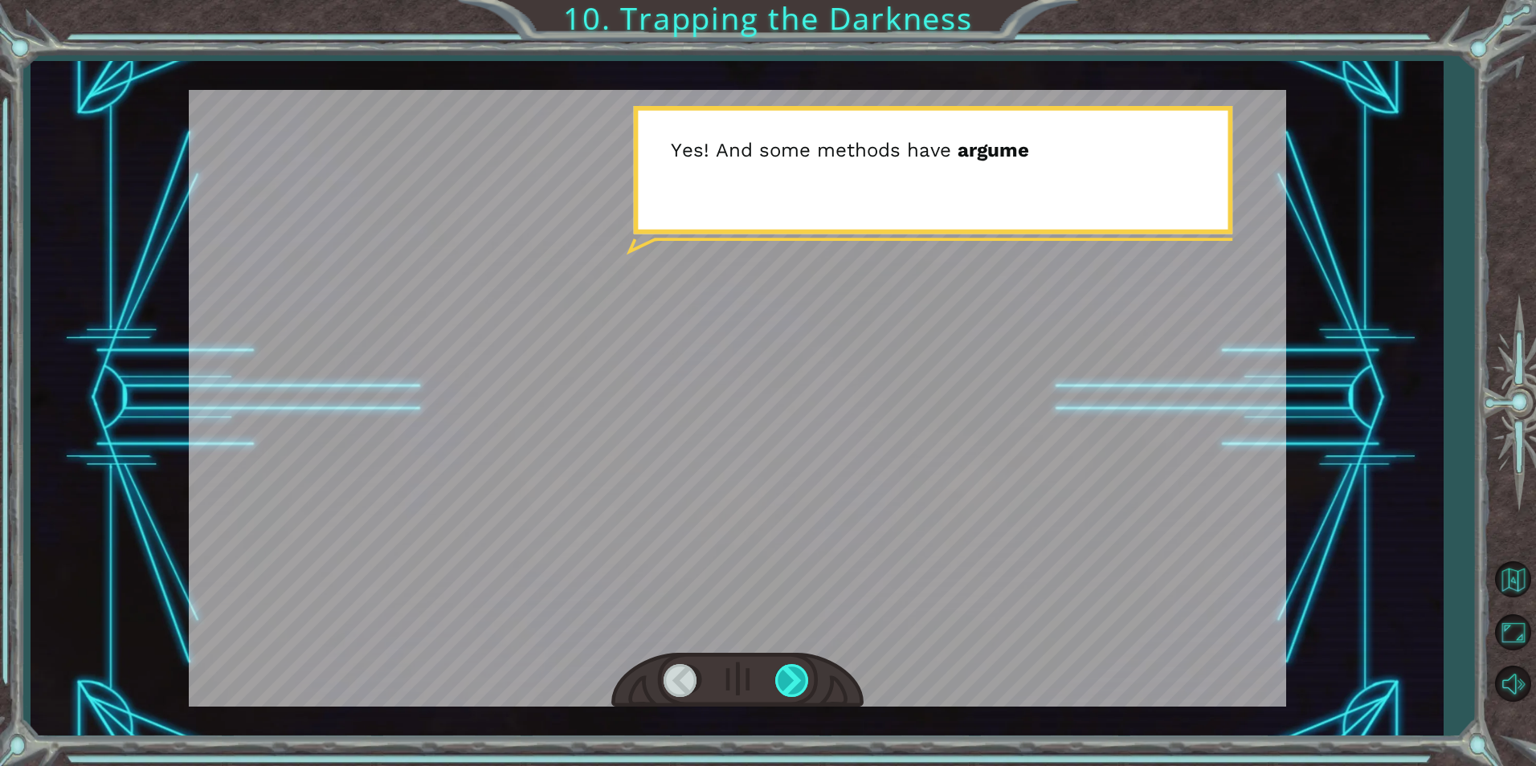
click at [780, 673] on div at bounding box center [793, 680] width 36 height 33
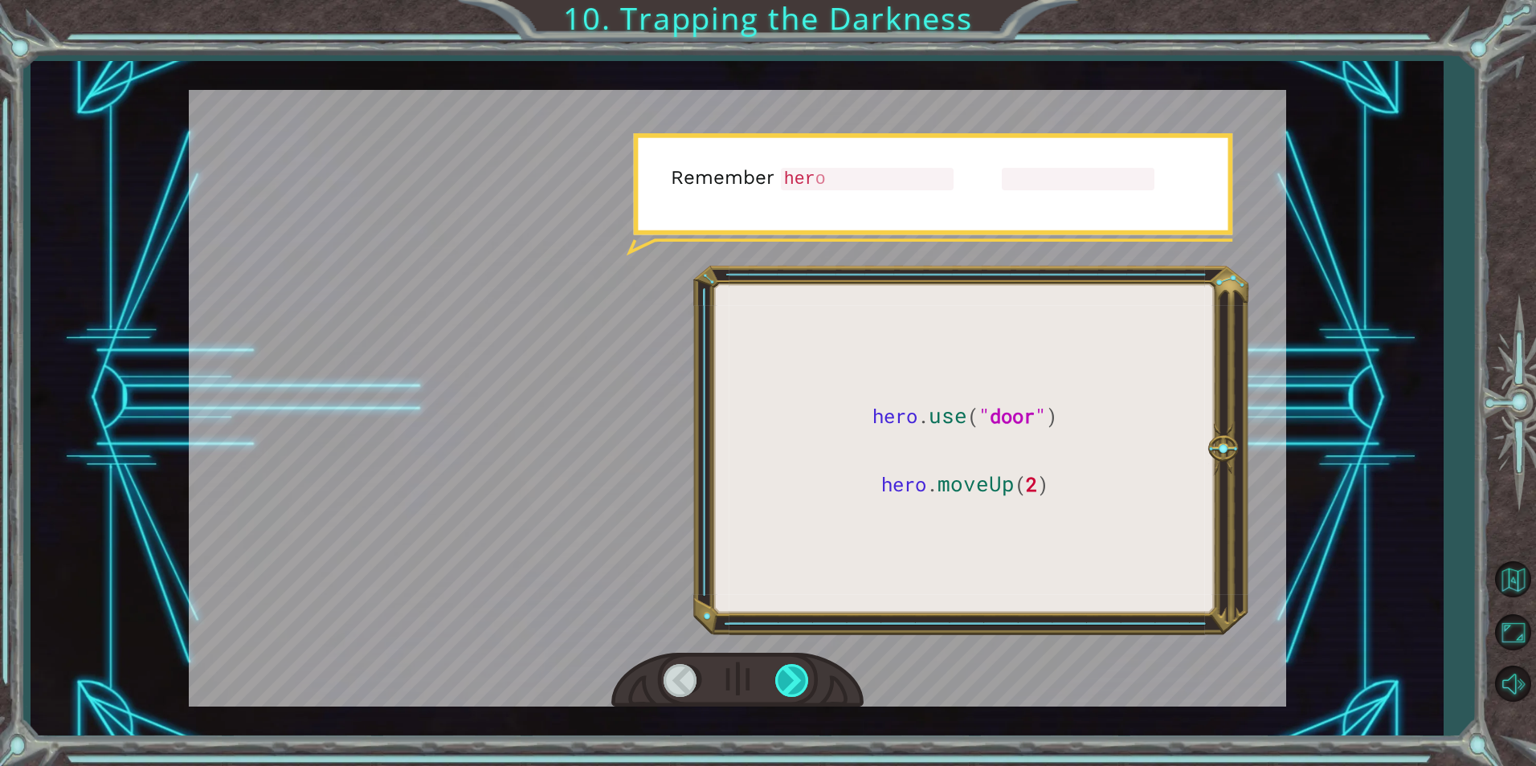
click at [780, 673] on div at bounding box center [793, 680] width 36 height 33
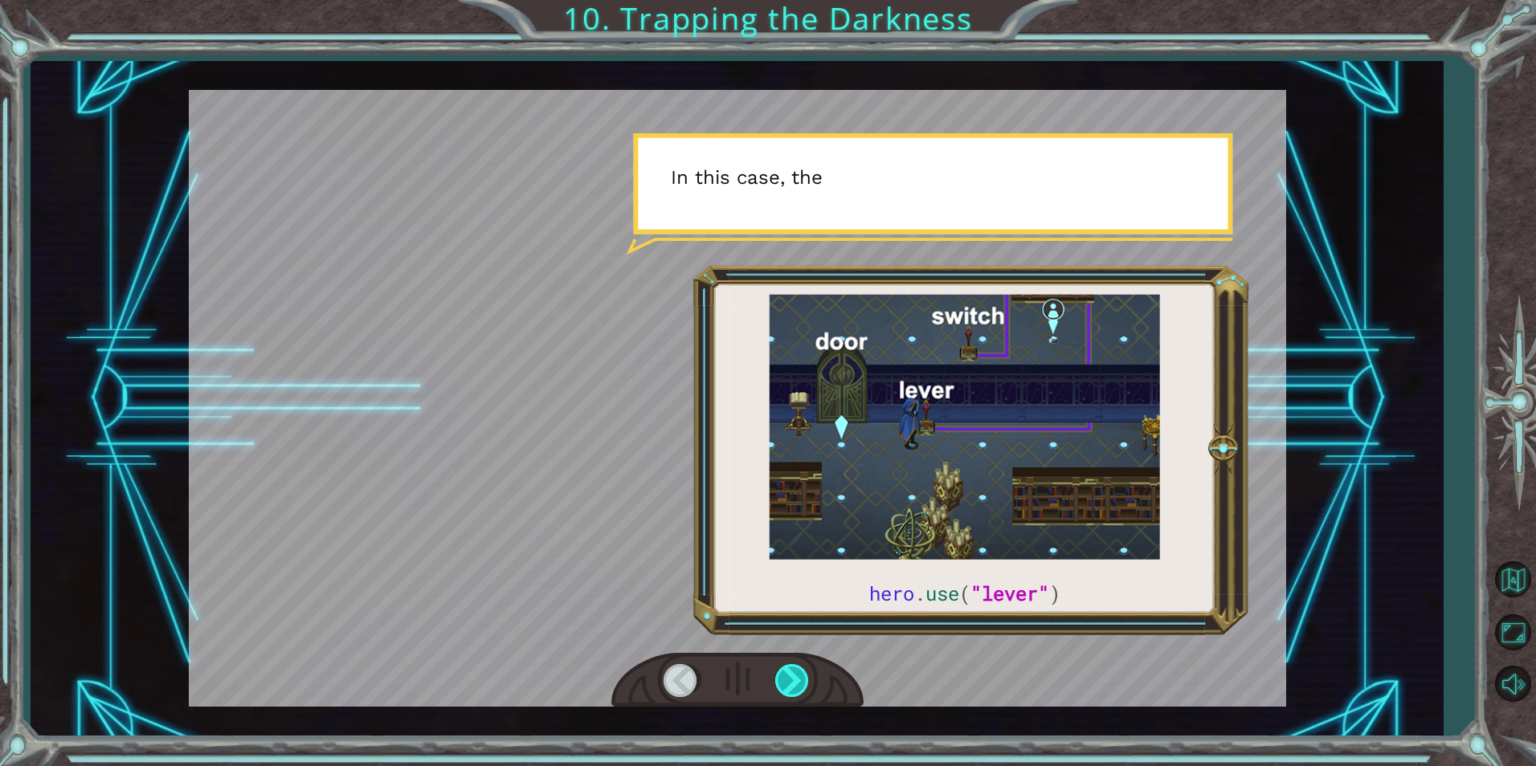
click at [780, 673] on div at bounding box center [793, 680] width 36 height 33
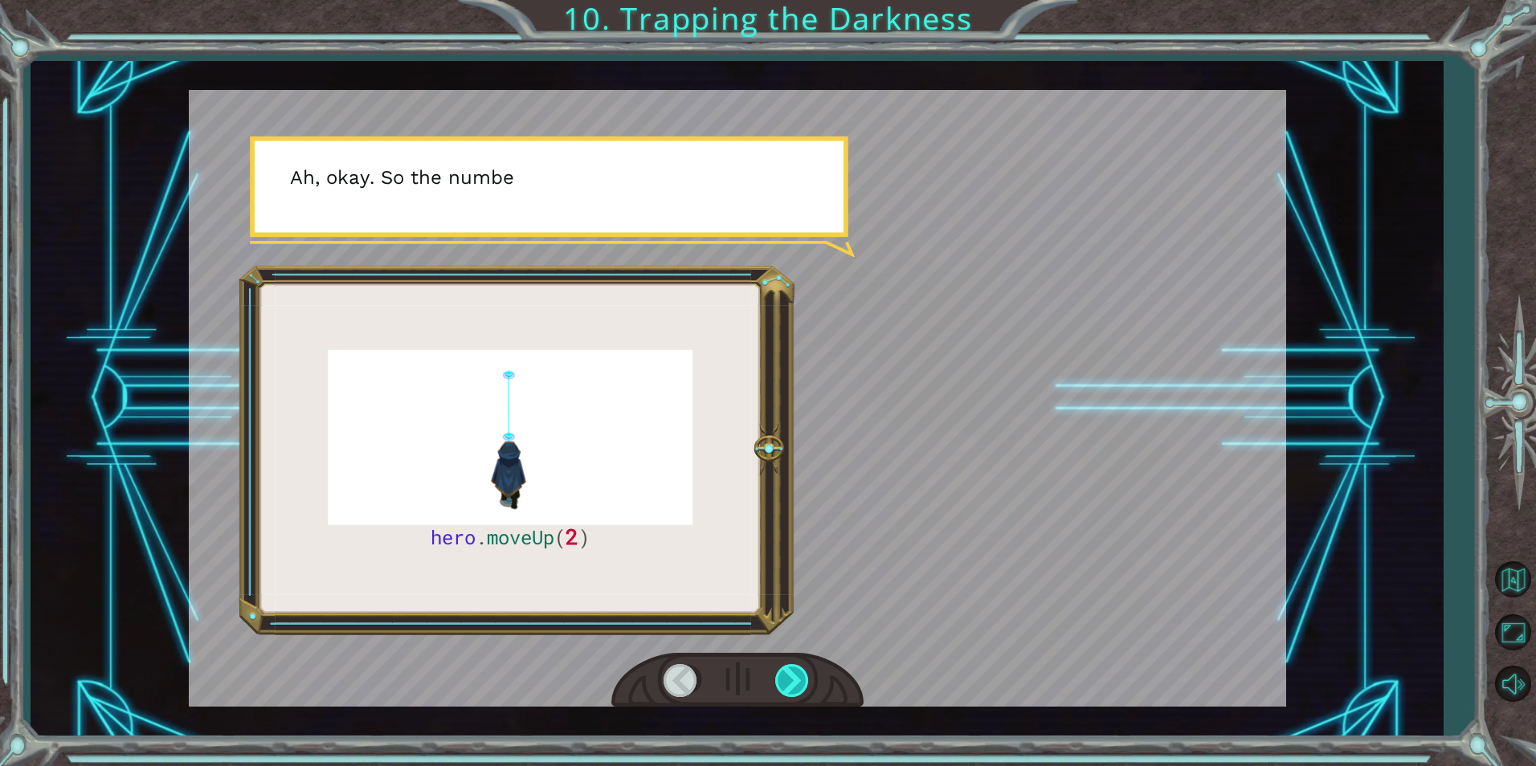
click at [780, 673] on div at bounding box center [793, 680] width 36 height 33
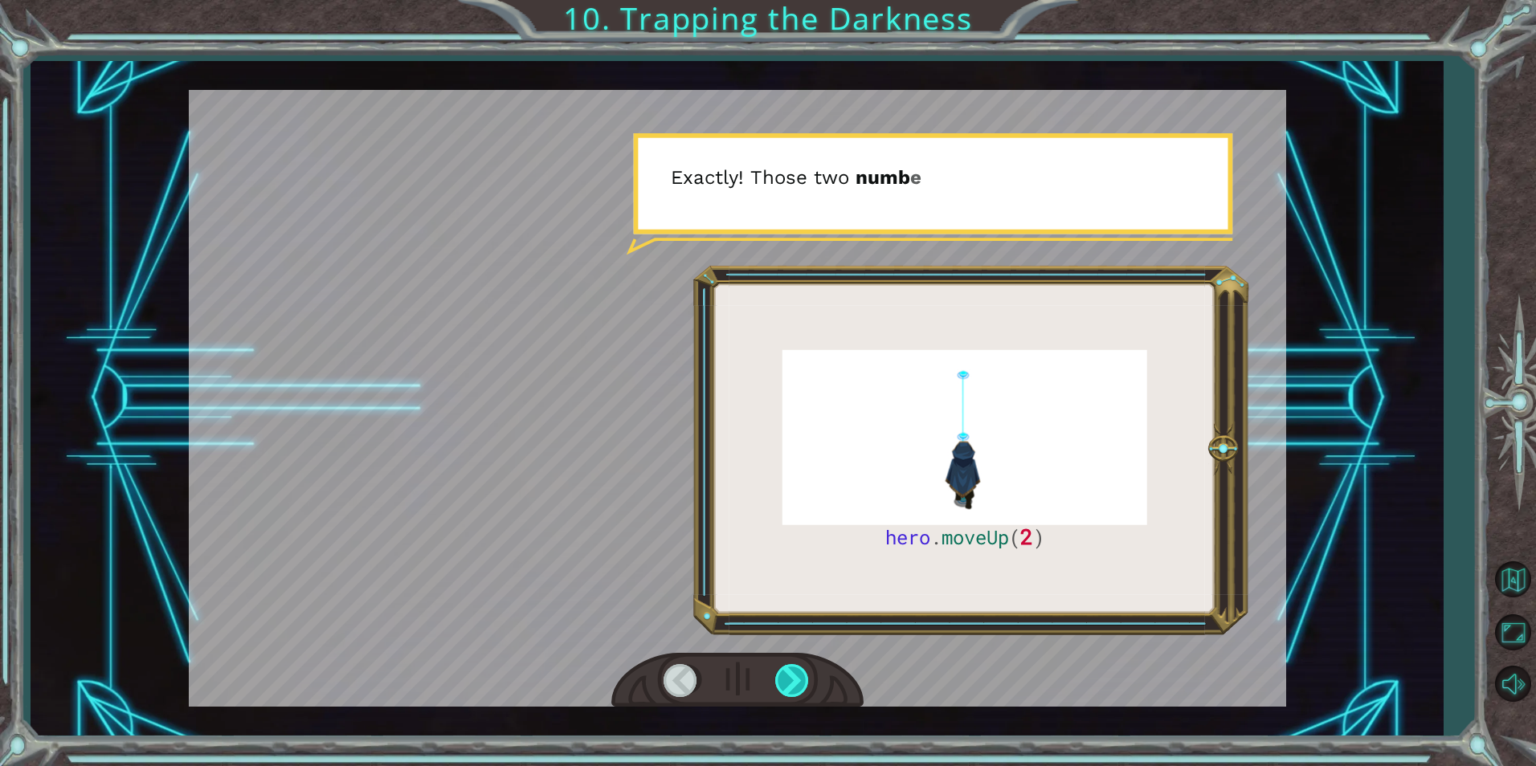
click at [780, 673] on div at bounding box center [793, 680] width 36 height 33
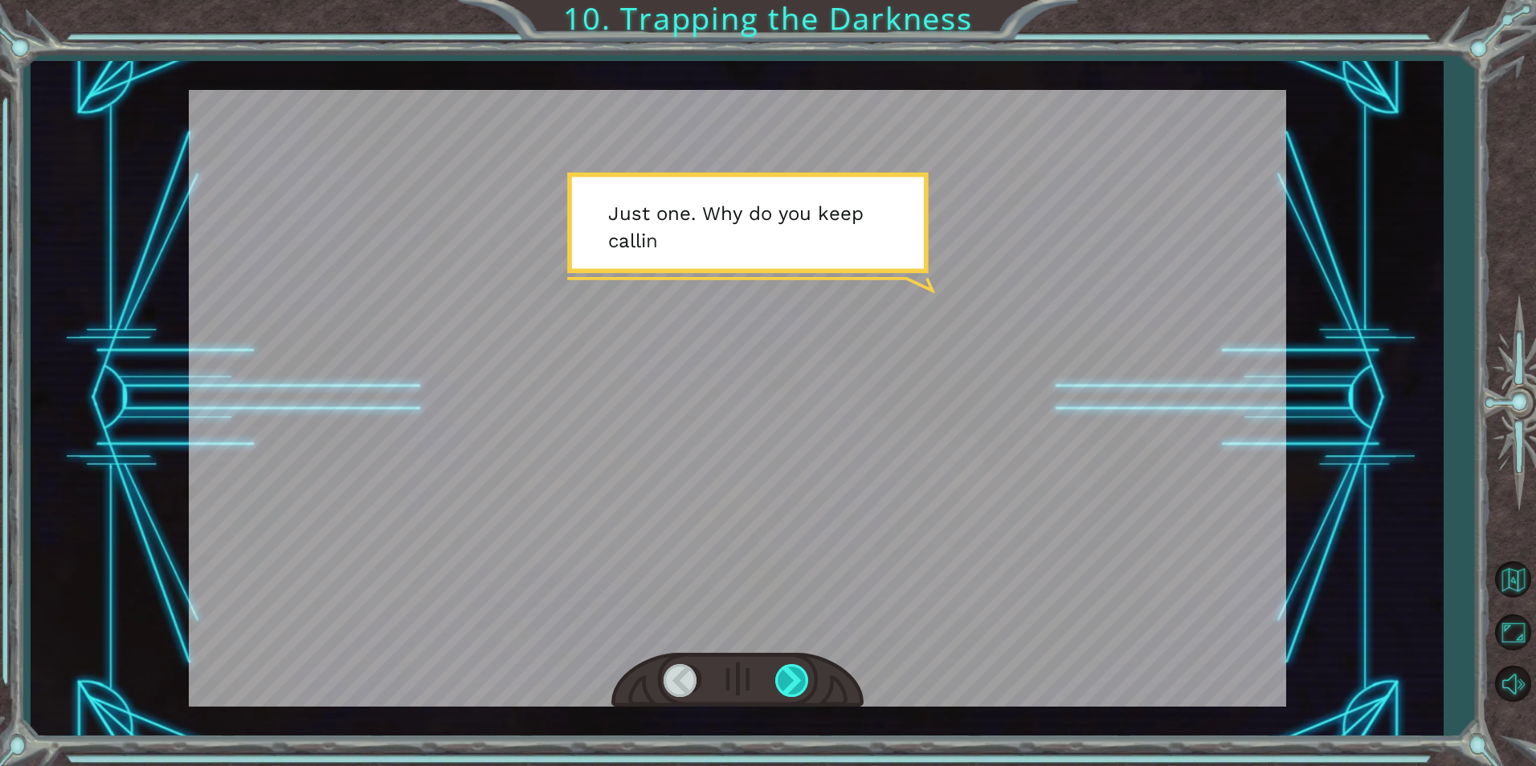
click at [780, 673] on div at bounding box center [793, 680] width 36 height 33
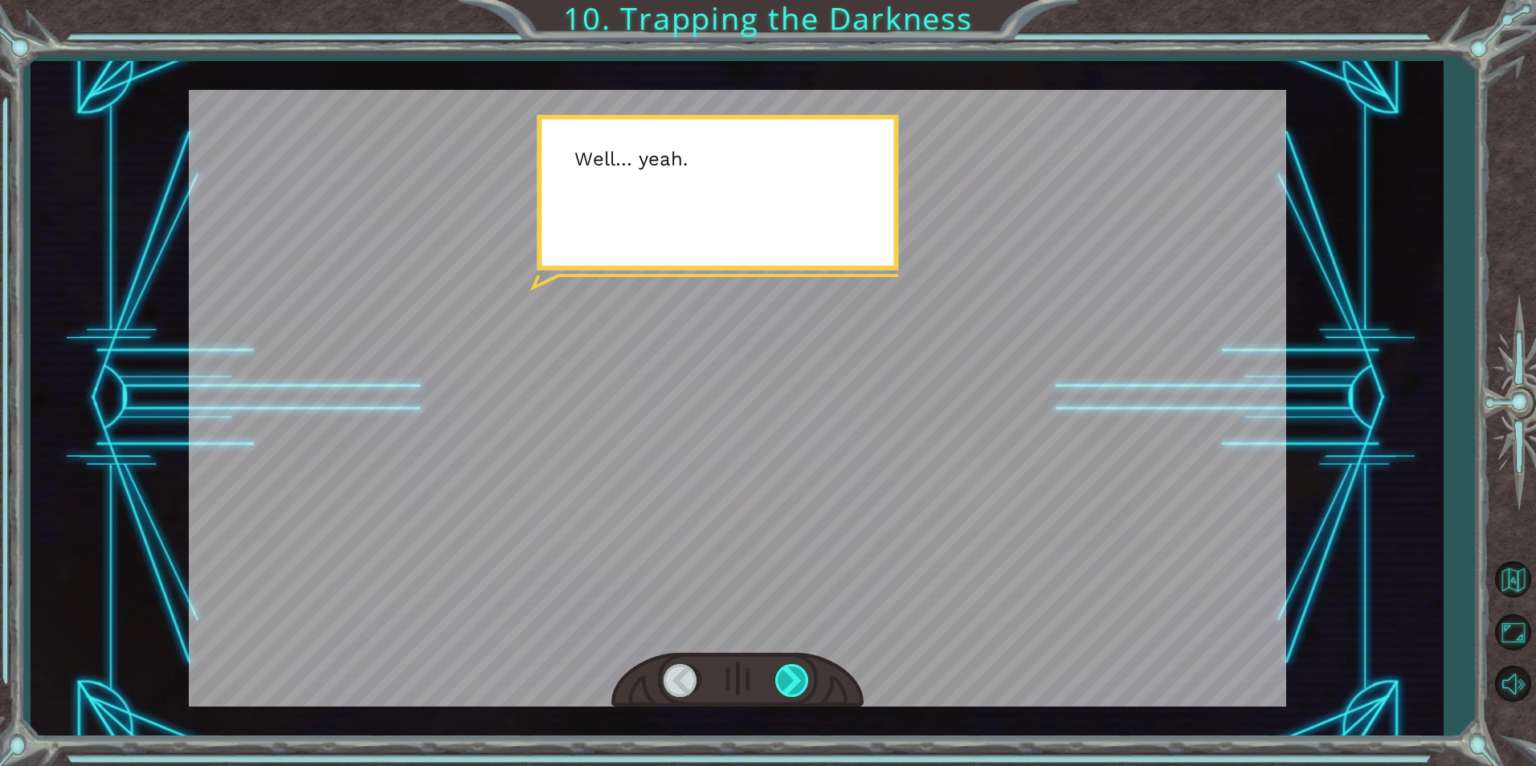
click at [780, 673] on div at bounding box center [793, 680] width 36 height 33
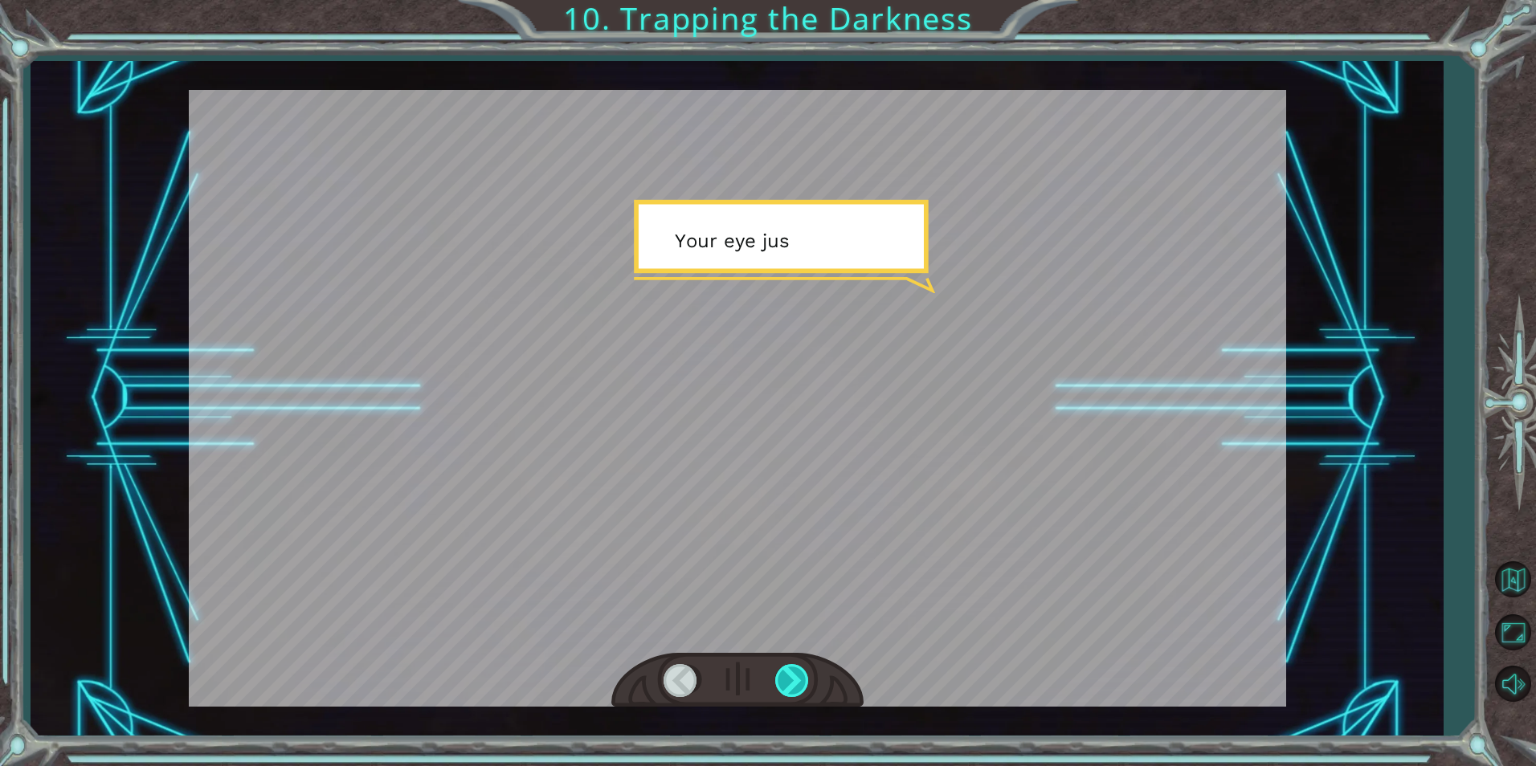
click at [780, 673] on div at bounding box center [793, 680] width 36 height 33
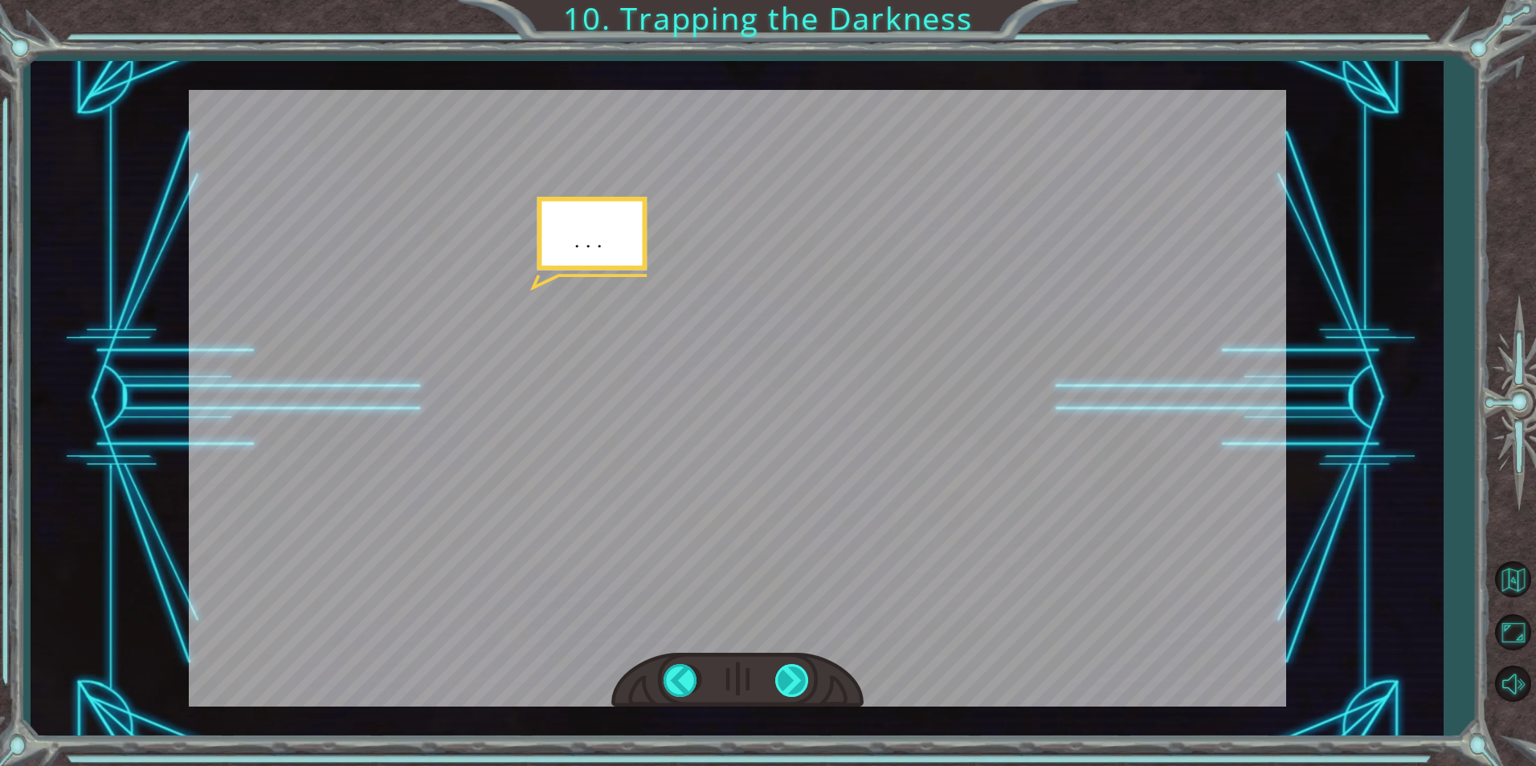
click at [780, 673] on div at bounding box center [793, 680] width 36 height 33
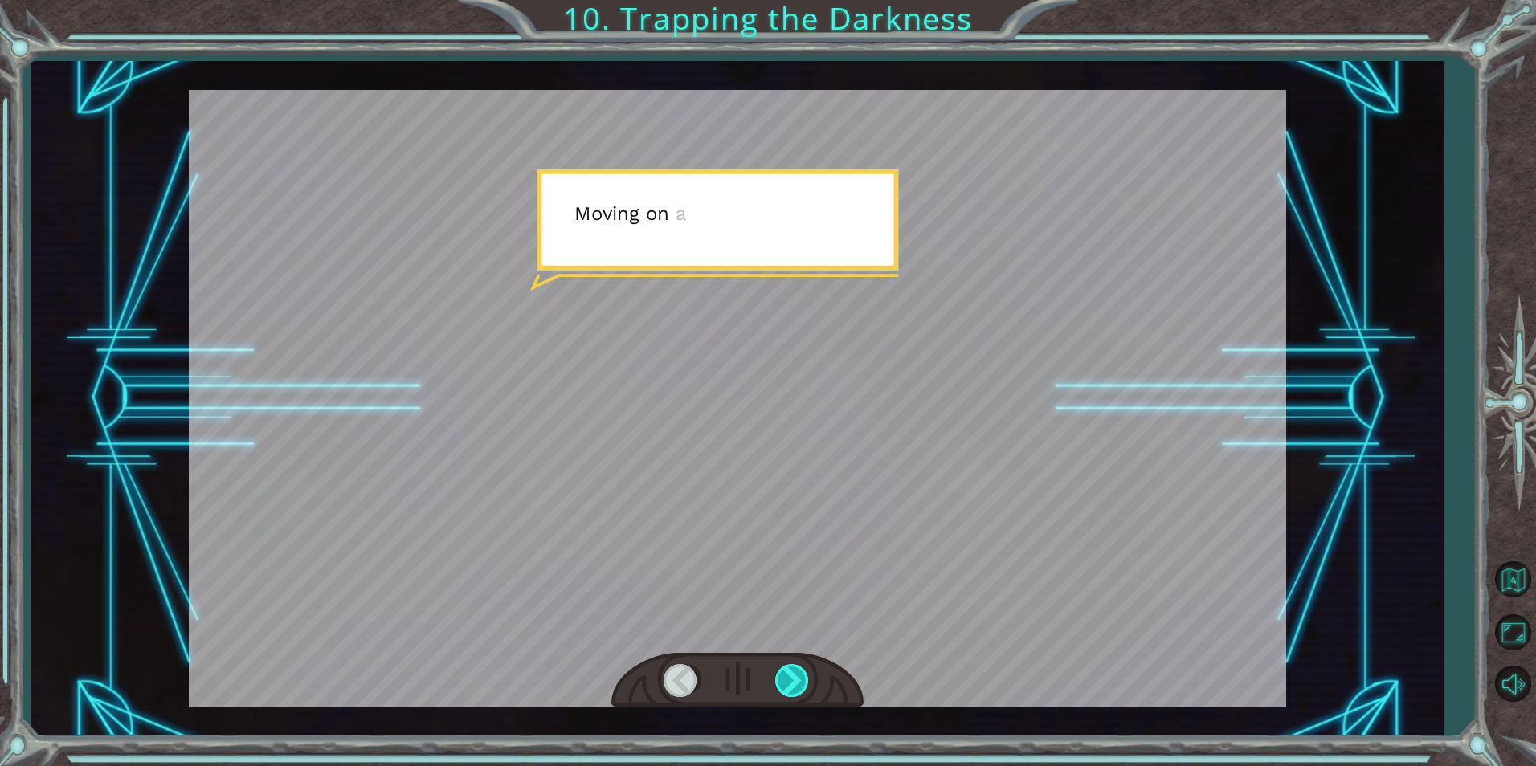
click at [780, 673] on div at bounding box center [793, 680] width 36 height 33
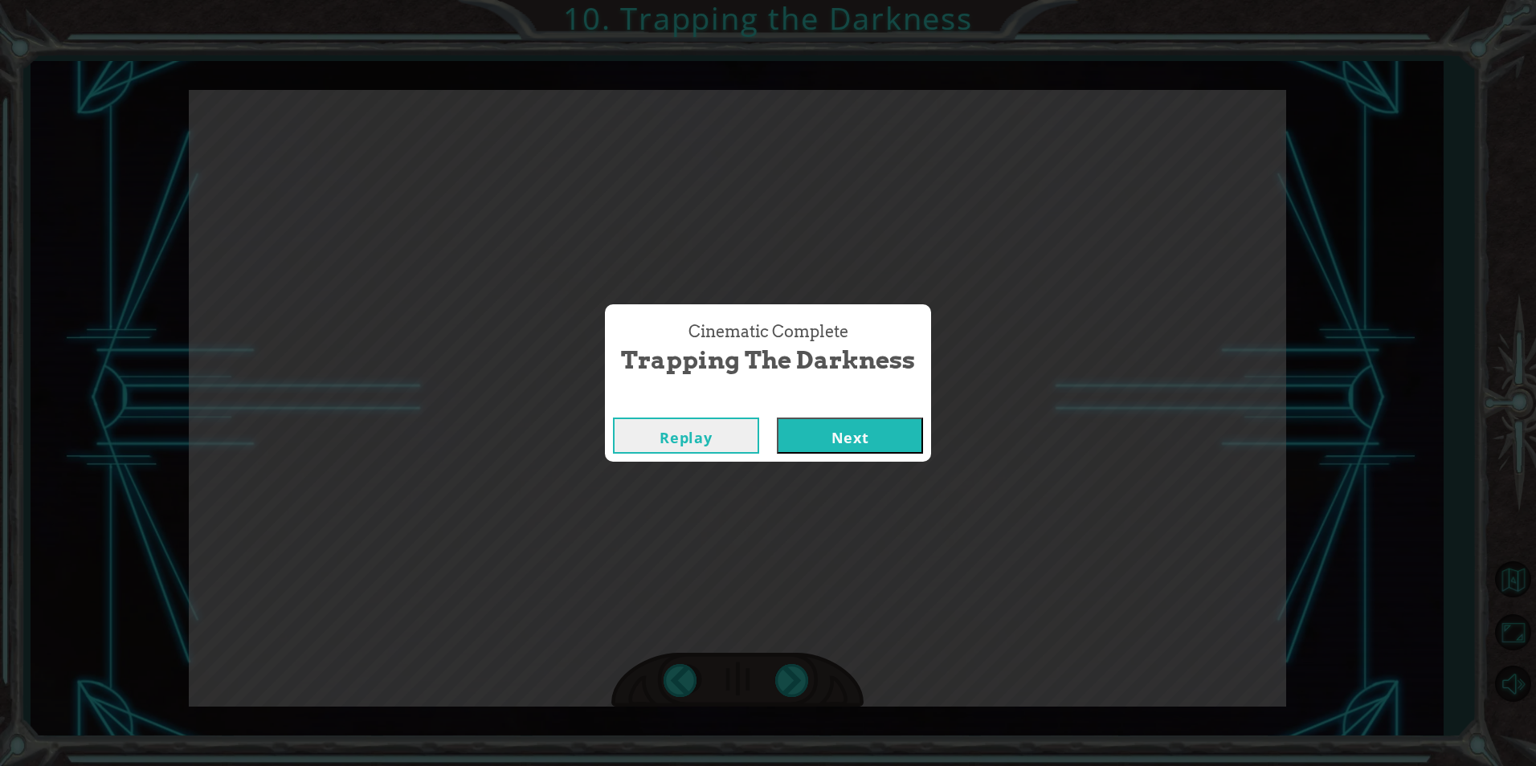
click at [852, 435] on button "Next" at bounding box center [850, 436] width 146 height 36
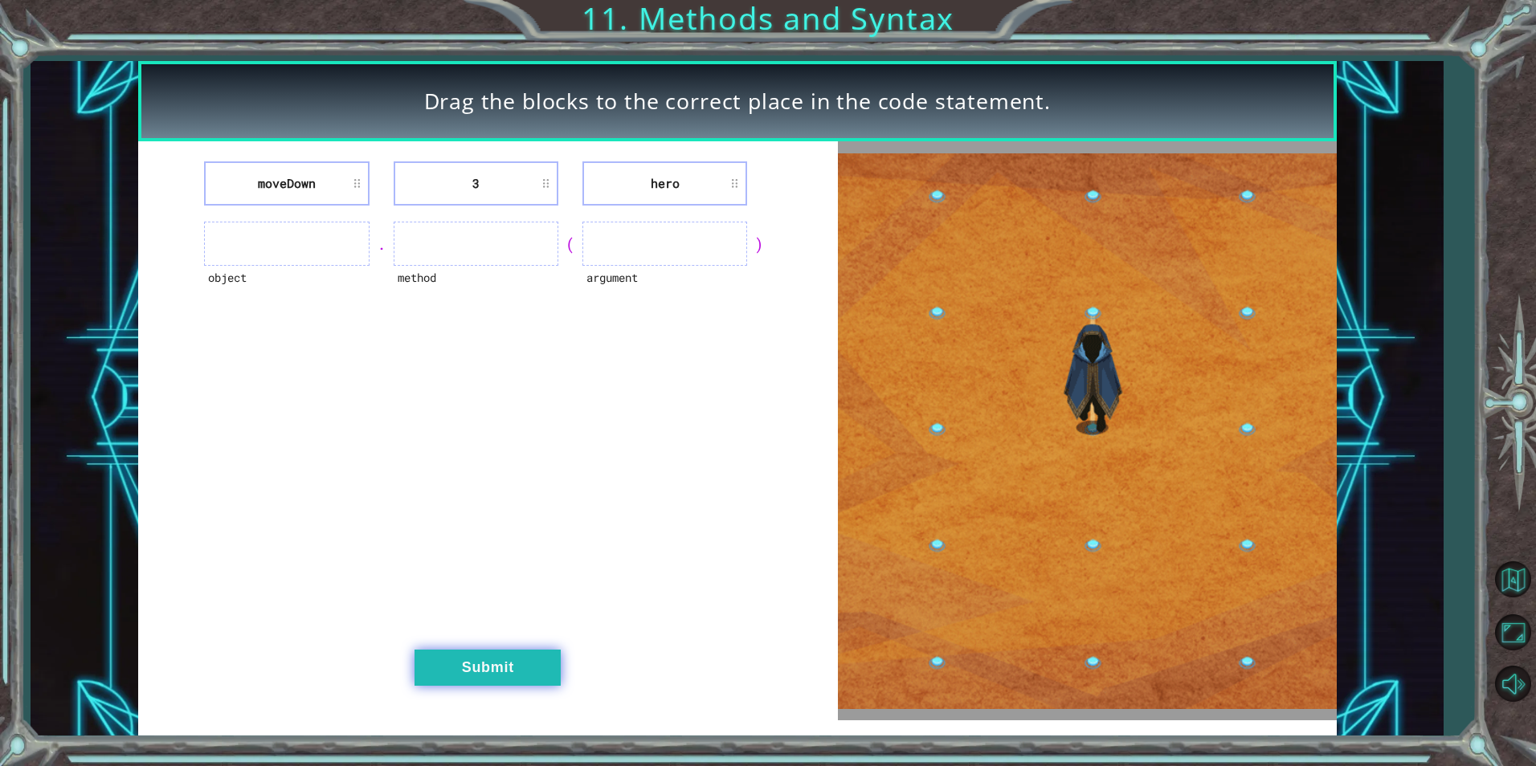
click at [517, 656] on button "Submit" at bounding box center [488, 668] width 146 height 36
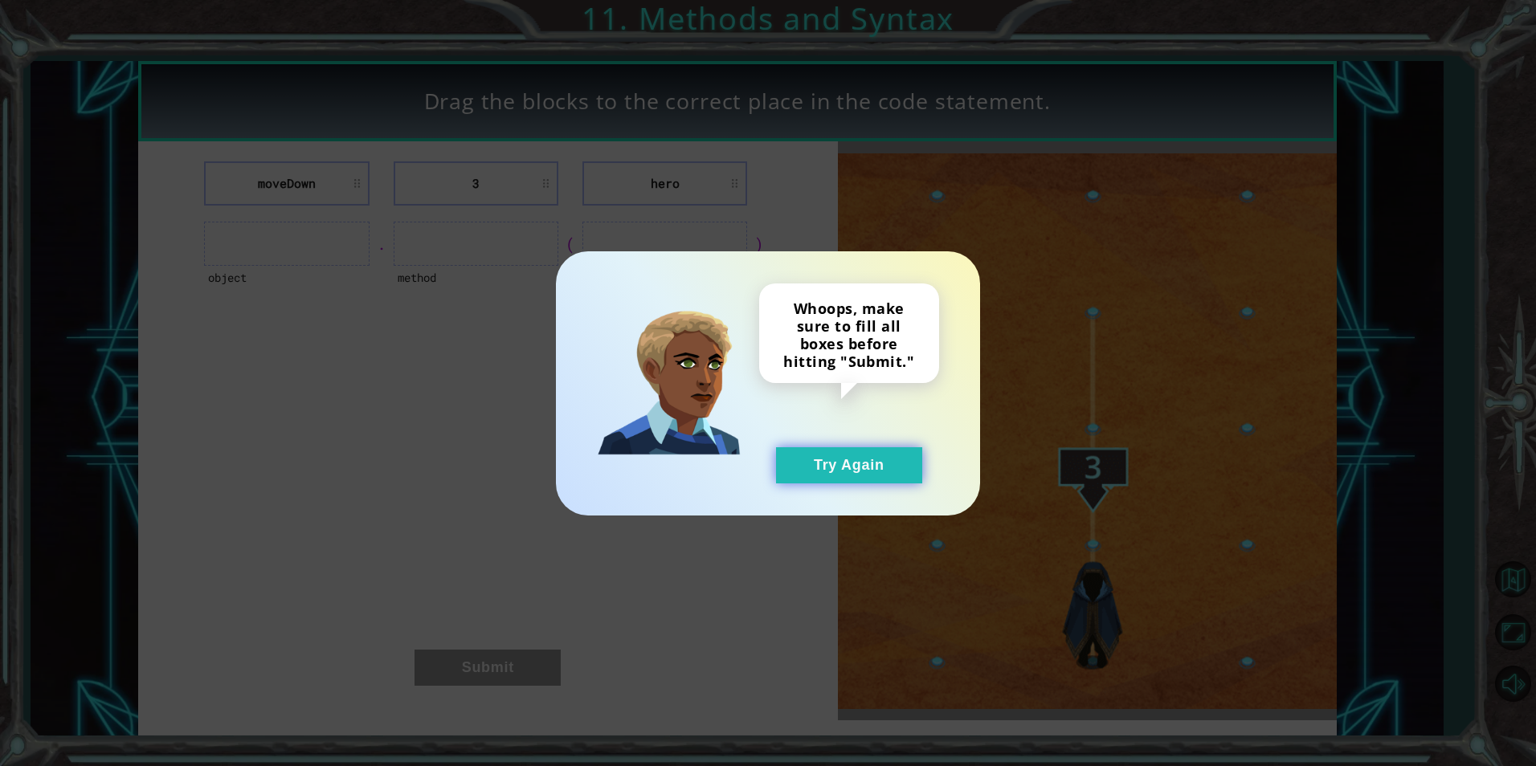
click at [880, 473] on button "Try Again" at bounding box center [849, 465] width 146 height 36
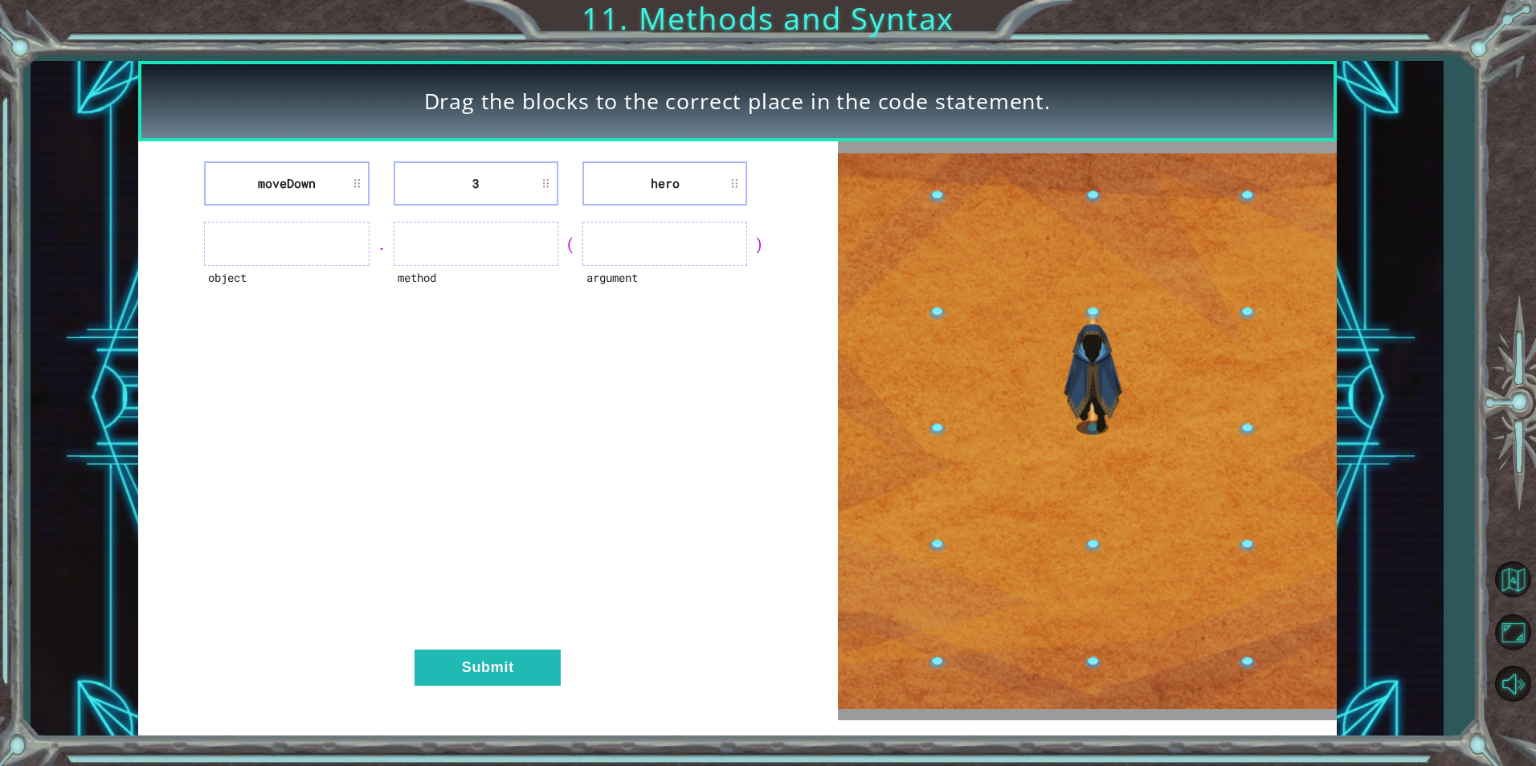
click at [312, 239] on ul at bounding box center [286, 244] width 165 height 44
click at [301, 259] on ul at bounding box center [286, 244] width 165 height 44
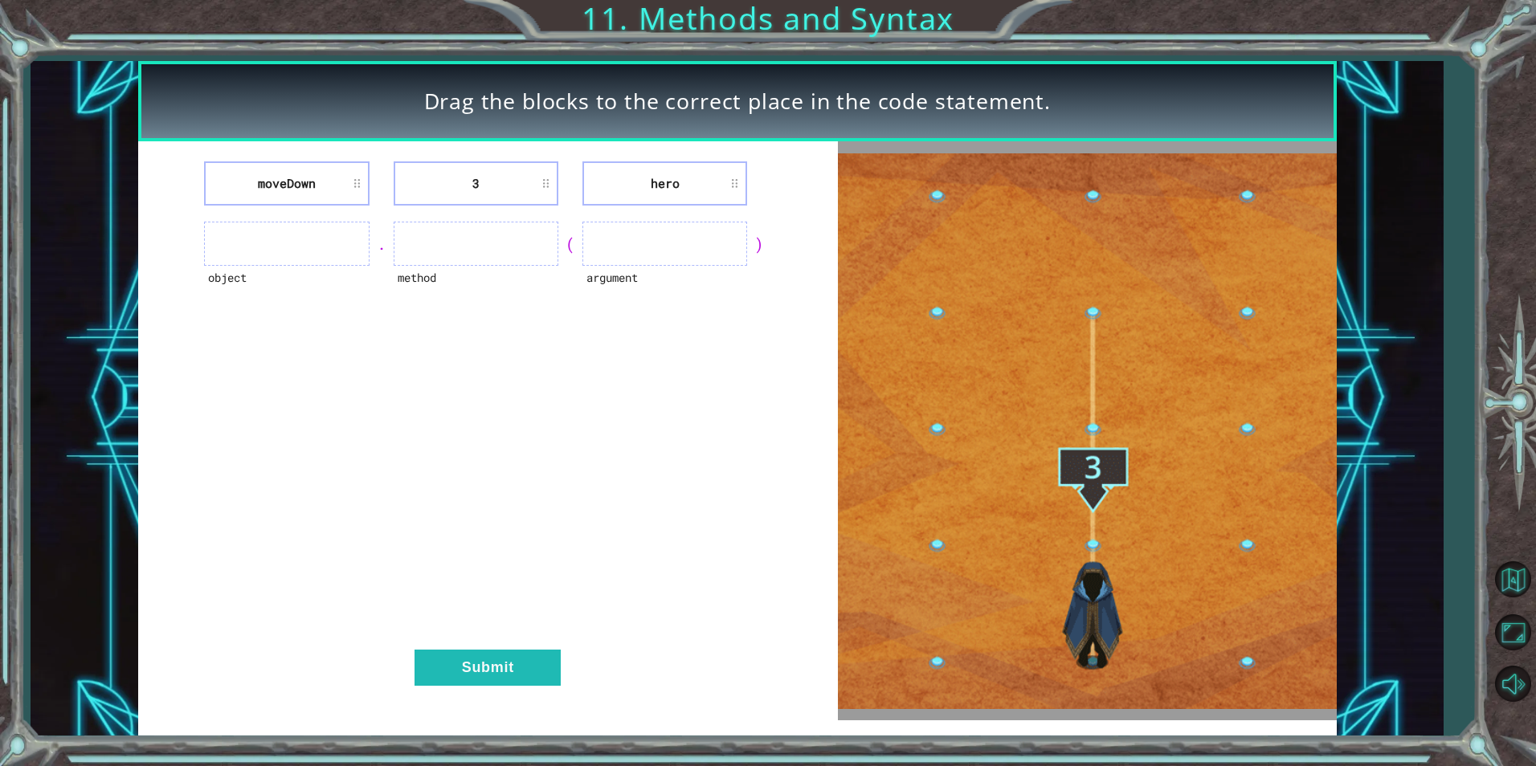
click at [304, 251] on ul at bounding box center [286, 244] width 165 height 44
click at [720, 250] on ul at bounding box center [664, 244] width 165 height 44
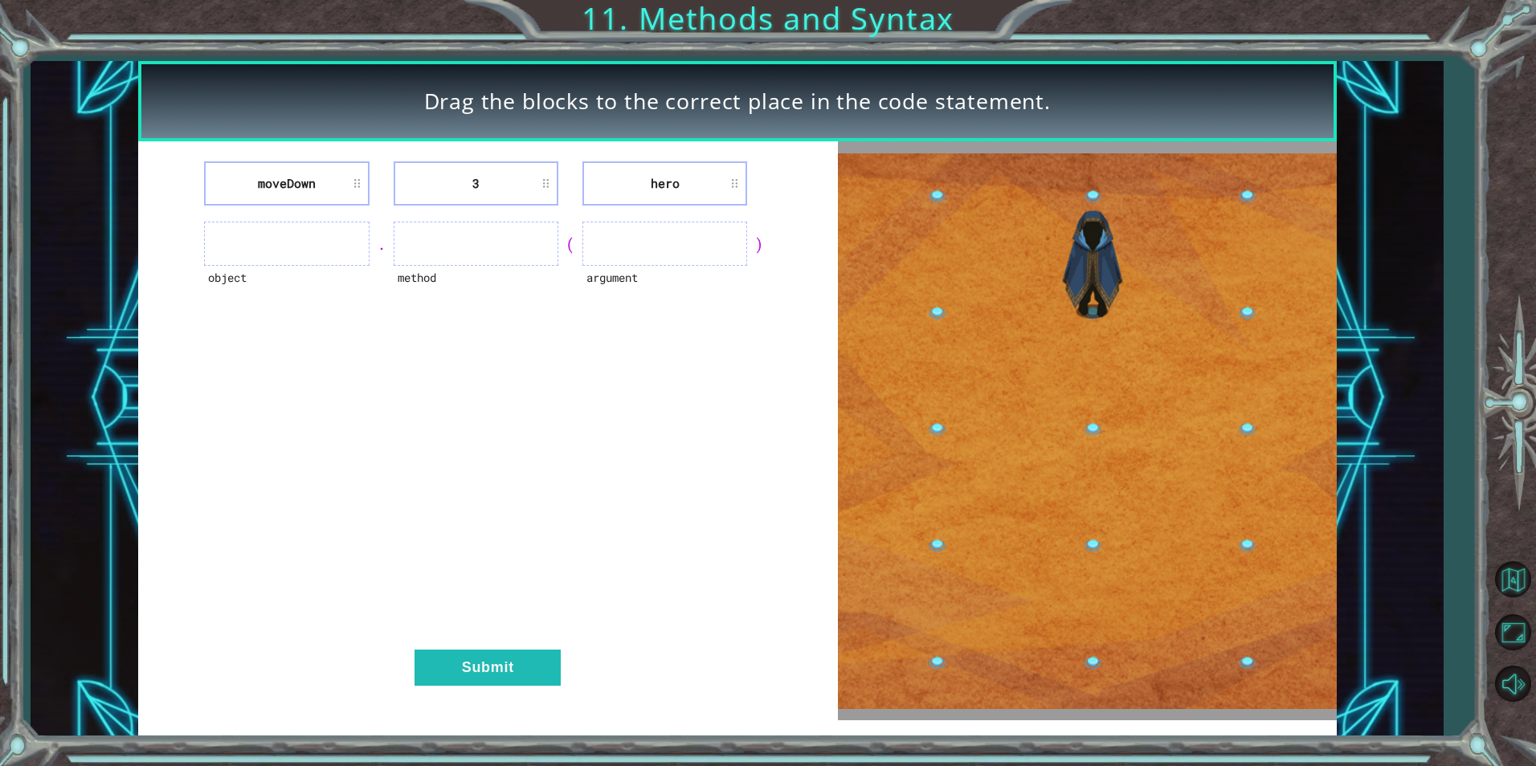
click at [677, 243] on ul at bounding box center [664, 244] width 165 height 44
click at [277, 192] on li "moveDown" at bounding box center [286, 183] width 165 height 44
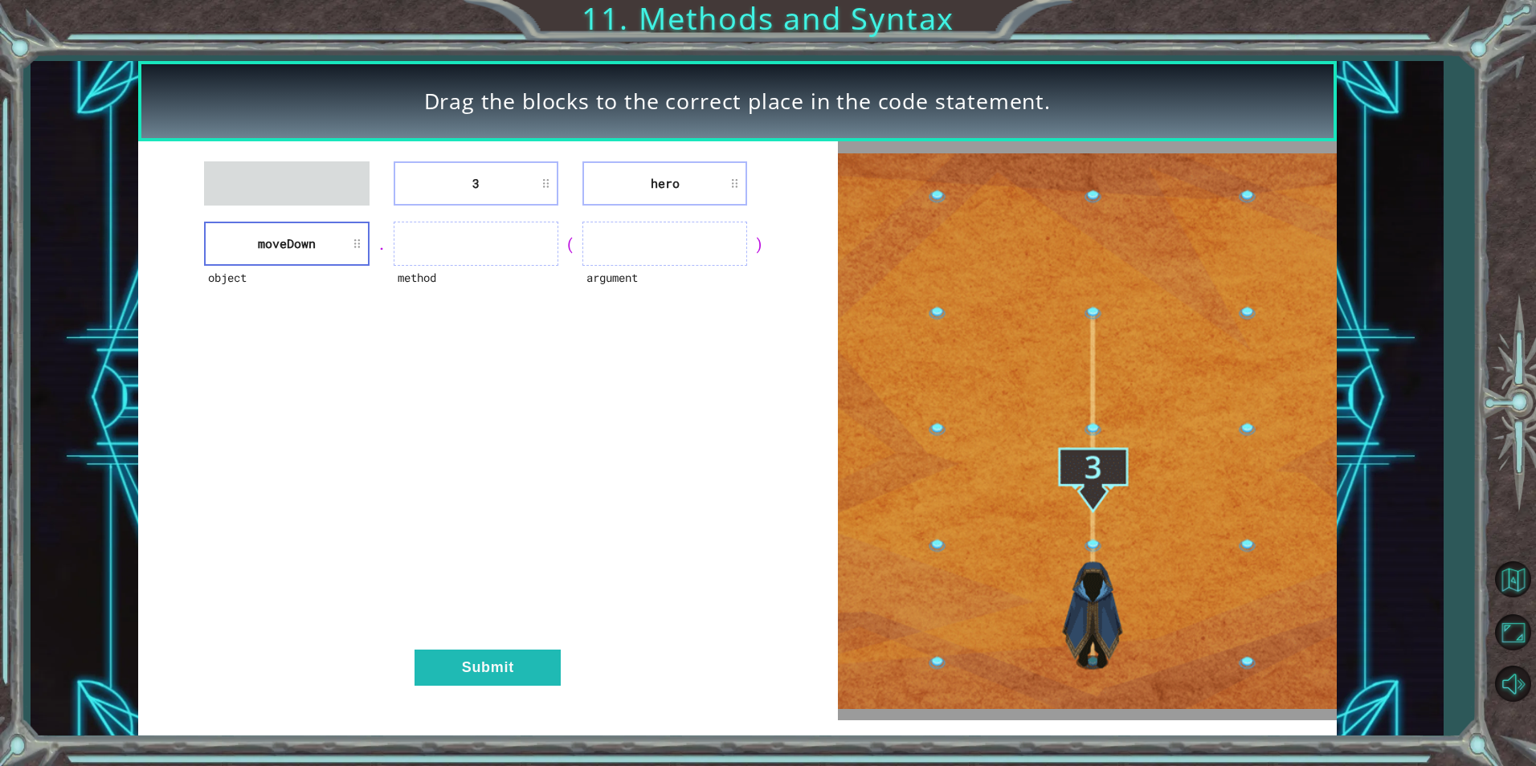
click at [294, 238] on li "moveDown" at bounding box center [286, 244] width 165 height 44
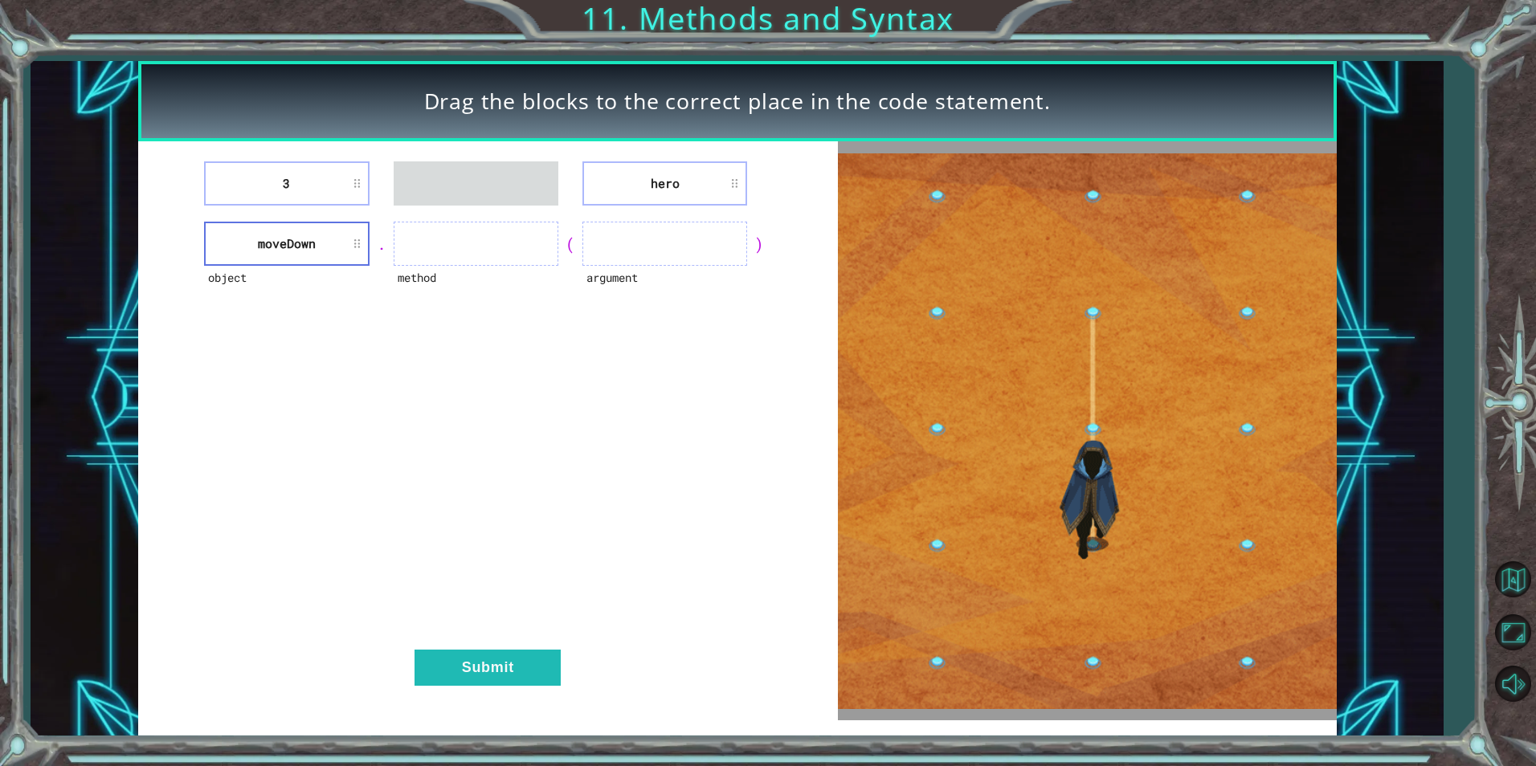
drag, startPoint x: 370, startPoint y: 449, endPoint x: 410, endPoint y: 652, distance: 207.2
click at [410, 652] on div "3 hero object [GEOGRAPHIC_DATA] . method ( argument ) Submit" at bounding box center [488, 430] width 700 height 579
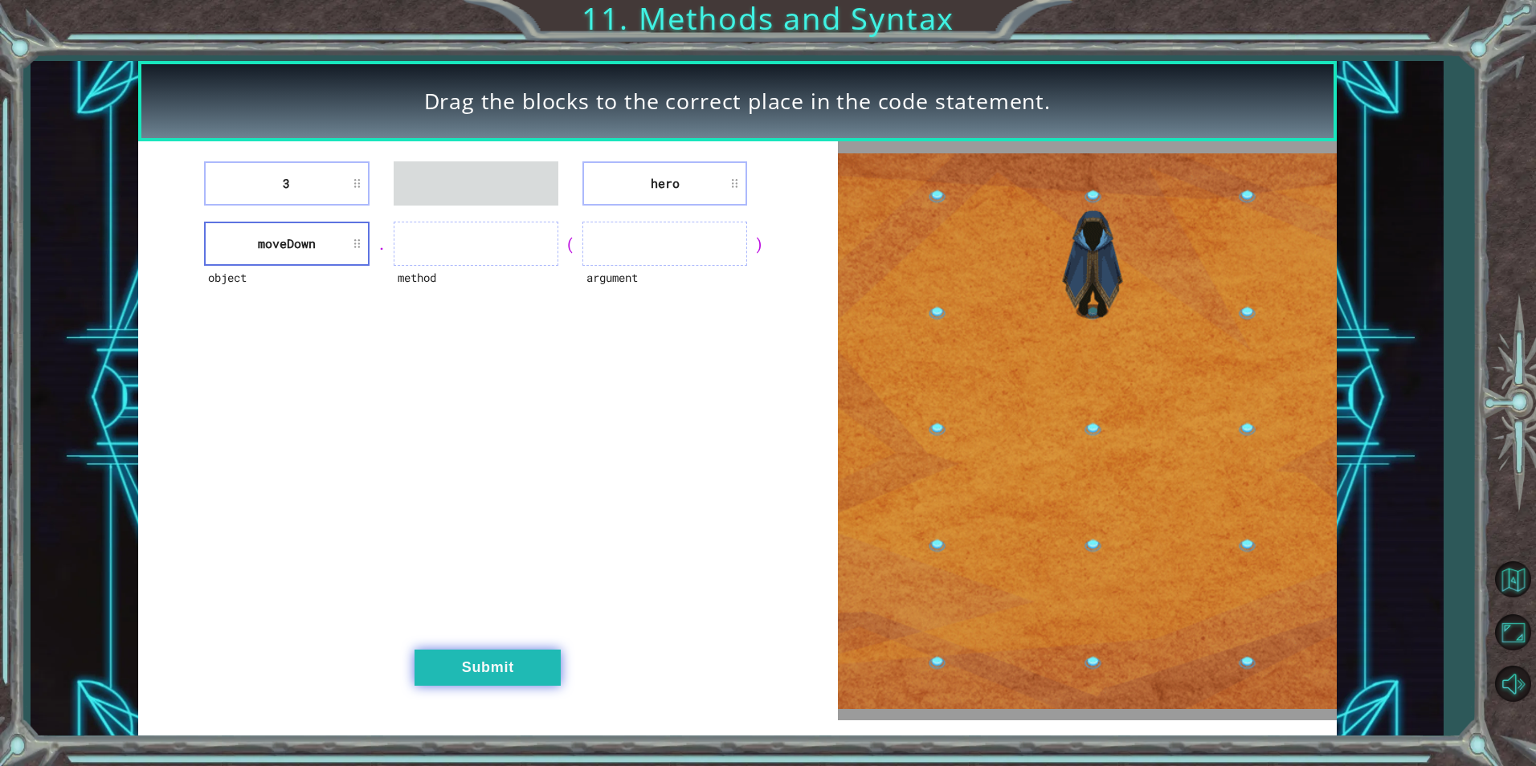
drag, startPoint x: 410, startPoint y: 652, endPoint x: 426, endPoint y: 664, distance: 20.1
click at [426, 664] on button "Submit" at bounding box center [488, 668] width 146 height 36
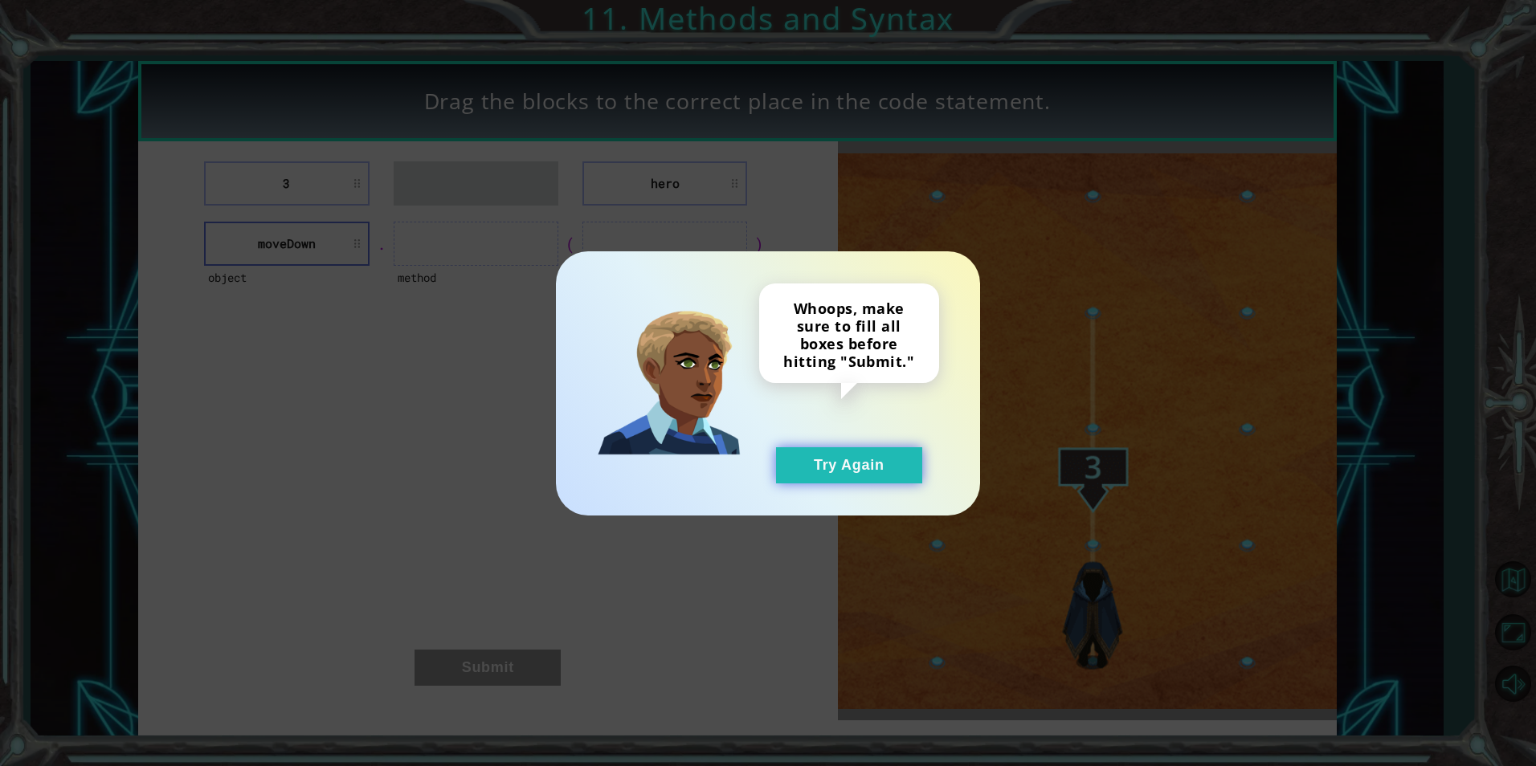
click at [828, 464] on button "Try Again" at bounding box center [849, 465] width 146 height 36
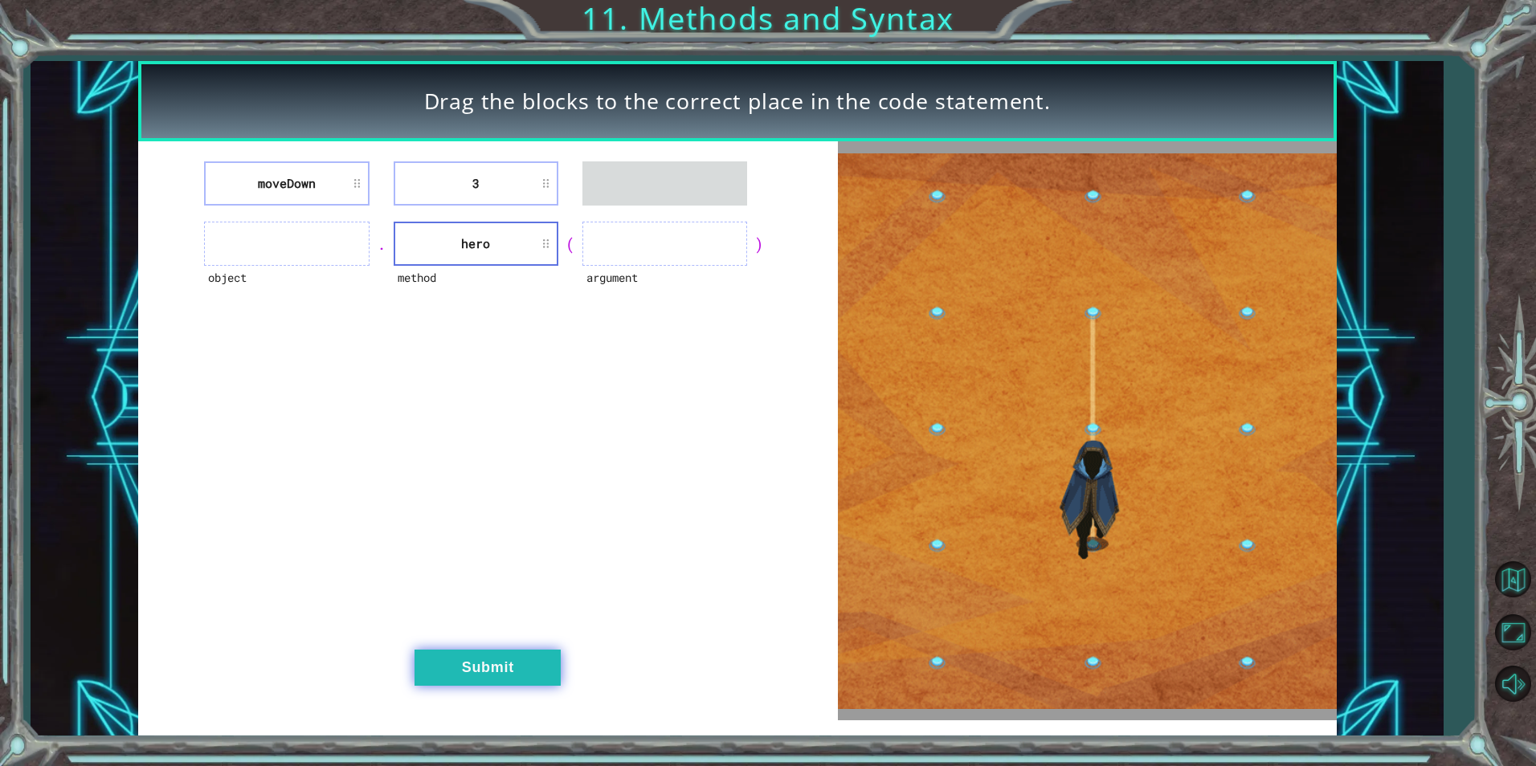
click at [513, 676] on button "Submit" at bounding box center [488, 668] width 146 height 36
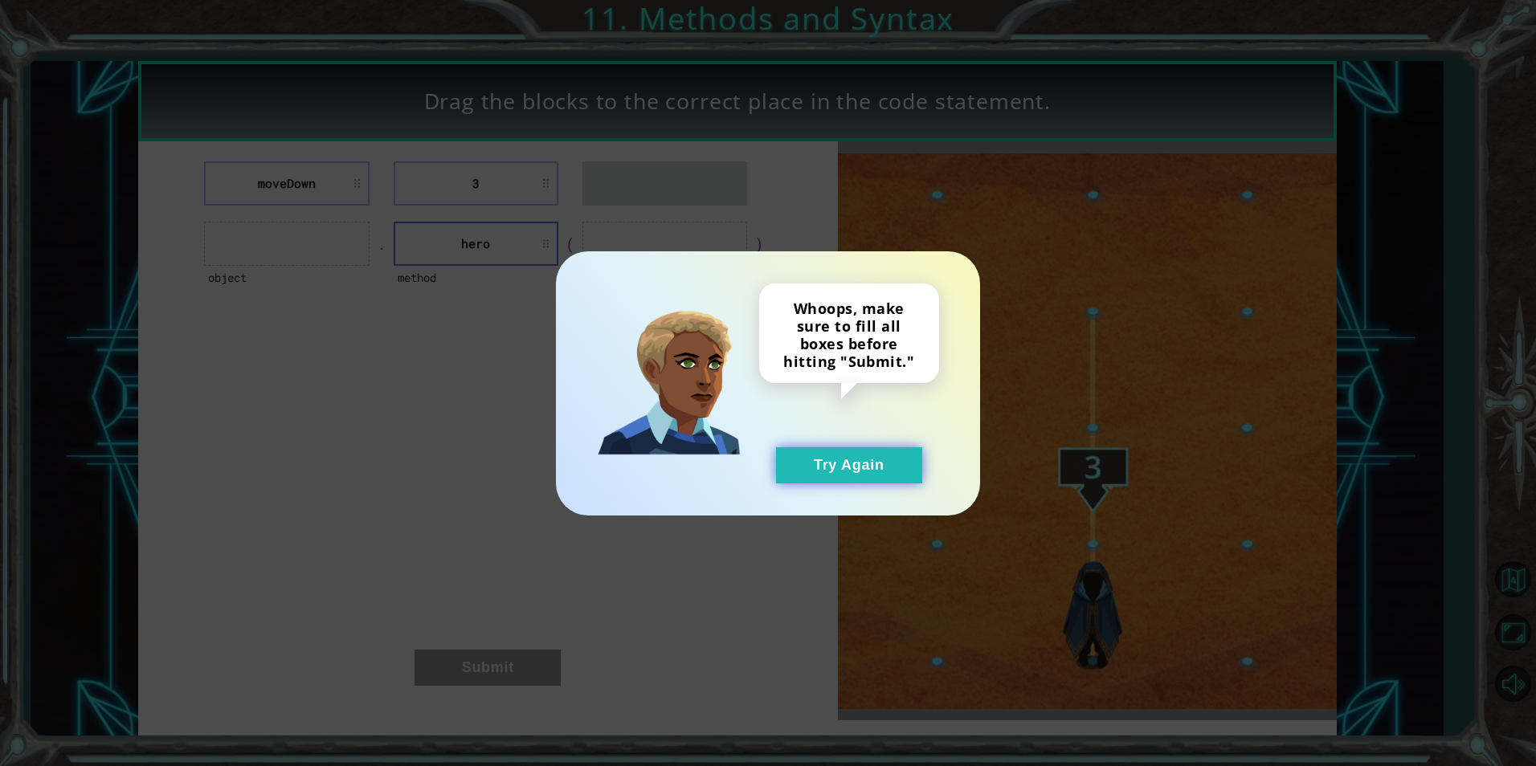
click at [823, 476] on button "Try Again" at bounding box center [849, 465] width 146 height 36
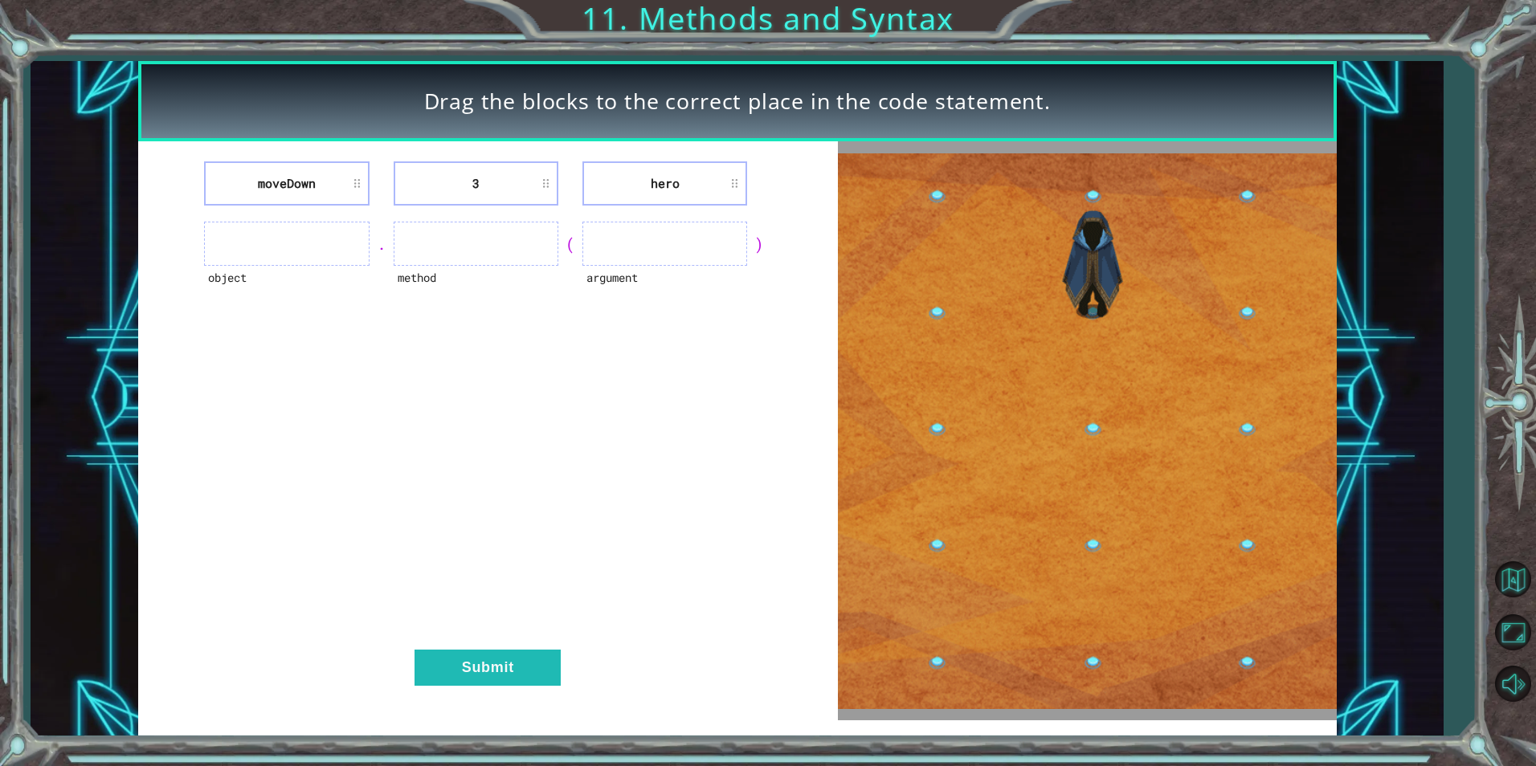
click at [543, 189] on li "3" at bounding box center [476, 183] width 165 height 44
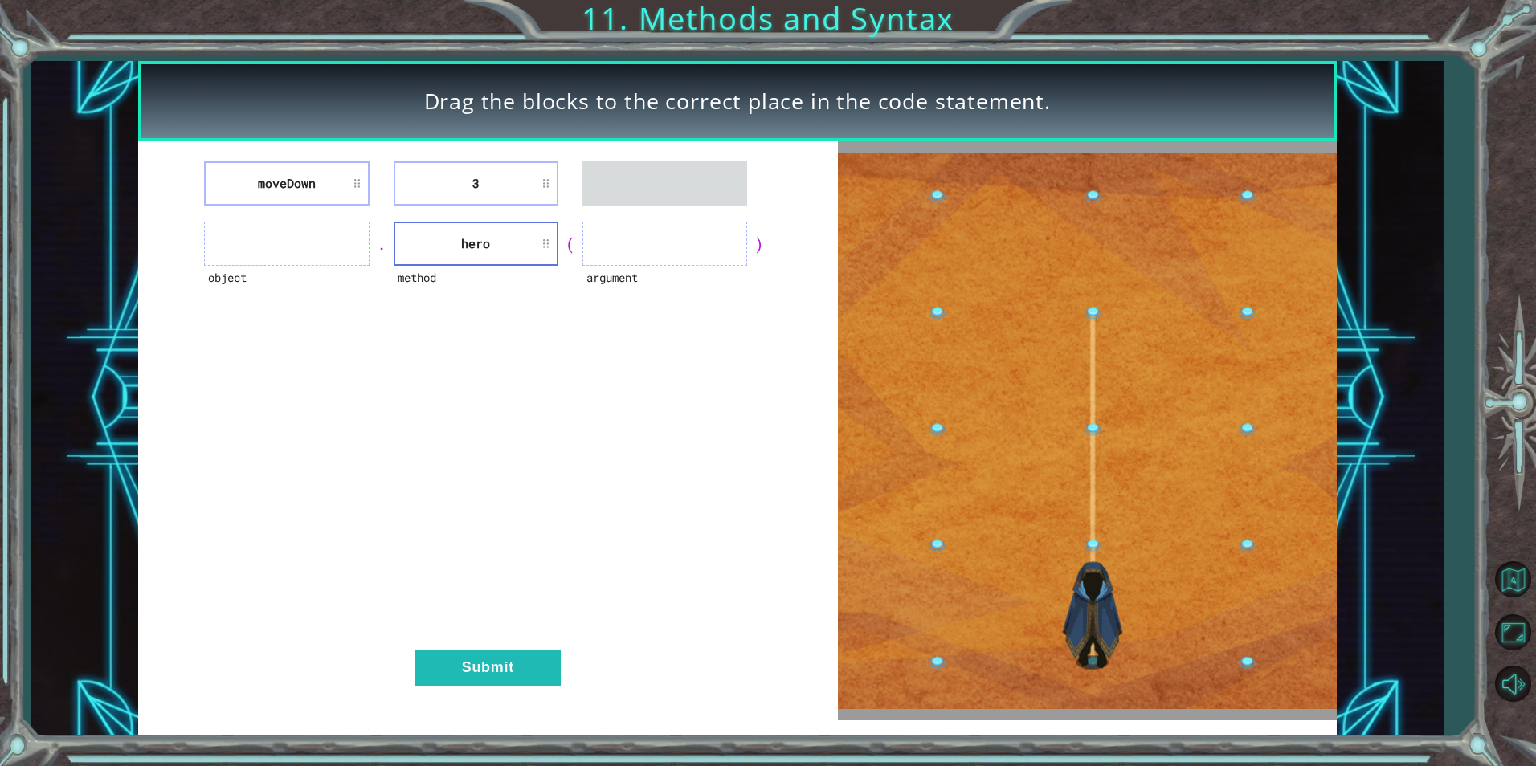
drag, startPoint x: 467, startPoint y: 267, endPoint x: 464, endPoint y: 253, distance: 14.0
click at [464, 255] on div "method hero" at bounding box center [476, 244] width 165 height 44
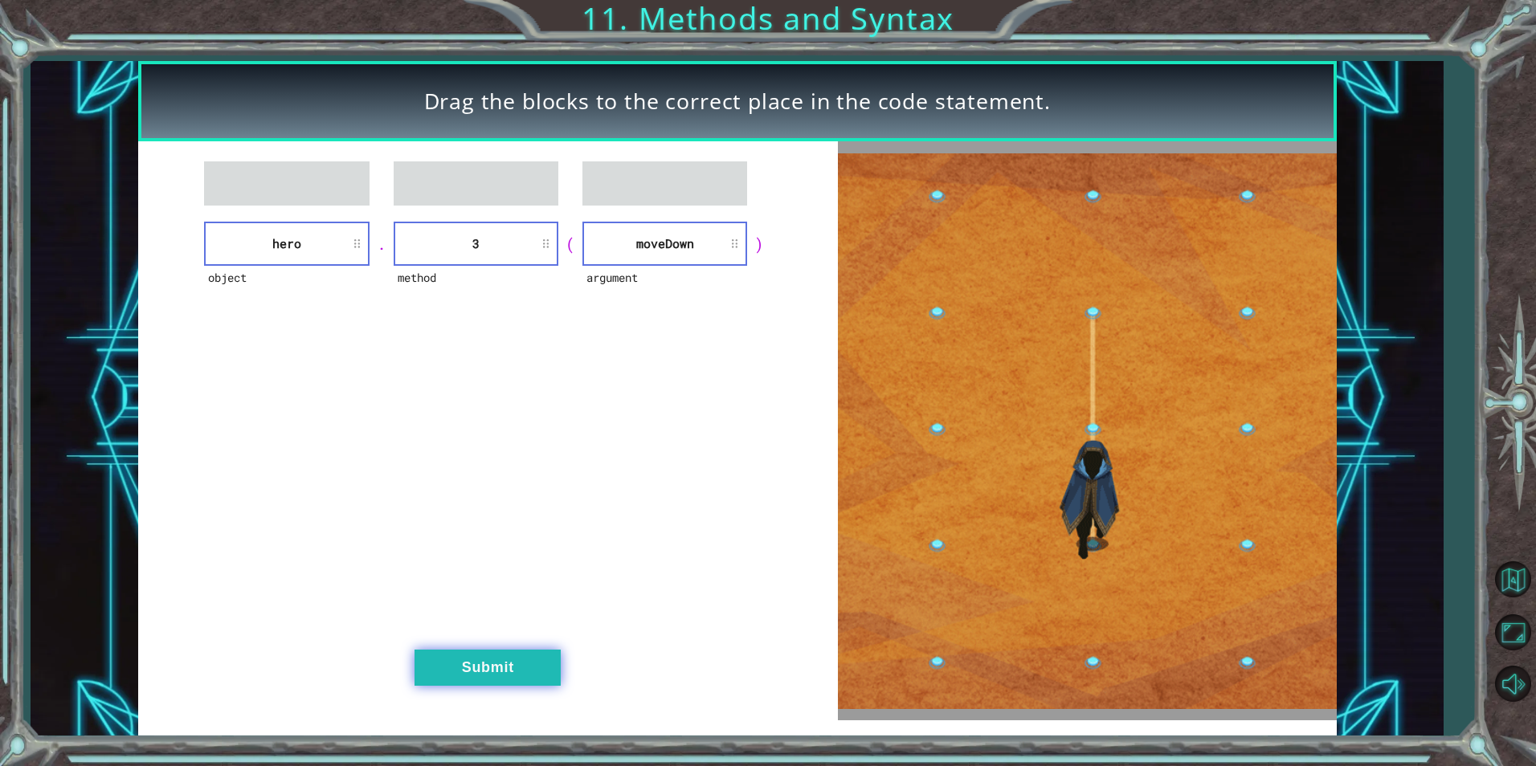
click at [460, 656] on button "Submit" at bounding box center [488, 668] width 146 height 36
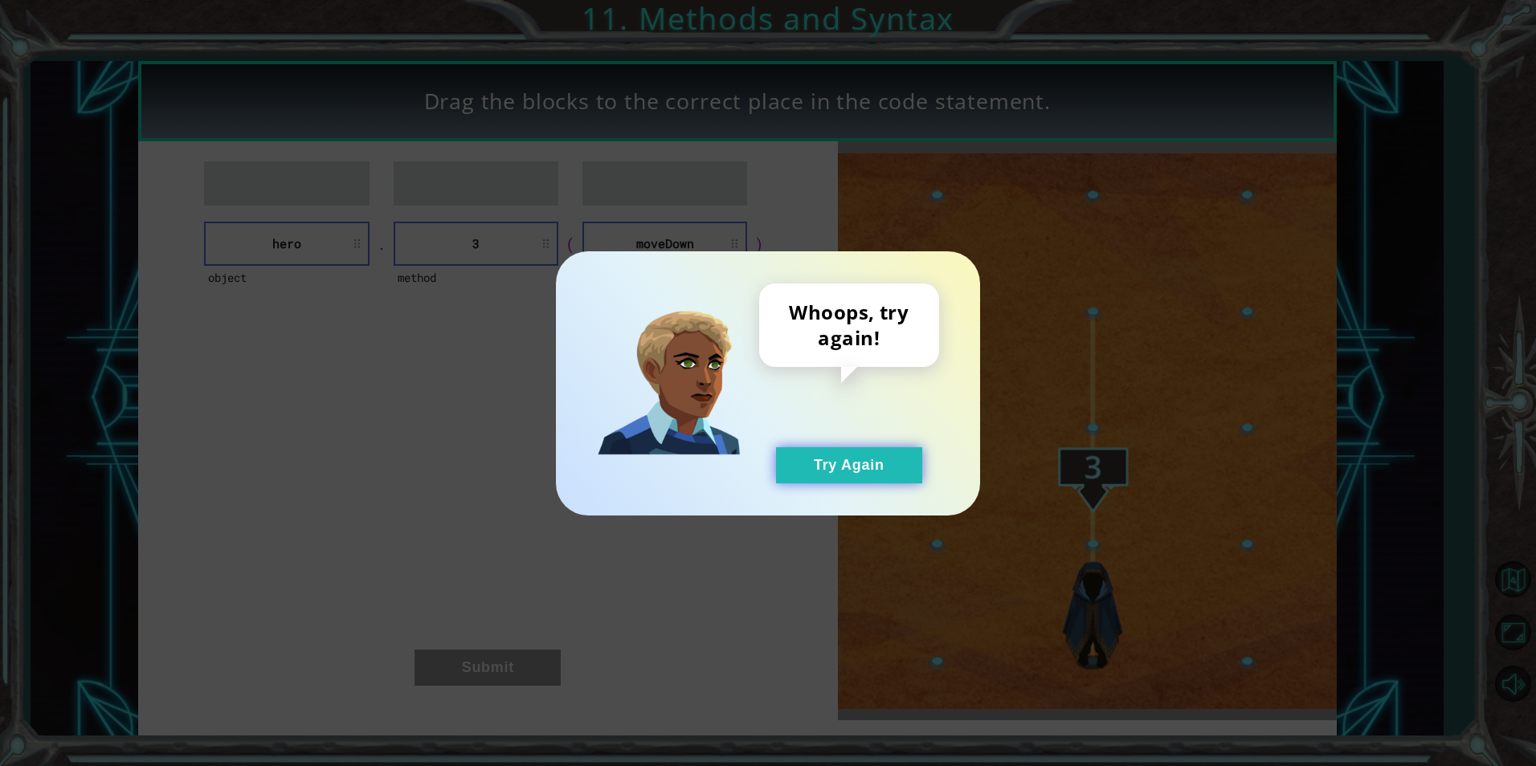
click at [846, 459] on button "Try Again" at bounding box center [849, 465] width 146 height 36
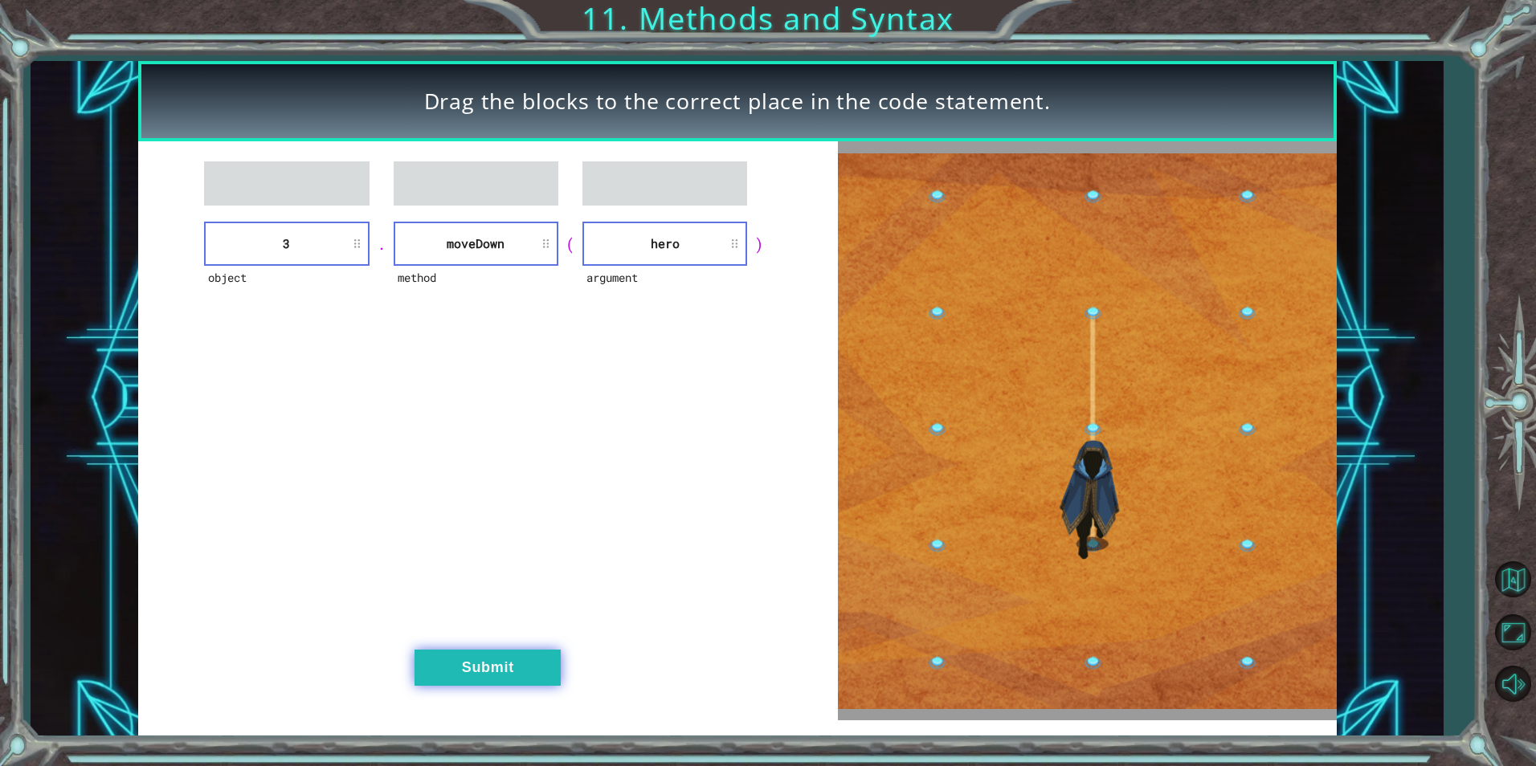
click at [447, 668] on button "Submit" at bounding box center [488, 668] width 146 height 36
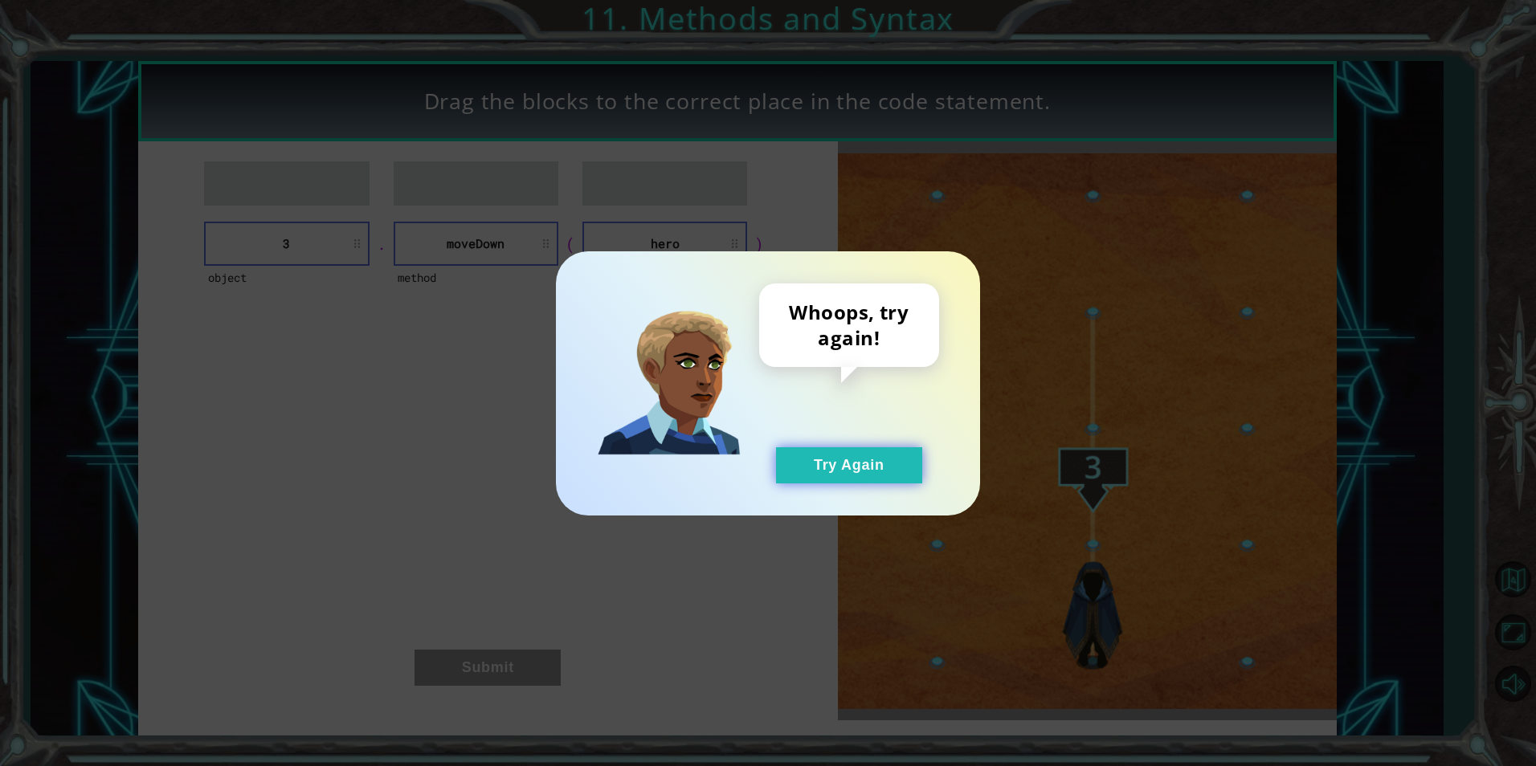
click at [852, 464] on button "Try Again" at bounding box center [849, 465] width 146 height 36
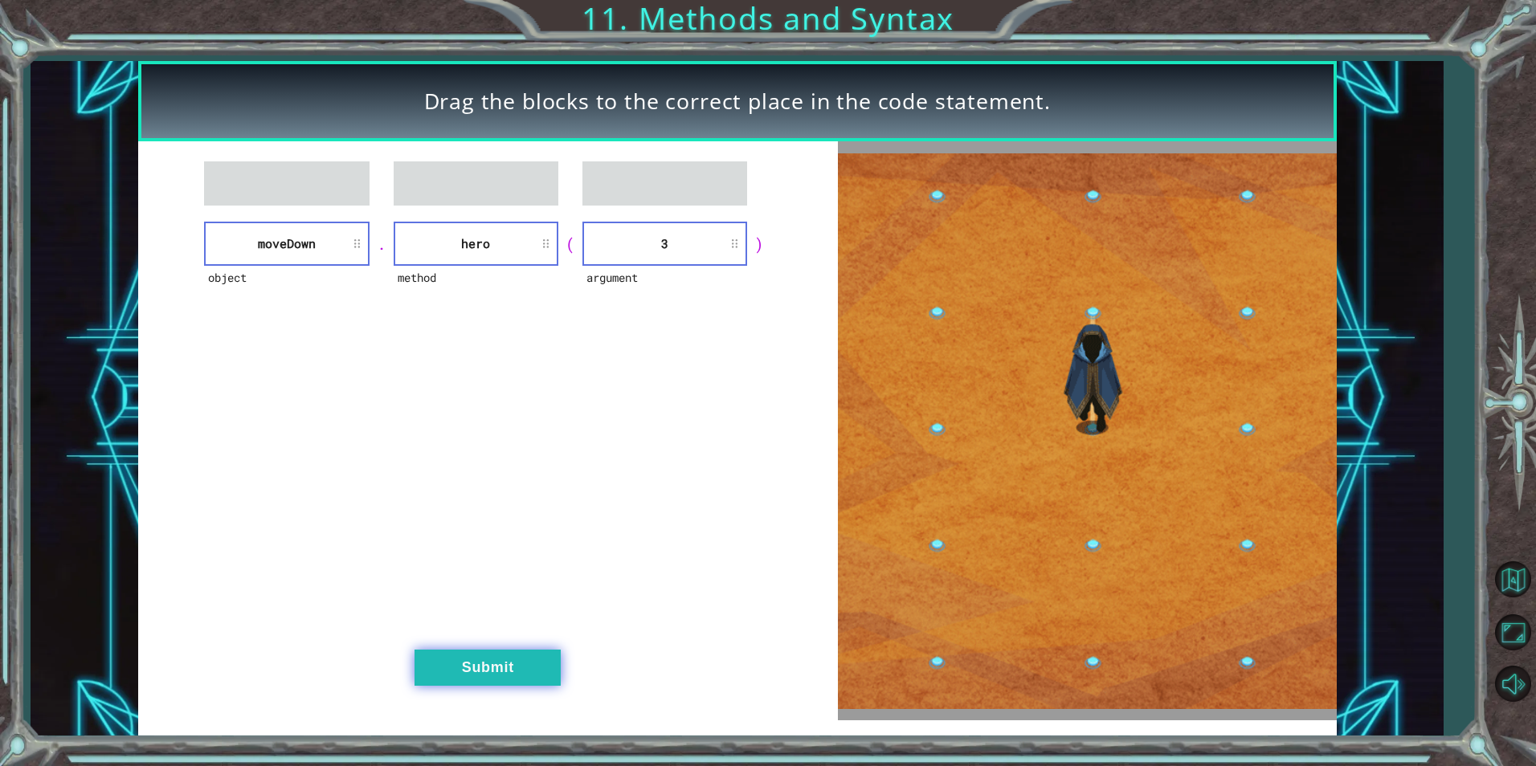
drag, startPoint x: 423, startPoint y: 667, endPoint x: 435, endPoint y: 659, distance: 15.2
click at [435, 659] on button "Submit" at bounding box center [488, 668] width 146 height 36
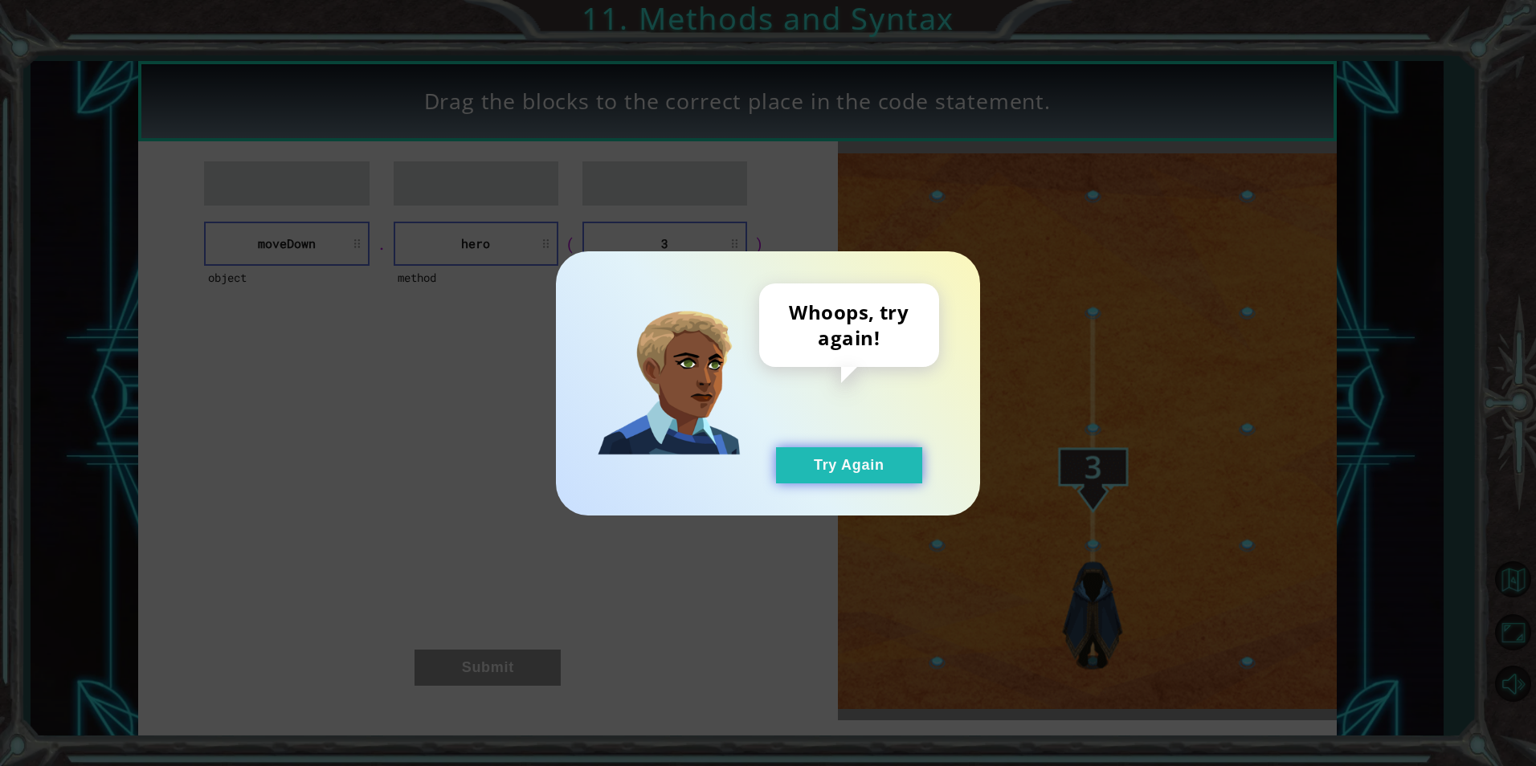
click at [860, 464] on button "Try Again" at bounding box center [849, 465] width 146 height 36
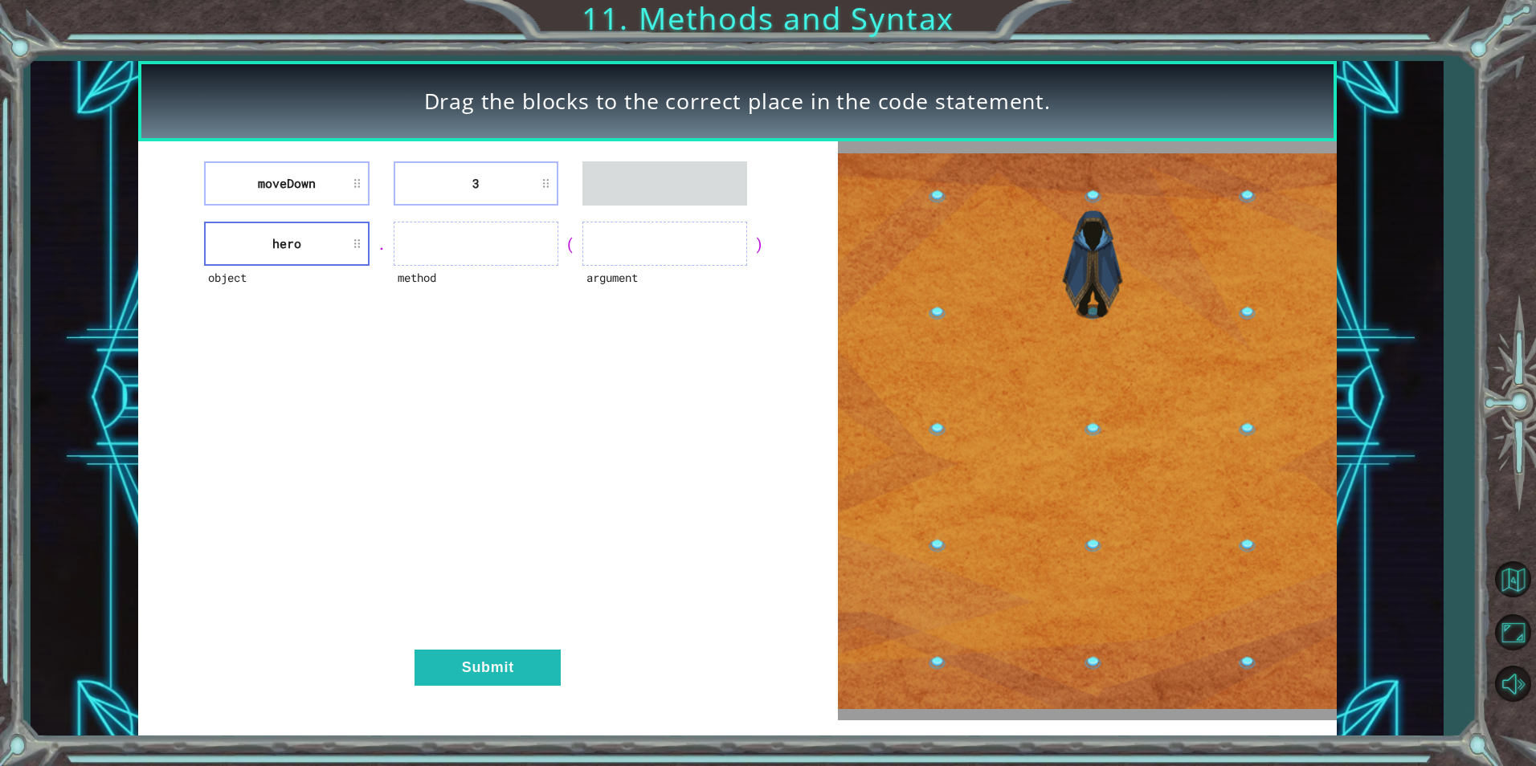
drag, startPoint x: 282, startPoint y: 156, endPoint x: 325, endPoint y: 194, distance: 58.0
click at [325, 194] on div "moveDown 3 object hero . method ( argument ) Submit" at bounding box center [488, 430] width 700 height 579
drag, startPoint x: 325, startPoint y: 194, endPoint x: 319, endPoint y: 186, distance: 10.3
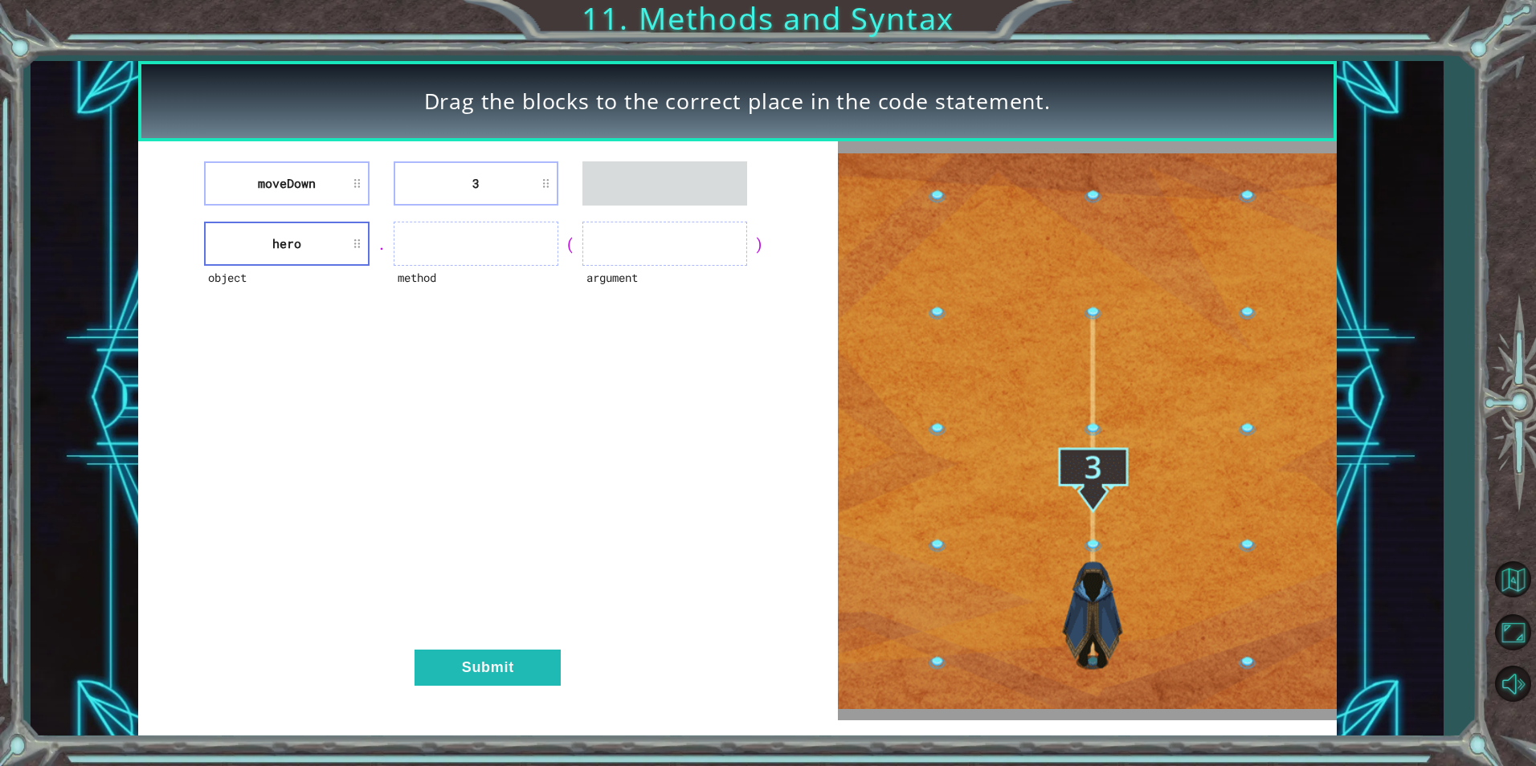
click at [319, 186] on li "moveDown" at bounding box center [286, 183] width 165 height 44
drag, startPoint x: 319, startPoint y: 186, endPoint x: 395, endPoint y: 229, distance: 87.4
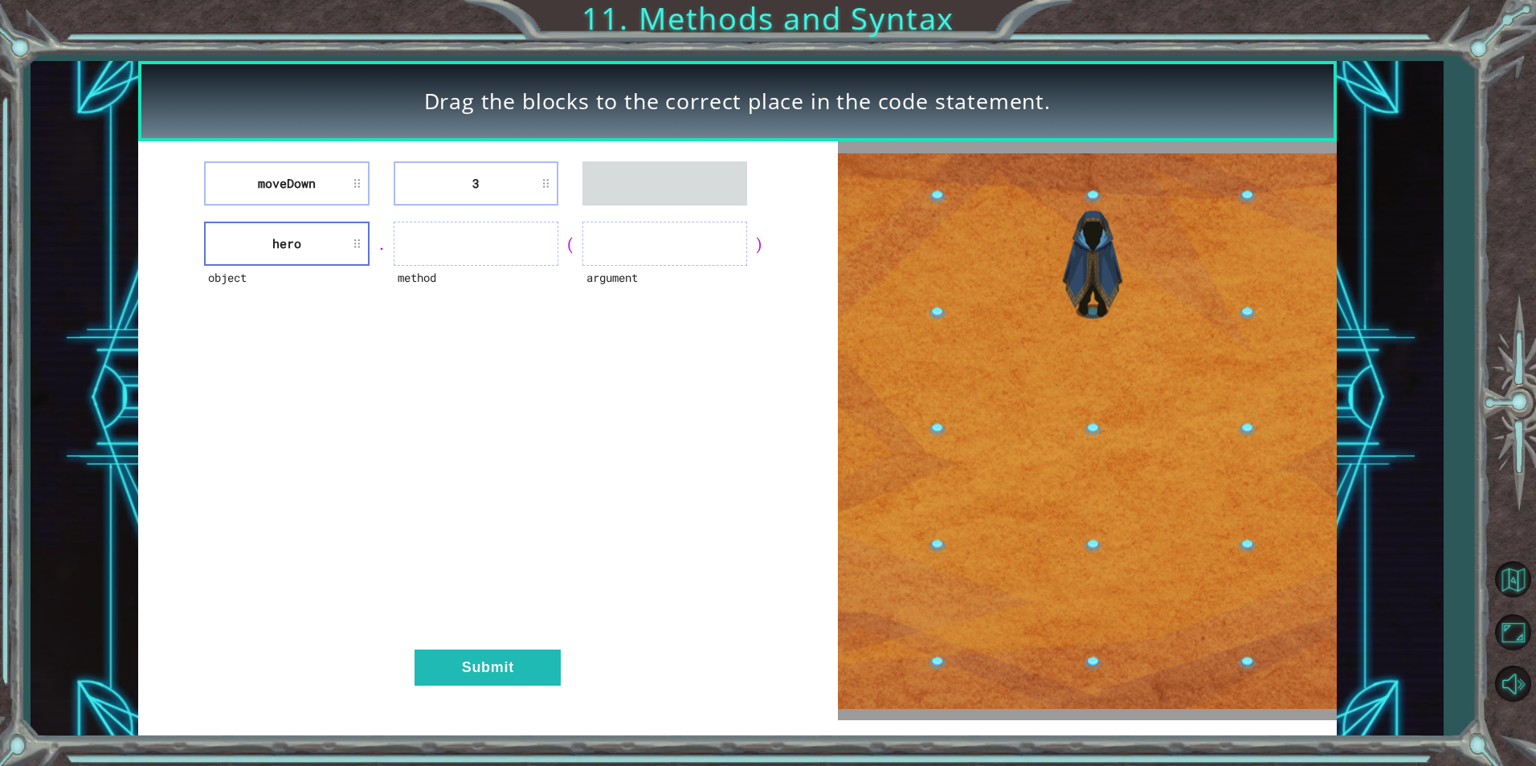
click at [395, 242] on div "moveDown 3 object hero . method ( argument ) Submit" at bounding box center [488, 430] width 700 height 579
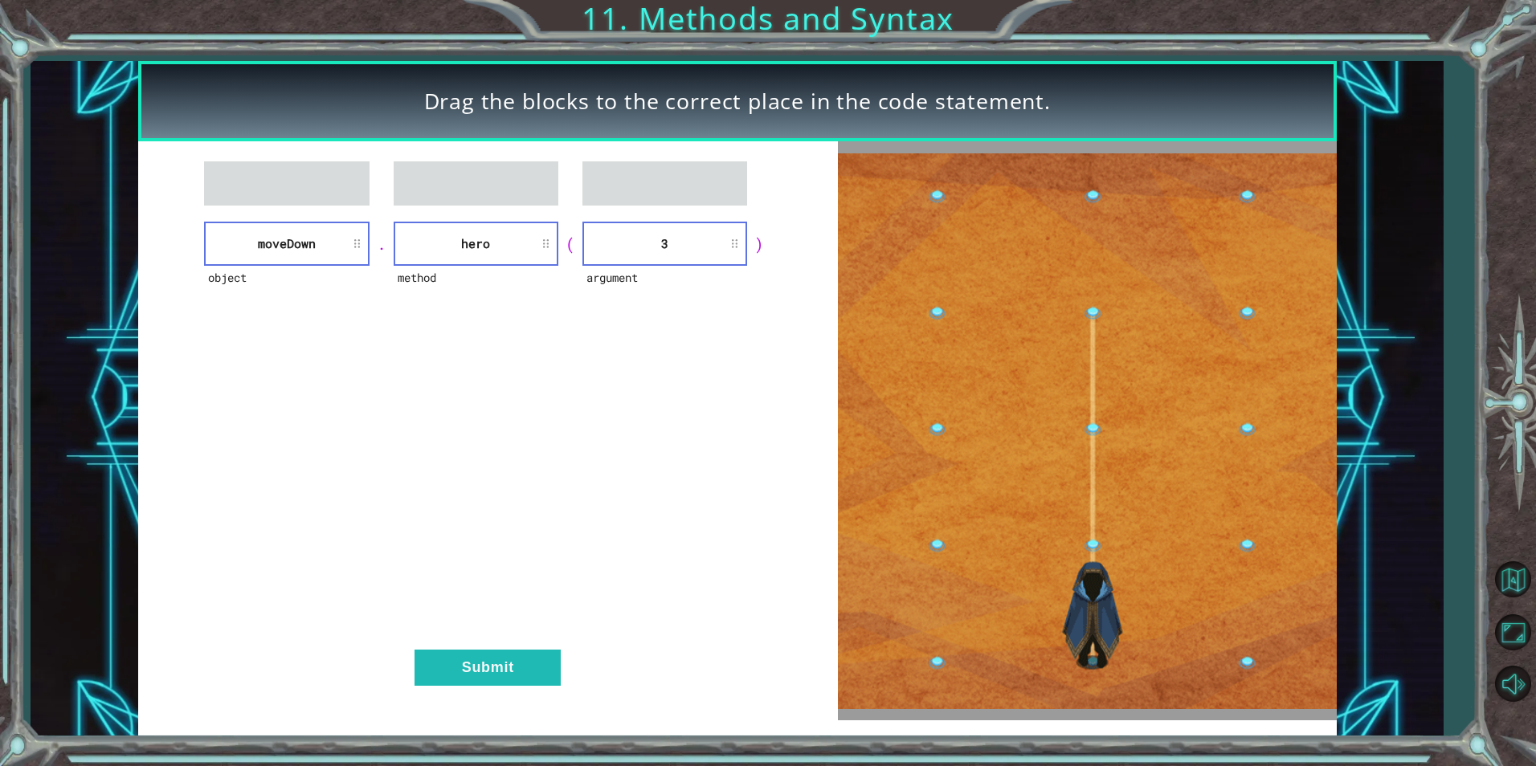
drag, startPoint x: 416, startPoint y: 483, endPoint x: 450, endPoint y: 606, distance: 127.5
click at [450, 606] on div "object [GEOGRAPHIC_DATA] . method hero ( argument 3 ) Submit" at bounding box center [488, 430] width 700 height 579
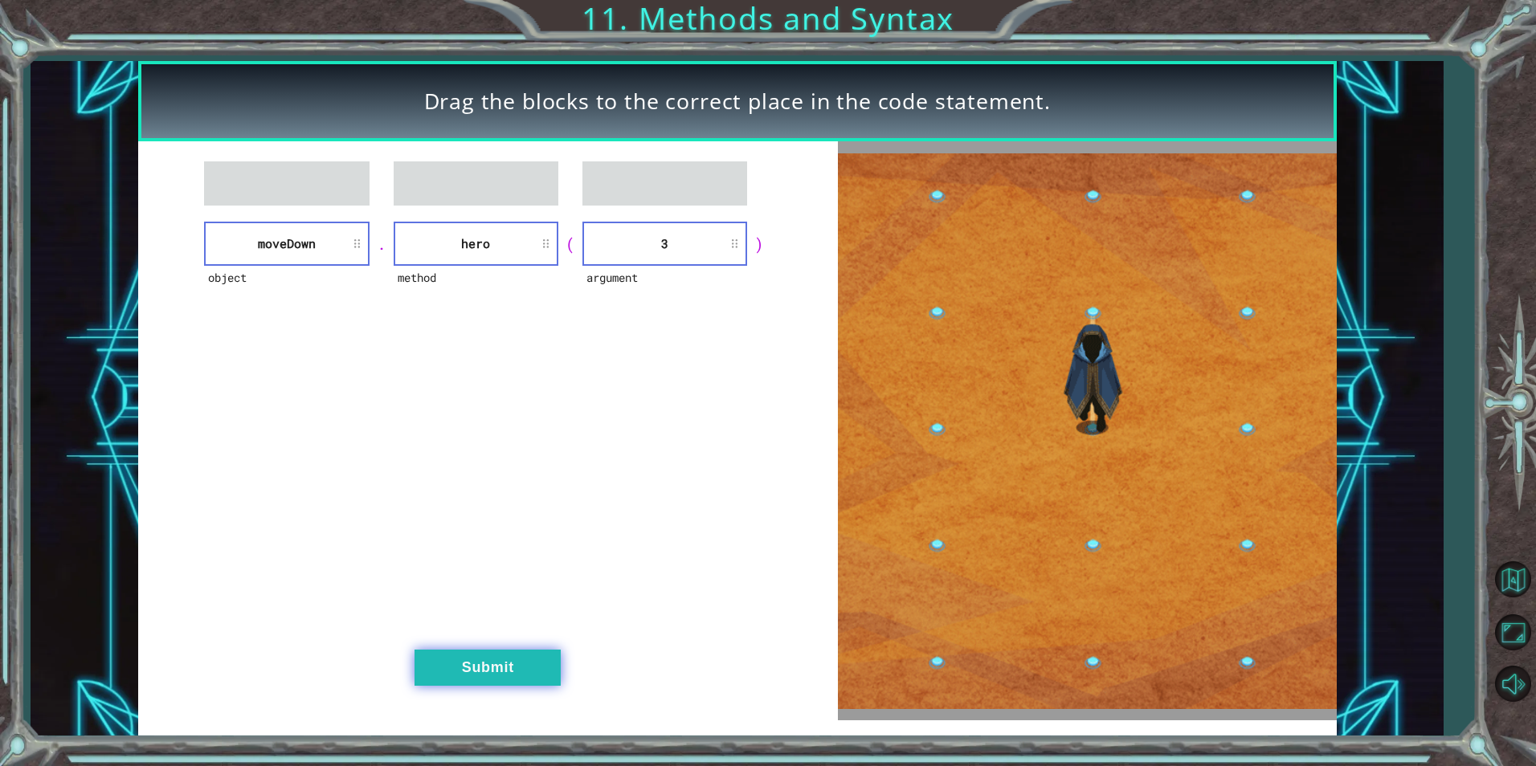
click at [445, 654] on button "Submit" at bounding box center [488, 668] width 146 height 36
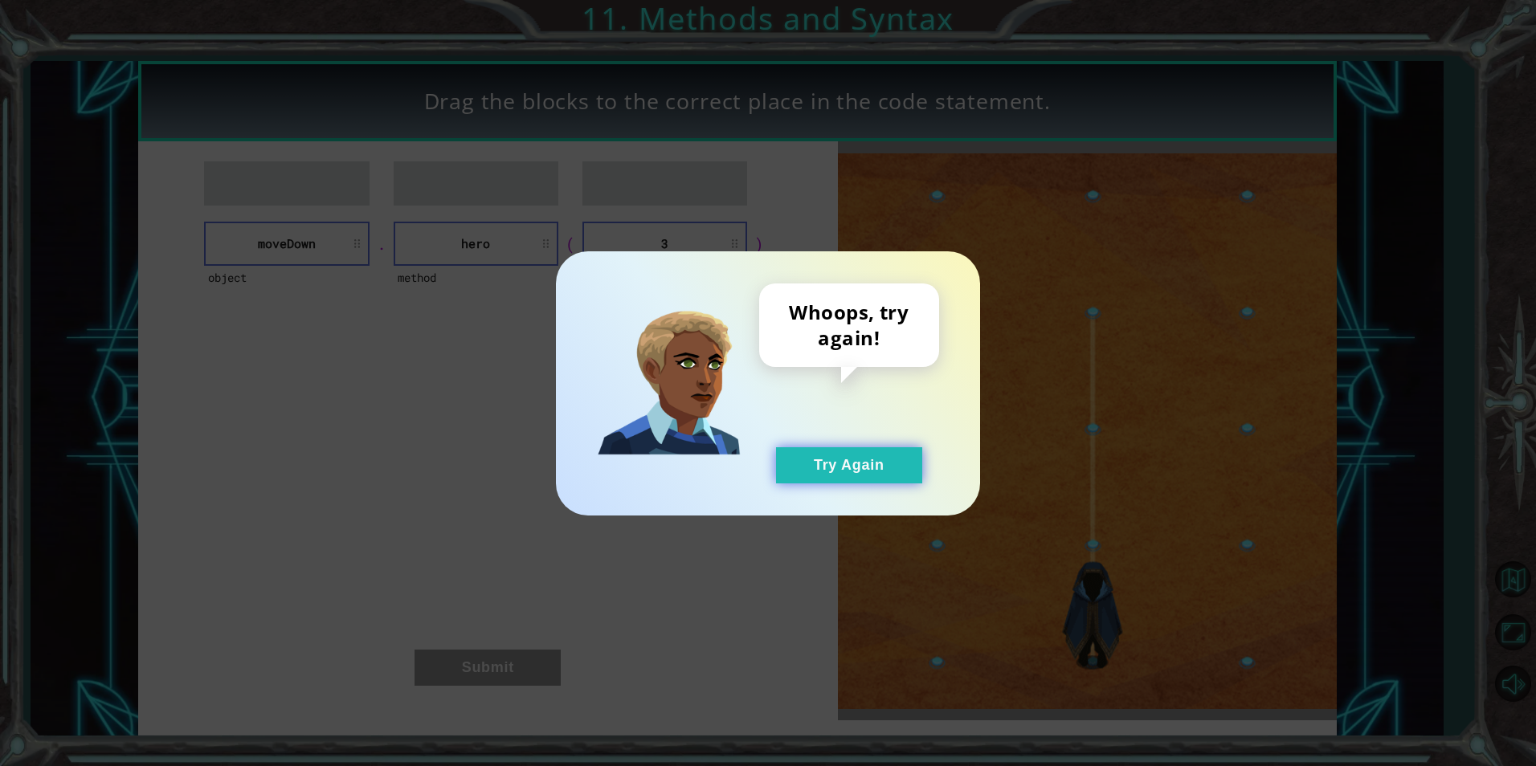
drag, startPoint x: 817, startPoint y: 475, endPoint x: 819, endPoint y: 456, distance: 18.5
click at [823, 464] on button "Try Again" at bounding box center [849, 465] width 146 height 36
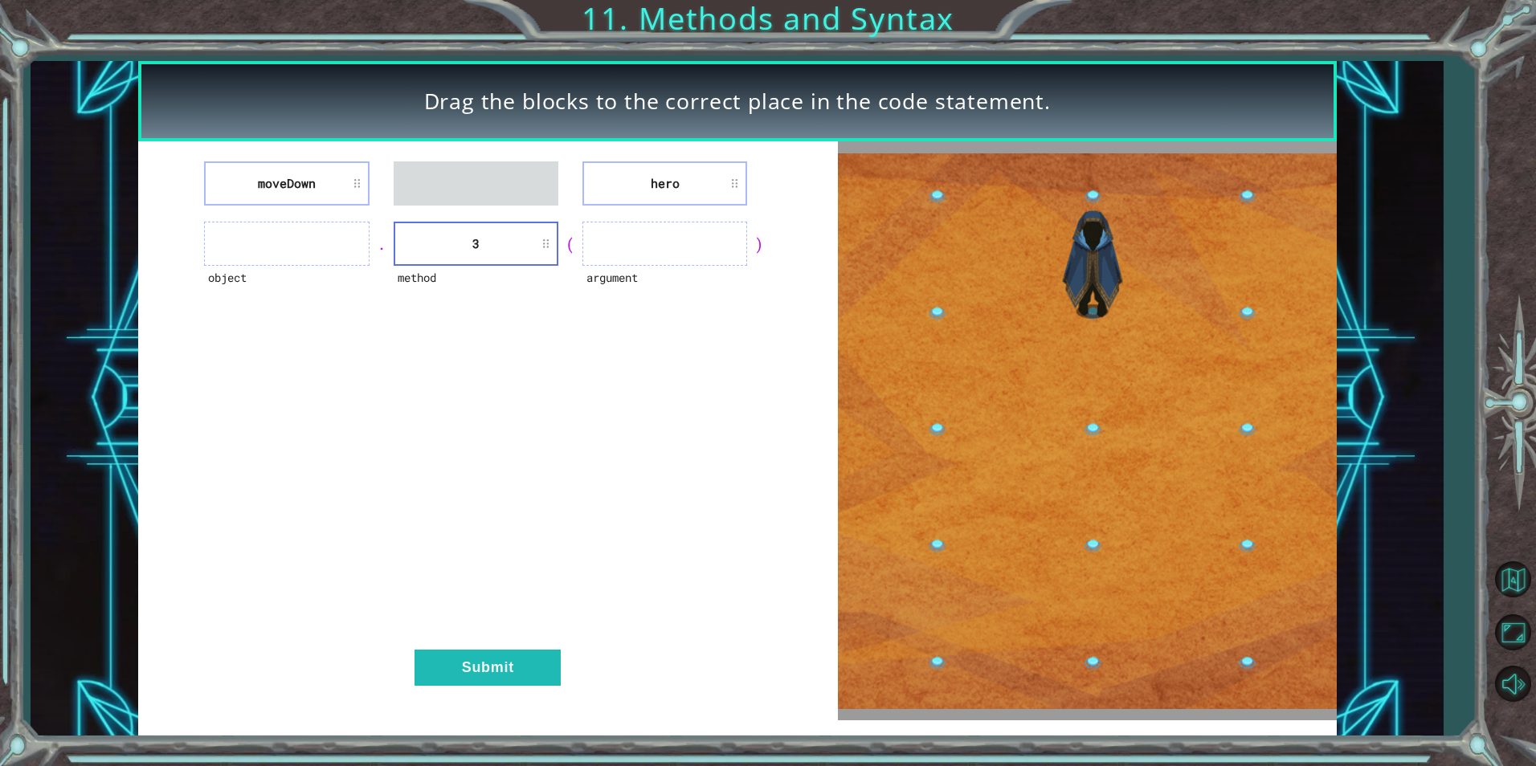
click at [474, 182] on ul at bounding box center [476, 183] width 165 height 44
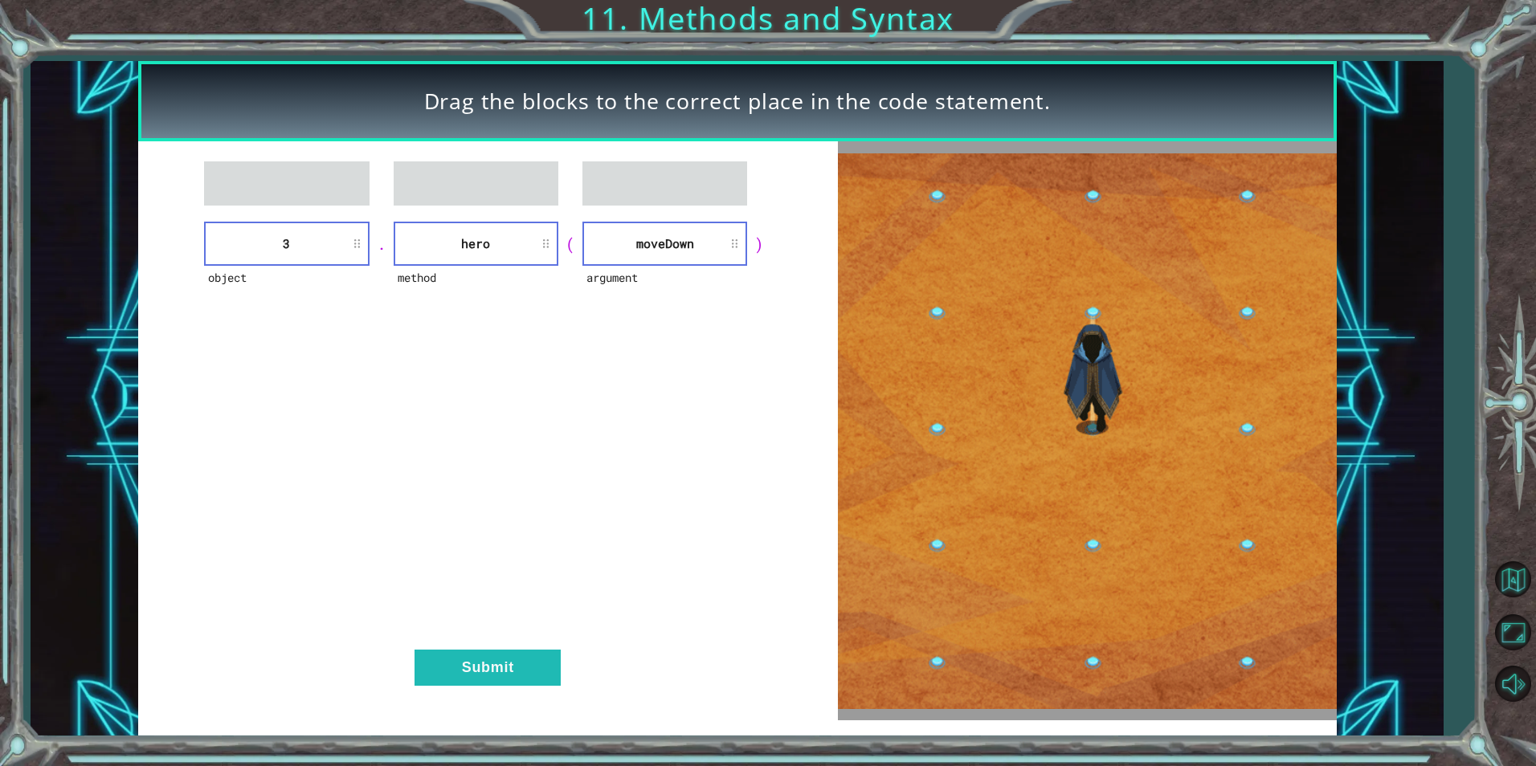
drag, startPoint x: 526, startPoint y: 361, endPoint x: 513, endPoint y: 456, distance: 95.7
click at [516, 447] on div "object 3 . method hero ( argument [GEOGRAPHIC_DATA] ) Submit" at bounding box center [488, 430] width 700 height 579
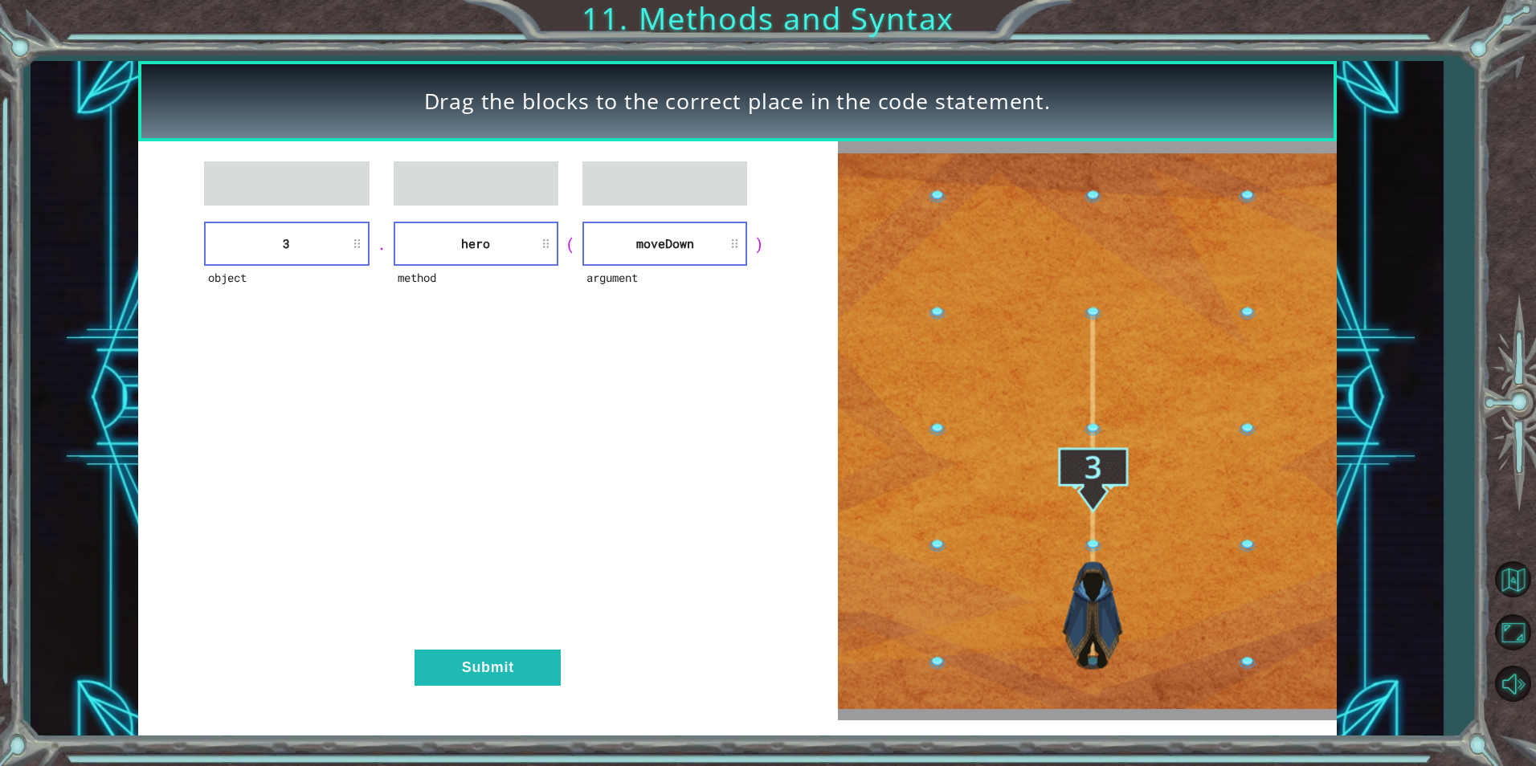
click at [508, 687] on div "object 3 . method hero ( argument [GEOGRAPHIC_DATA] ) Submit" at bounding box center [488, 430] width 700 height 579
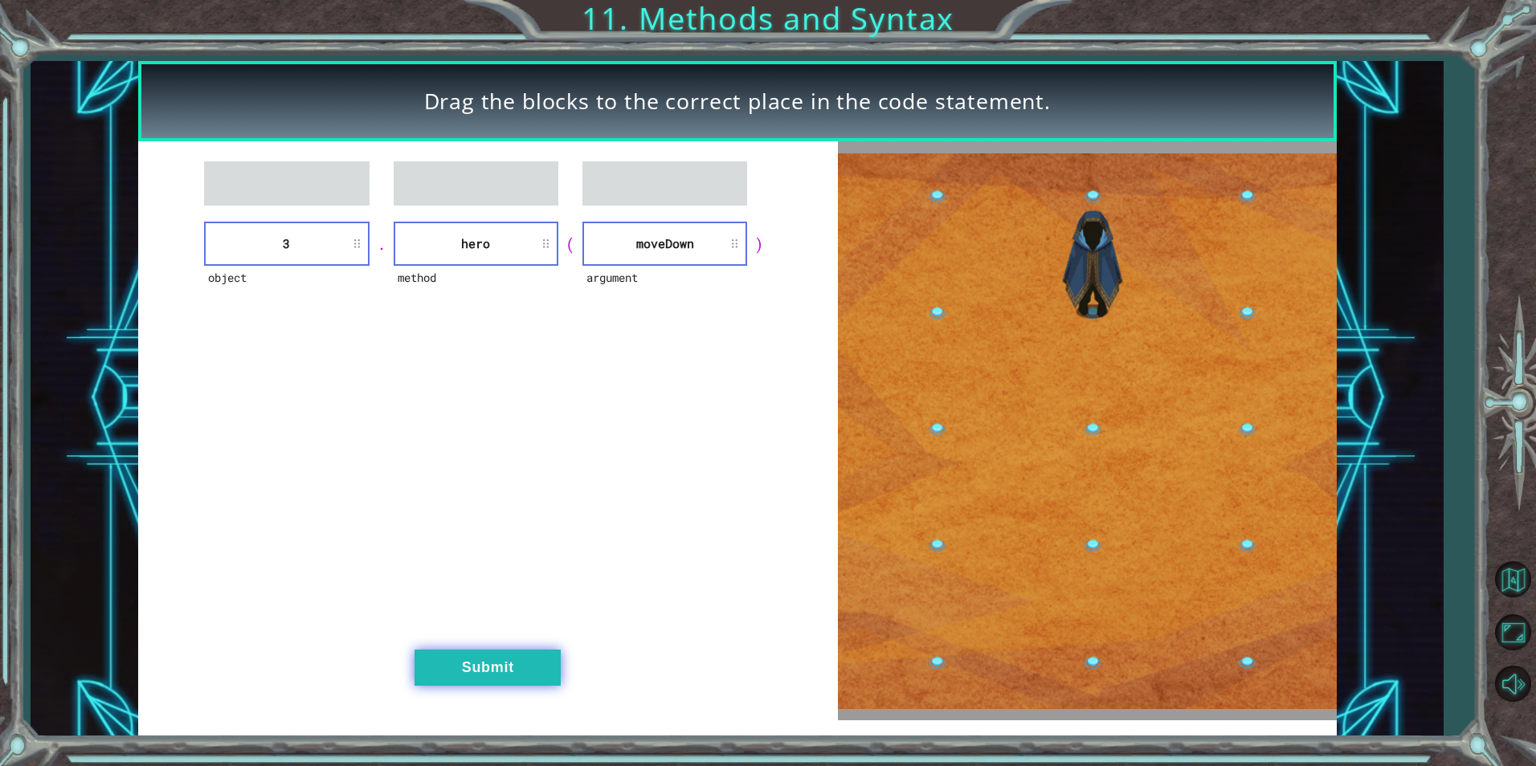
click at [507, 681] on button "Submit" at bounding box center [488, 668] width 146 height 36
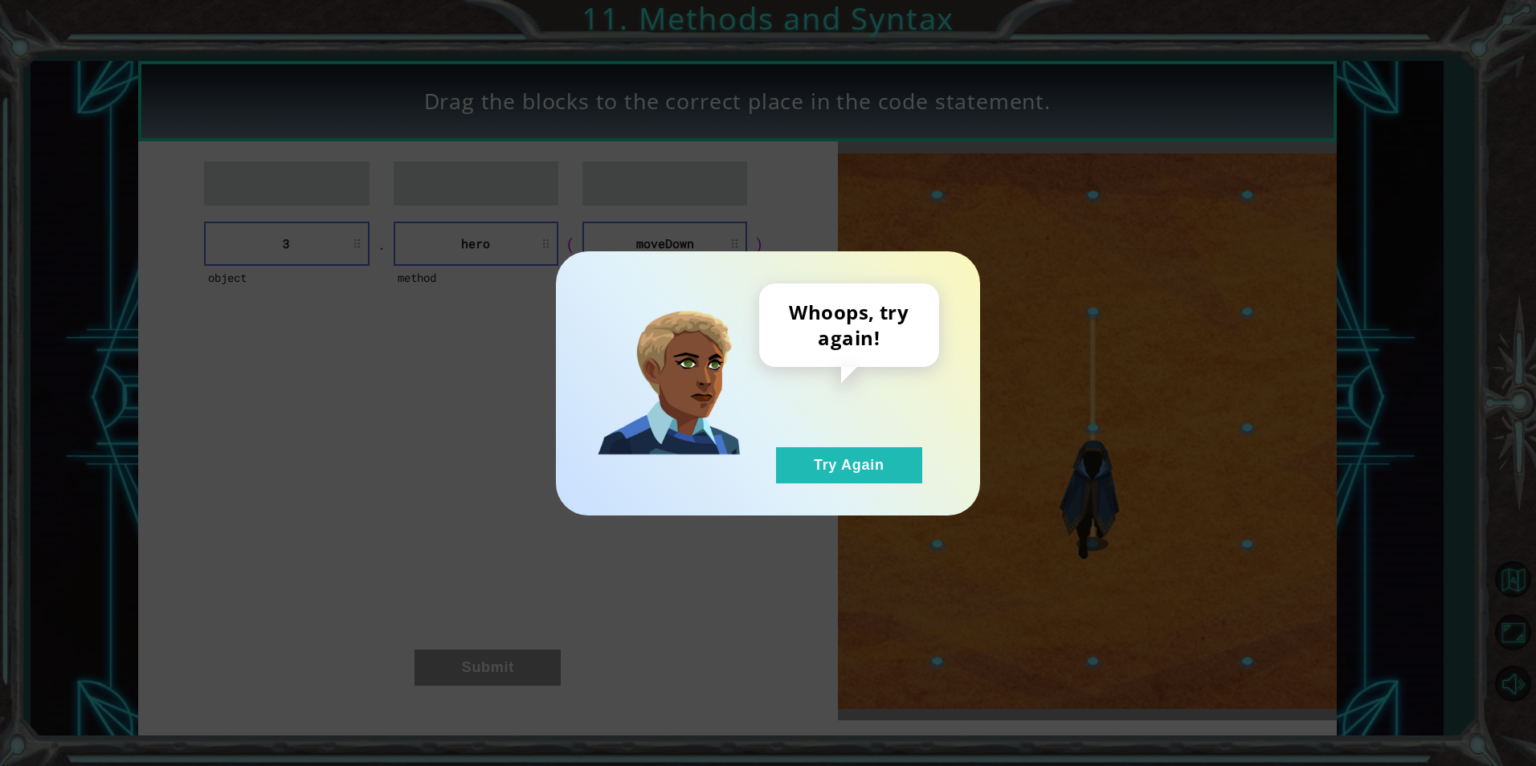
drag, startPoint x: 847, startPoint y: 467, endPoint x: 696, endPoint y: 424, distance: 156.9
click at [838, 465] on button "Try Again" at bounding box center [849, 465] width 146 height 36
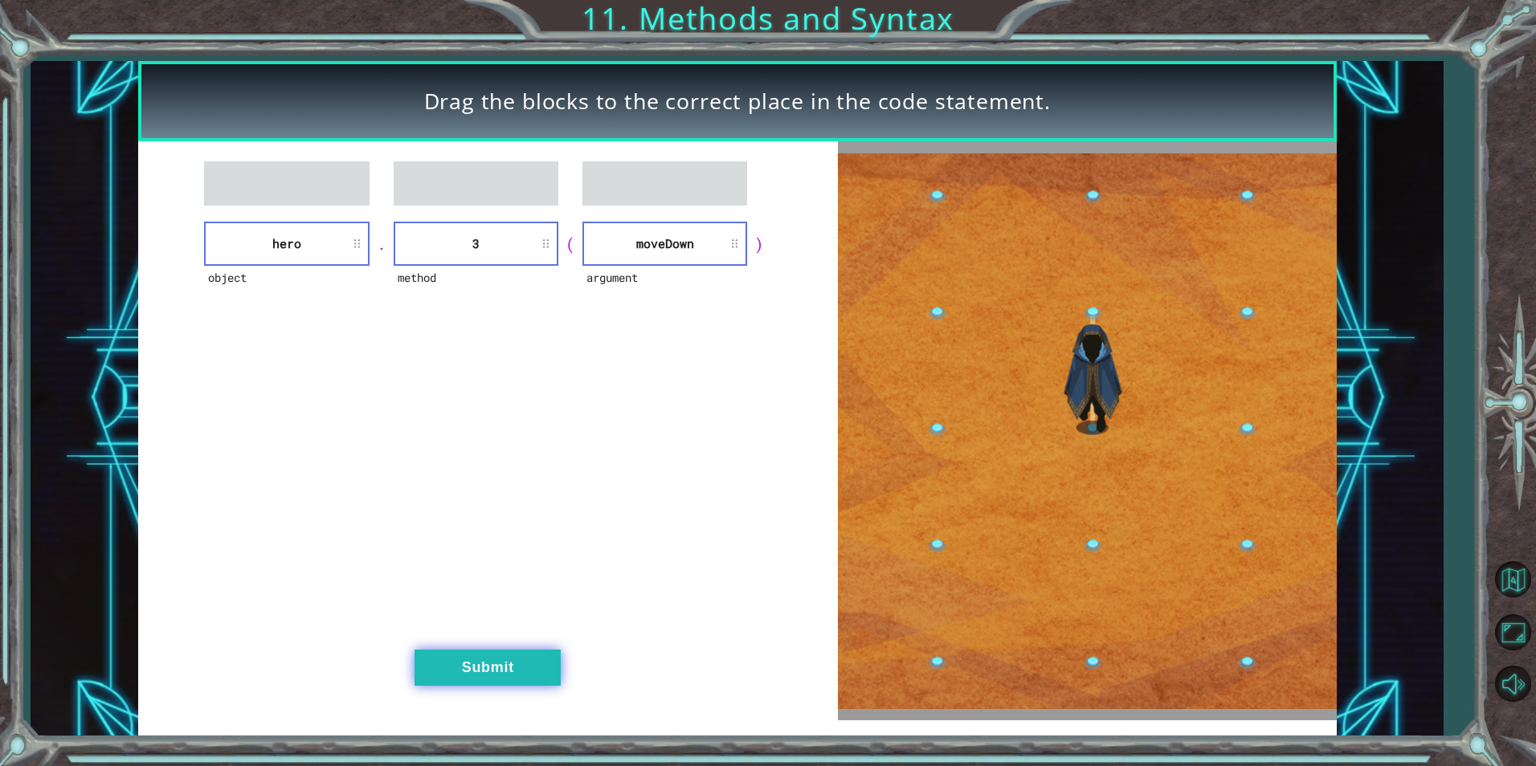
click at [459, 663] on button "Submit" at bounding box center [488, 668] width 146 height 36
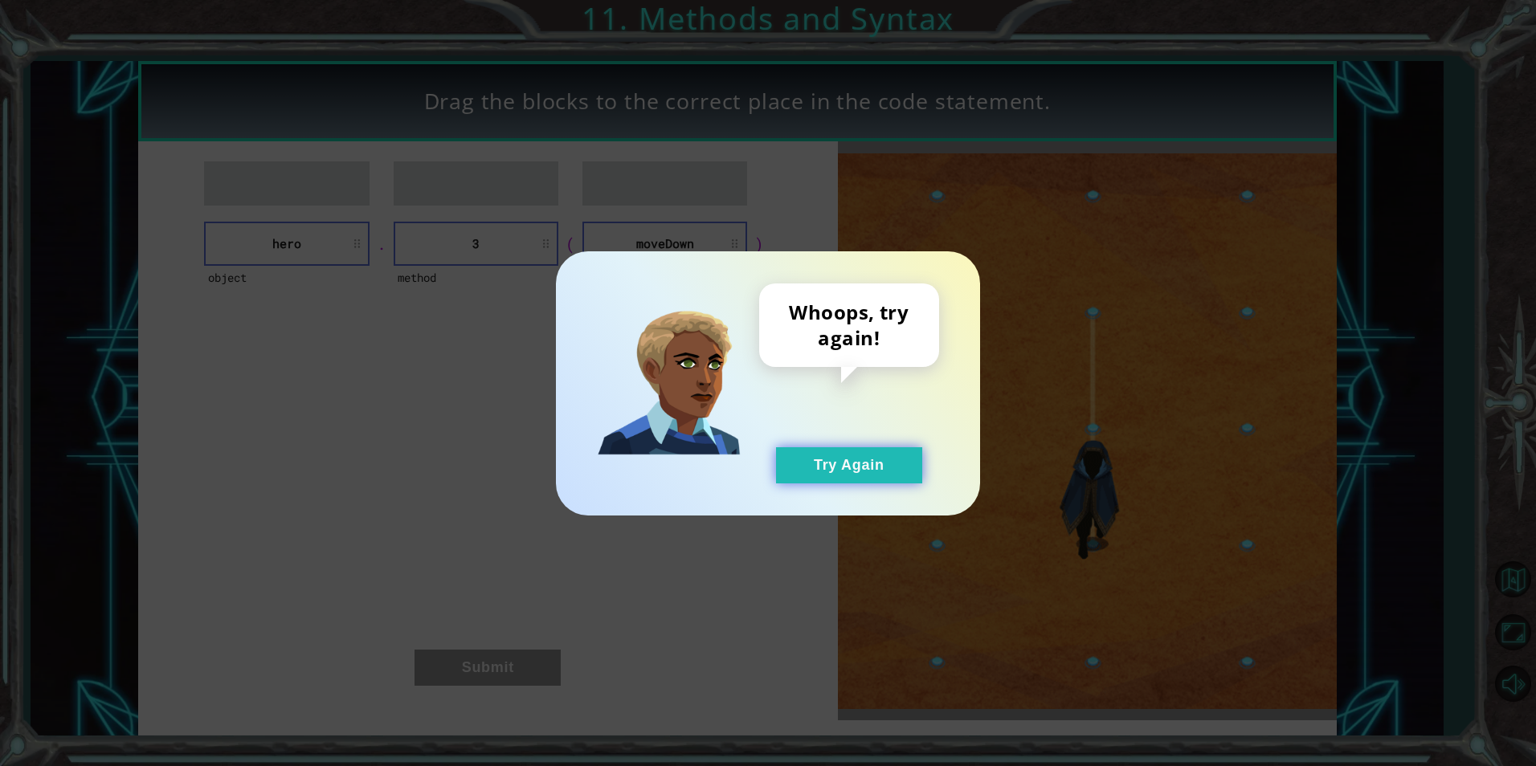
drag, startPoint x: 860, startPoint y: 446, endPoint x: 861, endPoint y: 457, distance: 11.4
click at [862, 451] on div "Whoops, try again! Try Again" at bounding box center [849, 384] width 180 height 200
click at [860, 480] on button "Try Again" at bounding box center [849, 465] width 146 height 36
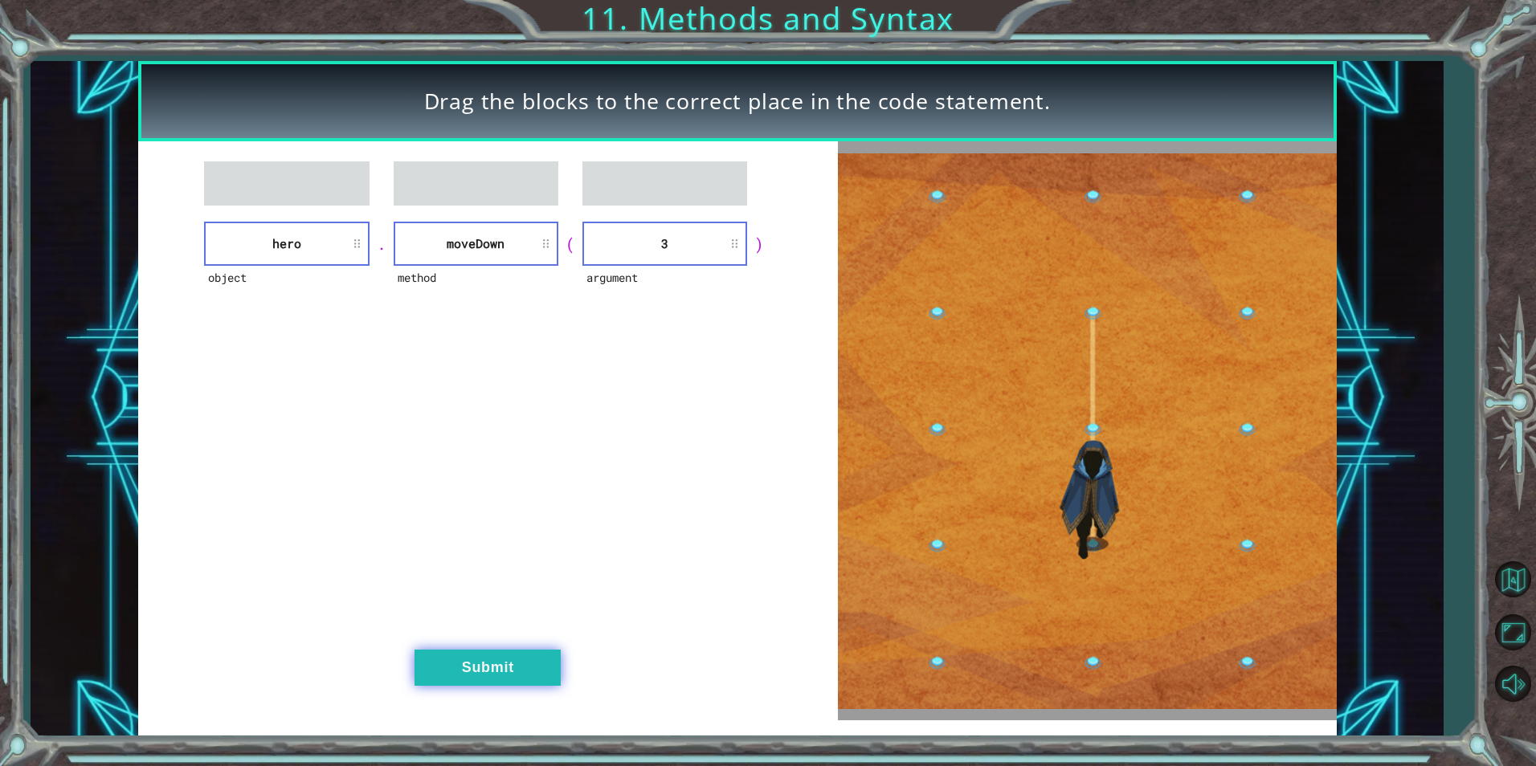
click at [491, 673] on button "Submit" at bounding box center [488, 668] width 146 height 36
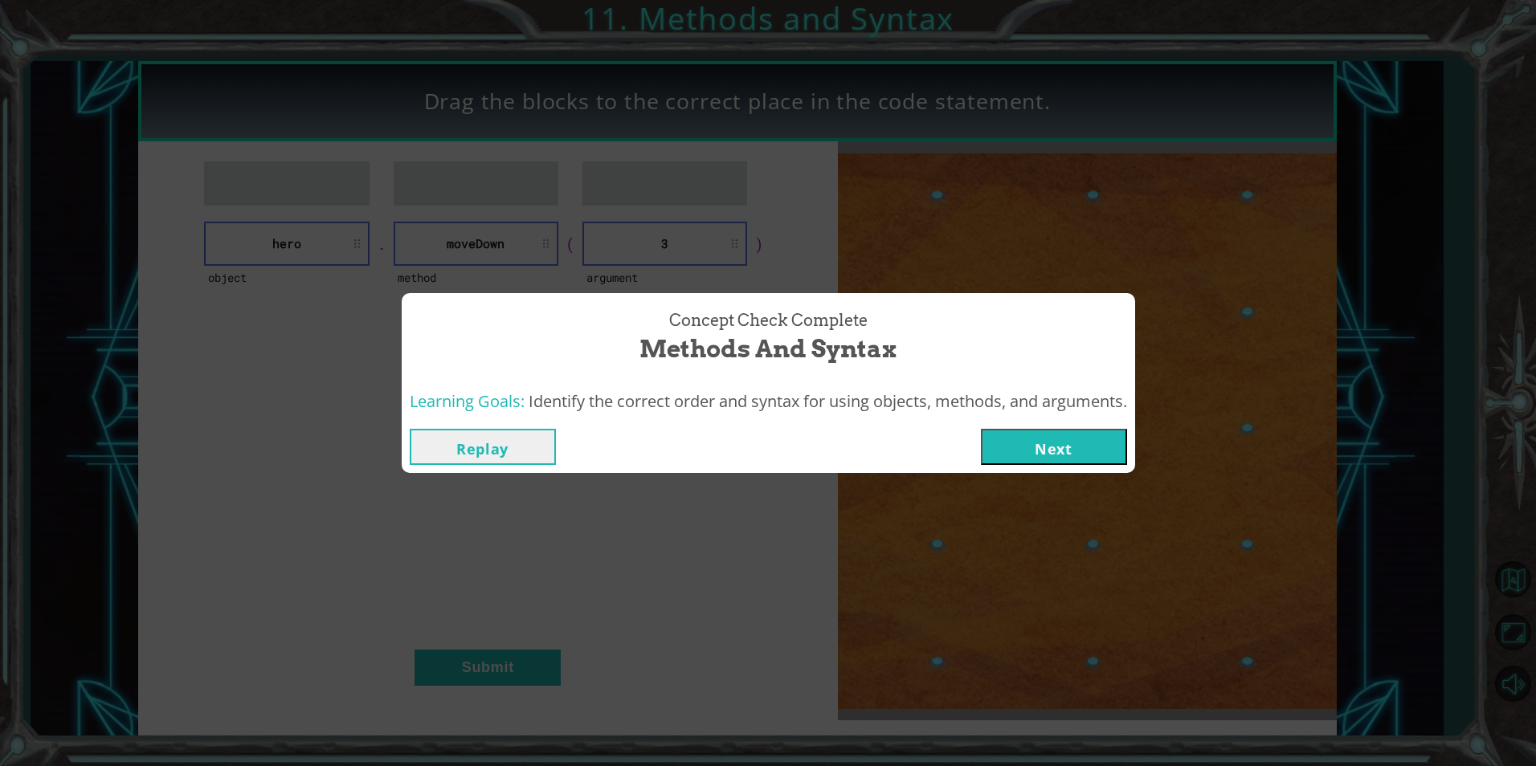
click at [1035, 458] on button "Next" at bounding box center [1054, 447] width 146 height 36
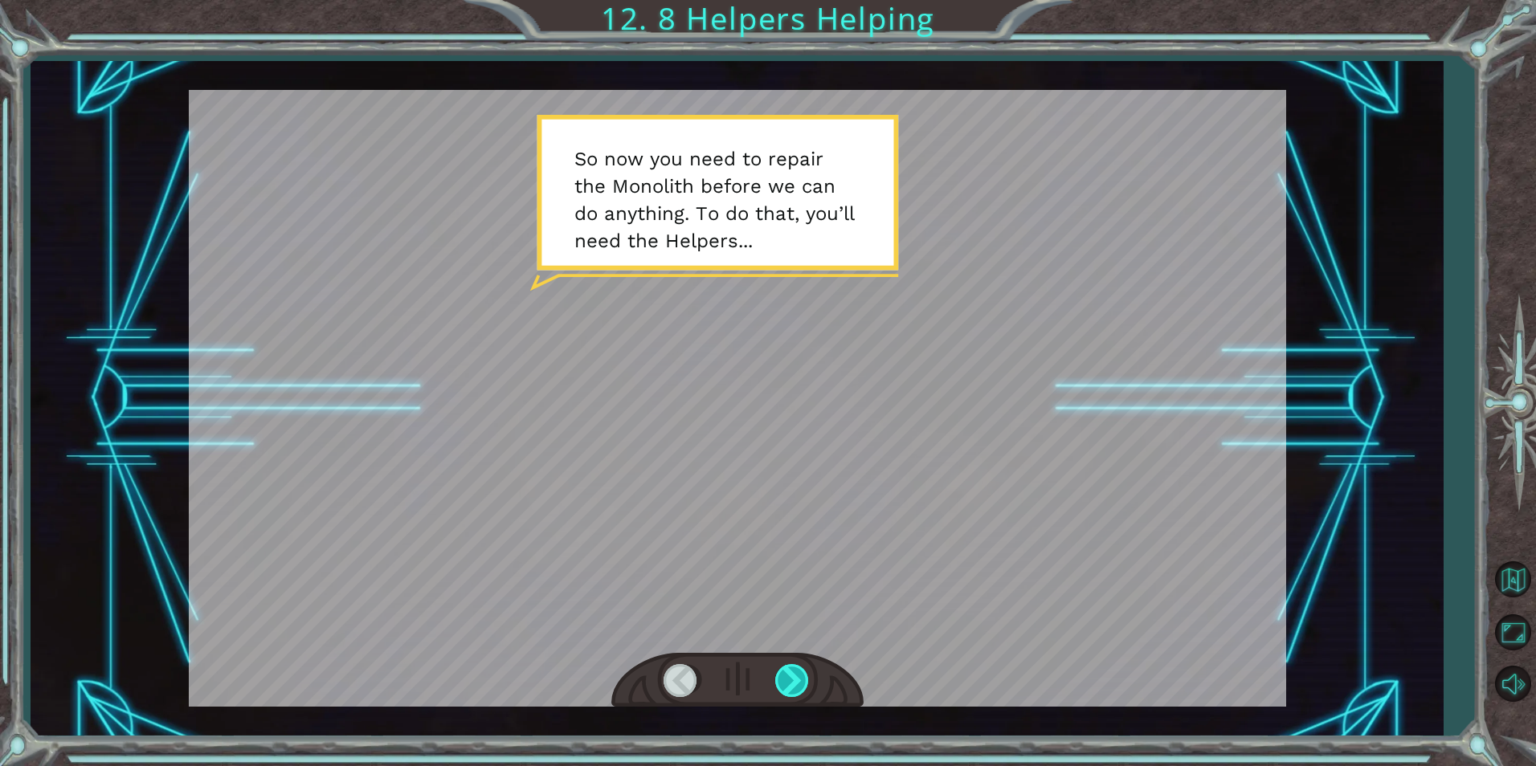
click at [800, 670] on div at bounding box center [793, 680] width 36 height 33
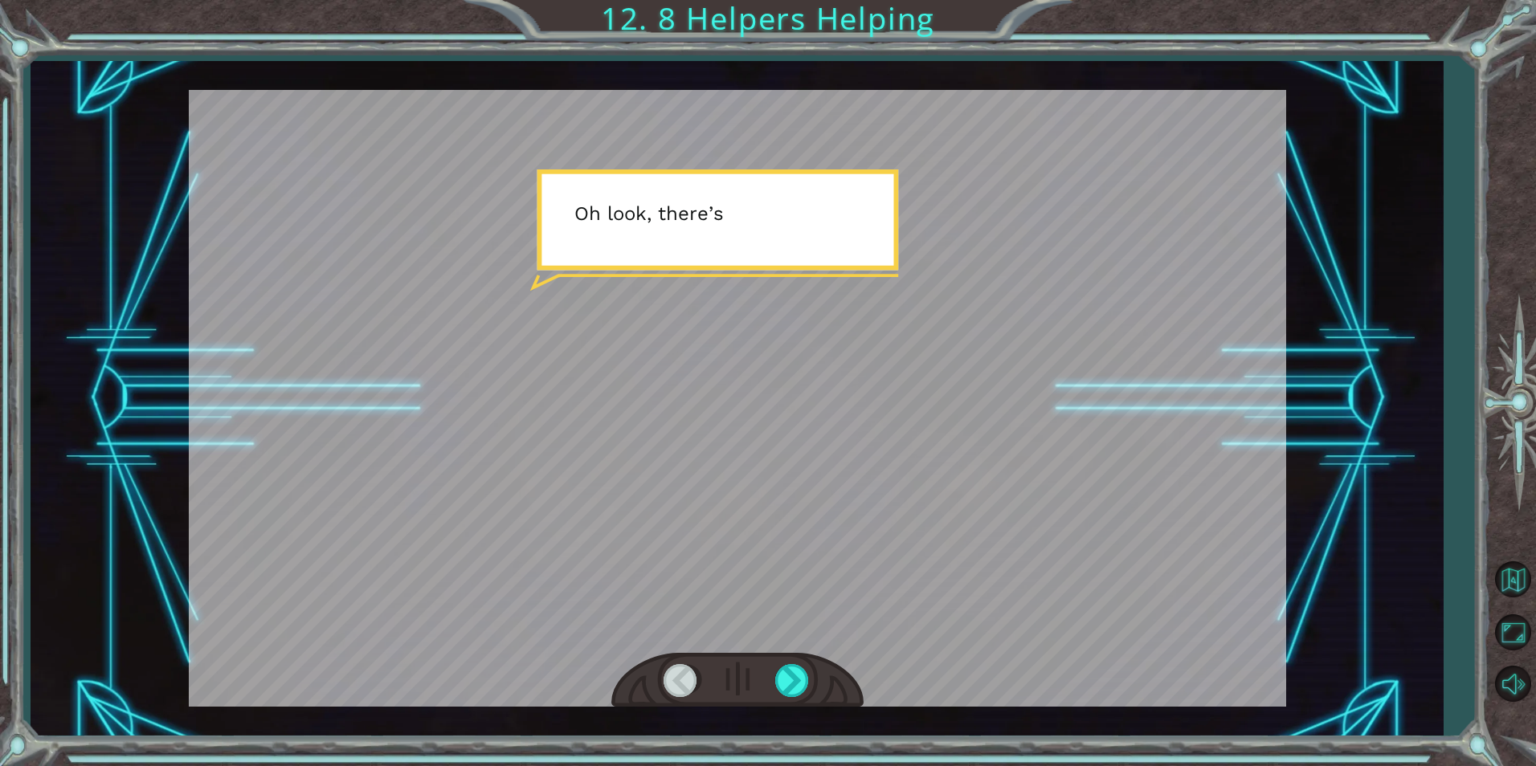
drag, startPoint x: 748, startPoint y: 639, endPoint x: 769, endPoint y: 680, distance: 45.3
click at [766, 676] on div at bounding box center [737, 398] width 1097 height 617
click at [780, 688] on div at bounding box center [793, 680] width 36 height 33
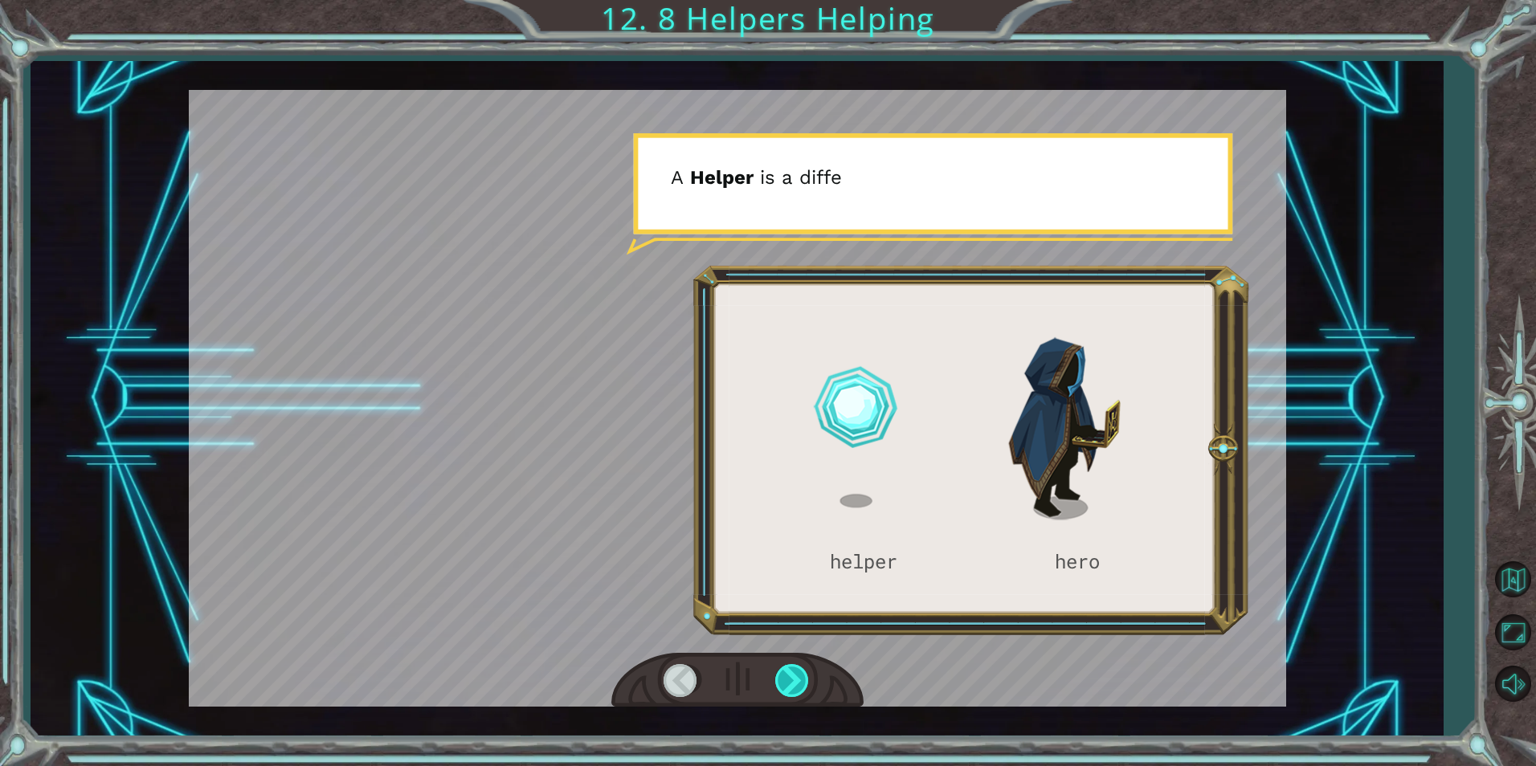
click at [780, 688] on div at bounding box center [793, 680] width 36 height 33
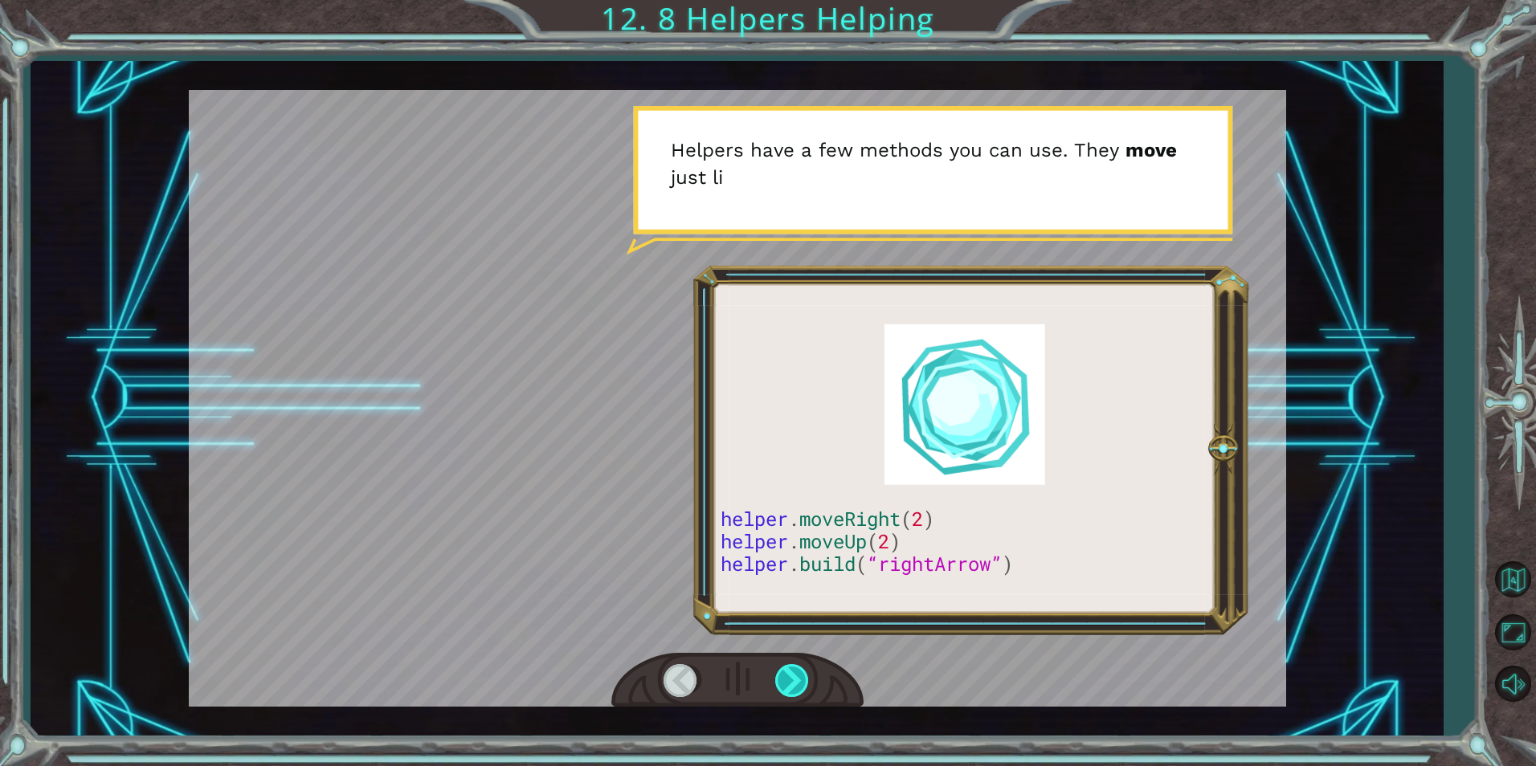
click at [780, 688] on div at bounding box center [793, 680] width 36 height 33
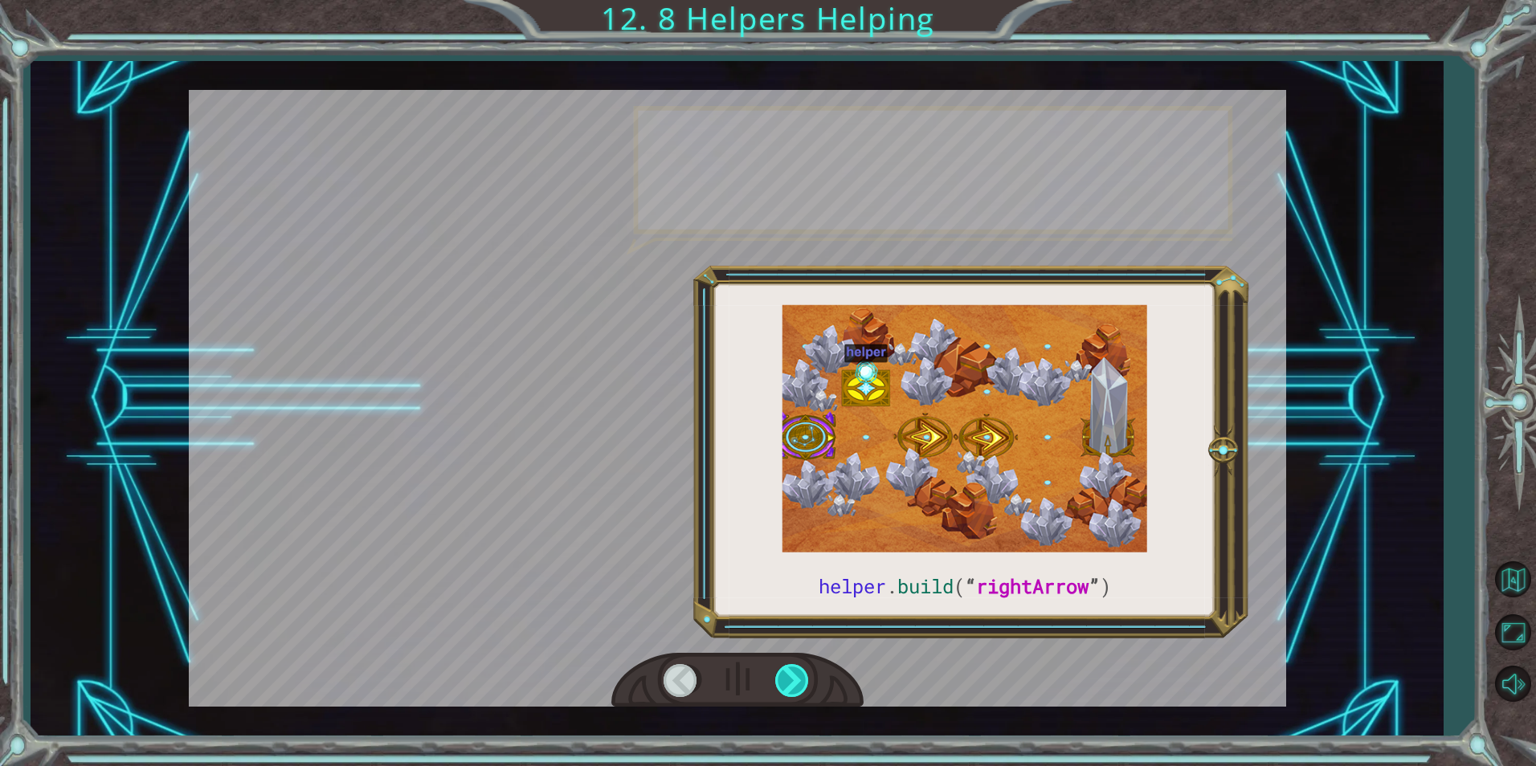
click at [780, 688] on div at bounding box center [793, 680] width 36 height 33
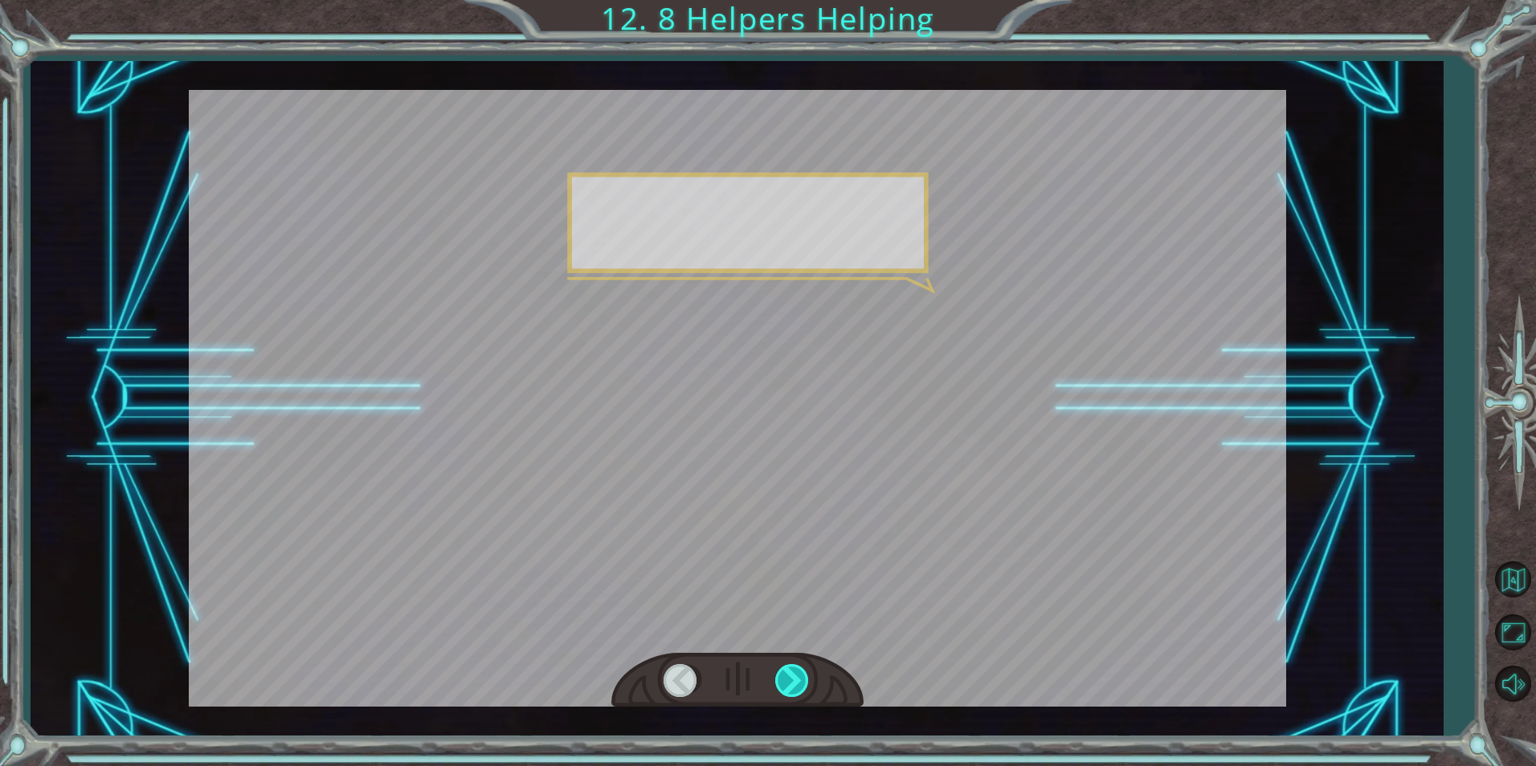
click at [780, 688] on div at bounding box center [793, 680] width 36 height 33
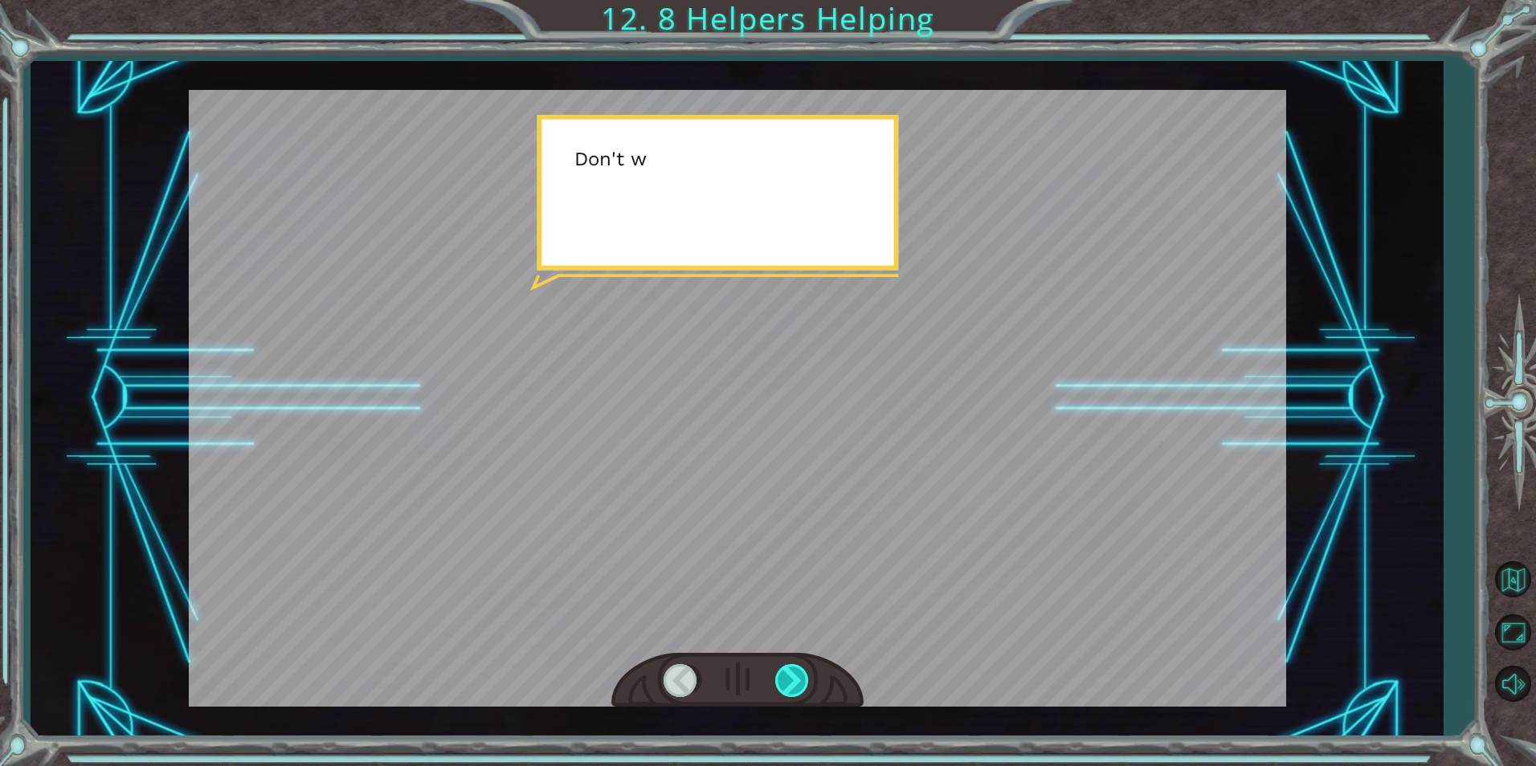
click at [780, 688] on div at bounding box center [793, 680] width 36 height 33
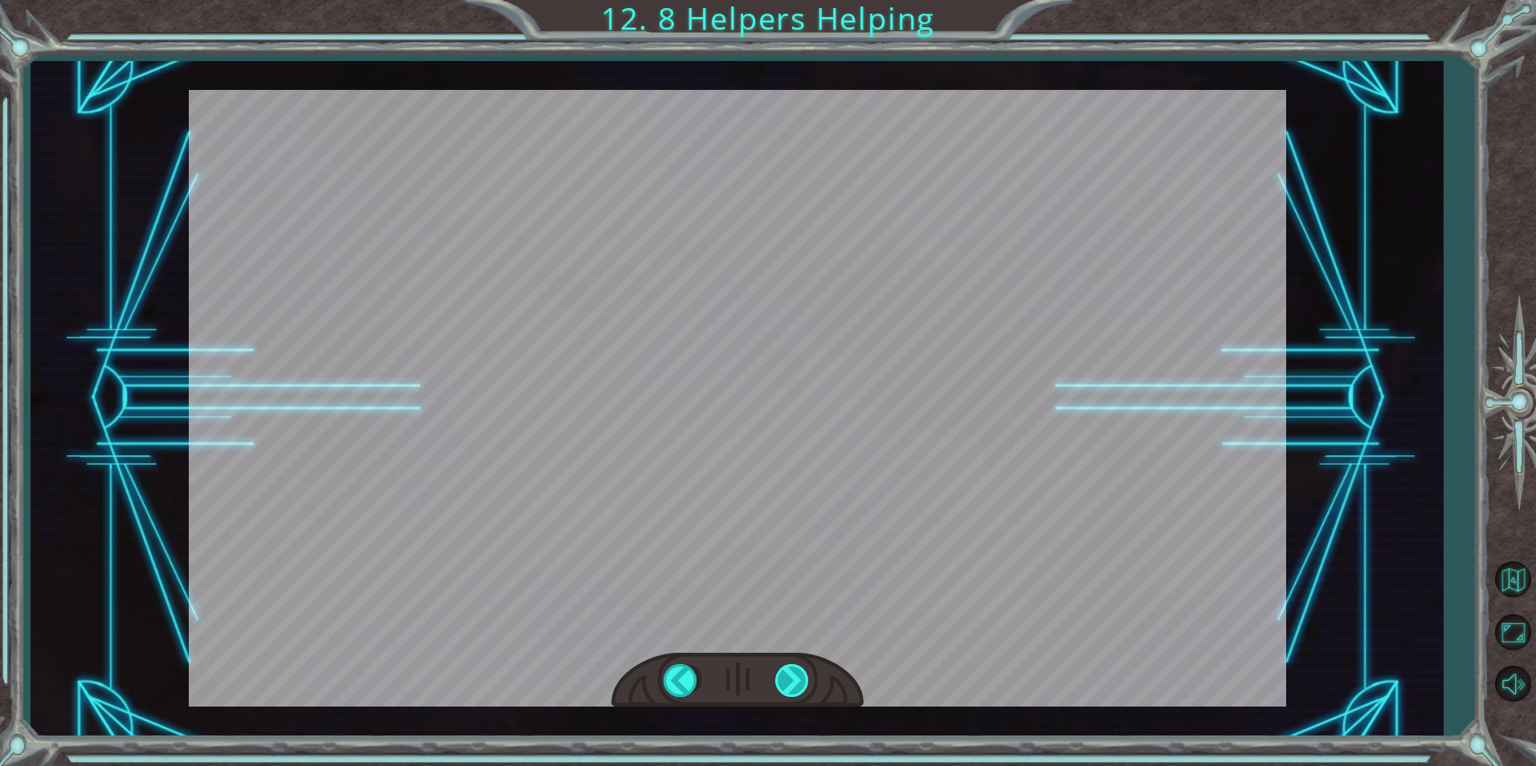
click at [780, 0] on div "helper . build ( “ rightArrow ” ) S o n o w y o u n e e d t o r e p a i r t h e…" at bounding box center [768, 0] width 1536 height 0
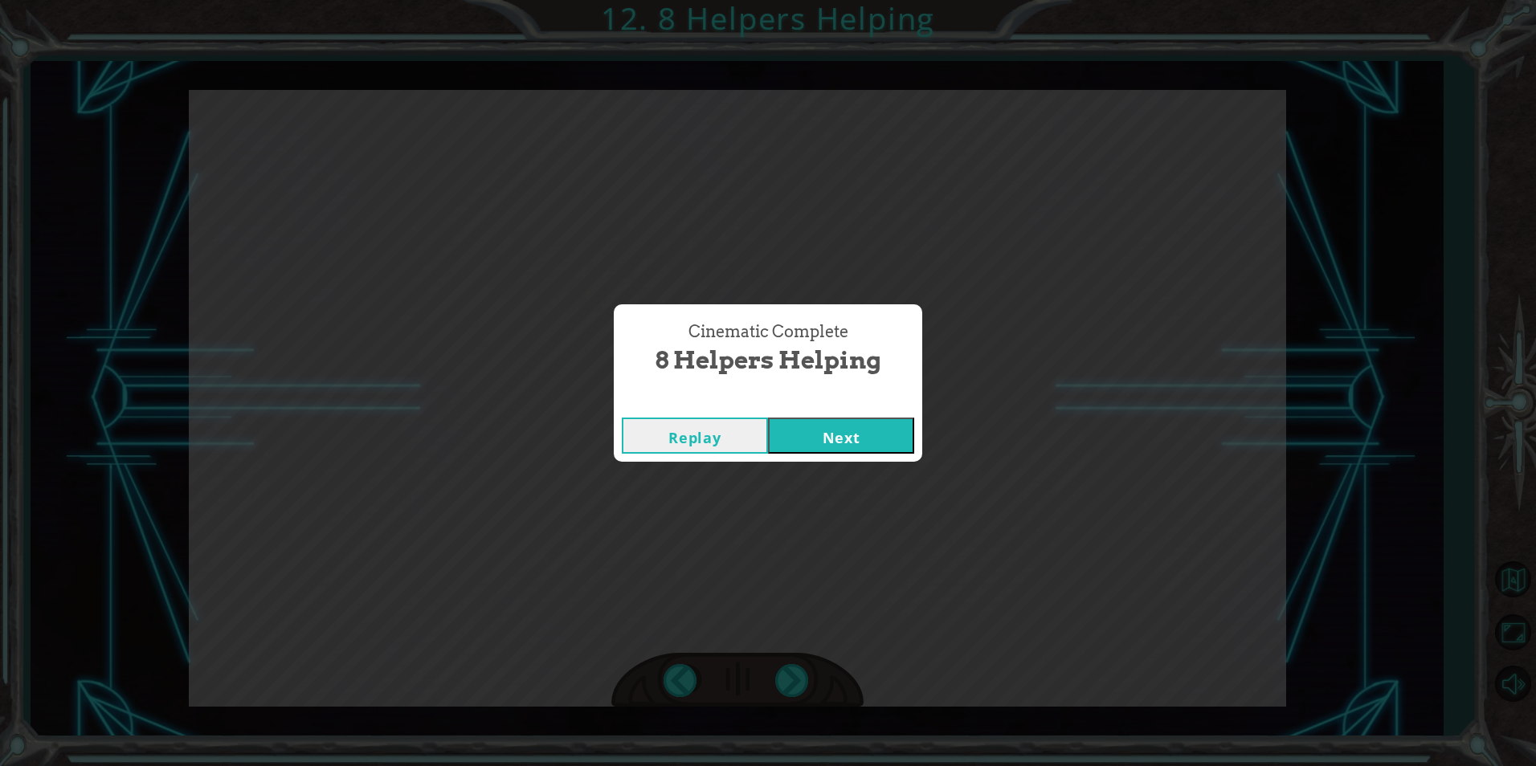
click at [861, 423] on button "Next" at bounding box center [841, 436] width 146 height 36
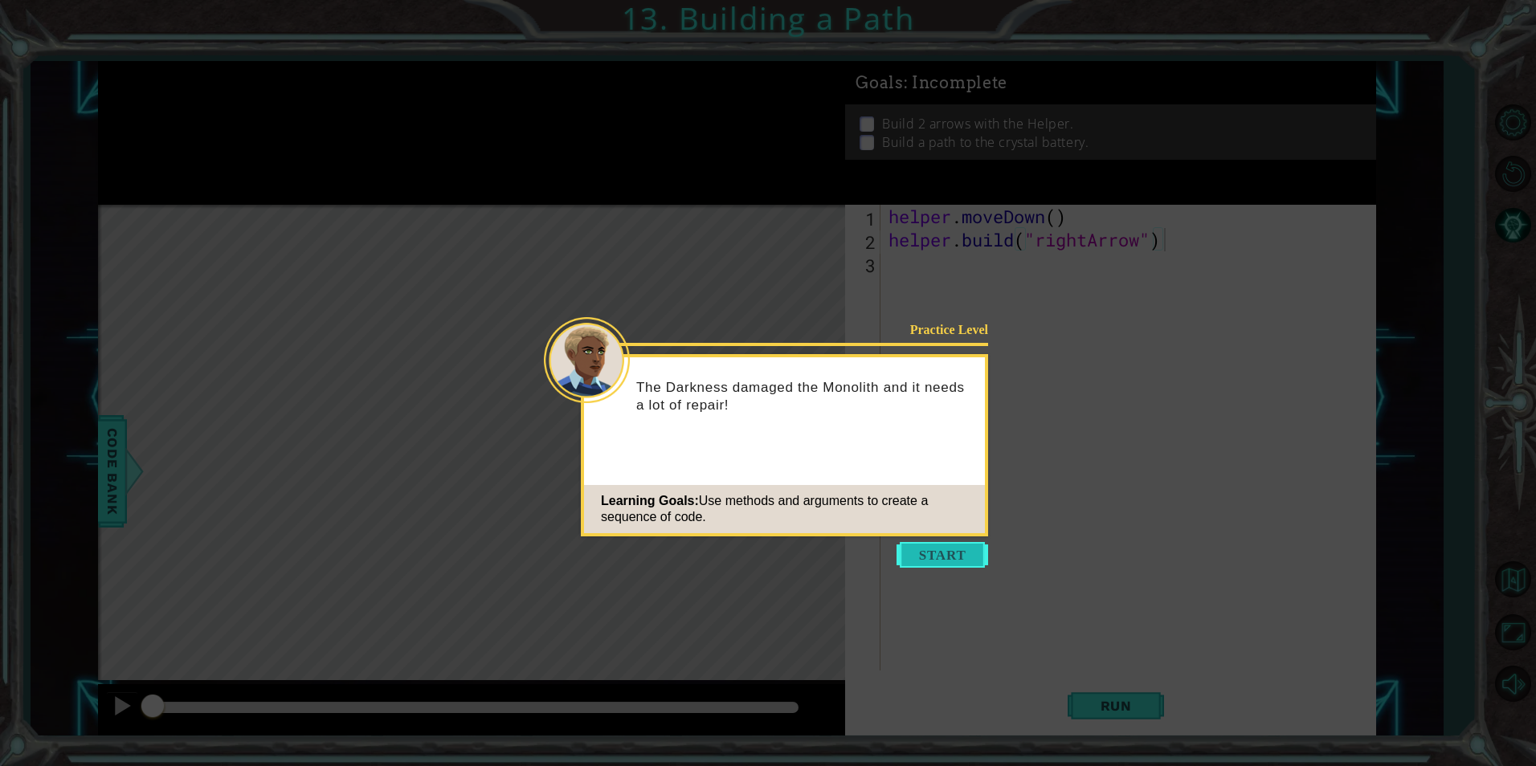
click at [941, 553] on button "Start" at bounding box center [942, 555] width 92 height 26
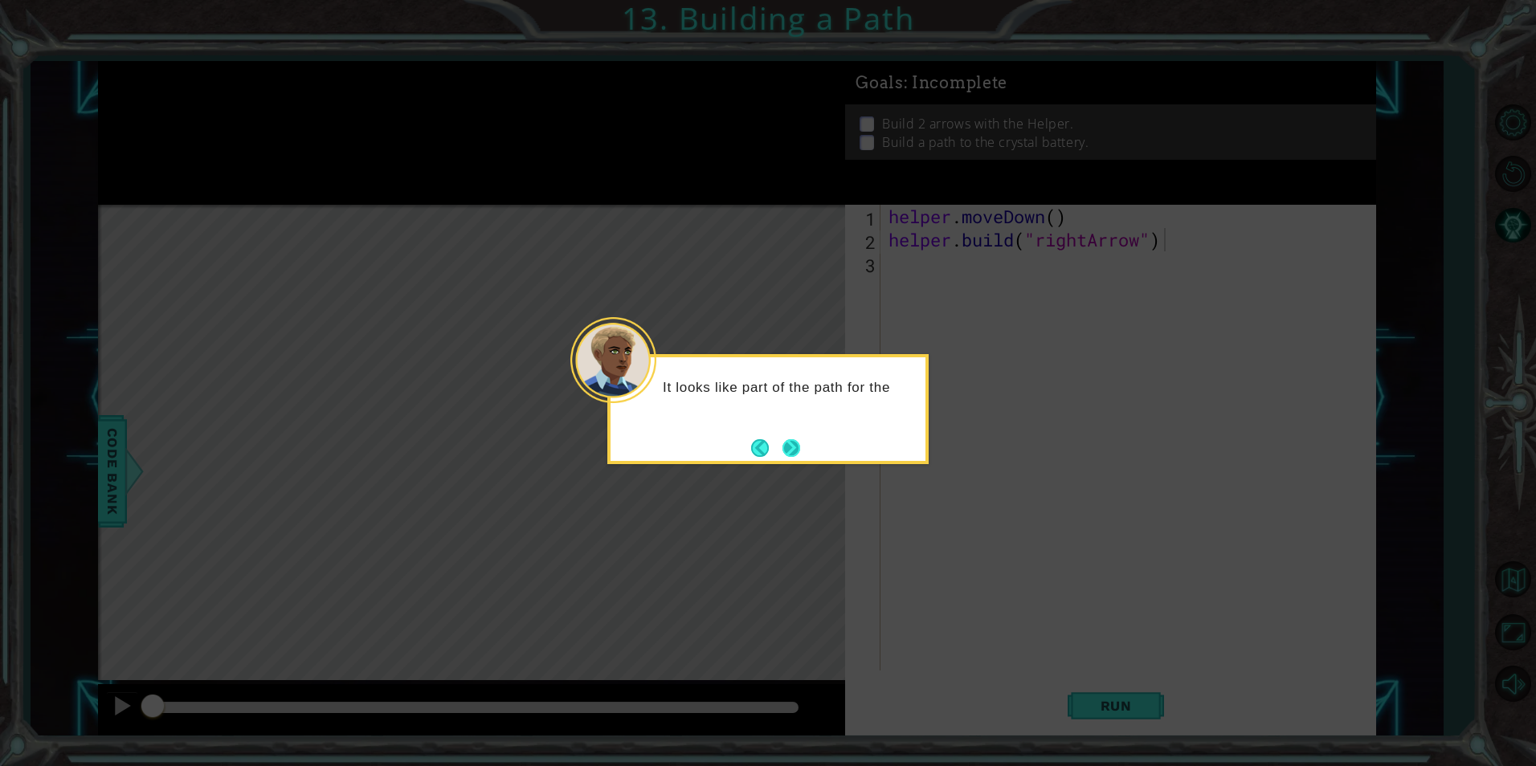
click at [794, 443] on button "Next" at bounding box center [791, 448] width 18 height 18
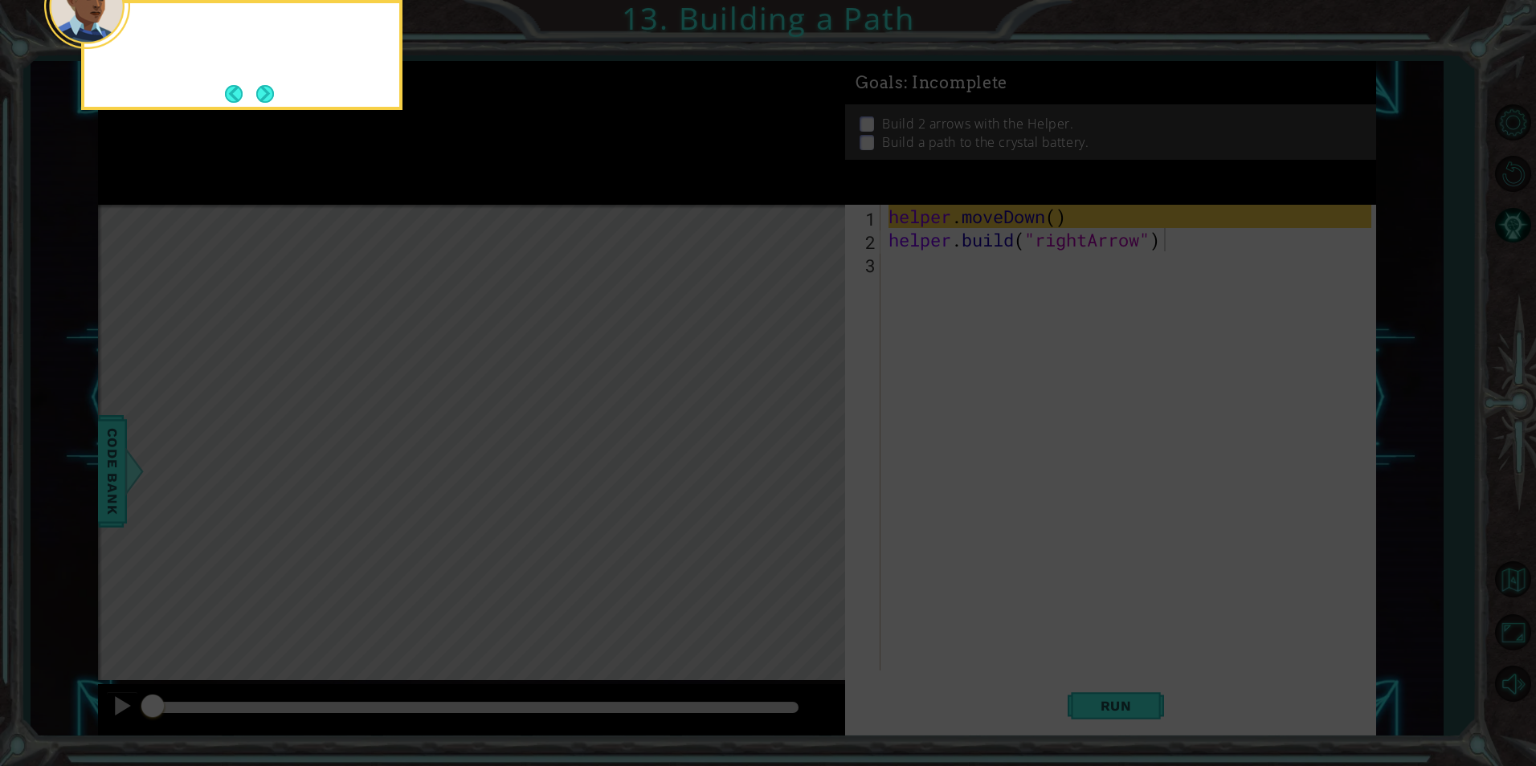
click at [794, 443] on icon at bounding box center [768, 114] width 1536 height 1303
click at [257, 97] on button "Next" at bounding box center [265, 94] width 18 height 18
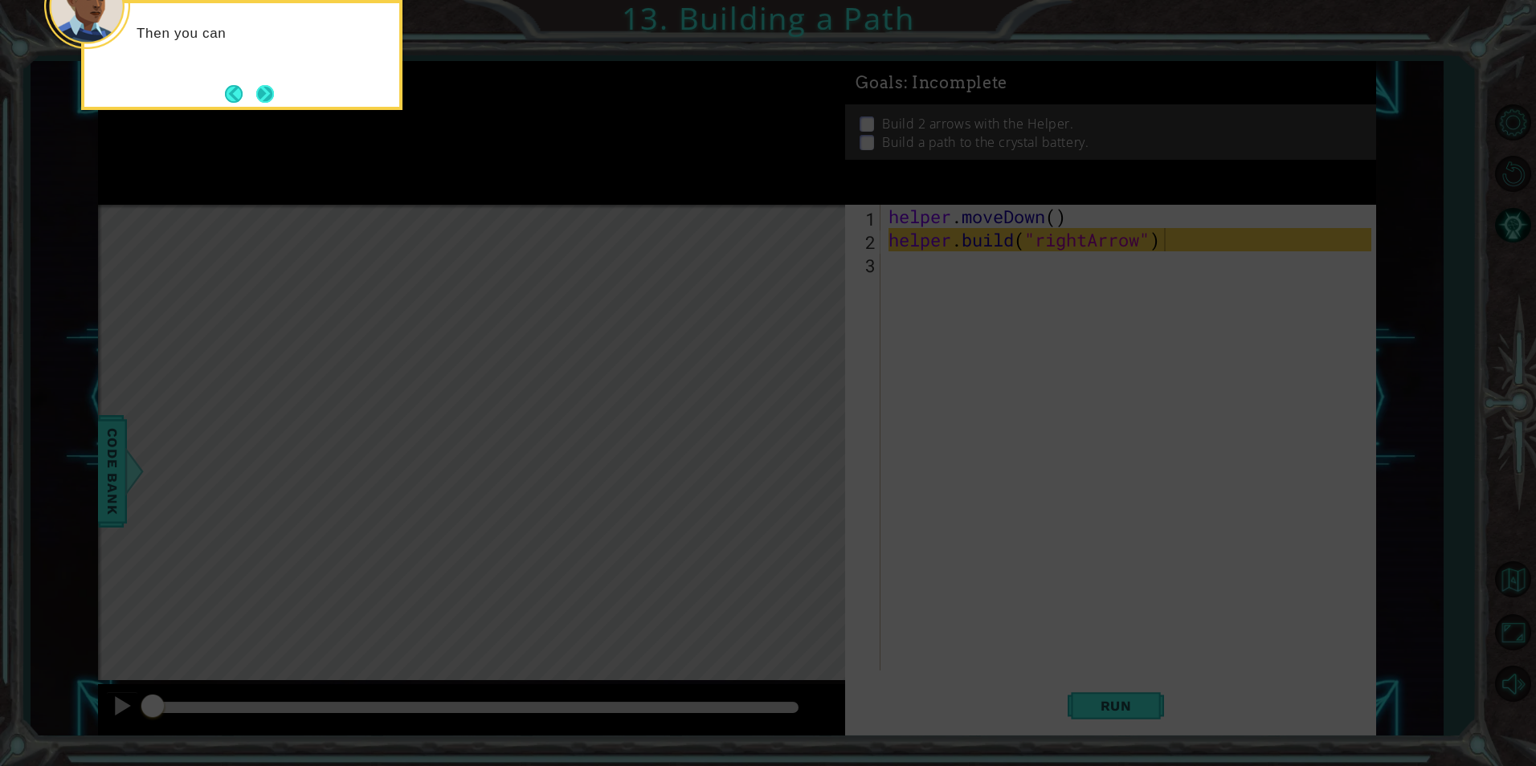
click at [258, 100] on button "Next" at bounding box center [265, 94] width 18 height 18
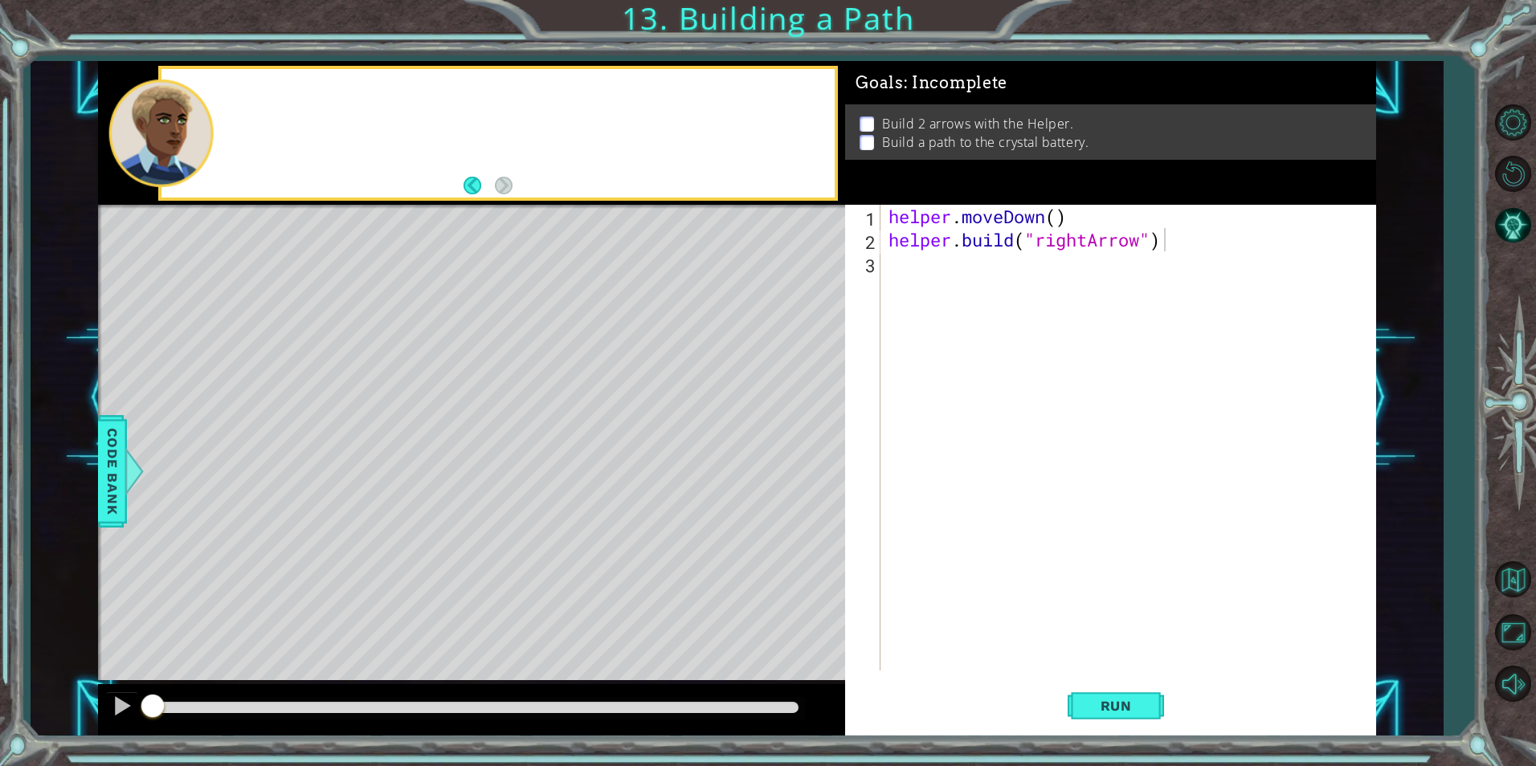
click at [258, 100] on div at bounding box center [497, 133] width 673 height 129
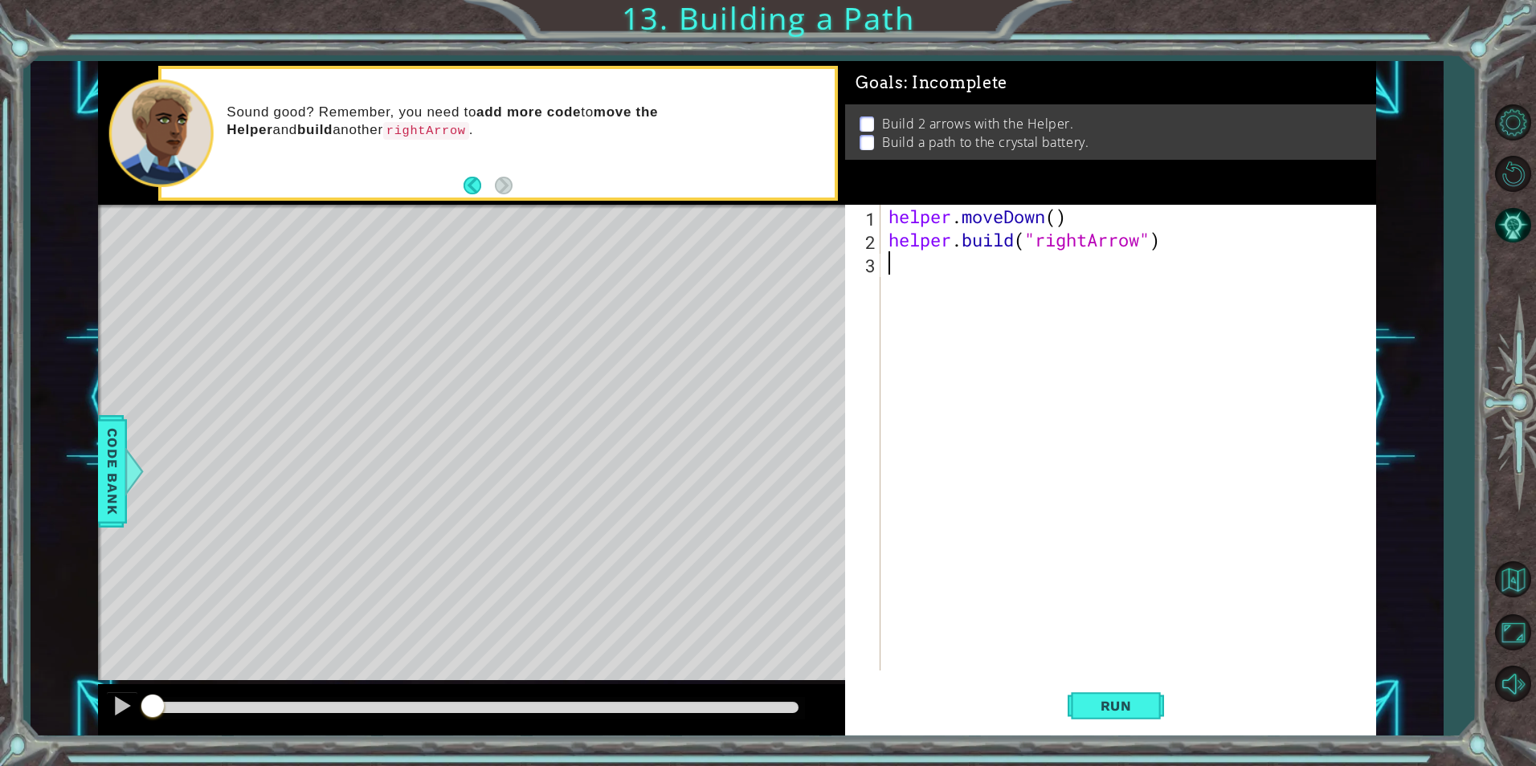
click at [921, 275] on div "helper . moveDown ( ) helper . build ( "rightArrow" )" at bounding box center [1131, 461] width 493 height 513
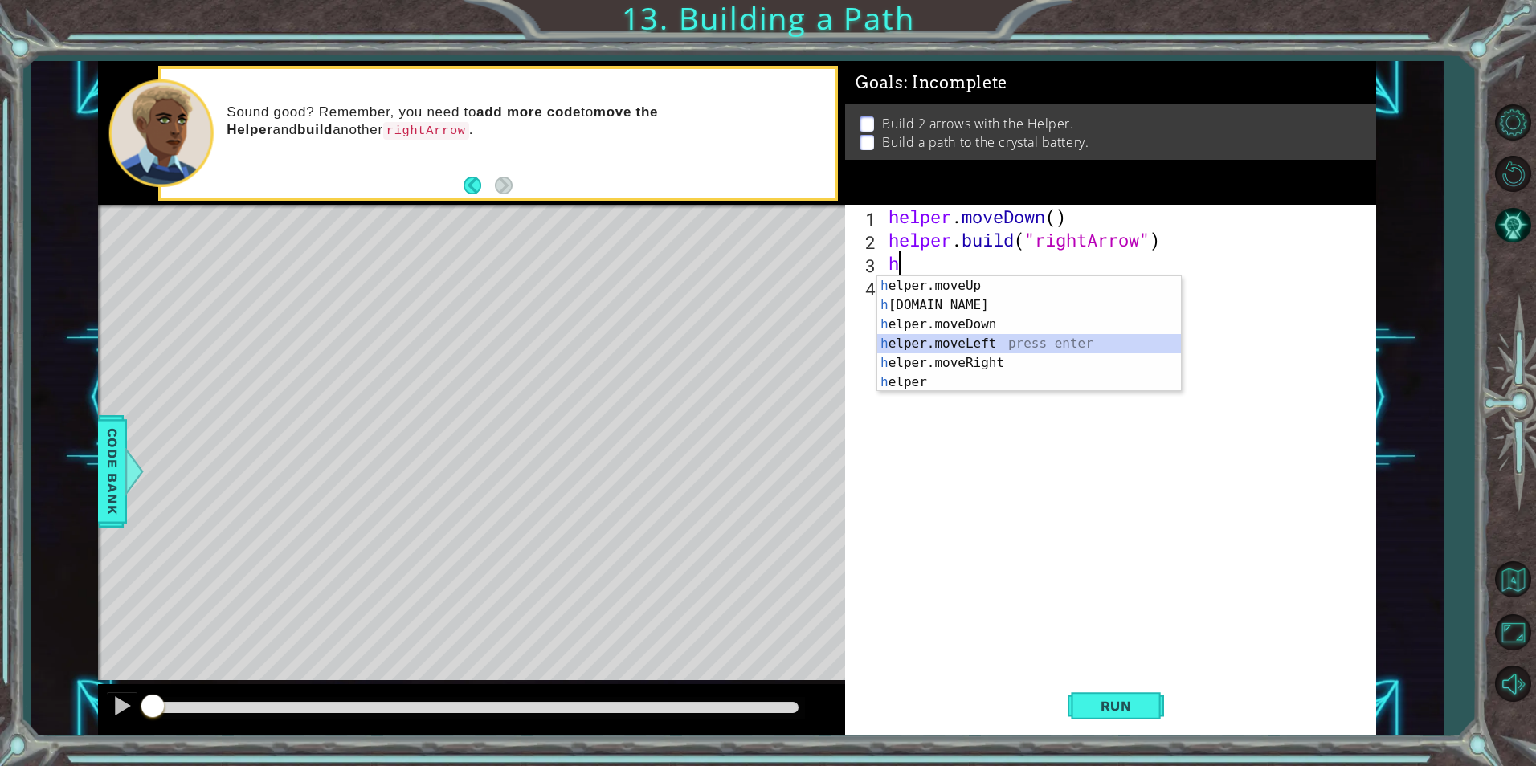
click at [938, 343] on div "h elper.moveUp press enter h [DOMAIN_NAME] press enter h elper.moveDown press e…" at bounding box center [1029, 353] width 304 height 154
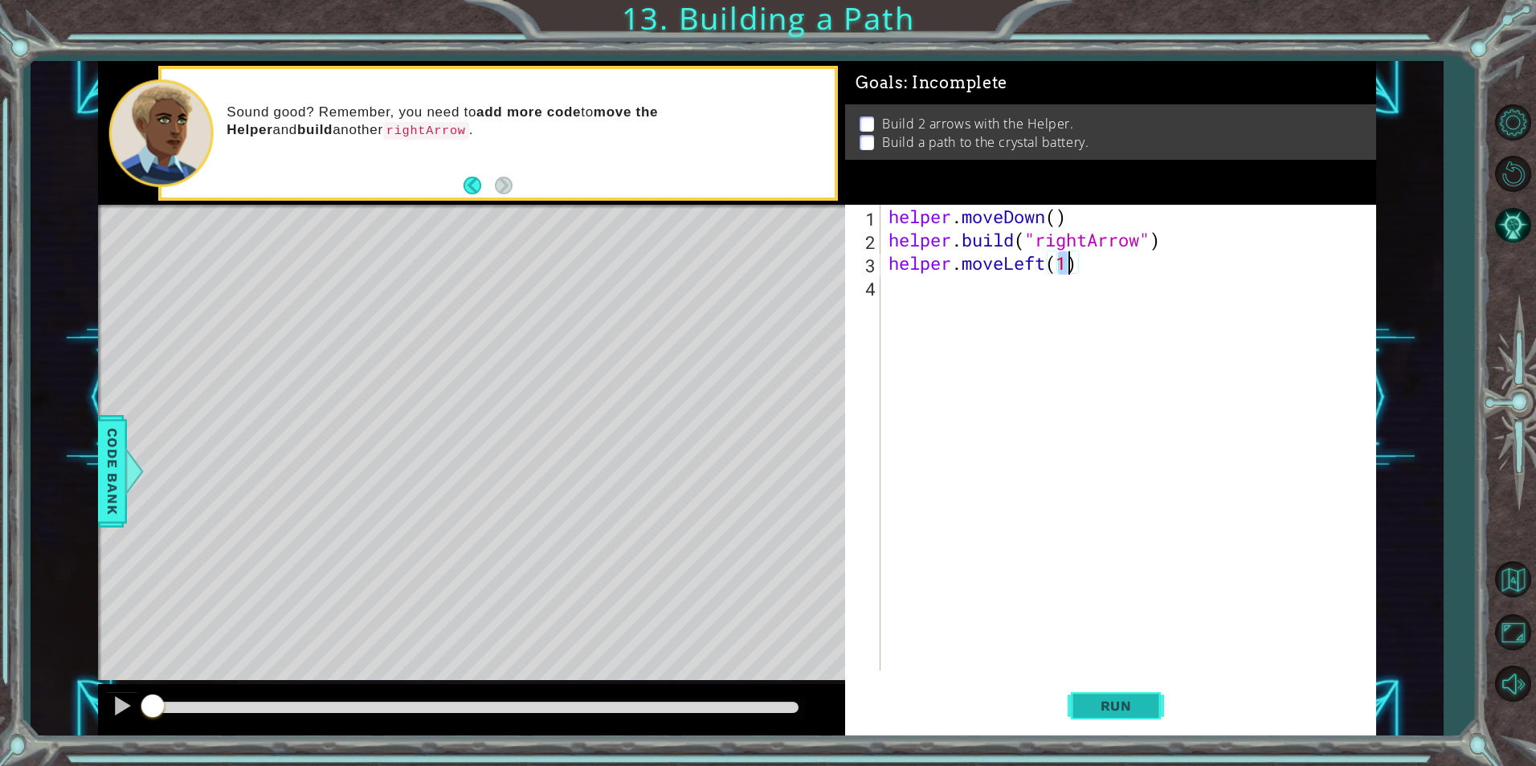
type textarea "helper.moveLeft(1)"
click at [1112, 692] on button "Run" at bounding box center [1116, 706] width 96 height 53
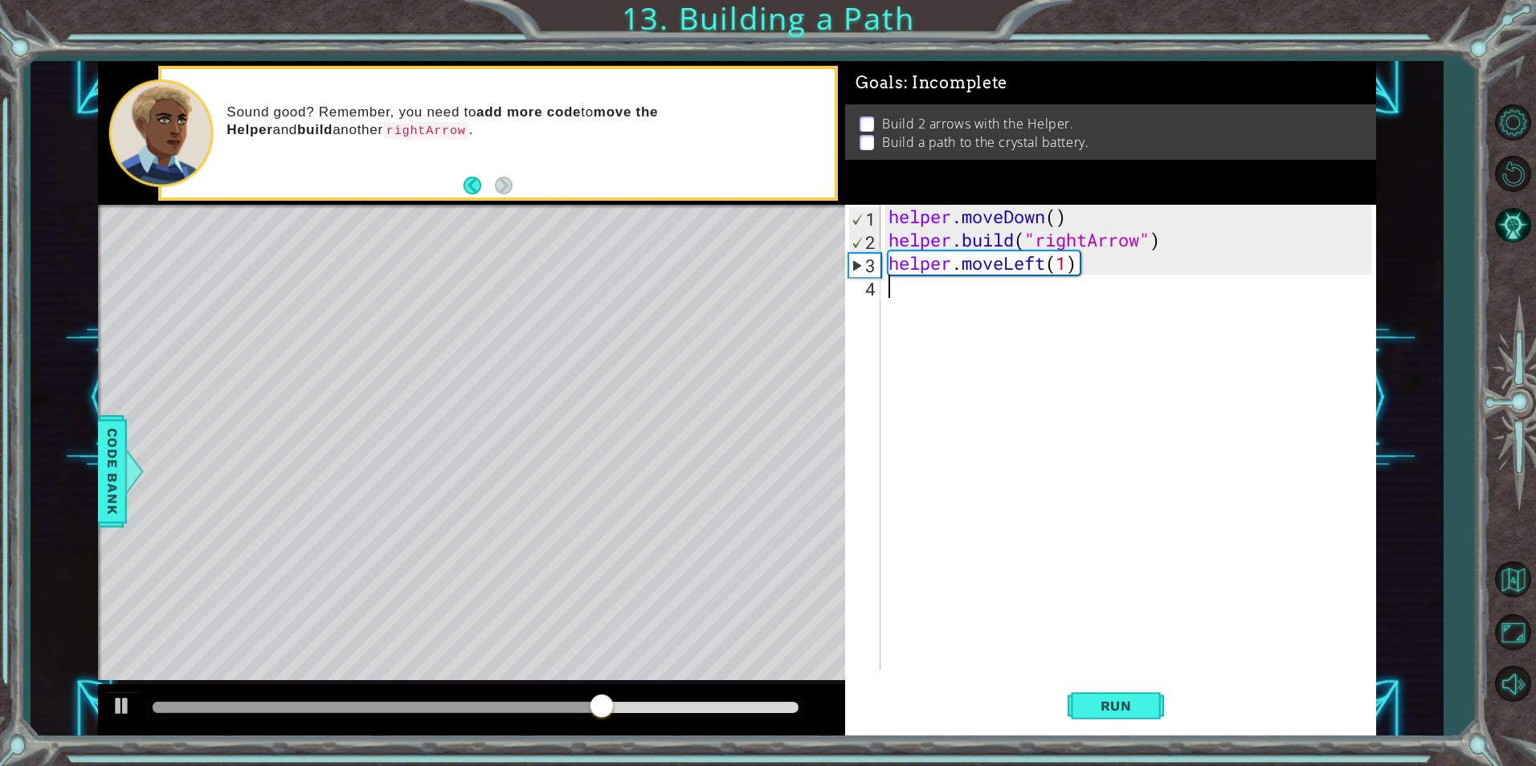
click at [915, 286] on div "helper . moveDown ( ) helper . build ( "rightArrow" ) helper . moveLeft ( 1 )" at bounding box center [1131, 461] width 493 height 513
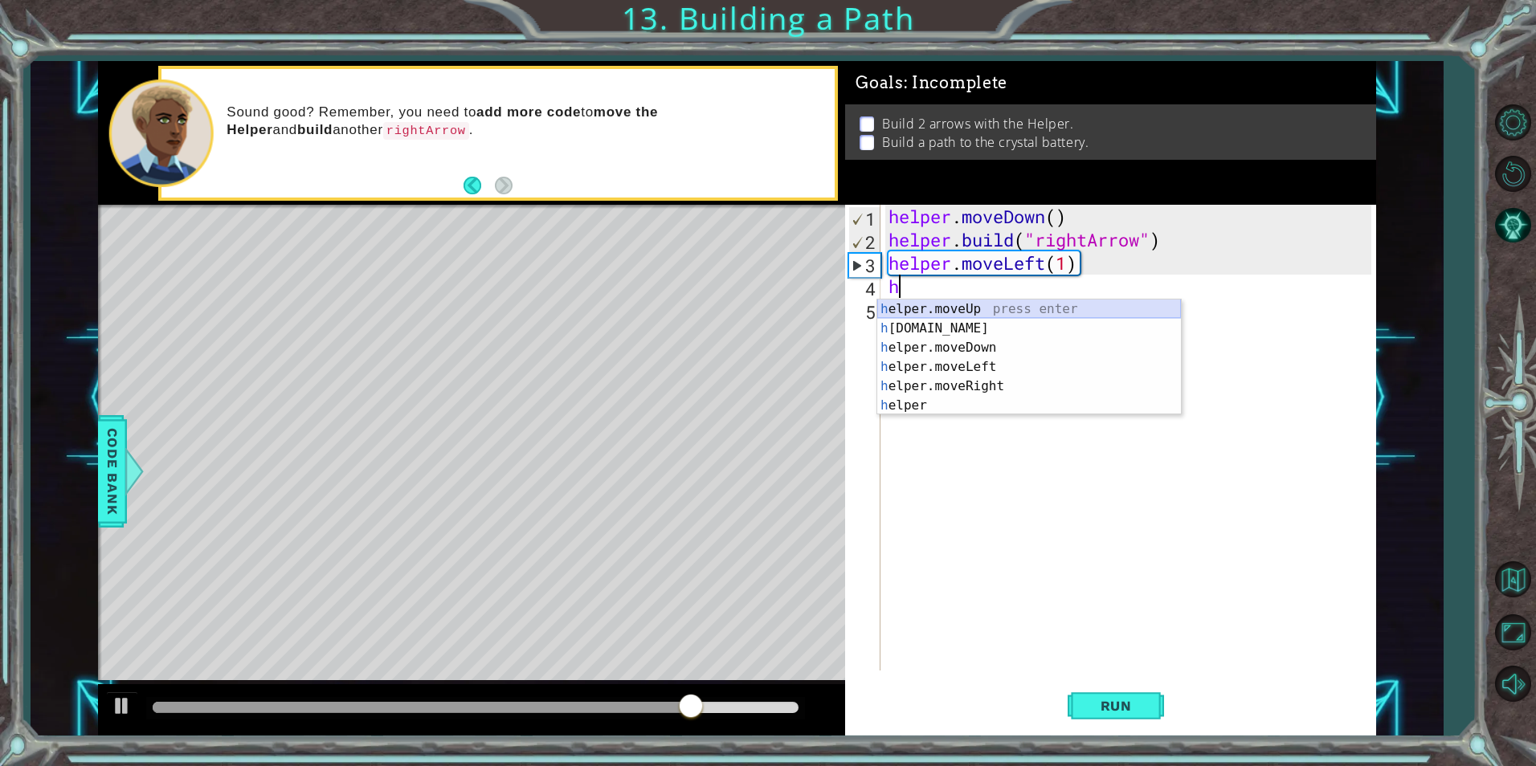
click at [968, 305] on div "h elper.moveUp press enter h [DOMAIN_NAME] press enter h elper.moveDown press e…" at bounding box center [1029, 377] width 304 height 154
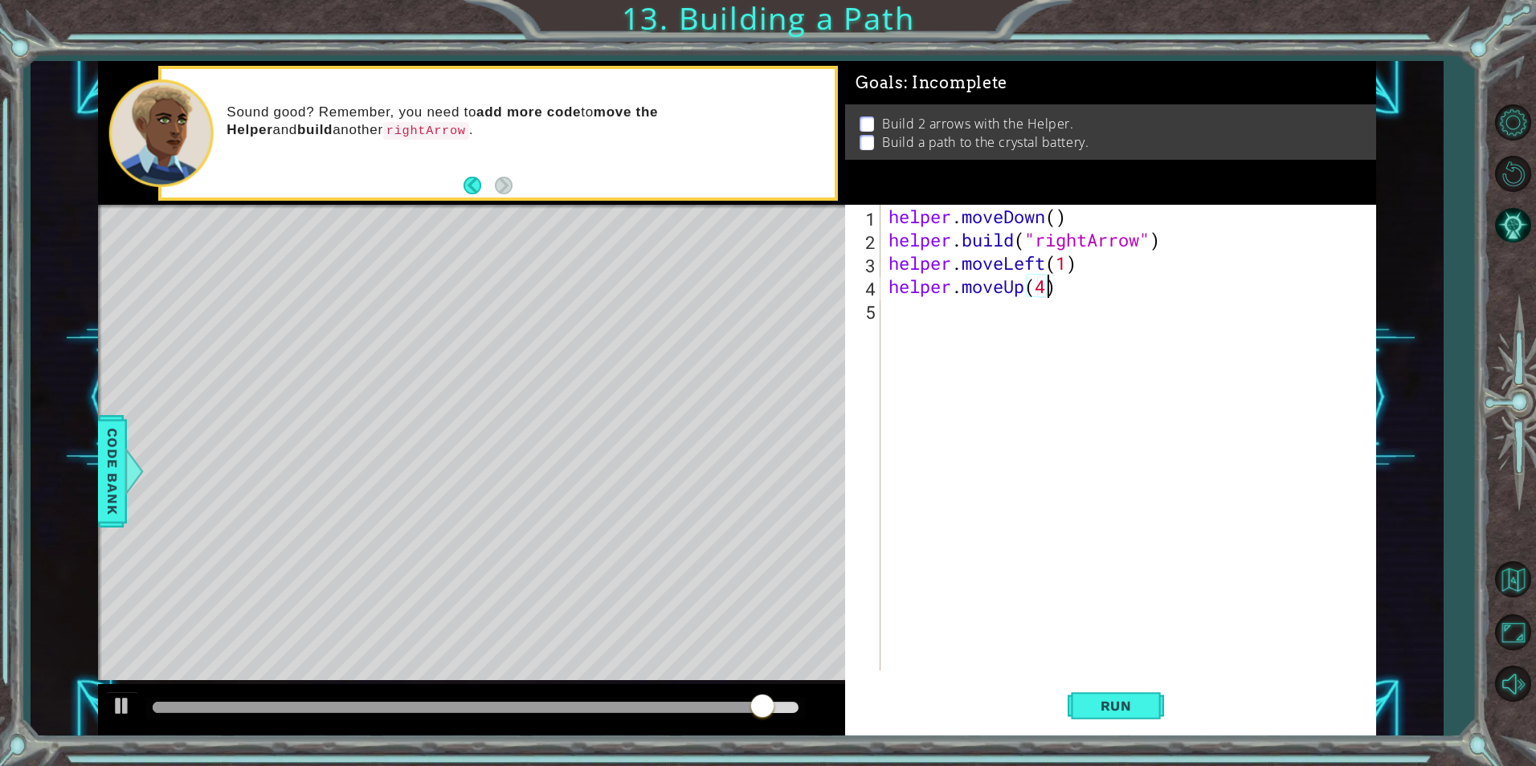
scroll to position [0, 7]
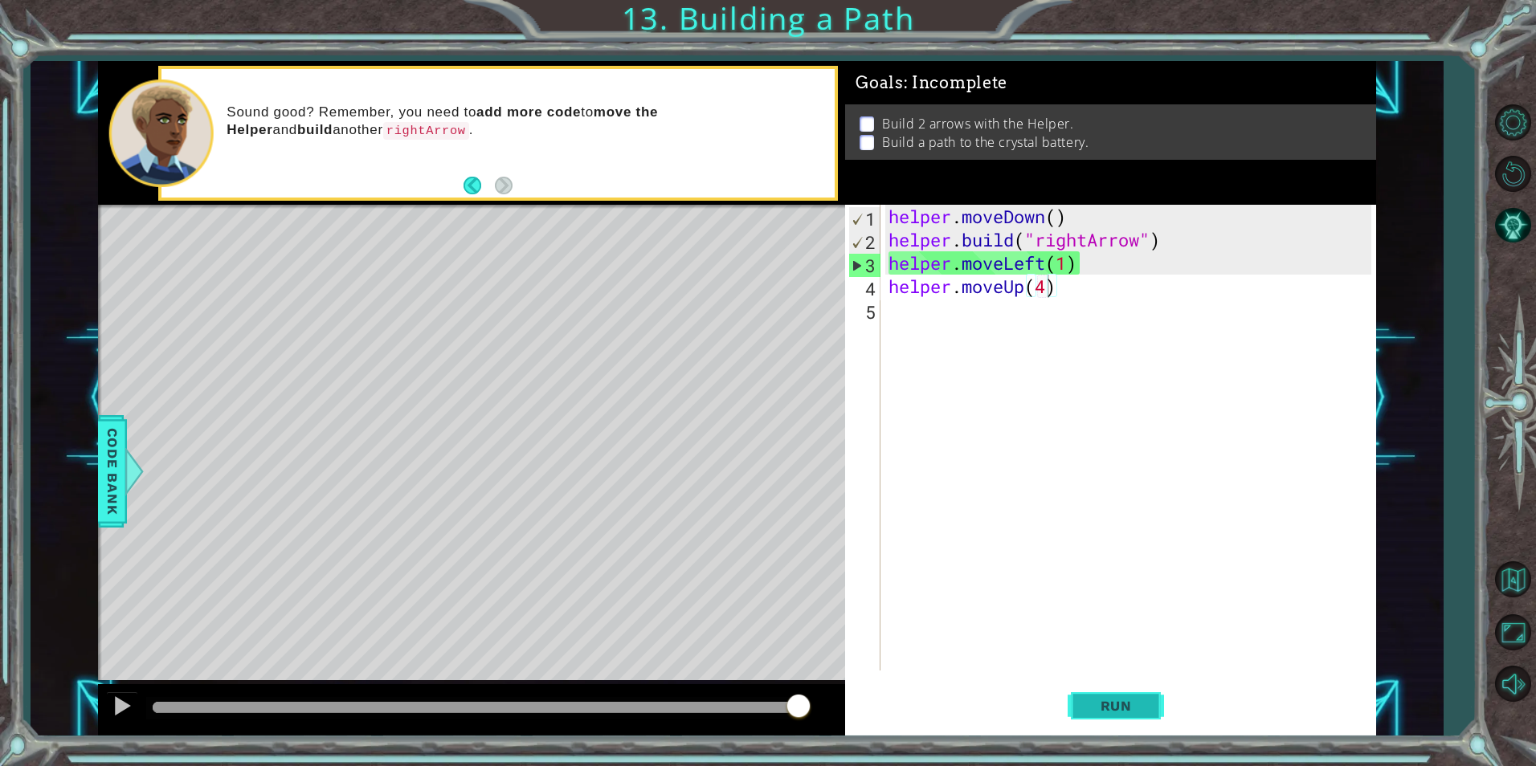
click at [1106, 705] on span "Run" at bounding box center [1115, 706] width 63 height 16
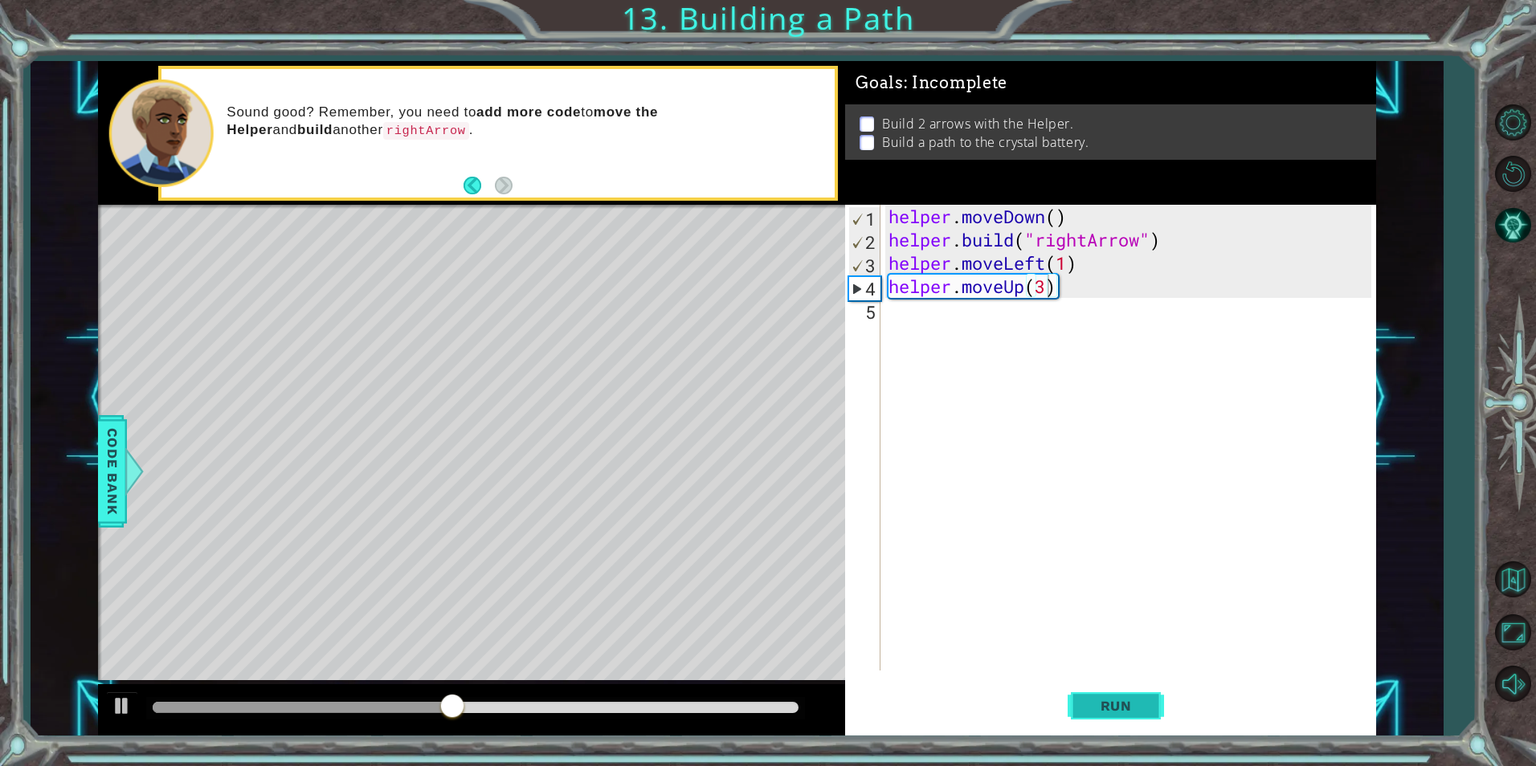
click at [1143, 695] on button "Run" at bounding box center [1116, 706] width 96 height 53
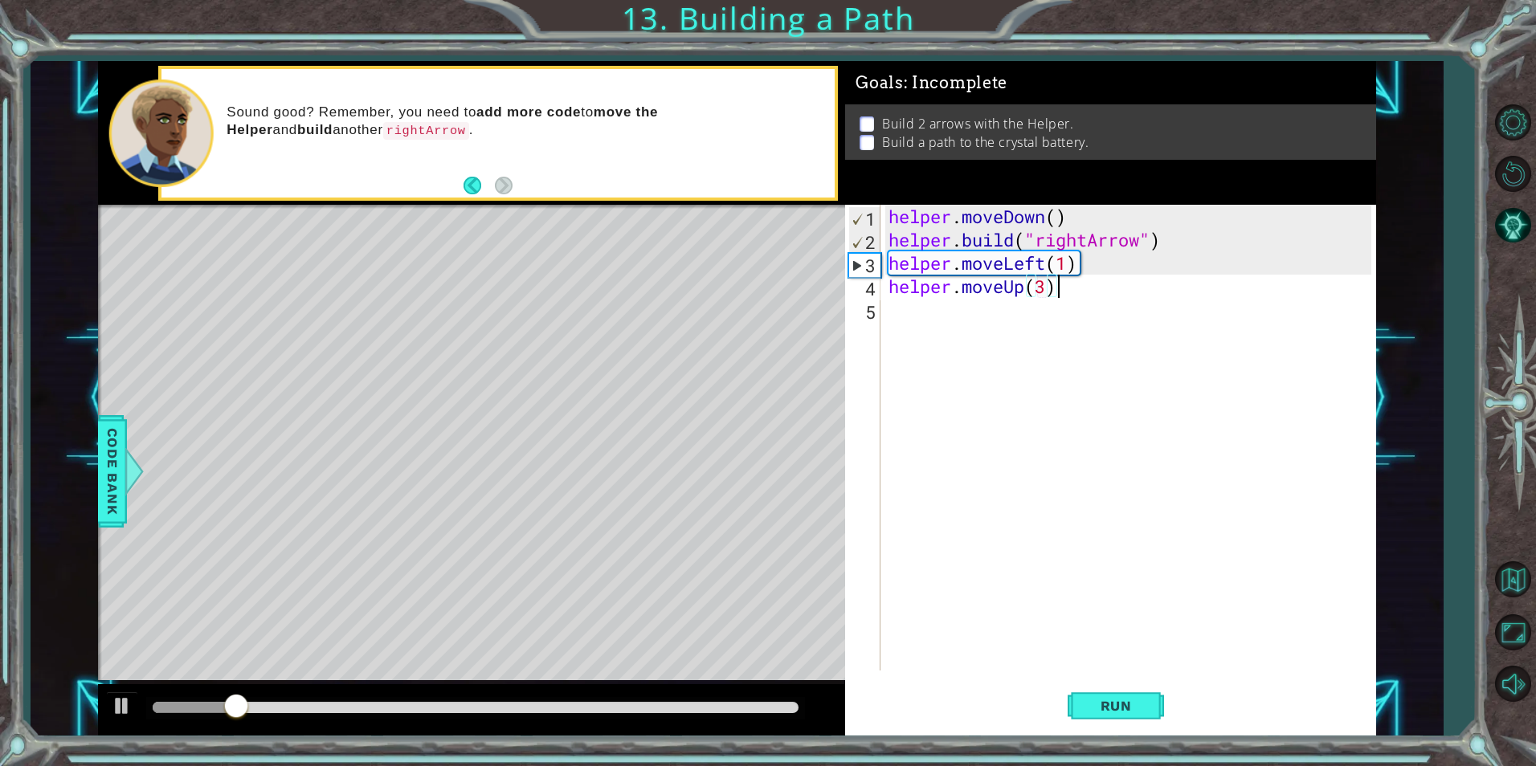
drag, startPoint x: 1092, startPoint y: 286, endPoint x: 1053, endPoint y: 284, distance: 38.6
click at [1053, 286] on div "helper . moveDown ( ) helper . build ( "rightArrow" ) helper . moveLeft ( 1 ) h…" at bounding box center [1131, 461] width 493 height 513
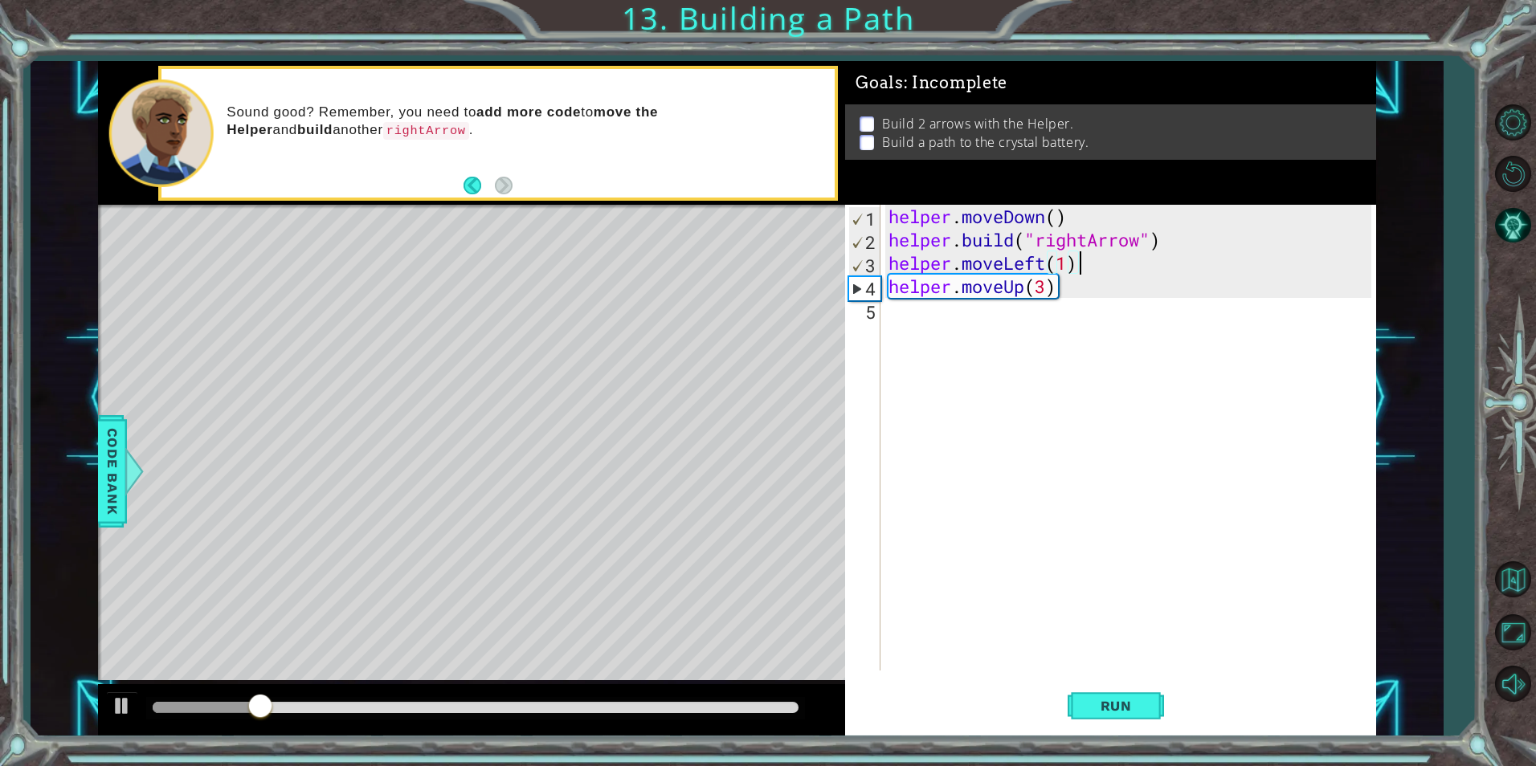
click at [1103, 272] on div "helper . moveDown ( ) helper . build ( "rightArrow" ) helper . moveLeft ( 1 ) h…" at bounding box center [1131, 461] width 493 height 513
type textarea "helper.moveLeft(1)"
drag, startPoint x: 1103, startPoint y: 272, endPoint x: 880, endPoint y: 263, distance: 222.7
click at [880, 263] on div "helper.moveLeft(1) 1 2 3 4 5 helper . moveDown ( ) helper . build ( "rightArrow…" at bounding box center [1107, 438] width 525 height 466
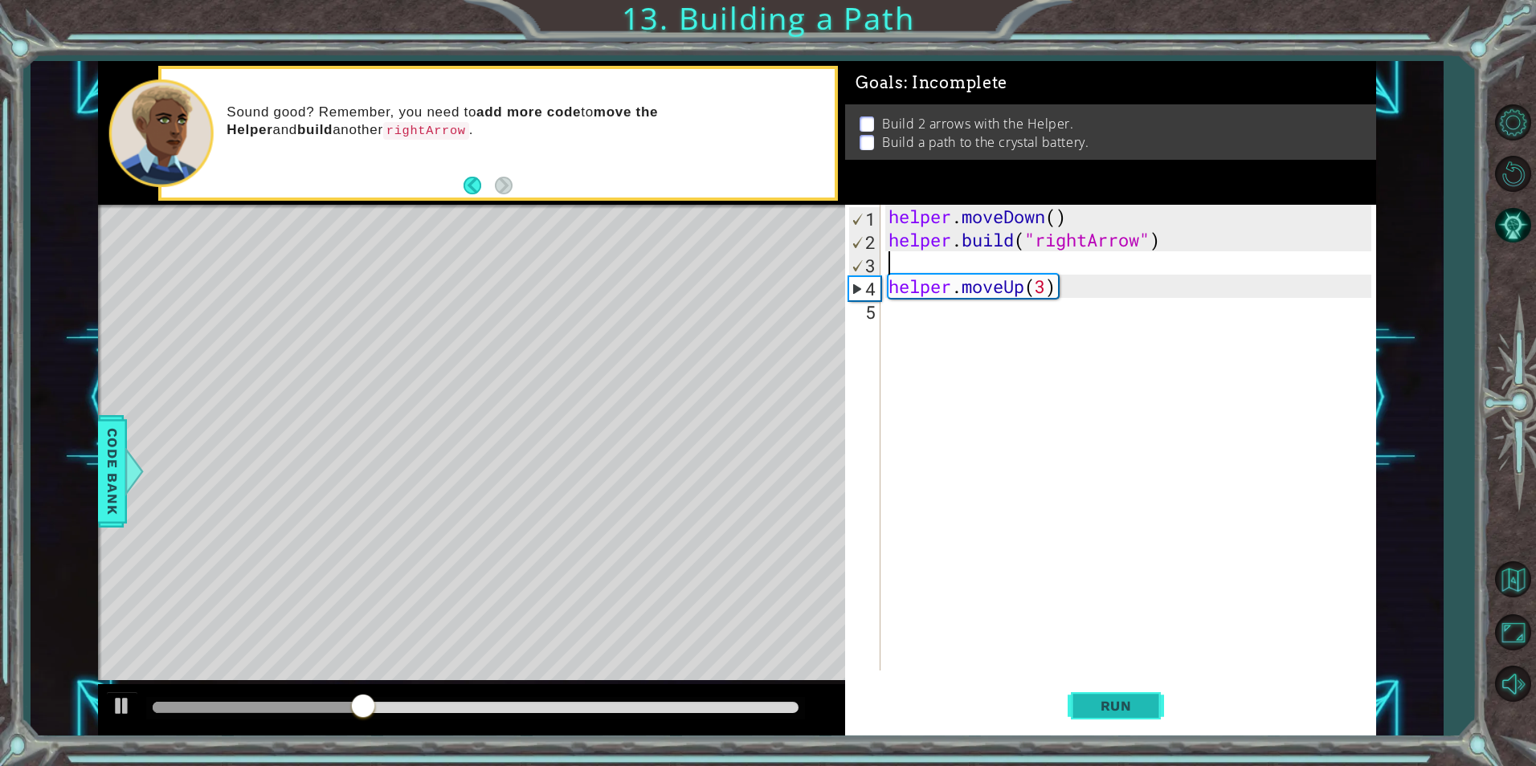
click at [1097, 705] on span "Run" at bounding box center [1115, 706] width 63 height 16
type textarea "u"
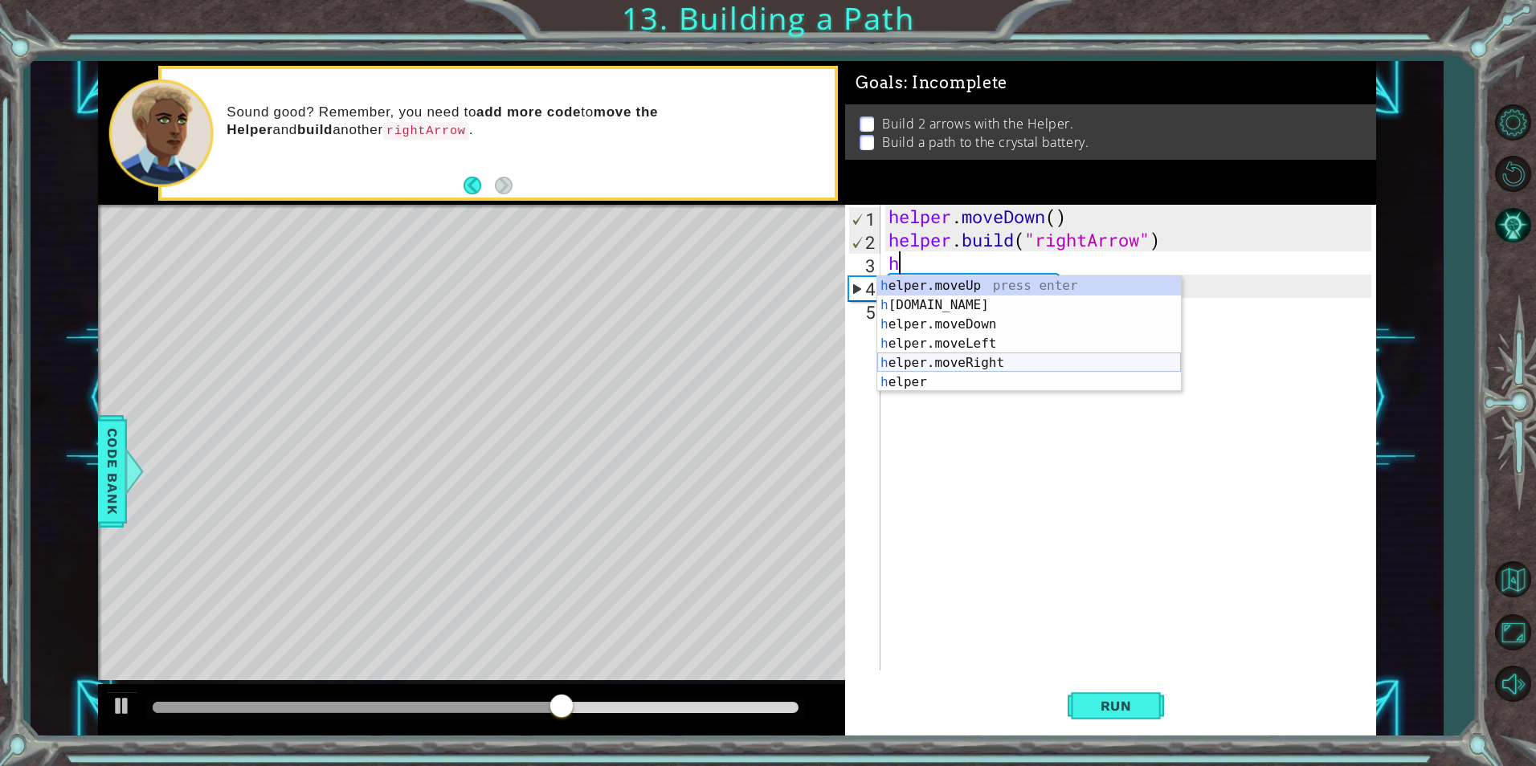
click at [1032, 360] on div "h elper.moveUp press enter h [DOMAIN_NAME] press enter h elper.moveDown press e…" at bounding box center [1029, 353] width 304 height 154
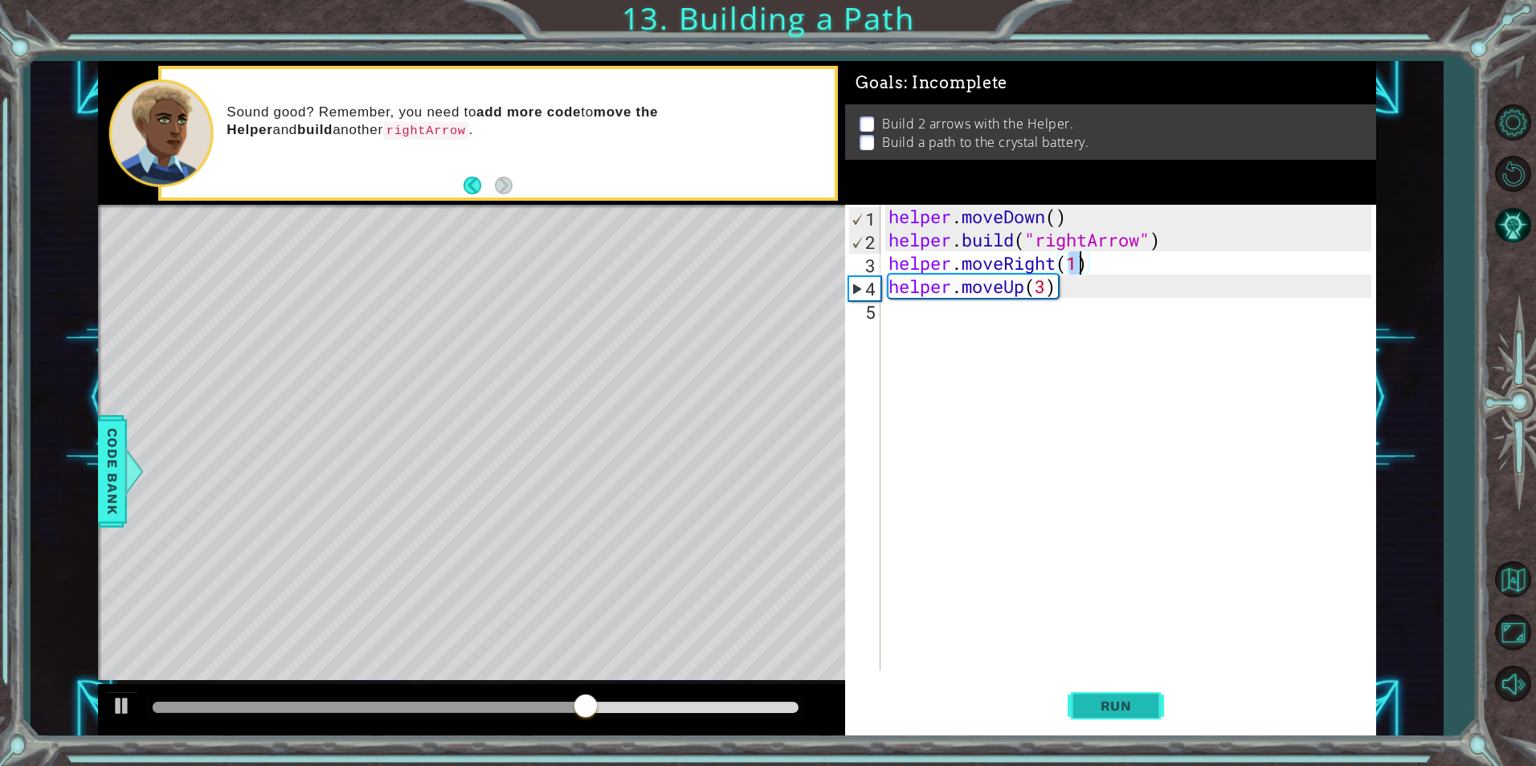
type textarea "helper.moveRight(1)"
click at [1133, 706] on span "Run" at bounding box center [1115, 706] width 63 height 16
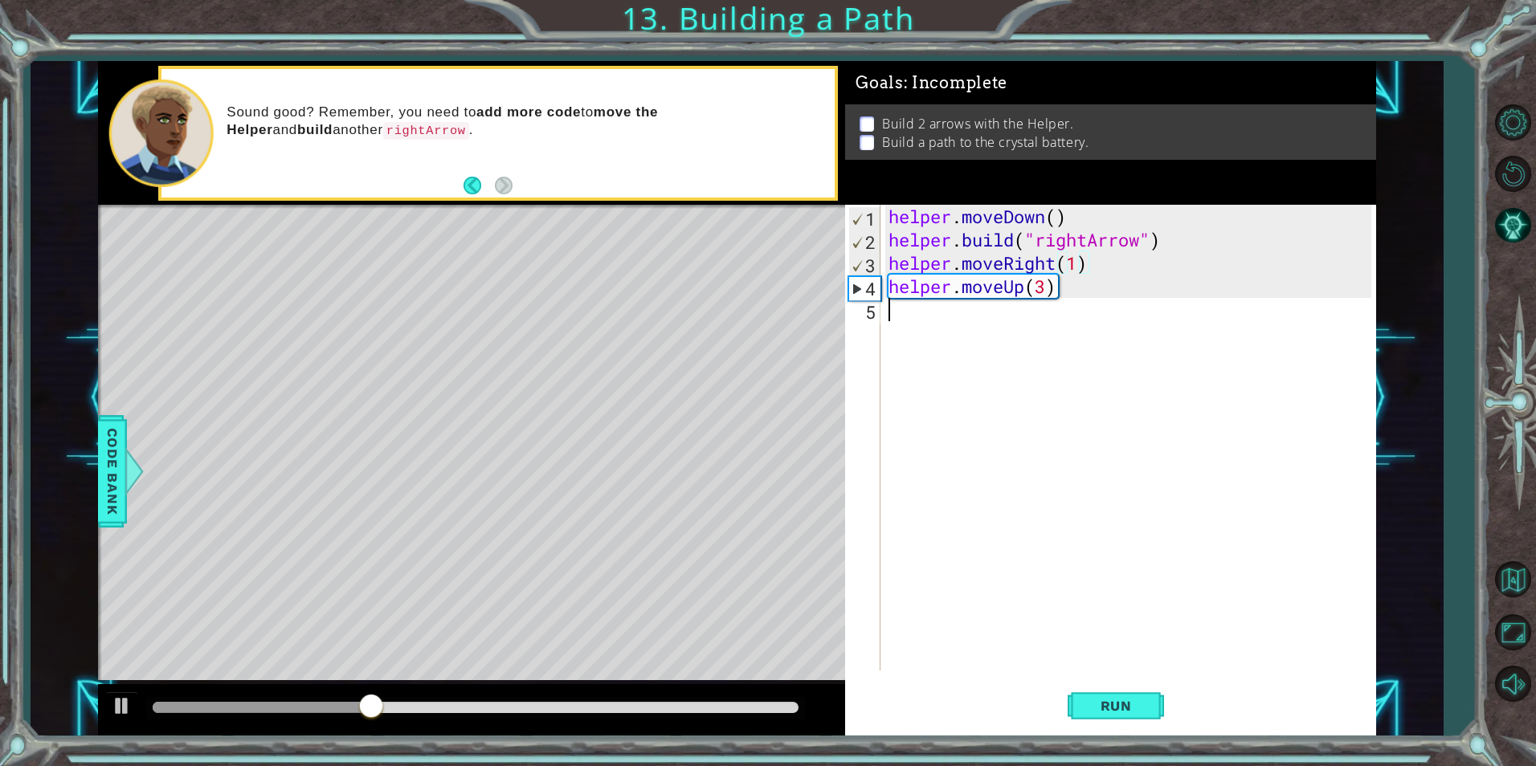
click at [992, 336] on div "helper . moveDown ( ) helper . build ( "rightArrow" ) helper . moveRight ( 1 ) …" at bounding box center [1131, 461] width 493 height 513
drag, startPoint x: 1142, startPoint y: 302, endPoint x: 1037, endPoint y: 295, distance: 104.7
click at [1037, 295] on div "helper . moveDown ( ) helper . build ( "rightArrow" ) helper . moveRight ( 1 ) …" at bounding box center [1131, 461] width 493 height 513
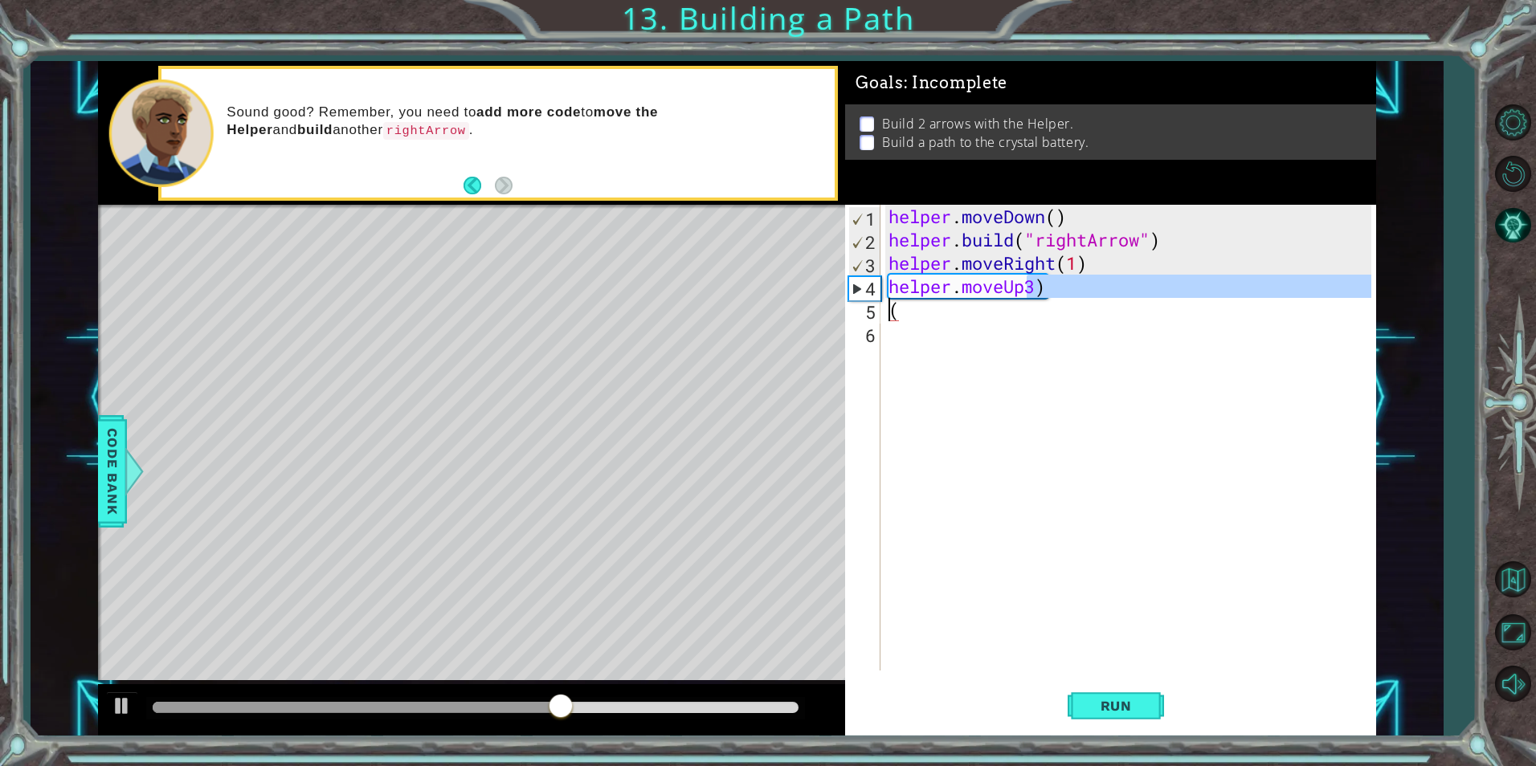
click at [1099, 292] on div "helper . moveDown ( ) helper . build ( "rightArrow" ) helper . moveRight ( 1 ) …" at bounding box center [1127, 438] width 485 height 466
click at [1099, 292] on div "helper . moveDown ( ) helper . build ( "rightArrow" ) helper . moveRight ( 1 ) …" at bounding box center [1131, 461] width 493 height 513
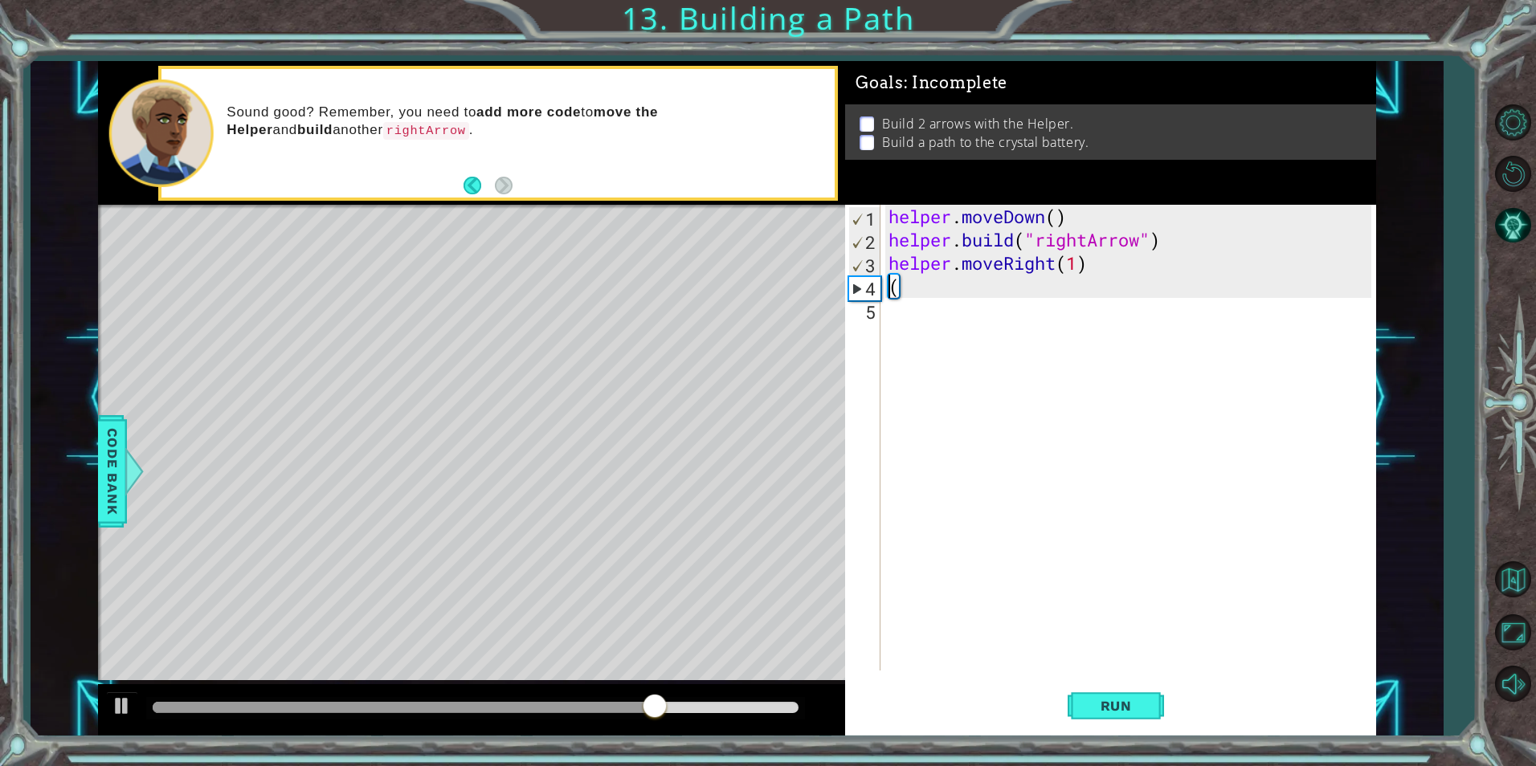
type textarea "helper.moveRight(1)("
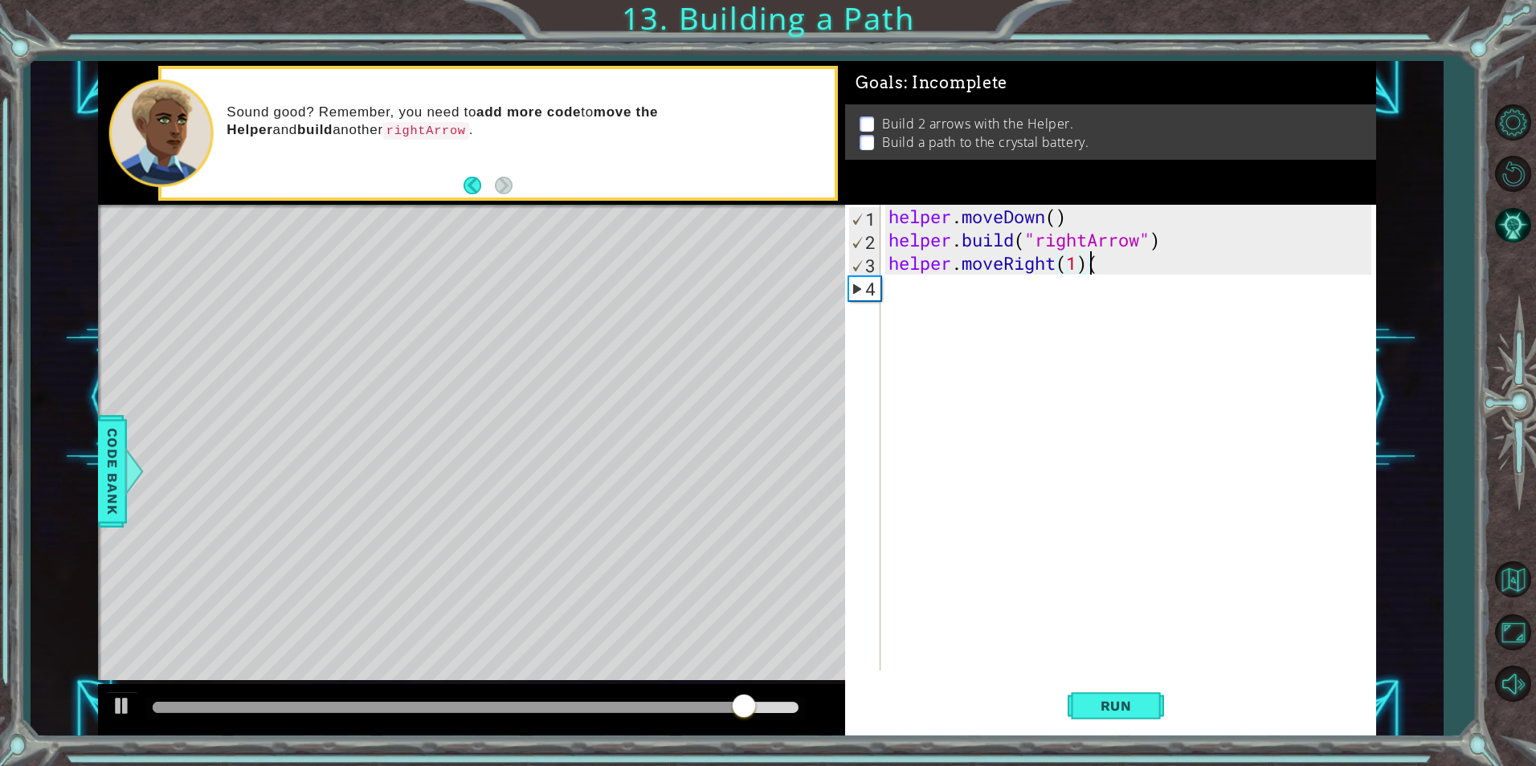
click at [1201, 279] on div "helper . moveDown ( ) helper . build ( "rightArrow" ) helper . moveRight ( 1 ) (" at bounding box center [1131, 461] width 493 height 513
click at [1129, 268] on div "helper . moveDown ( ) helper . build ( "rightArrow" ) helper . moveRight ( 1 ) (" at bounding box center [1131, 461] width 493 height 513
type textarea "helper.moveRight(1)"
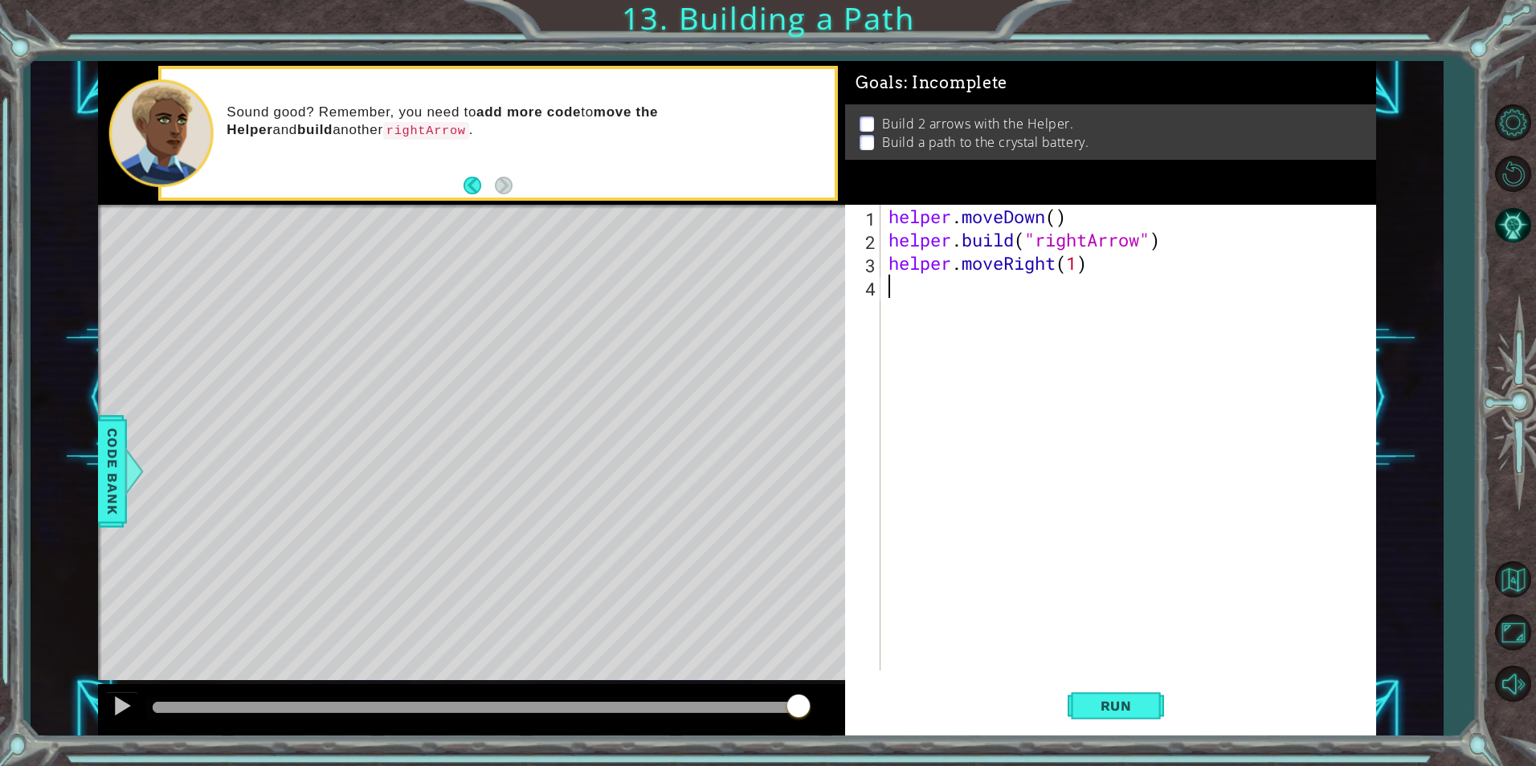
click at [1004, 296] on div "helper . moveDown ( ) helper . build ( "rightArrow" ) helper . moveRight ( 1 )" at bounding box center [1131, 461] width 493 height 513
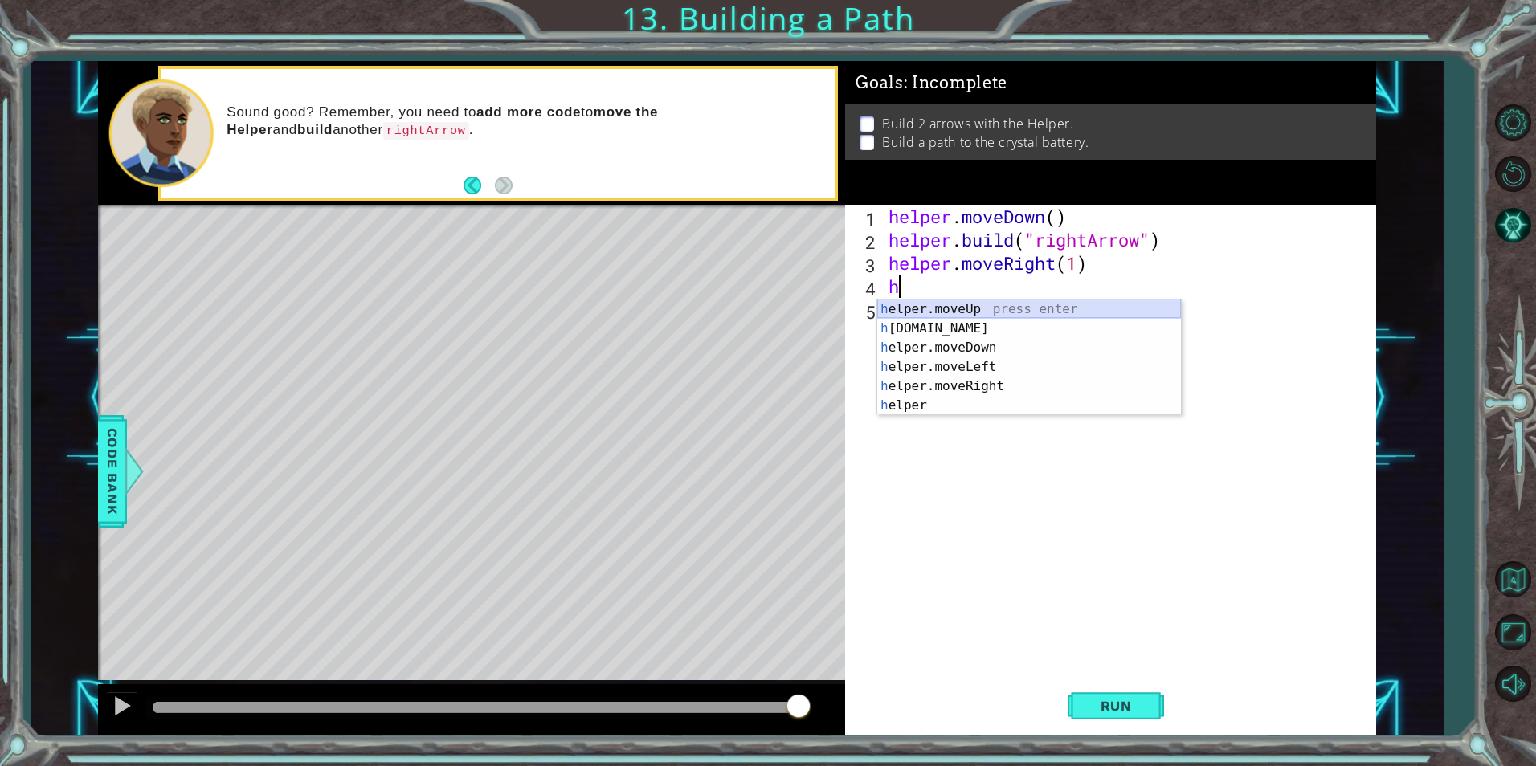
click at [999, 303] on div "h elper.moveUp press enter h [DOMAIN_NAME] press enter h elper.moveDown press e…" at bounding box center [1029, 377] width 304 height 154
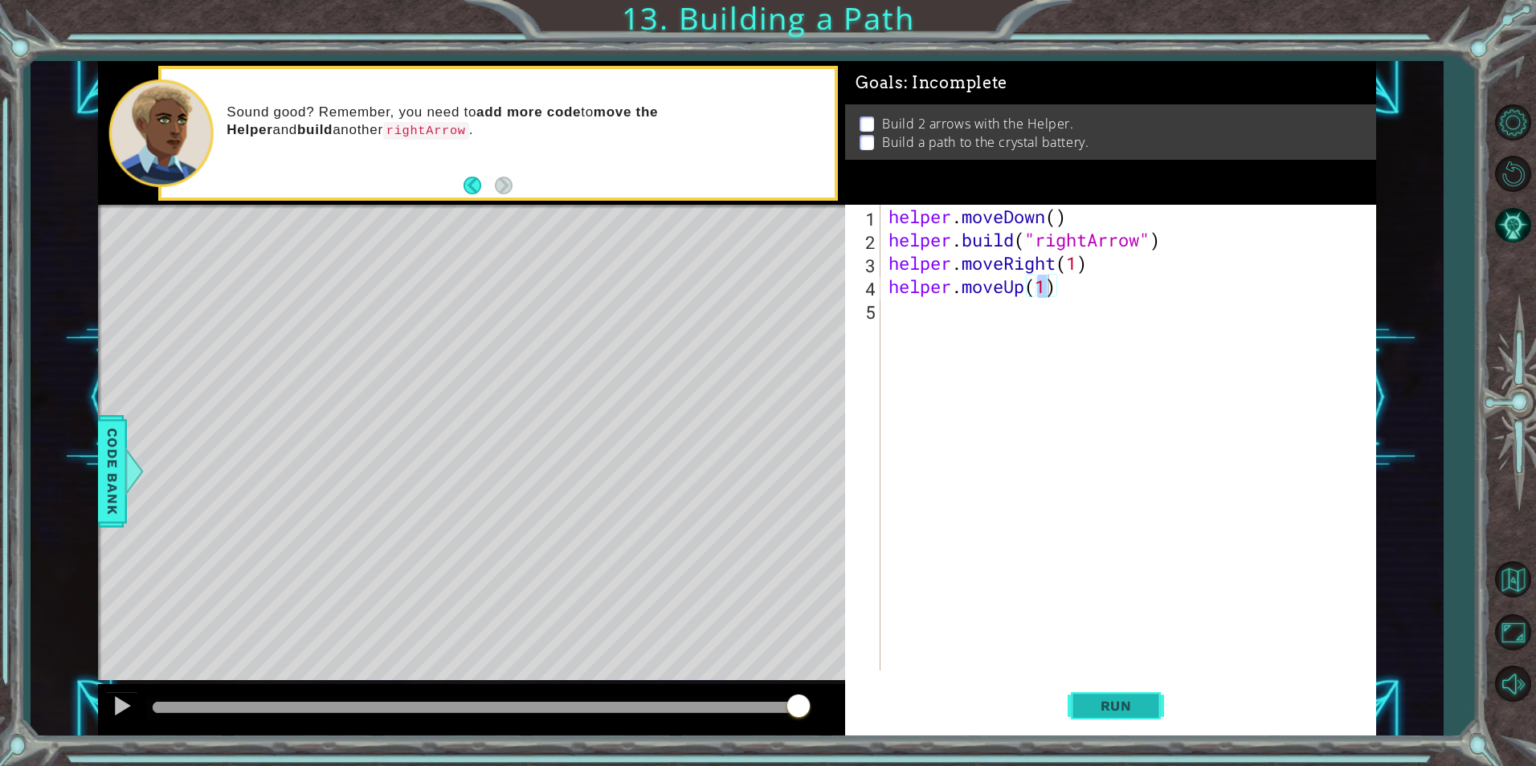
click at [1100, 709] on span "Run" at bounding box center [1115, 706] width 63 height 16
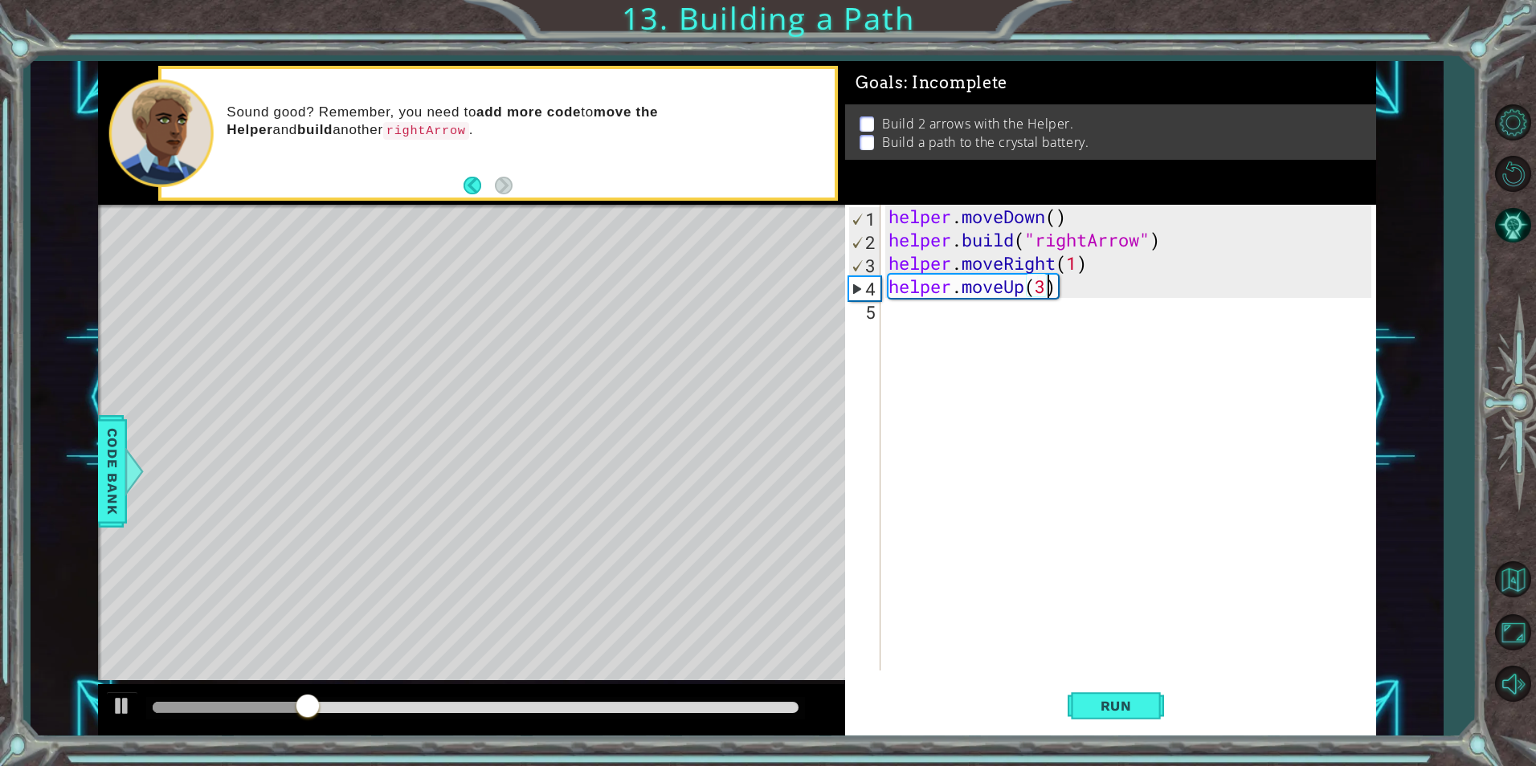
scroll to position [0, 7]
click at [1106, 705] on span "Run" at bounding box center [1115, 706] width 63 height 16
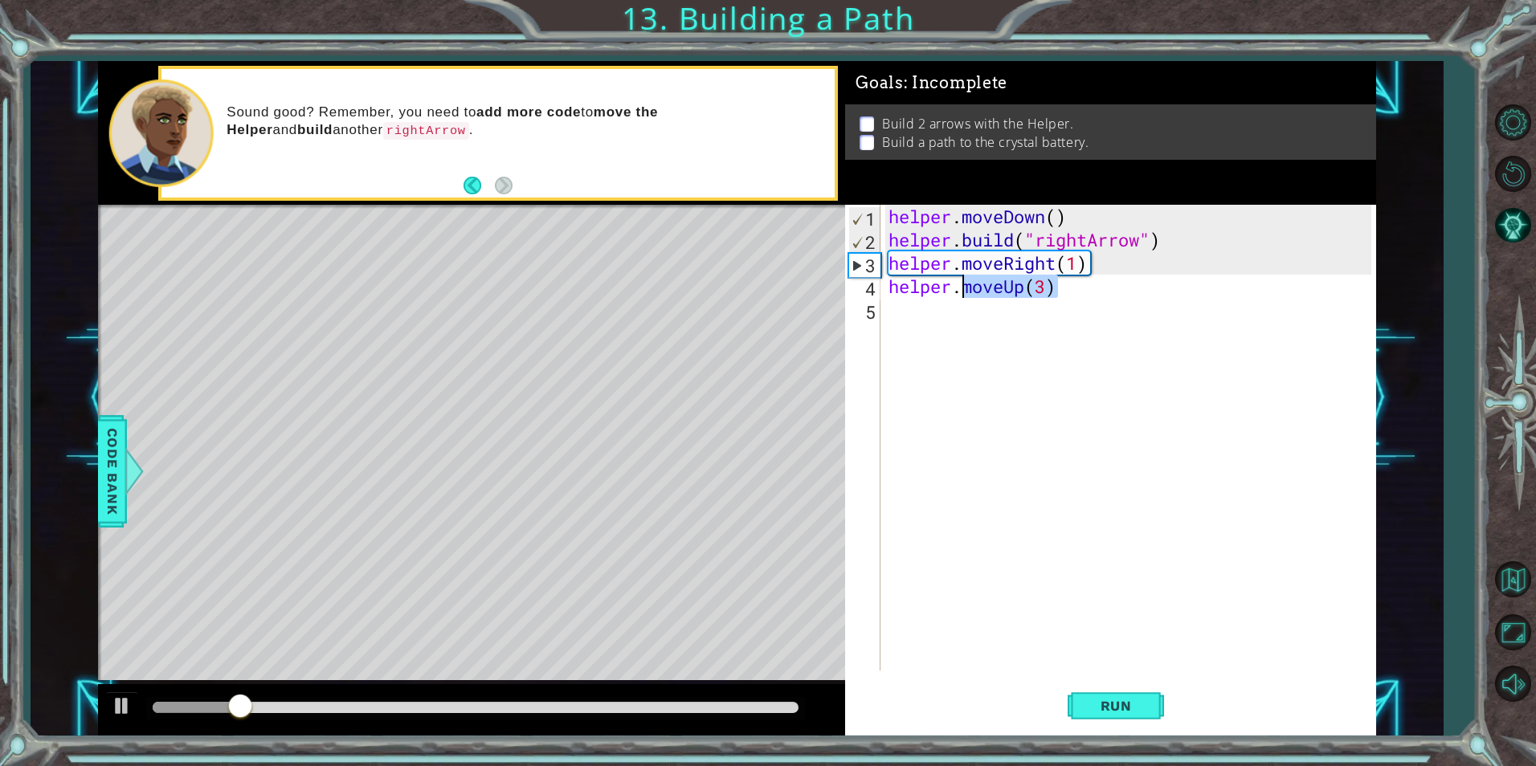
drag, startPoint x: 1067, startPoint y: 282, endPoint x: 965, endPoint y: 296, distance: 102.9
click at [965, 296] on div "helper . moveDown ( ) helper . build ( "rightArrow" ) helper . moveRight ( 1 ) …" at bounding box center [1131, 461] width 493 height 513
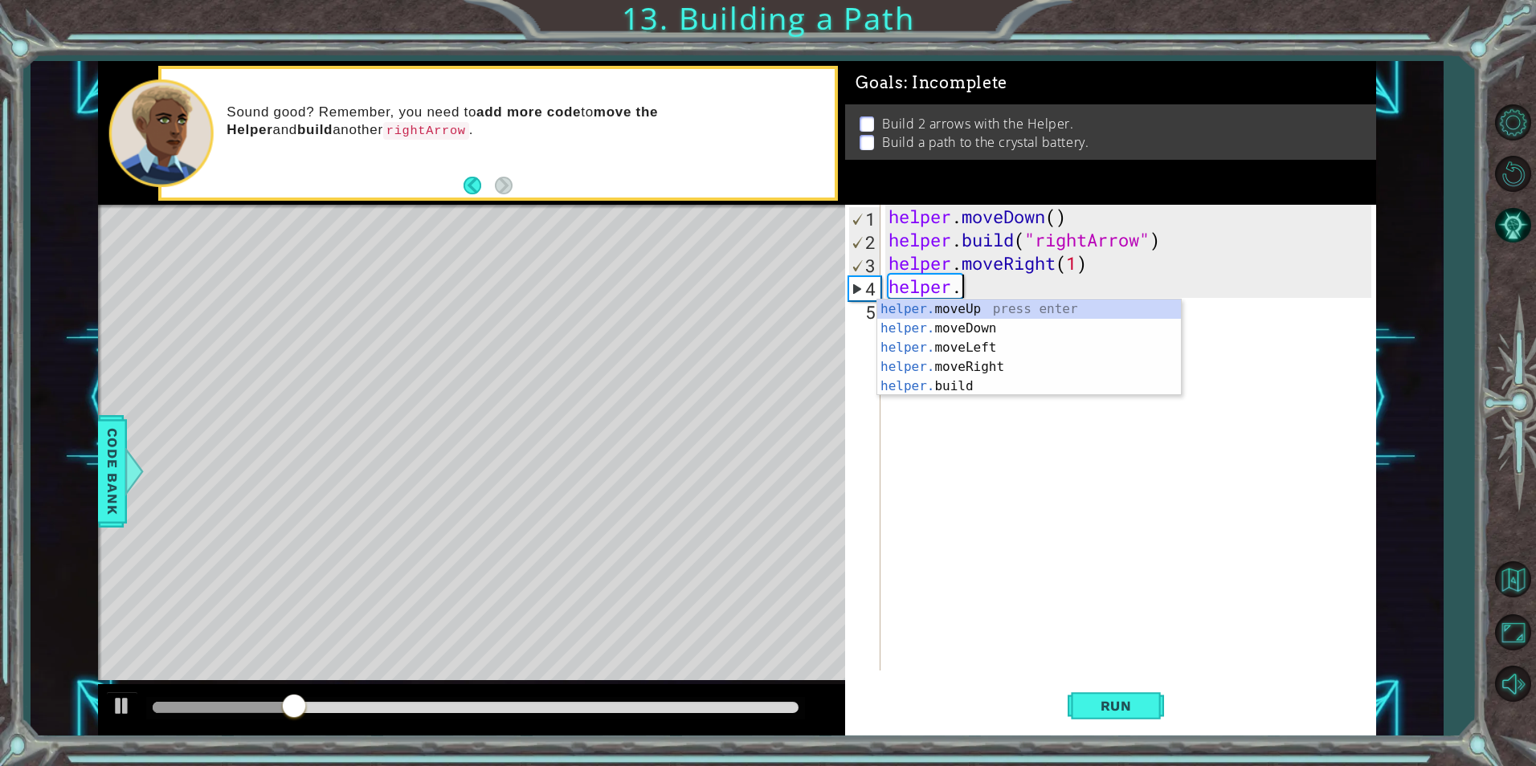
scroll to position [0, 2]
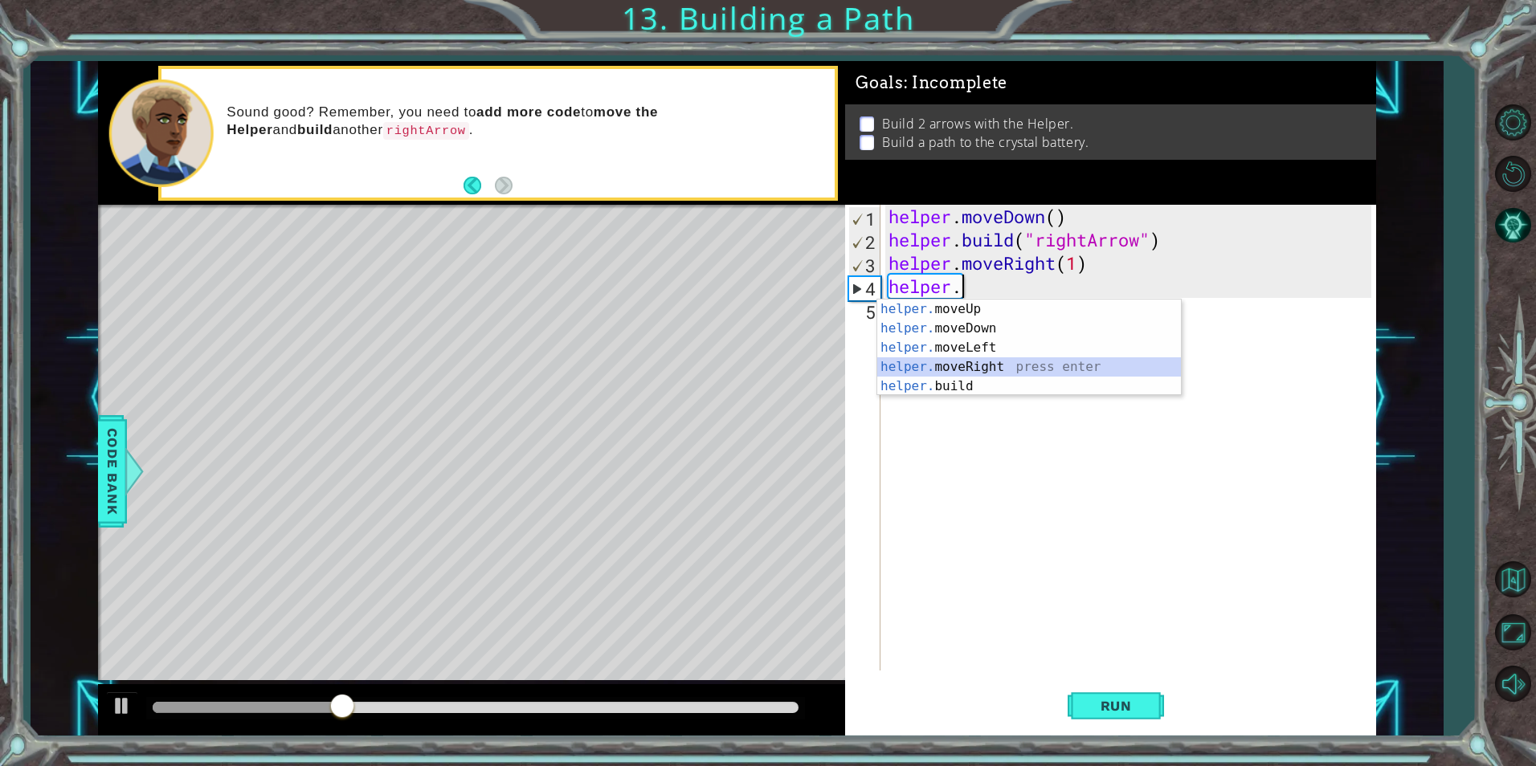
click at [1009, 365] on div "helper. moveUp press enter helper. moveDown press enter helper. moveLeft press …" at bounding box center [1029, 367] width 304 height 135
type textarea "helper.moveRight(1)"
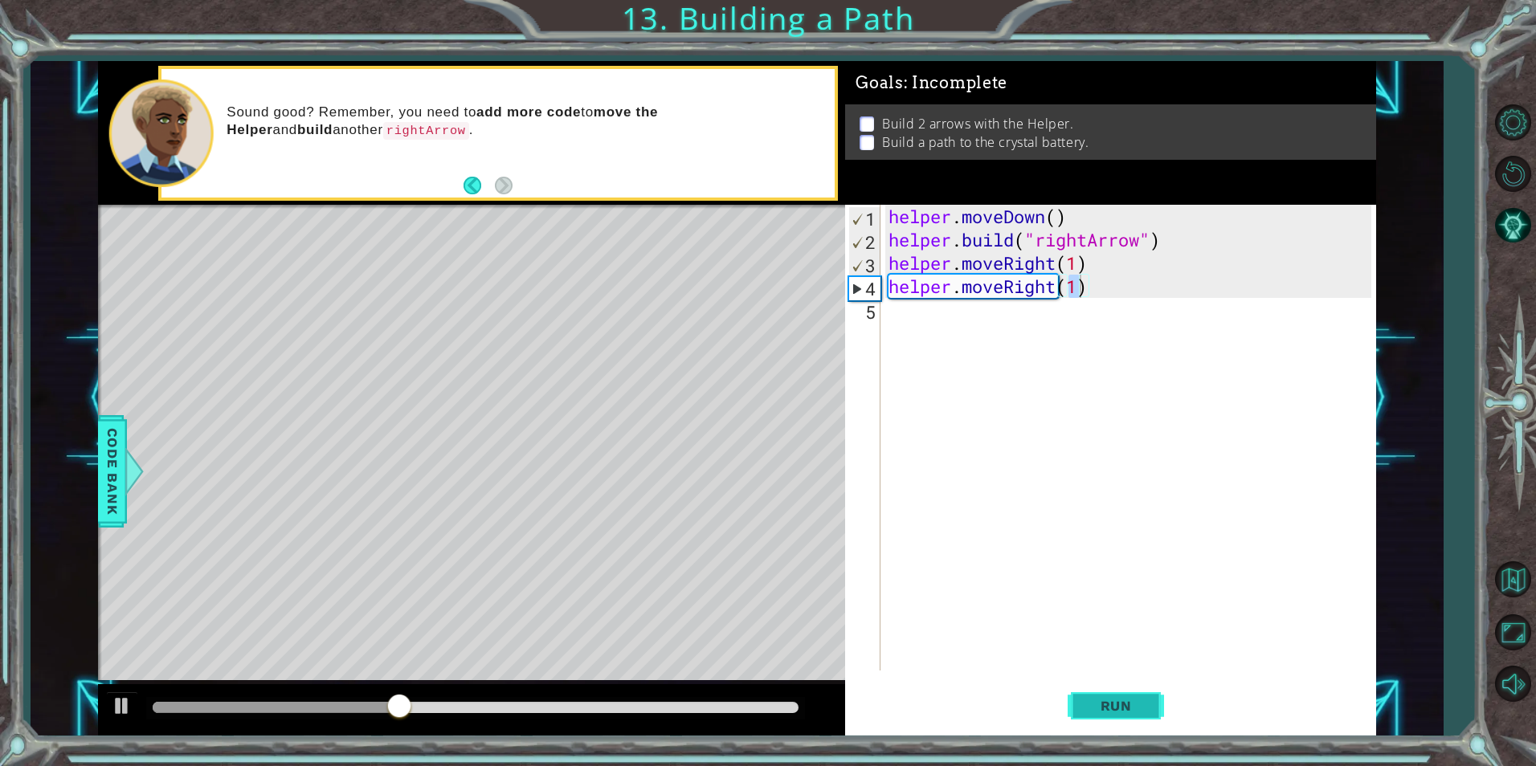
click at [1138, 681] on button "Run" at bounding box center [1116, 706] width 96 height 53
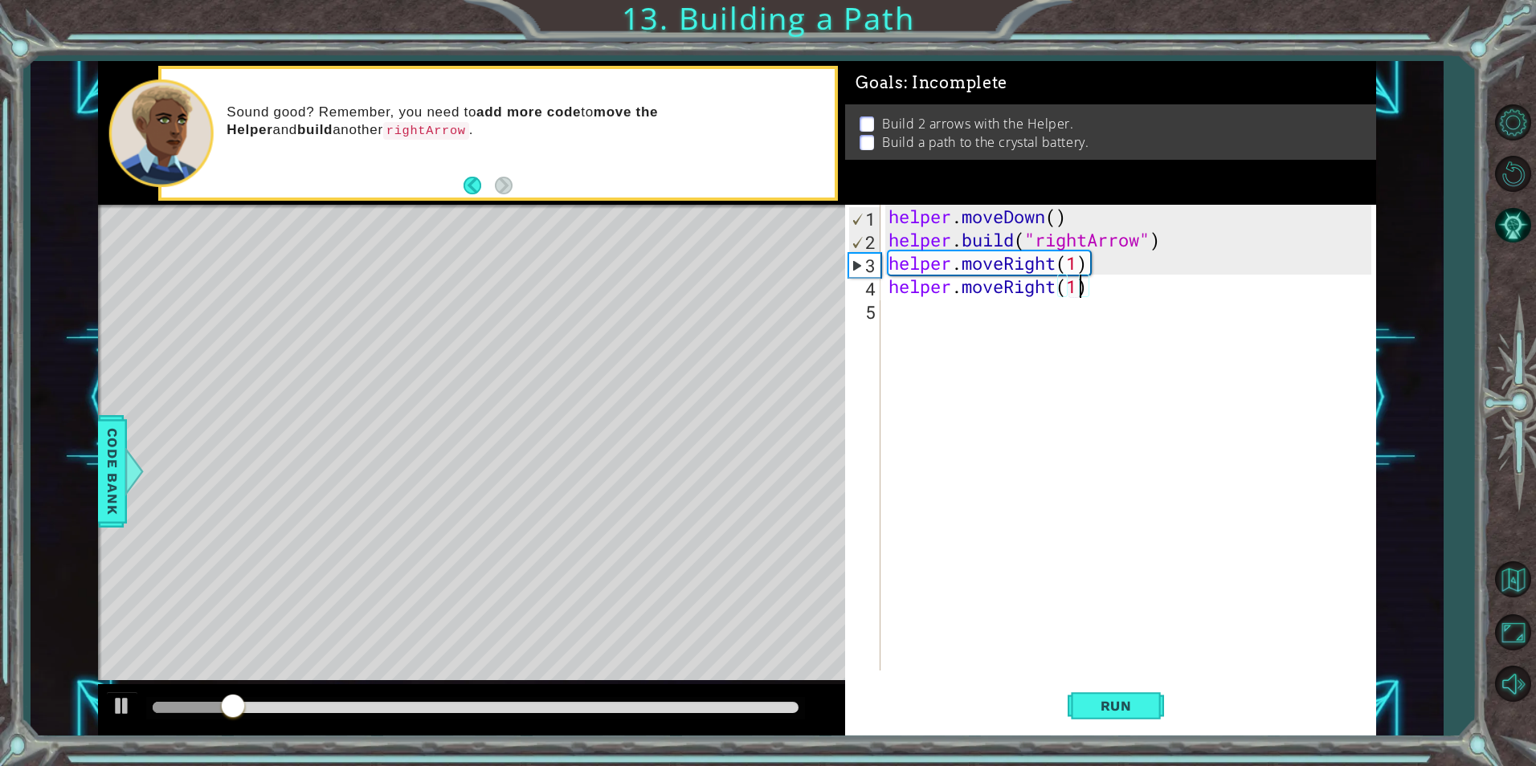
click at [928, 322] on div "helper . moveDown ( ) helper . build ( "rightArrow" ) helper . moveRight ( 1 ) …" at bounding box center [1131, 461] width 493 height 513
type textarea "k"
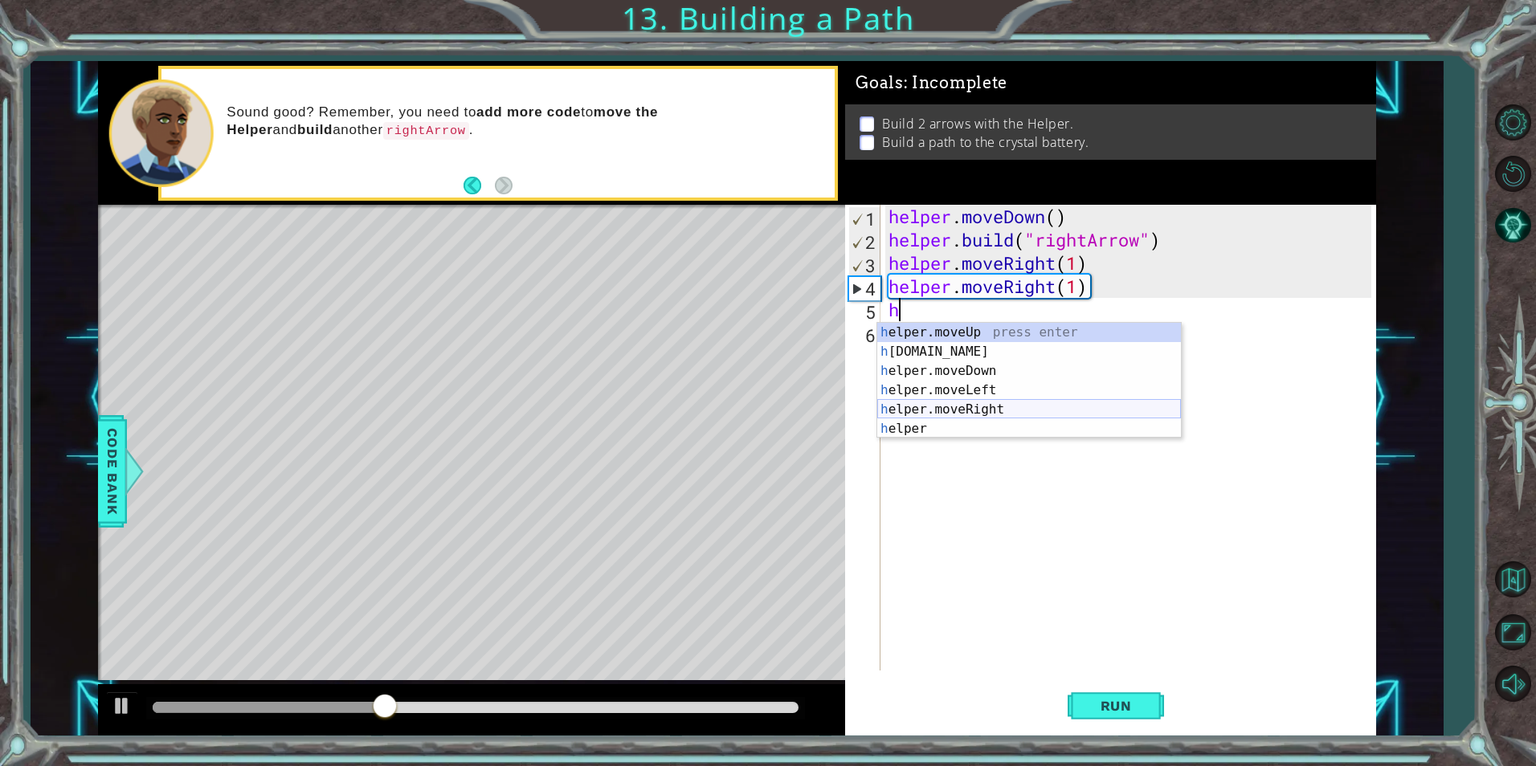
click at [982, 401] on div "h elper.moveUp press enter h [DOMAIN_NAME] press enter h elper.moveDown press e…" at bounding box center [1029, 400] width 304 height 154
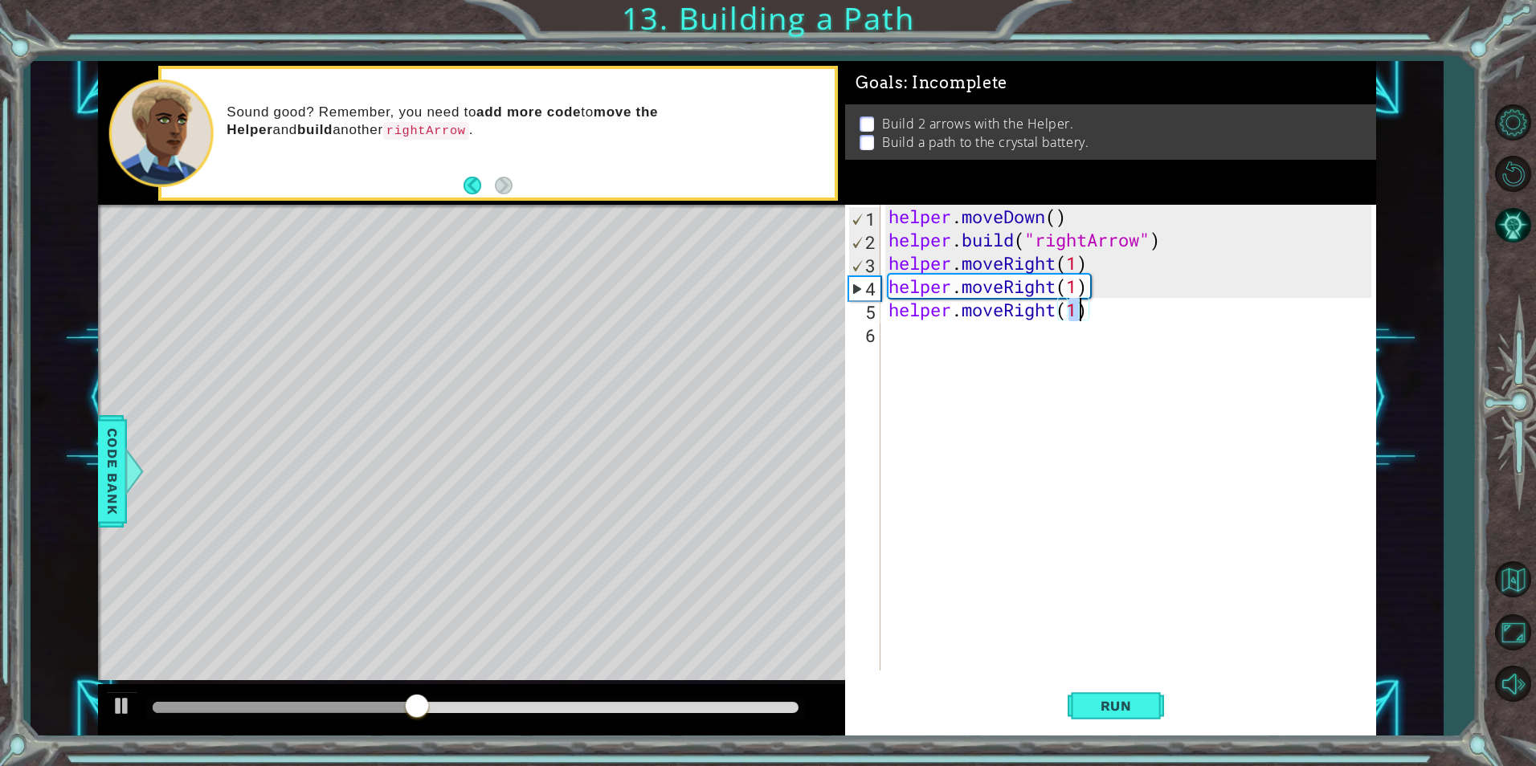
type textarea "helper.moveRight(1)"
click at [1117, 678] on div "helper.moveRight(1) 1 2 3 4 5 6 helper . moveDown ( ) helper . build ( "rightAr…" at bounding box center [1110, 470] width 531 height 531
click at [1117, 689] on button "Run" at bounding box center [1116, 706] width 96 height 53
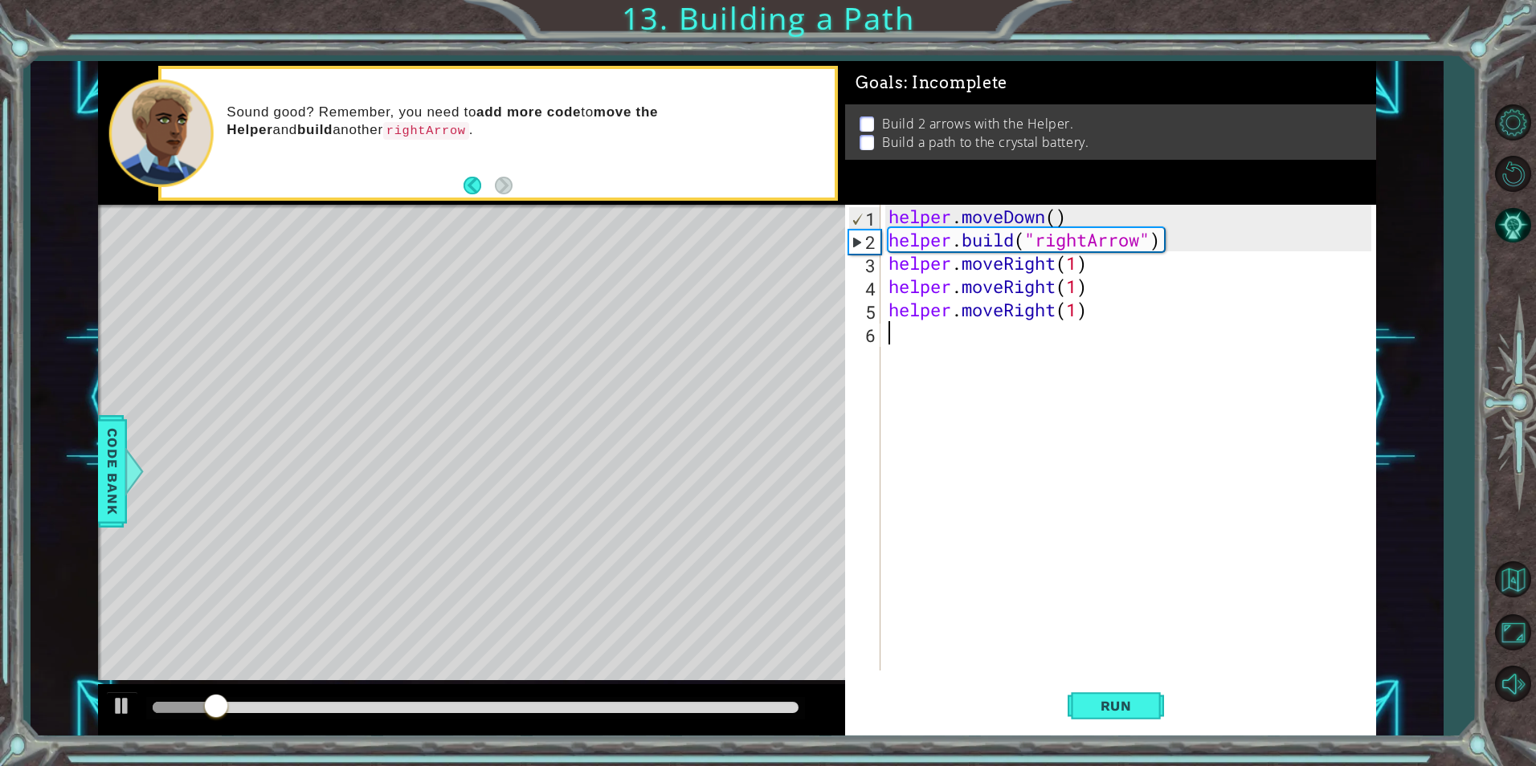
click at [996, 332] on div "helper . moveDown ( ) helper . build ( "rightArrow" ) helper . moveRight ( 1 ) …" at bounding box center [1131, 461] width 493 height 513
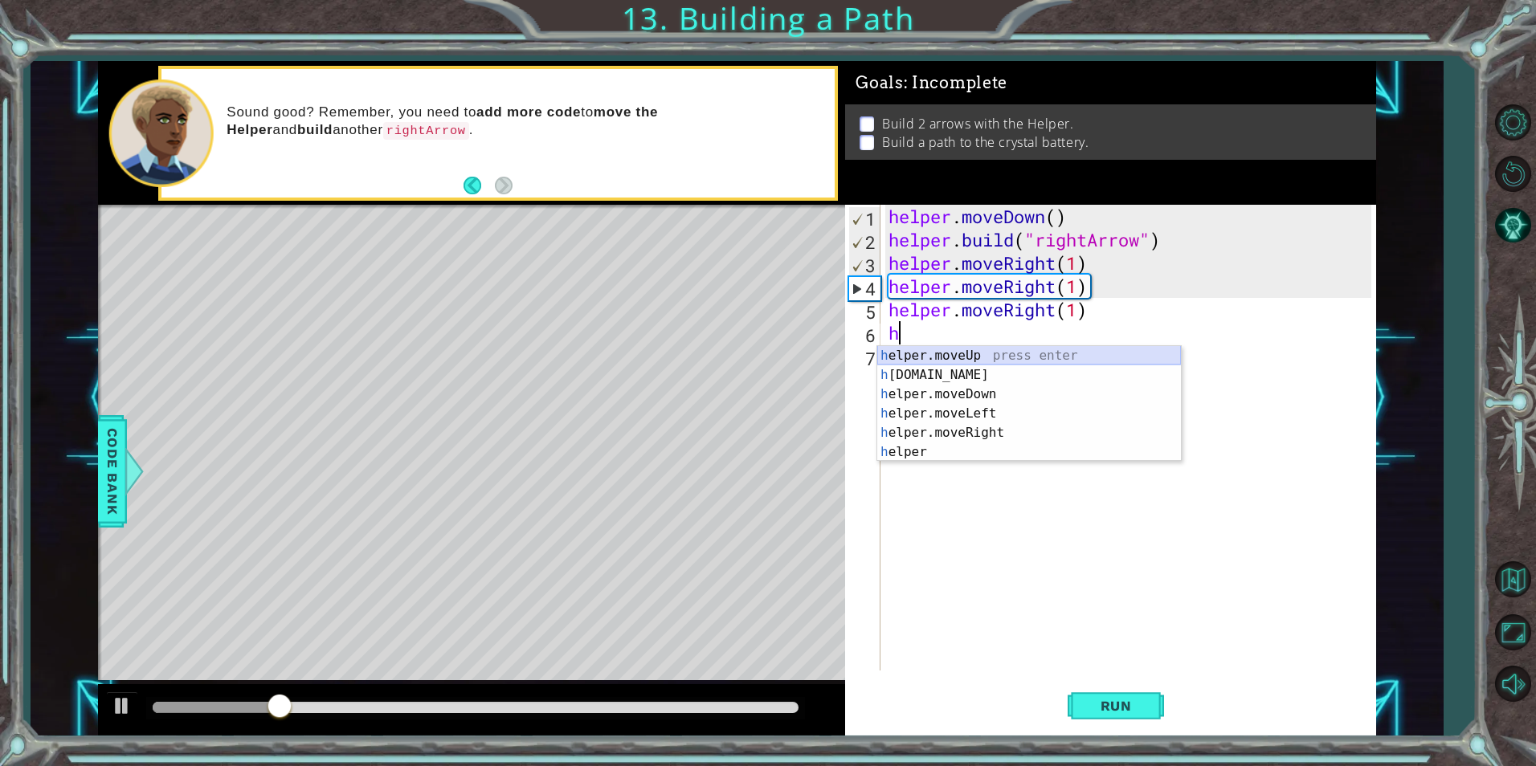
drag, startPoint x: 973, startPoint y: 361, endPoint x: 1048, endPoint y: 758, distance: 403.2
click at [973, 364] on div "h elper.moveUp press enter h [DOMAIN_NAME] press enter h elper.moveDown press e…" at bounding box center [1029, 423] width 304 height 154
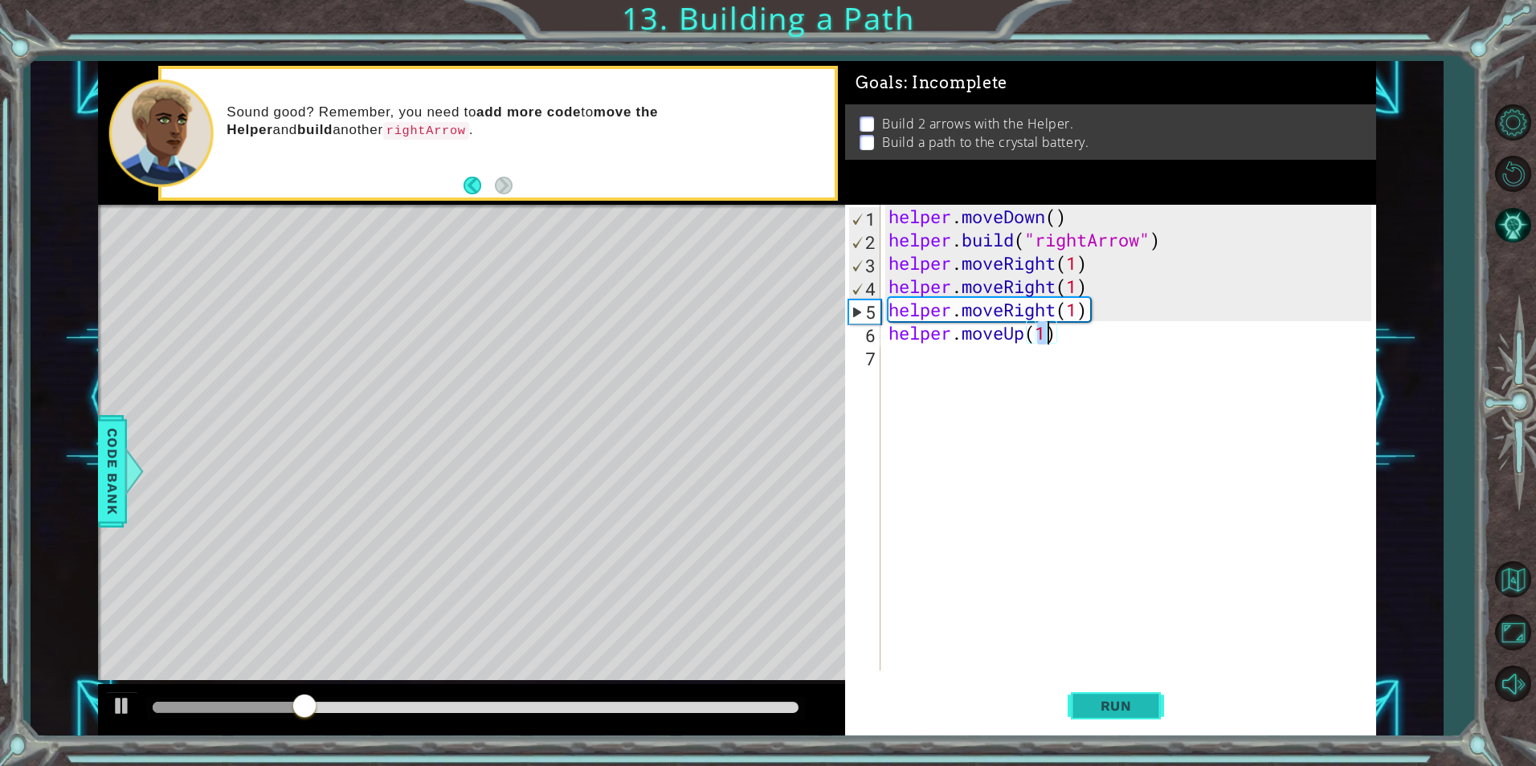
click at [1111, 703] on span "Run" at bounding box center [1115, 706] width 63 height 16
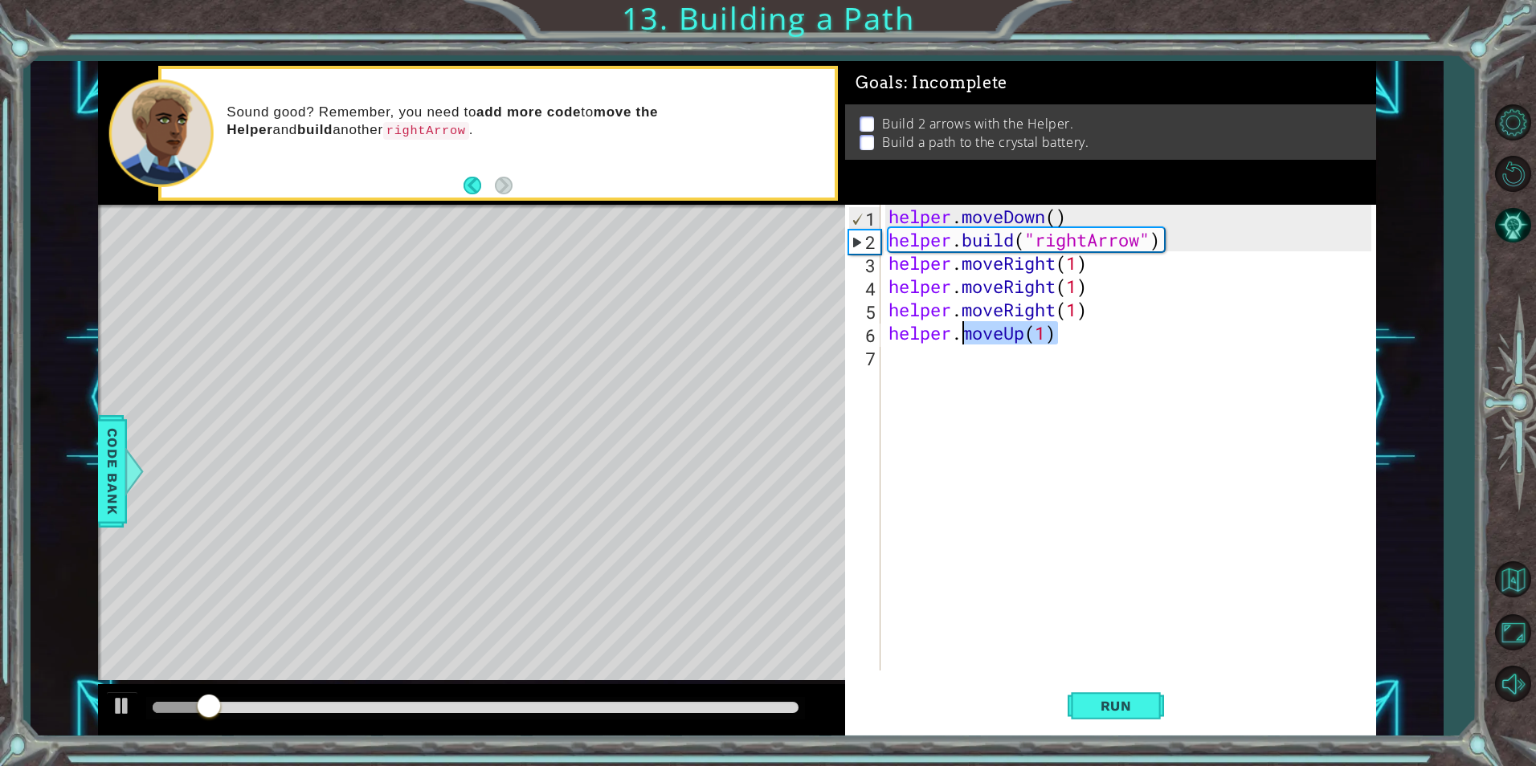
drag, startPoint x: 1093, startPoint y: 333, endPoint x: 966, endPoint y: 334, distance: 127.7
click at [966, 334] on div "helper . moveDown ( ) helper . build ( "rightArrow" ) helper . moveRight ( 1 ) …" at bounding box center [1131, 461] width 493 height 513
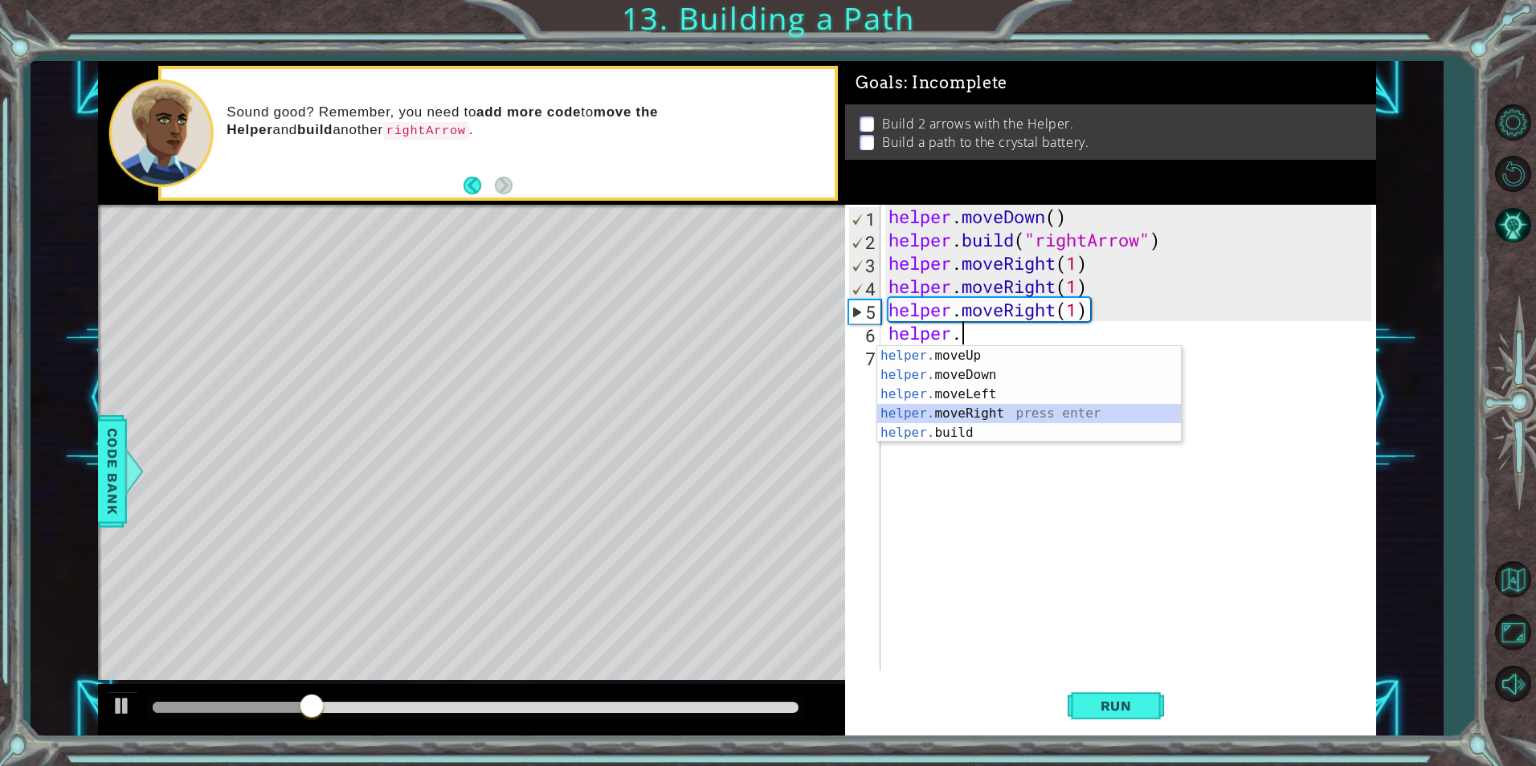
click at [999, 411] on div "helper. moveUp press enter helper. moveDown press enter helper. moveLeft press …" at bounding box center [1029, 413] width 304 height 135
type textarea "helper.moveRight(1)"
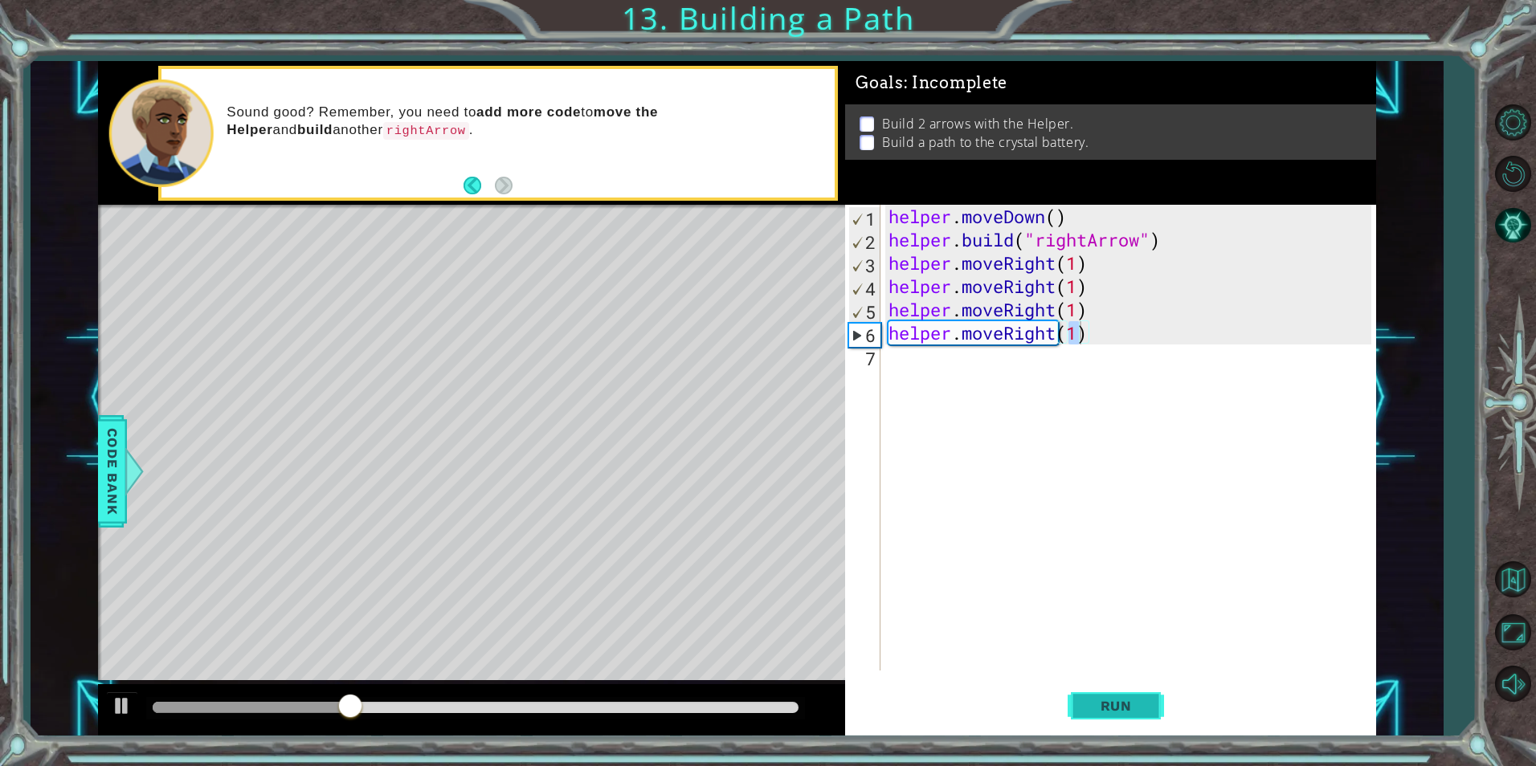
click at [1113, 721] on button "Run" at bounding box center [1116, 706] width 96 height 53
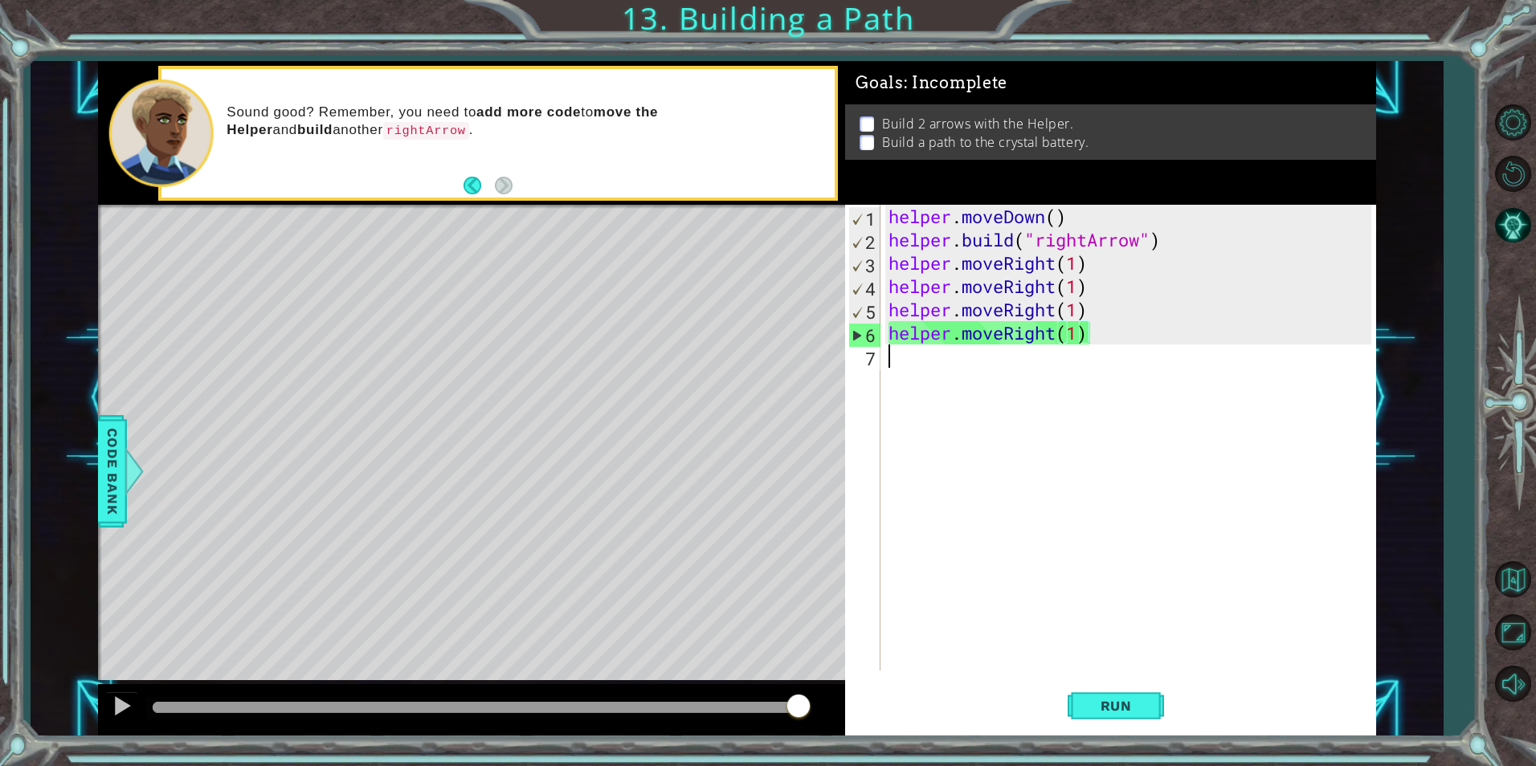
click at [915, 372] on div "helper . moveDown ( ) helper . build ( "rightArrow" ) helper . moveRight ( 1 ) …" at bounding box center [1131, 461] width 493 height 513
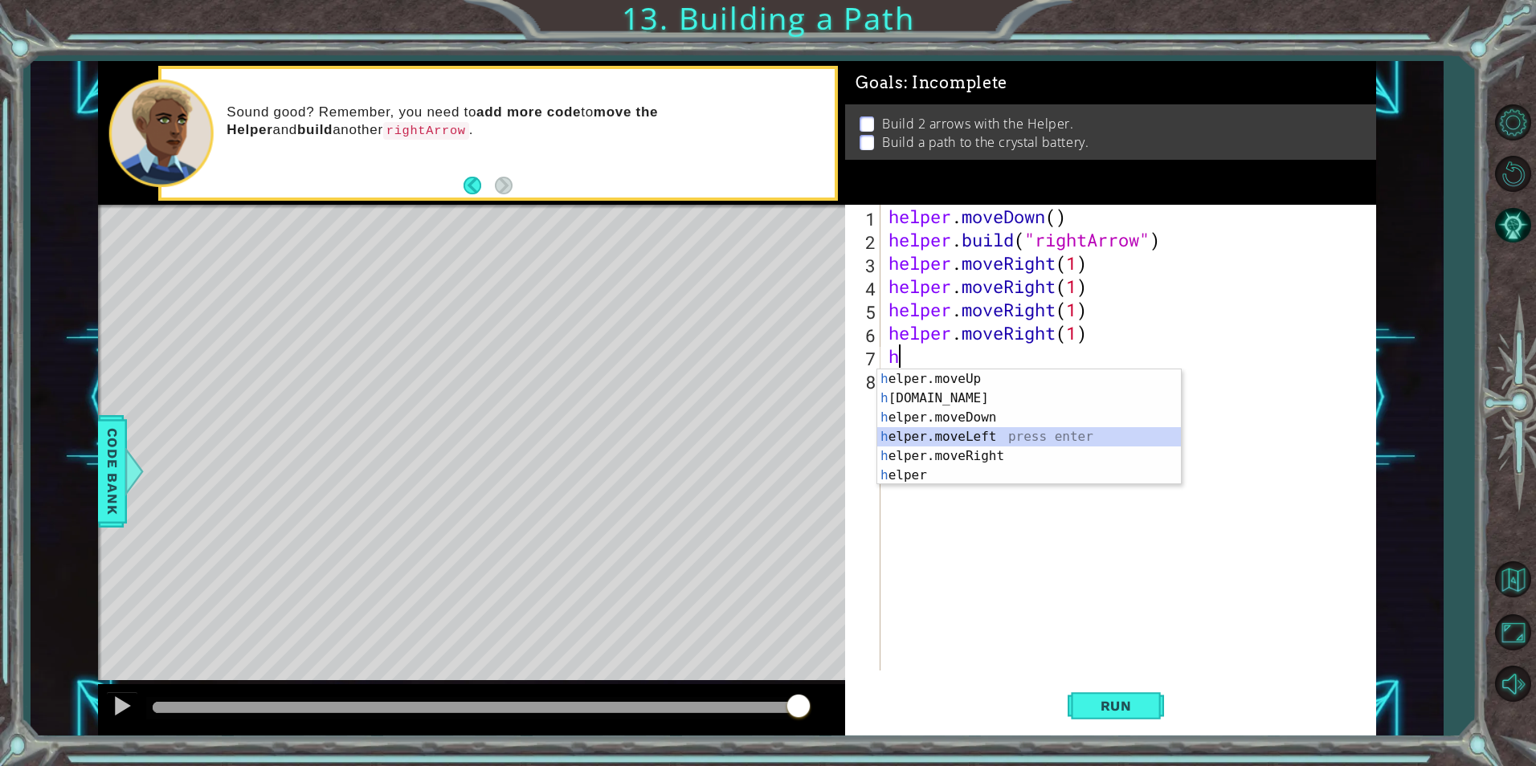
click at [1019, 437] on div "h elper.moveUp press enter h [DOMAIN_NAME] press enter h elper.moveDown press e…" at bounding box center [1029, 447] width 304 height 154
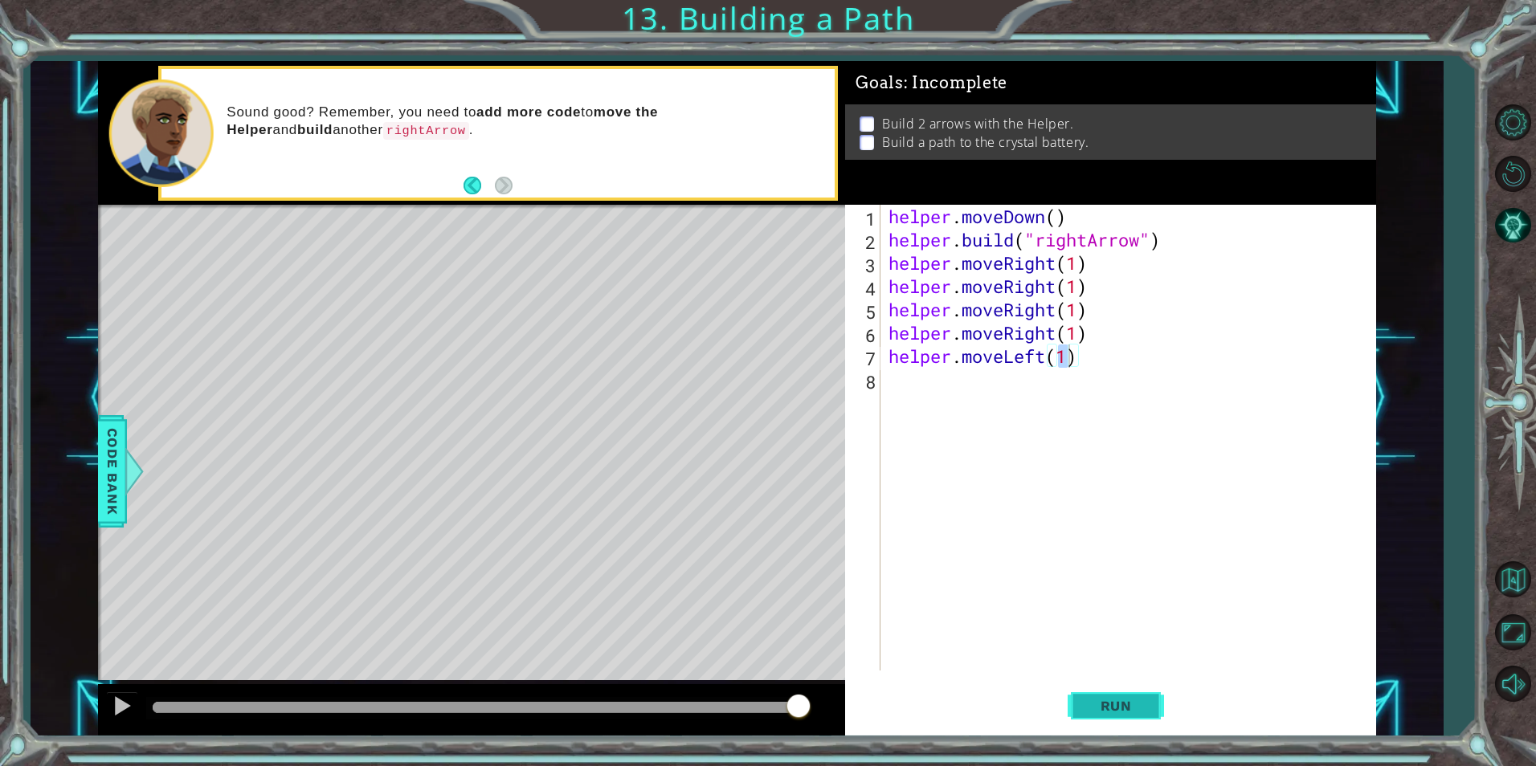
click at [1088, 701] on span "Run" at bounding box center [1115, 706] width 63 height 16
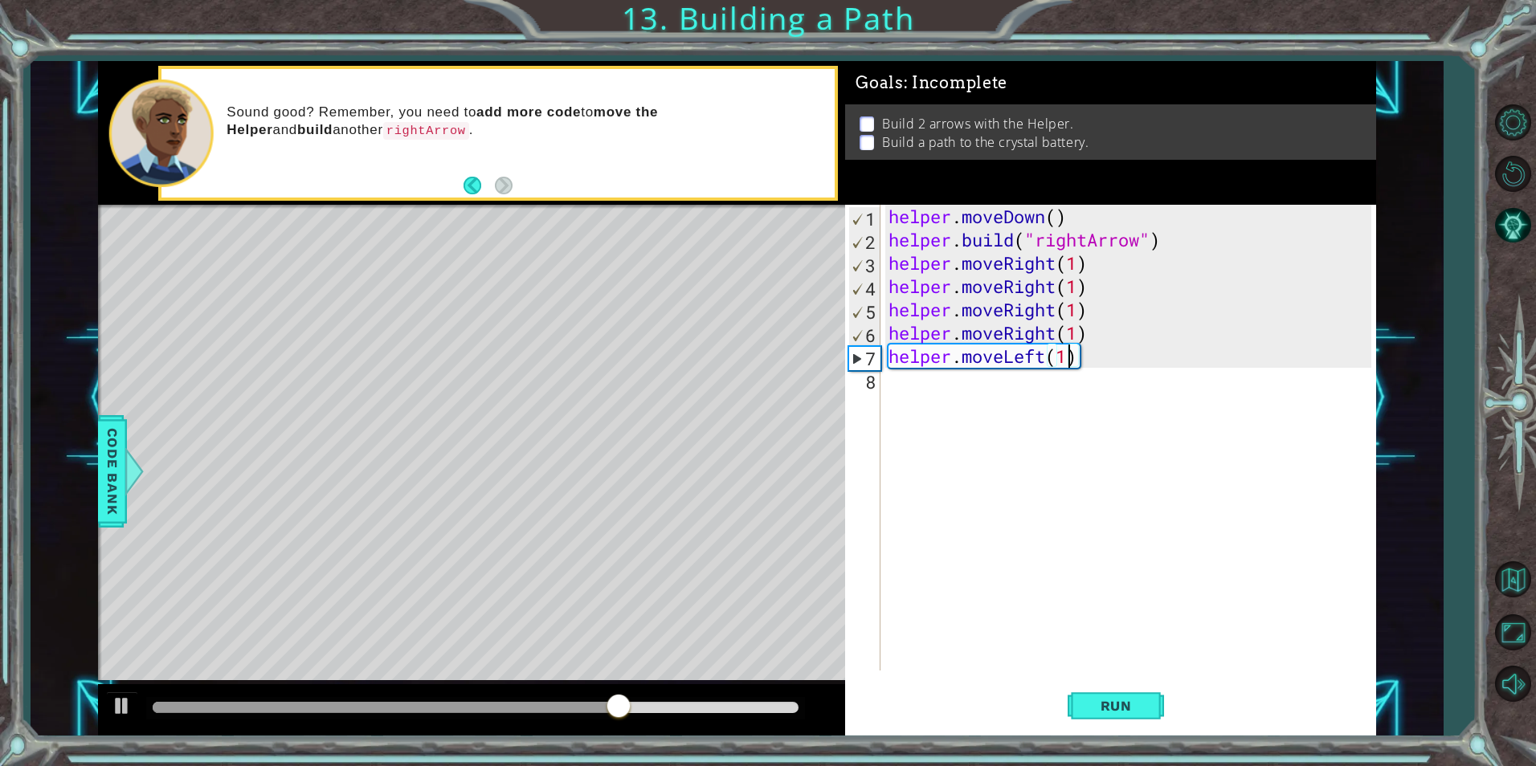
click at [1121, 309] on div "helper . moveDown ( ) helper . build ( "rightArrow" ) helper . moveRight ( 1 ) …" at bounding box center [1131, 461] width 493 height 513
type textarea "helper.moveRight(1)"
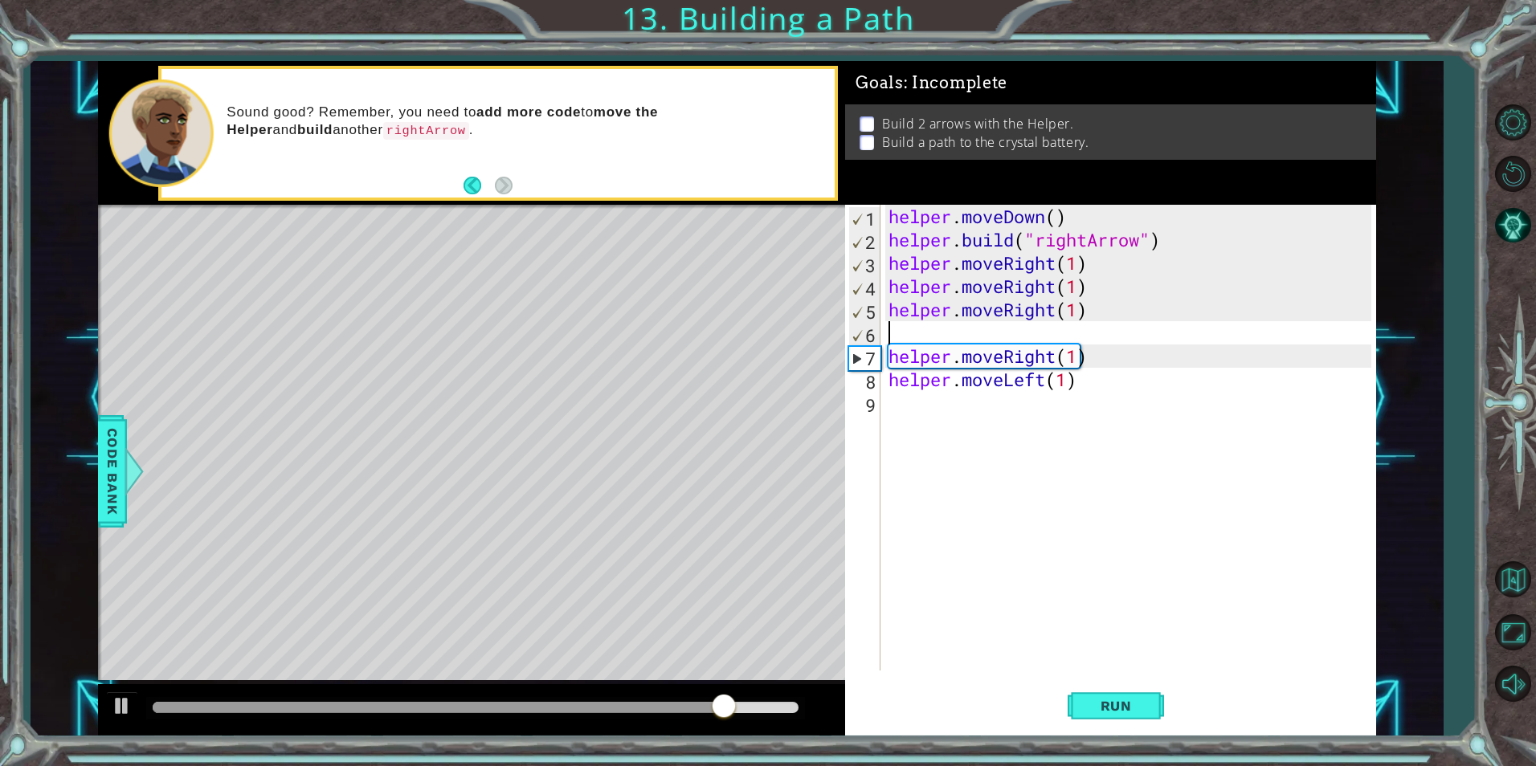
click at [968, 300] on div "helper . moveDown ( ) helper . build ( "rightArrow" ) helper . moveRight ( 1 ) …" at bounding box center [1131, 461] width 493 height 513
type textarea "helper.moveRight(1)"
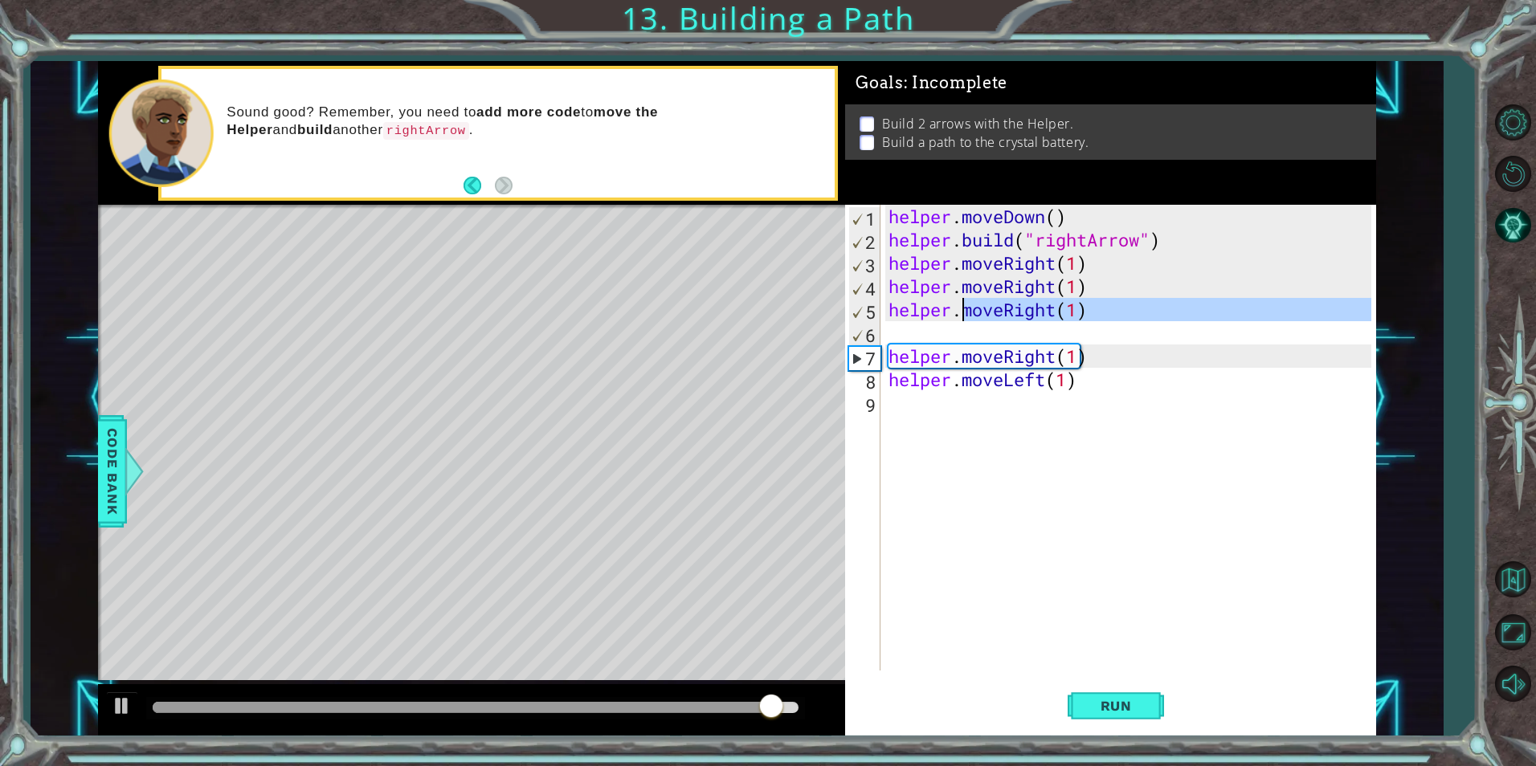
click at [958, 330] on div "helper . moveDown ( ) helper . build ( "rightArrow" ) helper . moveRight ( 1 ) …" at bounding box center [1127, 438] width 485 height 466
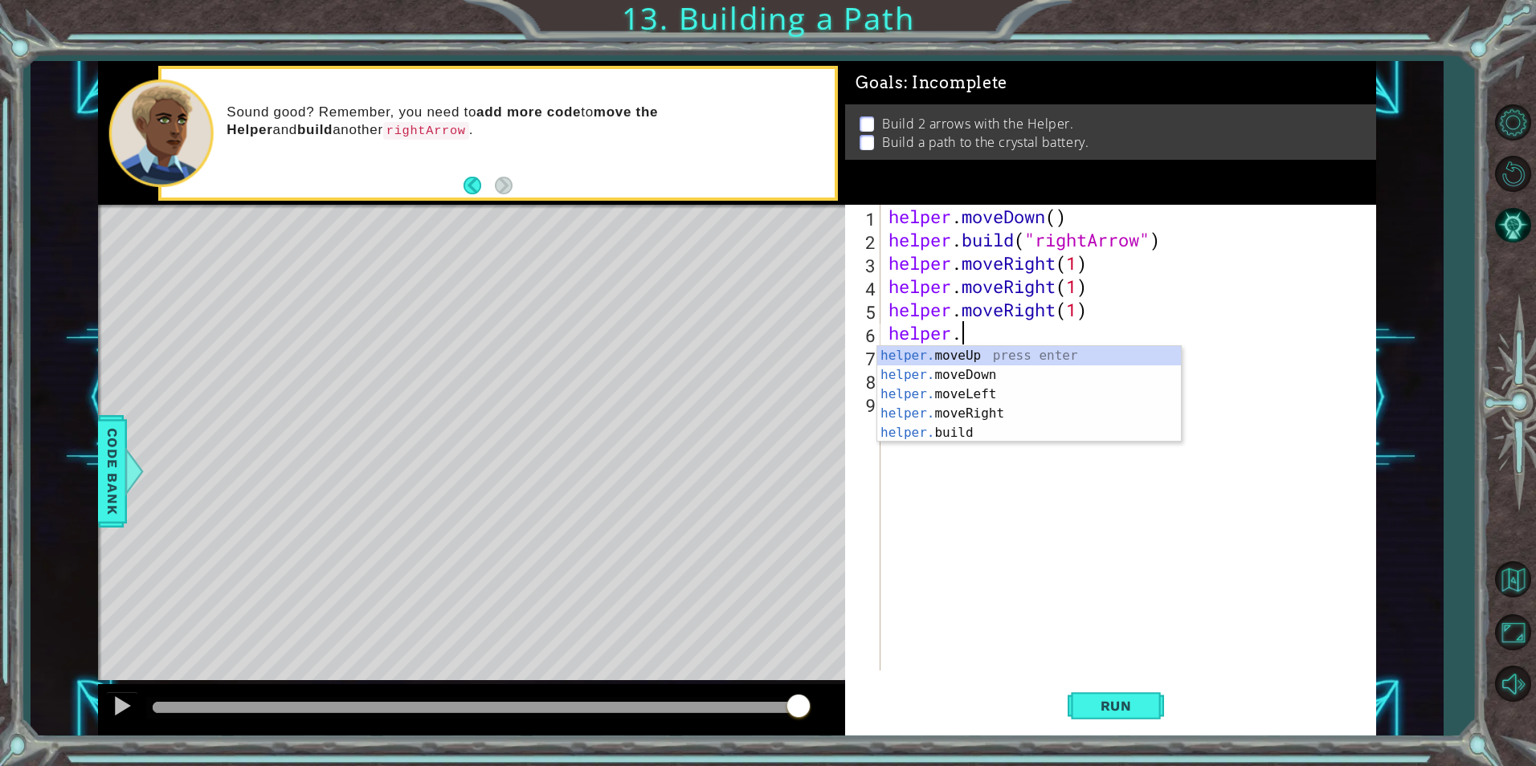
scroll to position [0, 3]
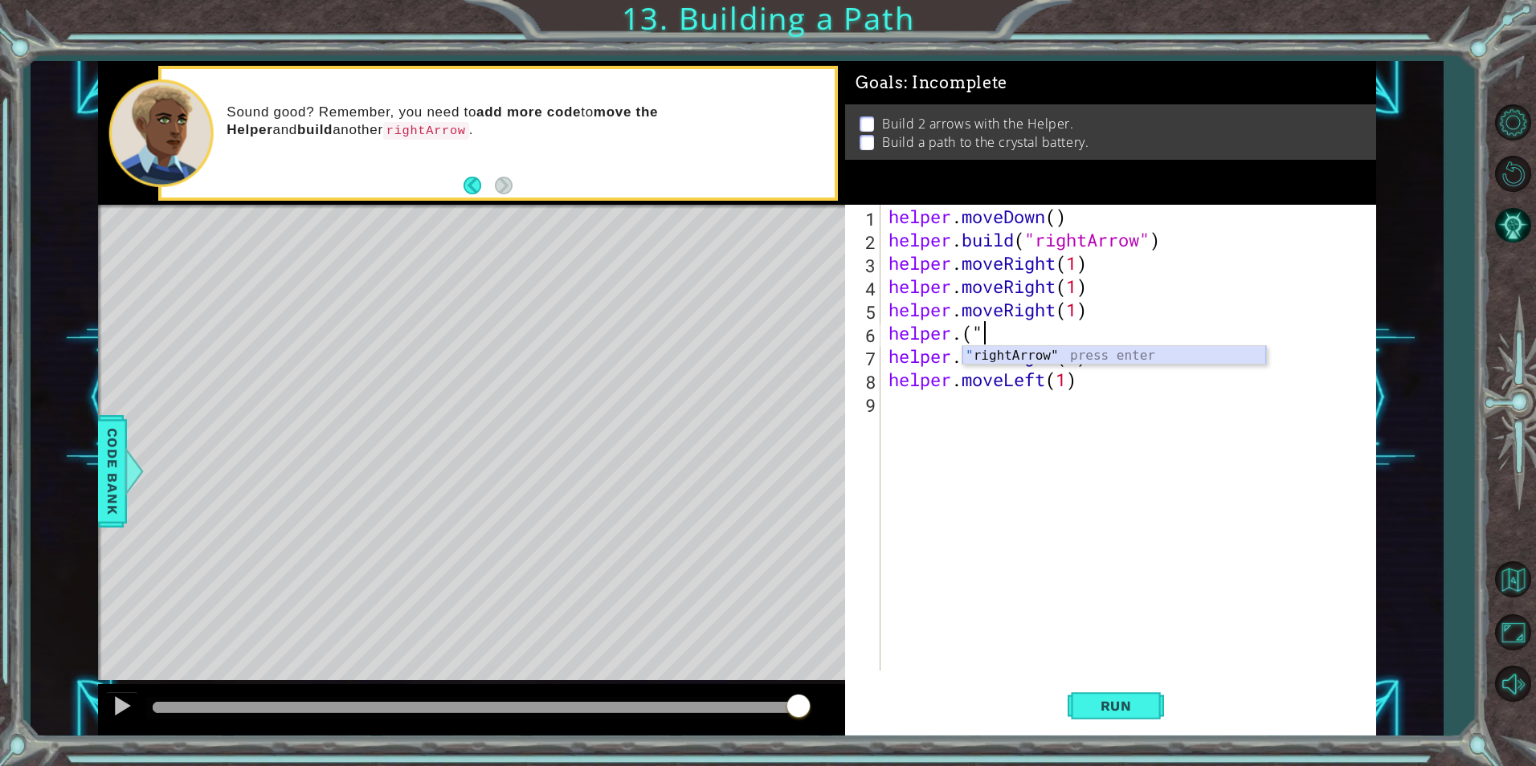
click at [1040, 362] on div "" rightArrow" press enter" at bounding box center [1114, 375] width 304 height 58
type textarea "helper.("rightArrow")"
click at [1144, 694] on button "Run" at bounding box center [1116, 706] width 96 height 53
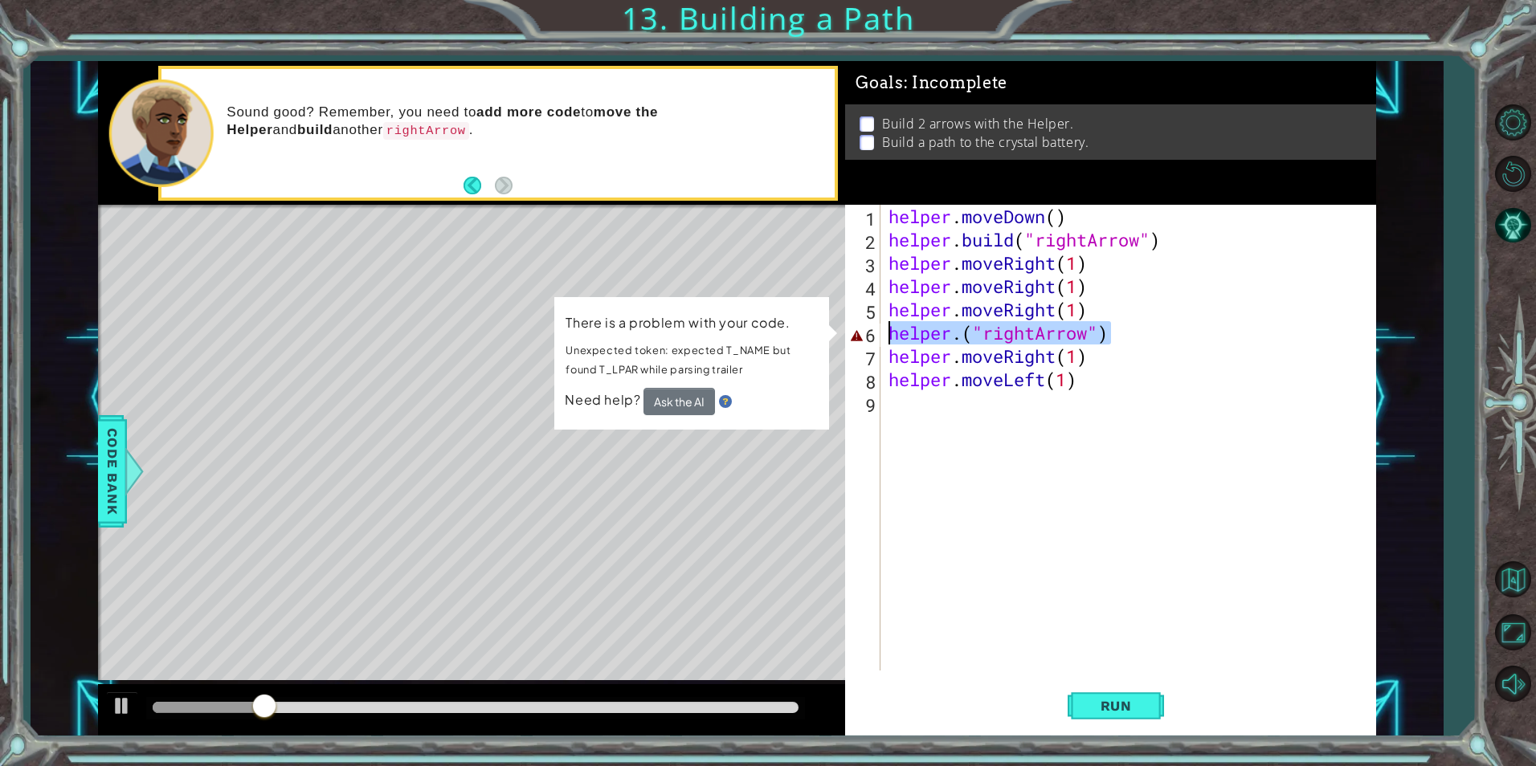
drag, startPoint x: 1206, startPoint y: 337, endPoint x: 886, endPoint y: 338, distance: 319.7
click at [886, 338] on div "helper . moveDown ( ) helper . build ( "rightArrow" ) helper . moveRight ( 1 ) …" at bounding box center [1131, 461] width 493 height 513
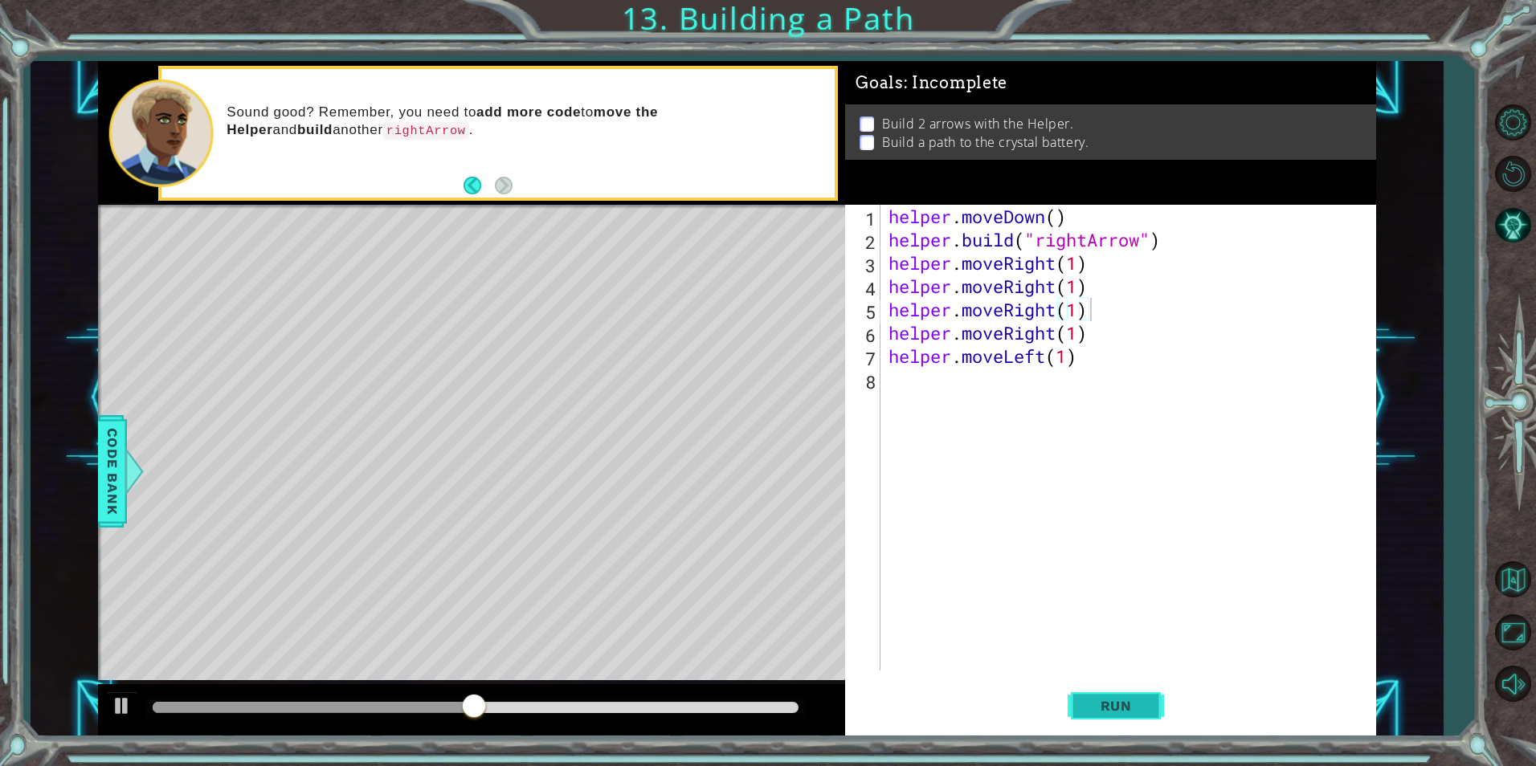
click at [1107, 709] on span "Run" at bounding box center [1115, 706] width 63 height 16
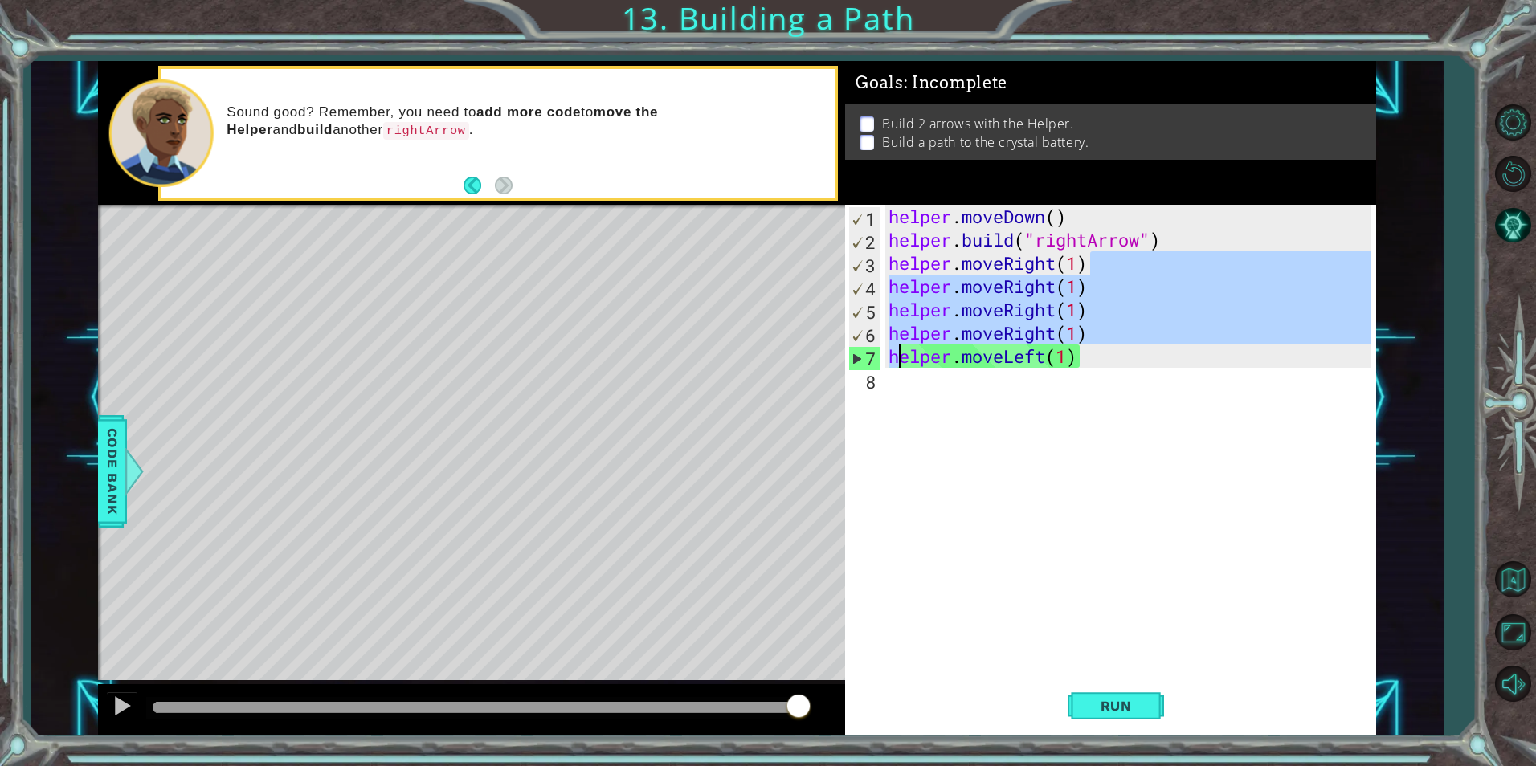
drag, startPoint x: 1141, startPoint y: 267, endPoint x: 896, endPoint y: 351, distance: 259.1
click at [896, 351] on div "helper . moveDown ( ) helper . build ( "rightArrow" ) helper . moveRight ( 1 ) …" at bounding box center [1131, 461] width 493 height 513
type textarea "helper.moveRight(1) helper.moveLeft(1)"
click at [1113, 465] on div "helper . moveDown ( ) helper . build ( "rightArrow" ) helper . moveRight ( 1 ) …" at bounding box center [1131, 461] width 493 height 513
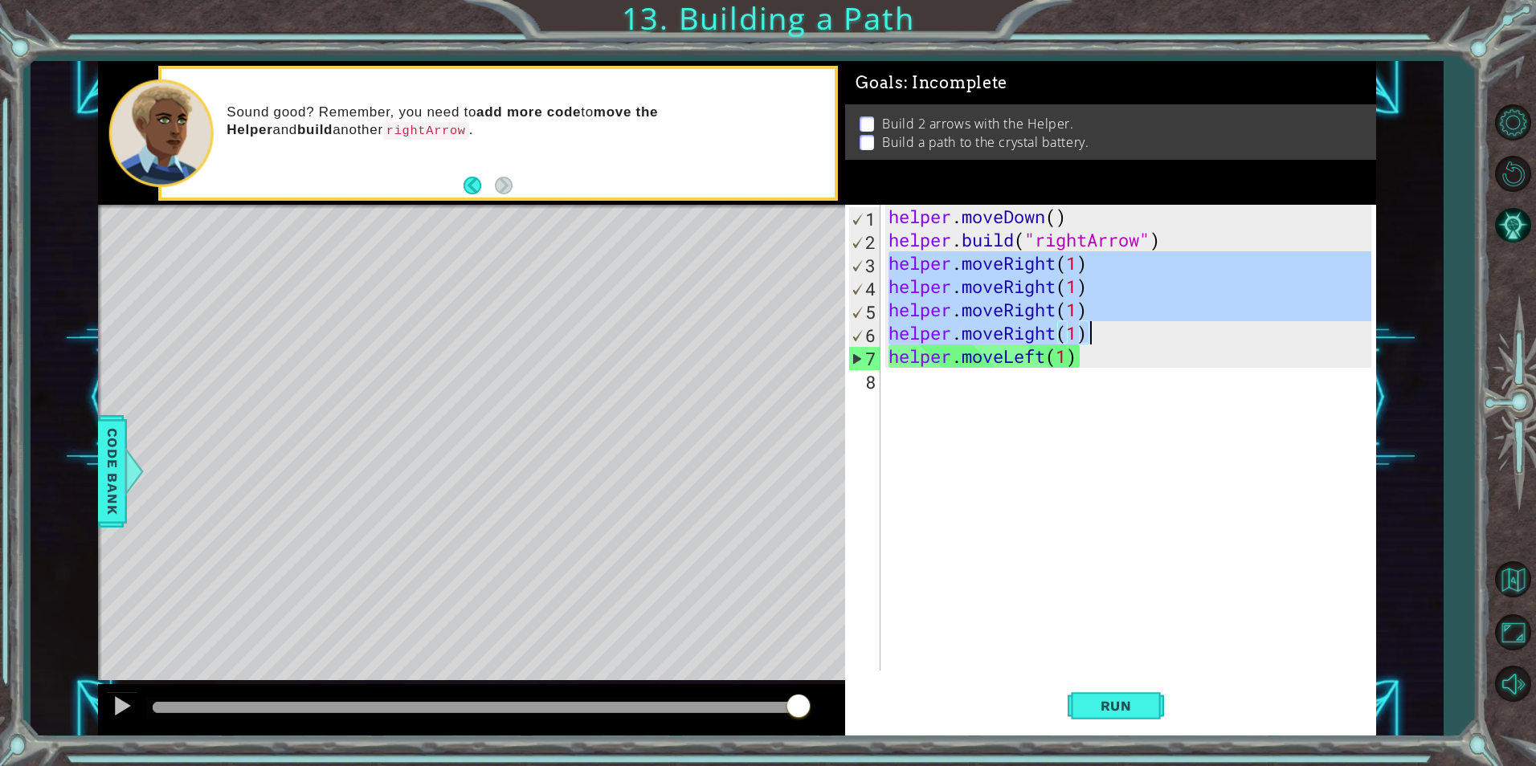
drag, startPoint x: 885, startPoint y: 262, endPoint x: 1116, endPoint y: 336, distance: 242.1
click at [1116, 336] on div "helper . moveDown ( ) helper . build ( "rightArrow" ) helper . moveRight ( 1 ) …" at bounding box center [1131, 461] width 493 height 513
type textarea "helper.moveRight(1) helper.moveRight(1)"
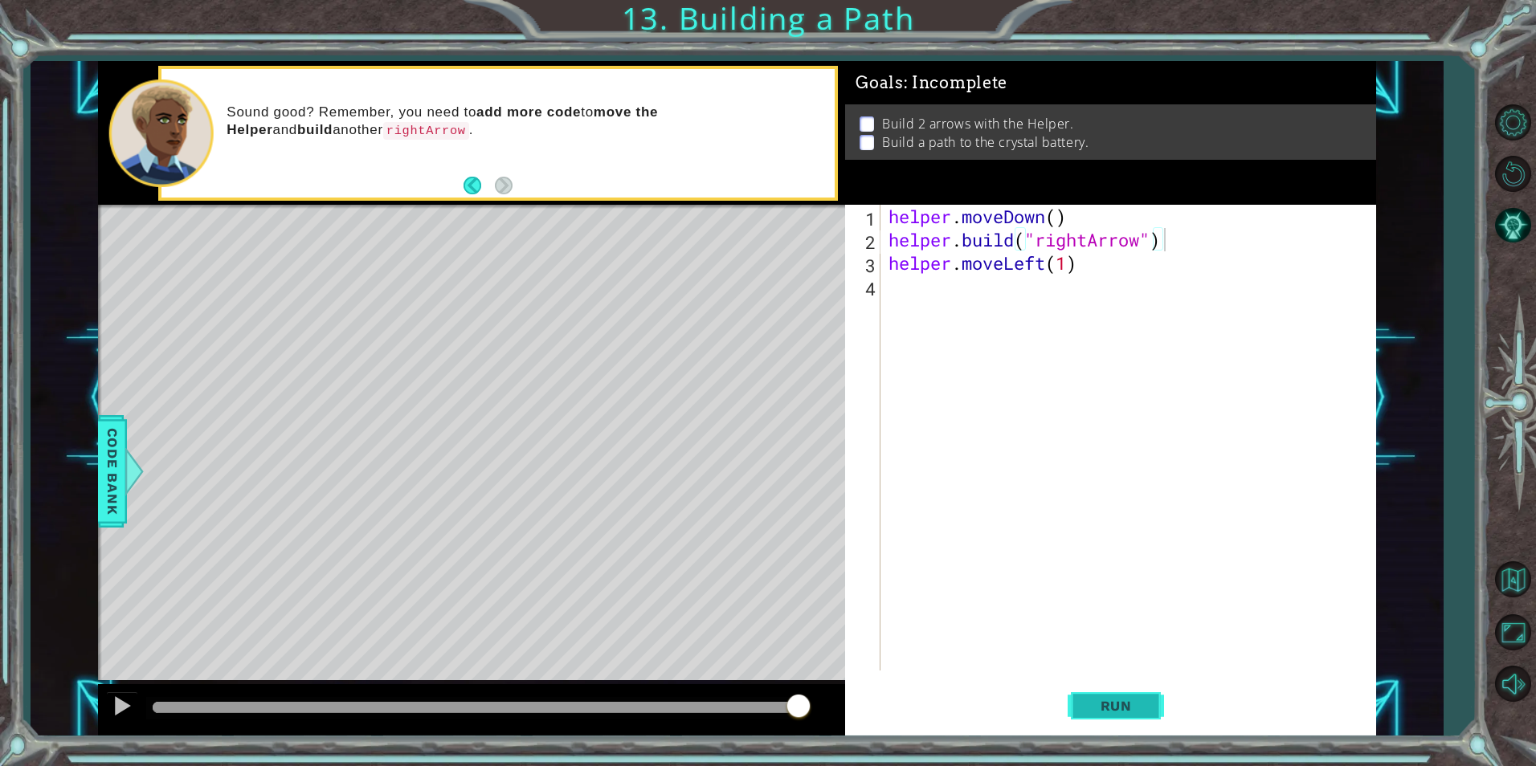
click at [1140, 715] on button "Run" at bounding box center [1116, 706] width 96 height 53
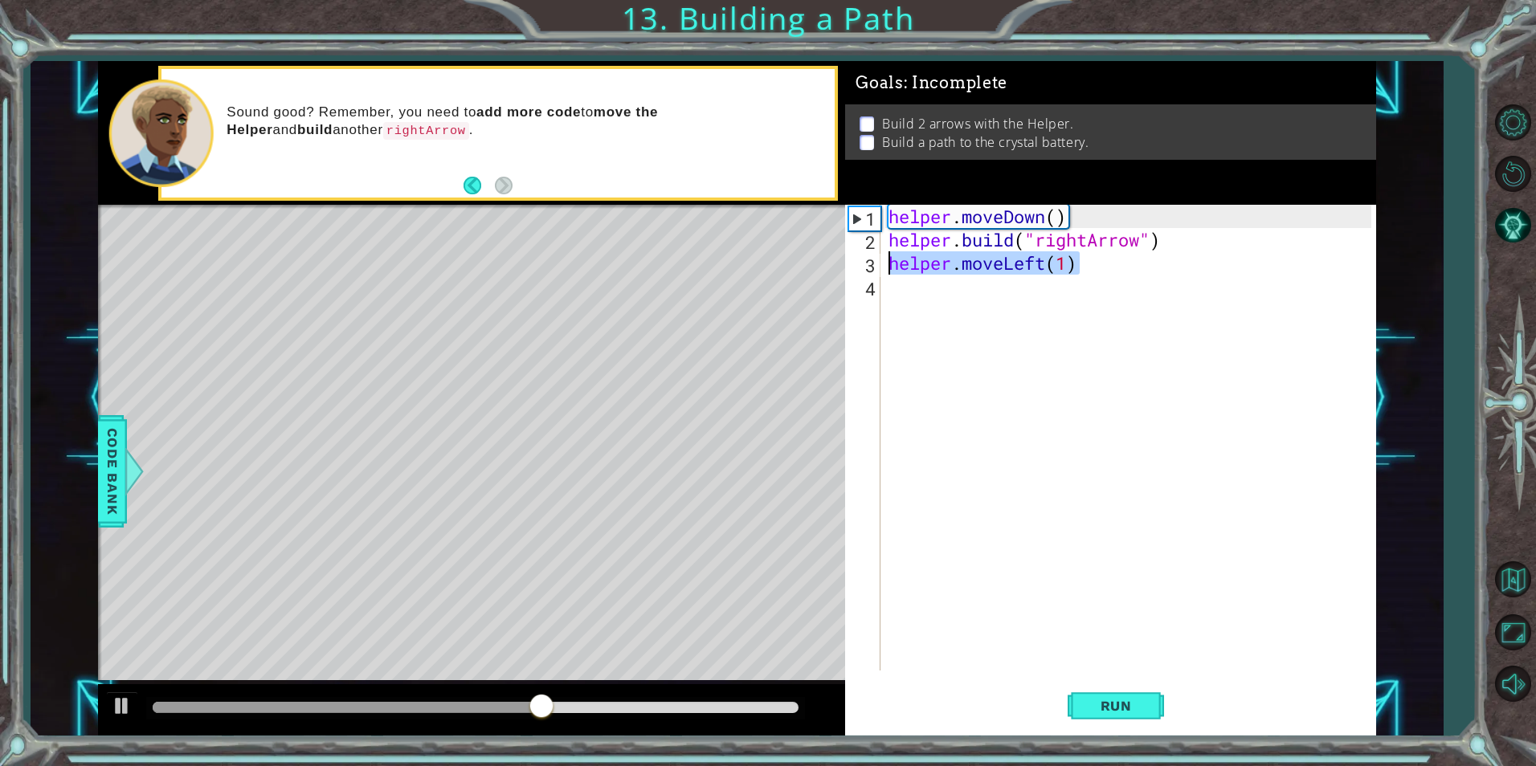
drag, startPoint x: 1117, startPoint y: 270, endPoint x: 886, endPoint y: 278, distance: 230.7
click at [888, 276] on div "helper . moveDown ( ) helper . build ( "rightArrow" ) helper . moveLeft ( 1 )" at bounding box center [1131, 461] width 493 height 513
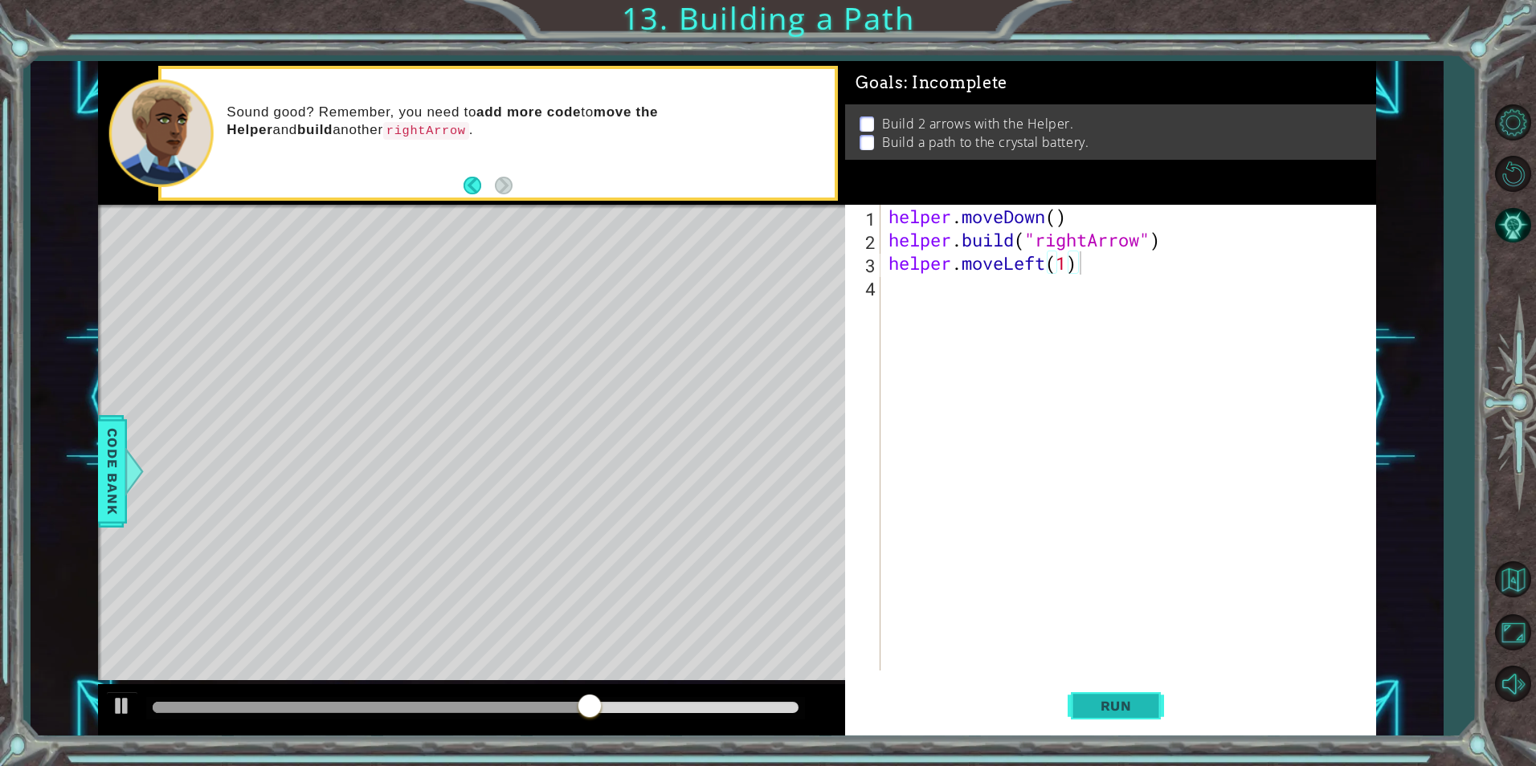
click at [1121, 692] on button "Run" at bounding box center [1116, 706] width 96 height 53
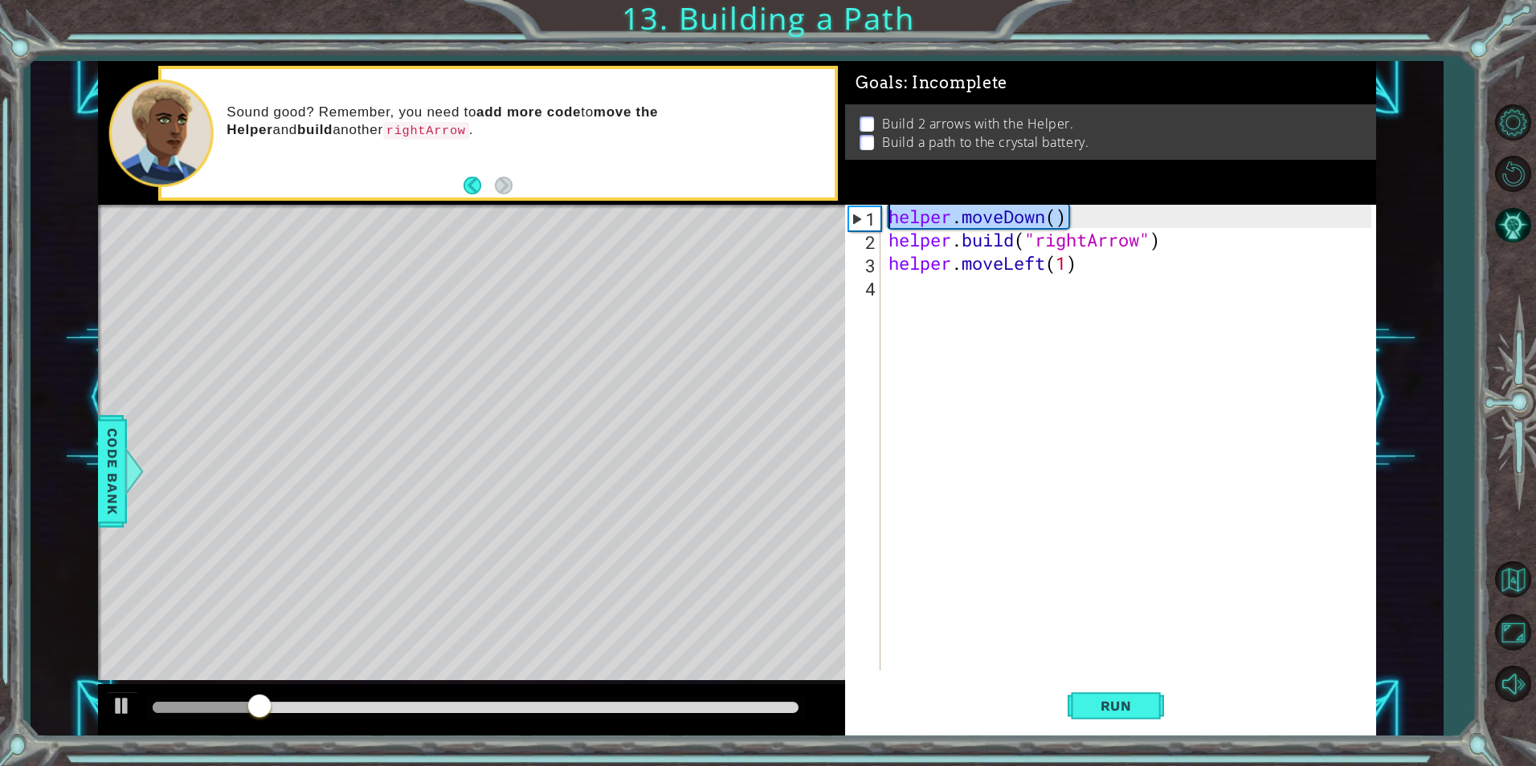
drag, startPoint x: 1080, startPoint y: 223, endPoint x: 864, endPoint y: 225, distance: 216.1
click at [864, 225] on div "helper.moveLeft(1) 1 2 3 4 helper . moveDown ( ) helper . build ( "rightArrow" …" at bounding box center [1107, 438] width 525 height 466
type textarea "helper.moveDown()"
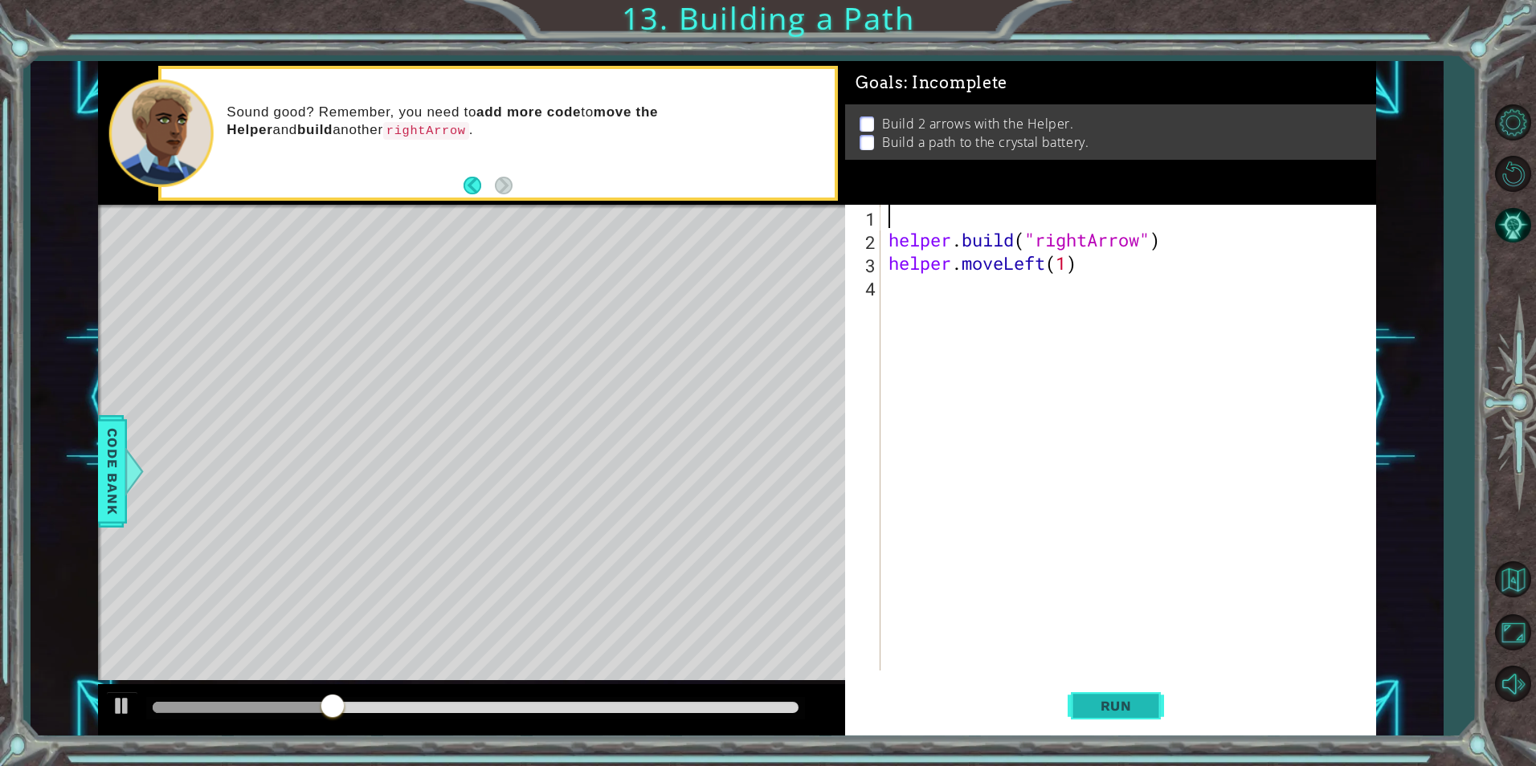
click at [1146, 726] on button "Run" at bounding box center [1116, 706] width 96 height 53
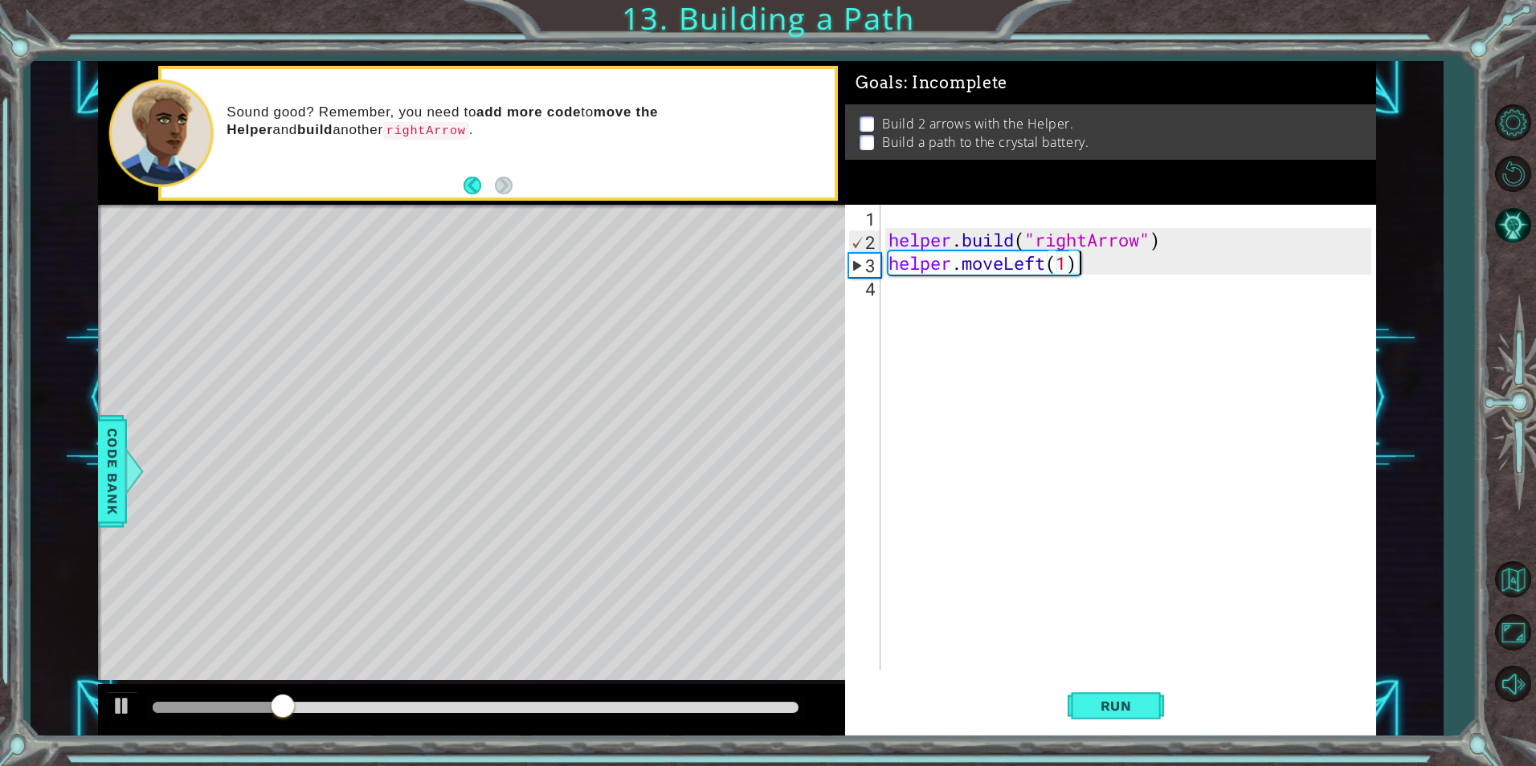
drag, startPoint x: 1095, startPoint y: 275, endPoint x: 1082, endPoint y: 277, distance: 13.1
click at [1089, 275] on div "helper . build ( "rightArrow" ) helper . moveLeft ( 1 )" at bounding box center [1131, 461] width 493 height 513
type textarea "helper.moveLeft(1)"
click at [926, 222] on div "helper . build ( "rightArrow" ) helper . moveLeft ( 1 )" at bounding box center [1131, 461] width 493 height 513
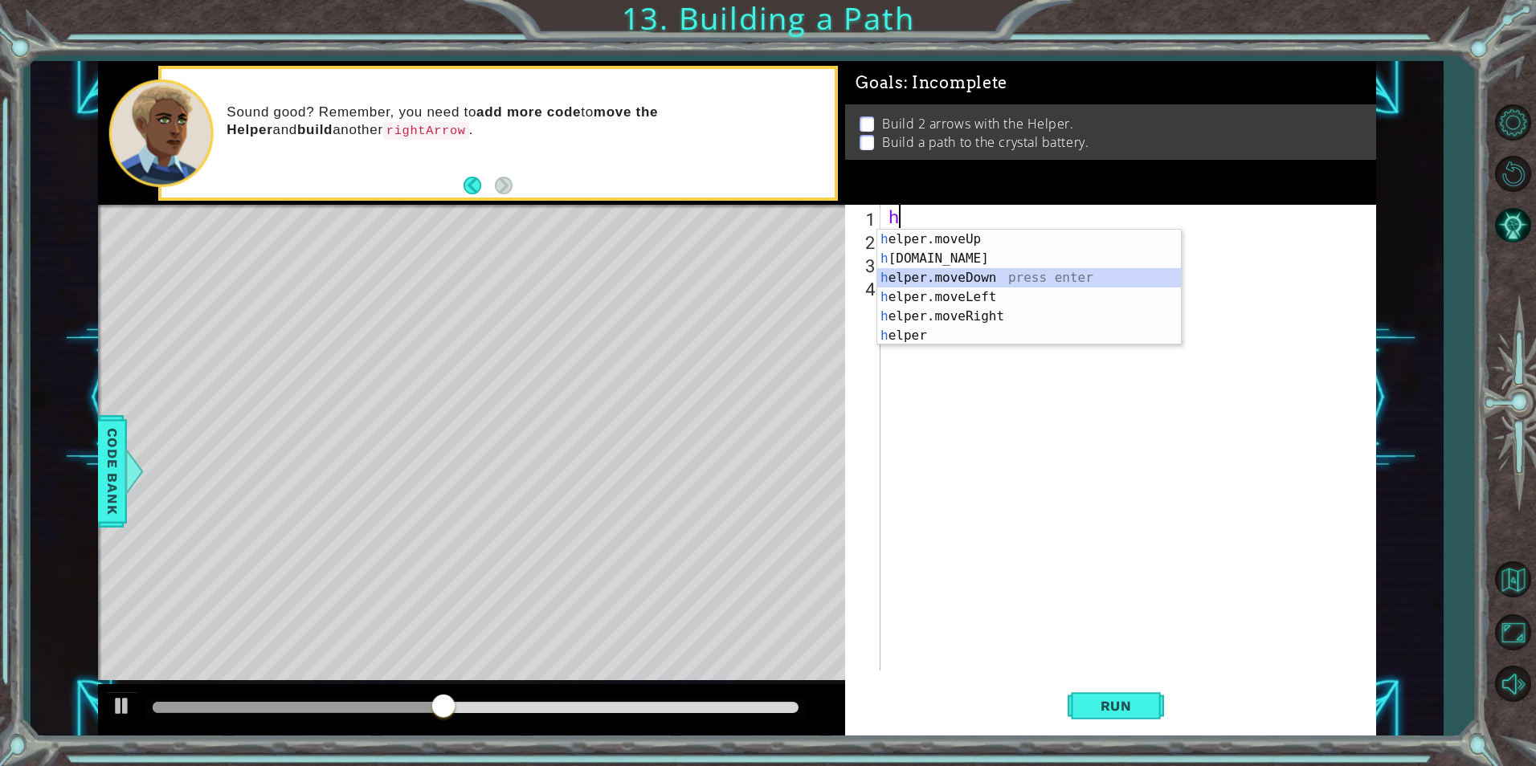
click at [950, 286] on div "h elper.moveUp press enter h [DOMAIN_NAME] press enter h elper.moveDown press e…" at bounding box center [1029, 307] width 304 height 154
type textarea "helper.moveDown(1)"
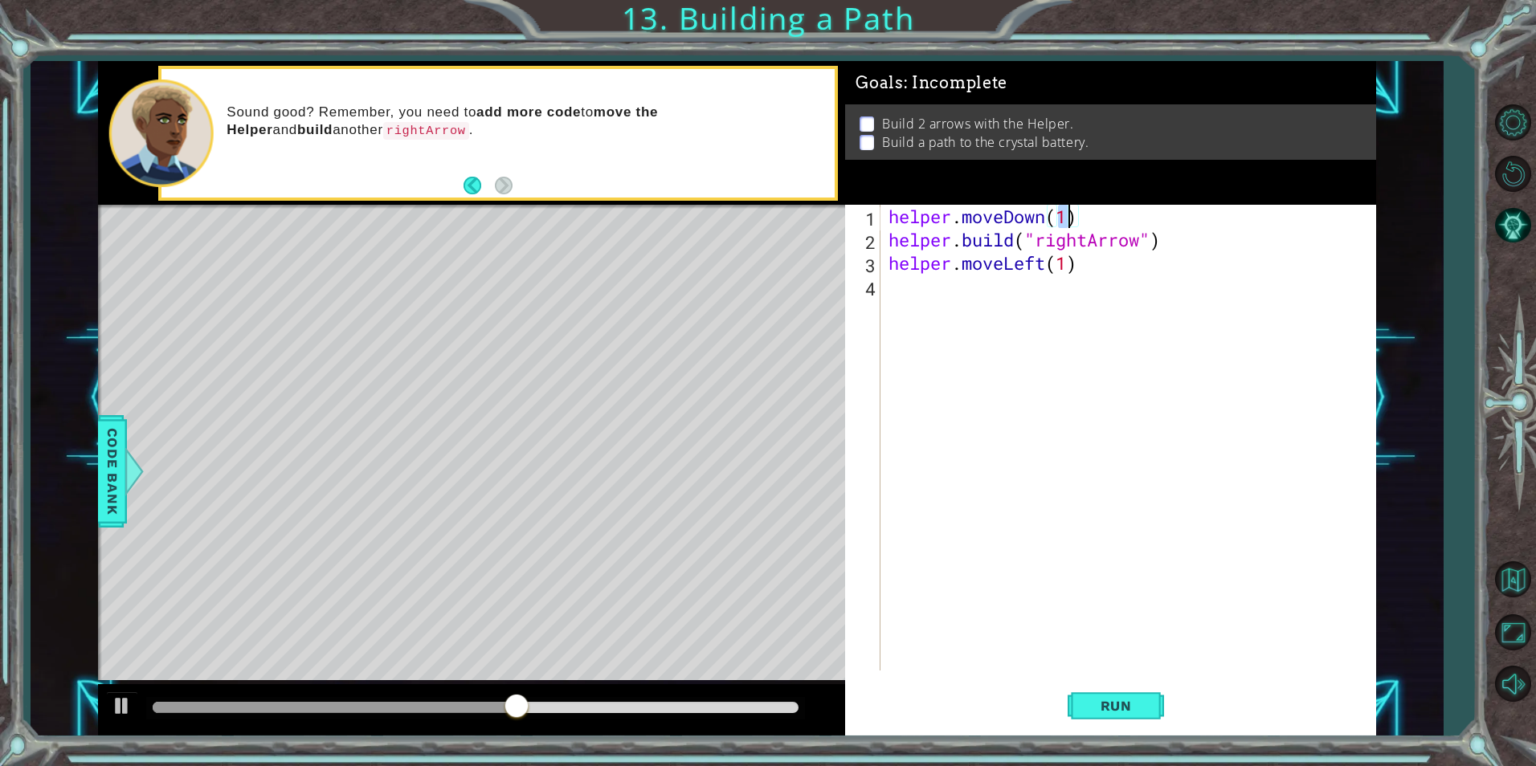
click at [894, 293] on div "helper . moveDown ( 1 ) helper . build ( "rightArrow" ) helper . moveLeft ( 1 )" at bounding box center [1131, 461] width 493 height 513
paste textarea "helper.moveRight(1)"
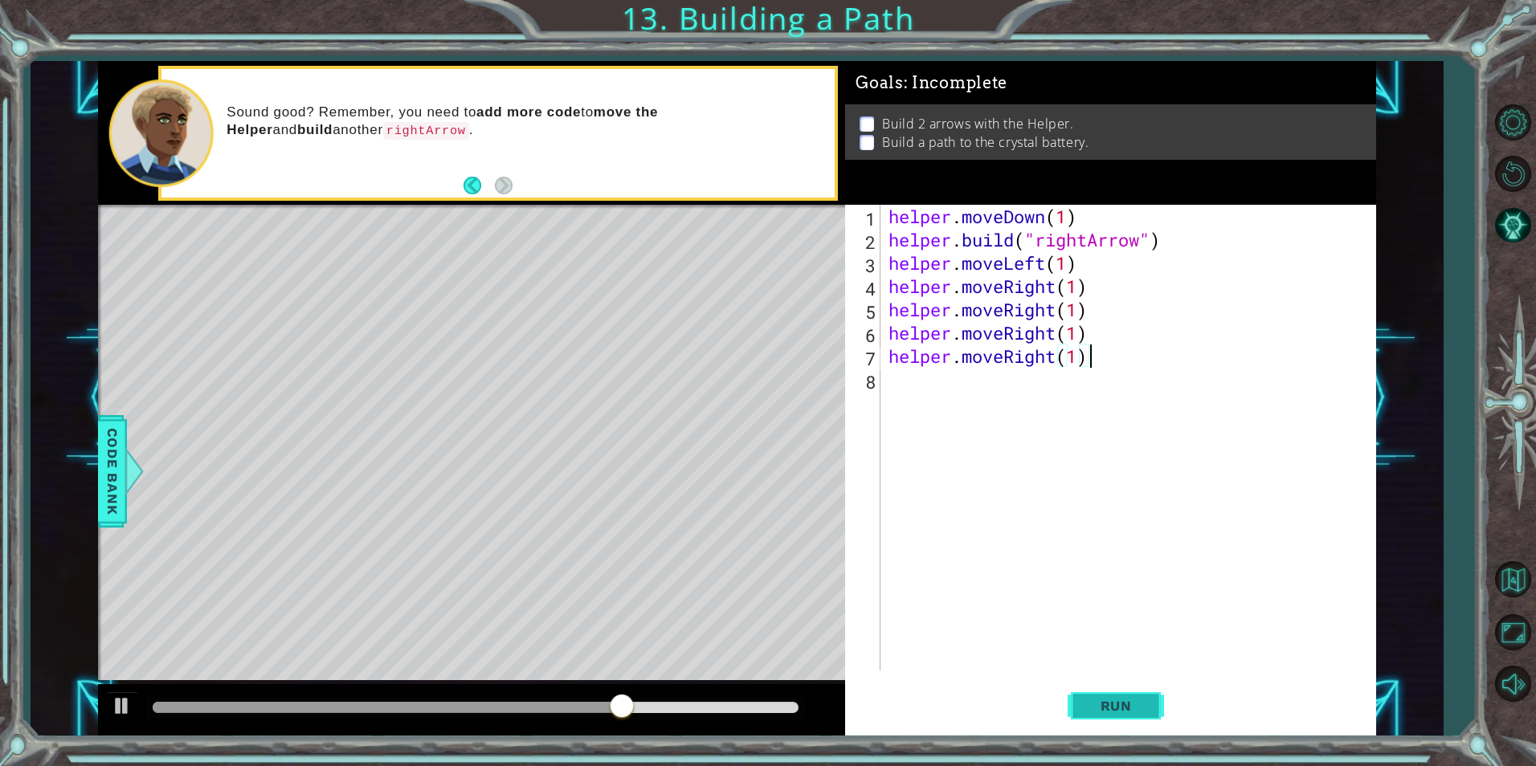
type textarea "helper.moveRight(1)"
click at [1096, 696] on button "Run" at bounding box center [1116, 706] width 96 height 53
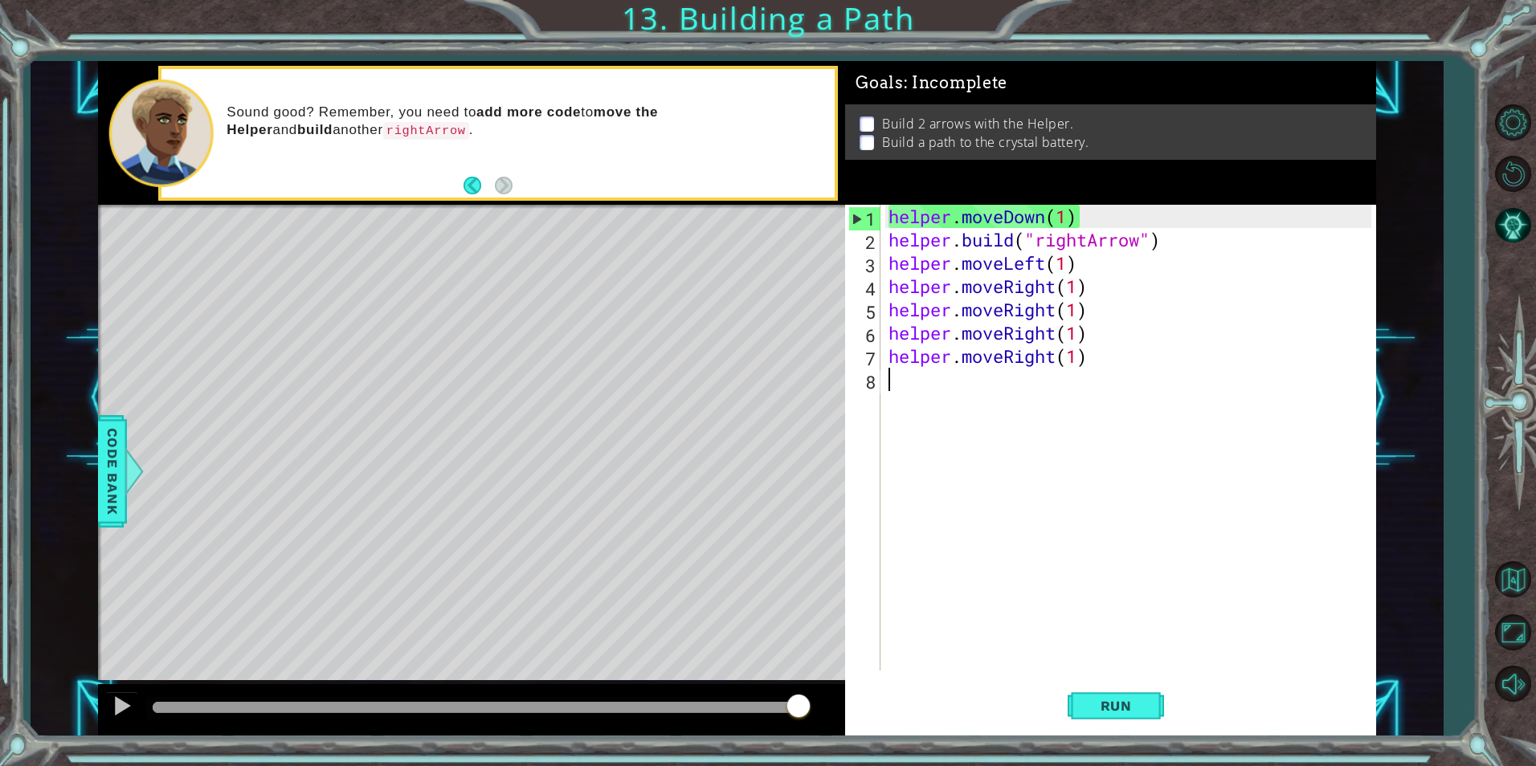
click at [950, 382] on div "helper . moveDown ( 1 ) helper . build ( "rightArrow" ) helper . moveLeft ( 1 )…" at bounding box center [1131, 461] width 493 height 513
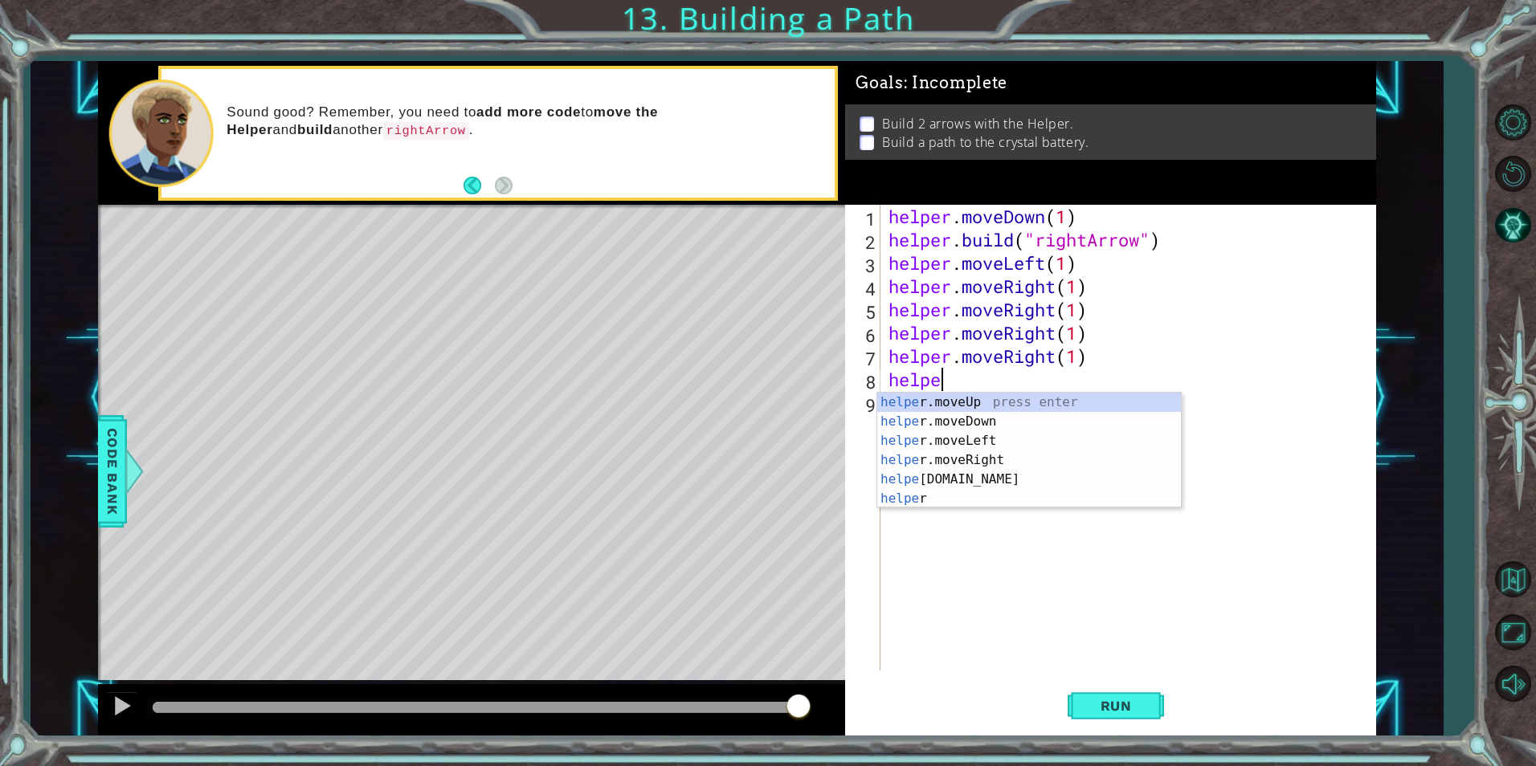
scroll to position [0, 2]
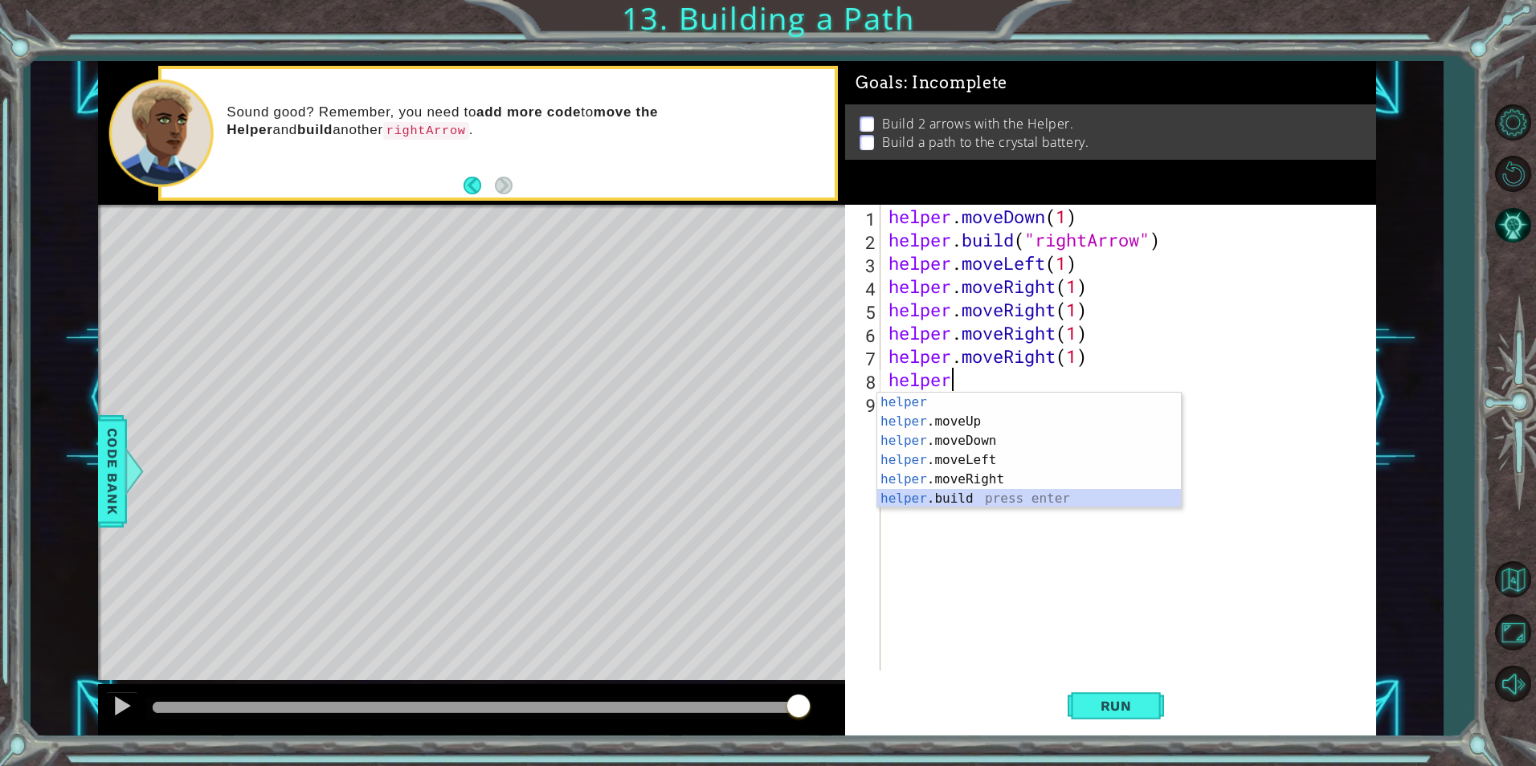
click at [893, 504] on div "helper press enter helper .moveUp press enter helper .moveDown press enter help…" at bounding box center [1029, 470] width 304 height 154
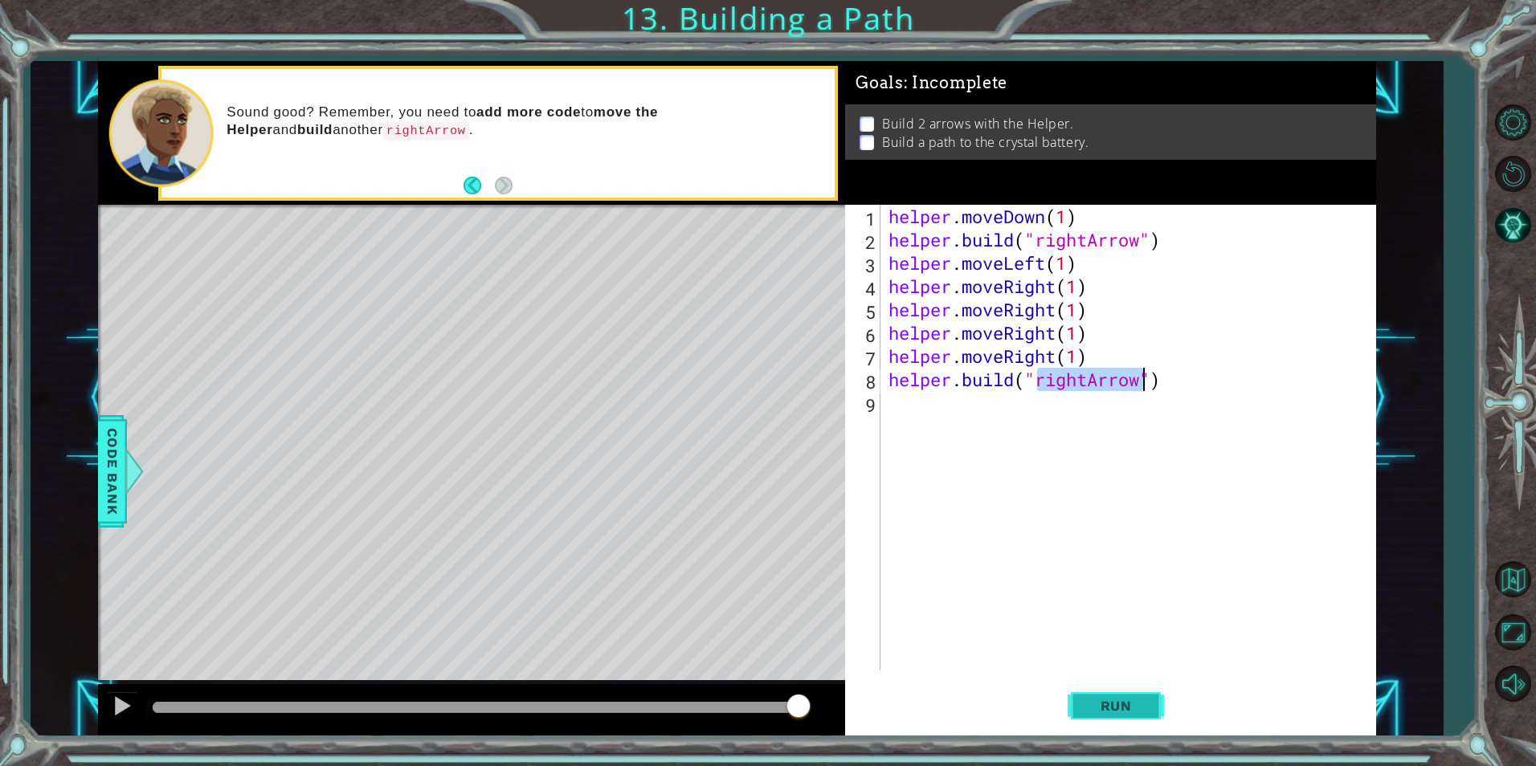
type textarea "[DOMAIN_NAME]("rightArrow")"
click at [1103, 730] on button "Run" at bounding box center [1116, 706] width 96 height 53
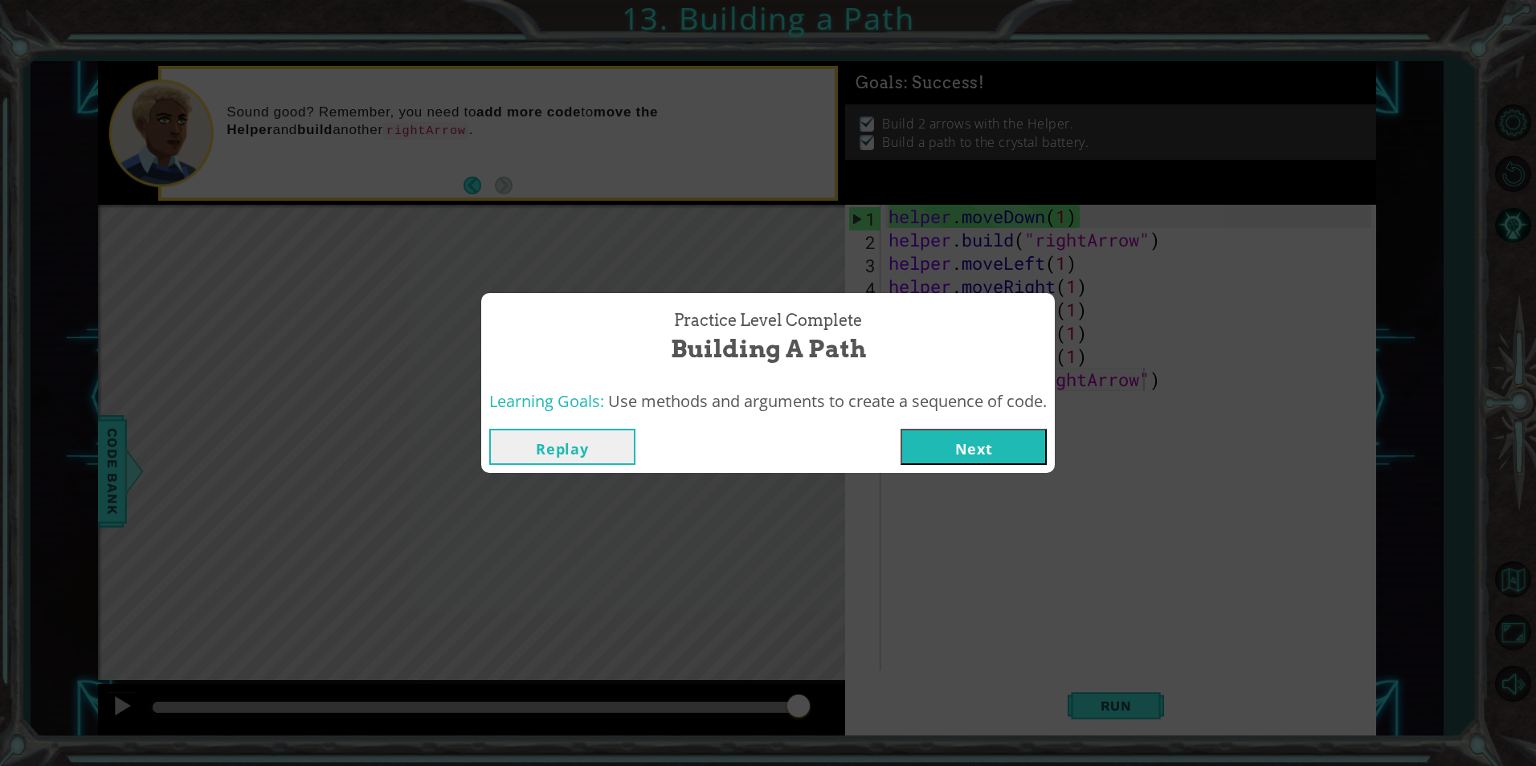
drag, startPoint x: 917, startPoint y: 448, endPoint x: 933, endPoint y: 451, distance: 17.0
click at [925, 449] on button "Next" at bounding box center [974, 447] width 146 height 36
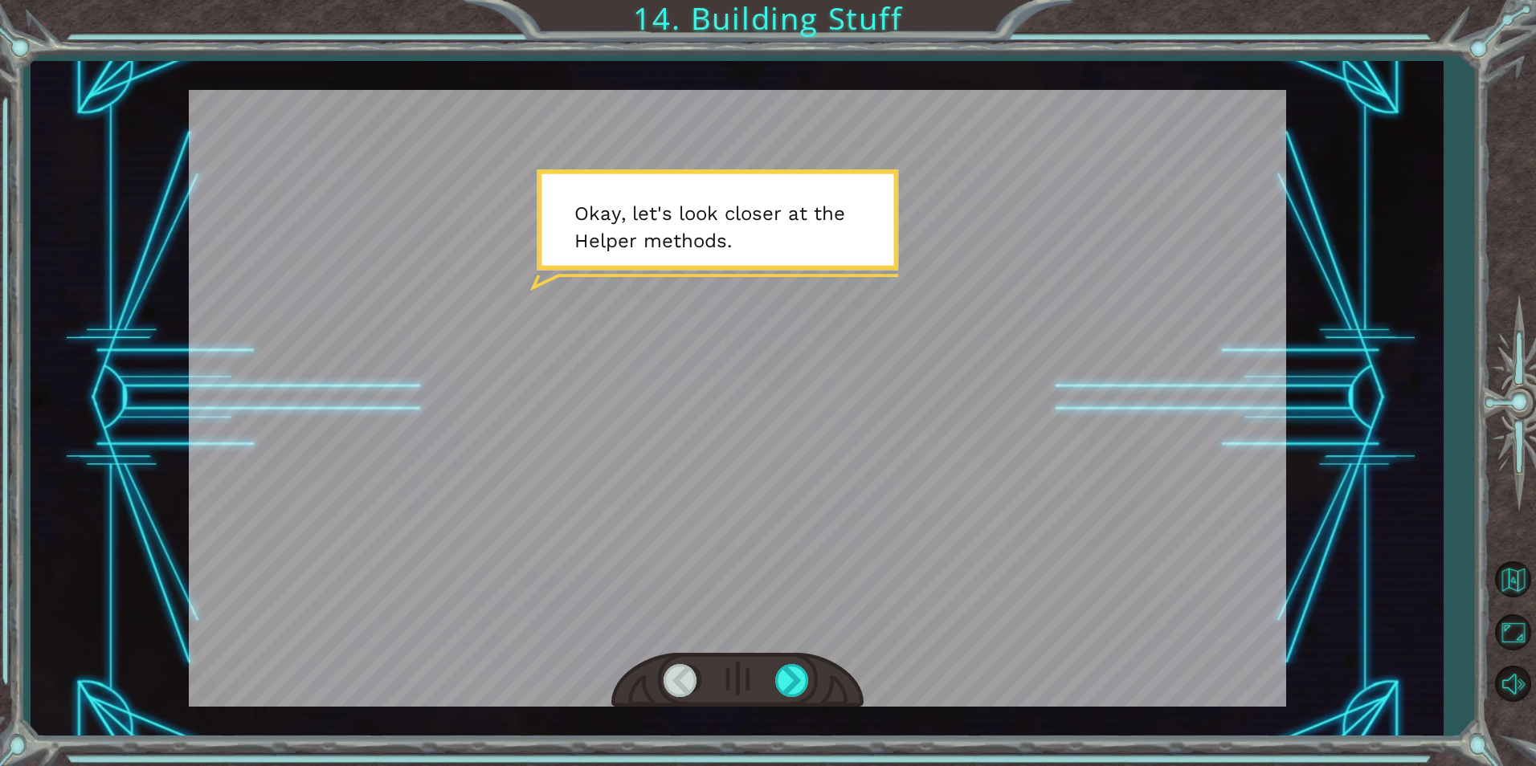
click at [1104, 684] on div at bounding box center [737, 398] width 1097 height 617
drag, startPoint x: 782, startPoint y: 694, endPoint x: 817, endPoint y: 688, distance: 35.1
click at [800, 691] on div at bounding box center [793, 680] width 36 height 33
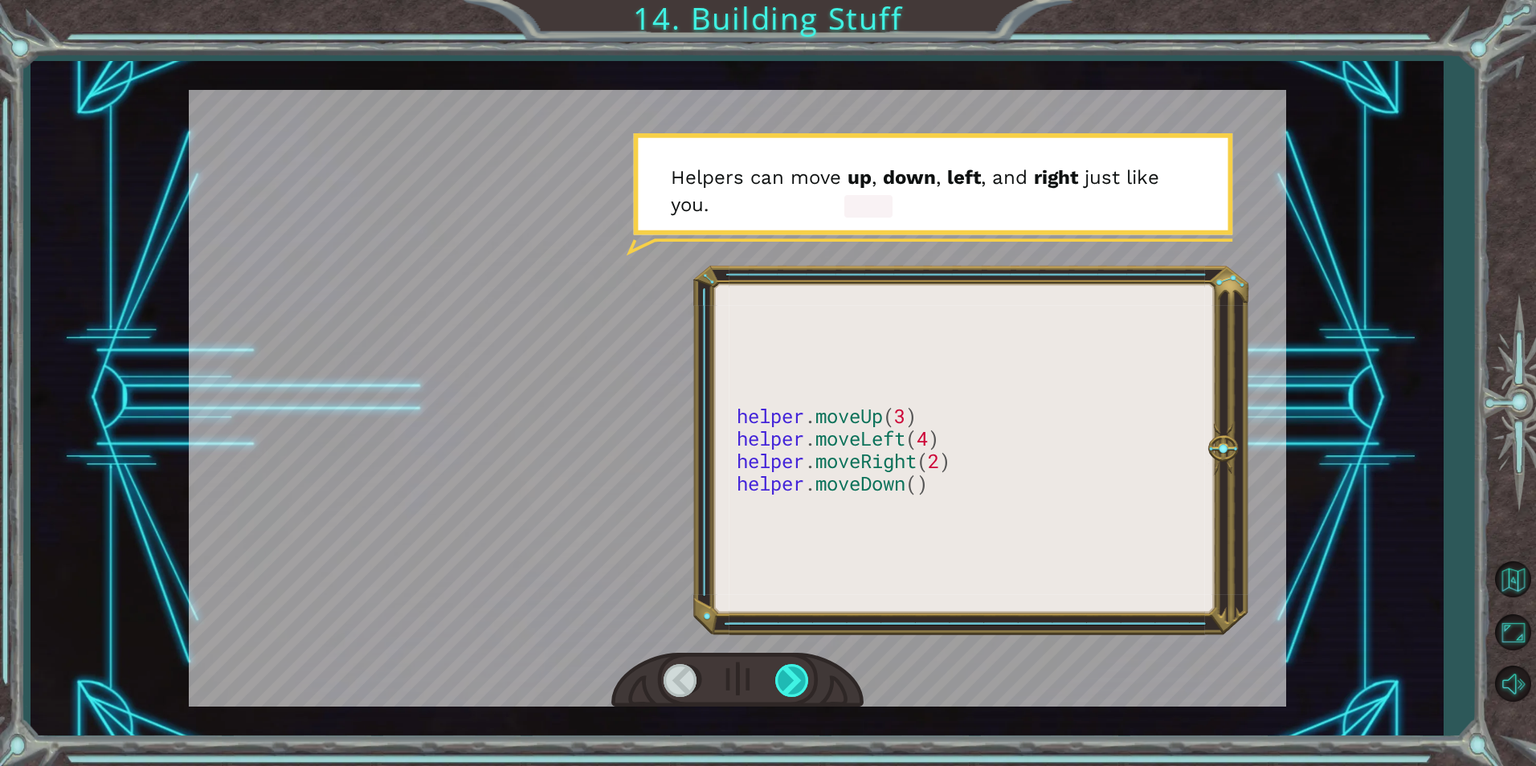
click at [789, 664] on div at bounding box center [793, 680] width 36 height 33
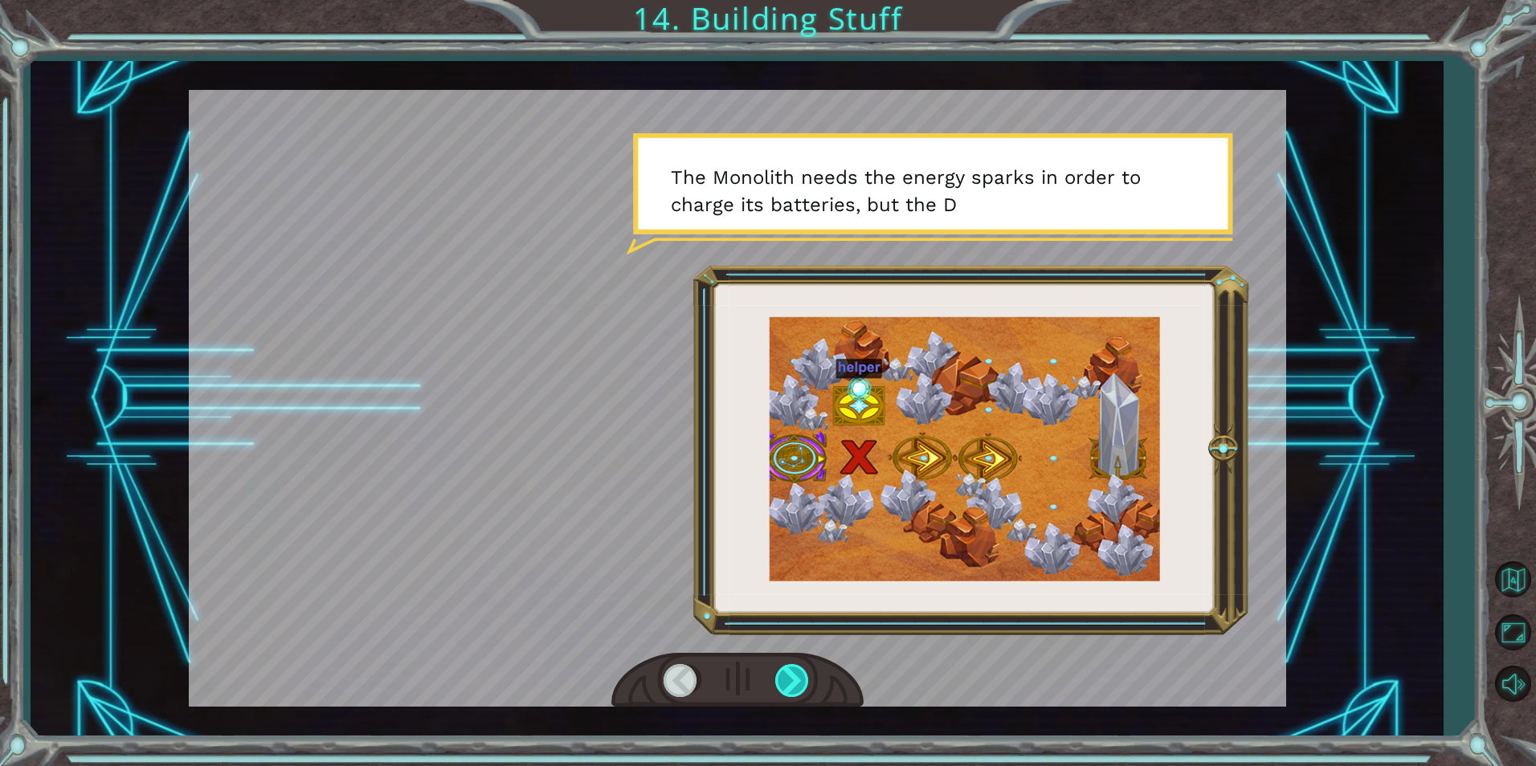
click at [790, 690] on div at bounding box center [793, 680] width 36 height 33
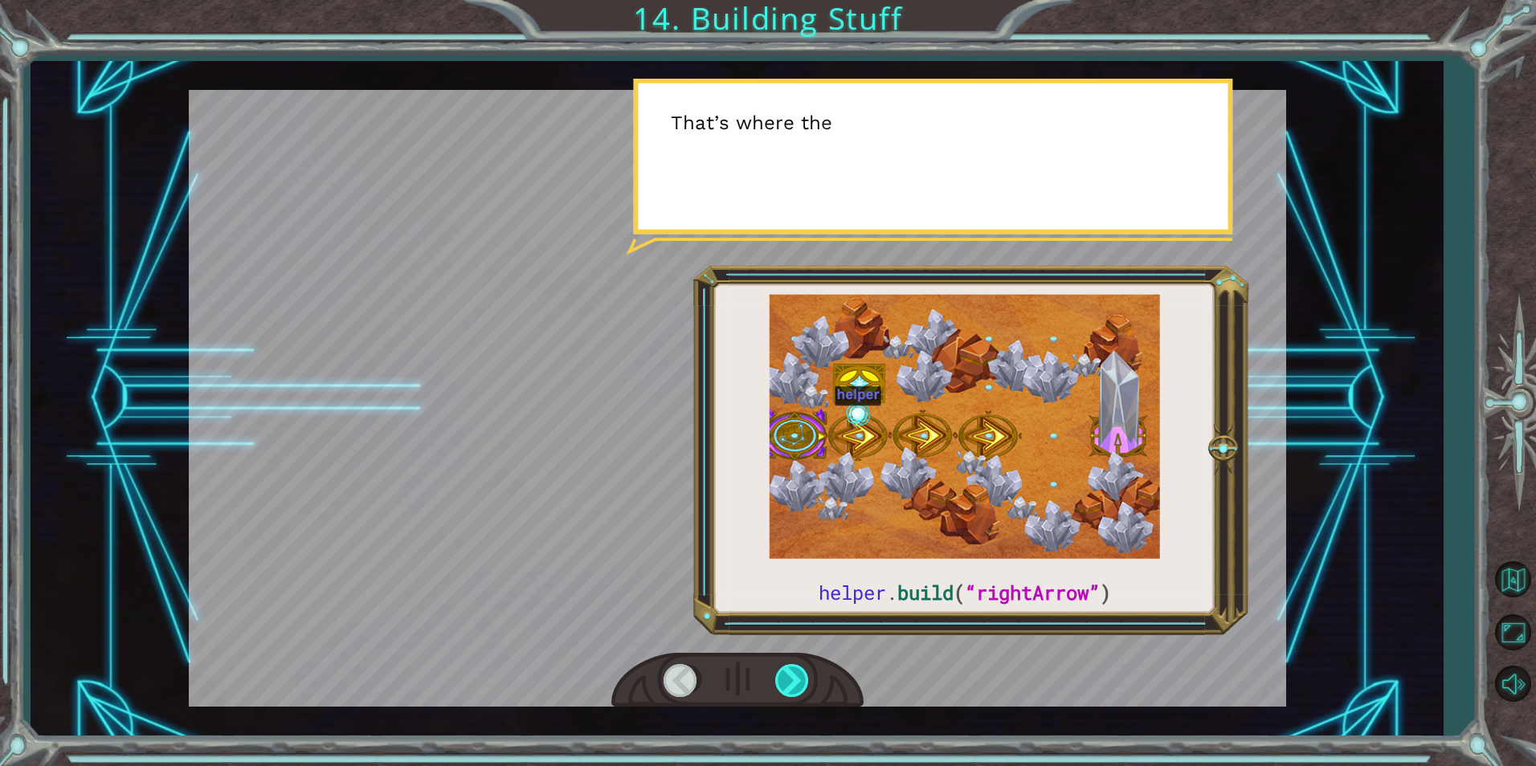
click at [790, 690] on div at bounding box center [793, 680] width 36 height 33
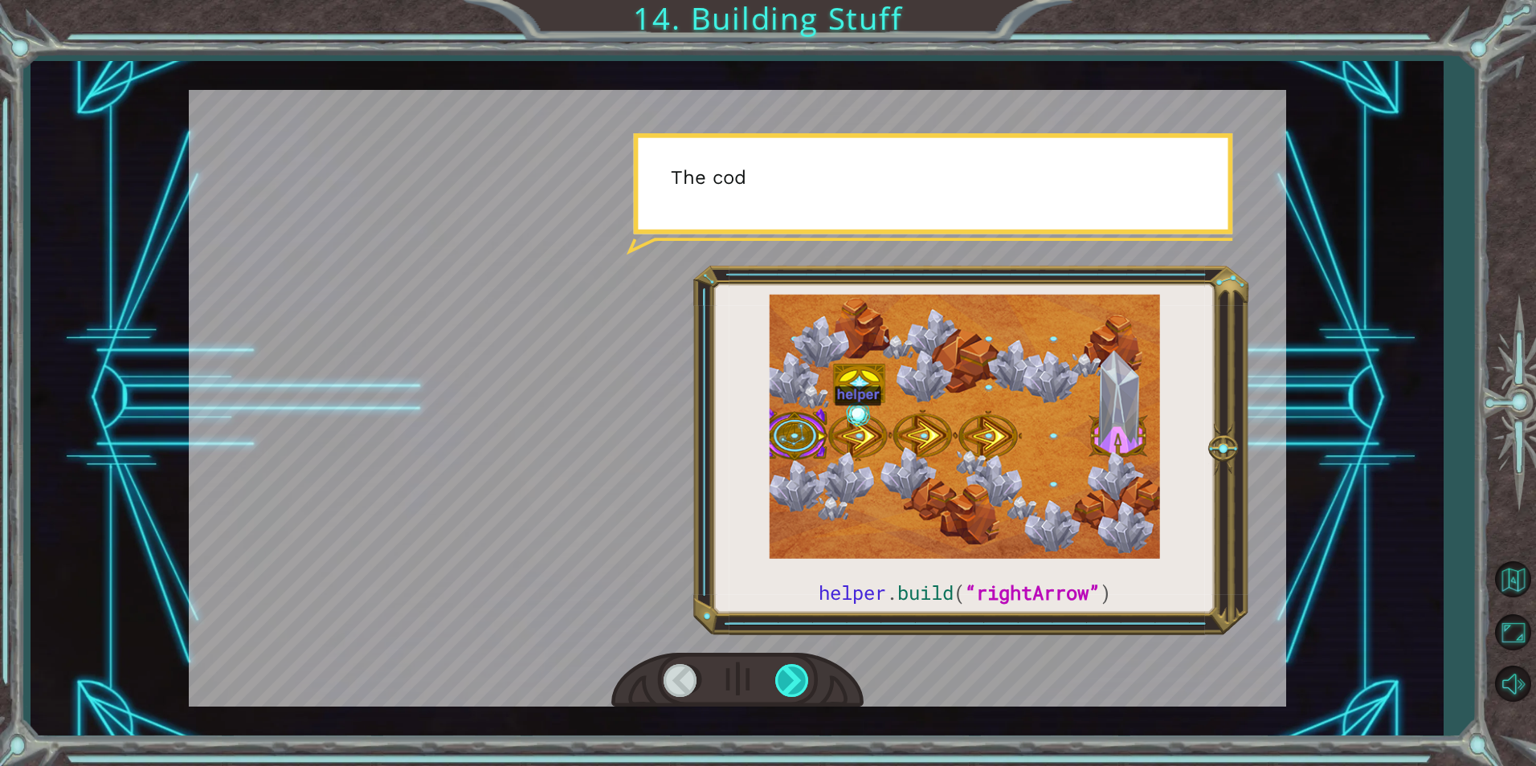
click at [790, 690] on div at bounding box center [793, 680] width 36 height 33
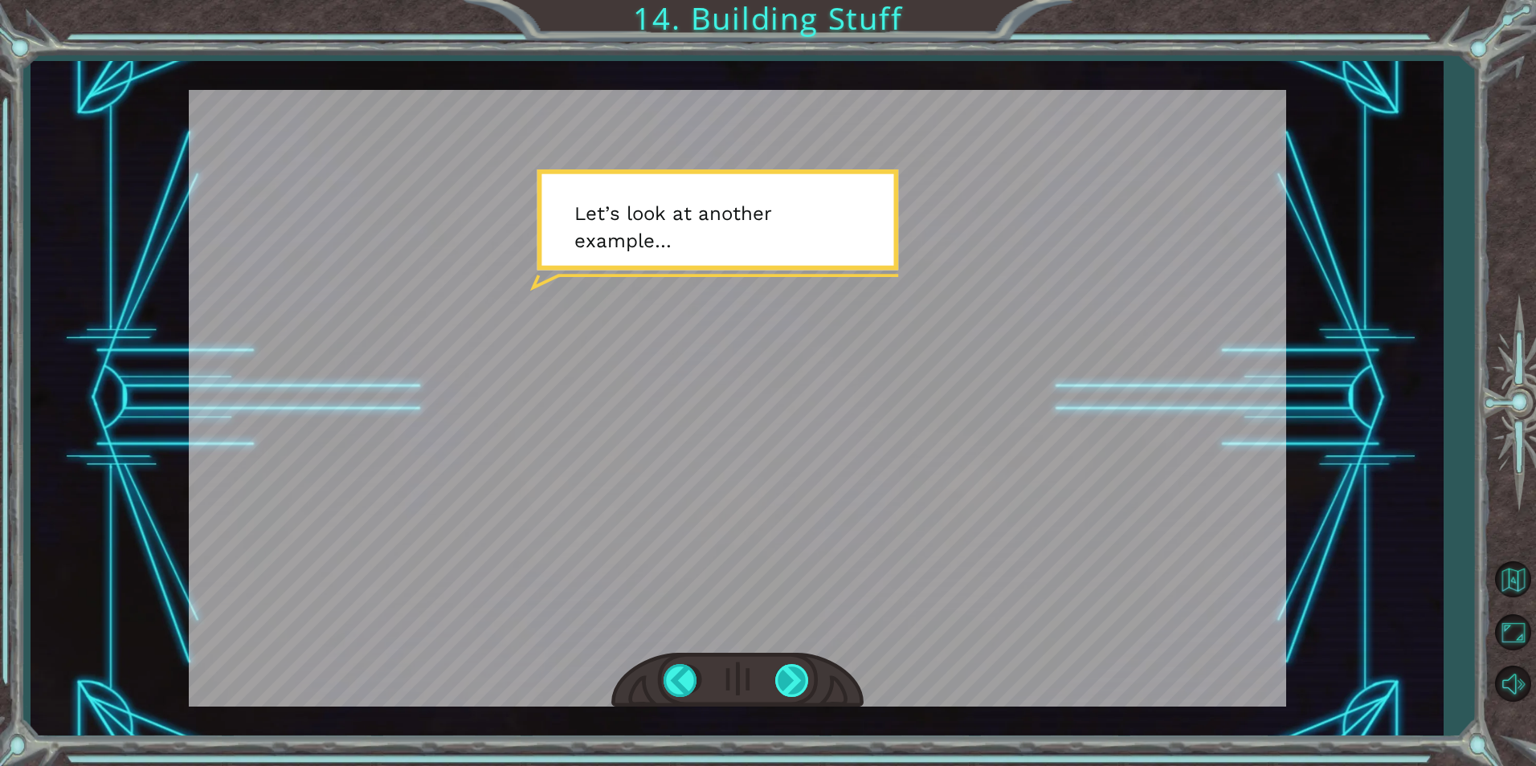
click at [790, 690] on div at bounding box center [793, 680] width 36 height 33
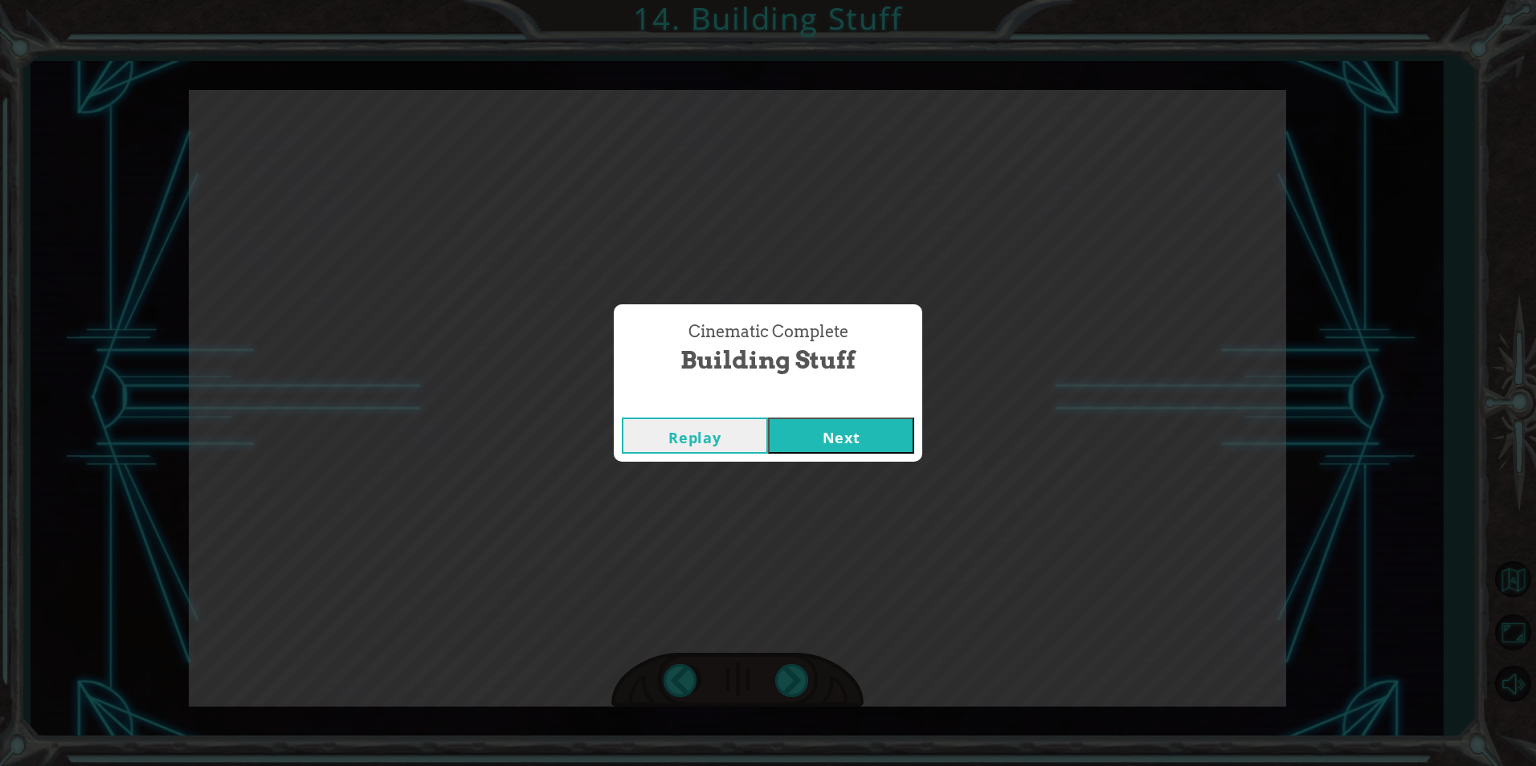
click at [803, 427] on button "Next" at bounding box center [841, 436] width 146 height 36
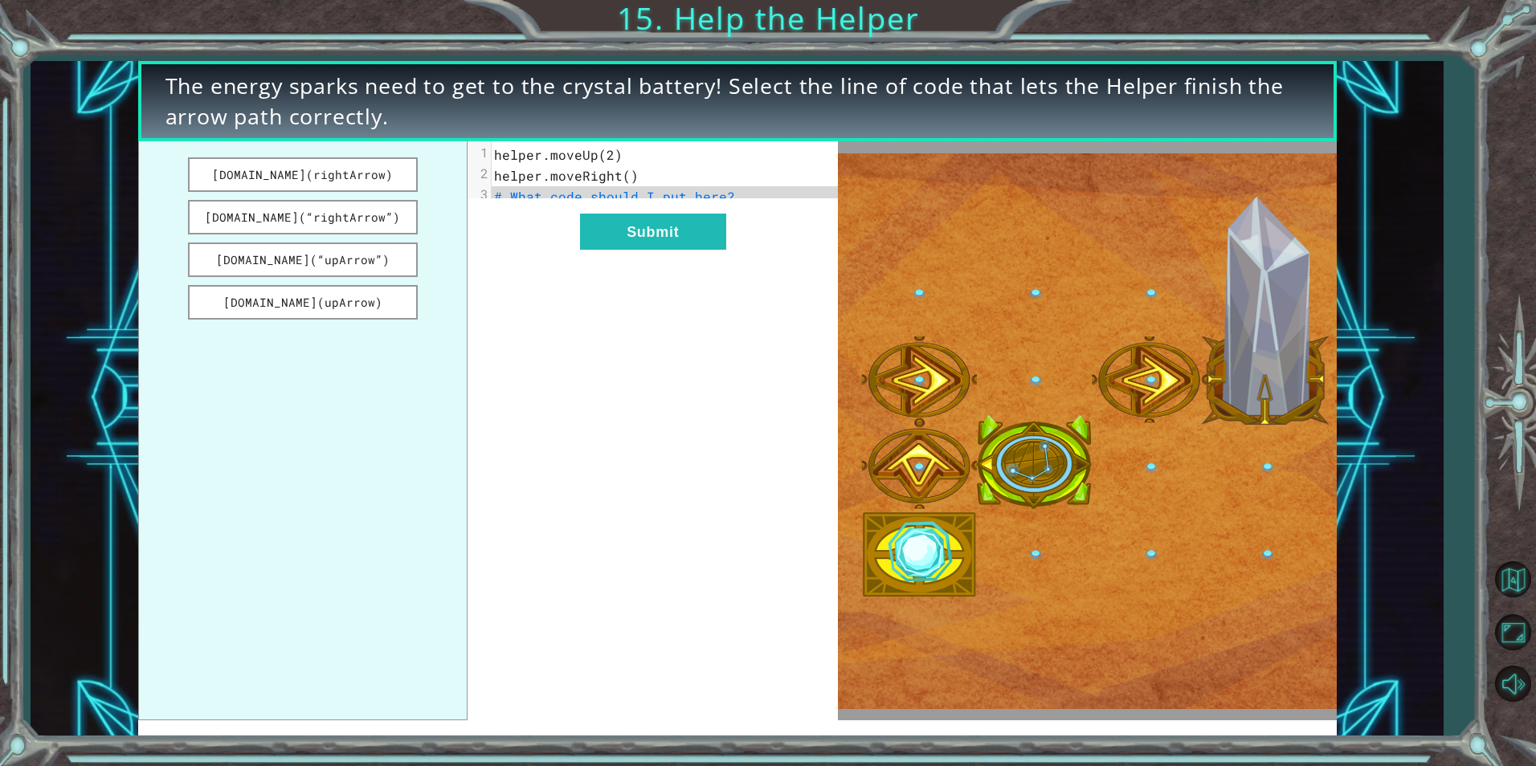
drag, startPoint x: 377, startPoint y: 219, endPoint x: 508, endPoint y: 239, distance: 132.5
click at [547, 234] on div "[DOMAIN_NAME](rightArrow) [DOMAIN_NAME](“rightArrow”) [DOMAIN_NAME](“upArrow”) …" at bounding box center [488, 430] width 700 height 579
click at [380, 213] on button "[DOMAIN_NAME](“rightArrow”)" at bounding box center [303, 217] width 230 height 35
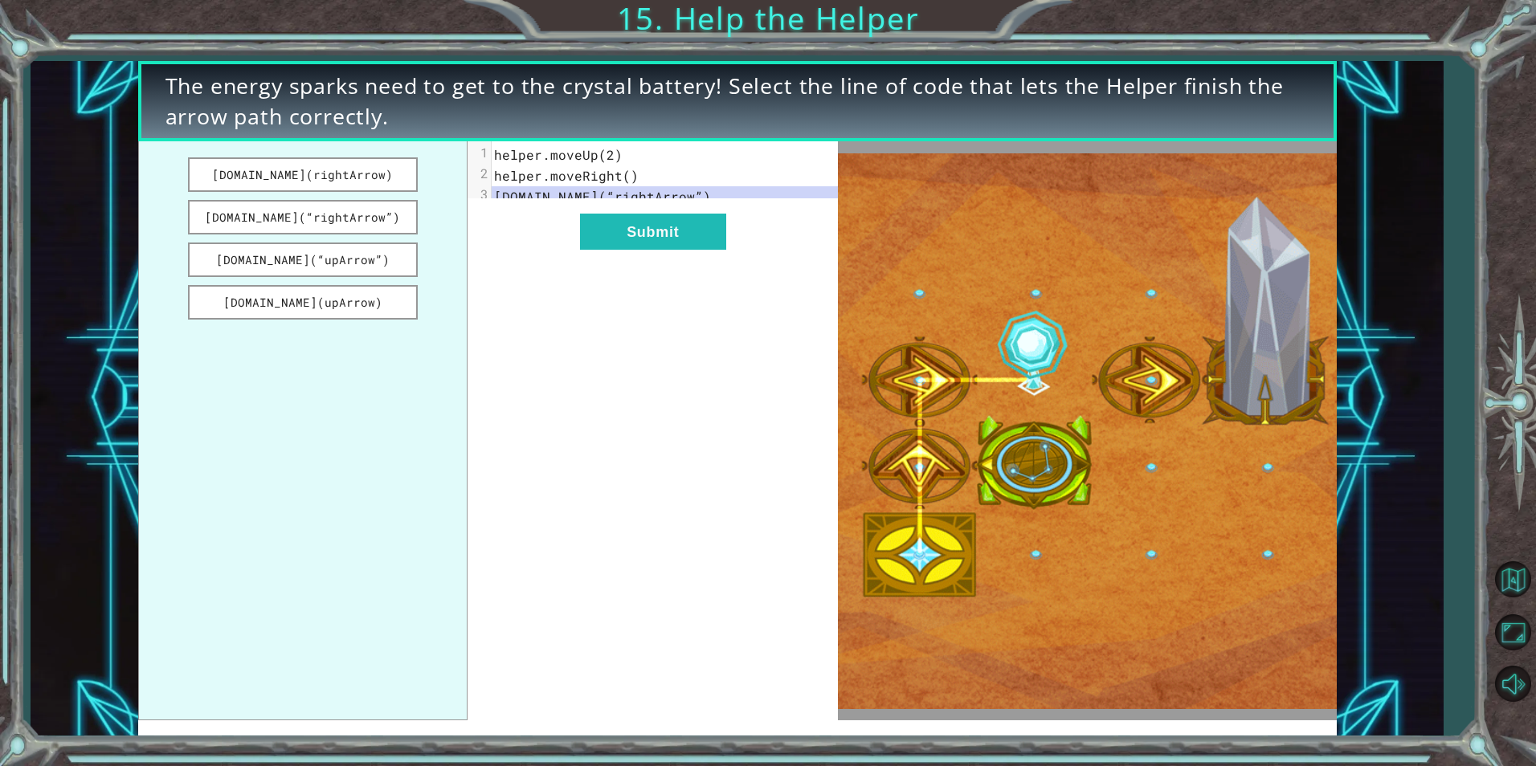
click at [321, 235] on ul "[DOMAIN_NAME](rightArrow) [DOMAIN_NAME](“rightArrow”) [DOMAIN_NAME](“upArrow”) …" at bounding box center [303, 430] width 330 height 579
click at [321, 223] on button "[DOMAIN_NAME](“rightArrow”)" at bounding box center [303, 217] width 230 height 35
click at [325, 271] on button "[DOMAIN_NAME](“upArrow”)" at bounding box center [303, 260] width 230 height 35
drag, startPoint x: 325, startPoint y: 271, endPoint x: 557, endPoint y: 248, distance: 234.0
click at [553, 251] on div "[DOMAIN_NAME](rightArrow) [DOMAIN_NAME](“rightArrow”) [DOMAIN_NAME](“upArrow”) …" at bounding box center [488, 430] width 700 height 579
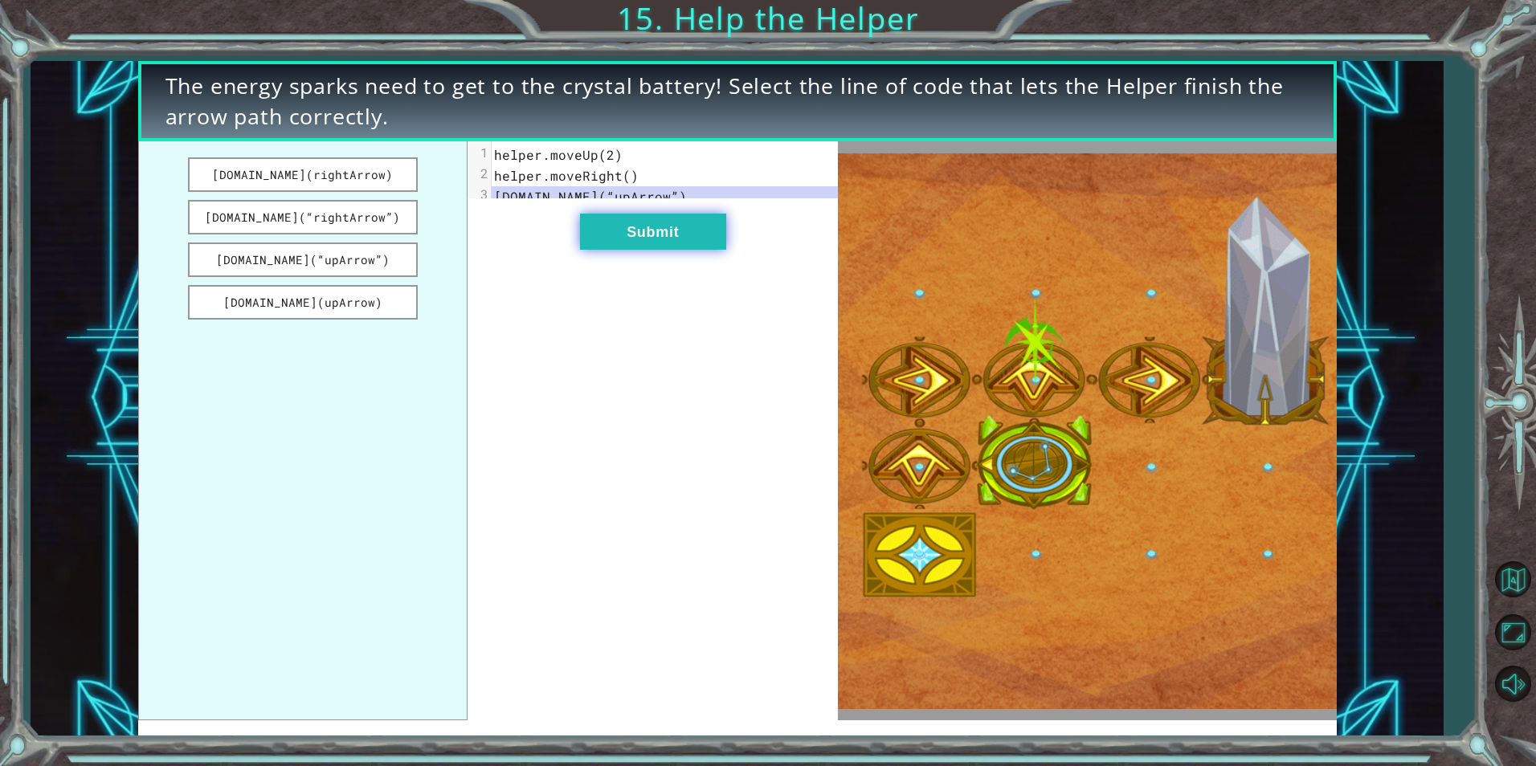
click at [606, 233] on button "Submit" at bounding box center [653, 232] width 146 height 36
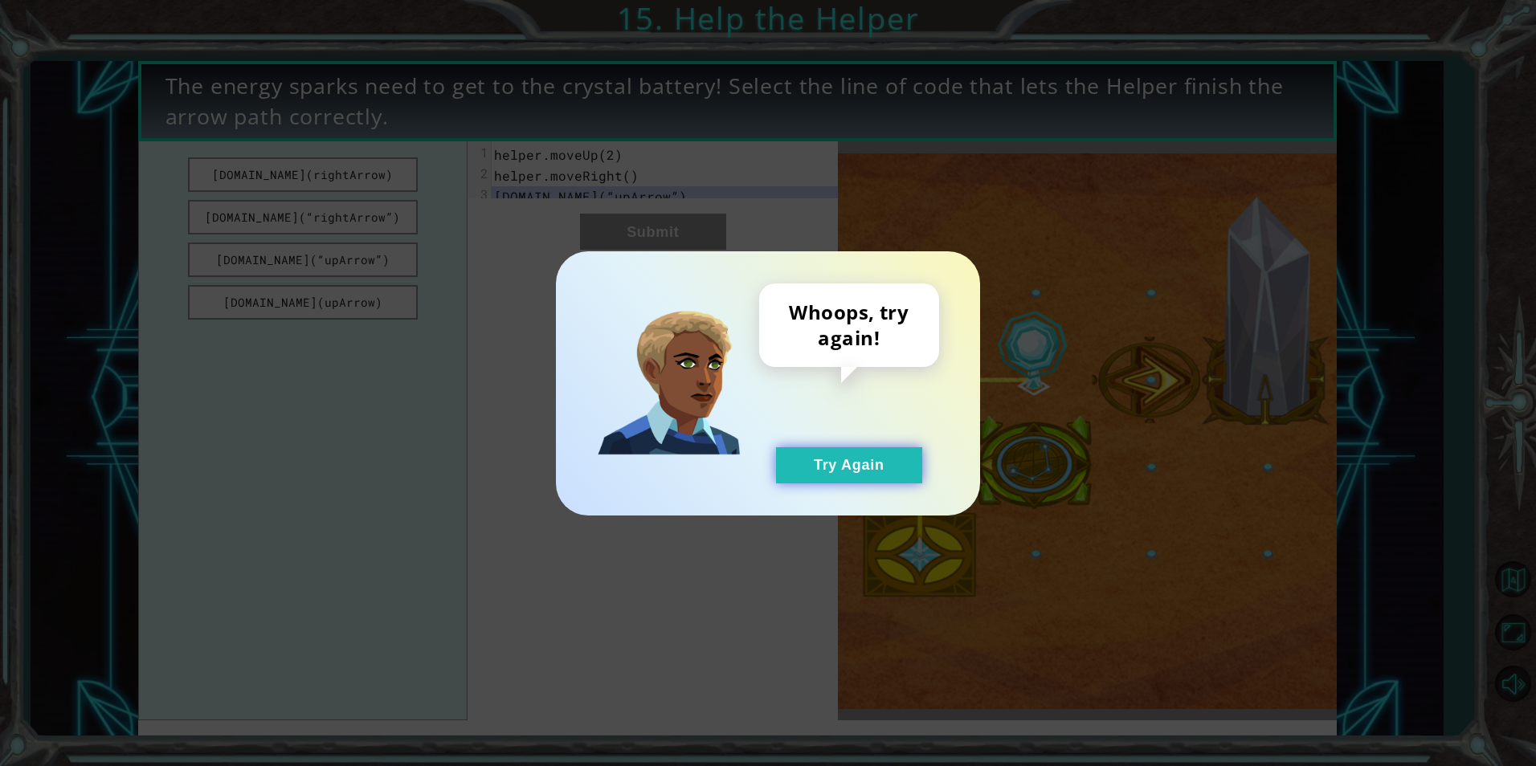
click at [822, 463] on button "Try Again" at bounding box center [849, 465] width 146 height 36
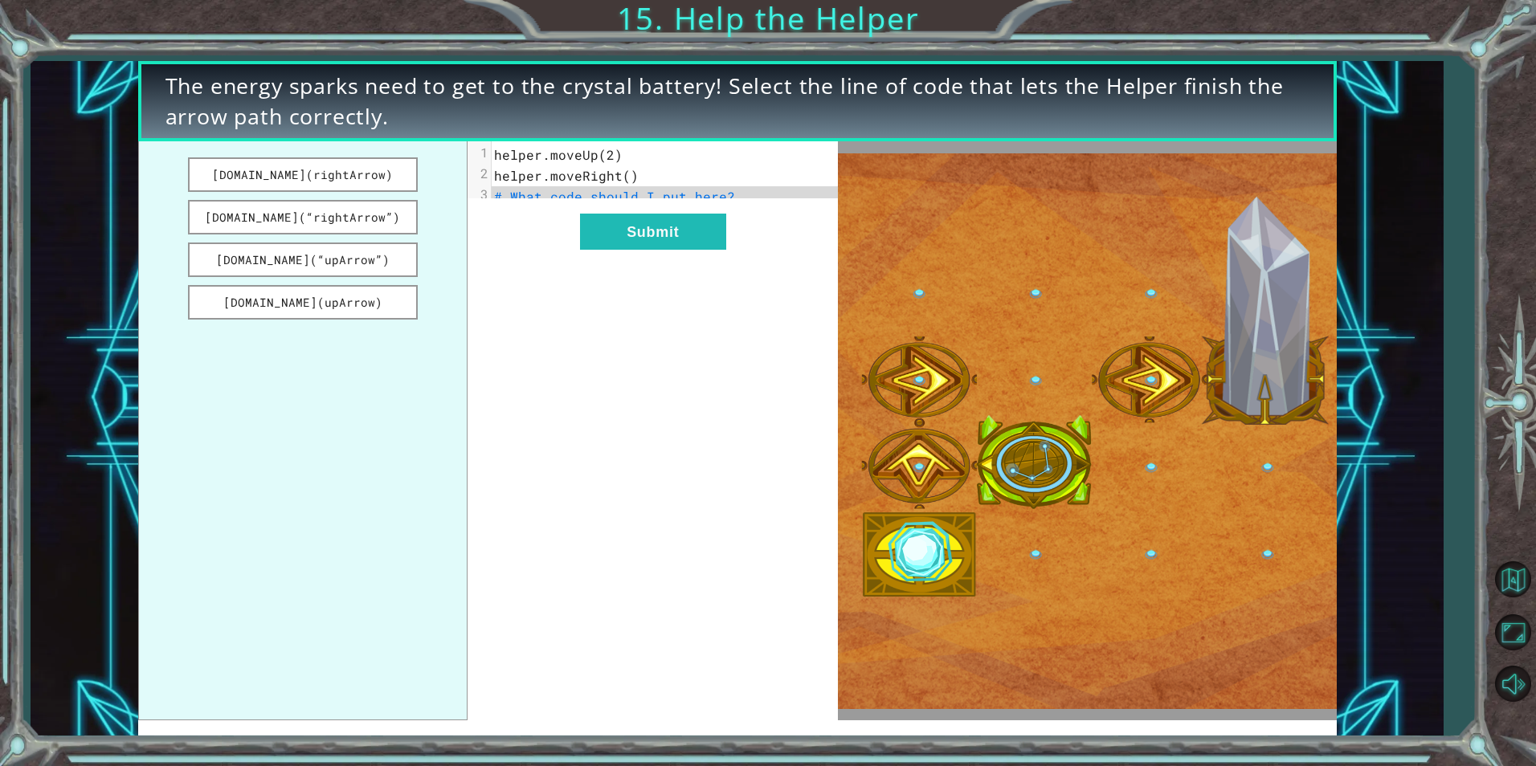
click at [713, 201] on span "# What code should I put here?" at bounding box center [614, 196] width 241 height 17
drag, startPoint x: 321, startPoint y: 178, endPoint x: 355, endPoint y: 235, distance: 66.7
click at [355, 235] on ul "[DOMAIN_NAME](rightArrow) [DOMAIN_NAME](“rightArrow”) [DOMAIN_NAME](“upArrow”) …" at bounding box center [303, 430] width 330 height 579
click at [354, 168] on button "[DOMAIN_NAME](rightArrow)" at bounding box center [303, 174] width 230 height 35
click at [398, 242] on ul "[DOMAIN_NAME](rightArrow) [DOMAIN_NAME](“rightArrow”) [DOMAIN_NAME](“upArrow”) …" at bounding box center [303, 430] width 330 height 579
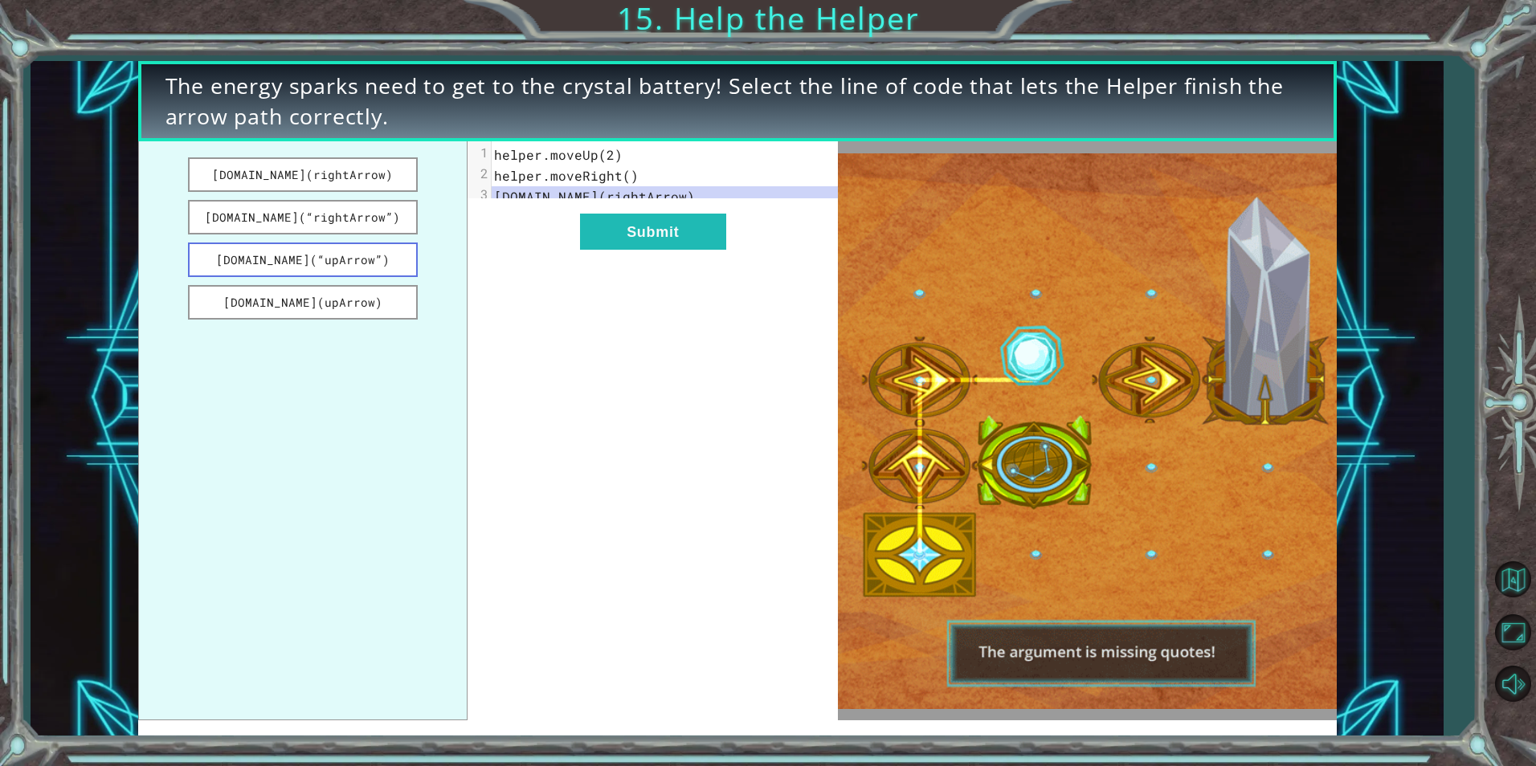
click at [394, 263] on button "[DOMAIN_NAME](“upArrow”)" at bounding box center [303, 260] width 230 height 35
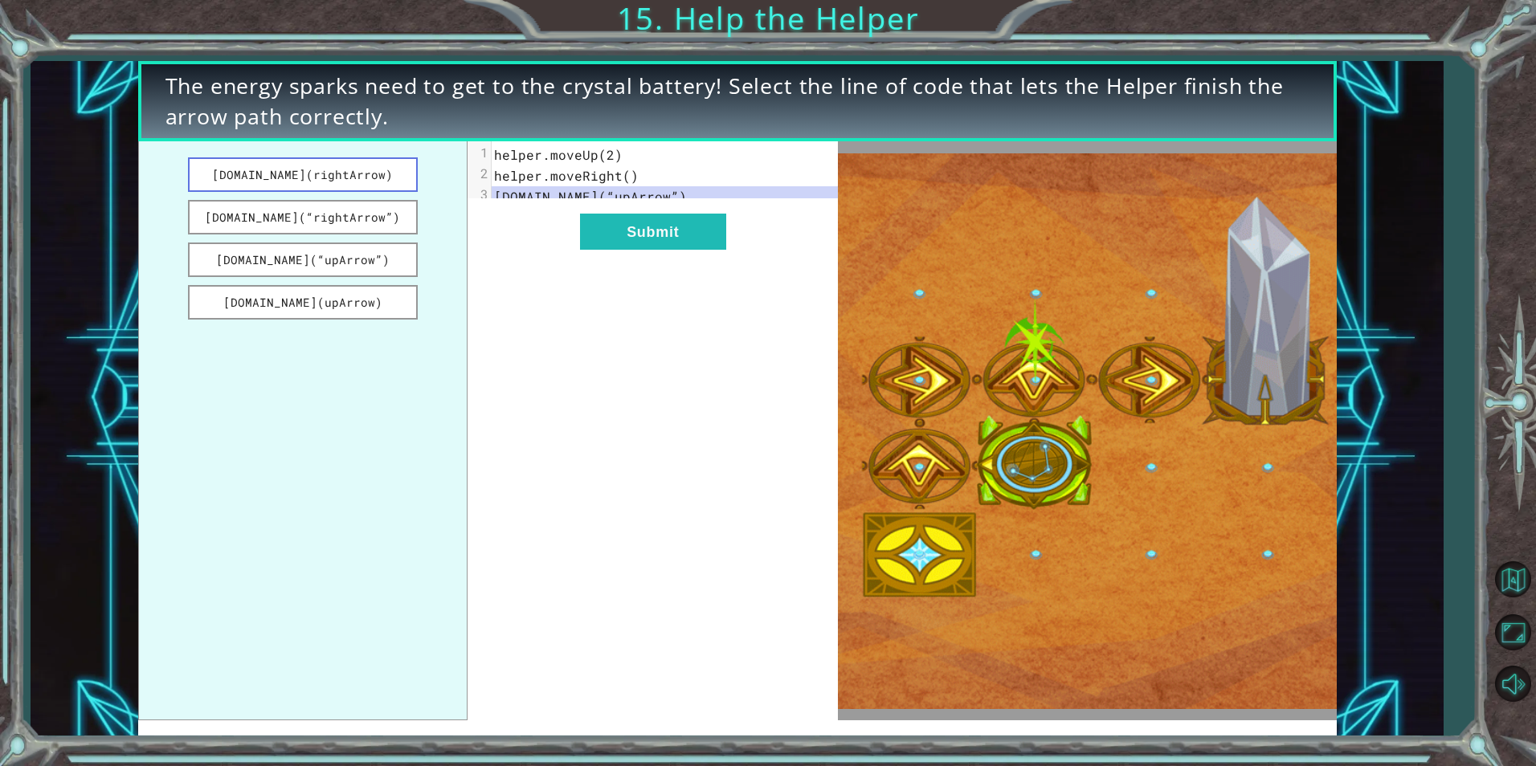
click at [341, 168] on button "[DOMAIN_NAME](rightArrow)" at bounding box center [303, 174] width 230 height 35
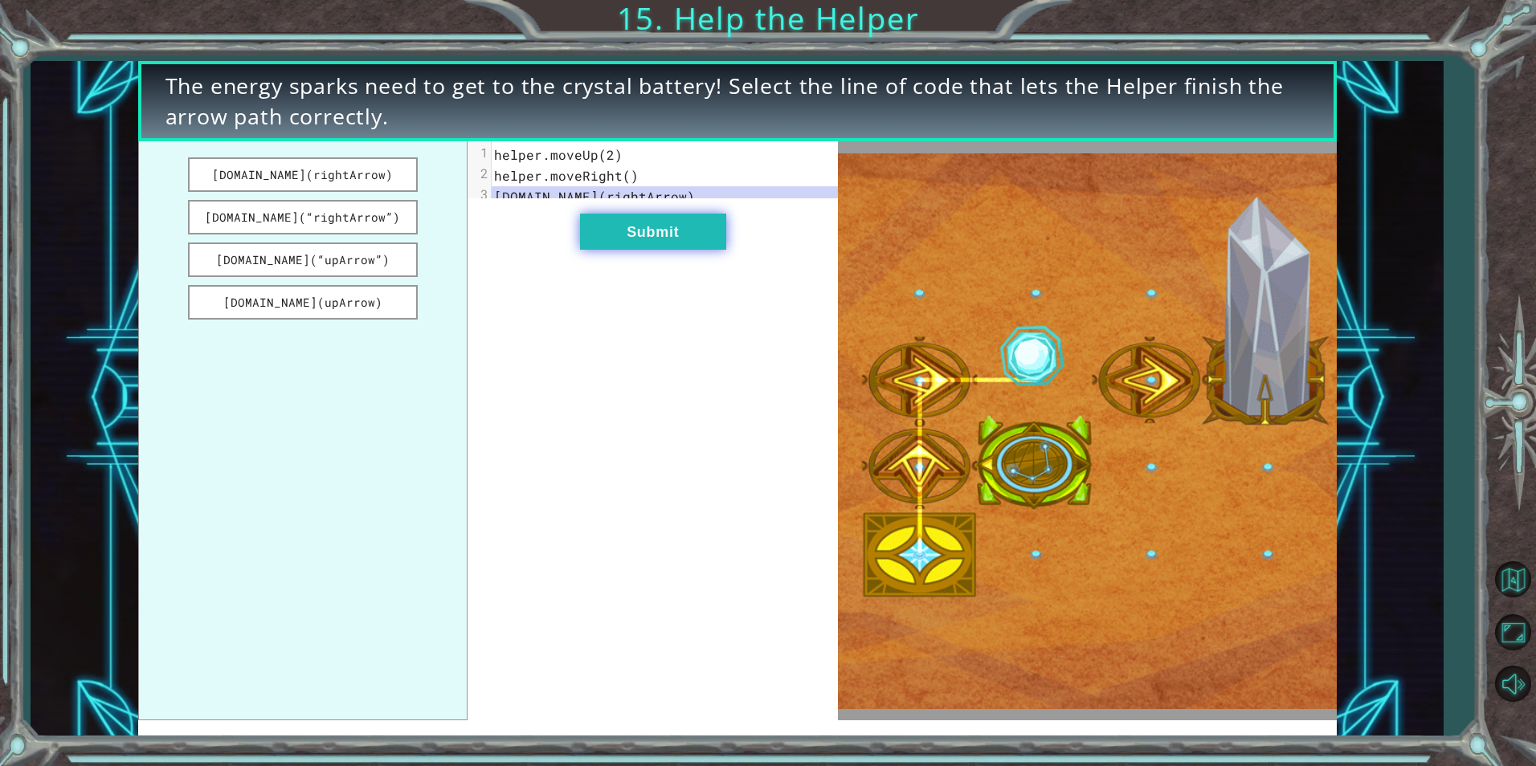
click at [608, 250] on button "Submit" at bounding box center [653, 232] width 146 height 36
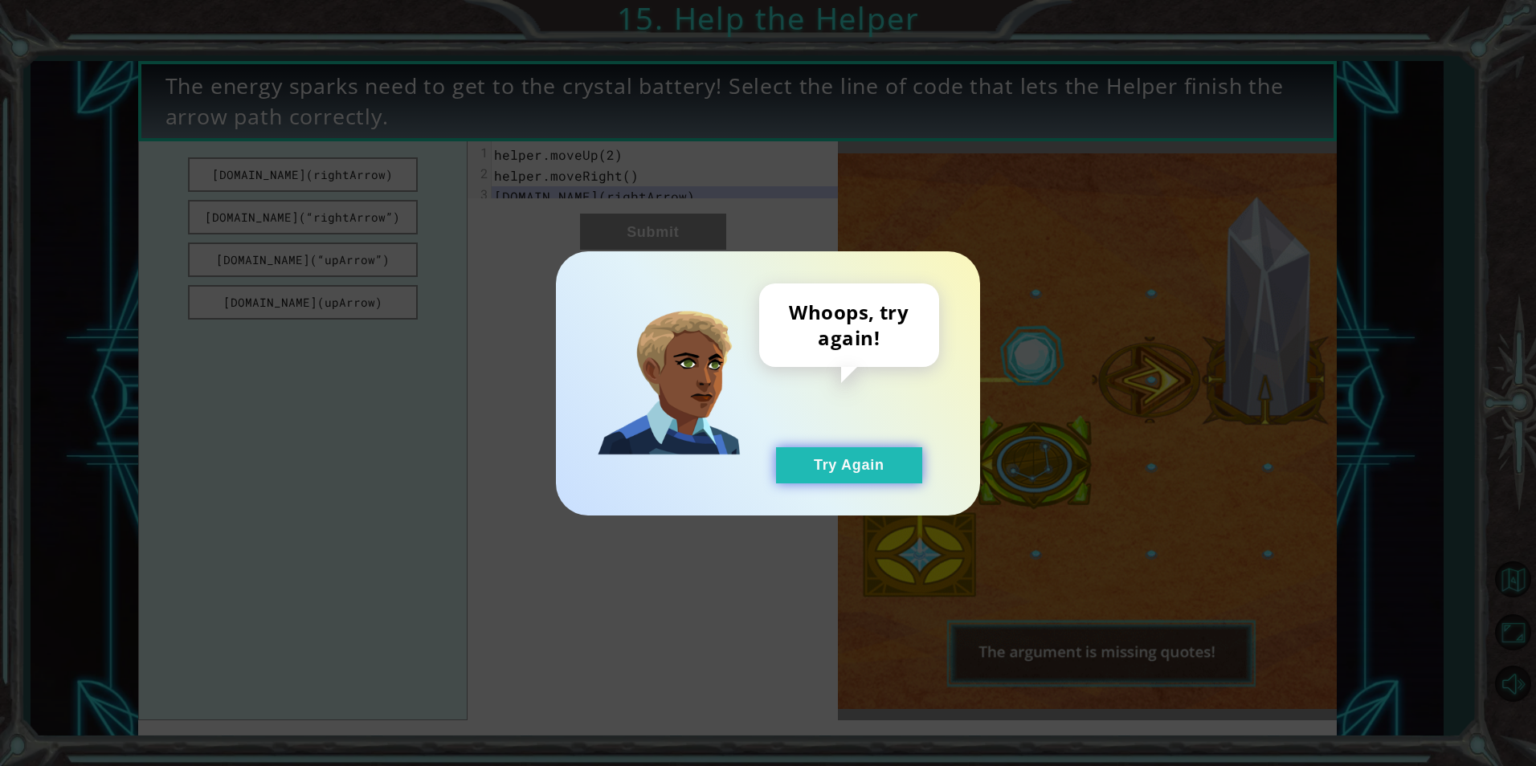
click at [842, 480] on button "Try Again" at bounding box center [849, 465] width 146 height 36
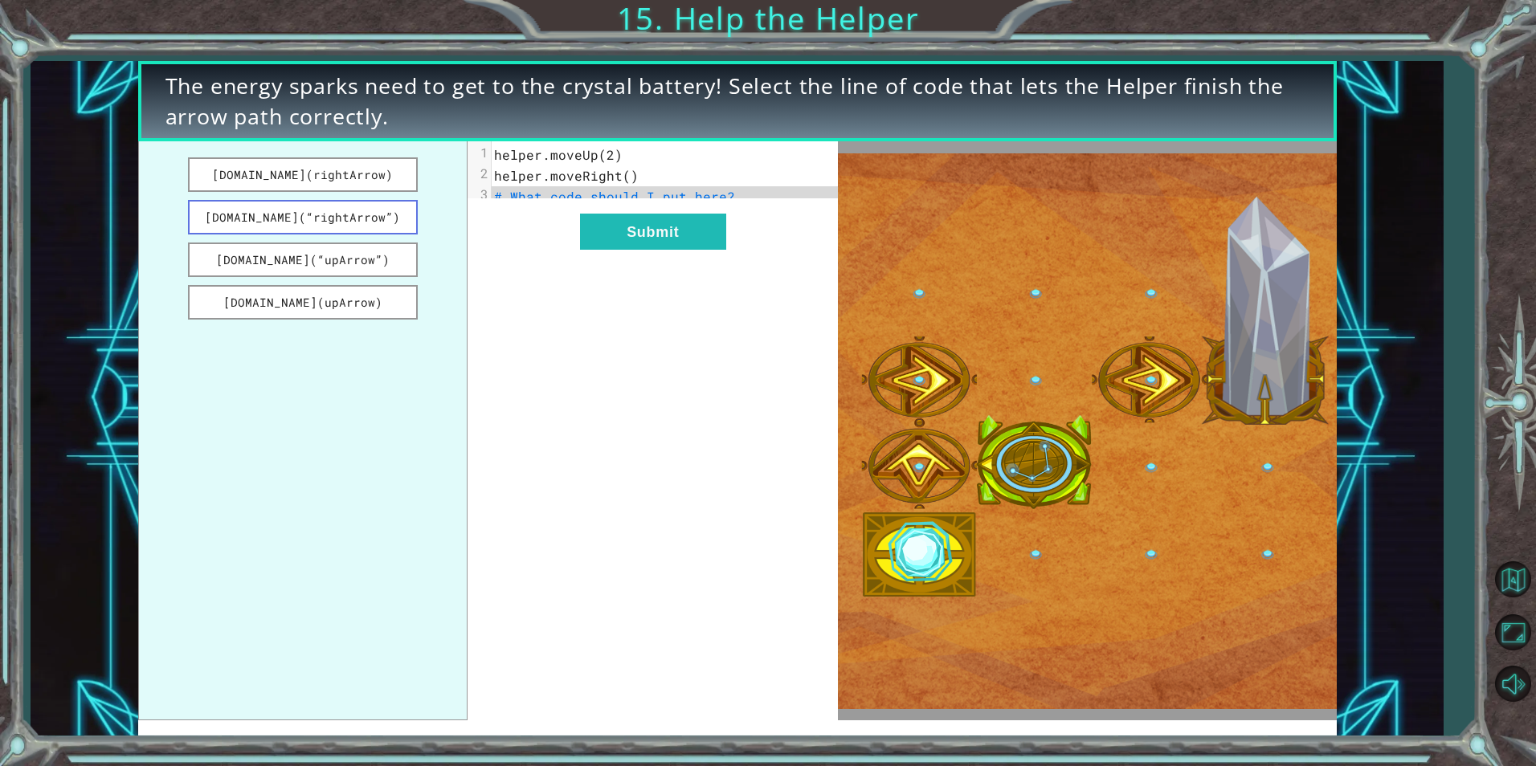
drag, startPoint x: 268, startPoint y: 202, endPoint x: 268, endPoint y: 219, distance: 16.1
click at [268, 219] on button "[DOMAIN_NAME](“rightArrow”)" at bounding box center [303, 217] width 230 height 35
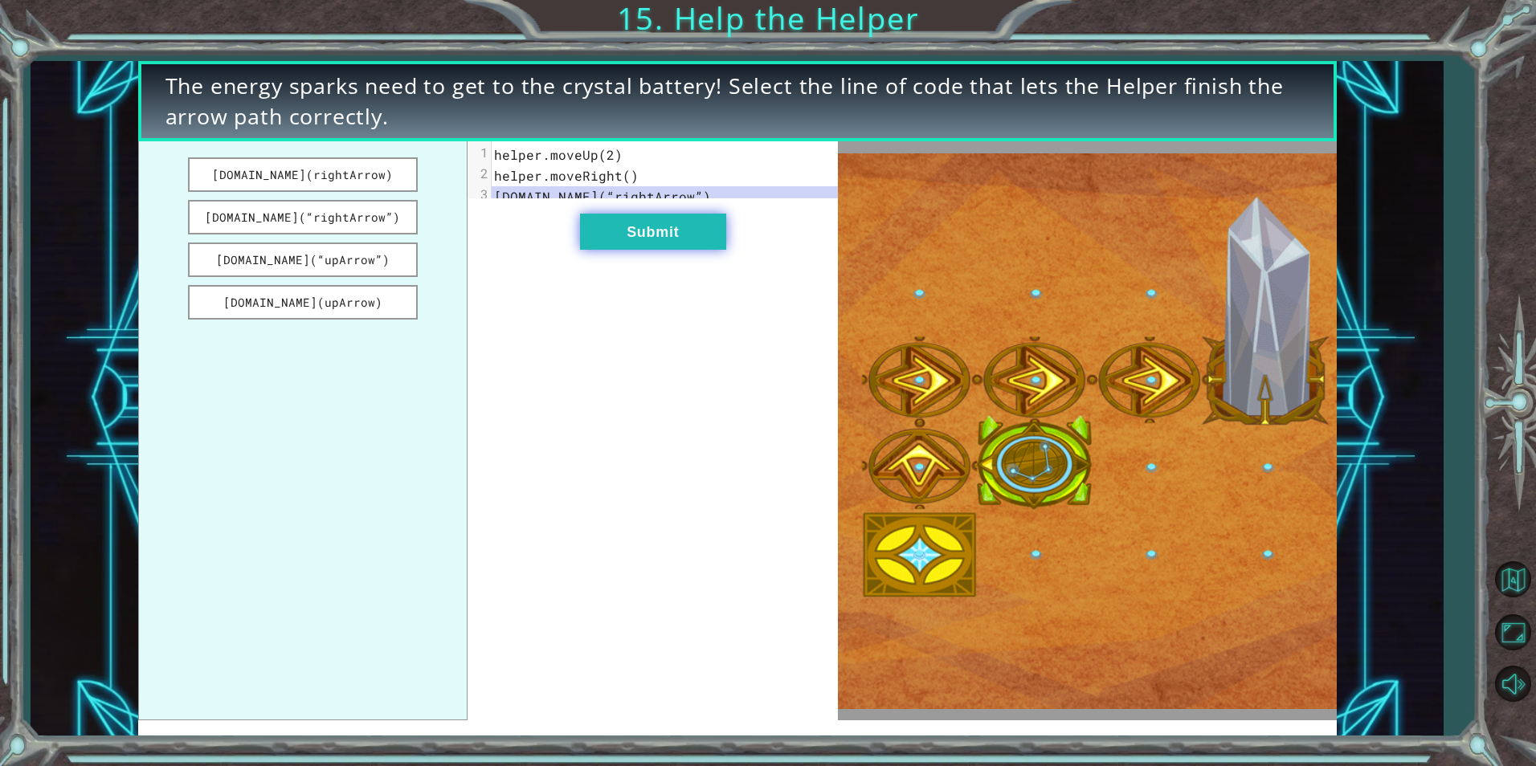
click at [688, 238] on button "Submit" at bounding box center [653, 232] width 146 height 36
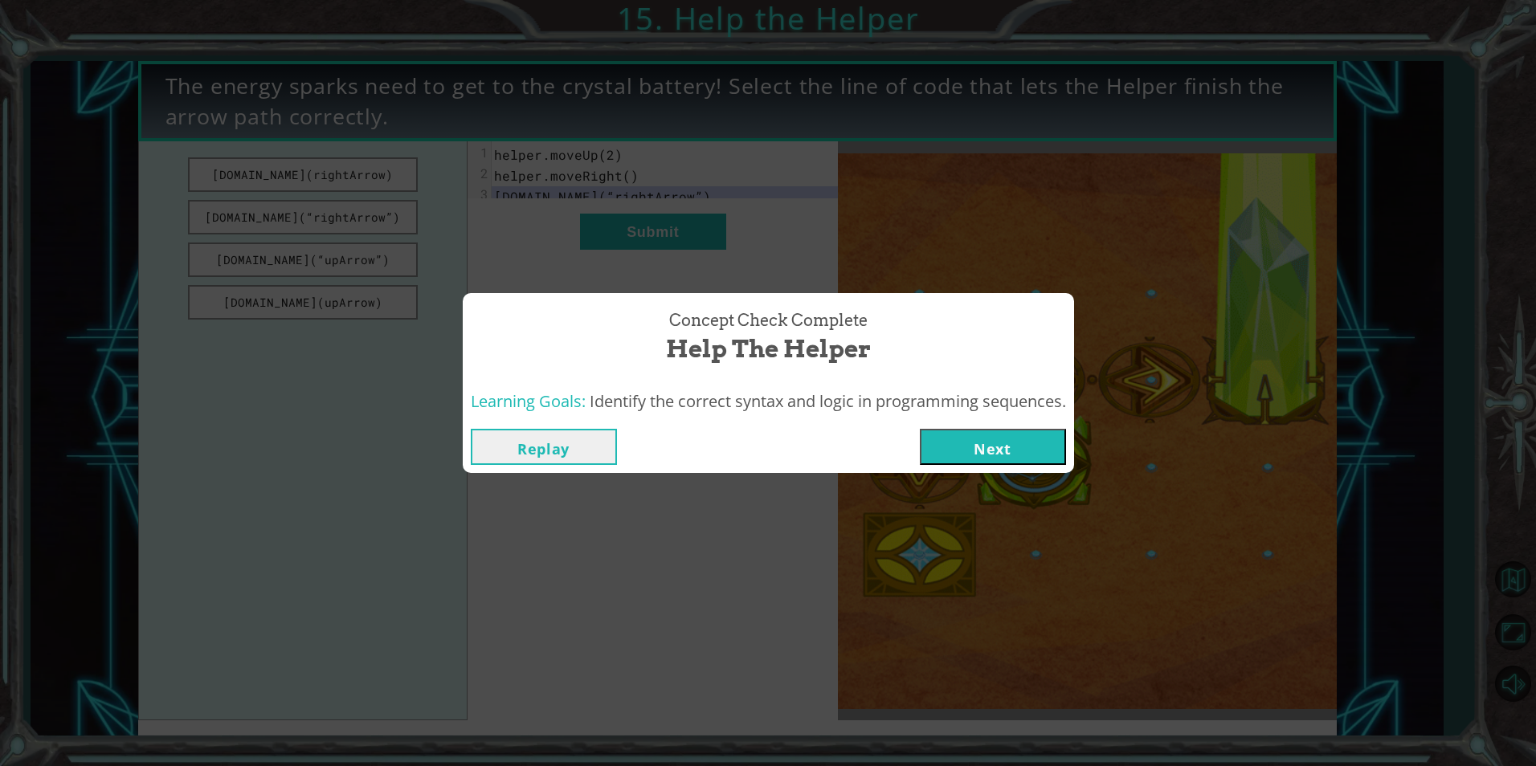
click at [979, 444] on button "Next" at bounding box center [993, 447] width 146 height 36
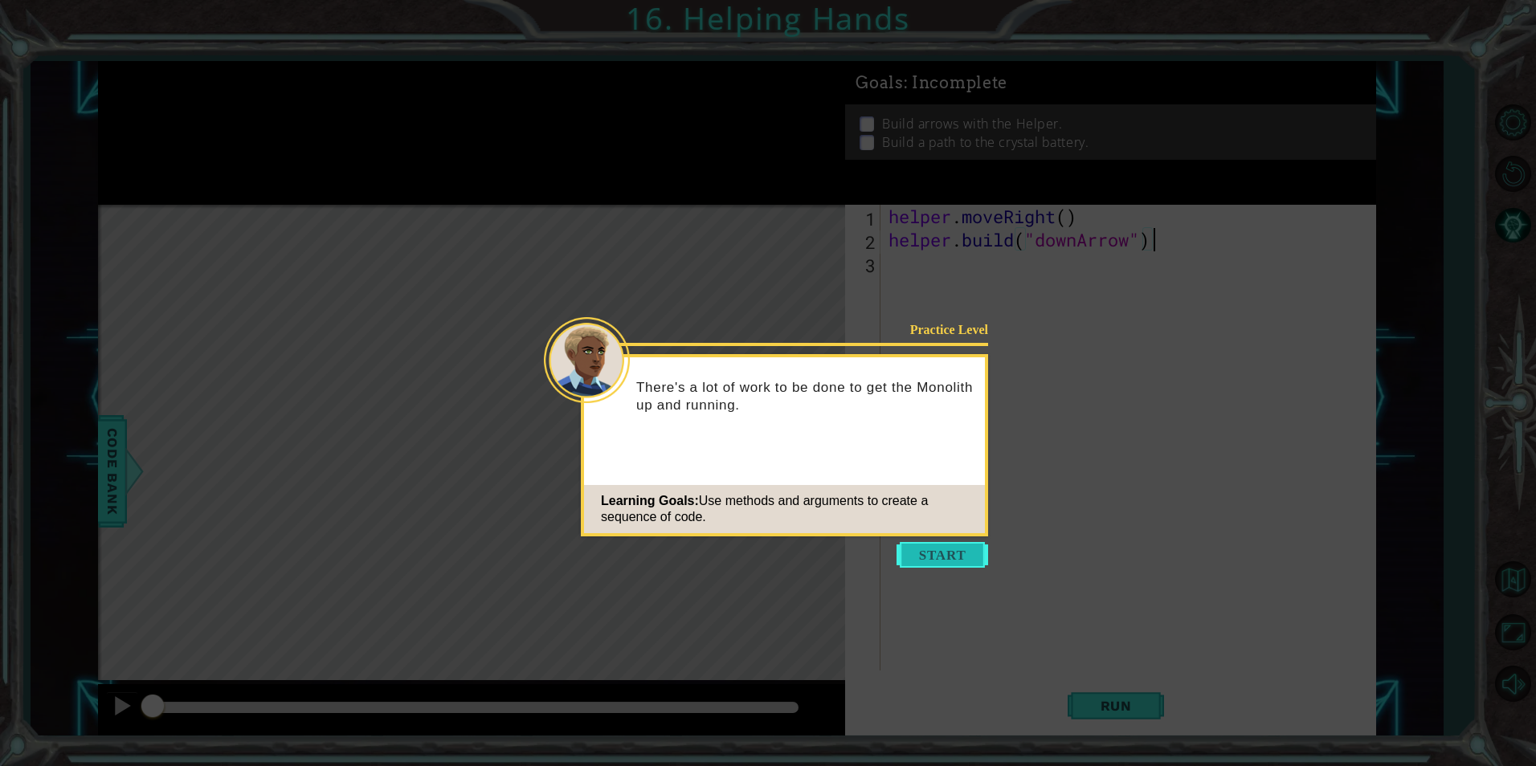
click at [922, 561] on button "Start" at bounding box center [942, 555] width 92 height 26
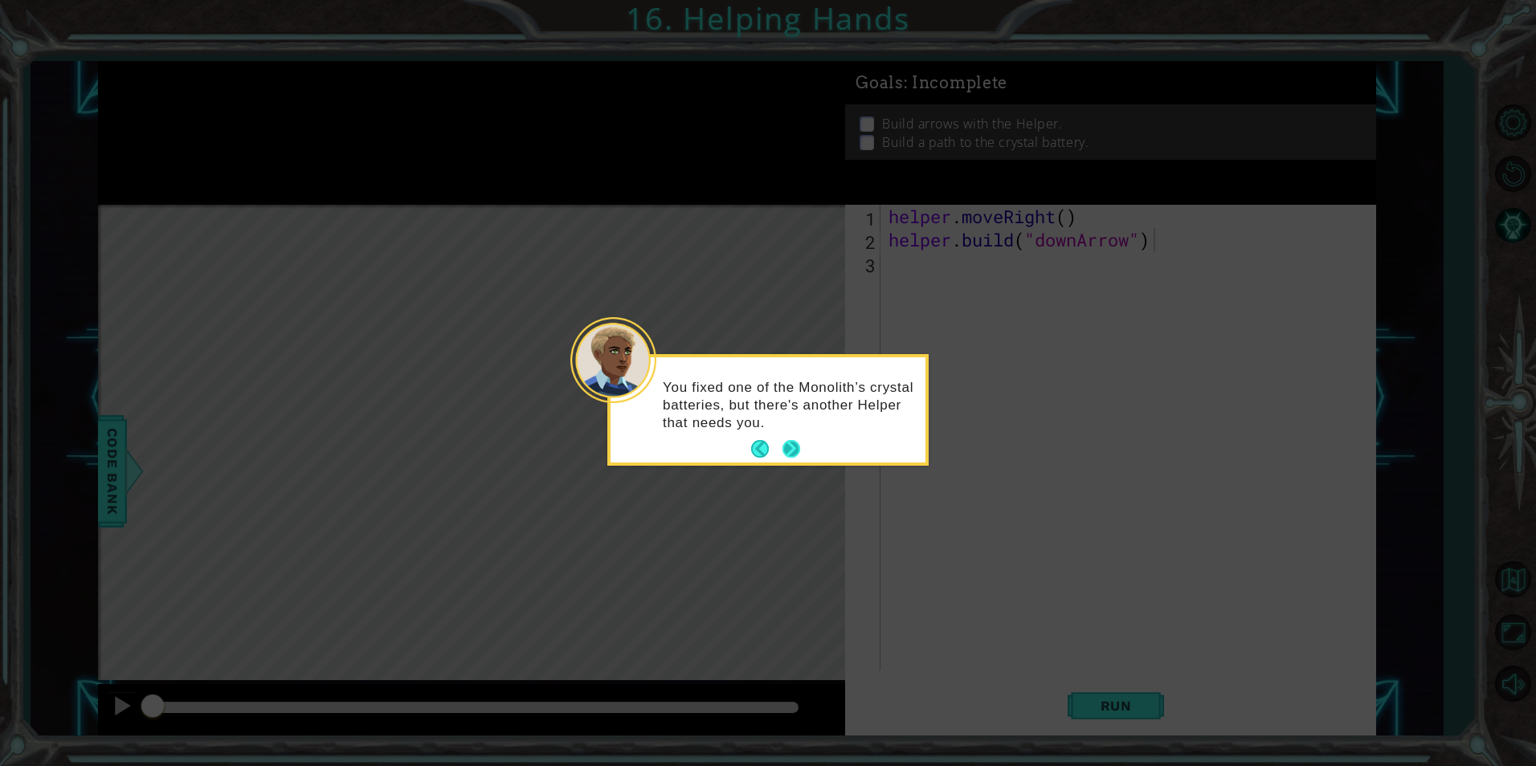
click at [800, 443] on button "Next" at bounding box center [791, 449] width 18 height 18
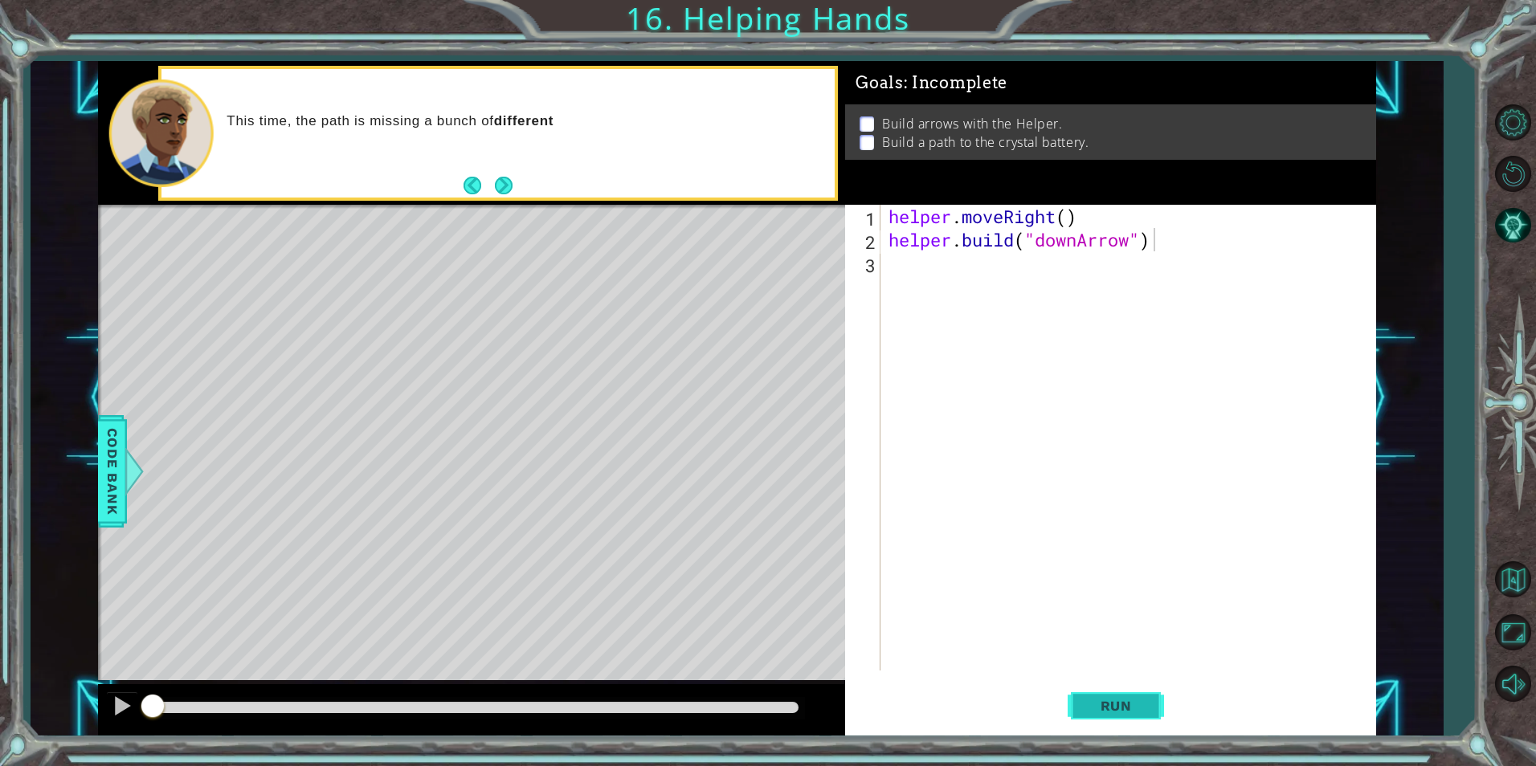
click at [1133, 702] on span "Run" at bounding box center [1115, 706] width 63 height 16
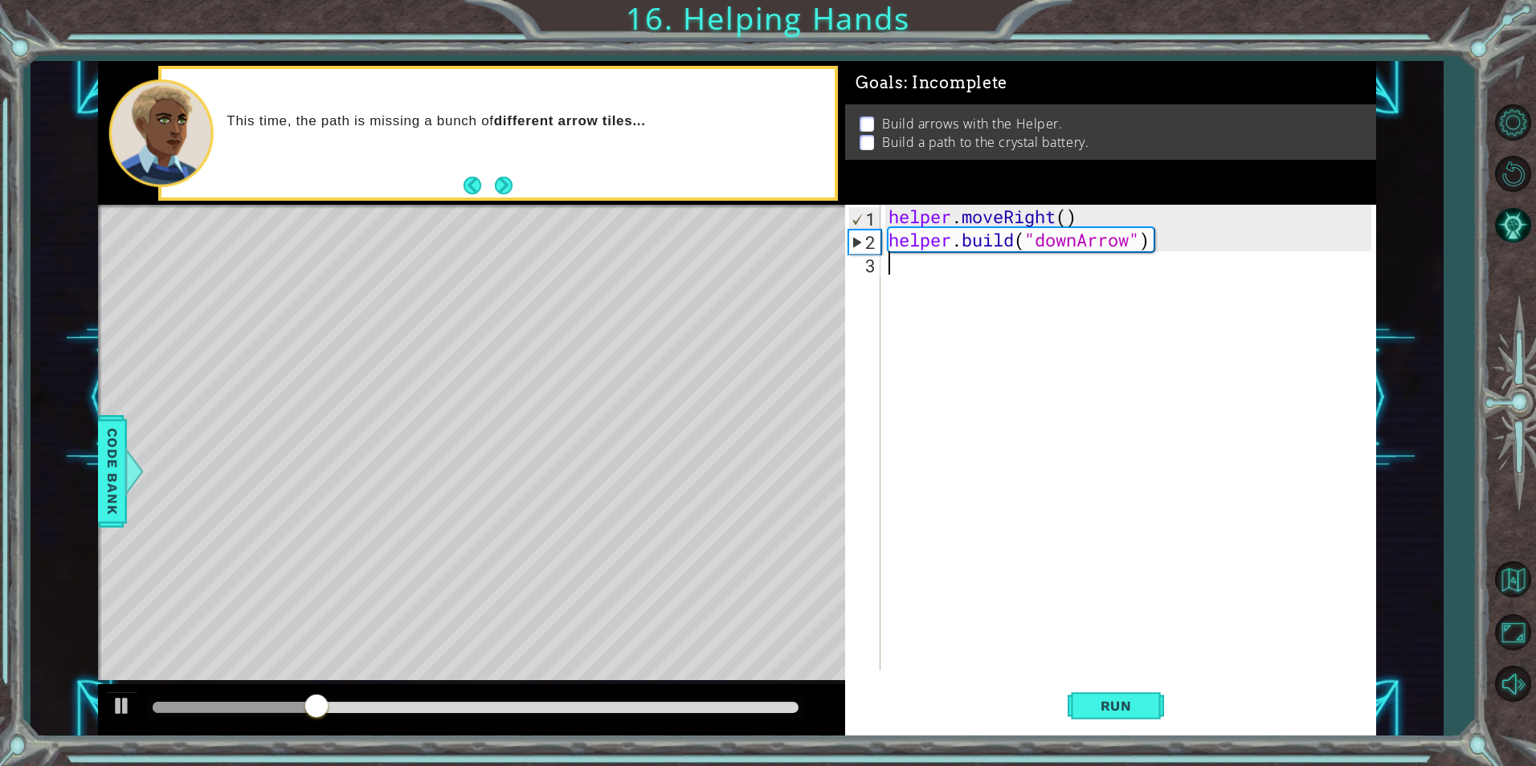
click at [917, 270] on div "helper . moveRight ( ) helper . build ( "downArrow" )" at bounding box center [1131, 461] width 493 height 513
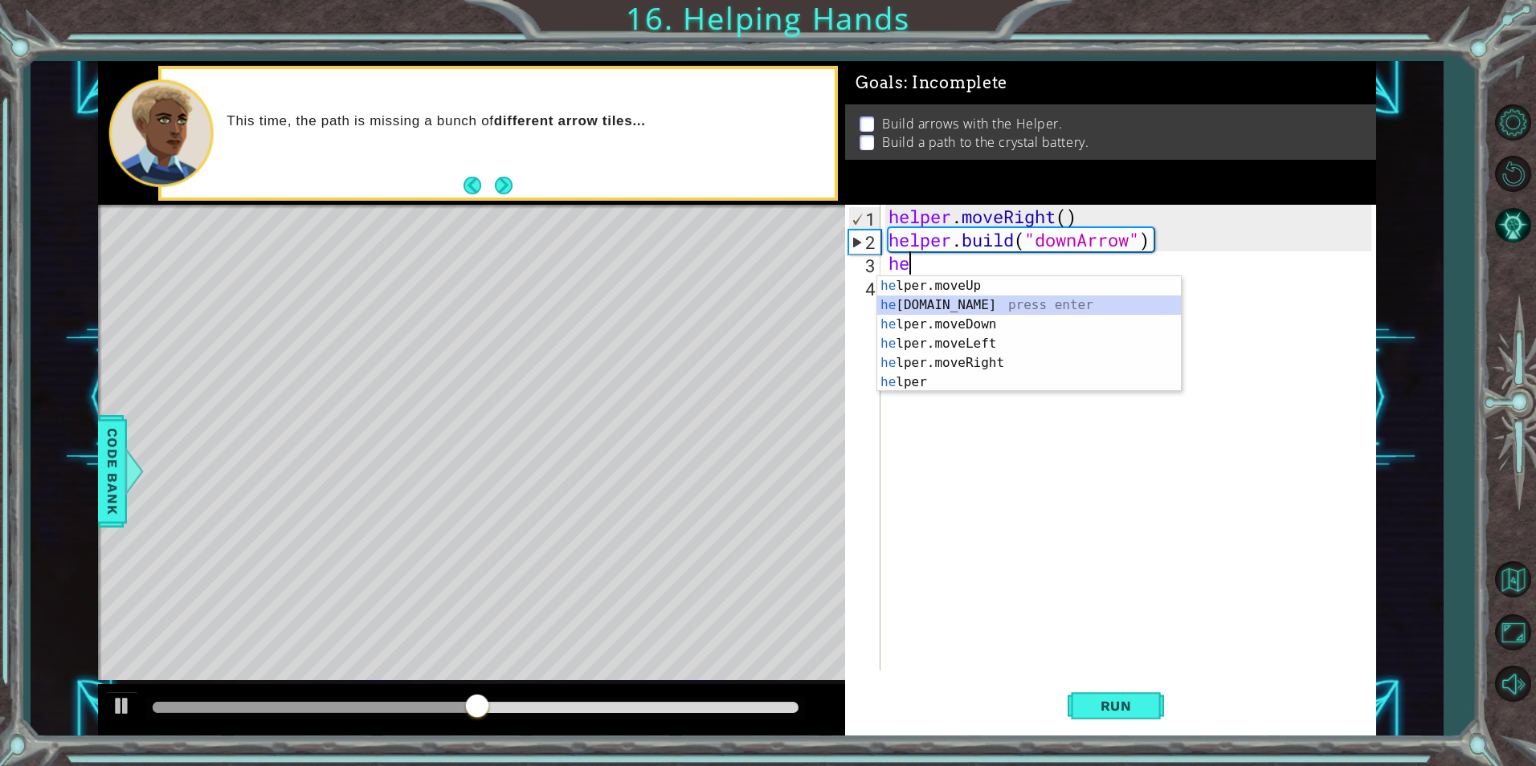
click at [989, 301] on div "he lper.moveUp press enter he [DOMAIN_NAME] press enter he lper.moveDown press …" at bounding box center [1029, 353] width 304 height 154
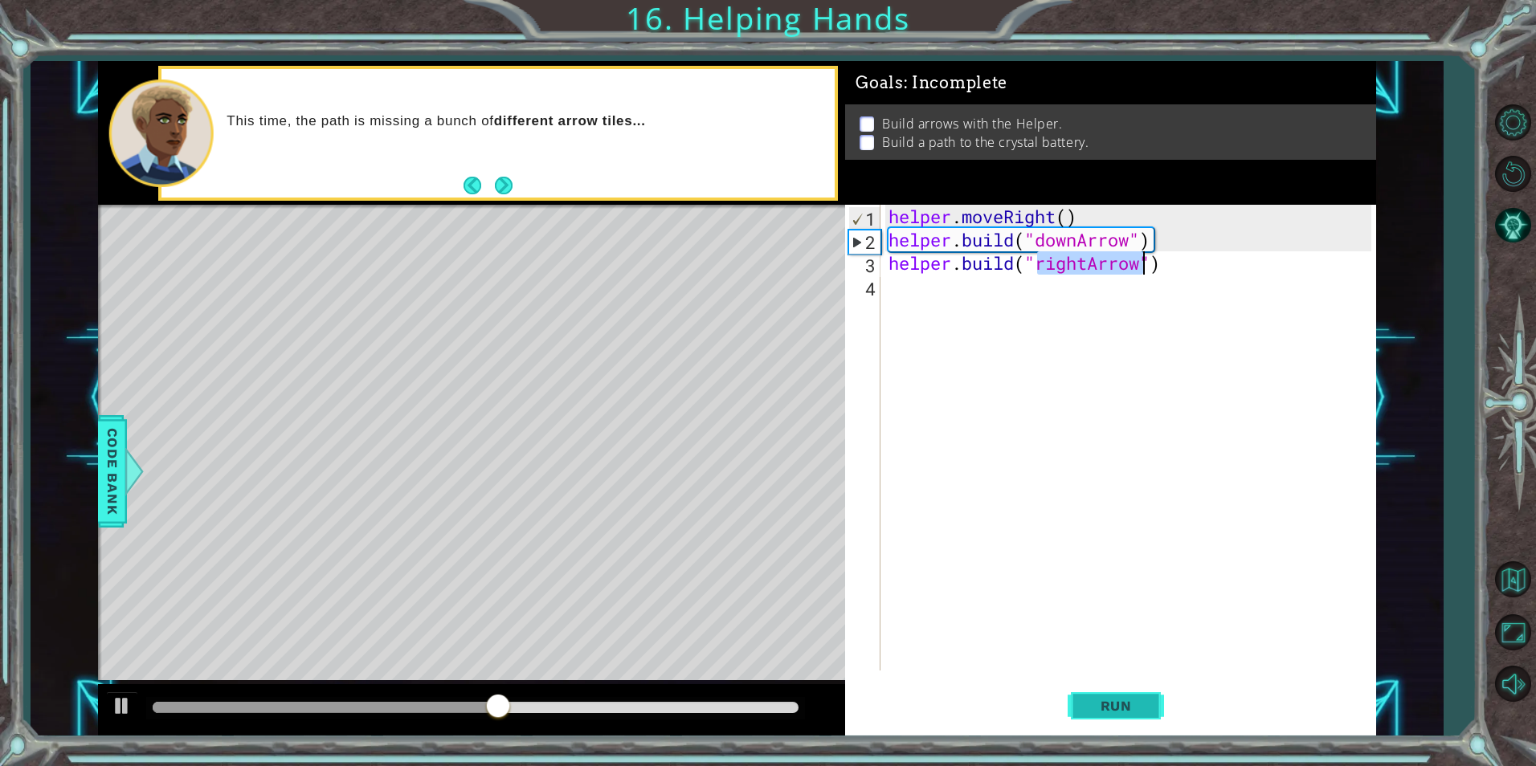
type textarea "[DOMAIN_NAME]("rightArrow")"
click at [1103, 703] on span "Run" at bounding box center [1115, 706] width 63 height 16
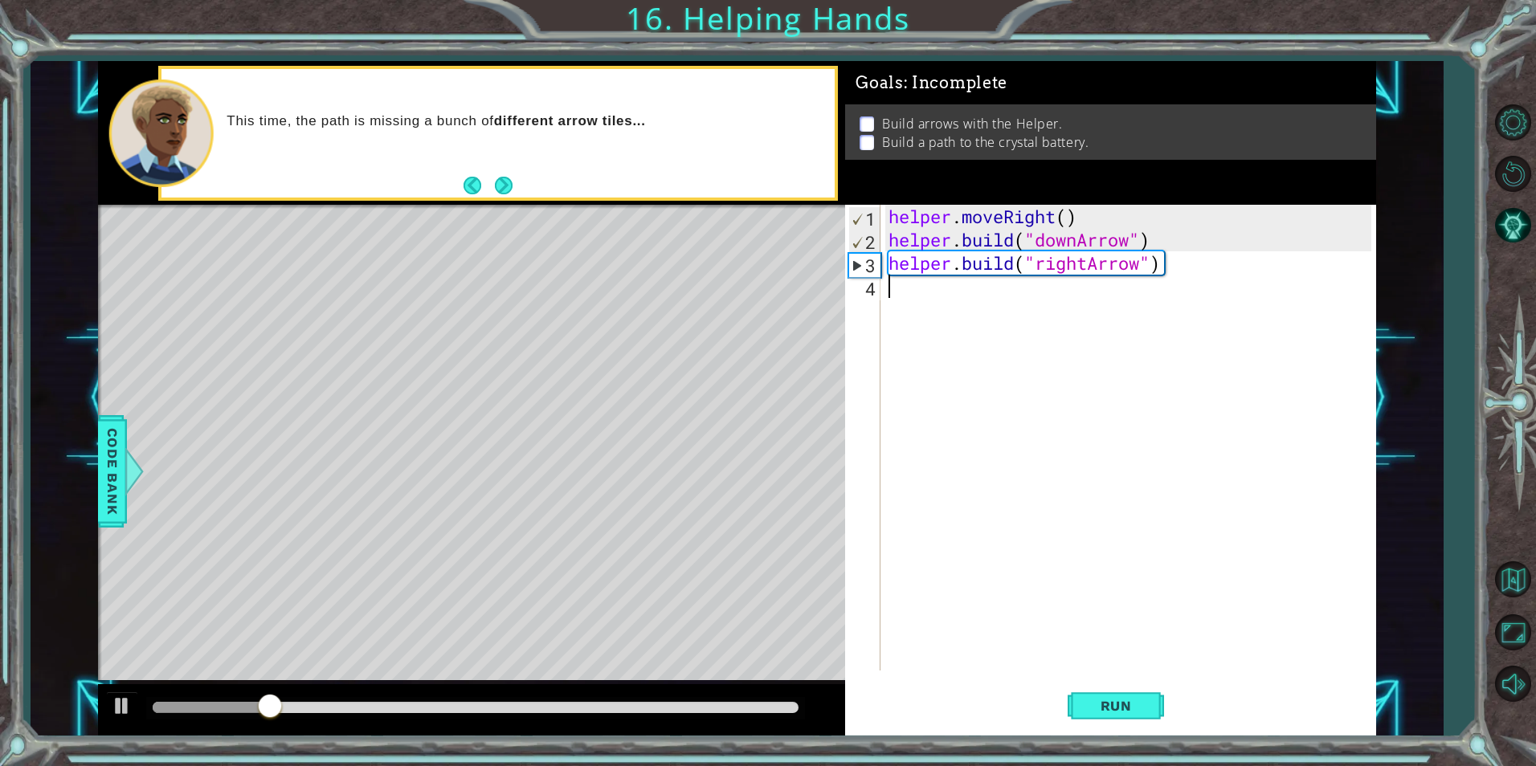
click at [940, 287] on div "helper . moveRight ( ) helper . build ( "downArrow" ) helper . build ( "rightAr…" at bounding box center [1131, 461] width 493 height 513
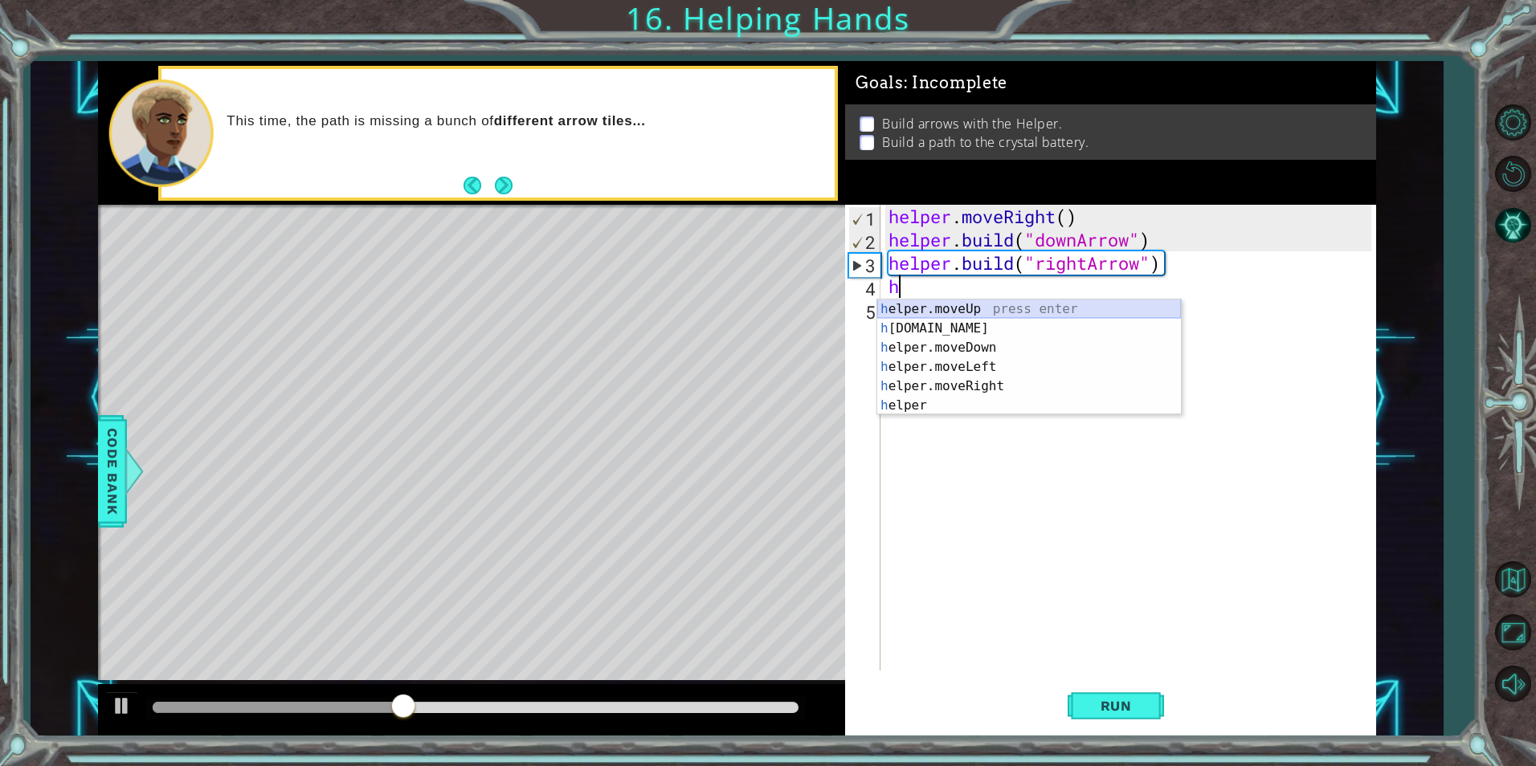
click at [962, 314] on div "h elper.moveUp press enter h [DOMAIN_NAME] press enter h elper.moveDown press e…" at bounding box center [1029, 377] width 304 height 154
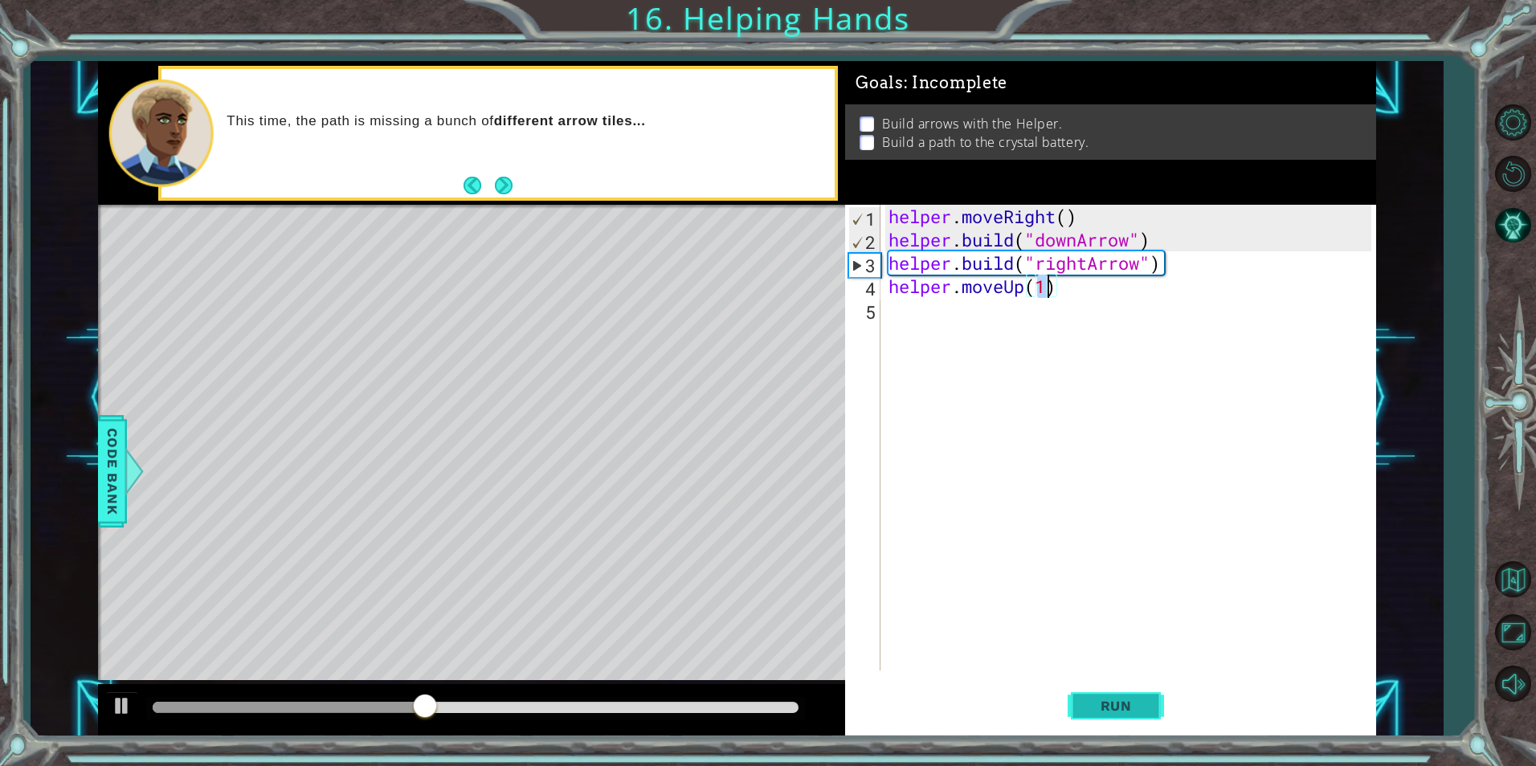
click at [1106, 705] on span "Run" at bounding box center [1115, 706] width 63 height 16
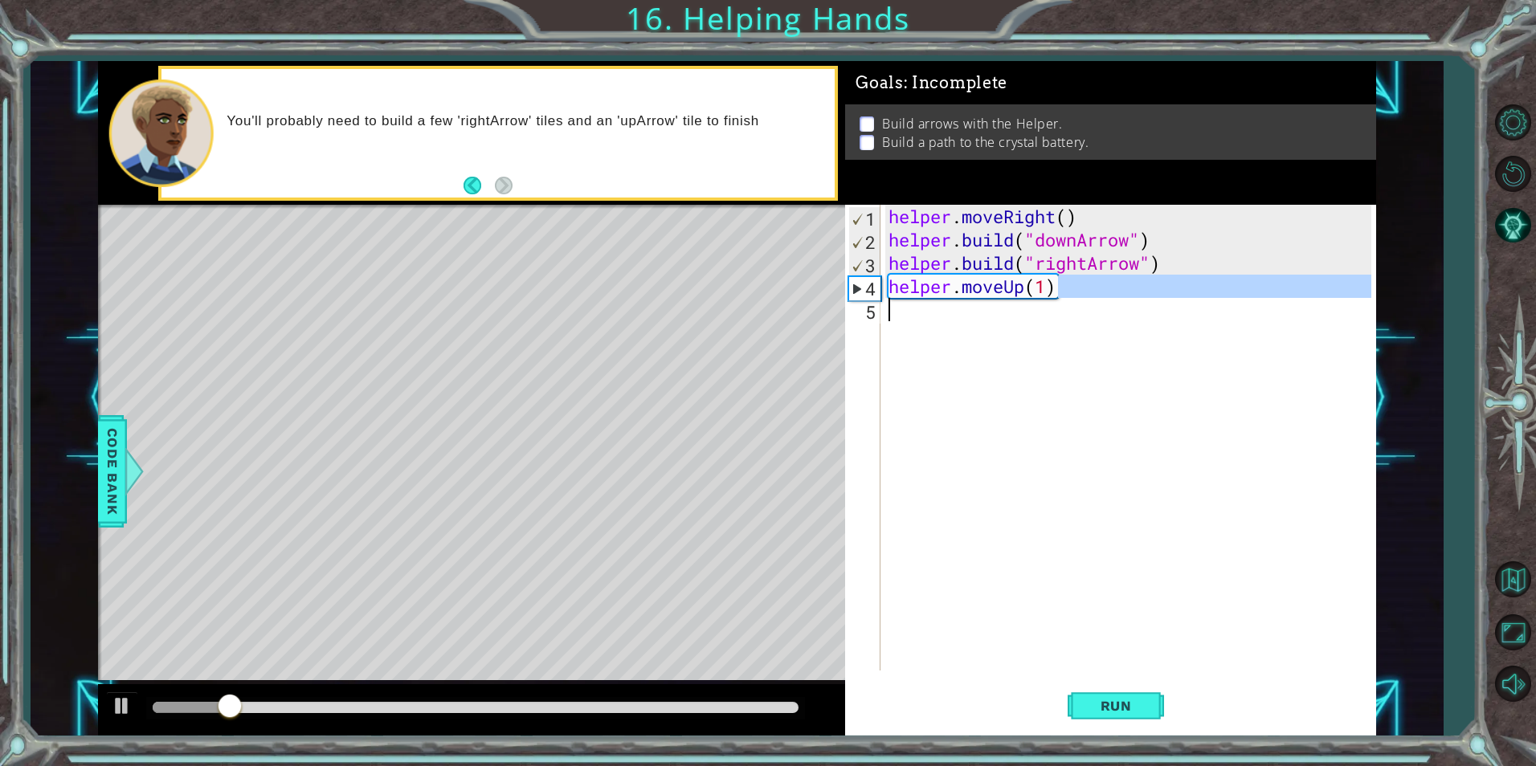
drag, startPoint x: 1059, startPoint y: 279, endPoint x: 937, endPoint y: 310, distance: 125.3
click at [937, 310] on div "helper . moveRight ( ) helper . build ( "downArrow" ) helper . build ( "rightAr…" at bounding box center [1131, 461] width 493 height 513
click at [963, 291] on div "helper . moveRight ( ) helper . build ( "downArrow" ) helper . build ( "rightAr…" at bounding box center [1131, 461] width 493 height 513
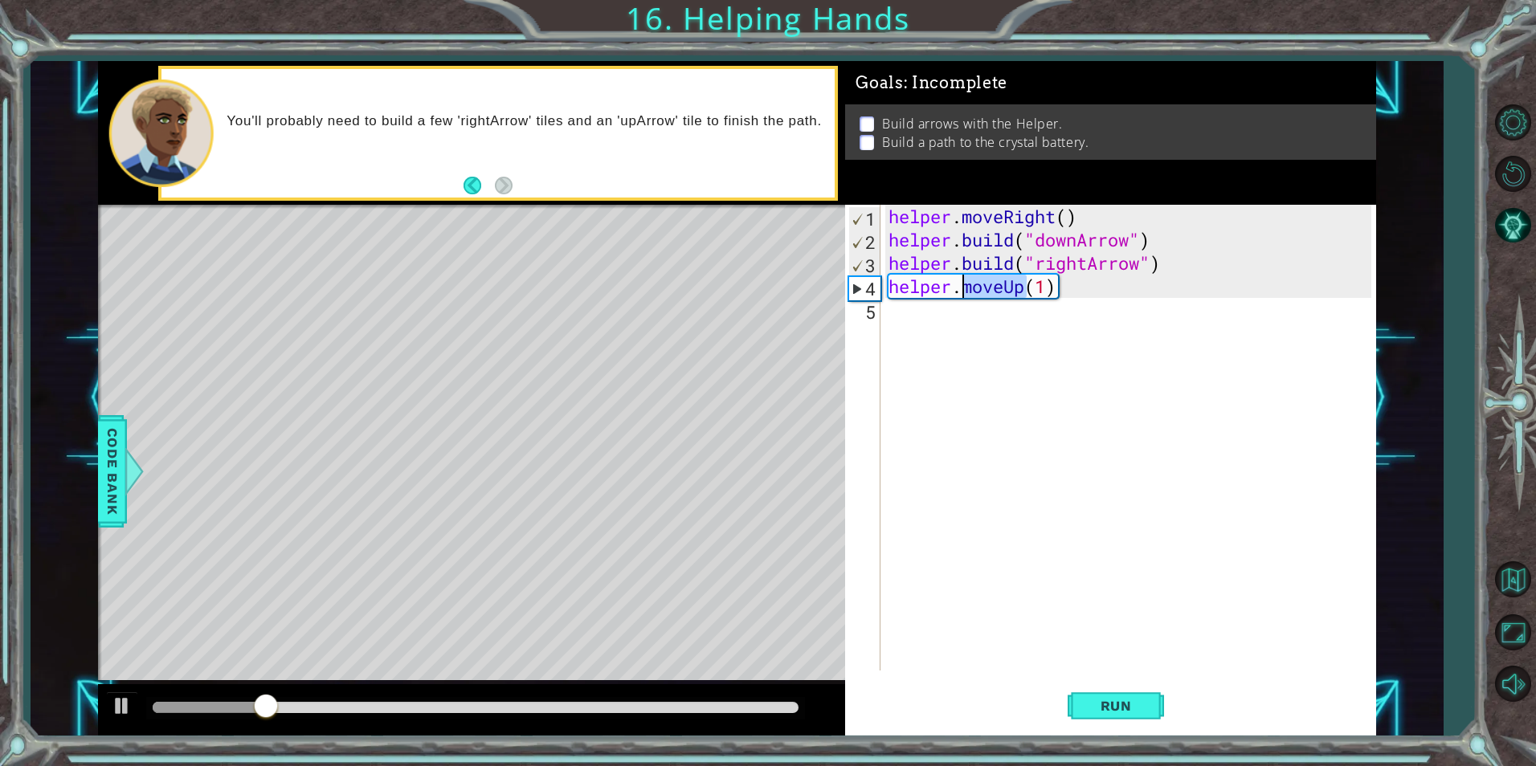
type textarea "helper.moveUp(1)"
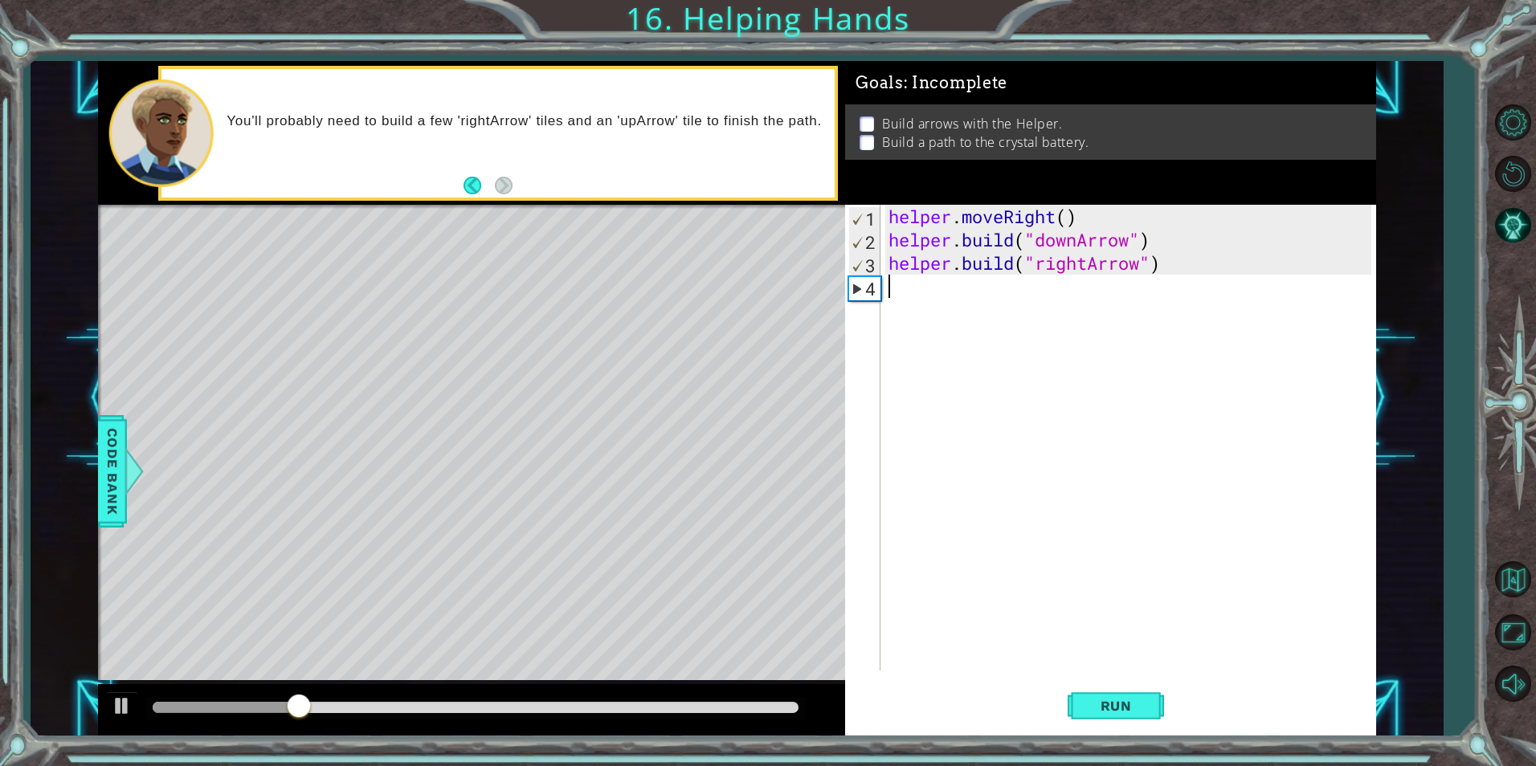
click at [962, 287] on div "helper . moveRight ( ) helper . build ( "downArrow" ) helper . build ( "rightAr…" at bounding box center [1131, 461] width 493 height 513
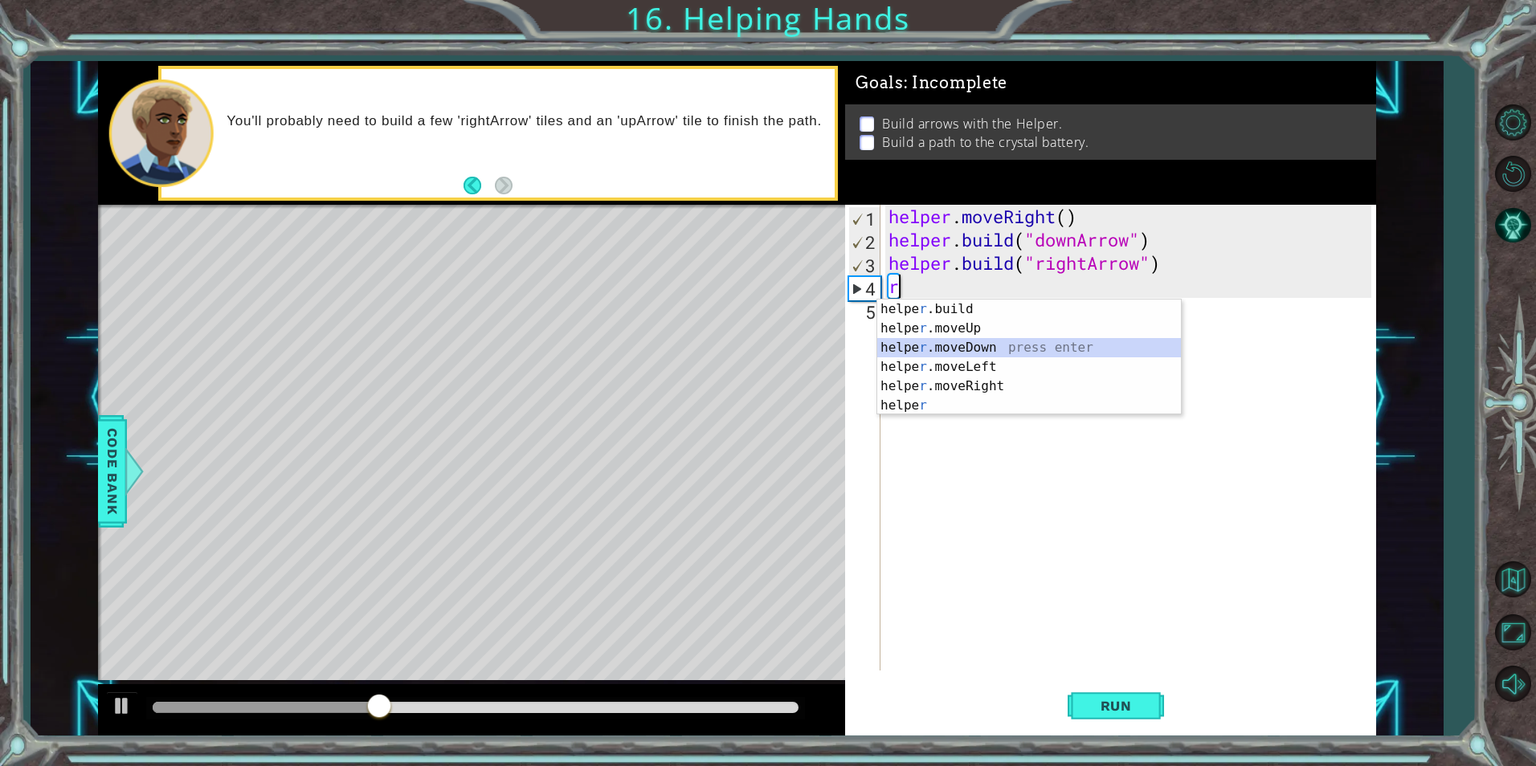
drag, startPoint x: 958, startPoint y: 341, endPoint x: 964, endPoint y: 406, distance: 65.3
click at [962, 365] on div "helpe [PERSON_NAME]build press enter helpe r .moveUp press enter helpe [PERSON_…" at bounding box center [1029, 377] width 304 height 154
type textarea "helper.moveDown(1)"
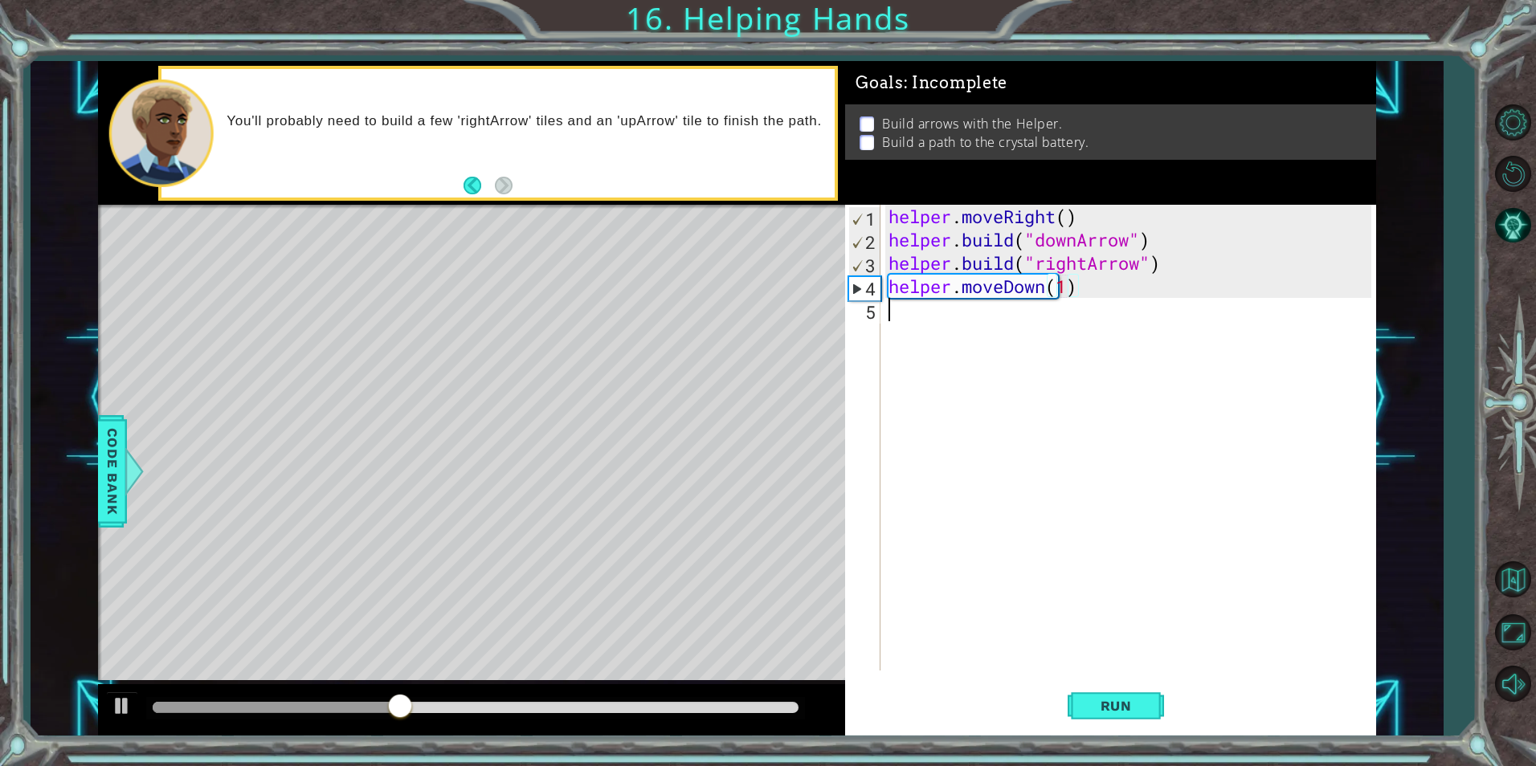
drag, startPoint x: 964, startPoint y: 406, endPoint x: 909, endPoint y: 562, distance: 165.1
click at [909, 562] on div "helper . moveRight ( ) helper . build ( "downArrow" ) helper . build ( "rightAr…" at bounding box center [1131, 461] width 493 height 513
click at [1097, 713] on span "Run" at bounding box center [1115, 706] width 63 height 16
click at [971, 290] on div "helper . moveRight ( ) helper . build ( "downArrow" ) helper . build ( "rightAr…" at bounding box center [1131, 461] width 493 height 513
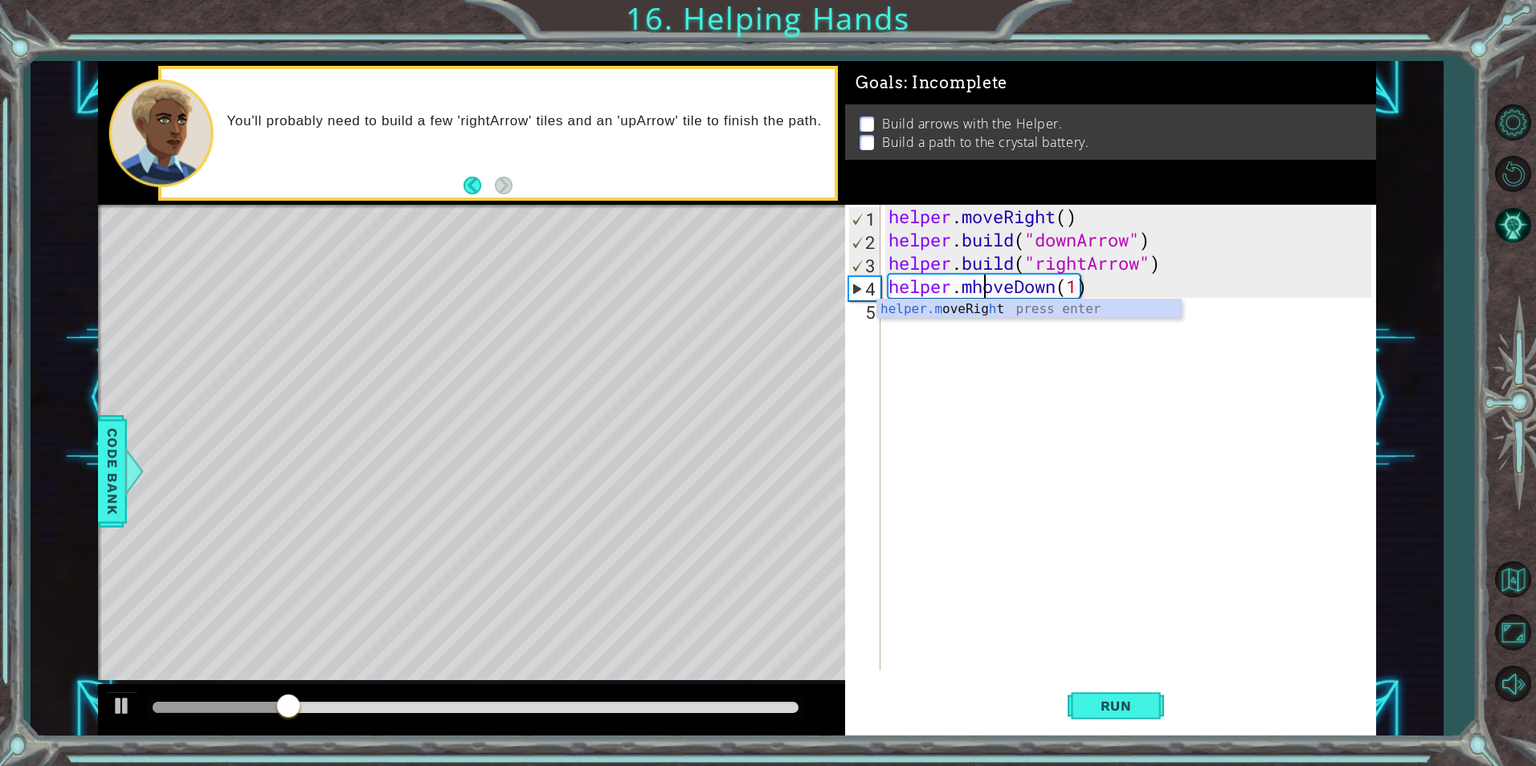
type textarea "helper.moveDown(1)"
click at [1010, 396] on div "helper . moveRight ( ) helper . build ( "downArrow" ) helper . build ( "rightAr…" at bounding box center [1131, 461] width 493 height 513
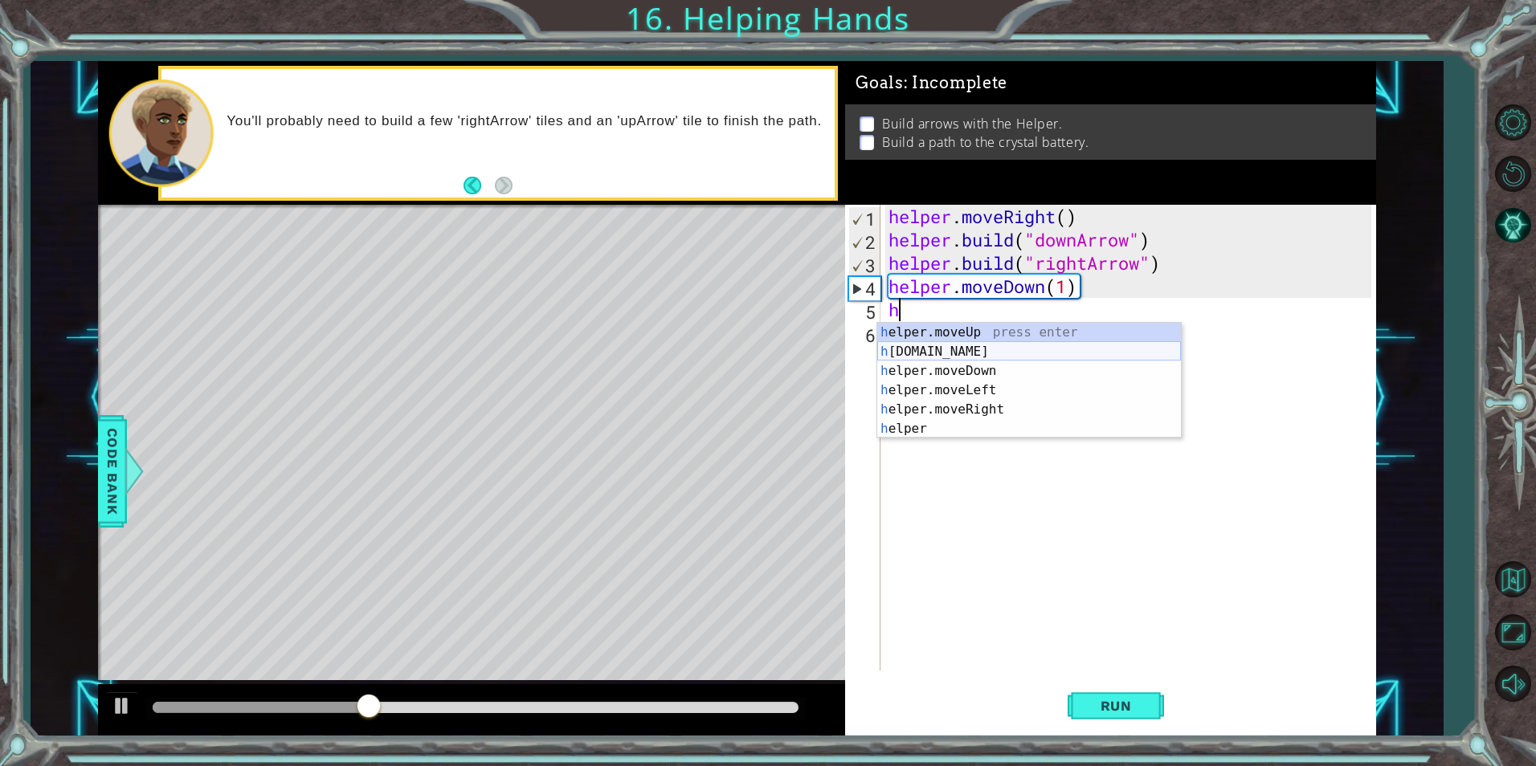
click at [1013, 345] on div "h elper.moveUp press enter h [DOMAIN_NAME] press enter h elper.moveDown press e…" at bounding box center [1029, 400] width 304 height 154
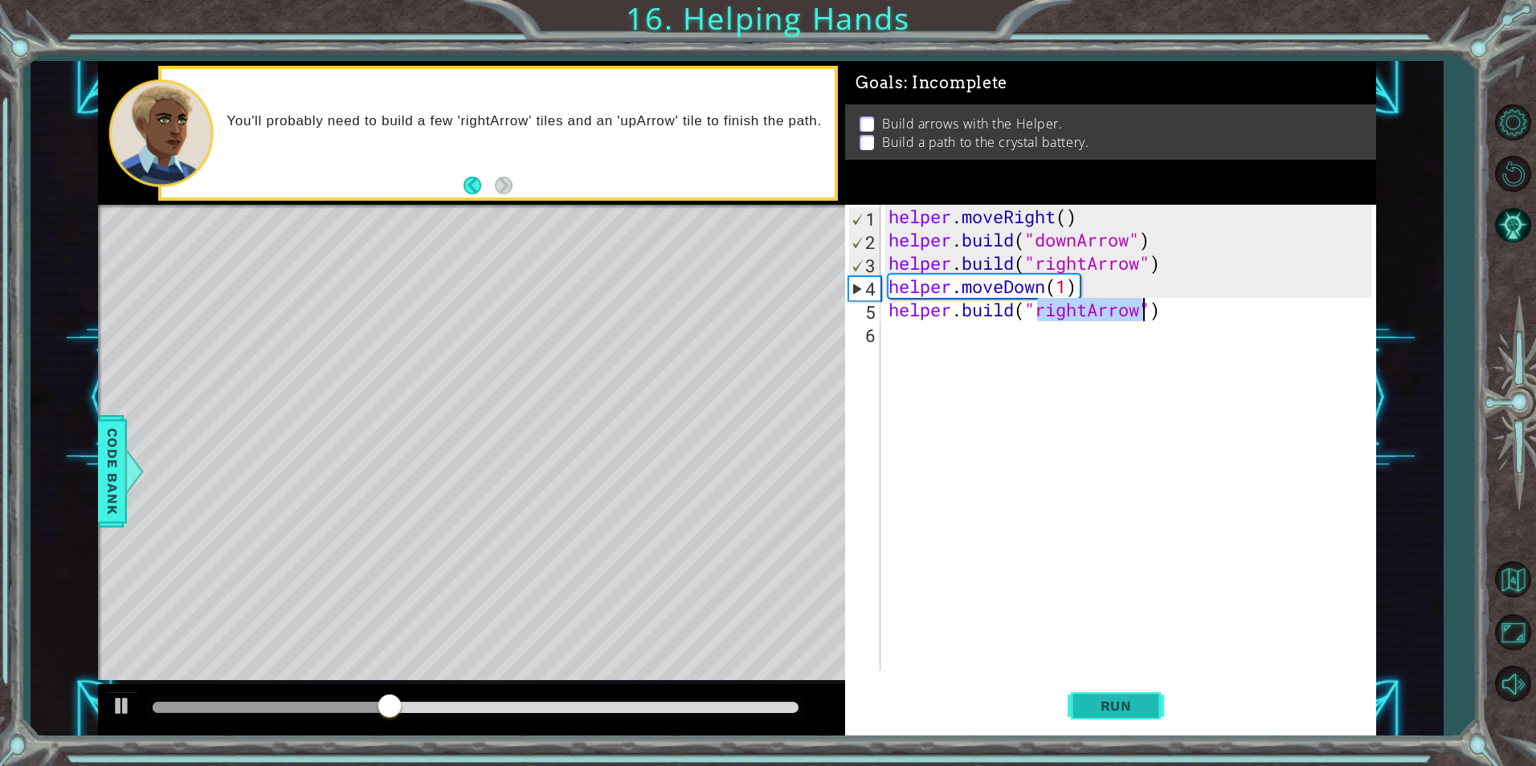
type textarea "[DOMAIN_NAME]("rightArrow")"
click at [1117, 706] on span "Run" at bounding box center [1115, 706] width 63 height 16
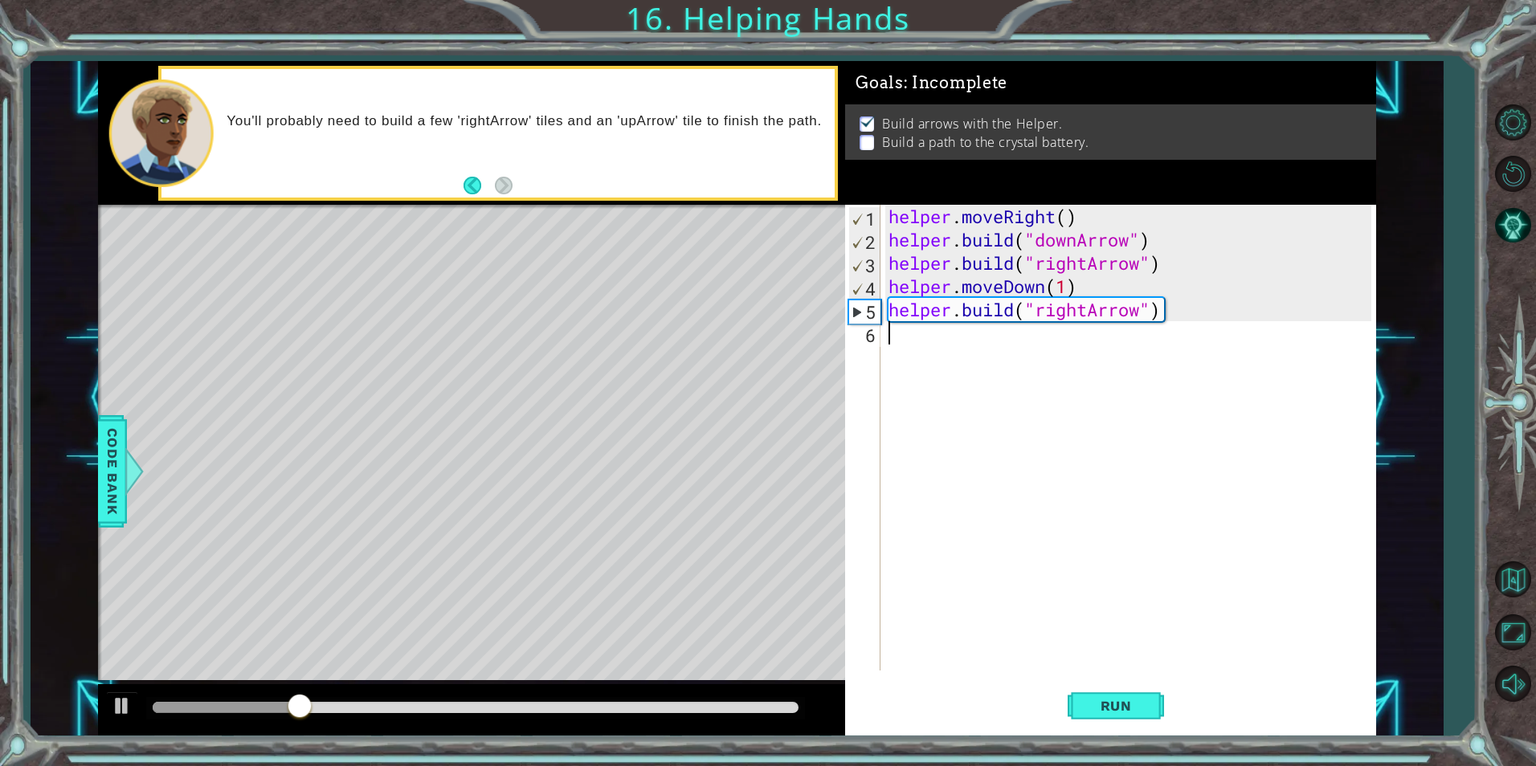
click at [920, 346] on div "helper . moveRight ( ) helper . build ( "downArrow" ) helper . build ( "rightAr…" at bounding box center [1131, 461] width 493 height 513
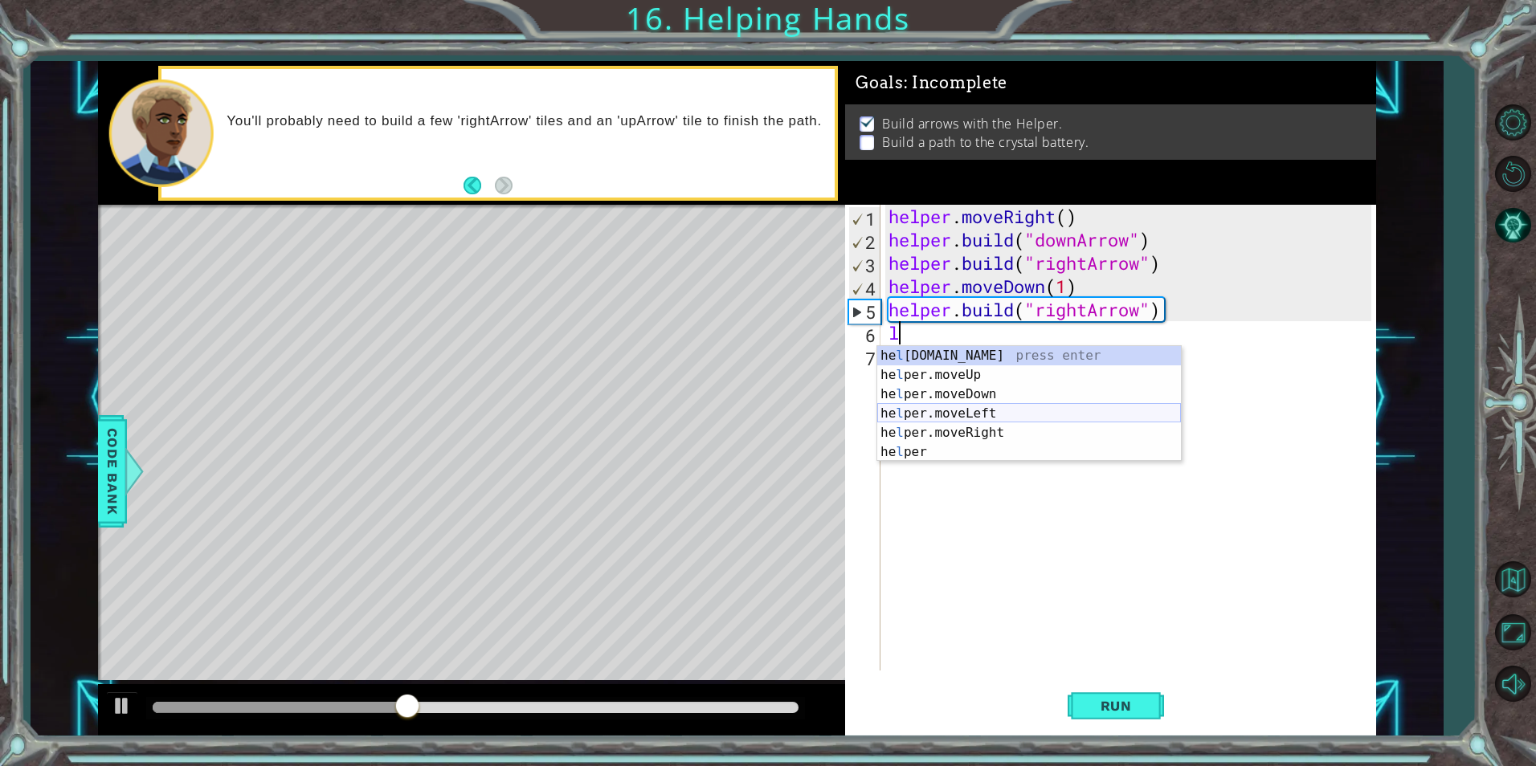
click at [974, 405] on div "he l [DOMAIN_NAME] press enter he l per.moveUp press enter he l per.moveDown pr…" at bounding box center [1029, 423] width 304 height 154
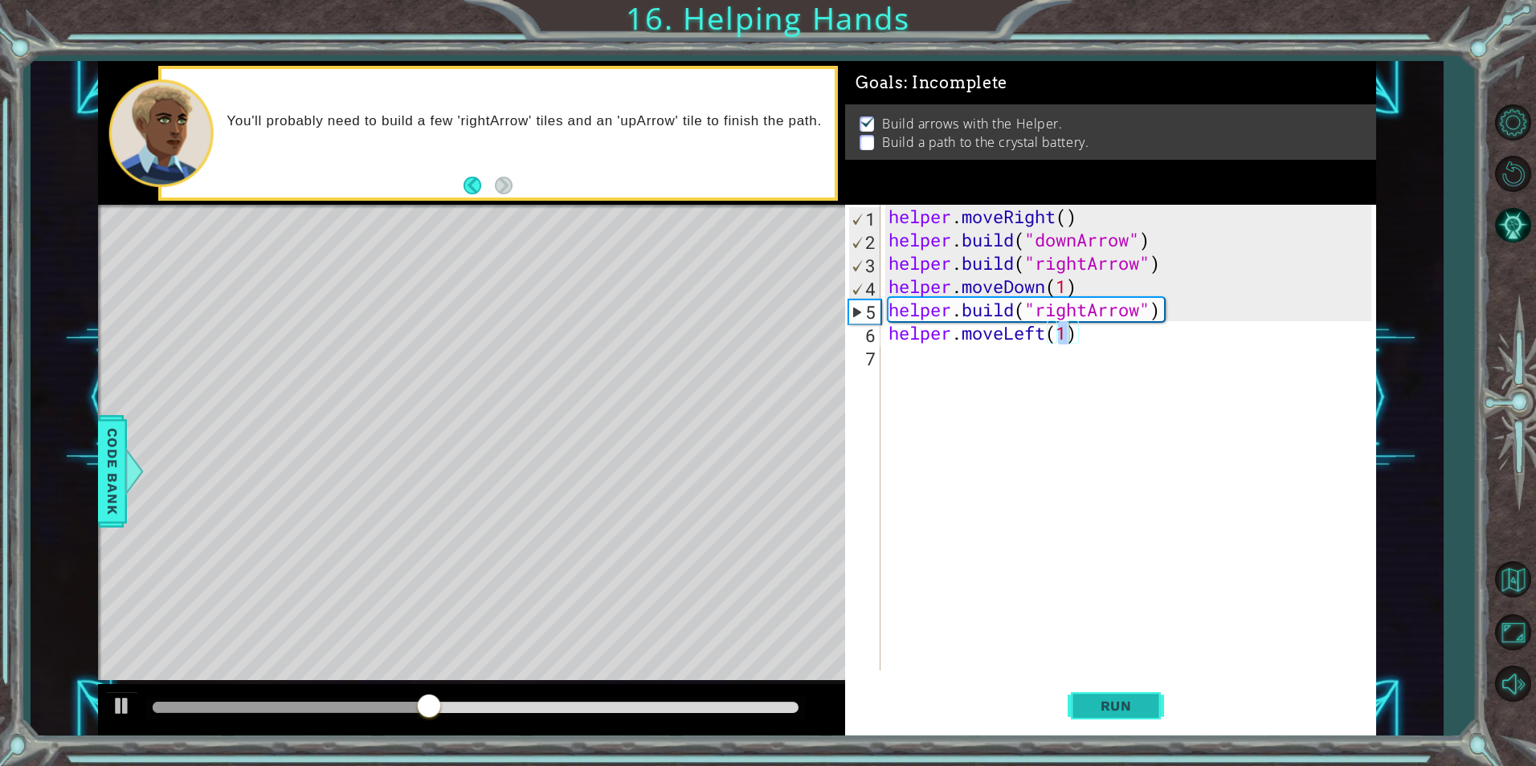
click at [1154, 700] on button "Run" at bounding box center [1116, 706] width 96 height 53
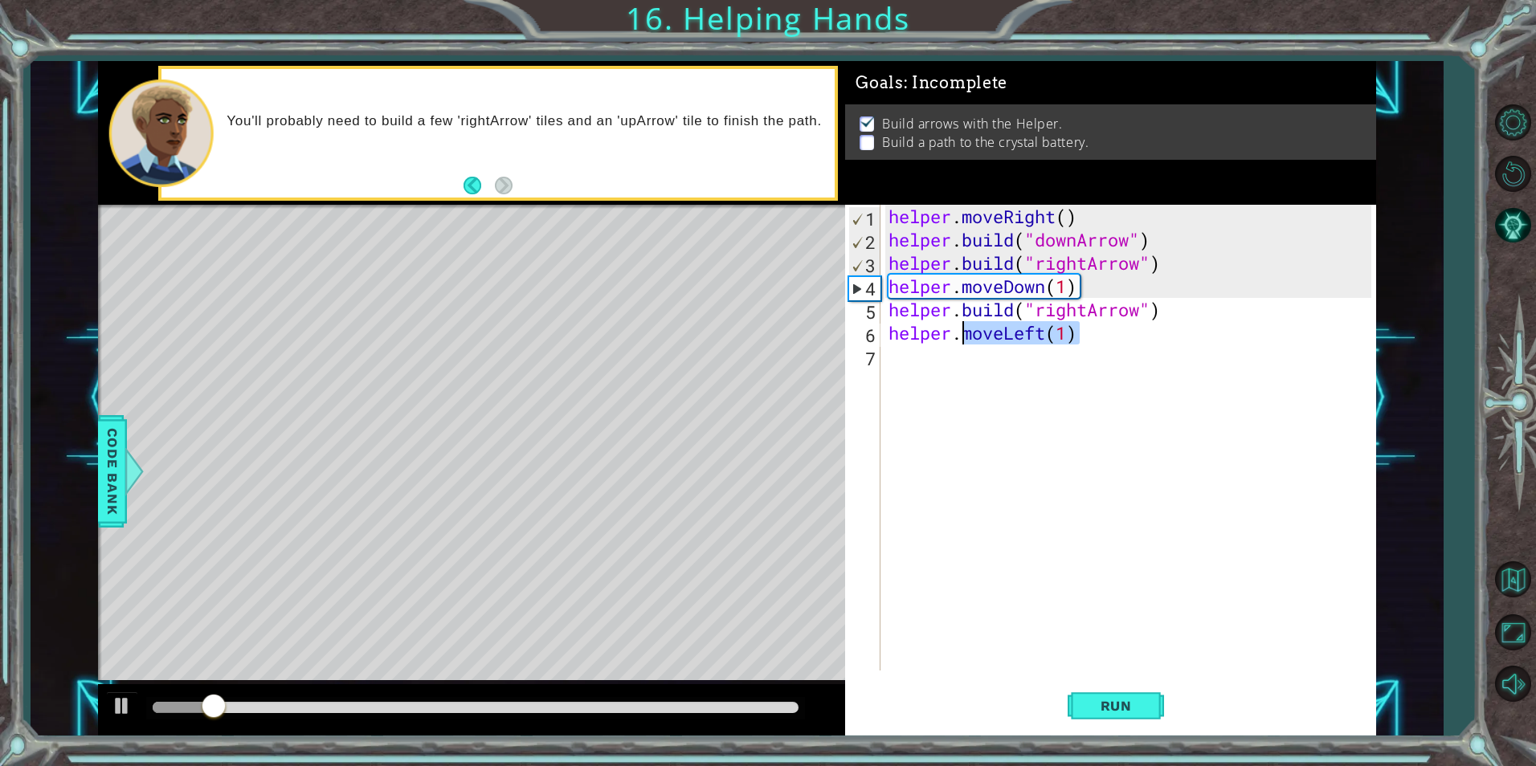
drag, startPoint x: 1101, startPoint y: 337, endPoint x: 968, endPoint y: 341, distance: 132.6
click at [968, 341] on div "helper . moveRight ( ) helper . build ( "downArrow" ) helper . build ( "rightAr…" at bounding box center [1131, 461] width 493 height 513
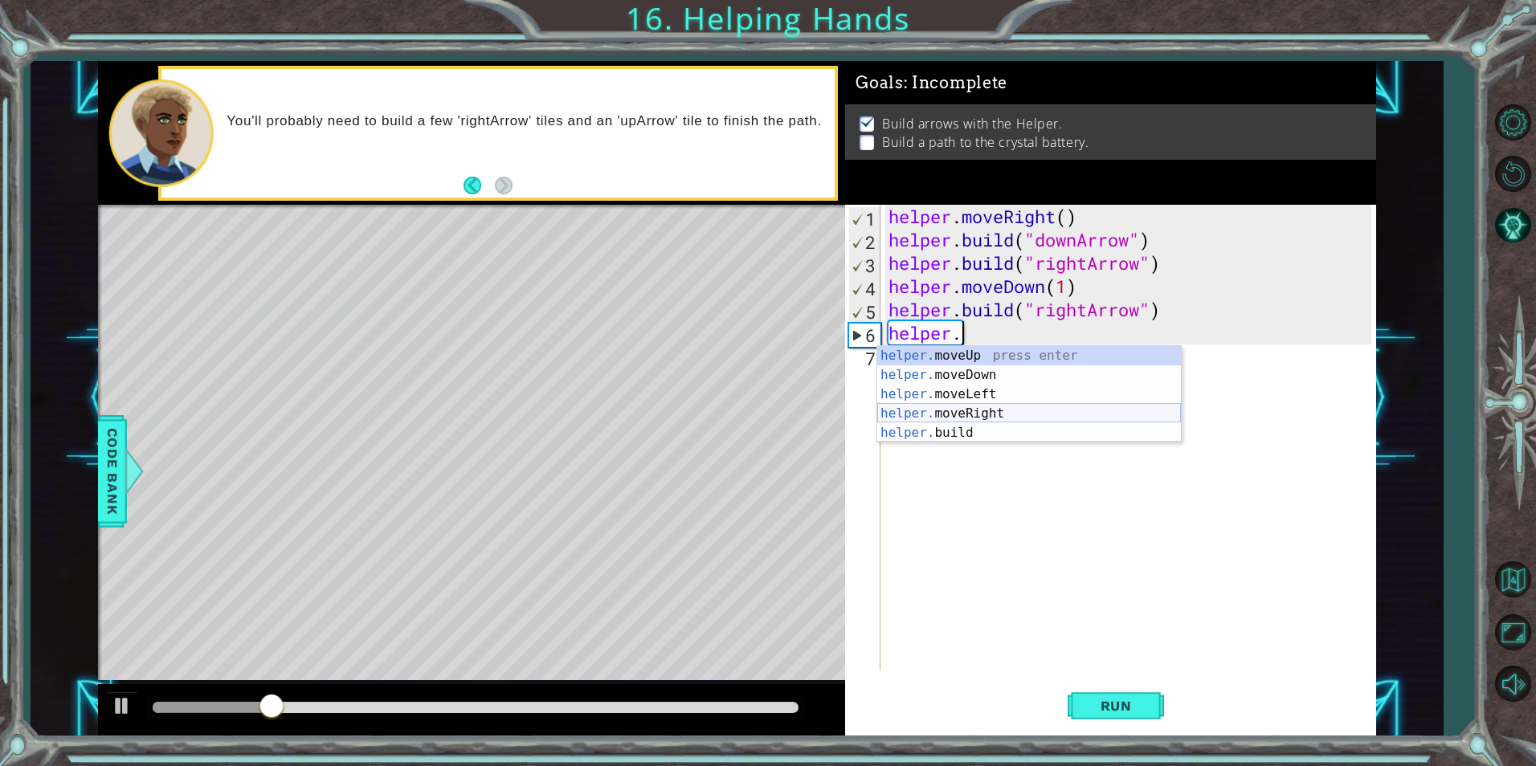
click at [1017, 413] on div "helper. moveUp press enter helper. moveDown press enter helper. moveLeft press …" at bounding box center [1029, 413] width 304 height 135
type textarea "helper.moveRight(1)"
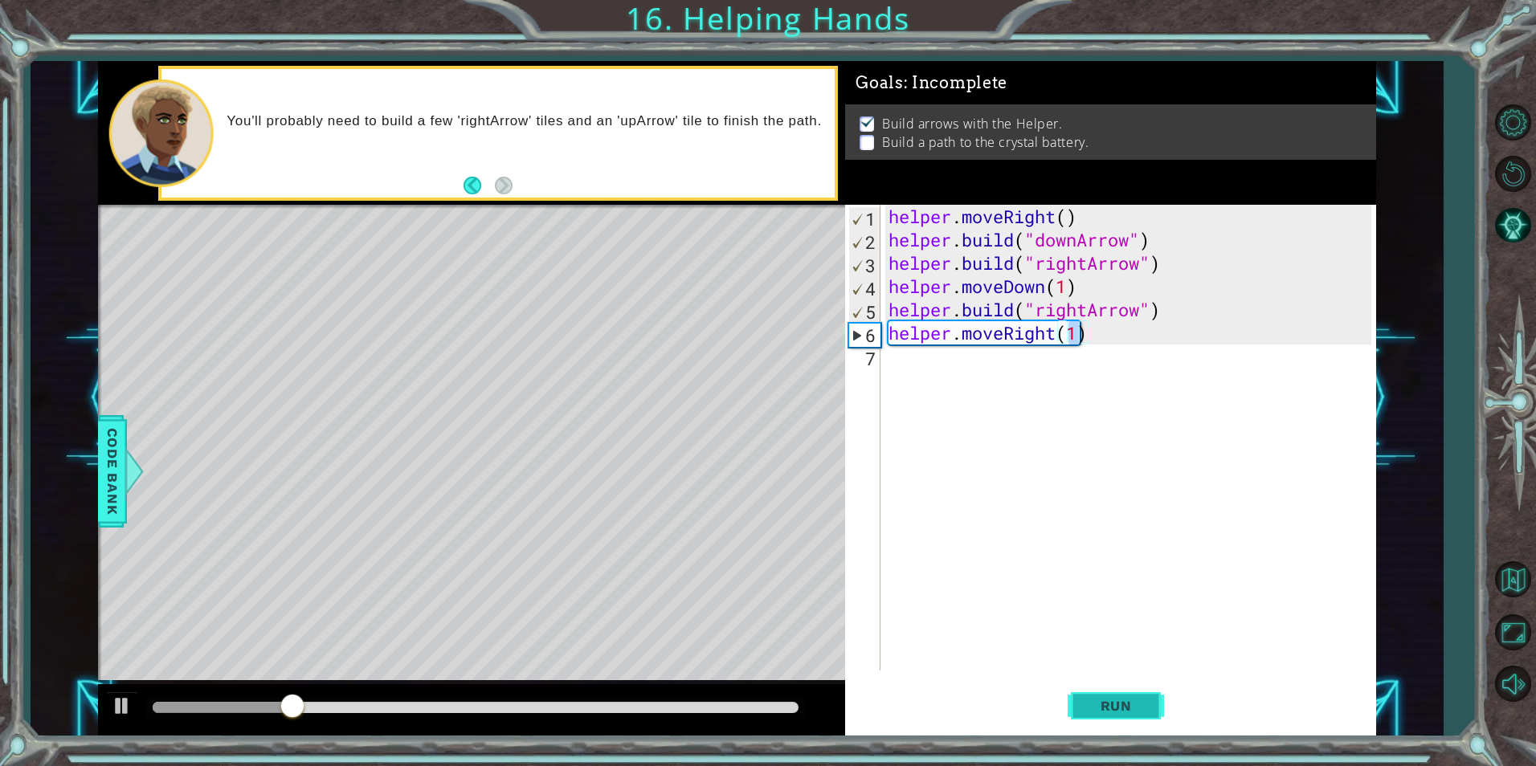
click at [1146, 711] on span "Run" at bounding box center [1115, 706] width 63 height 16
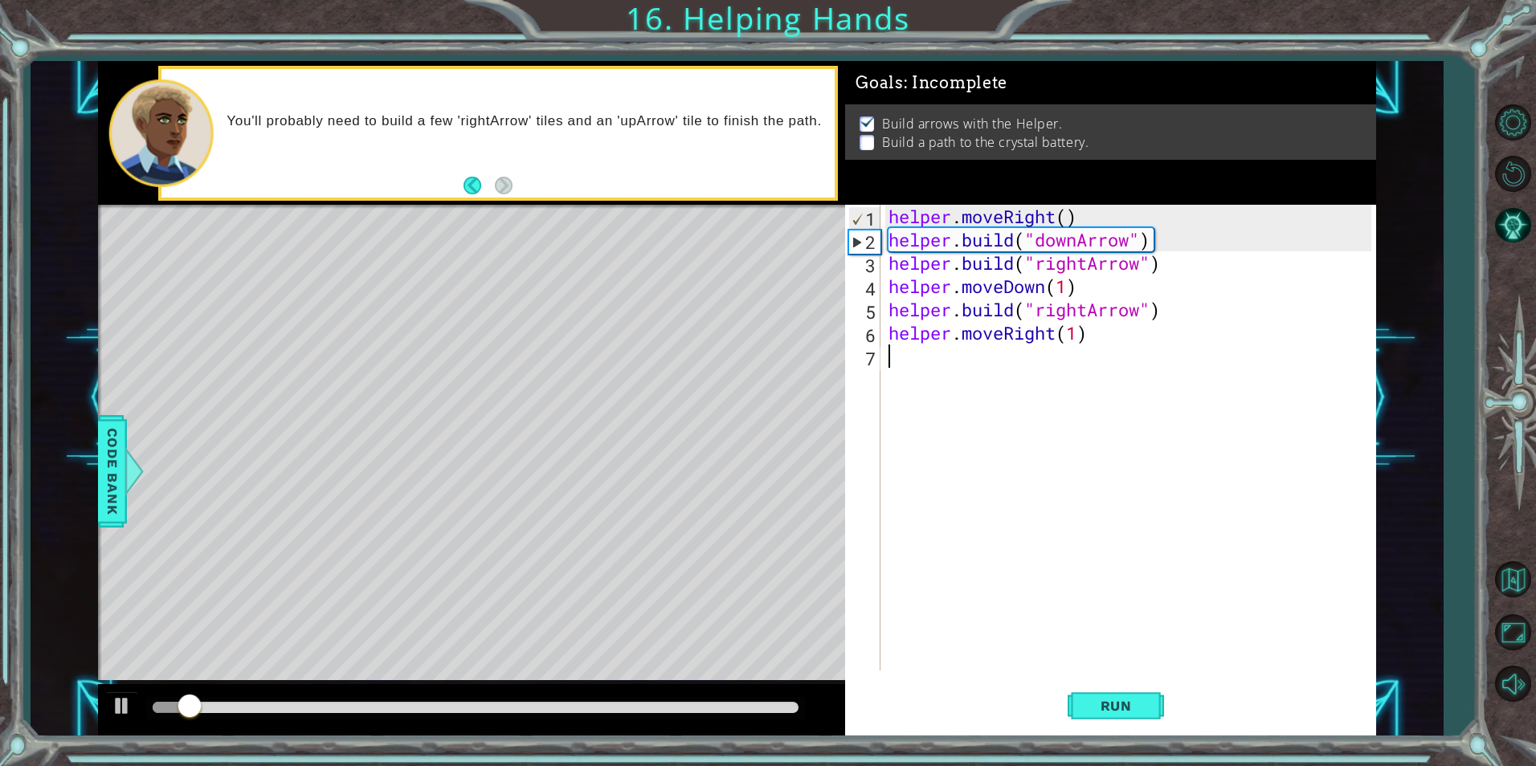
click at [1005, 351] on div "helper . moveRight ( ) helper . build ( "downArrow" ) helper . build ( "rightAr…" at bounding box center [1131, 461] width 493 height 513
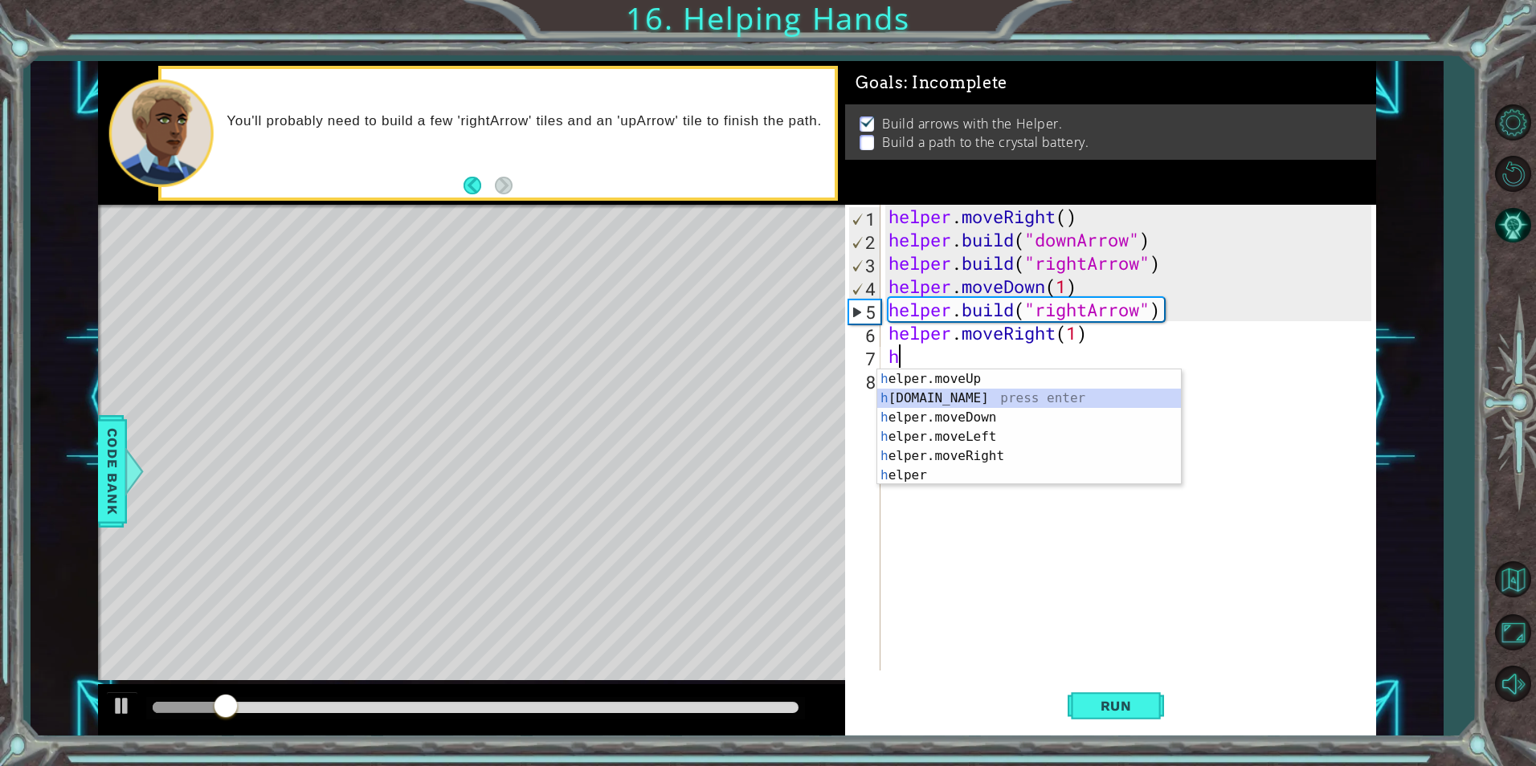
click at [985, 394] on div "h elper.moveUp press enter h [DOMAIN_NAME] press enter h elper.moveDown press e…" at bounding box center [1029, 447] width 304 height 154
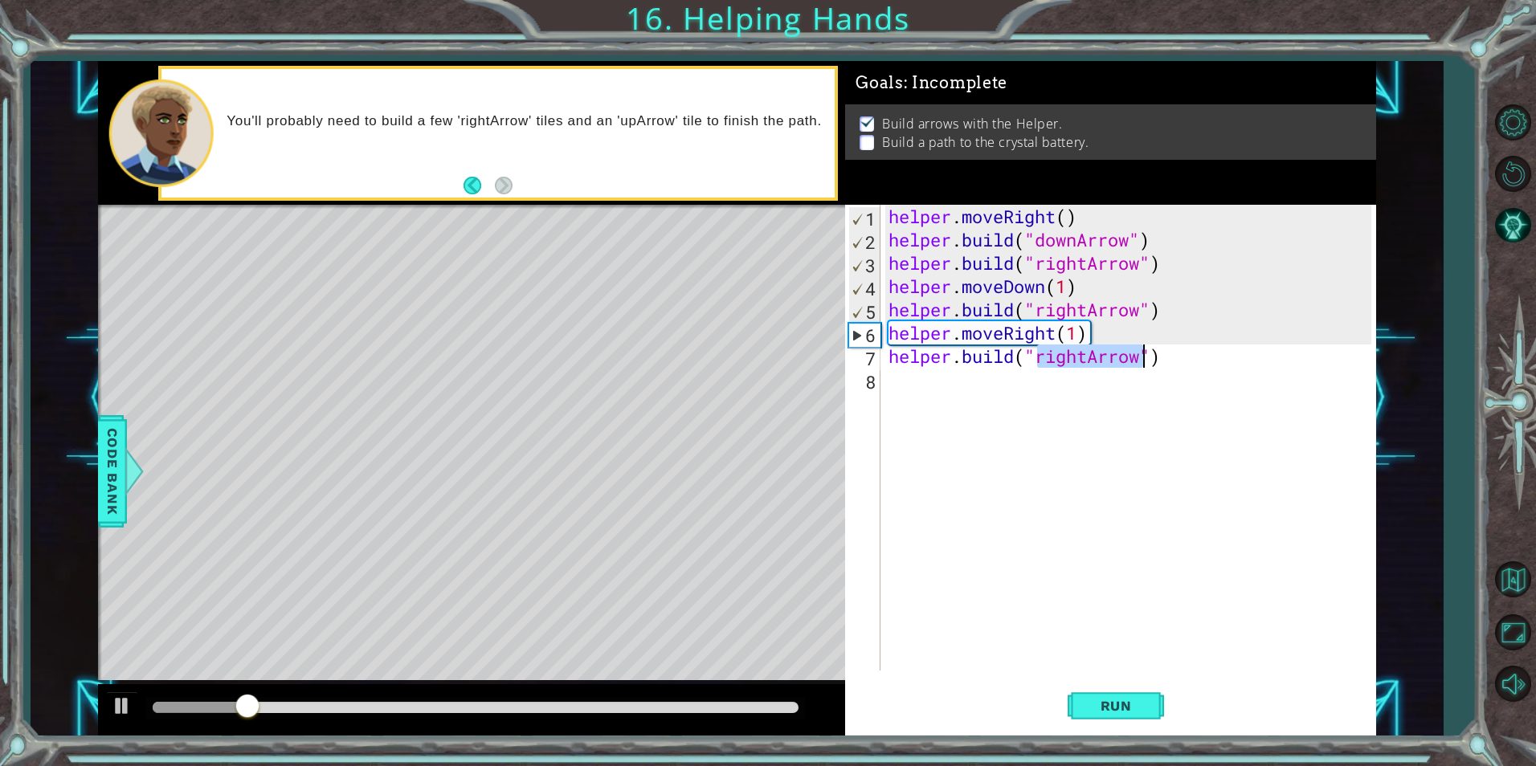
type textarea "[DOMAIN_NAME]("rightArrow")"
click at [1097, 672] on div "[DOMAIN_NAME]("rightArrow") 1 2 3 4 5 6 7 8 helper . moveRight ( ) helper . bui…" at bounding box center [1110, 470] width 531 height 531
click at [1101, 694] on button "Run" at bounding box center [1116, 706] width 96 height 53
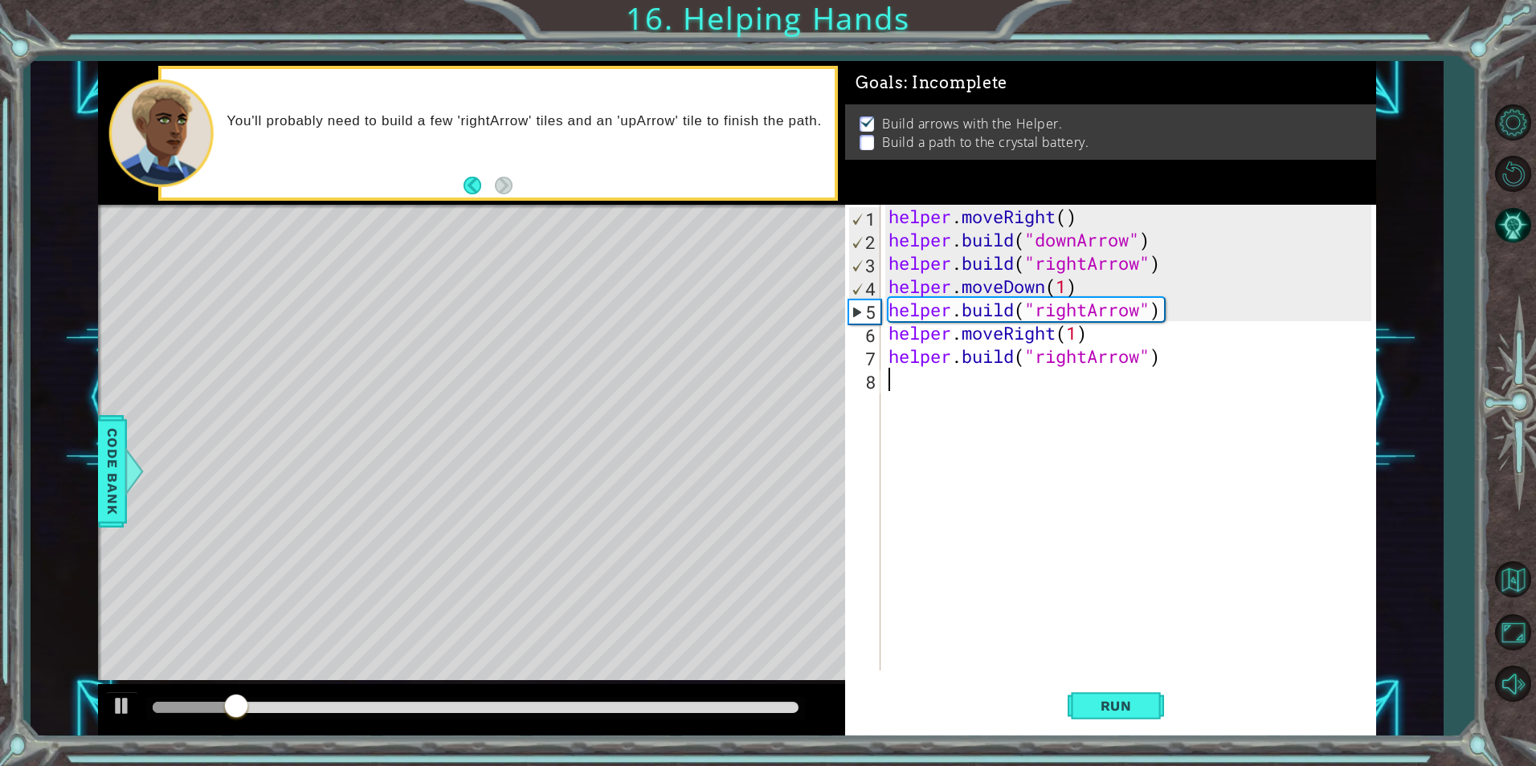
click at [923, 395] on div "helper . moveRight ( ) helper . build ( "downArrow" ) helper . build ( "rightAr…" at bounding box center [1131, 461] width 493 height 513
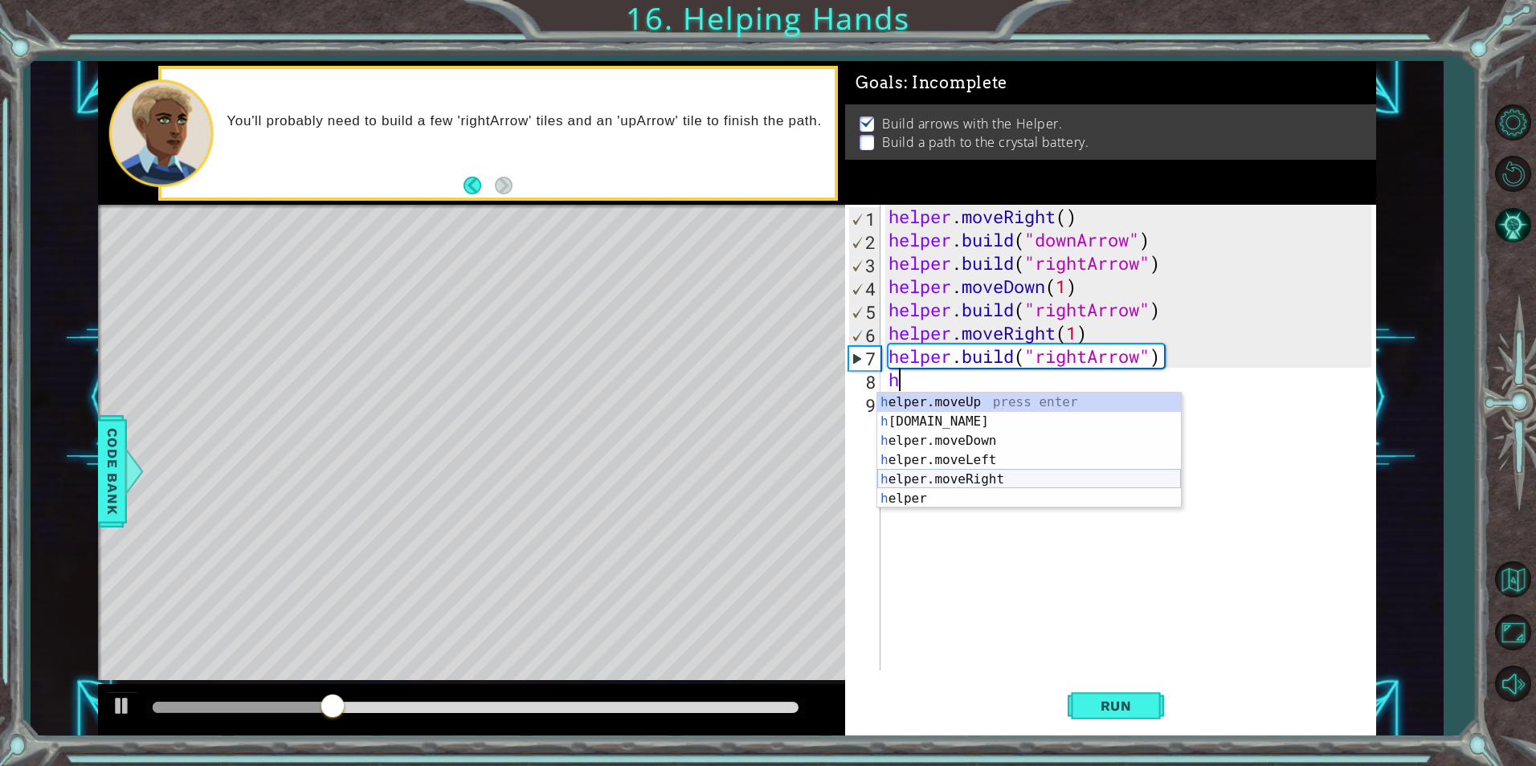
click at [974, 488] on div "h elper.moveUp press enter h [DOMAIN_NAME] press enter h elper.moveDown press e…" at bounding box center [1029, 470] width 304 height 154
type textarea "helper.moveRight(1)"
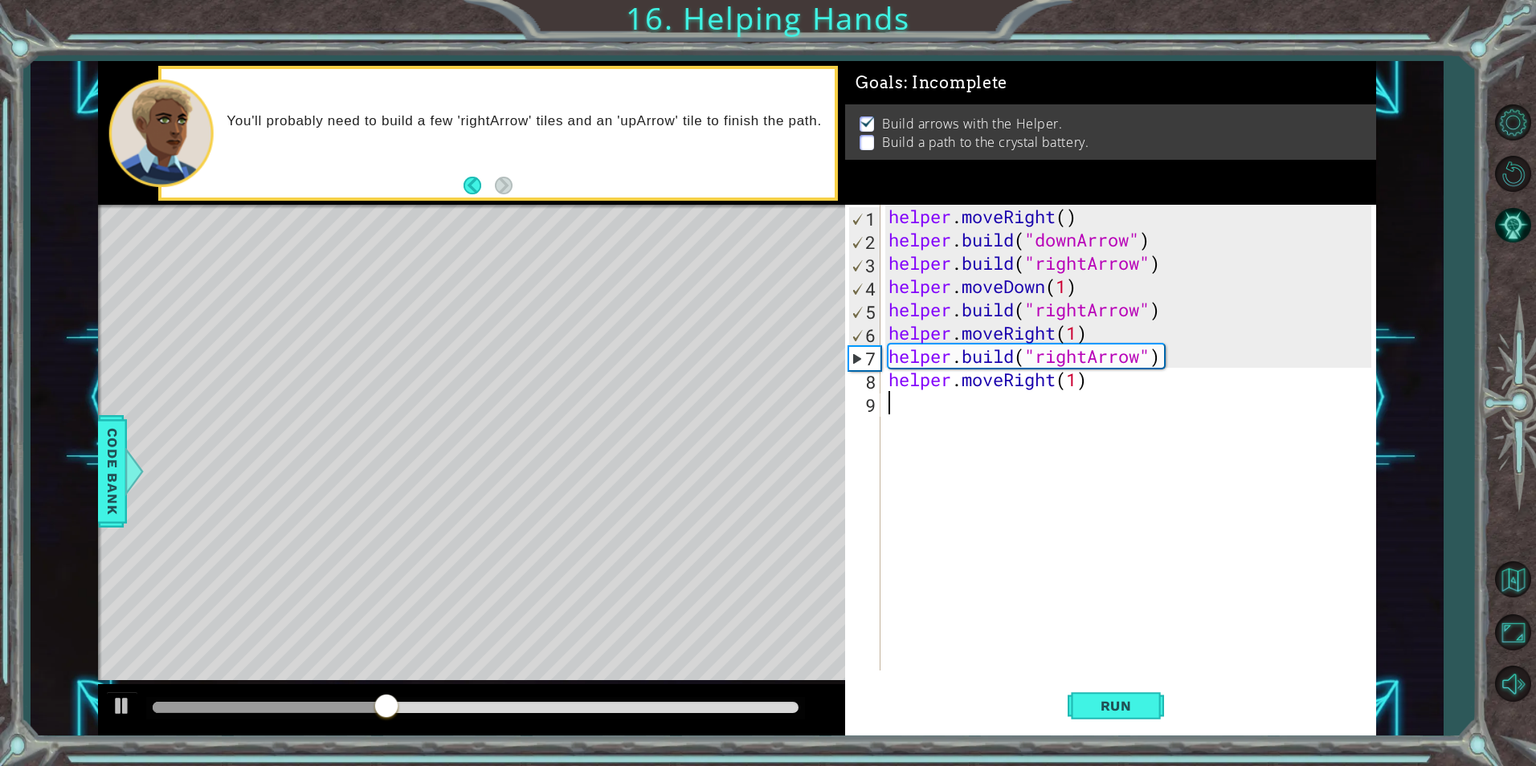
click at [952, 399] on div "helper . moveRight ( ) helper . build ( "downArrow" ) helper . build ( "rightAr…" at bounding box center [1131, 461] width 493 height 513
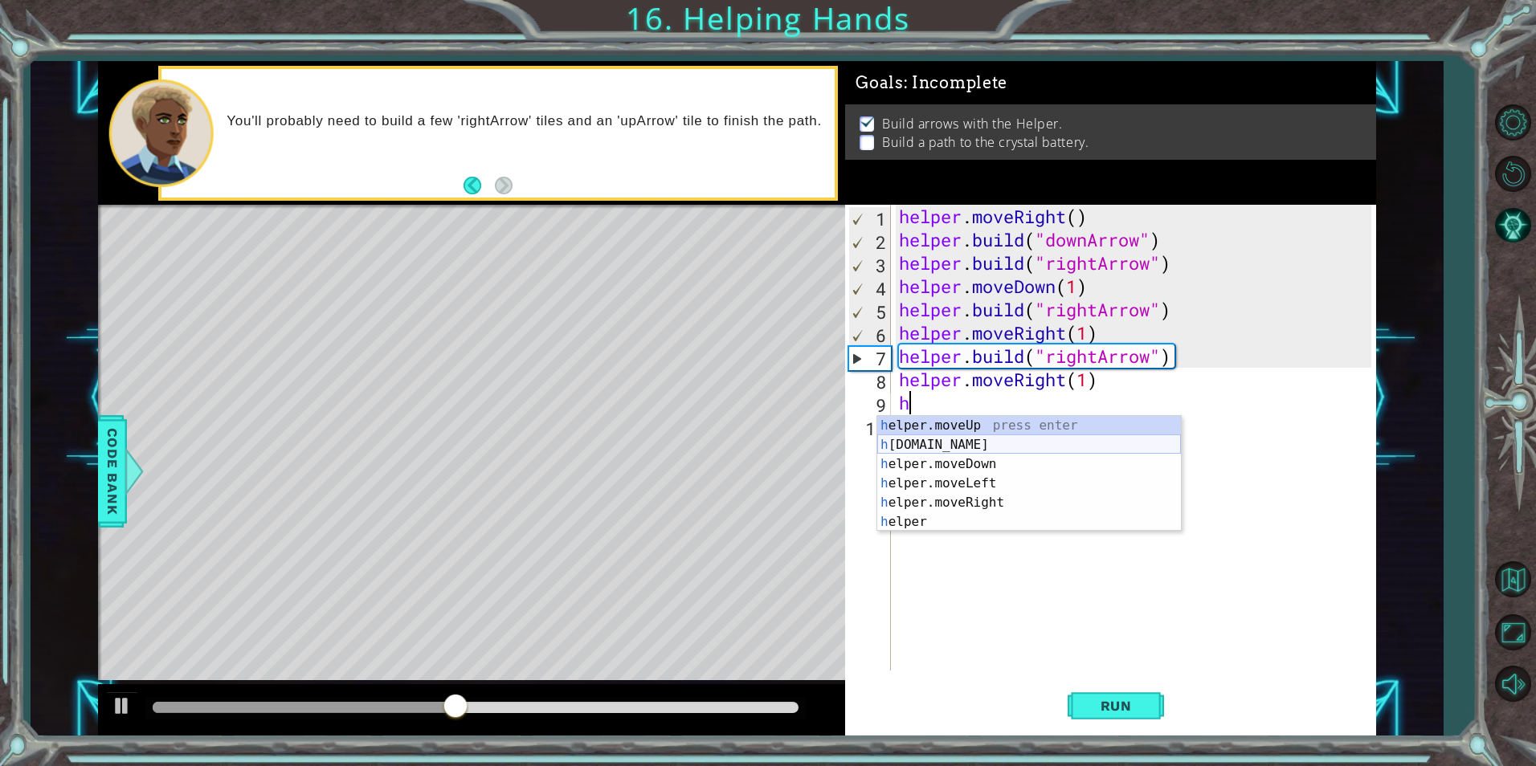
click at [957, 449] on div "h elper.moveUp press enter h [DOMAIN_NAME] press enter h elper.moveDown press e…" at bounding box center [1029, 493] width 304 height 154
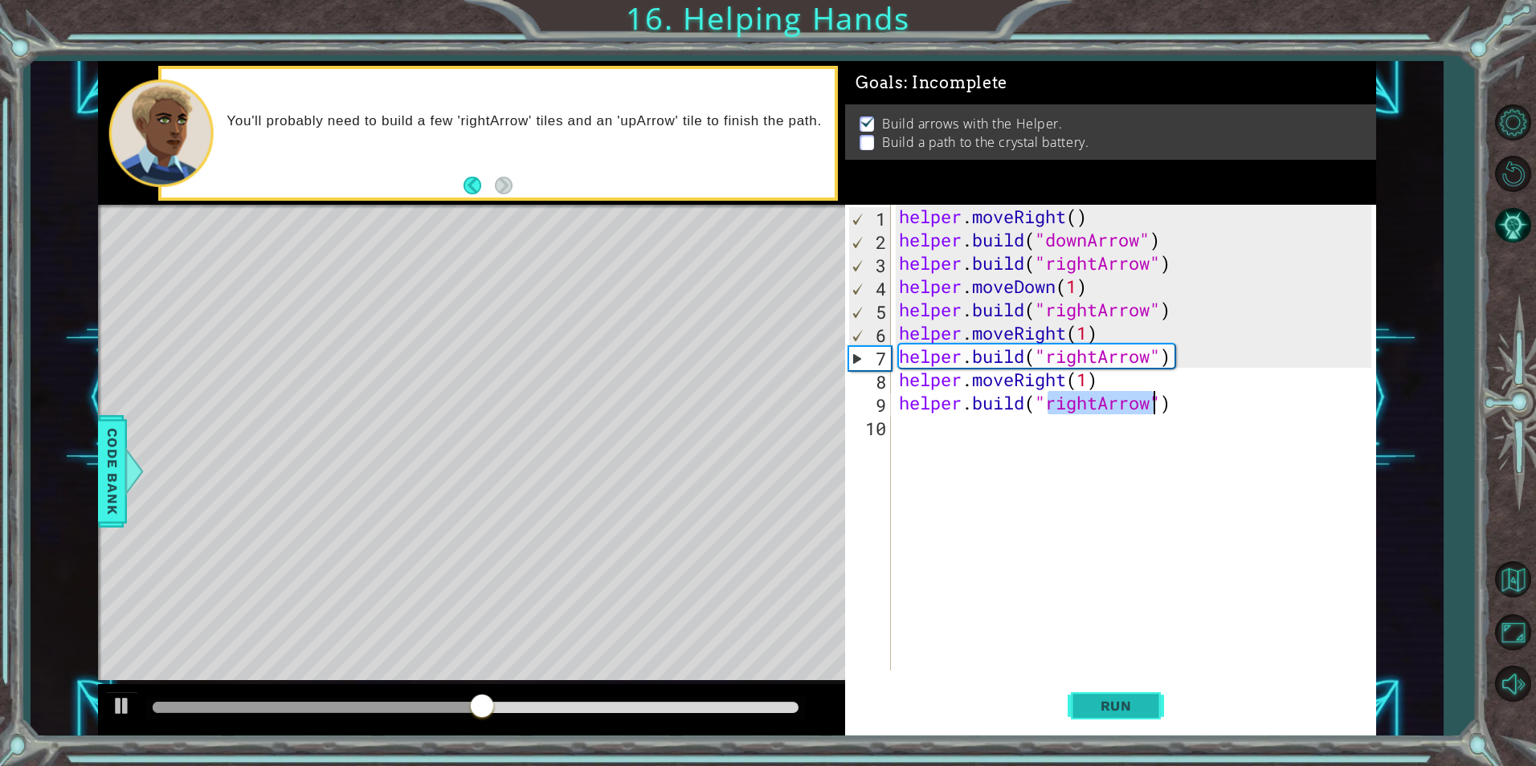
type textarea "[DOMAIN_NAME]("rightArrow")"
click at [1120, 704] on span "Run" at bounding box center [1115, 706] width 63 height 16
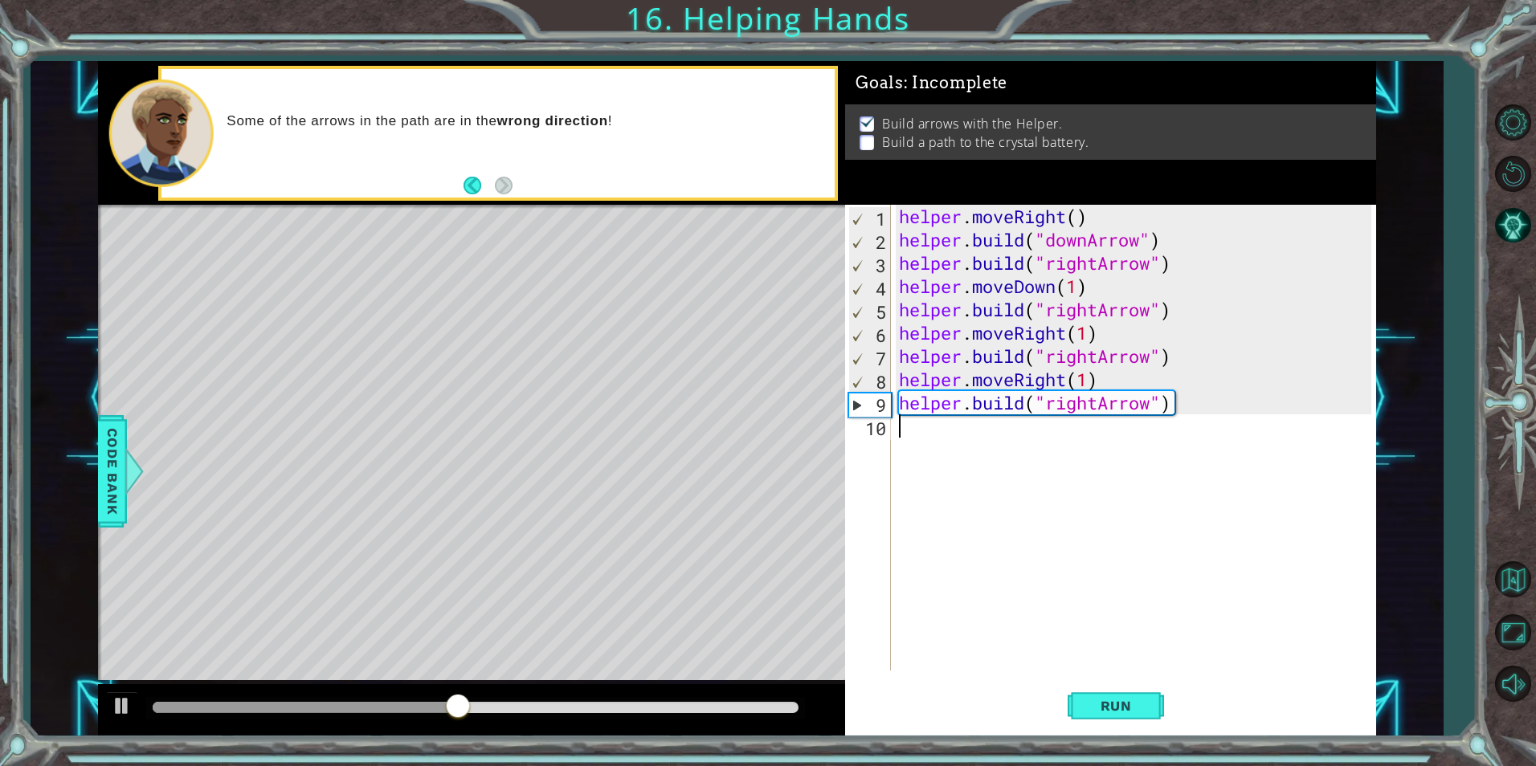
click at [944, 433] on div "helper . moveRight ( ) helper . build ( "downArrow" ) helper . build ( "rightAr…" at bounding box center [1138, 461] width 484 height 513
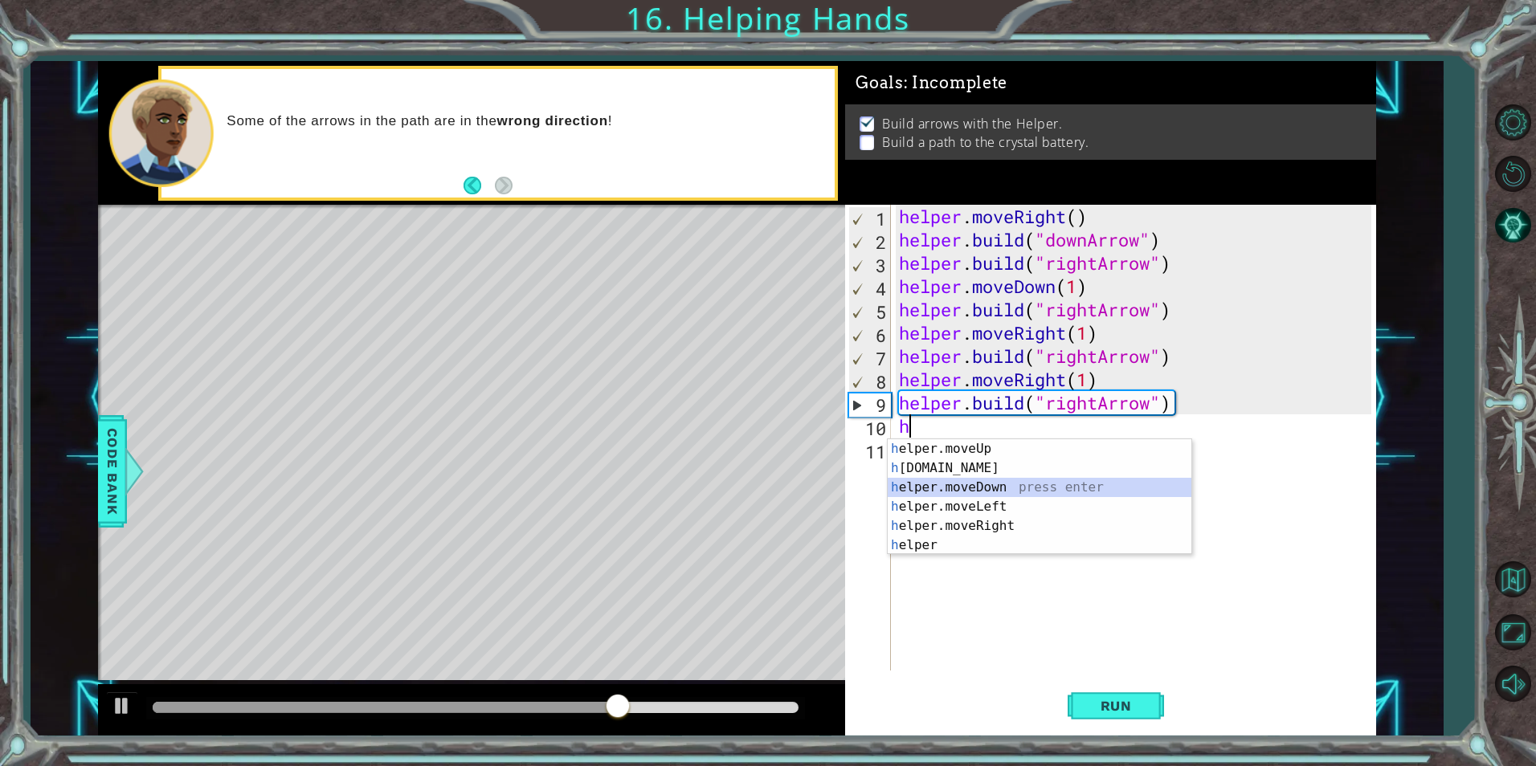
click at [1038, 492] on div "h elper.moveUp press enter h [DOMAIN_NAME] press enter h elper.moveDown press e…" at bounding box center [1040, 516] width 304 height 154
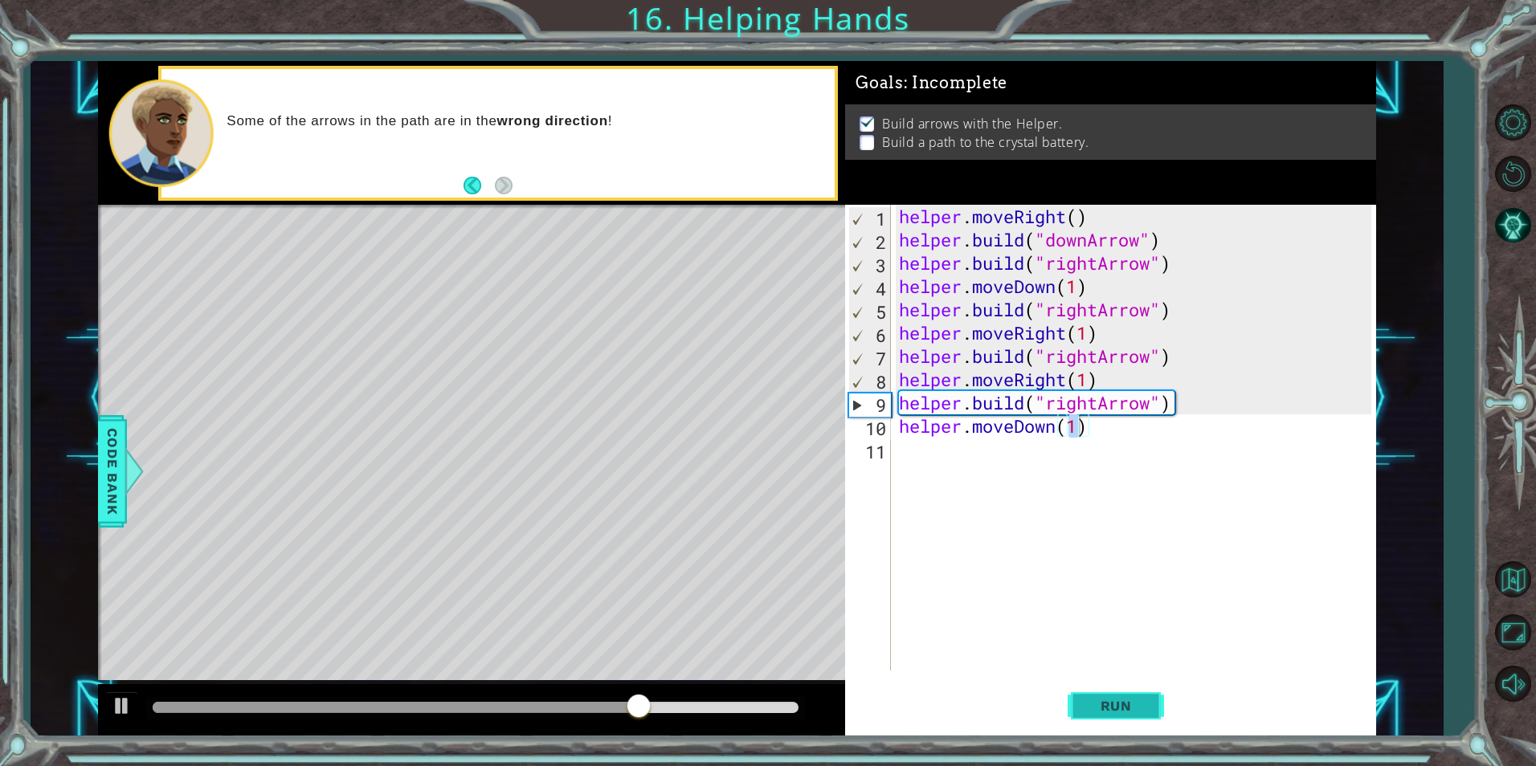
click at [1093, 708] on span "Run" at bounding box center [1115, 706] width 63 height 16
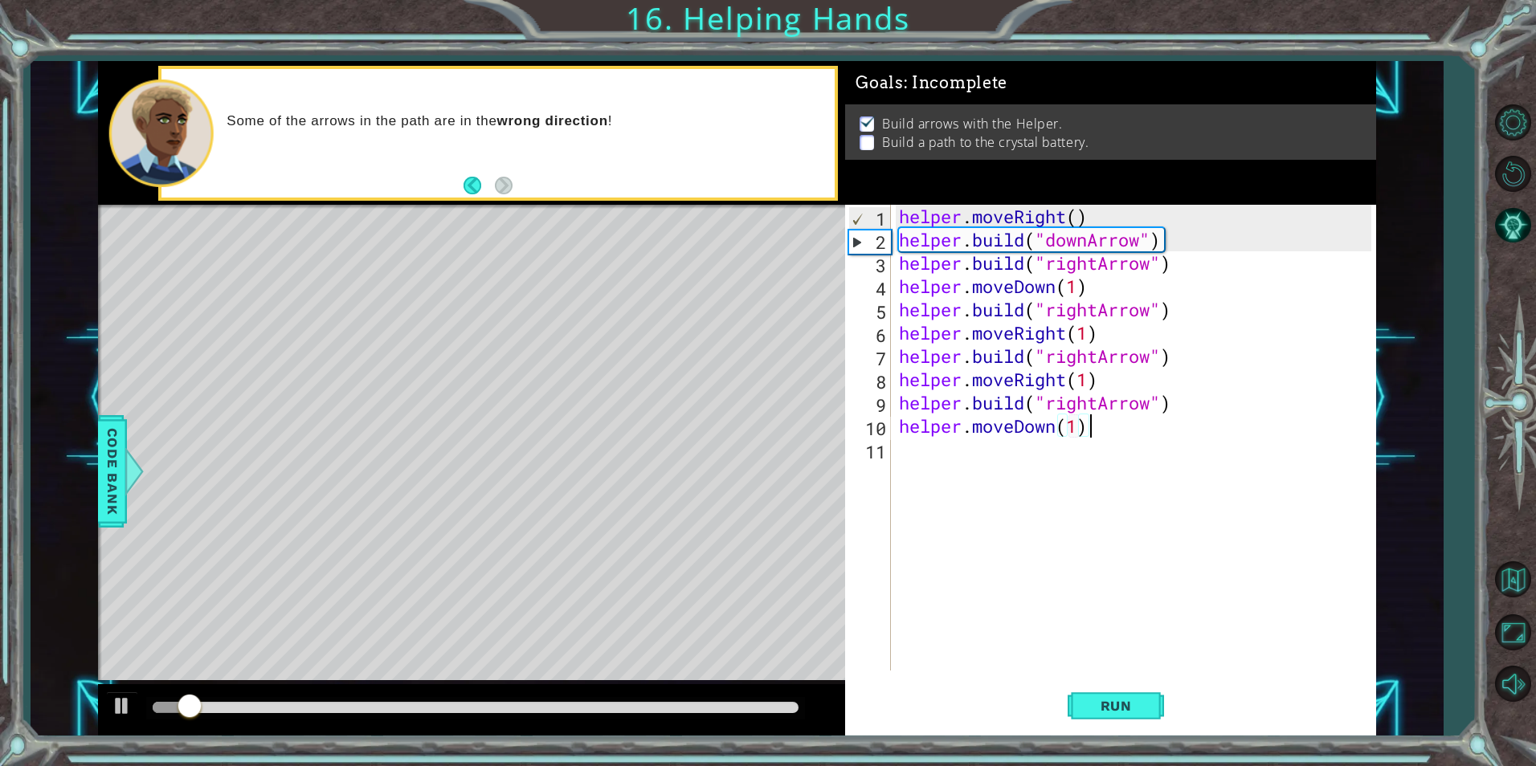
click at [1111, 419] on div "helper . moveRight ( ) helper . build ( "downArrow" ) helper . build ( "rightAr…" at bounding box center [1138, 461] width 484 height 513
click at [1113, 423] on div "helper . moveRight ( ) helper . build ( "downArrow" ) helper . build ( "rightAr…" at bounding box center [1138, 461] width 484 height 513
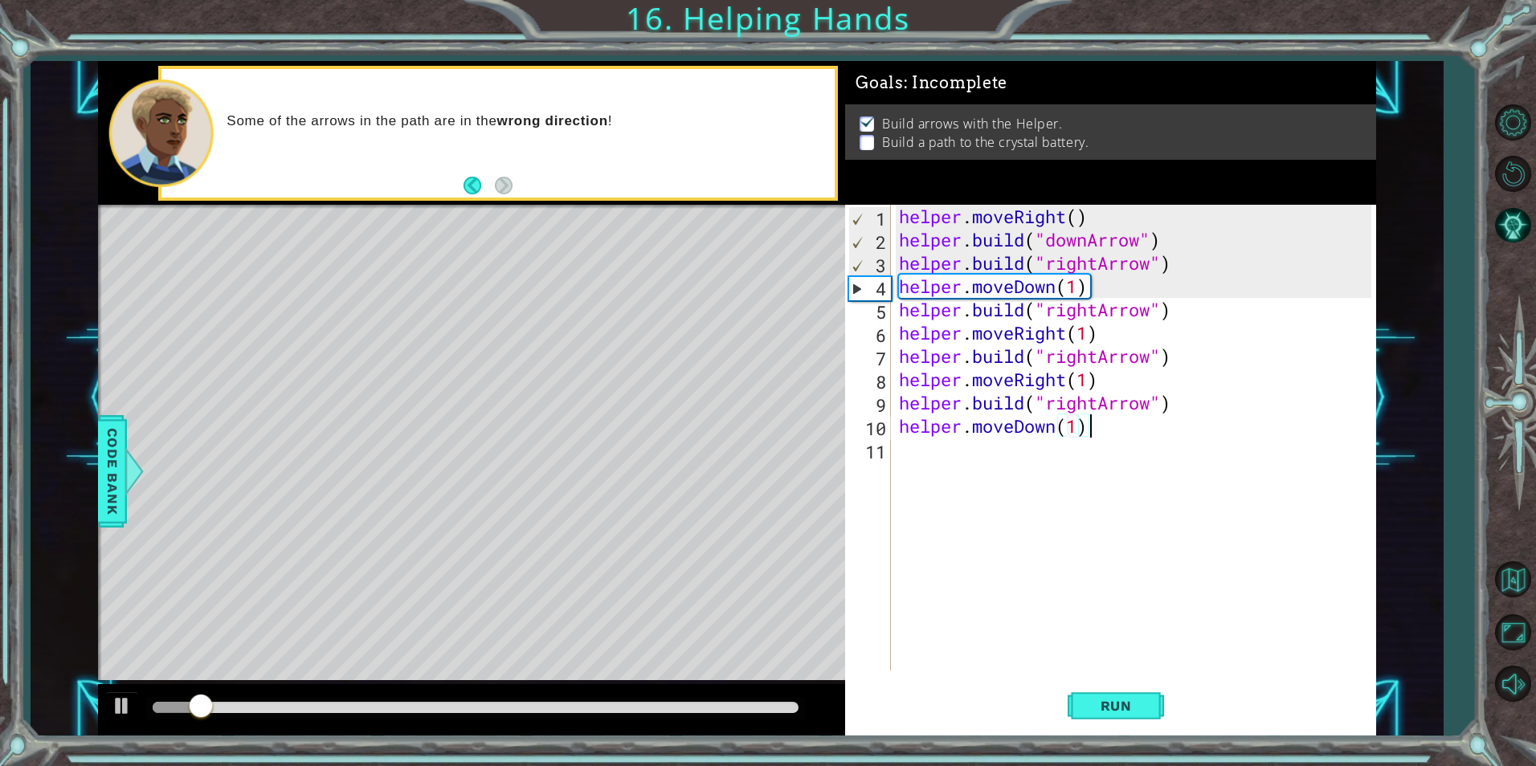
click at [1116, 428] on div "helper . moveRight ( ) helper . build ( "downArrow" ) helper . build ( "rightAr…" at bounding box center [1138, 461] width 484 height 513
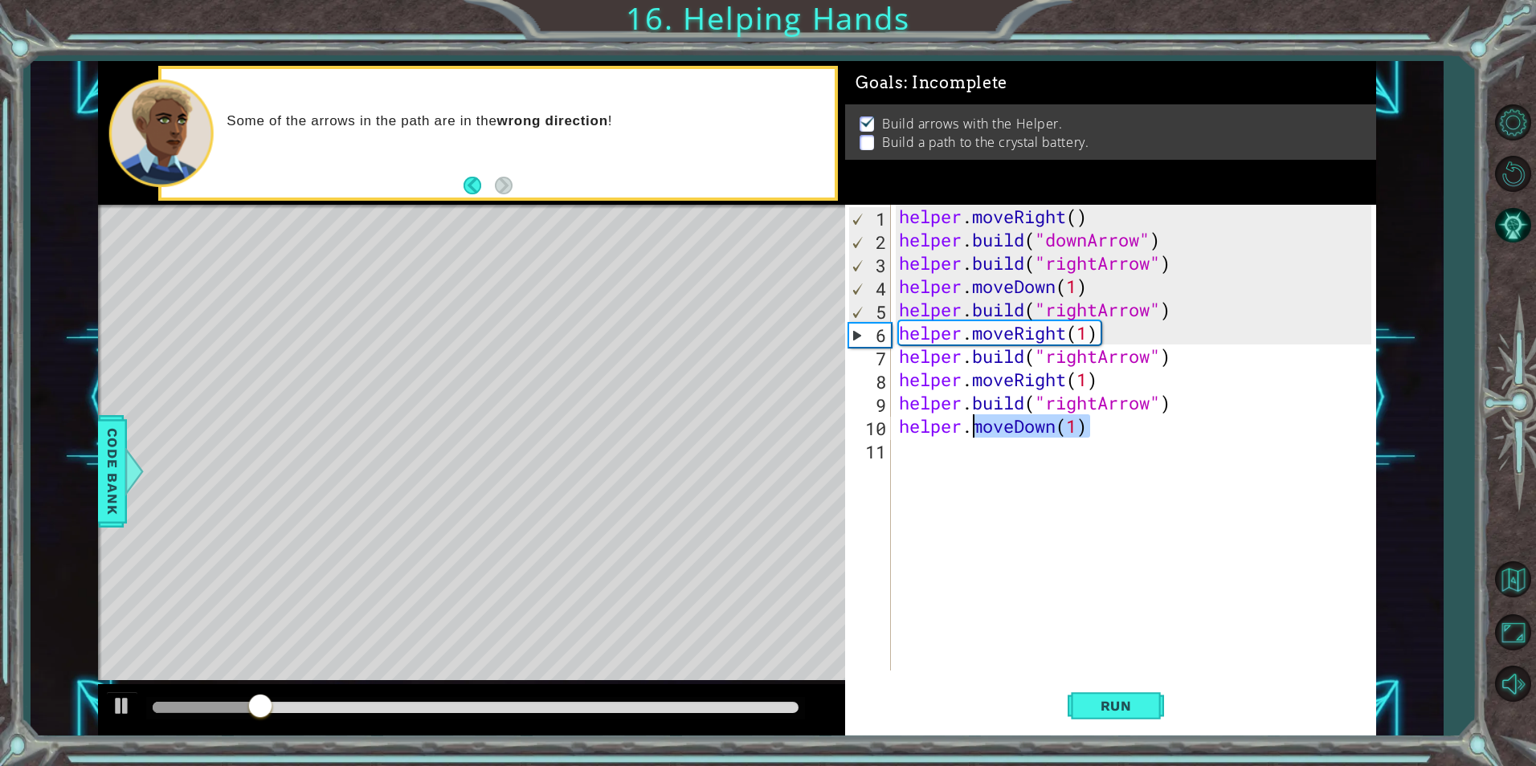
drag, startPoint x: 1116, startPoint y: 428, endPoint x: 971, endPoint y: 424, distance: 144.7
click at [971, 424] on div "helper . moveRight ( ) helper . build ( "downArrow" ) helper . build ( "rightAr…" at bounding box center [1138, 461] width 484 height 513
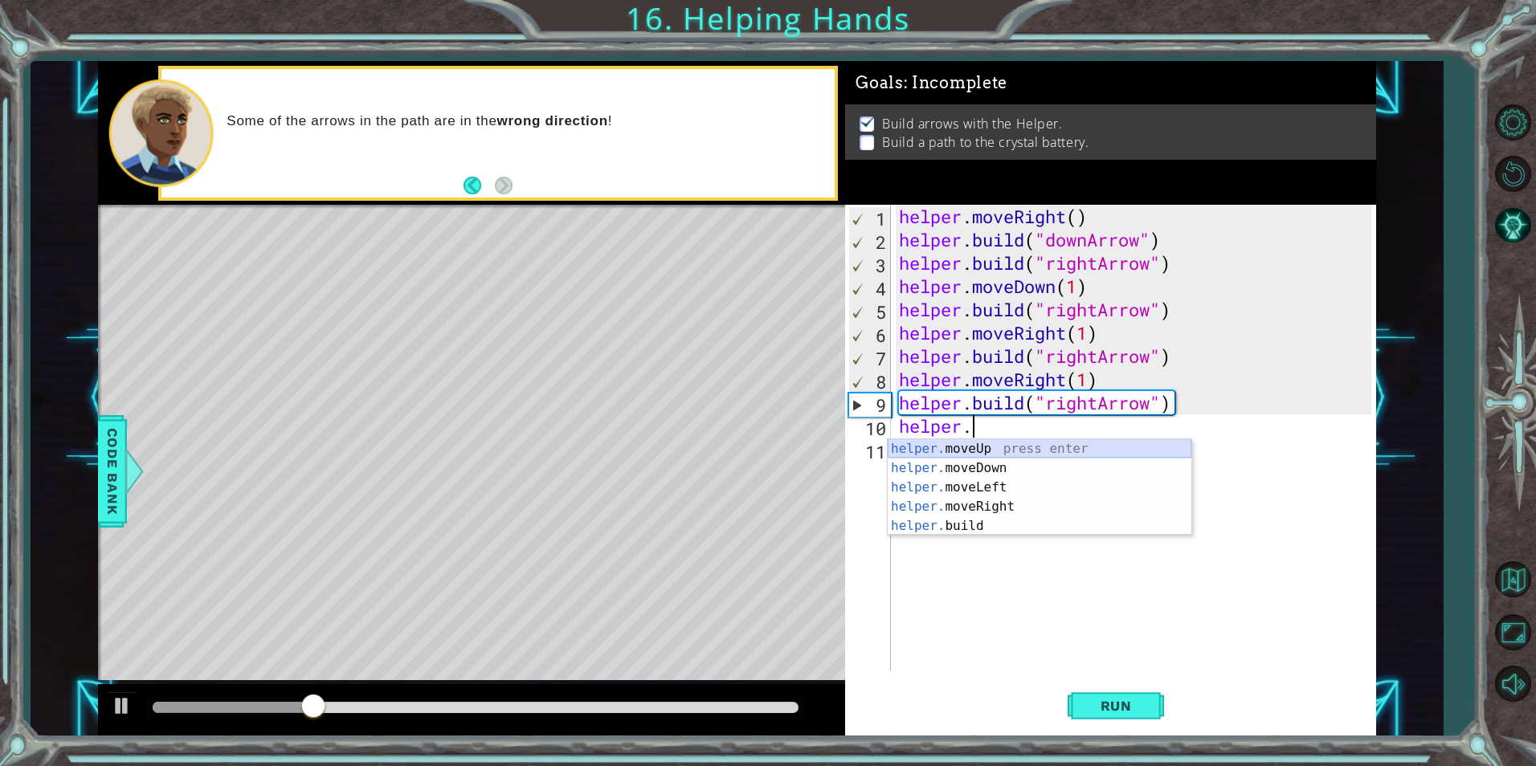
click at [979, 454] on div "helper. moveUp press enter helper. moveDown press enter helper. moveLeft press …" at bounding box center [1040, 506] width 304 height 135
type textarea "helper.moveUp(1)"
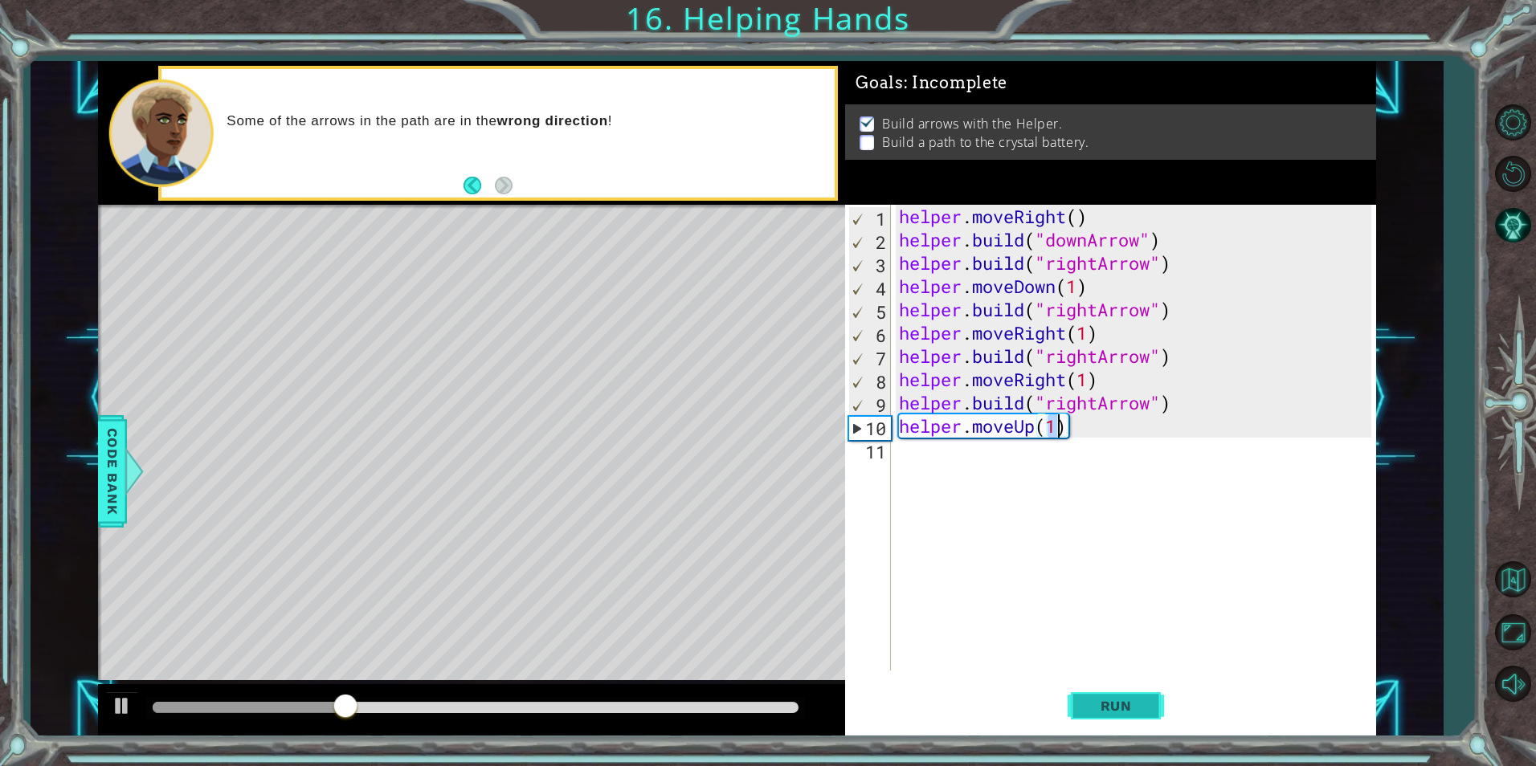
click at [1126, 702] on span "Run" at bounding box center [1115, 706] width 63 height 16
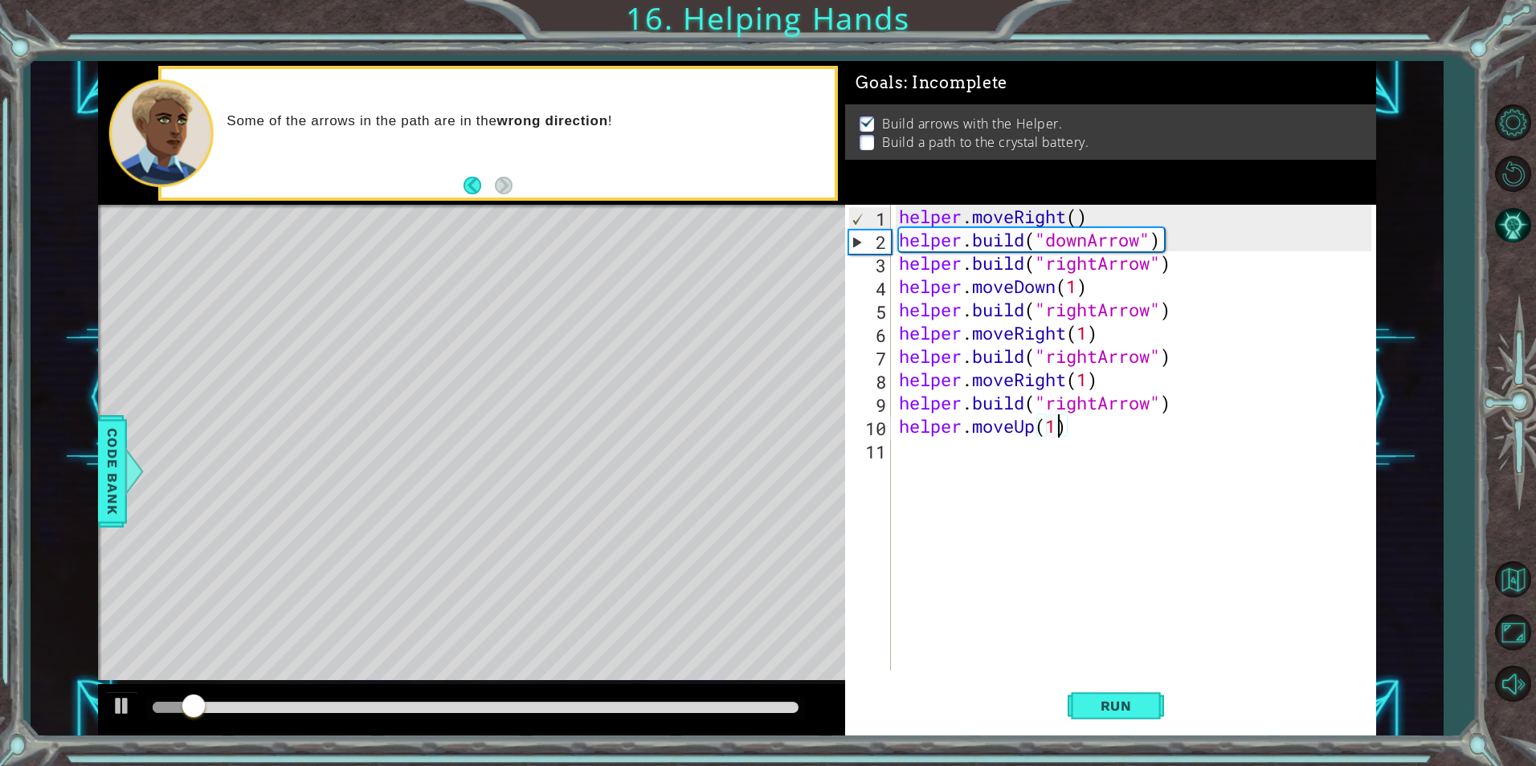
click at [968, 461] on div "helper . moveRight ( ) helper . build ( "downArrow" ) helper . build ( "rightAr…" at bounding box center [1138, 461] width 484 height 513
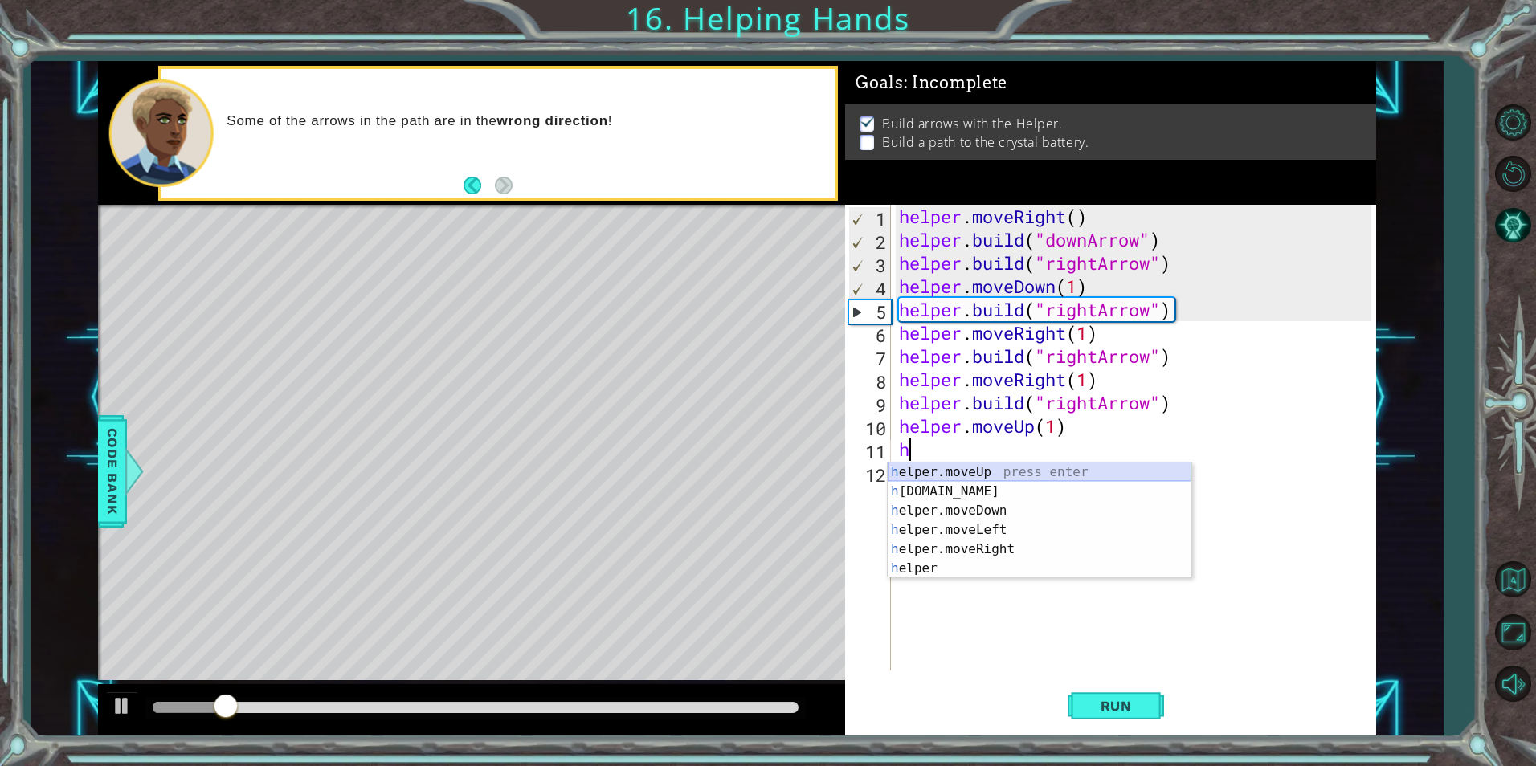
click at [966, 475] on div "h elper.moveUp press enter h [DOMAIN_NAME] press enter h elper.moveDown press e…" at bounding box center [1040, 540] width 304 height 154
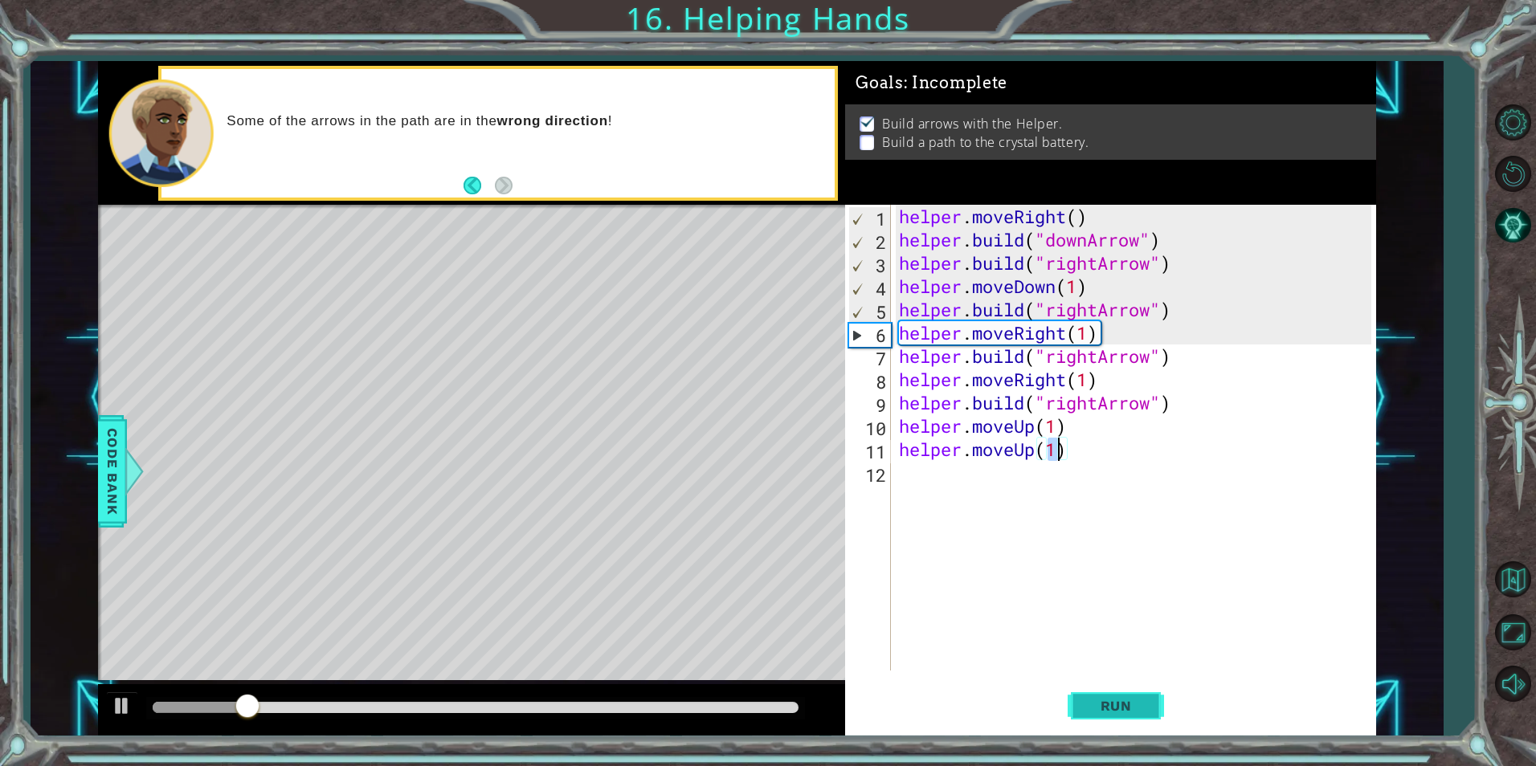
type textarea "helper.moveUp(1)"
drag, startPoint x: 1118, startPoint y: 722, endPoint x: 1114, endPoint y: 691, distance: 31.6
click at [1118, 717] on button "Run" at bounding box center [1116, 706] width 96 height 53
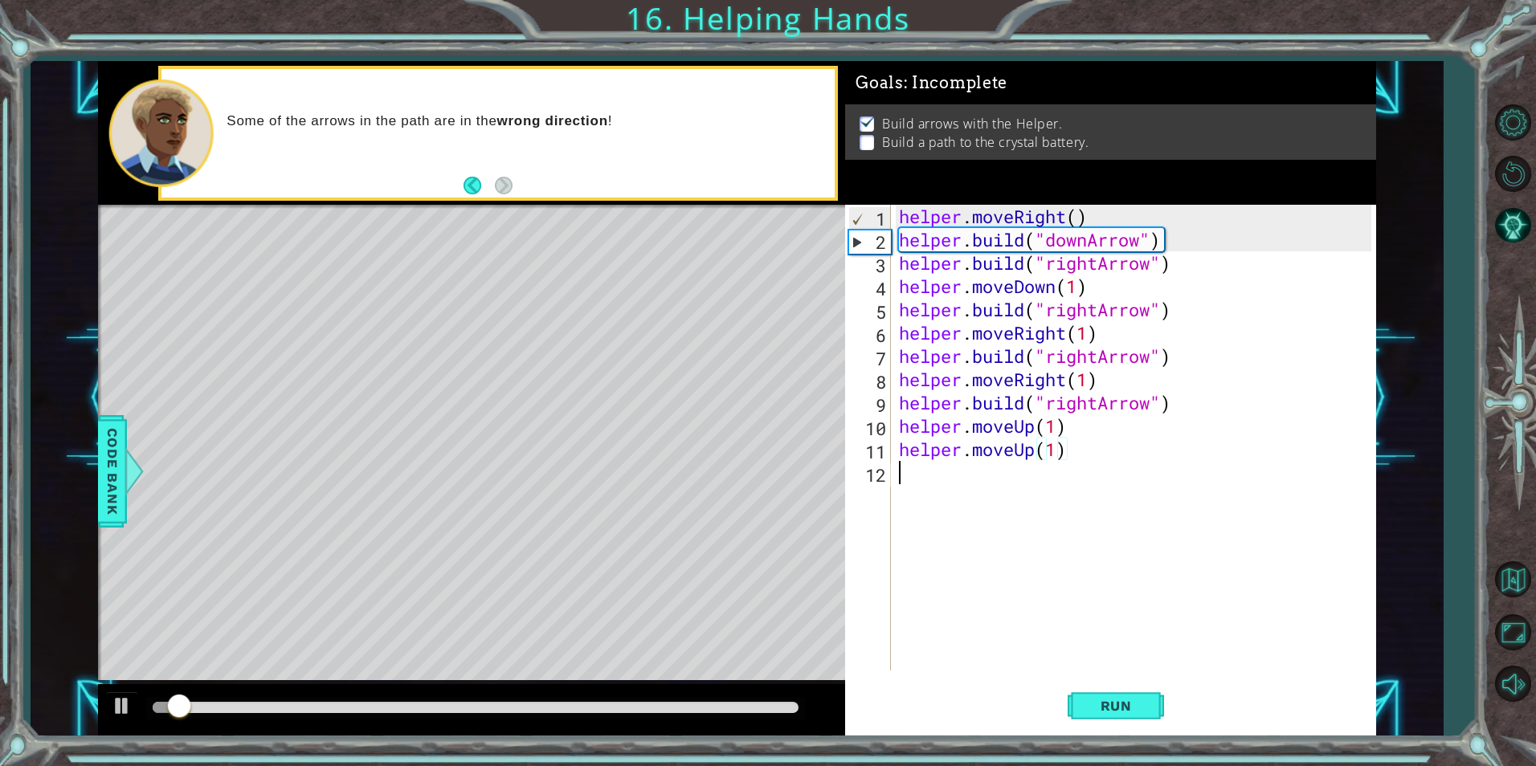
click at [1060, 479] on div "helper . moveRight ( ) helper . build ( "downArrow" ) helper . build ( "rightAr…" at bounding box center [1138, 461] width 484 height 513
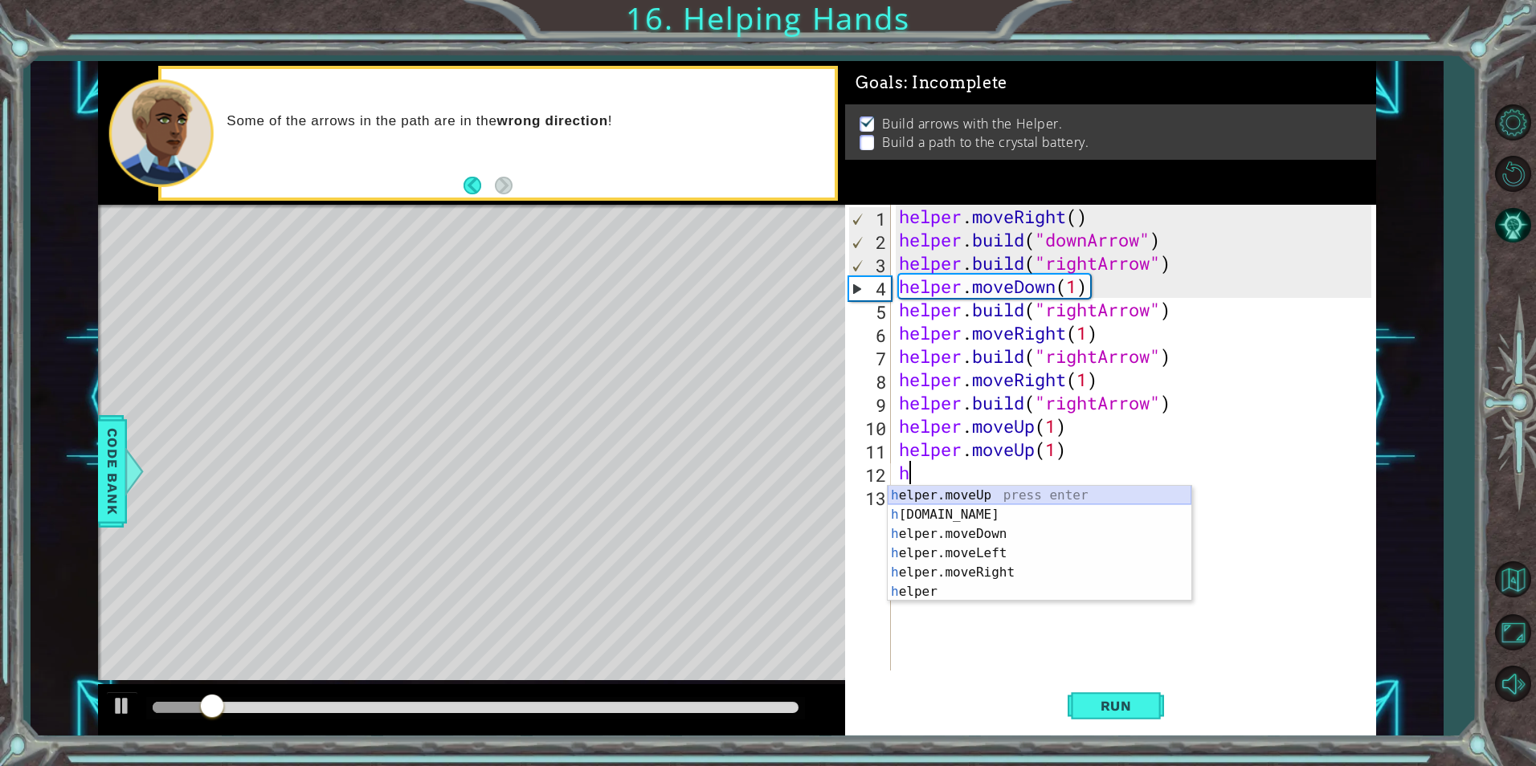
click at [1003, 499] on div "h elper.moveUp press enter h [DOMAIN_NAME] press enter h elper.moveDown press e…" at bounding box center [1040, 563] width 304 height 154
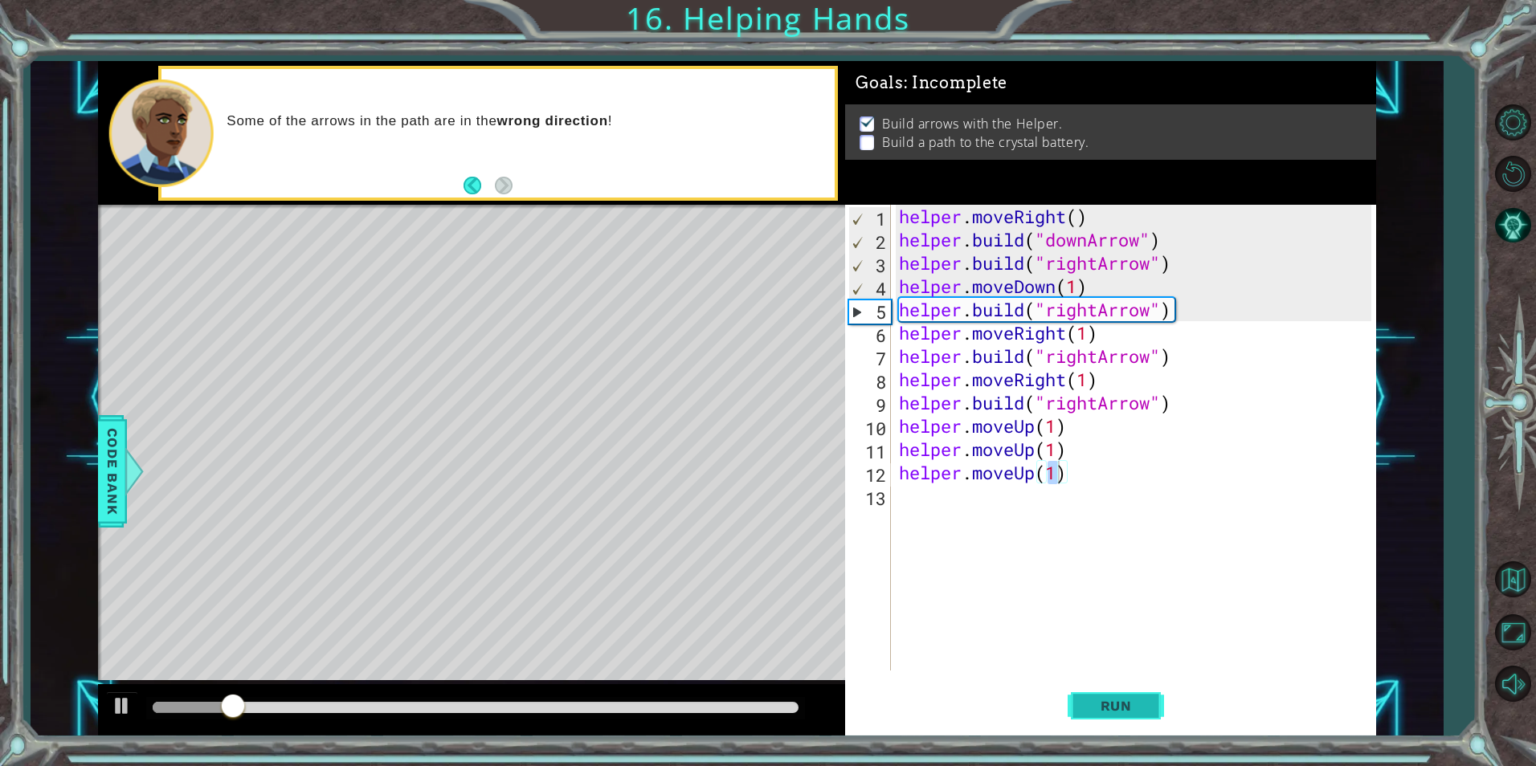
click at [1076, 708] on button "Run" at bounding box center [1116, 706] width 96 height 53
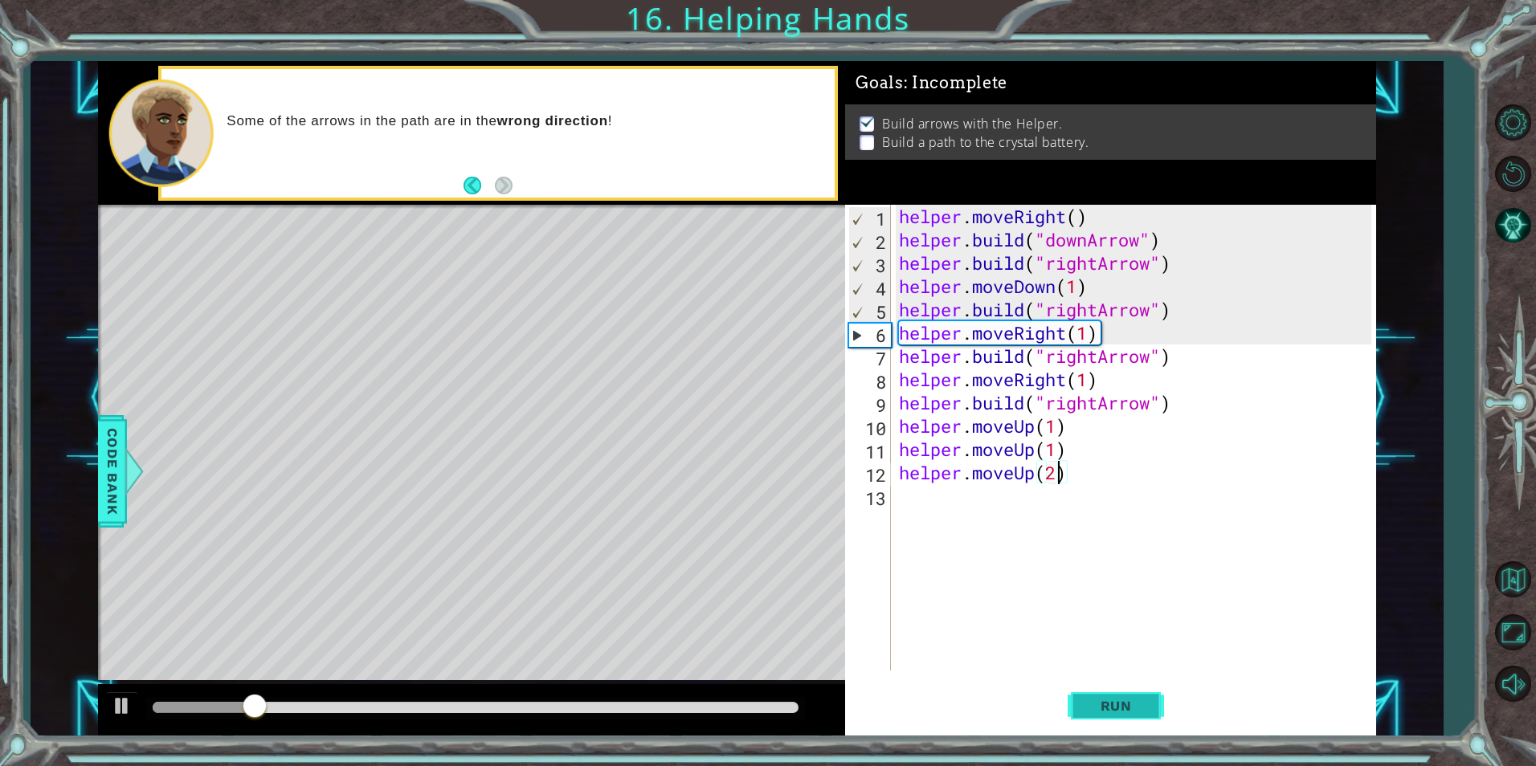
type textarea "helper.moveUp(2)"
click at [1125, 693] on button "Run" at bounding box center [1116, 706] width 96 height 53
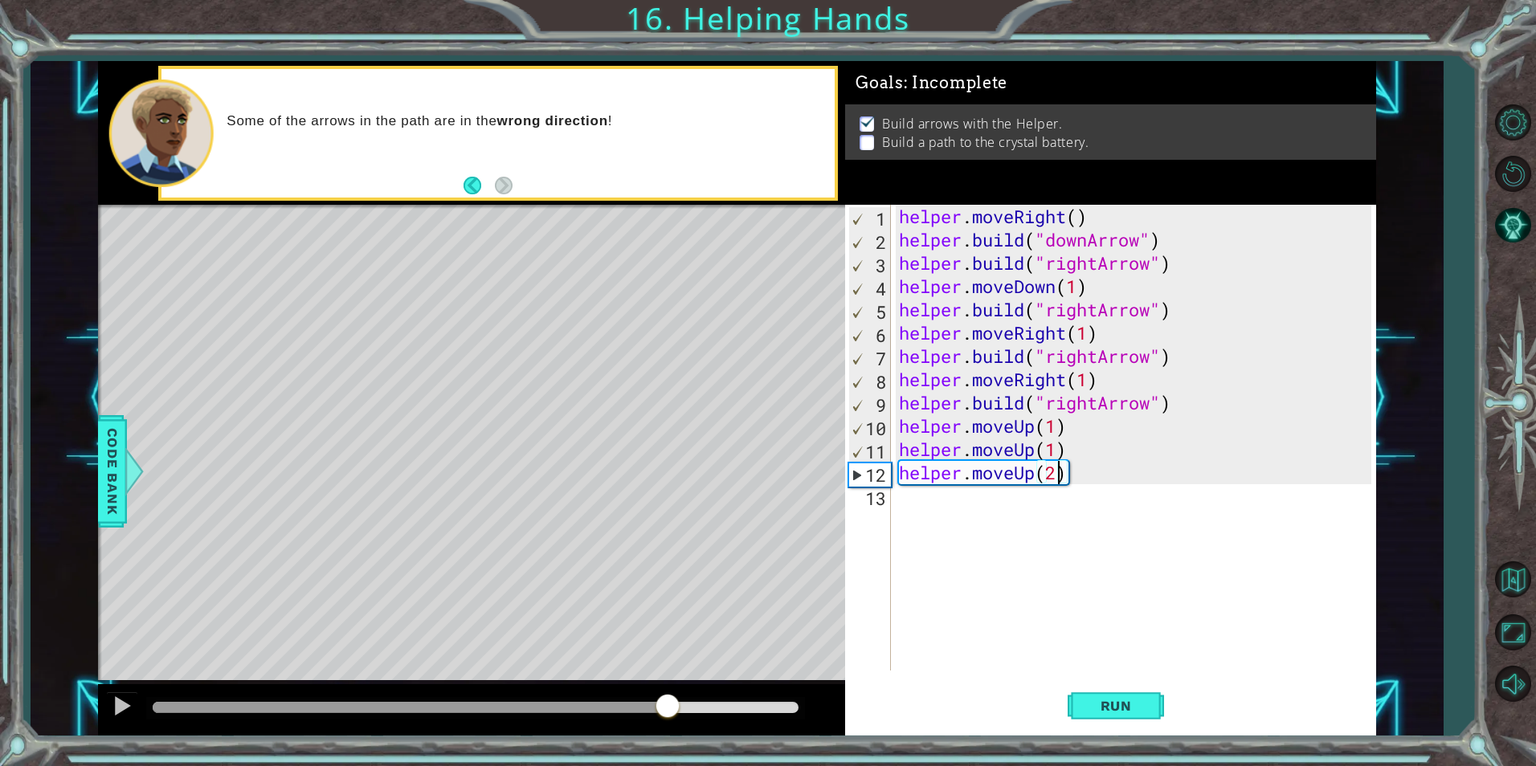
drag, startPoint x: 590, startPoint y: 711, endPoint x: 667, endPoint y: 703, distance: 77.5
click at [667, 703] on div at bounding box center [476, 707] width 646 height 11
